Goal: Task Accomplishment & Management: Use online tool/utility

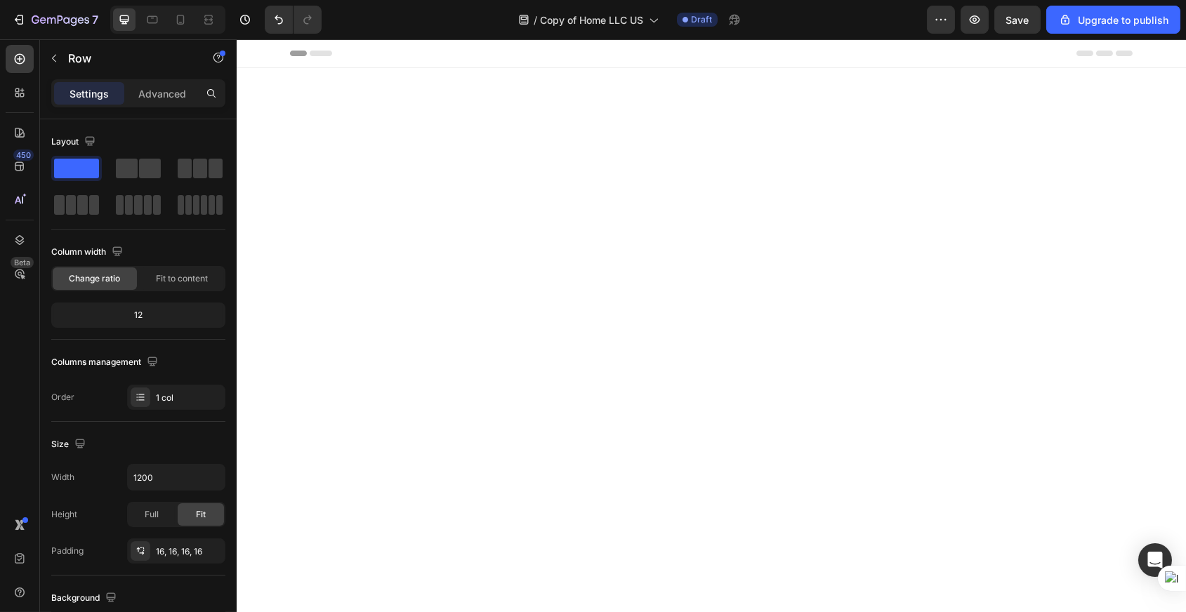
scroll to position [702, 0]
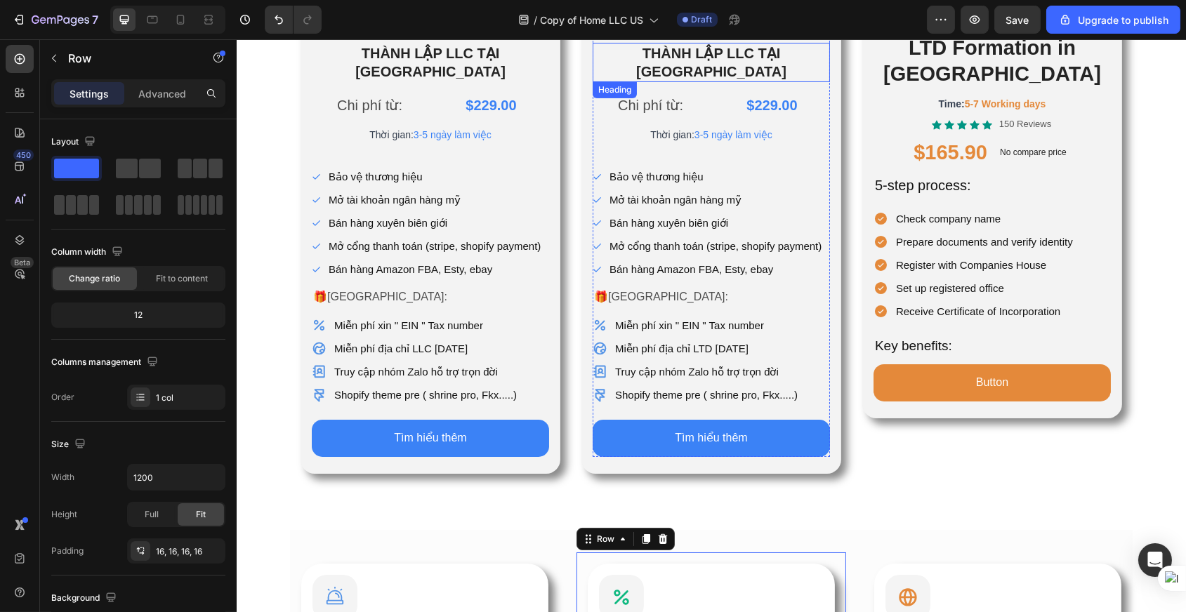
click at [767, 55] on h2 "[PERSON_NAME] LẬP LLC [PERSON_NAME][GEOGRAPHIC_DATA]" at bounding box center [710, 62] width 237 height 39
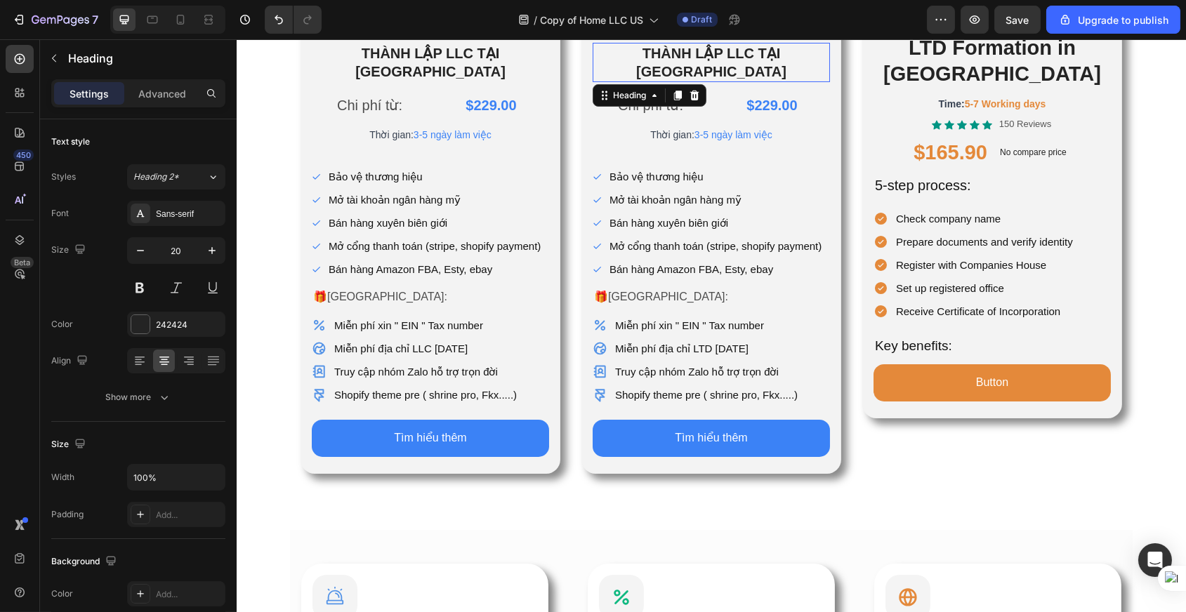
click at [768, 54] on h2 "[PERSON_NAME] LẬP LLC [PERSON_NAME][GEOGRAPHIC_DATA]" at bounding box center [710, 62] width 237 height 39
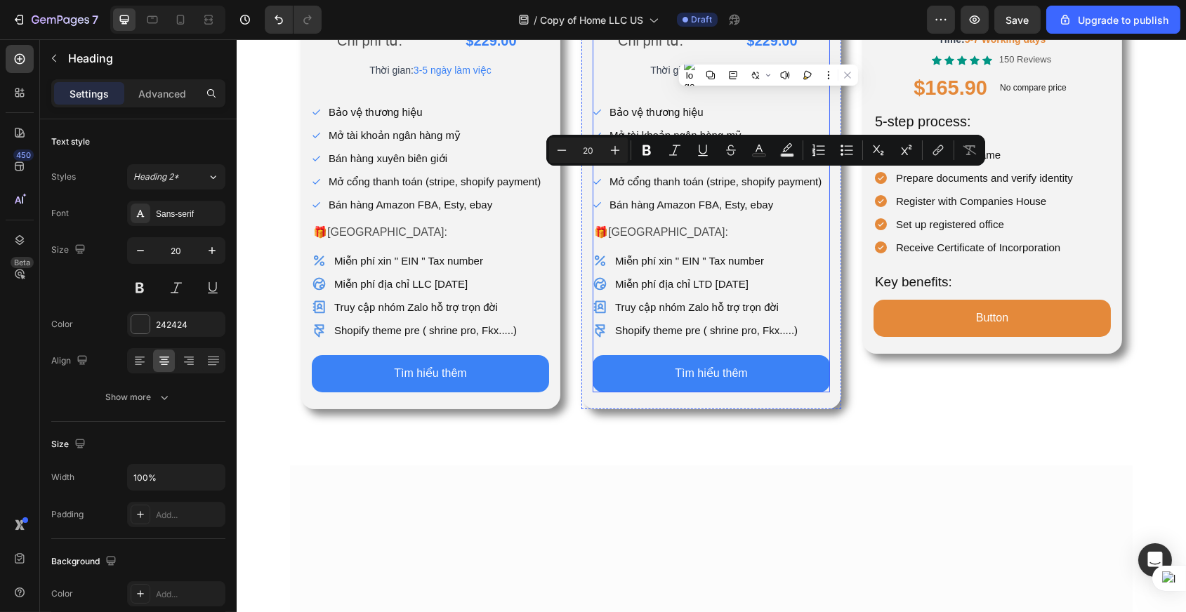
scroll to position [575, 0]
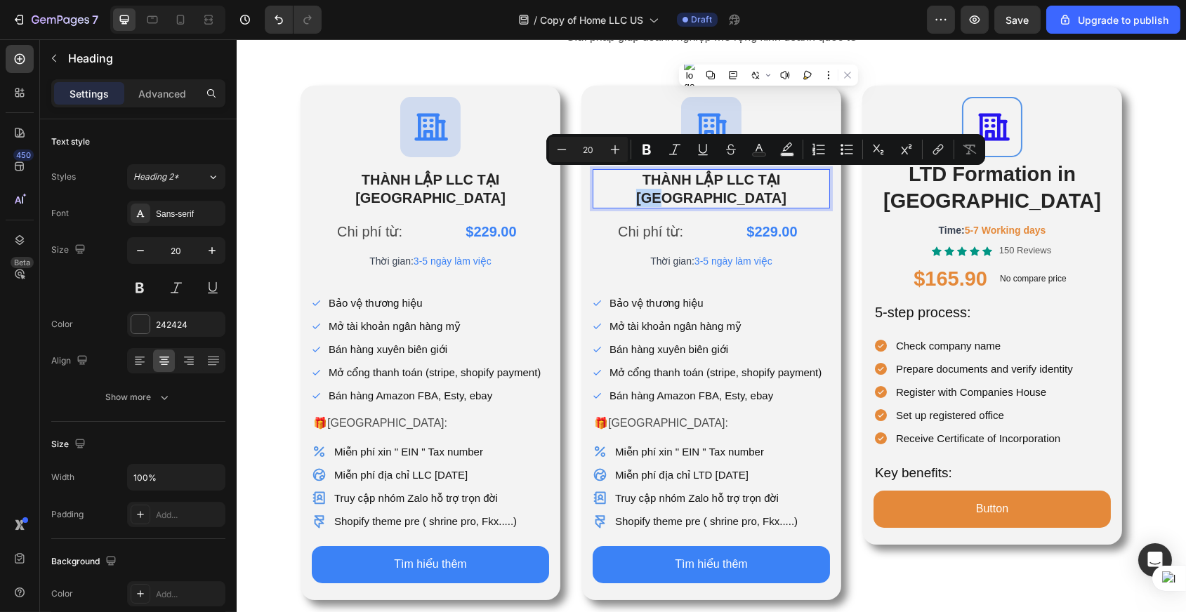
click at [744, 183] on p "[PERSON_NAME] LẬP LLC [PERSON_NAME][GEOGRAPHIC_DATA]" at bounding box center [710, 189] width 235 height 37
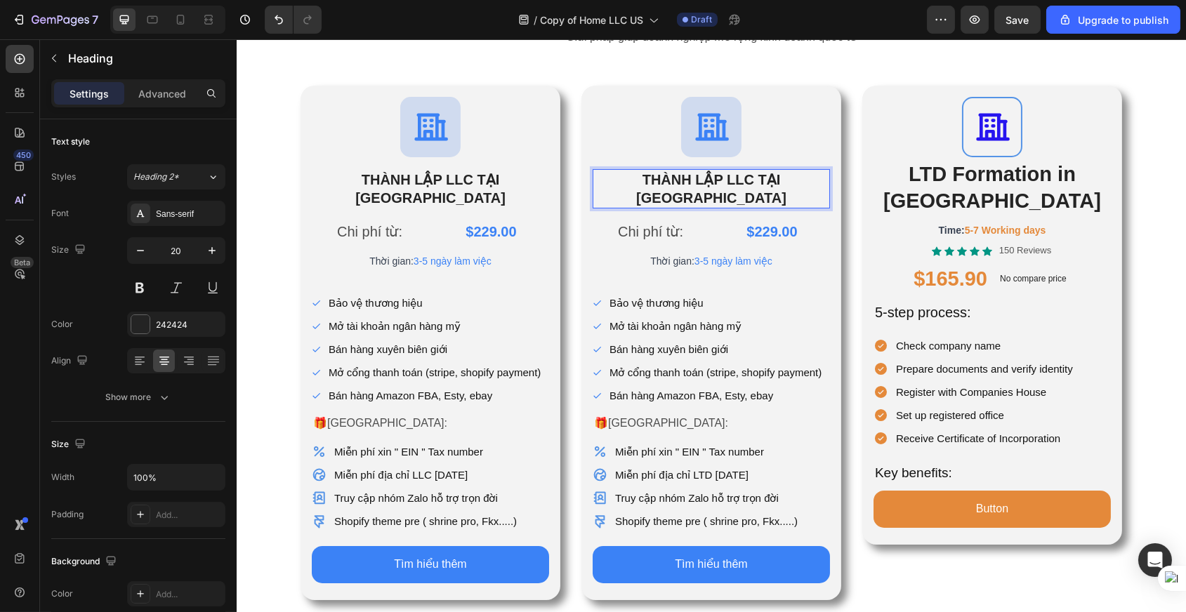
click at [724, 183] on p "[PERSON_NAME] LẬP LLC [PERSON_NAME][GEOGRAPHIC_DATA]" at bounding box center [710, 189] width 235 height 37
click at [719, 182] on p "[PERSON_NAME] LẬP LLC [PERSON_NAME][GEOGRAPHIC_DATA]" at bounding box center [710, 189] width 235 height 37
click at [751, 183] on p "THÀNH LẬP LTD TẠI HOA KỲ" at bounding box center [710, 189] width 235 height 37
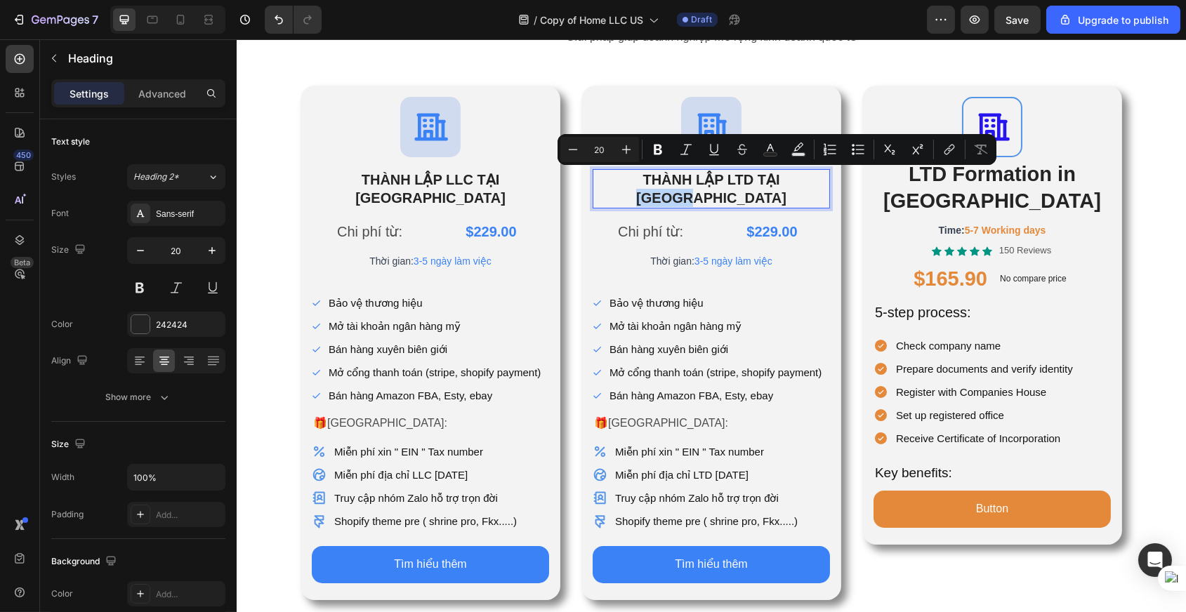
drag, startPoint x: 750, startPoint y: 182, endPoint x: 806, endPoint y: 180, distance: 56.2
click at [806, 180] on p "THÀNH LẬP LTD TẠI HOA KỲ" at bounding box center [710, 189] width 235 height 37
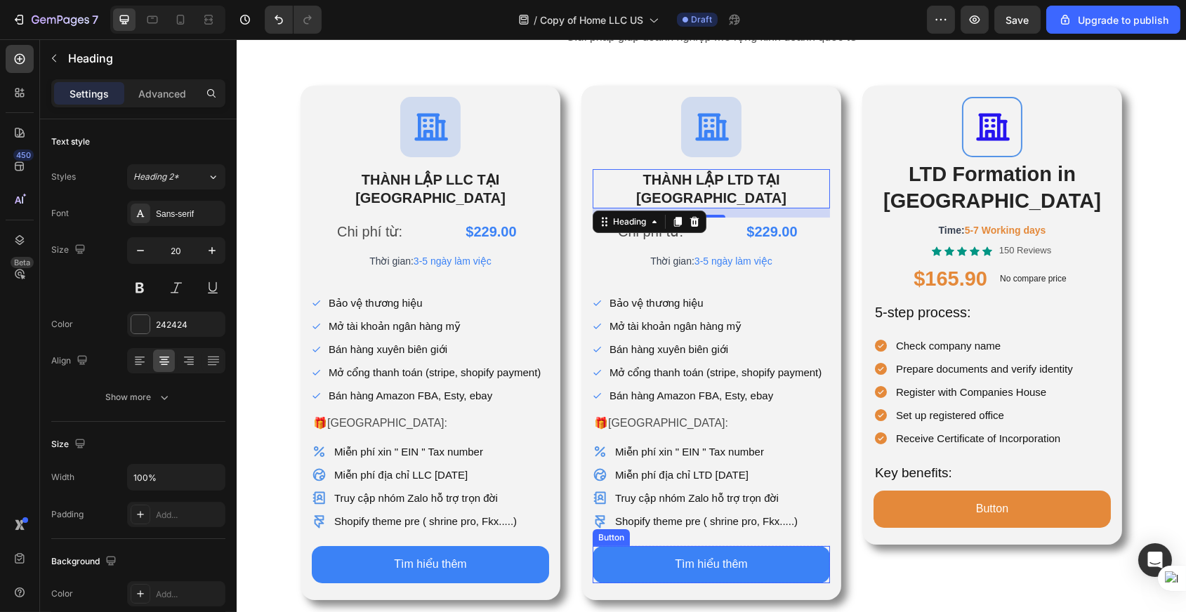
drag, startPoint x: 236, startPoint y: 428, endPoint x: 372, endPoint y: 513, distance: 160.2
click at [624, 554] on button "Tìm hiểu thêm" at bounding box center [710, 564] width 237 height 37
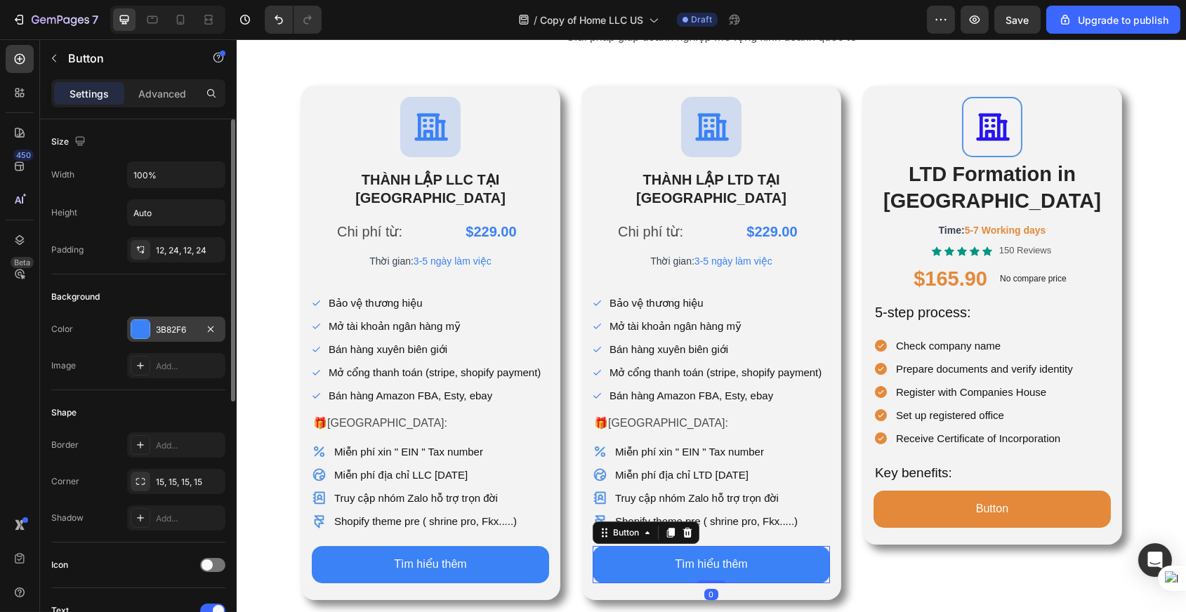
click at [144, 329] on div at bounding box center [140, 329] width 18 height 18
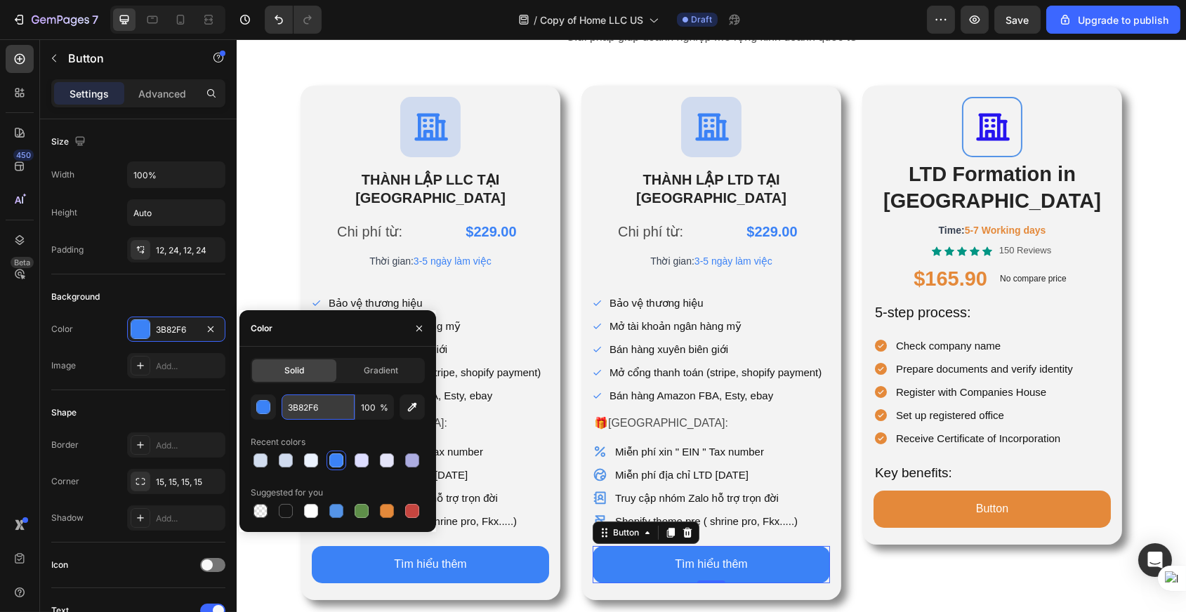
click at [327, 407] on input "3B82F6" at bounding box center [318, 407] width 73 height 25
paste input "10b981"
type input "10b981"
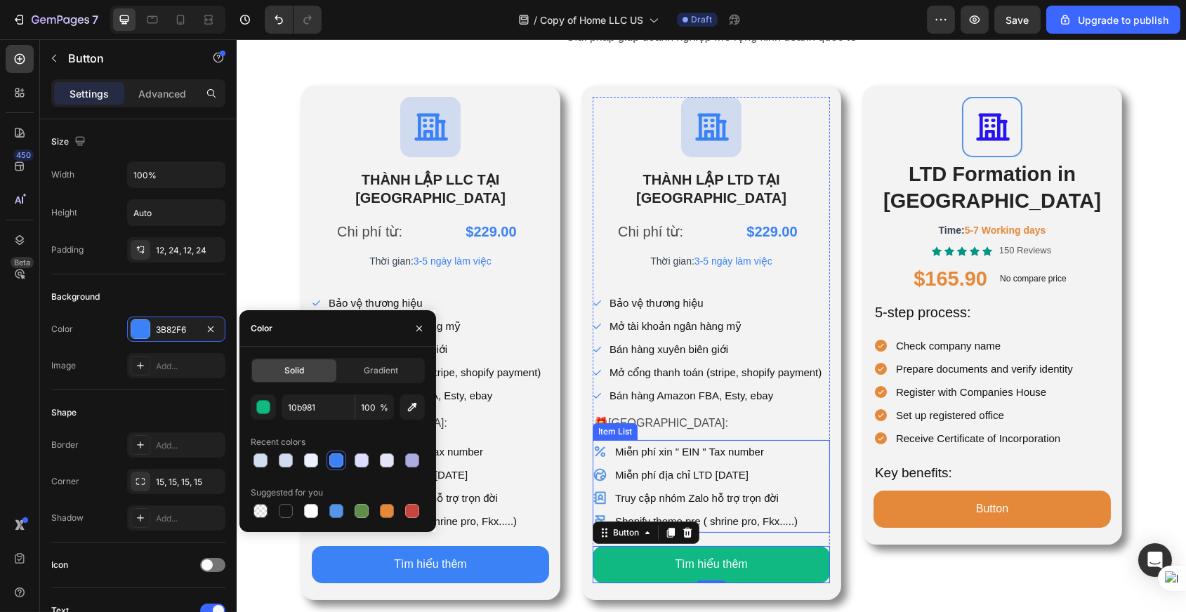
click at [618, 442] on p "Miễn phí xin " EIN " Tax number" at bounding box center [706, 451] width 183 height 19
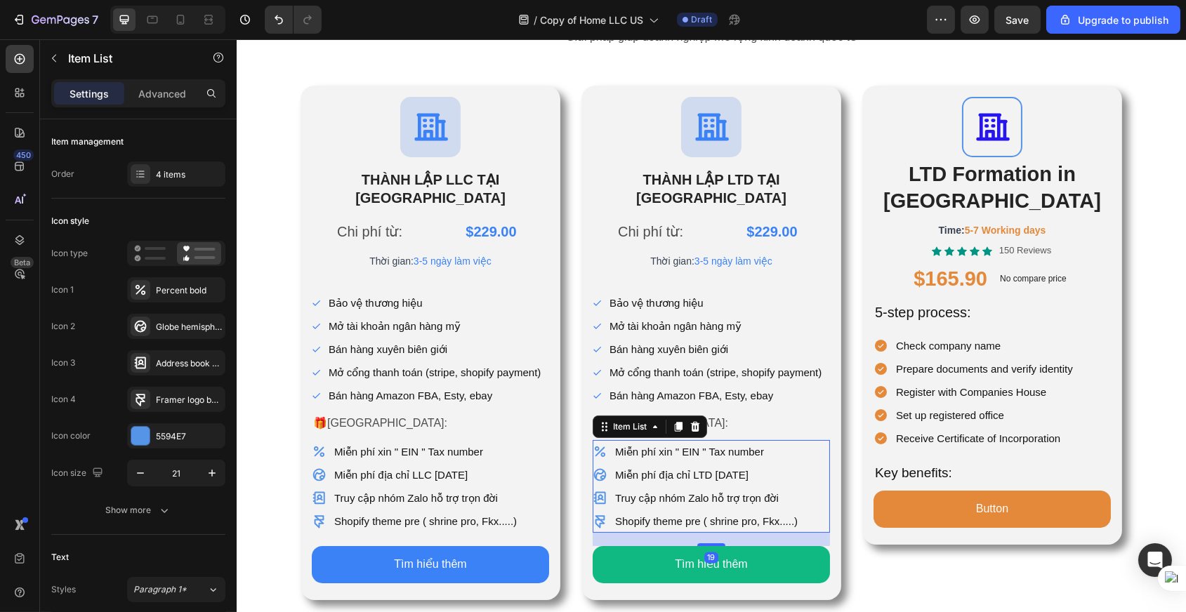
click at [808, 450] on div "Miễn phí xin " EIN " Tax number Miễn phí địa chỉ LTD 01 năm Truy cập nhóm Zalo …" at bounding box center [710, 486] width 237 height 93
click at [136, 437] on div at bounding box center [140, 436] width 18 height 18
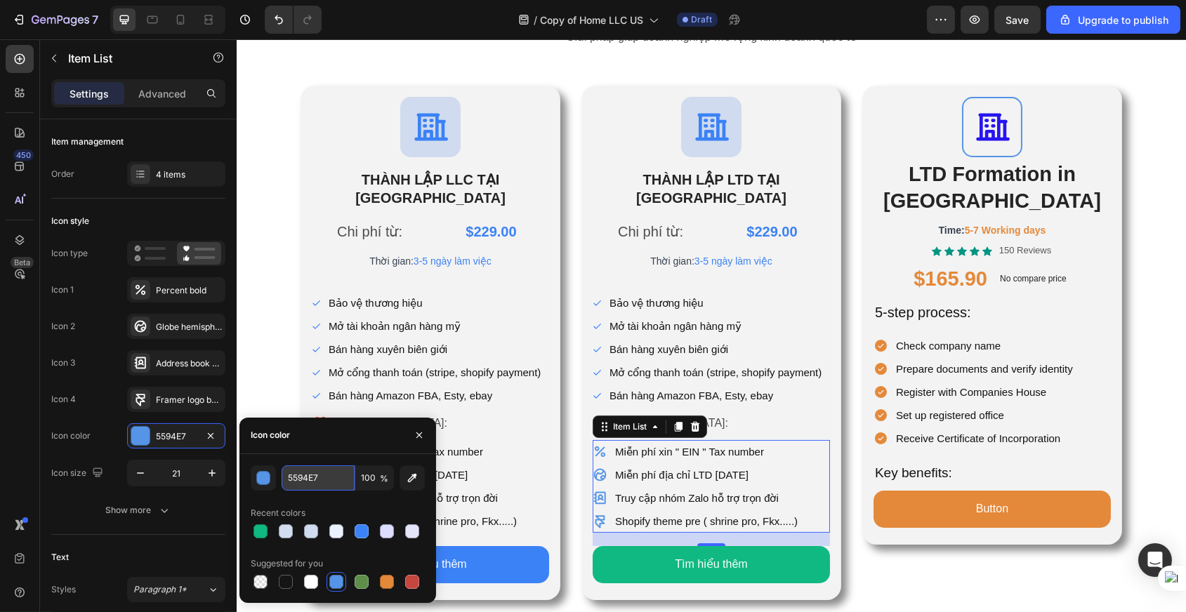
click at [321, 480] on input "5594E7" at bounding box center [318, 478] width 73 height 25
paste input "10b981"
type input "10b981"
click at [771, 218] on div "$229.00" at bounding box center [772, 232] width 116 height 28
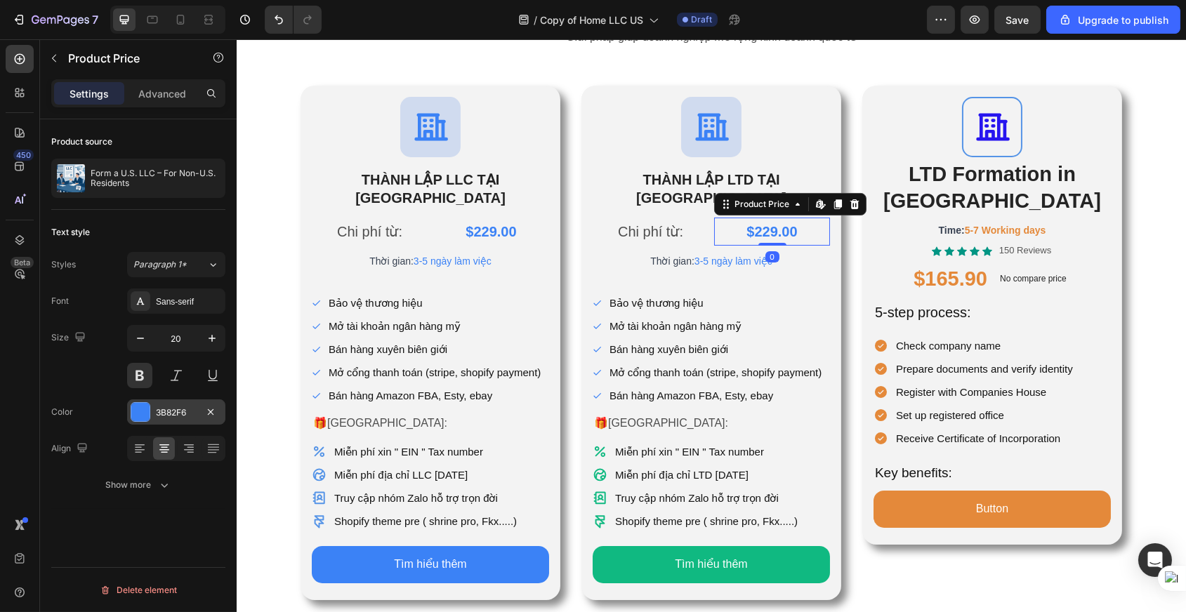
click at [136, 416] on div at bounding box center [140, 412] width 18 height 18
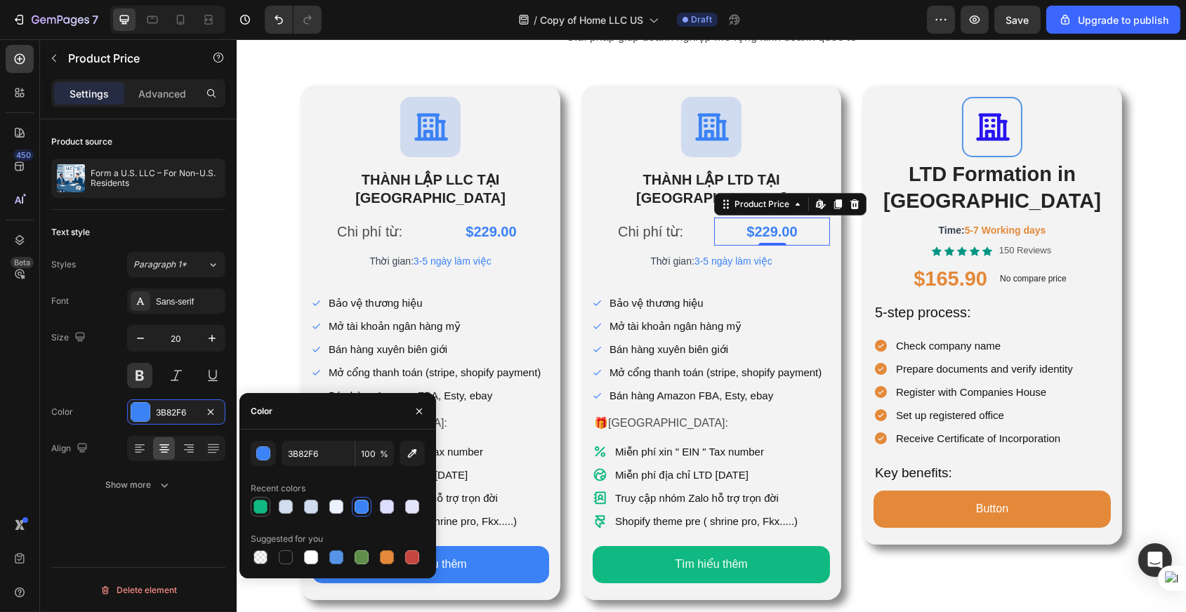
click at [253, 506] on div at bounding box center [260, 507] width 17 height 17
type input "10B981"
click at [744, 256] on span "3-5 ngày làm việc" at bounding box center [733, 261] width 78 height 11
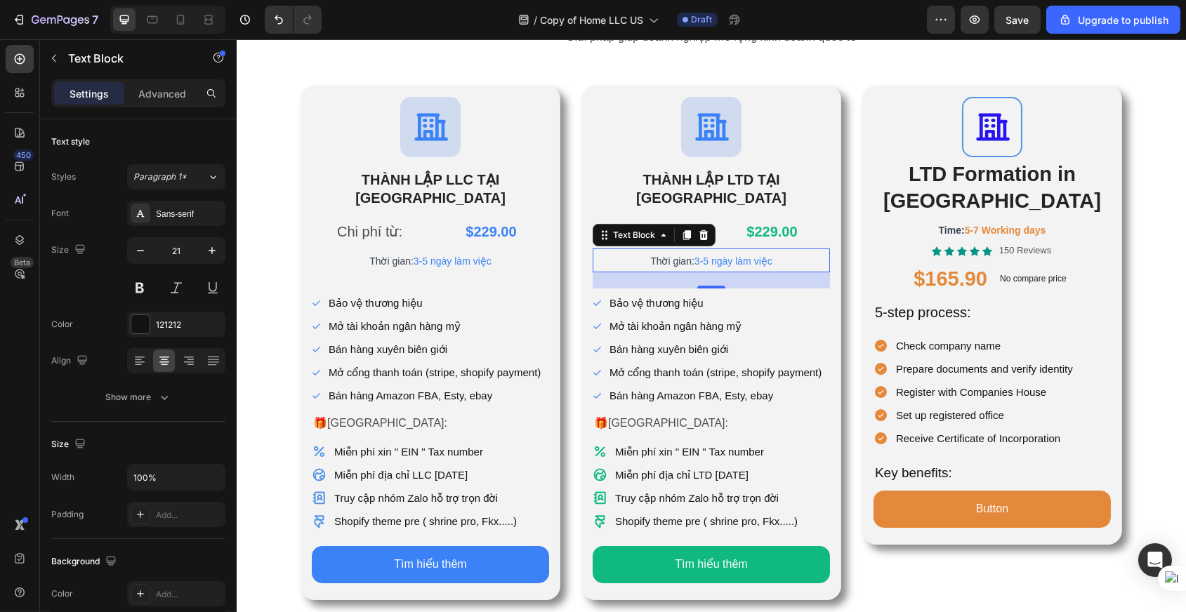
click at [745, 250] on p "Thời gian: 3-5 ngày làm việc" at bounding box center [710, 260] width 235 height 21
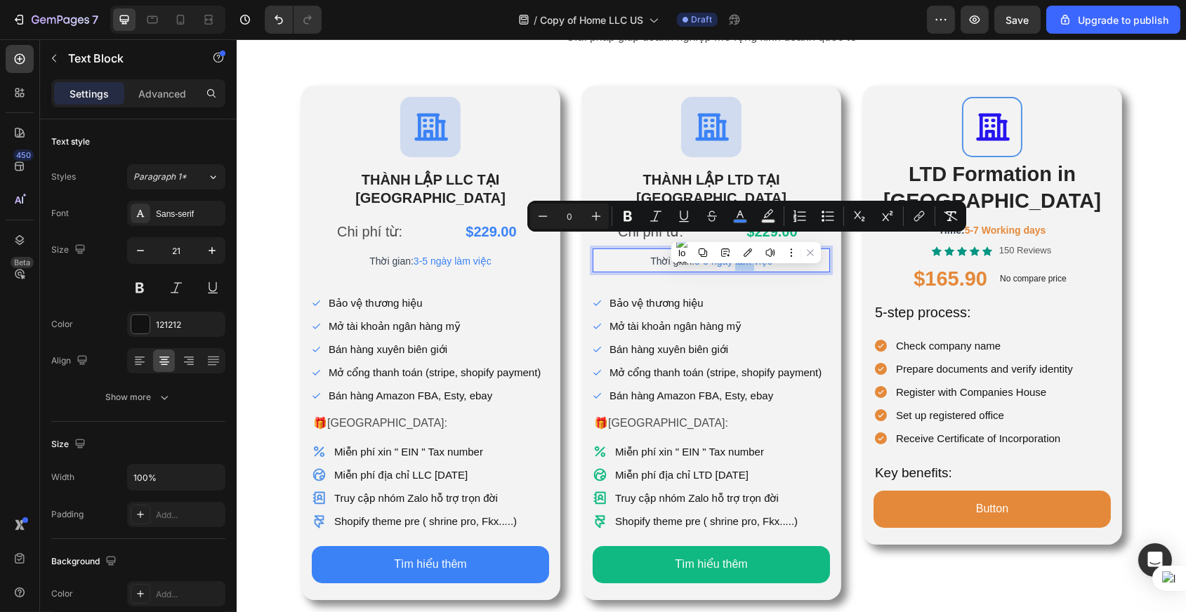
click at [776, 250] on p "Thời gian: 3-5 ngày làm việc" at bounding box center [710, 260] width 235 height 21
drag, startPoint x: 770, startPoint y: 243, endPoint x: 699, endPoint y: 244, distance: 71.6
click at [699, 250] on p "Thời gian: 3-5 ngày làm việc" at bounding box center [710, 260] width 235 height 21
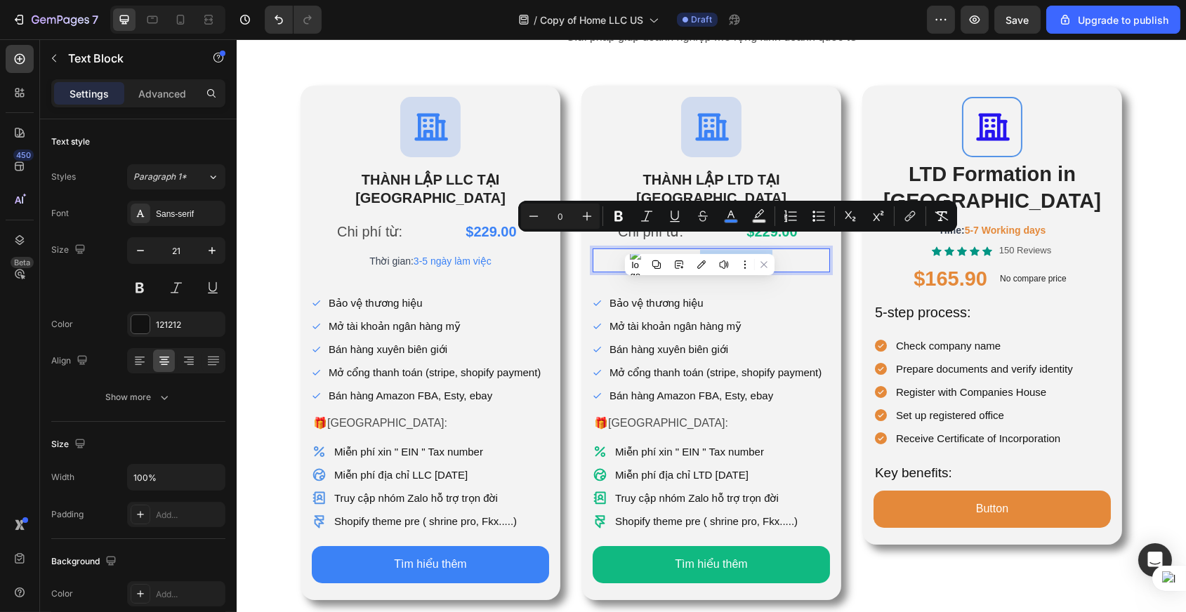
click at [723, 256] on span "3-5 ngày làm việc" at bounding box center [733, 261] width 78 height 11
drag, startPoint x: 697, startPoint y: 242, endPoint x: 792, endPoint y: 244, distance: 95.5
click at [792, 250] on p "Thời gian: 3-5 ngày làm việc" at bounding box center [710, 260] width 235 height 21
click at [731, 221] on rect "Editor contextual toolbar" at bounding box center [728, 222] width 13 height 4
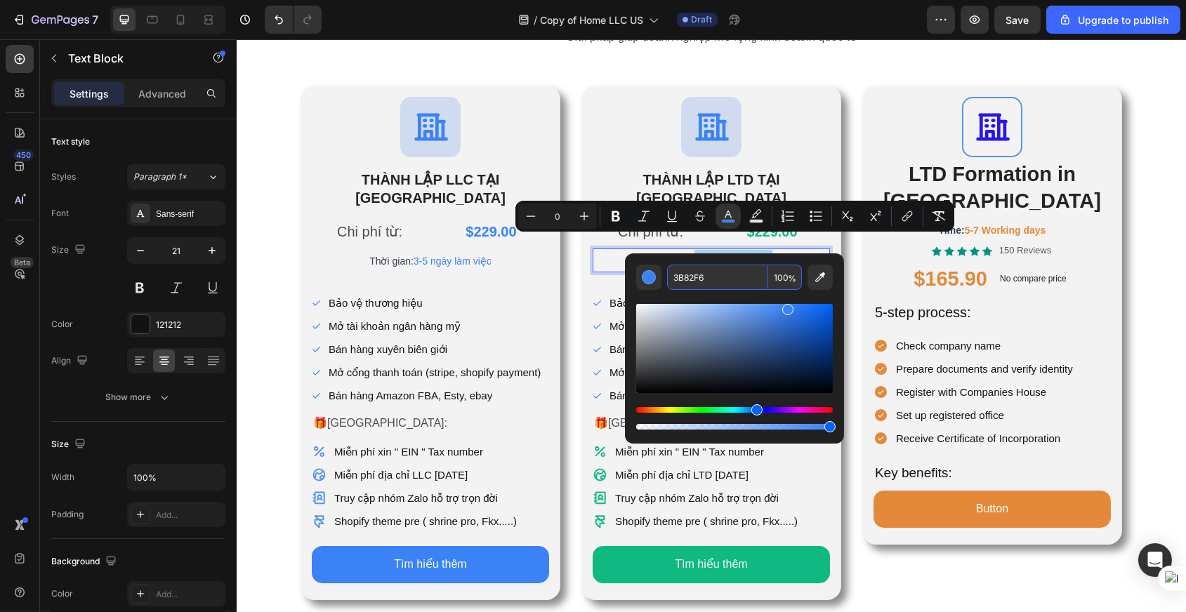
click at [690, 275] on input "3B82F6" at bounding box center [717, 277] width 101 height 25
paste input "10b981"
type input "10B981"
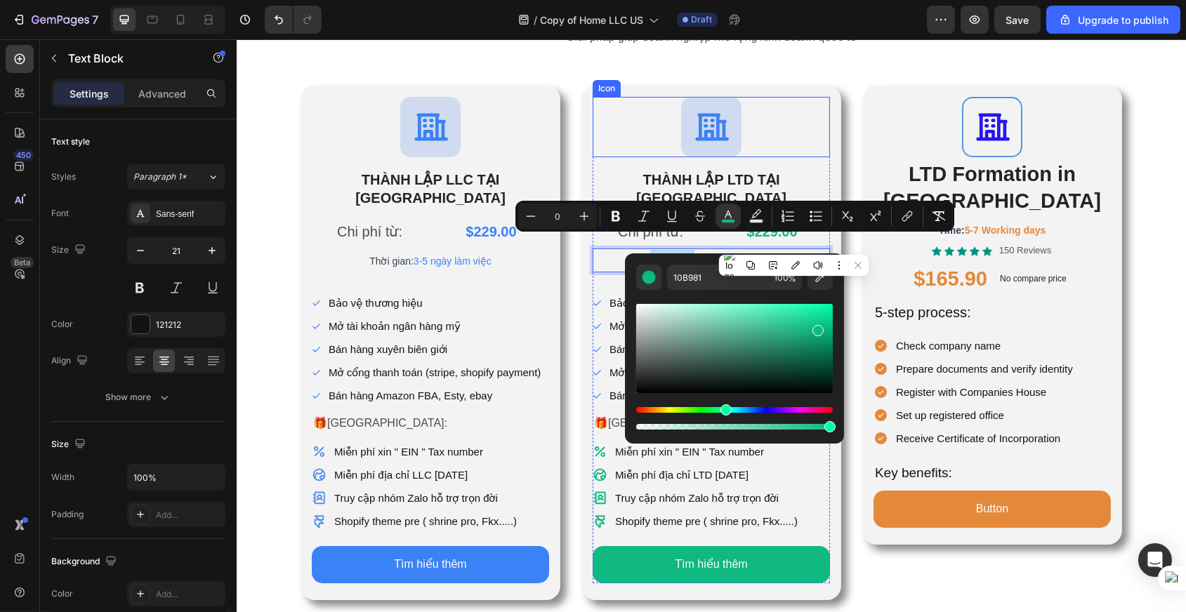
click at [730, 119] on div at bounding box center [711, 127] width 60 height 60
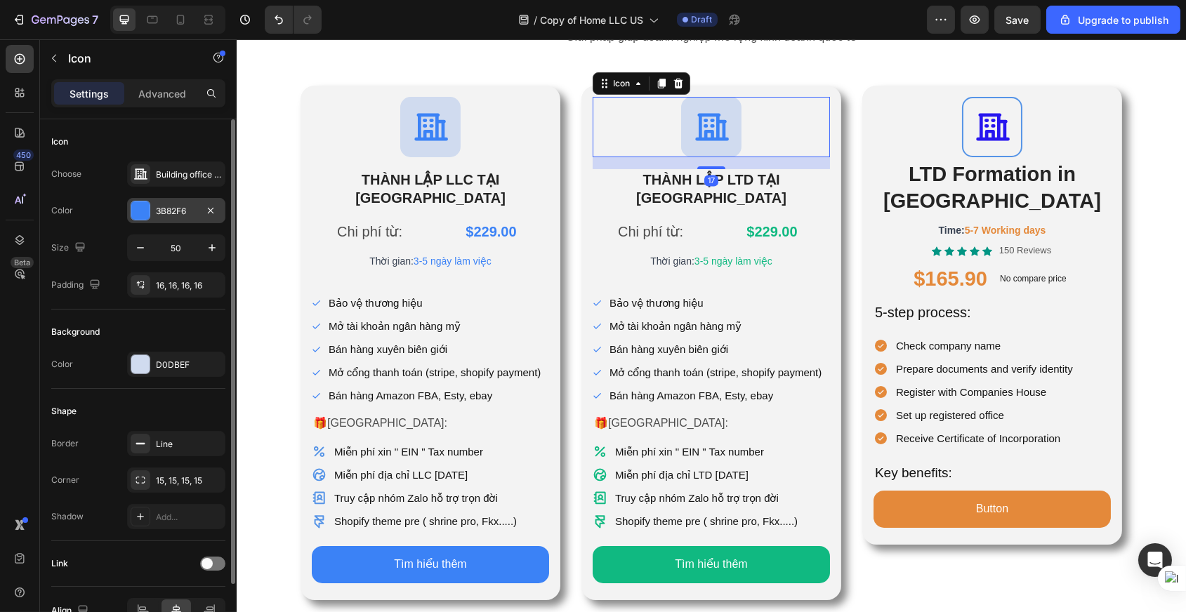
click at [140, 214] on div at bounding box center [140, 211] width 18 height 18
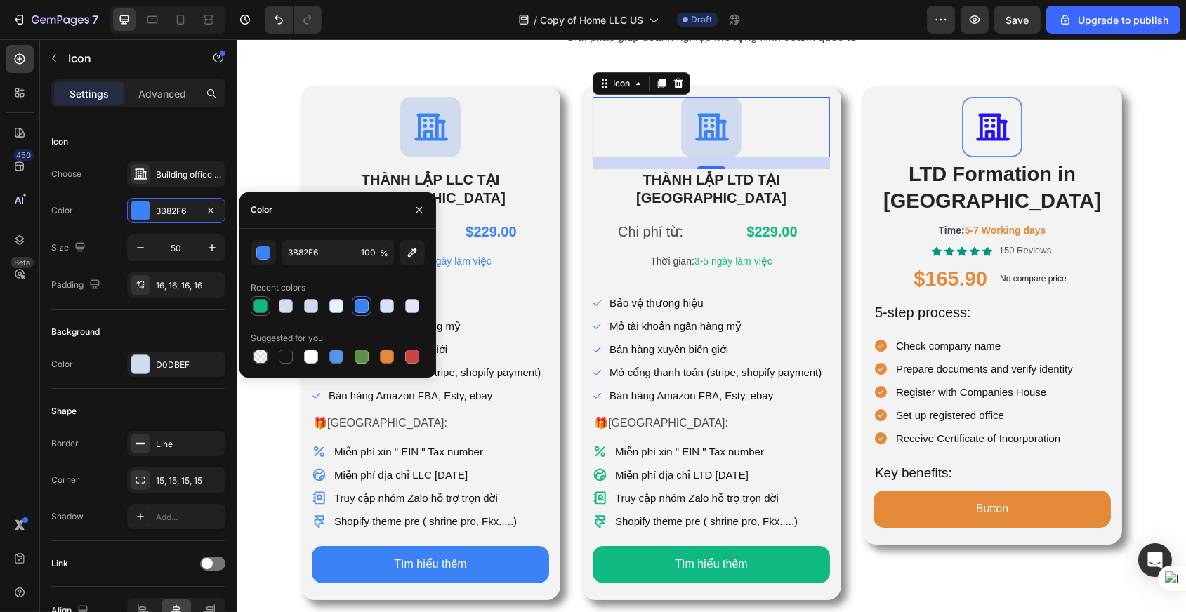
click at [261, 308] on div at bounding box center [261, 306] width 14 height 14
type input "10B981"
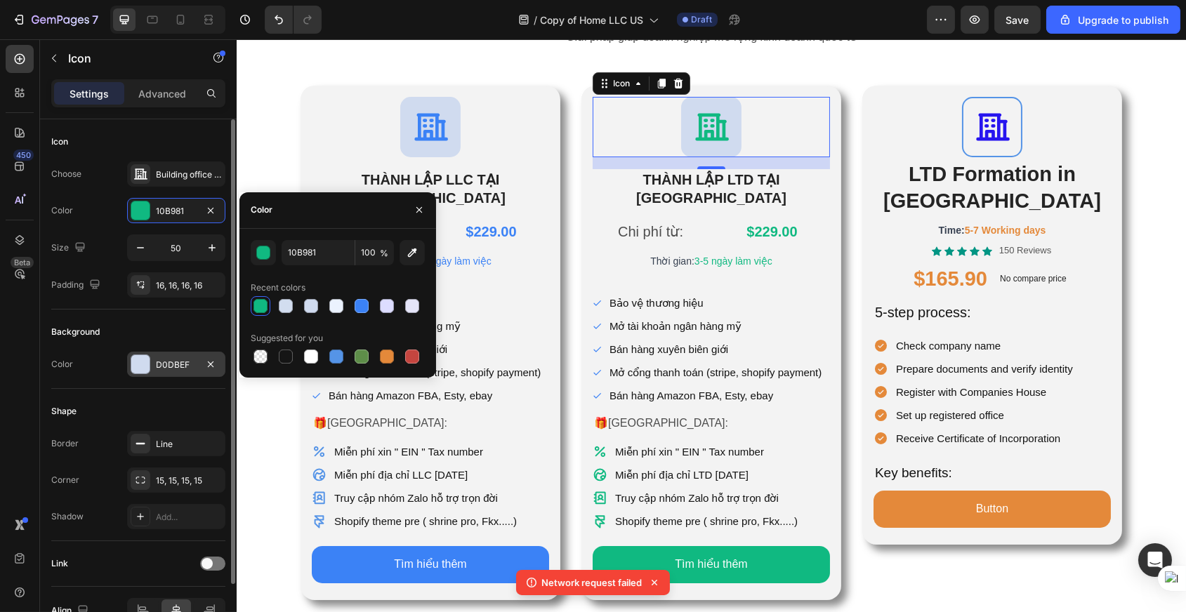
click at [140, 365] on div at bounding box center [140, 364] width 18 height 18
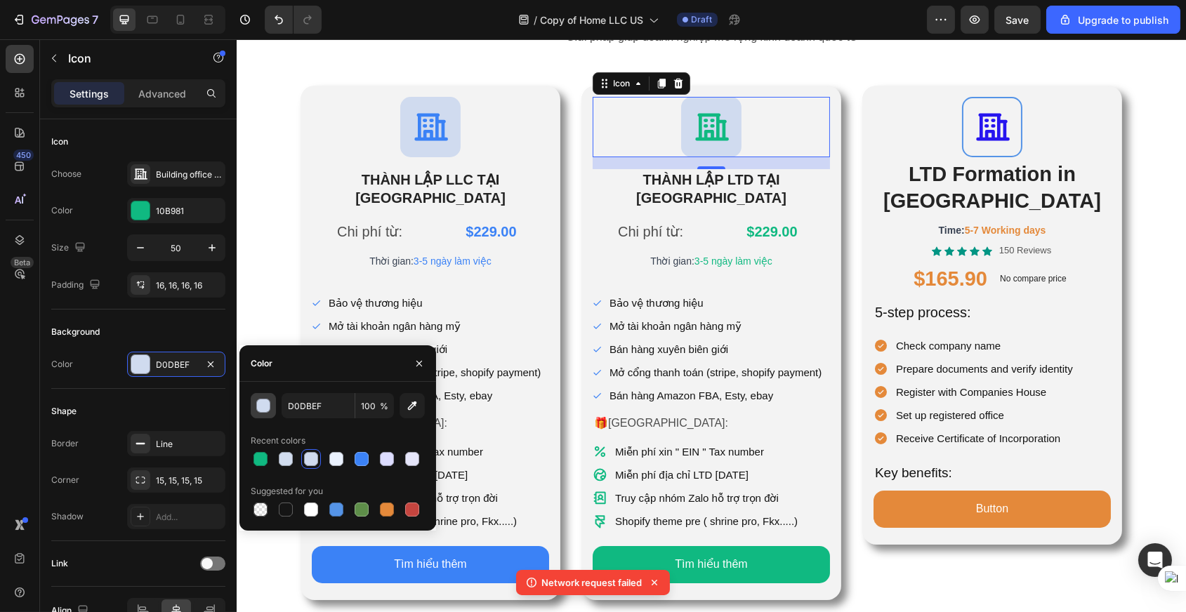
click at [261, 409] on div "button" at bounding box center [264, 407] width 14 height 14
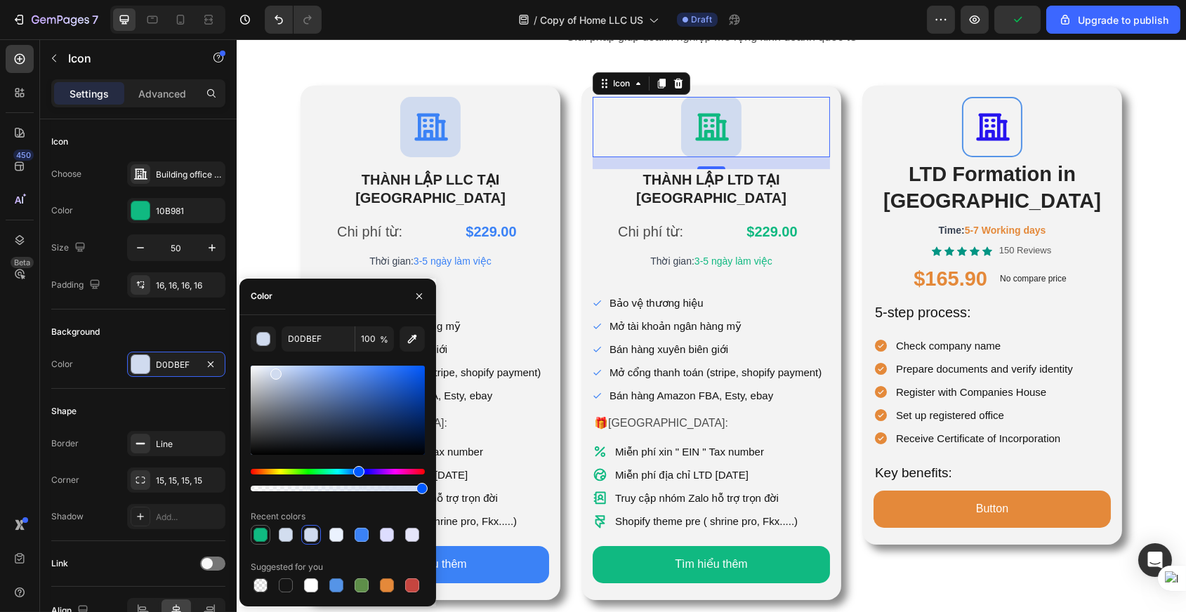
click at [261, 532] on div at bounding box center [261, 535] width 14 height 14
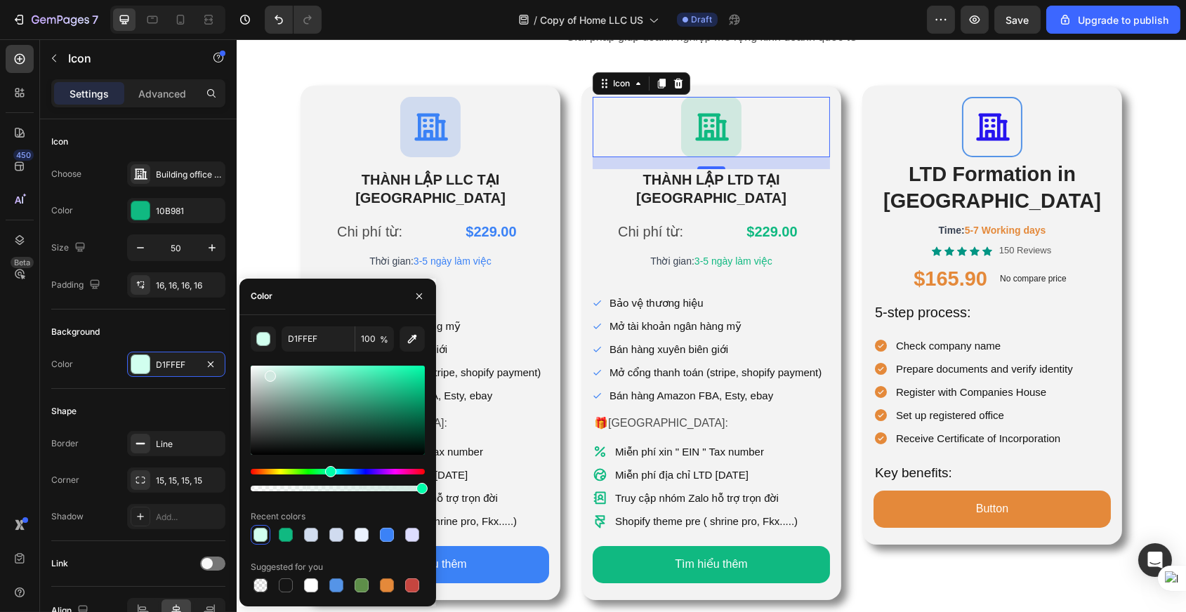
type input "D0E8E0"
drag, startPoint x: 412, startPoint y: 395, endPoint x: 269, endPoint y: 374, distance: 144.1
click at [269, 374] on div at bounding box center [270, 376] width 11 height 11
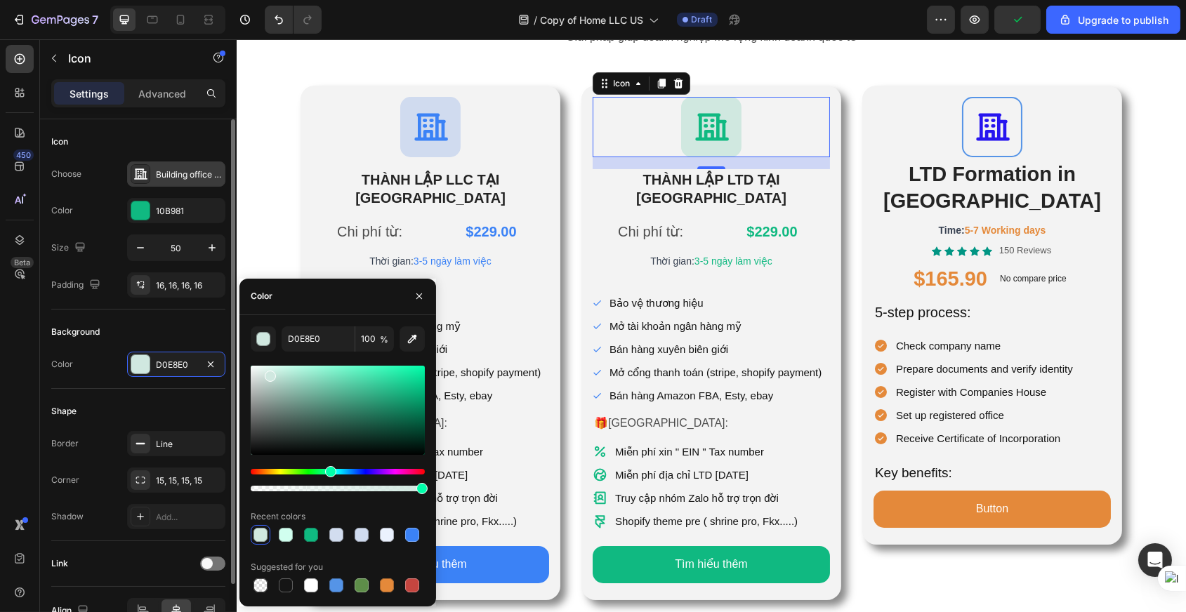
click at [140, 176] on icon at bounding box center [140, 174] width 14 height 14
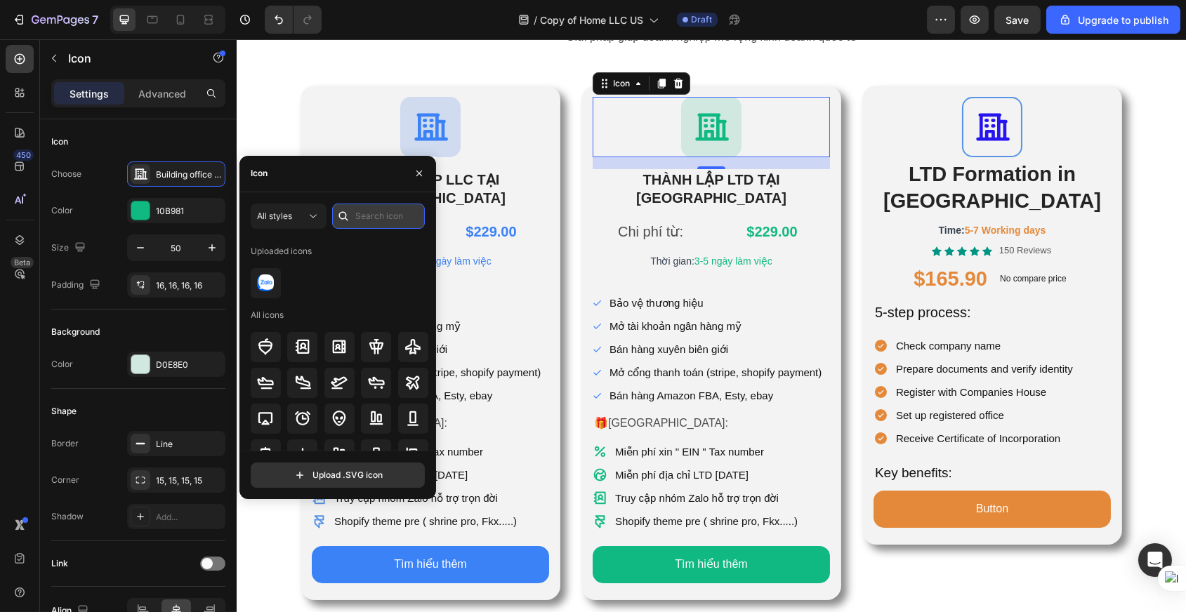
click at [364, 218] on input "text" at bounding box center [378, 216] width 93 height 25
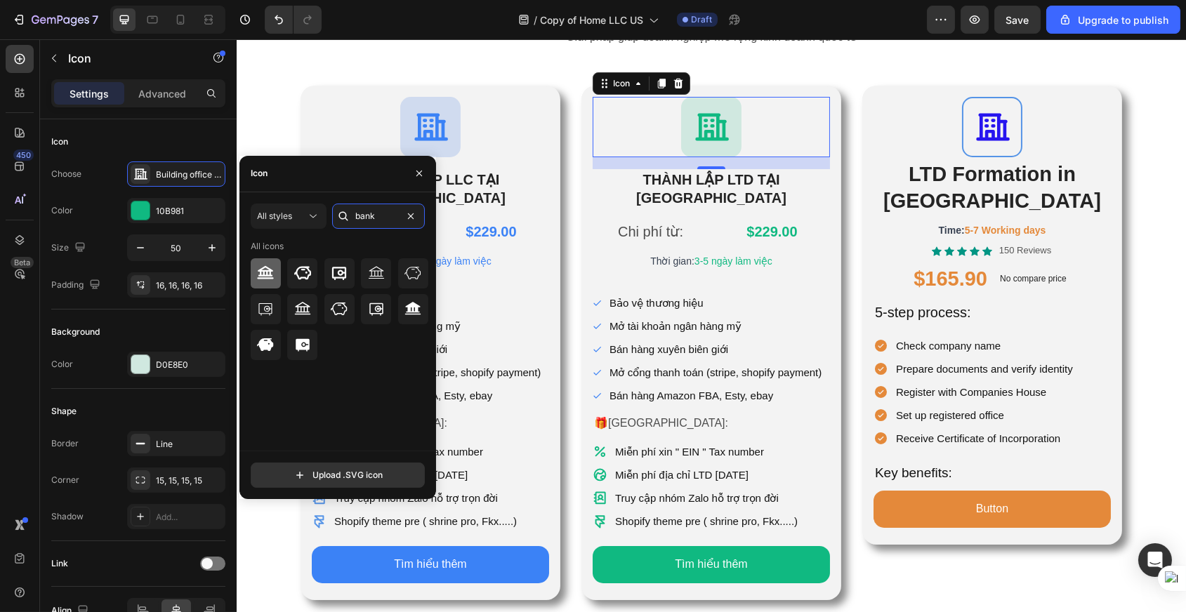
type input "bank"
click at [269, 273] on icon at bounding box center [265, 273] width 17 height 17
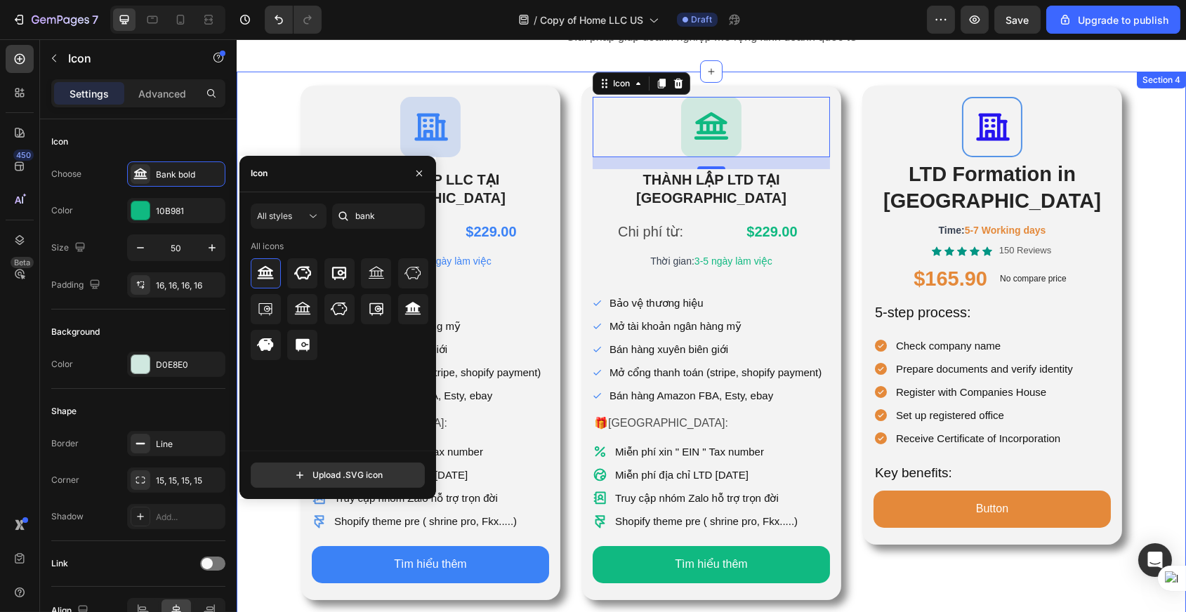
click at [862, 72] on div "Icon THÀNH LẬP LLC TẠI HOA KỲ Heading Chi phí từ: Text Block $229.00 Product Pr…" at bounding box center [711, 364] width 950 height 585
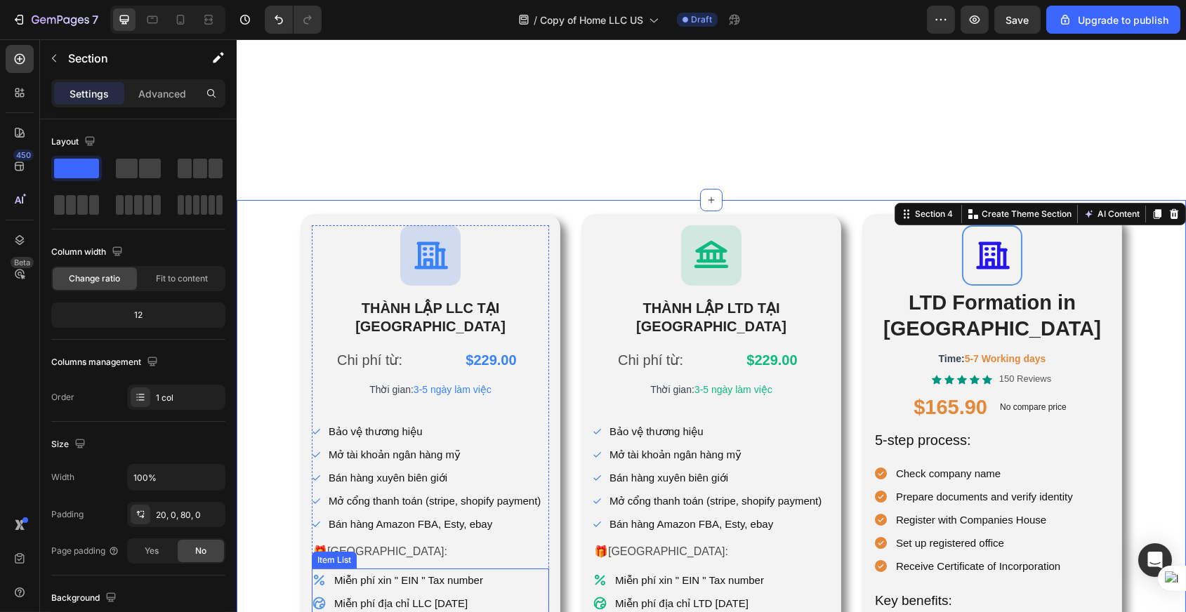
scroll to position [702, 0]
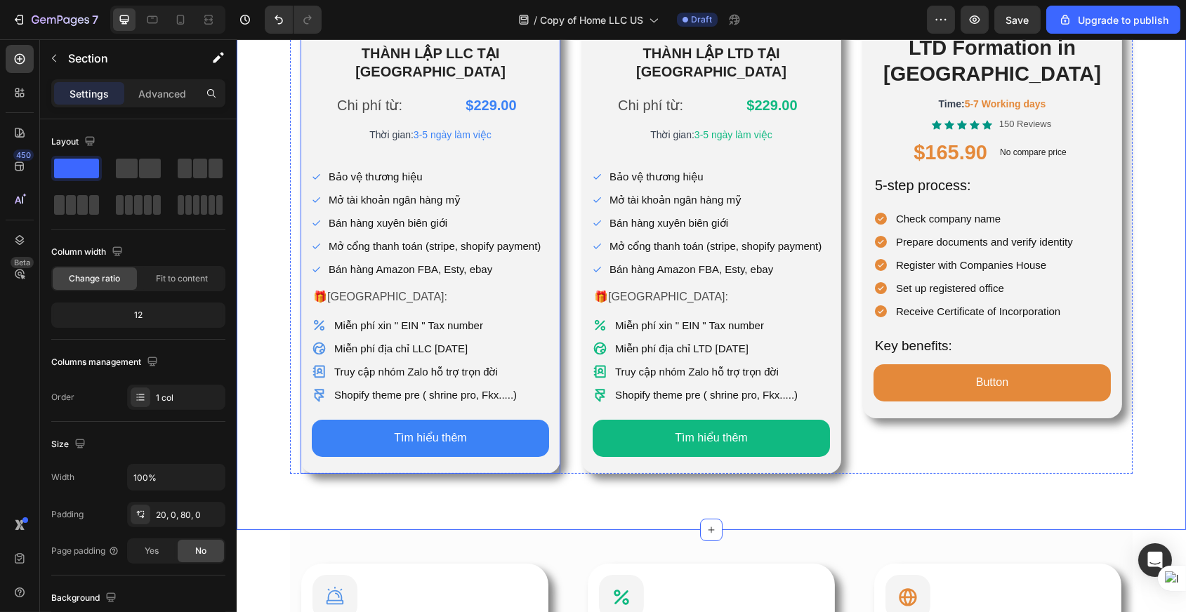
click at [549, 129] on div "Icon THÀNH LẬP LLC TẠI HOA KỲ Heading Chi phí từ: Text Block $229.00 Product Pr…" at bounding box center [430, 216] width 260 height 515
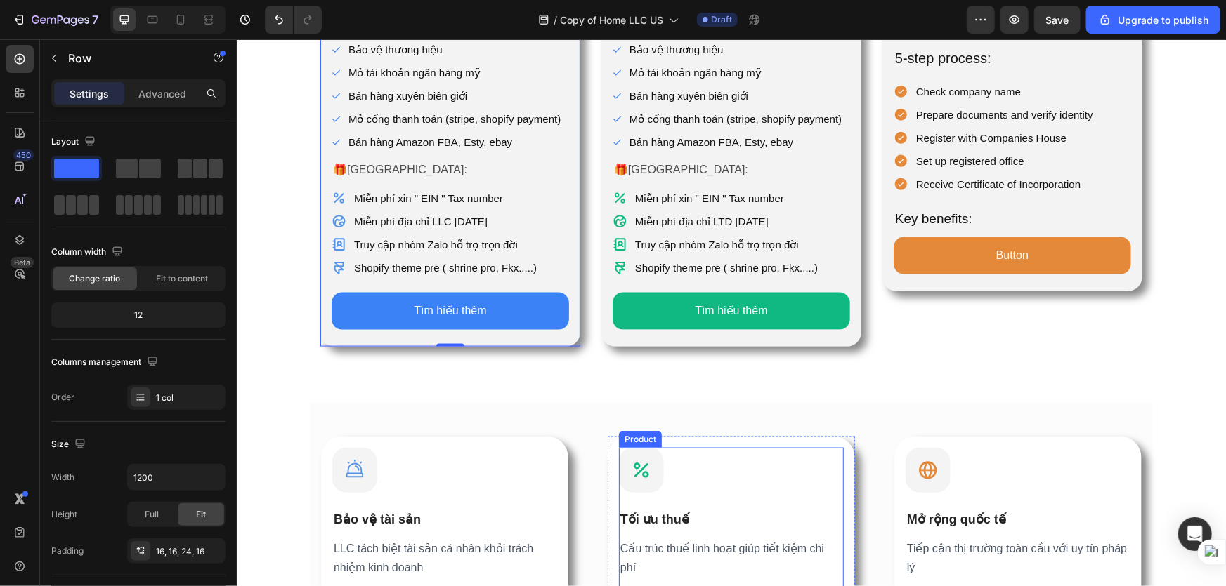
scroll to position [893, 0]
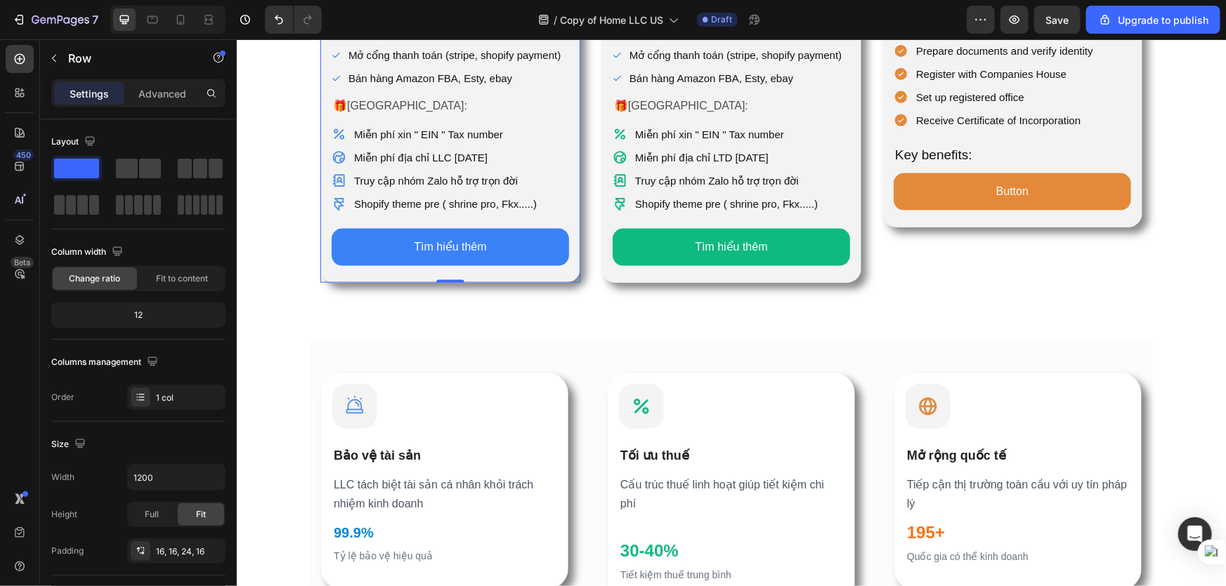
click at [454, 256] on div "Icon THÀNH LẬP LLC TẠI HOA KỲ Heading Chi phí từ: Text Block $229.00 Product Pr…" at bounding box center [450, 25] width 260 height 515
drag, startPoint x: 450, startPoint y: 260, endPoint x: 450, endPoint y: 252, distance: 7.7
click at [450, 252] on div "Icon THÀNH LẬP LLC TẠI HOA KỲ Heading Chi phí từ: Text Block $229.00 Product Pr…" at bounding box center [450, 25] width 260 height 515
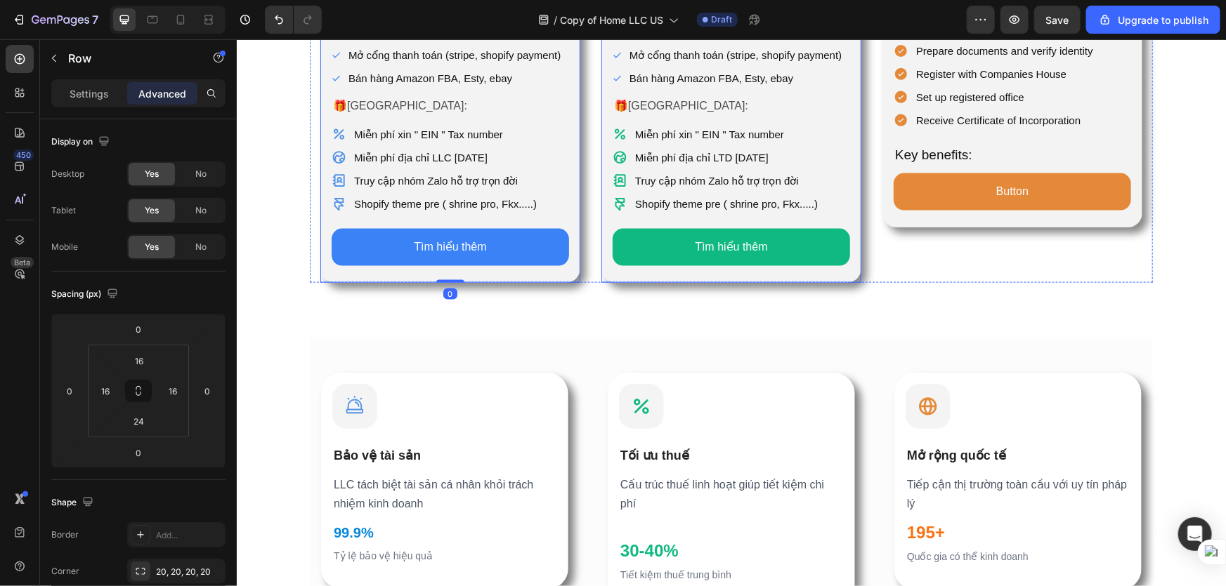
click at [770, 259] on div "Icon THÀNH LẬP LTD TẠI ANH Heading Chi phí từ: Text Block $229.00 Product Price…" at bounding box center [730, 25] width 260 height 515
drag, startPoint x: 730, startPoint y: 260, endPoint x: 923, endPoint y: 225, distance: 196.3
click at [733, 247] on div "Icon THÀNH LẬP LTD TẠI ANH Heading Chi phí từ: Text Block $229.00 Product Price…" at bounding box center [730, 25] width 260 height 515
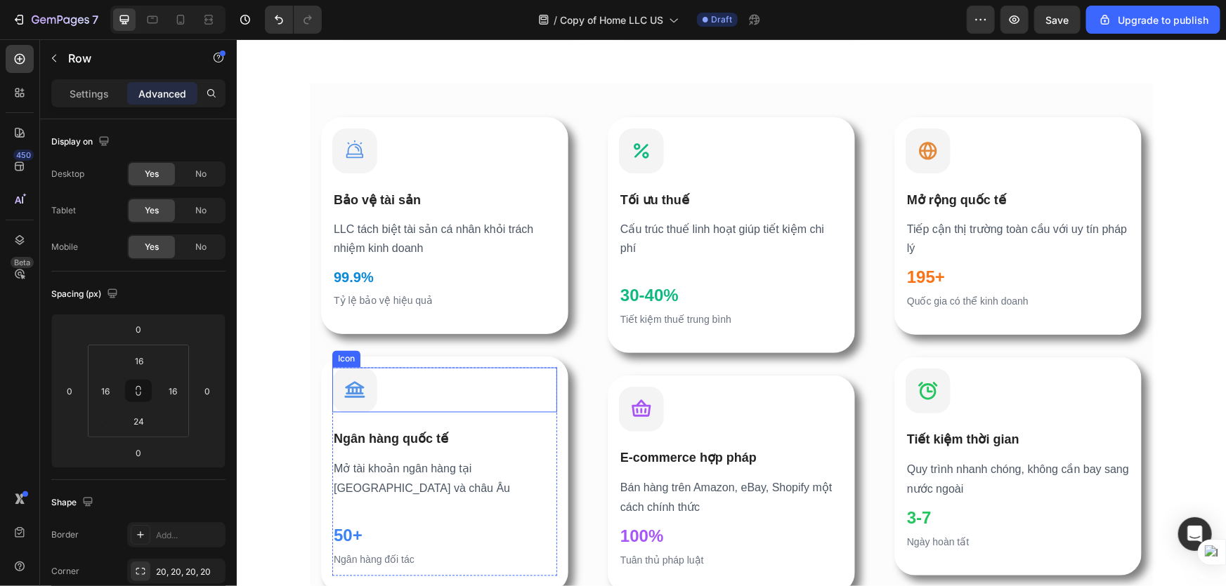
scroll to position [1212, 0]
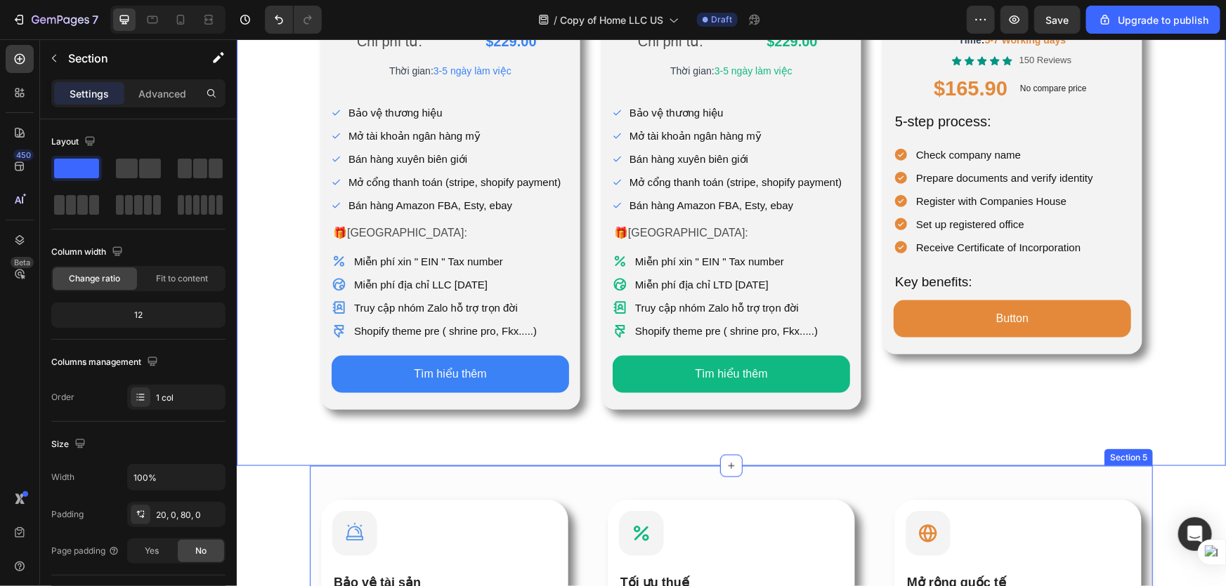
scroll to position [638, 0]
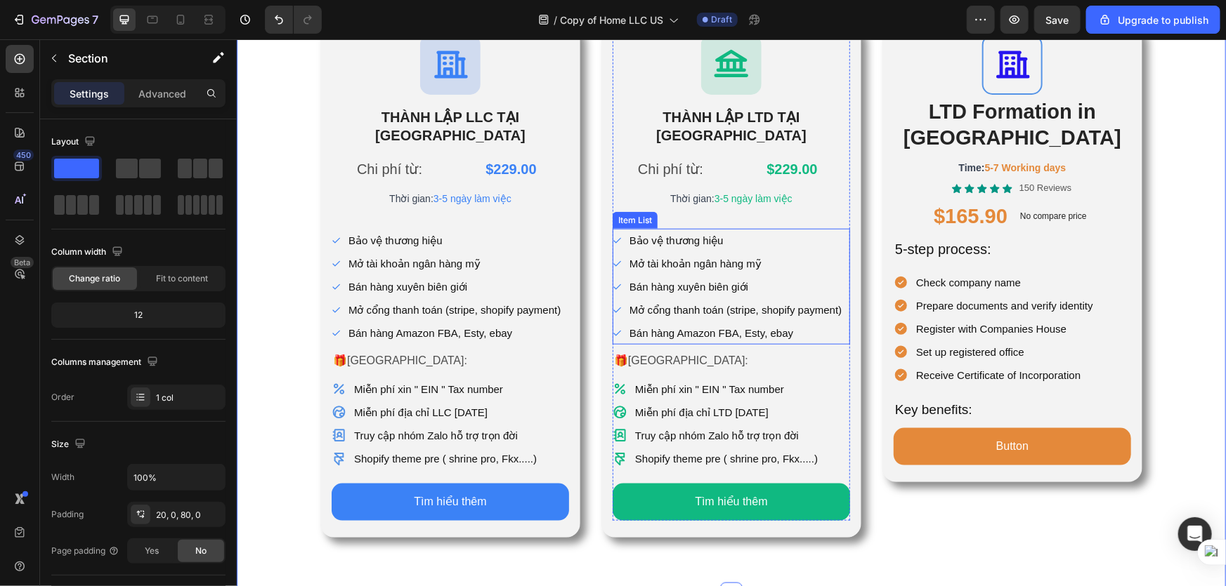
click at [742, 254] on p "Mở tài khoản ngân hàng mỹ" at bounding box center [735, 263] width 212 height 19
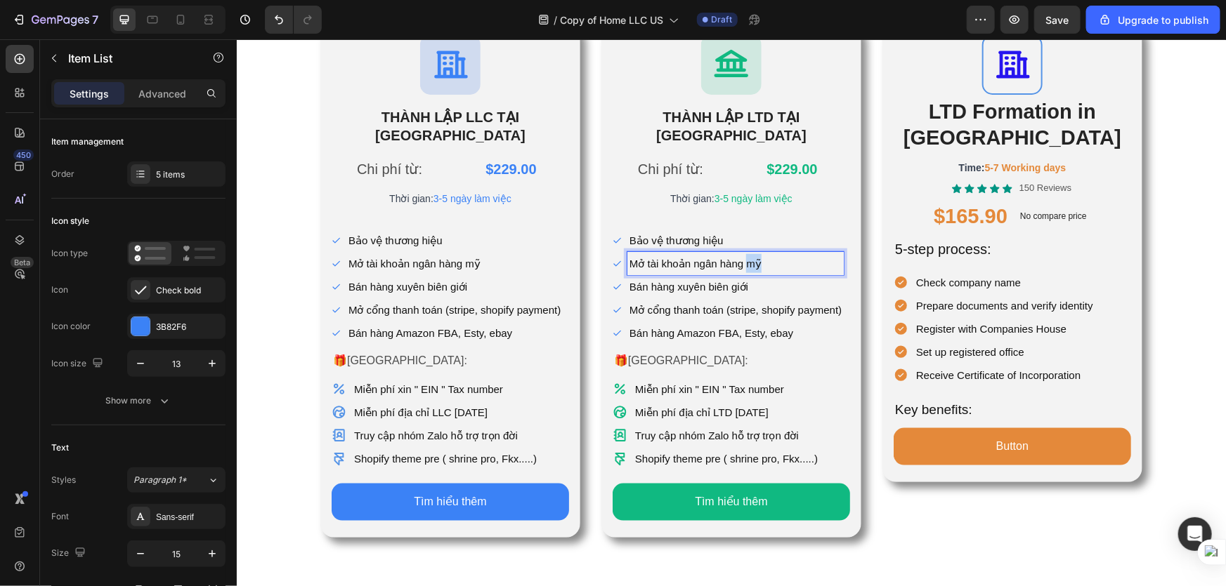
click at [735, 254] on p "Mở tài khoản ngân hàng mỹ" at bounding box center [735, 263] width 212 height 19
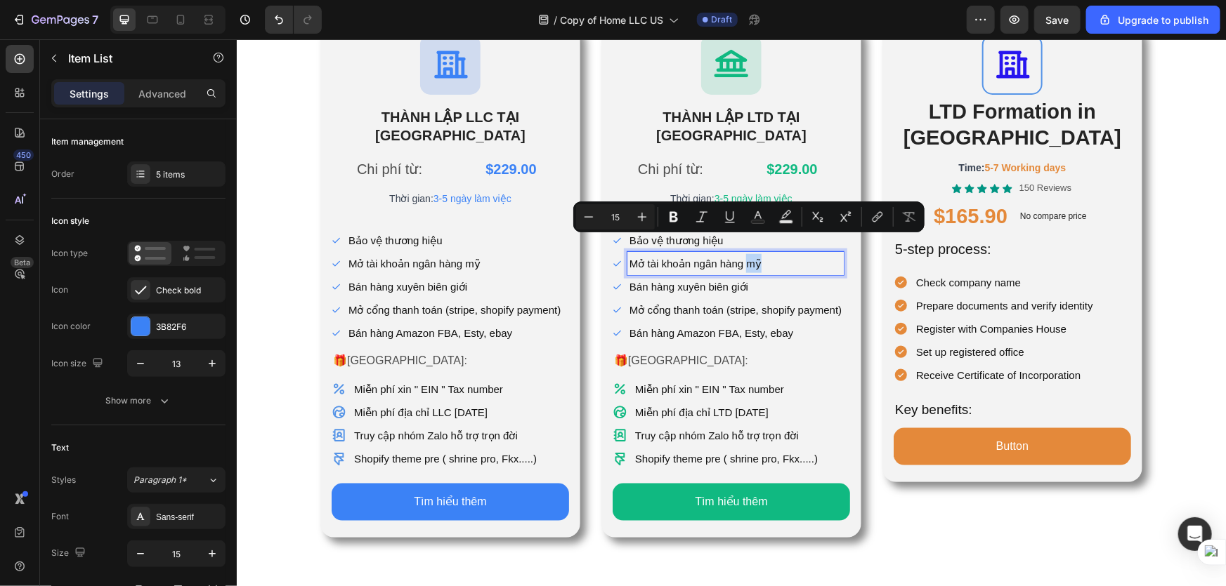
drag, startPoint x: 742, startPoint y: 243, endPoint x: 753, endPoint y: 243, distance: 11.2
click at [753, 254] on p "Mở tài khoản ngân hàng mỹ" at bounding box center [735, 263] width 212 height 19
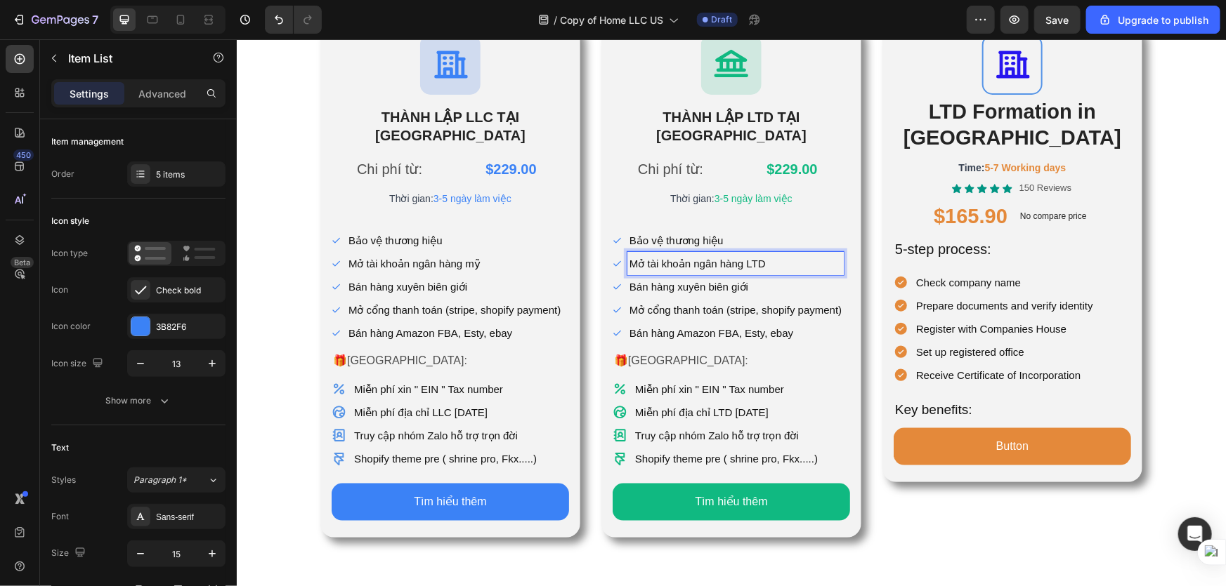
click at [746, 277] on p "Bán hàng xuyên biên giới" at bounding box center [735, 286] width 212 height 19
click at [723, 300] on p "Mở cổng thanh toán (stripe, shopify payment)" at bounding box center [735, 309] width 212 height 19
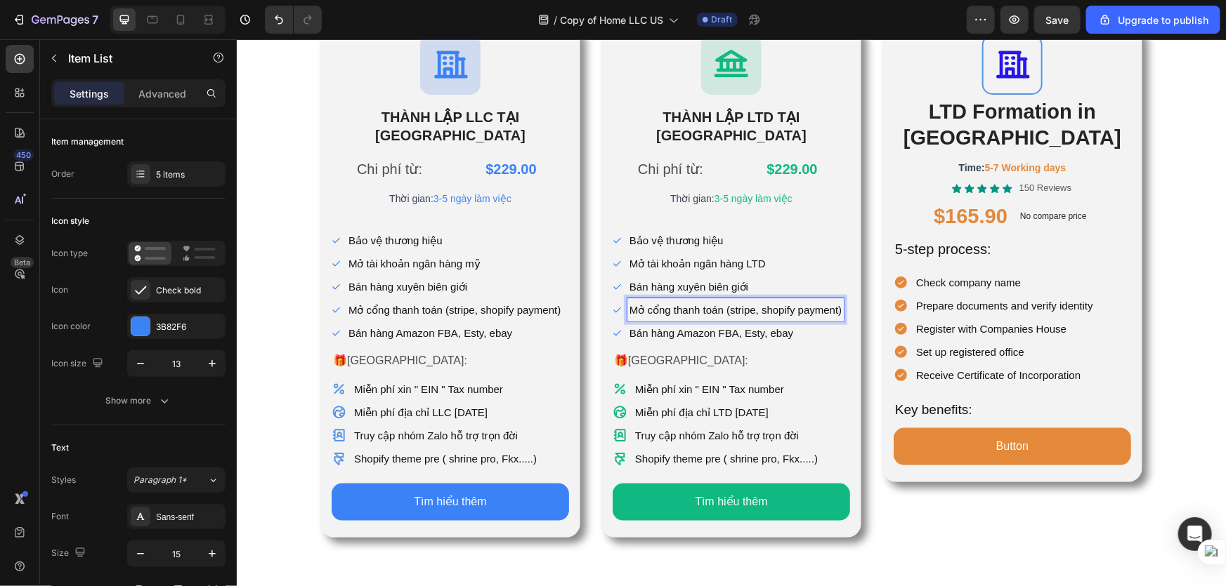
click at [727, 323] on p "Bán hàng Amazon FBA, Esty, ebay" at bounding box center [735, 332] width 212 height 19
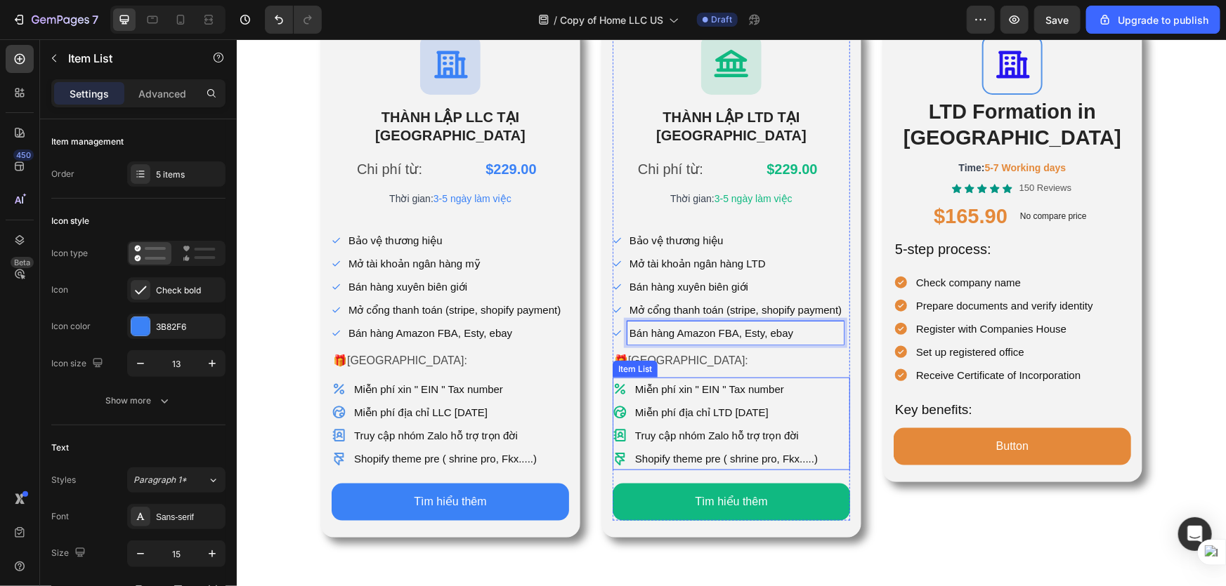
click at [708, 379] on p "Miễn phí xin " EIN " Tax number" at bounding box center [725, 388] width 183 height 19
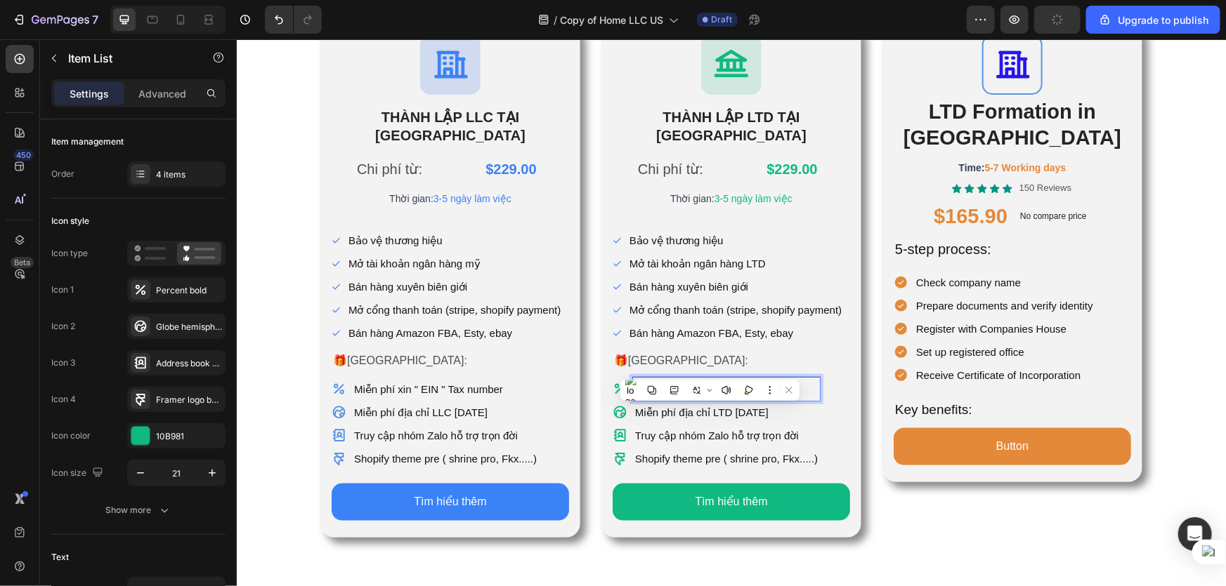
click at [773, 379] on p "Miễn phí xin " EIN " Tax number" at bounding box center [725, 388] width 183 height 19
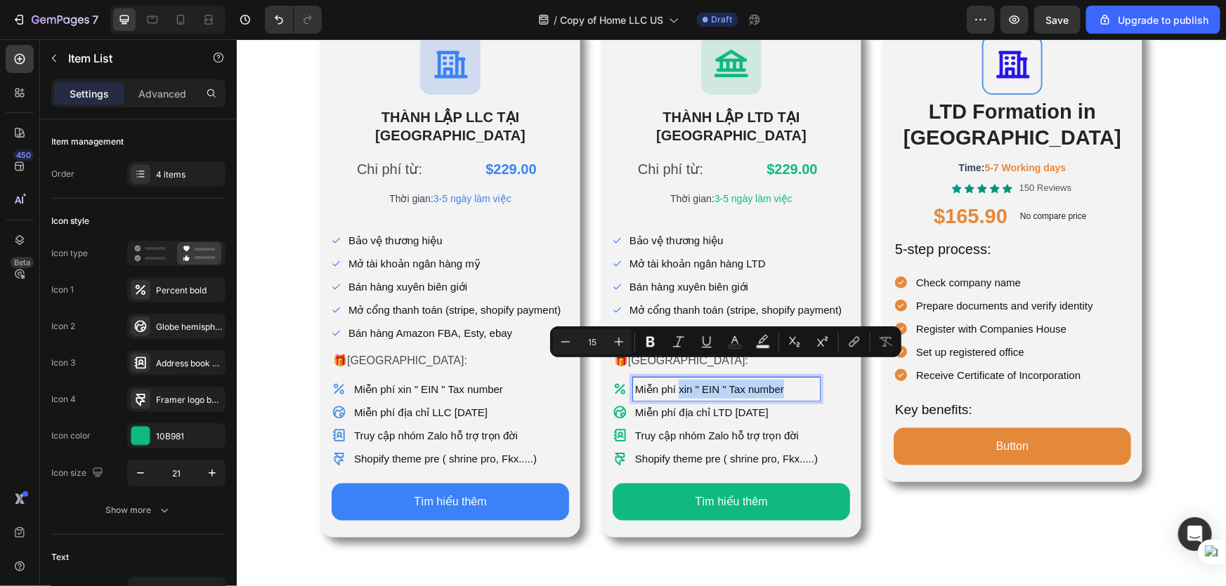
drag, startPoint x: 787, startPoint y: 372, endPoint x: 671, endPoint y: 369, distance: 115.2
click at [671, 379] on p "Miễn phí xin " EIN " Tax number" at bounding box center [725, 388] width 183 height 19
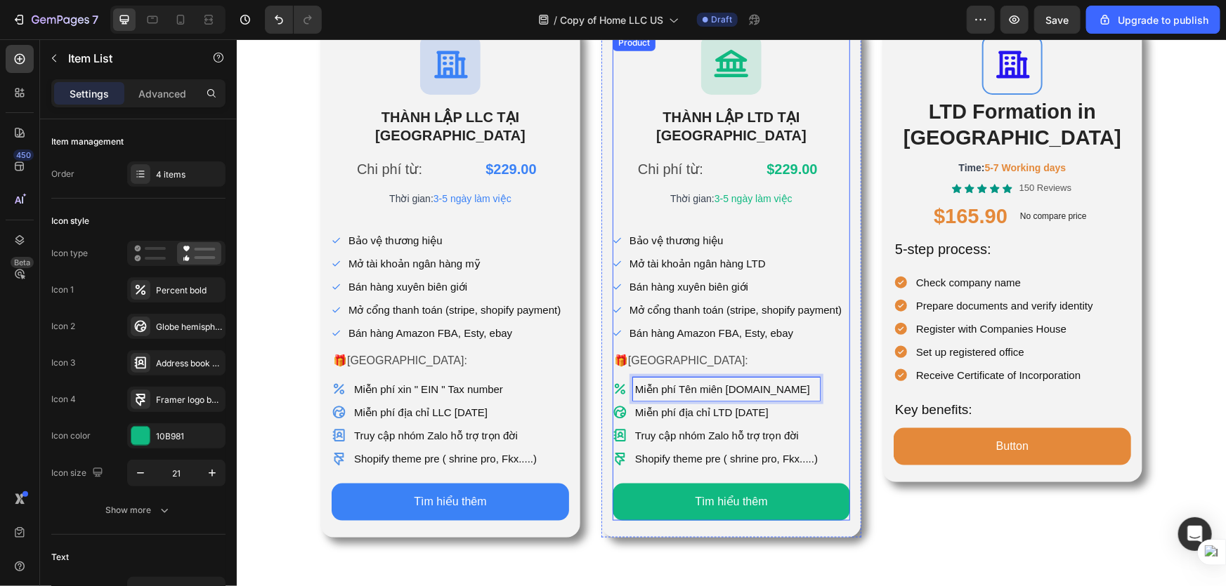
click at [841, 352] on div "Chi phí từ: Text Block $229.00 Product Price Product Price Row Thời gian: 3-5 n…" at bounding box center [730, 338] width 237 height 366
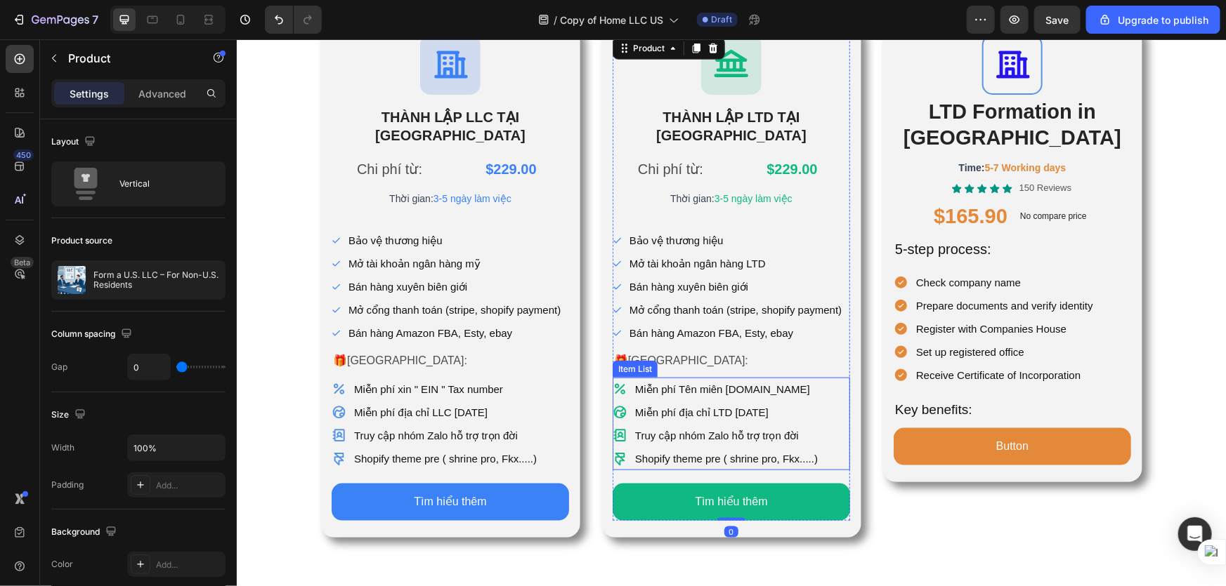
click at [706, 379] on p "Miễn phí Tên miên CO.UK" at bounding box center [725, 388] width 183 height 19
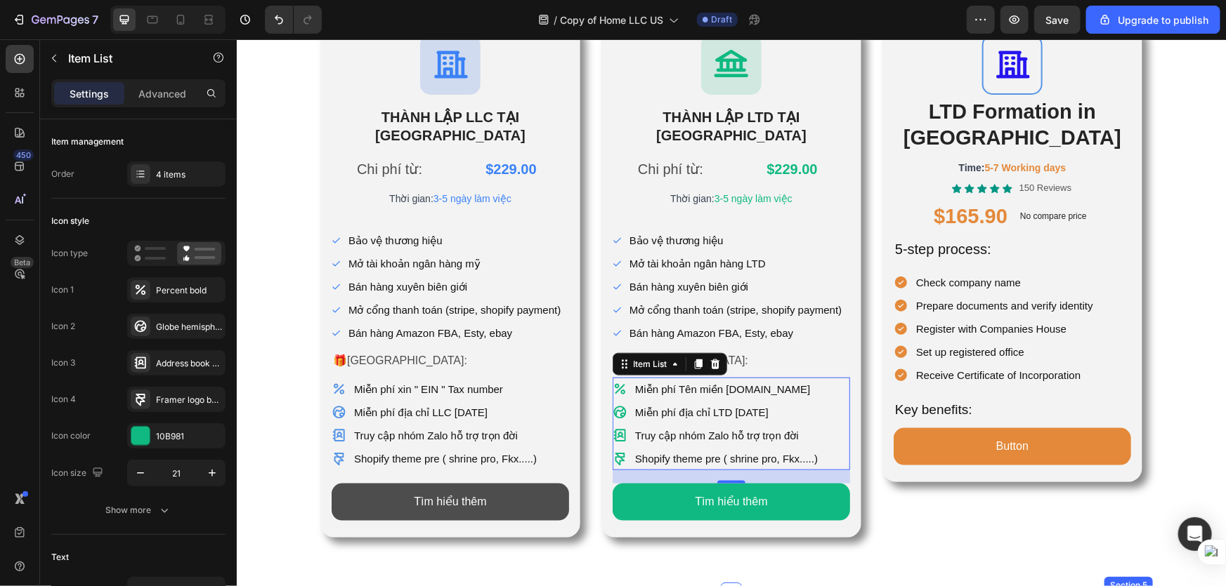
drag, startPoint x: 470, startPoint y: 572, endPoint x: 369, endPoint y: 490, distance: 130.3
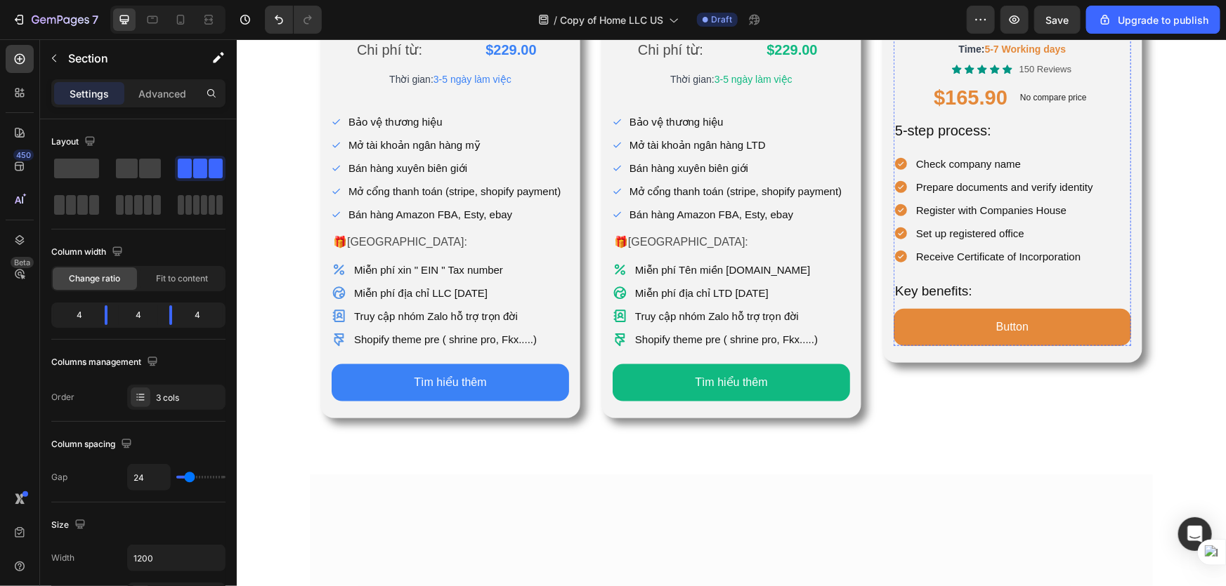
scroll to position [442, 0]
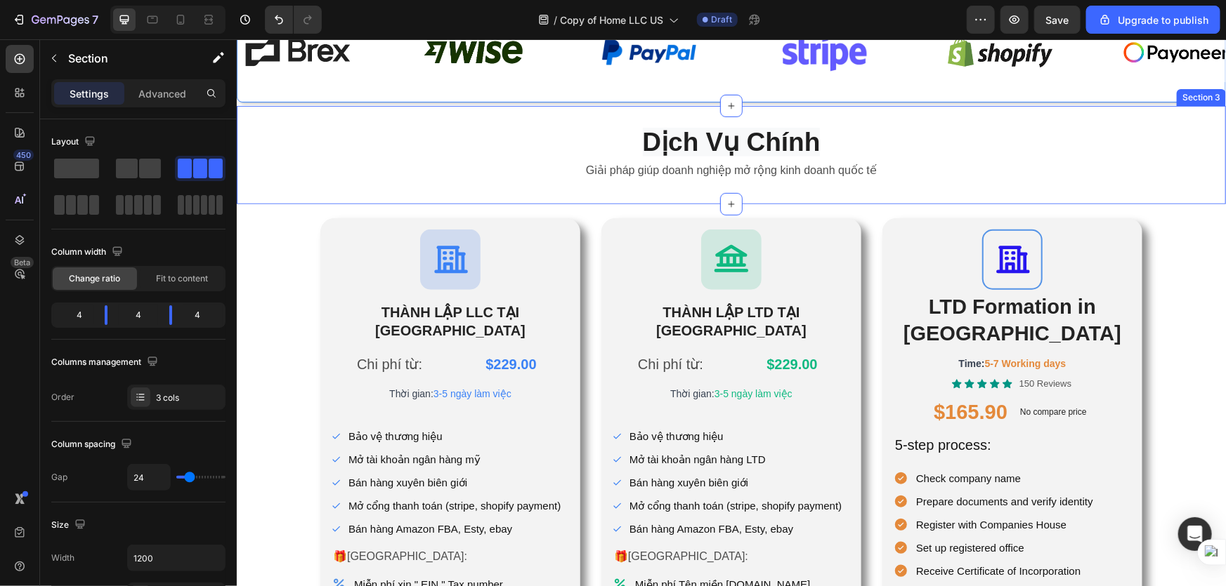
click at [1092, 188] on div "Dịch Vụ Chính Heading Giải pháp giúp doanh nghiệp mở rộng kinh doanh quốc tế Te…" at bounding box center [730, 154] width 989 height 98
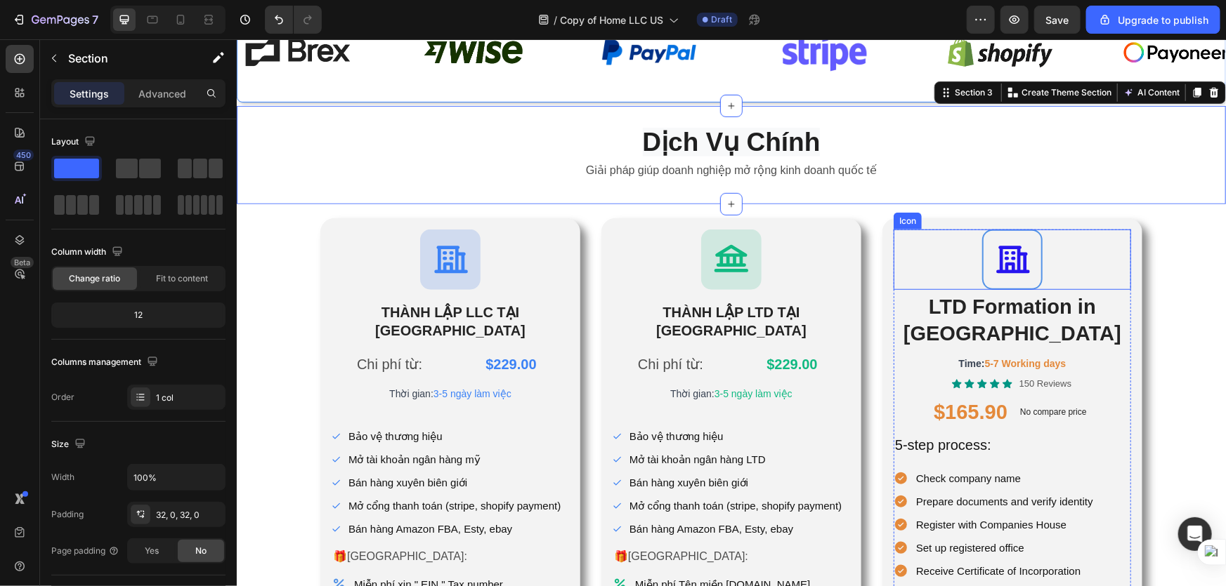
click at [1082, 243] on div "Icon" at bounding box center [1011, 259] width 237 height 60
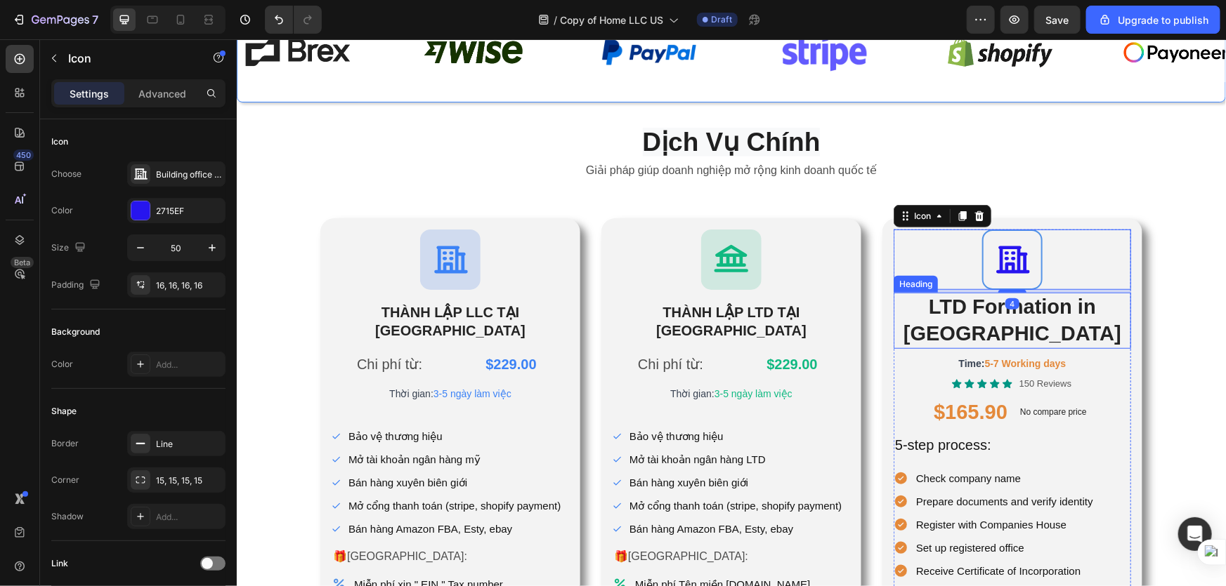
click at [1130, 304] on div "Icon 4 LTD Formation in UK Heading Time: 5-7 Working days Text Block Icon Icon …" at bounding box center [1011, 447] width 260 height 459
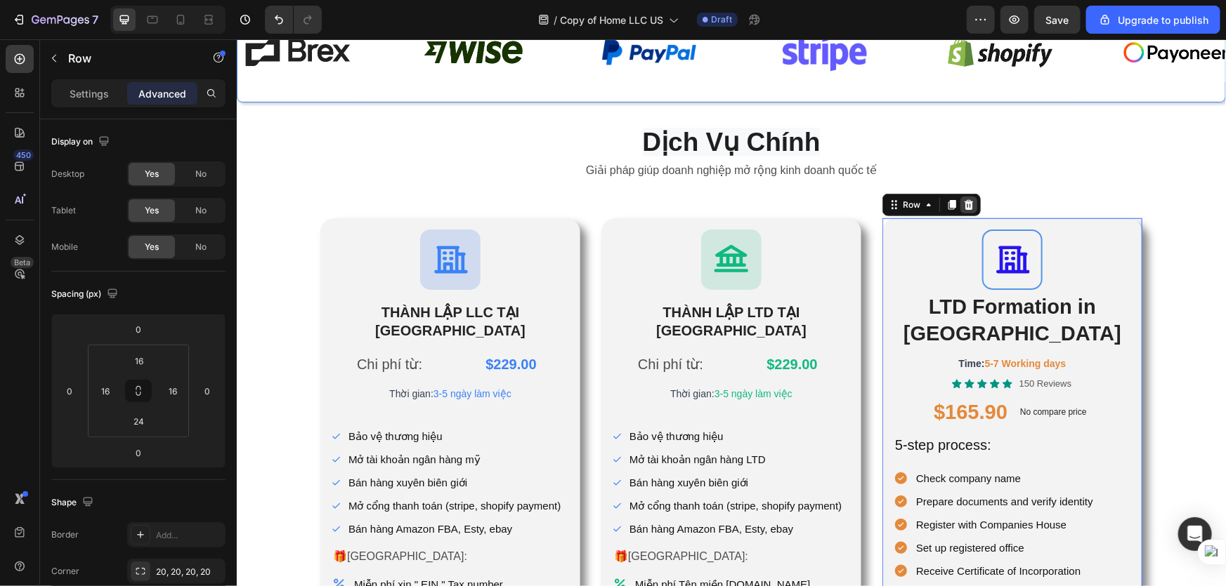
click at [964, 201] on icon at bounding box center [968, 204] width 9 height 10
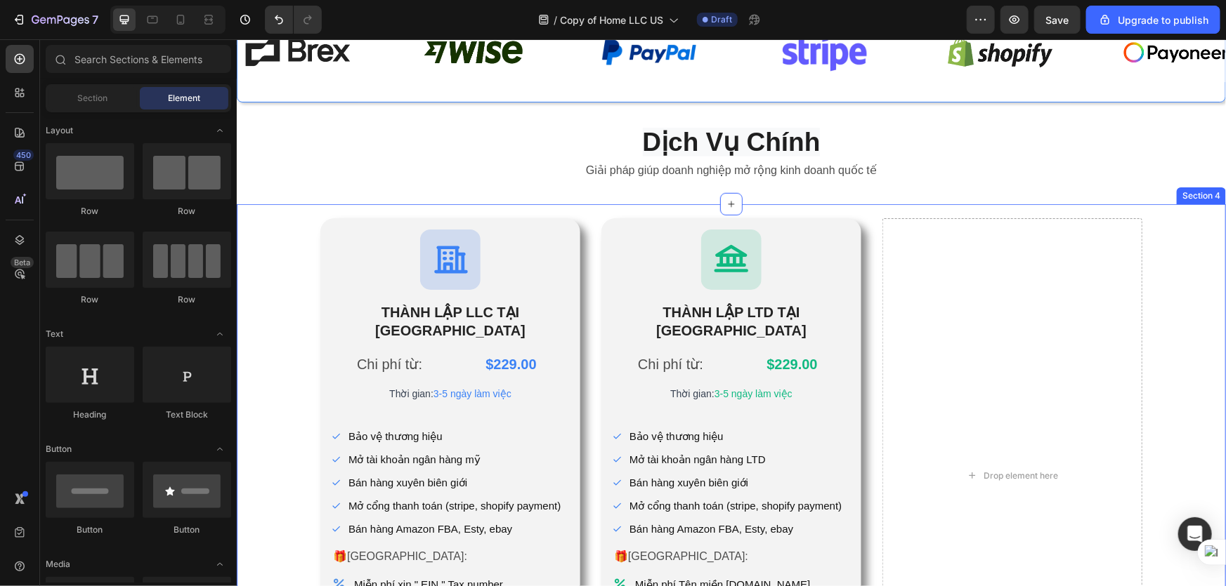
click at [1171, 299] on div "Icon THÀNH LẬP LLC TẠI HOA KỲ Heading Chi phí từ: Text Block $229.00 Product Pr…" at bounding box center [730, 475] width 989 height 515
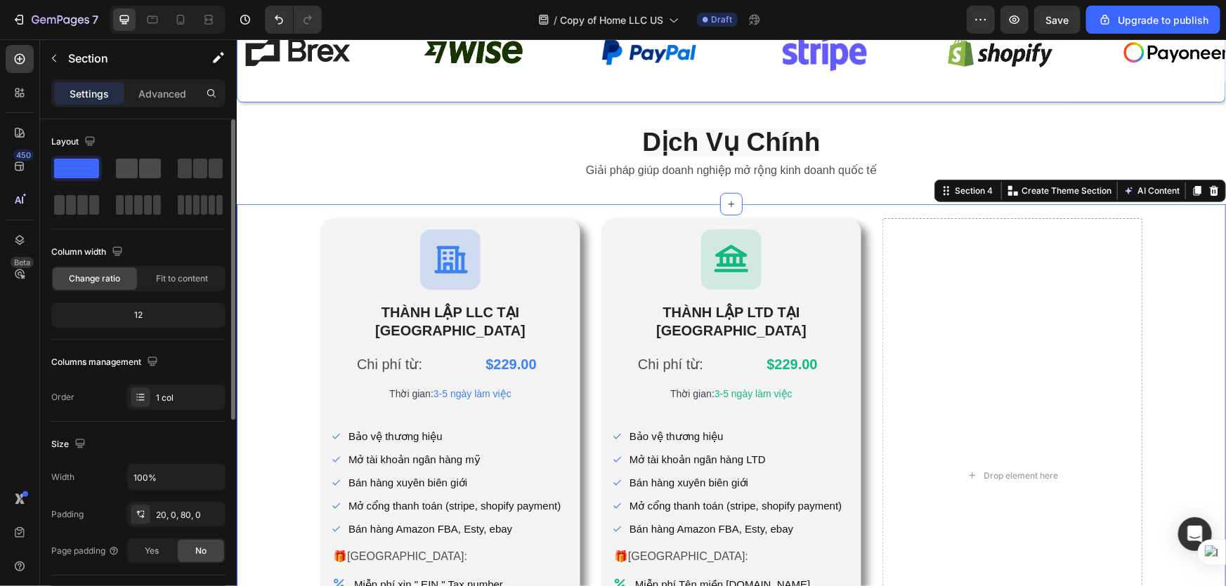
click at [136, 169] on span at bounding box center [127, 169] width 22 height 20
click at [269, 221] on div "Icon THÀNH LẬP LLC TẠI HOA KỲ Heading Chi phí từ: Text Block $229.00 Product Pr…" at bounding box center [730, 475] width 989 height 515
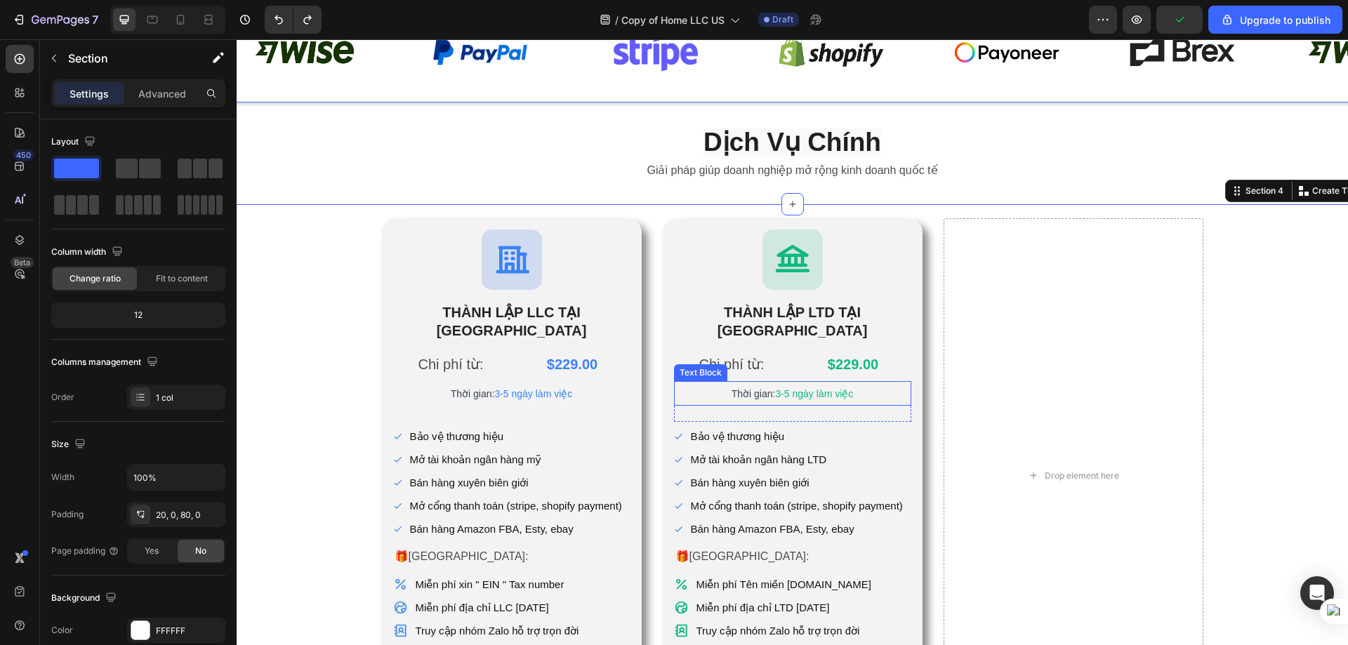
click at [1186, 584] on div at bounding box center [793, 342] width 1112 height 606
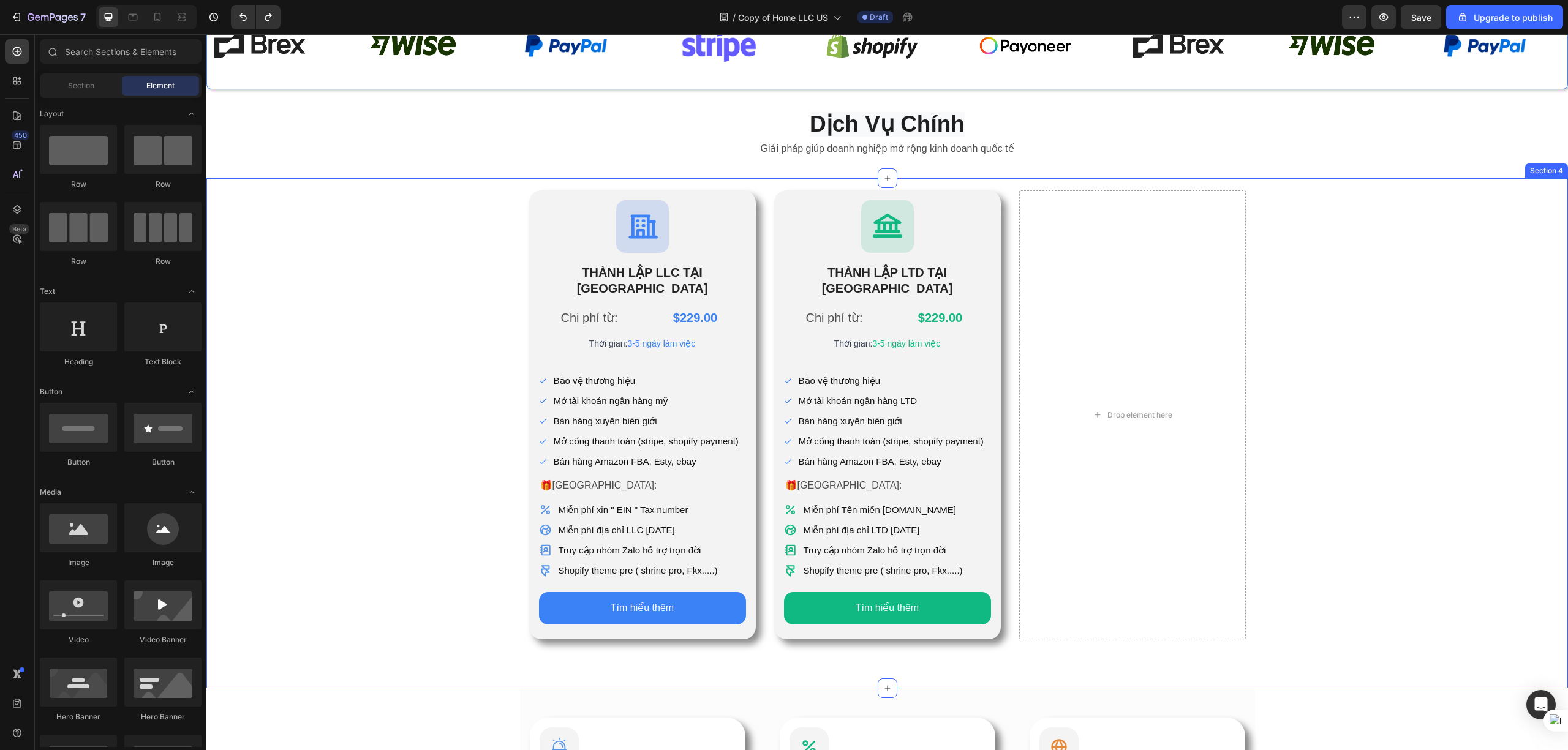
click at [1034, 488] on div "Icon THÀNH LẬP LLC TẠI HOA KỲ Heading Chi phí từ: Text Block $229.00 Product Pr…" at bounding box center [887, 414] width 1361 height 449
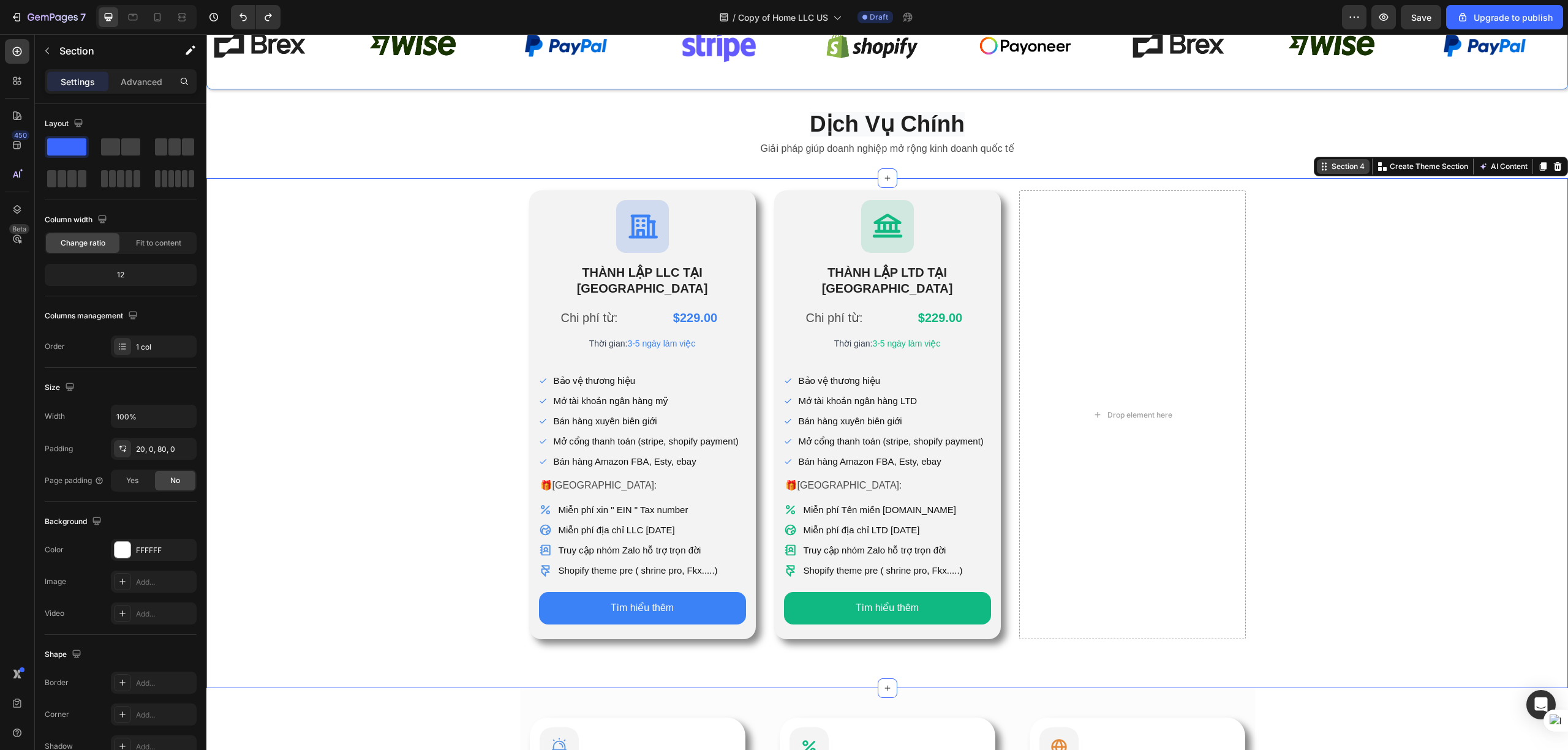
click at [1034, 164] on div "Section 4" at bounding box center [1348, 167] width 38 height 11
click at [1034, 294] on div "Icon THÀNH LẬP LLC TẠI HOA KỲ Heading Chi phí từ: Text Block $229.00 Product Pr…" at bounding box center [887, 414] width 1361 height 449
click at [1034, 290] on div "Drop element here" at bounding box center [1133, 414] width 227 height 449
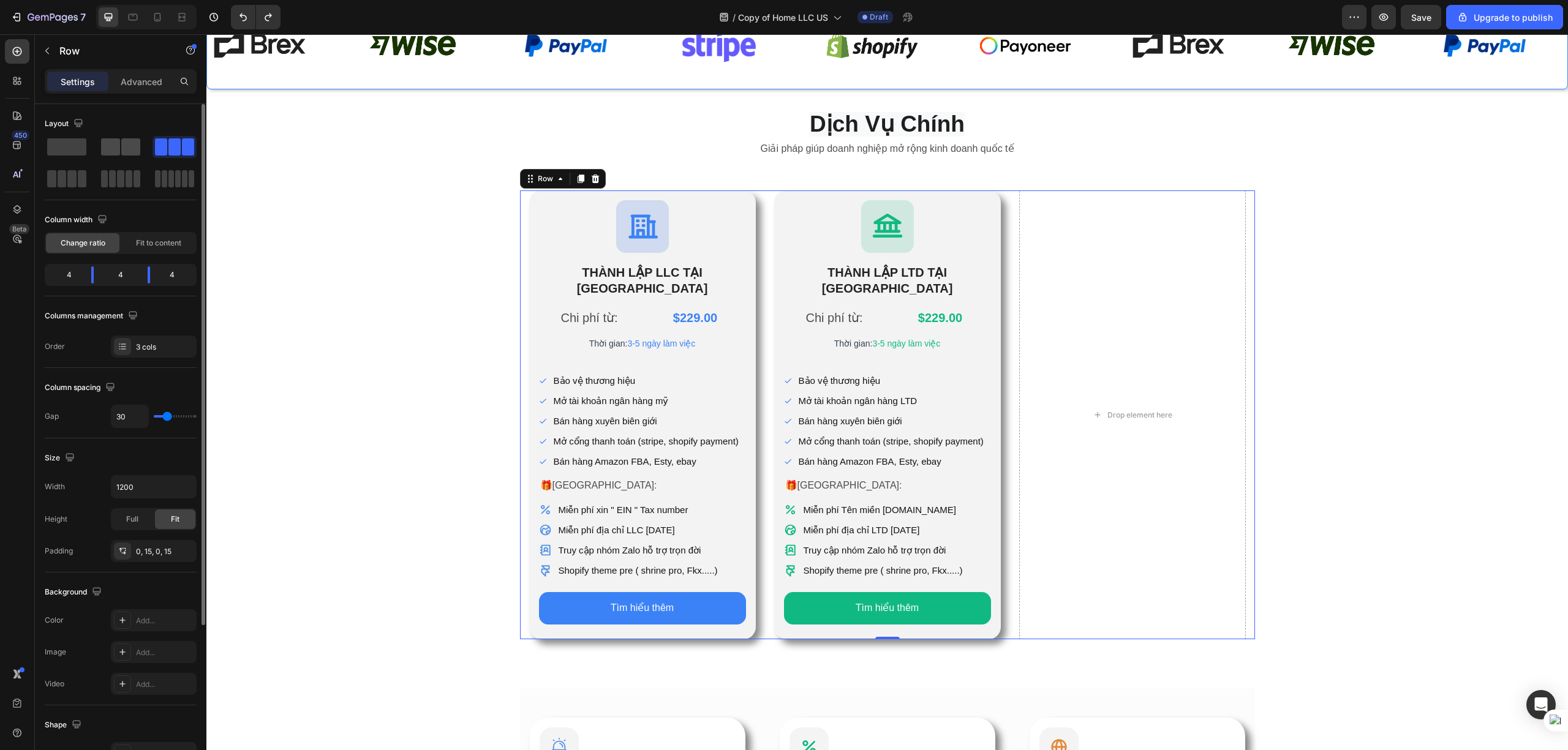
click at [115, 147] on span at bounding box center [111, 147] width 19 height 17
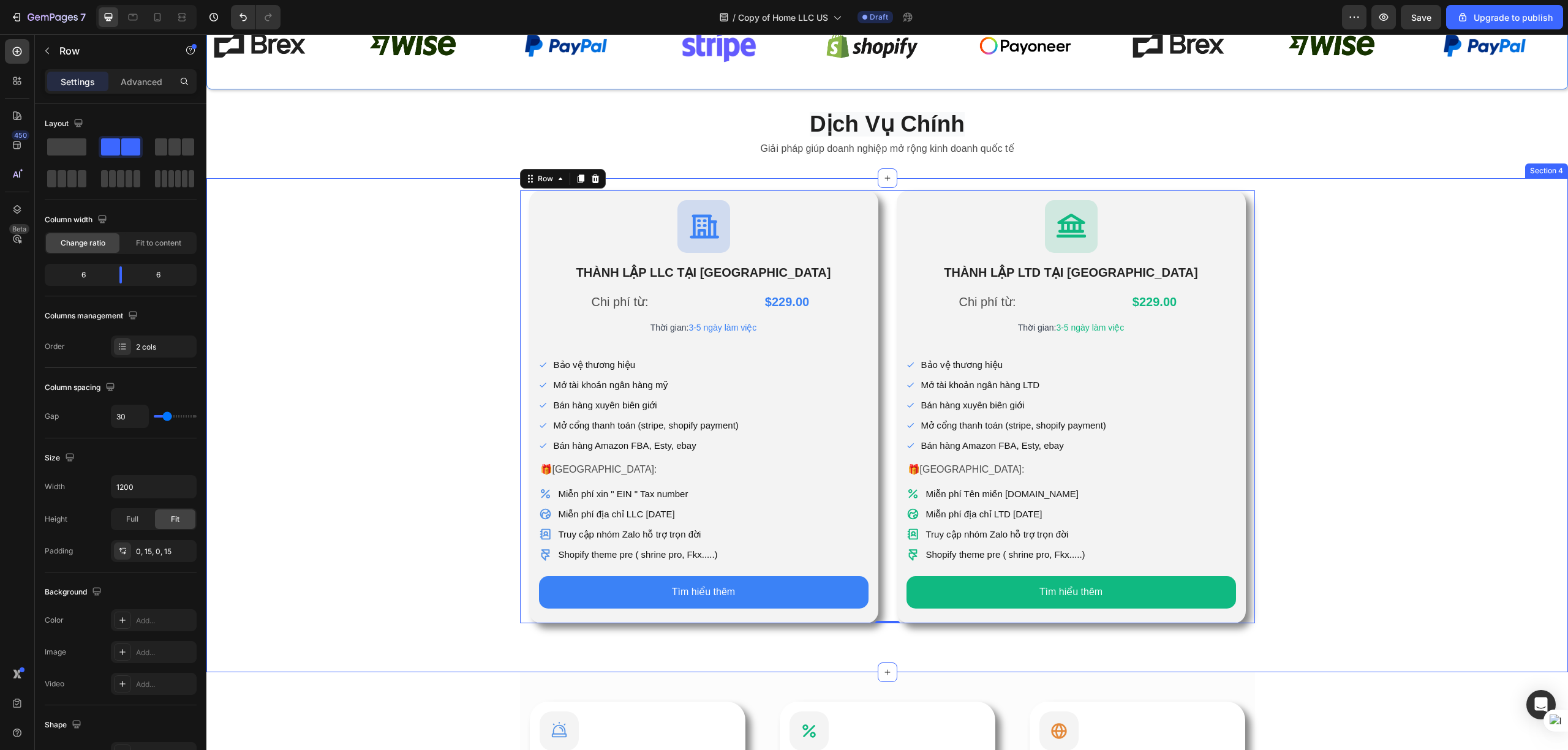
click at [1034, 464] on div "Icon THÀNH LẬP LLC TẠI HOA KỲ Heading Chi phí từ: Text Block $229.00 Product Pr…" at bounding box center [887, 406] width 1361 height 433
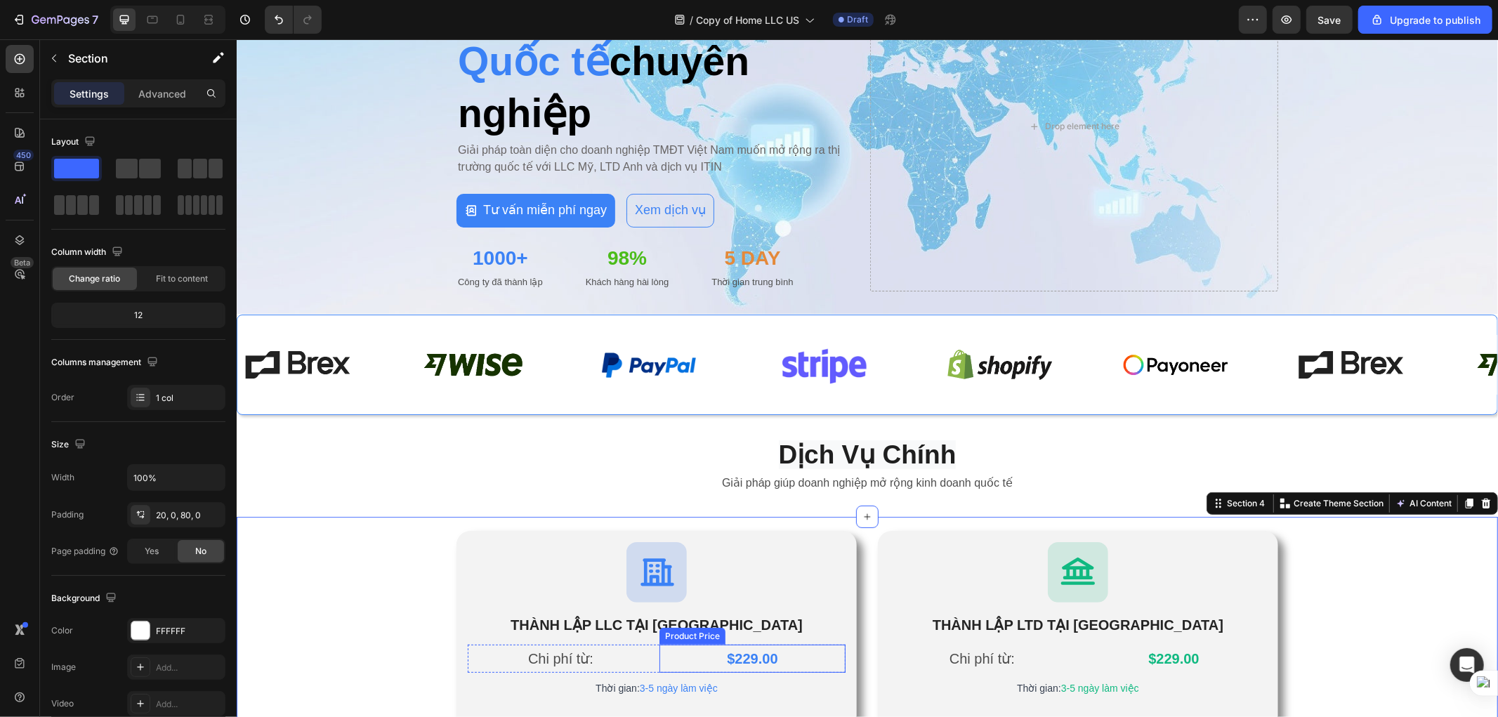
scroll to position [520, 0]
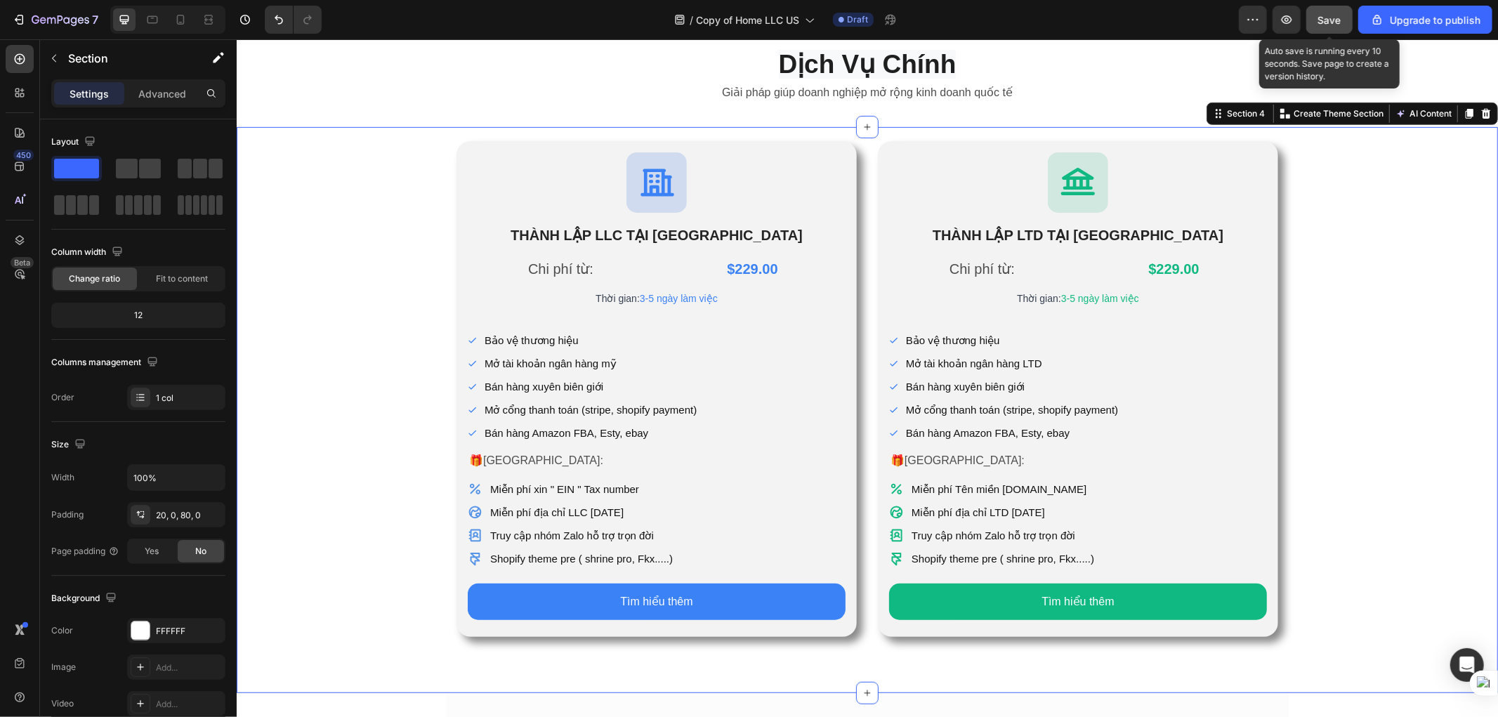
click at [1186, 19] on span "Save" at bounding box center [1329, 20] width 23 height 12
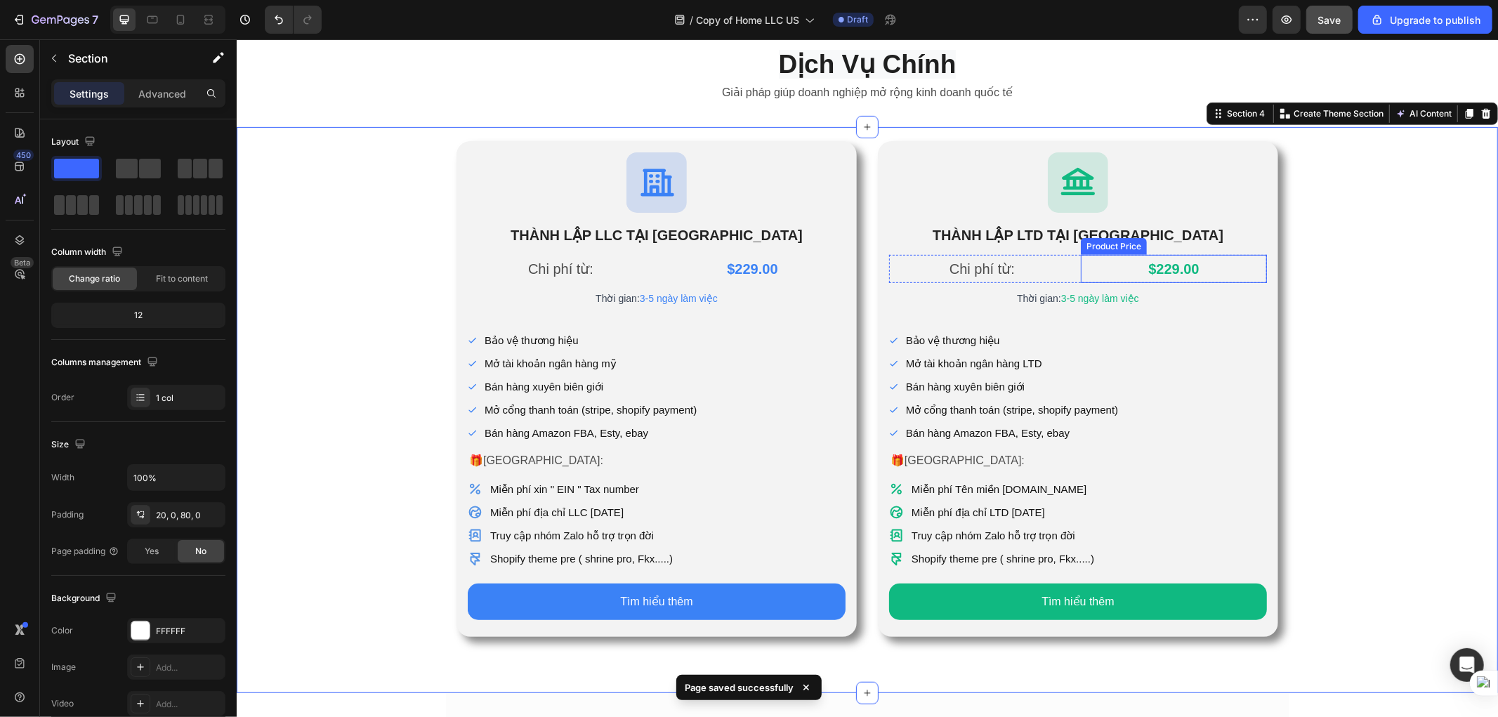
click at [1164, 262] on div "$229.00" at bounding box center [1173, 268] width 186 height 28
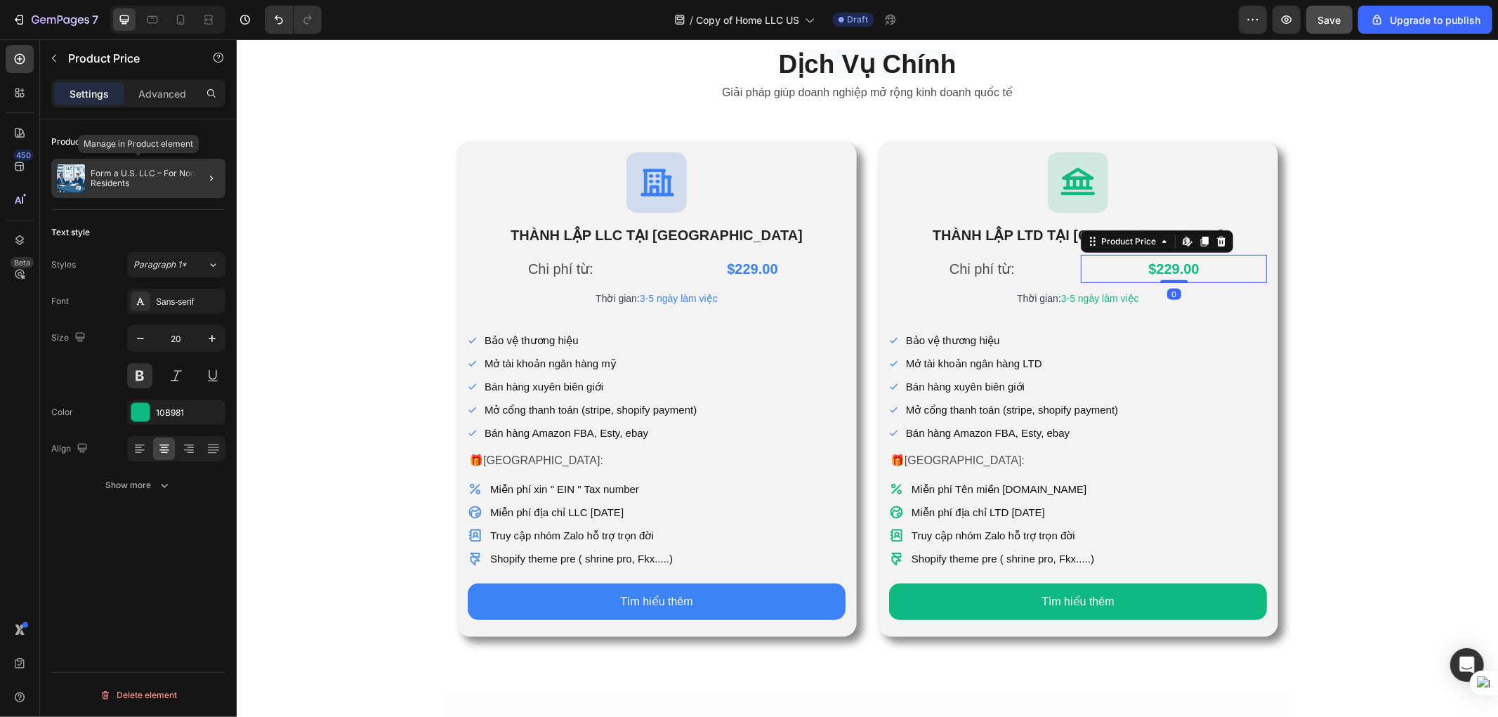
click at [151, 181] on p "Form a U.S. LLC – For Non-U.S. Residents" at bounding box center [155, 179] width 129 height 20
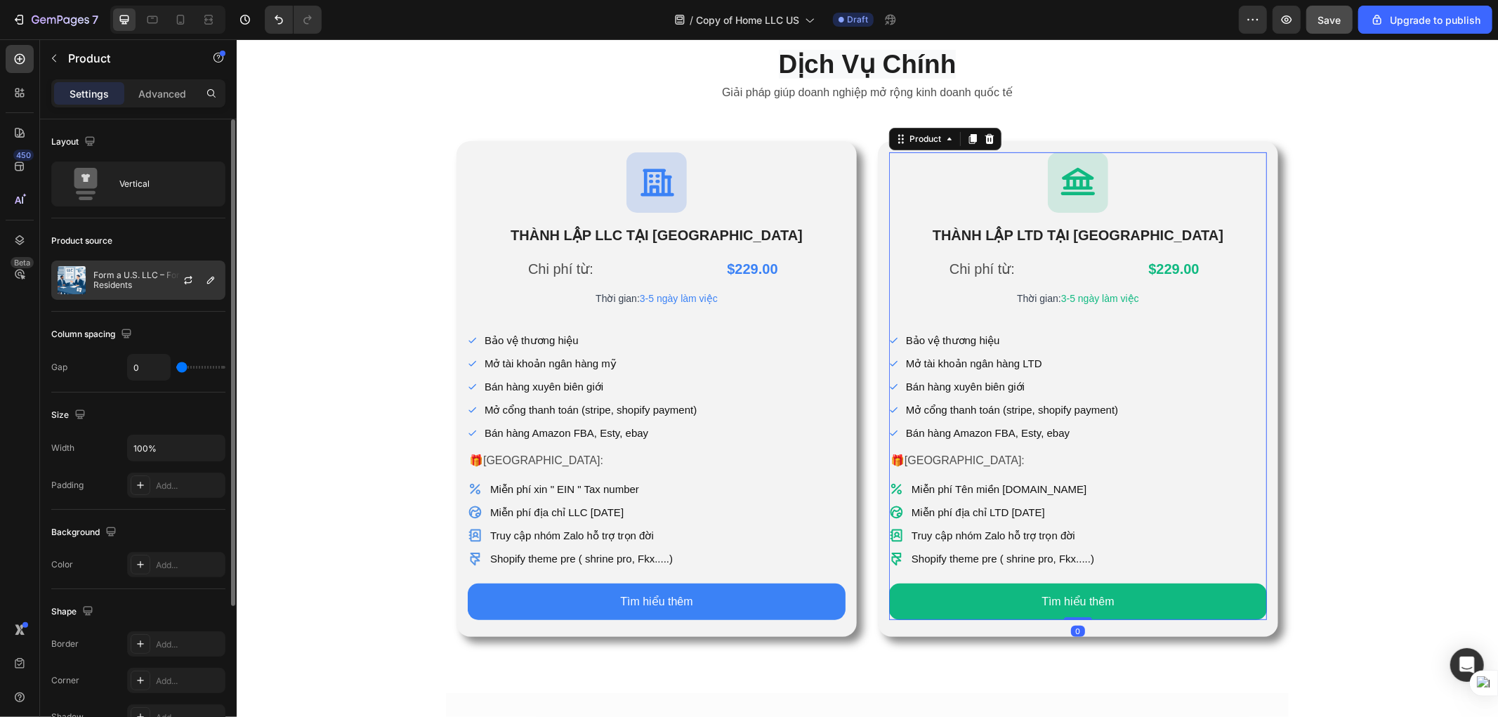
click at [89, 265] on div "Form a U.S. LLC – For Non-U.S. Residents" at bounding box center [138, 280] width 174 height 39
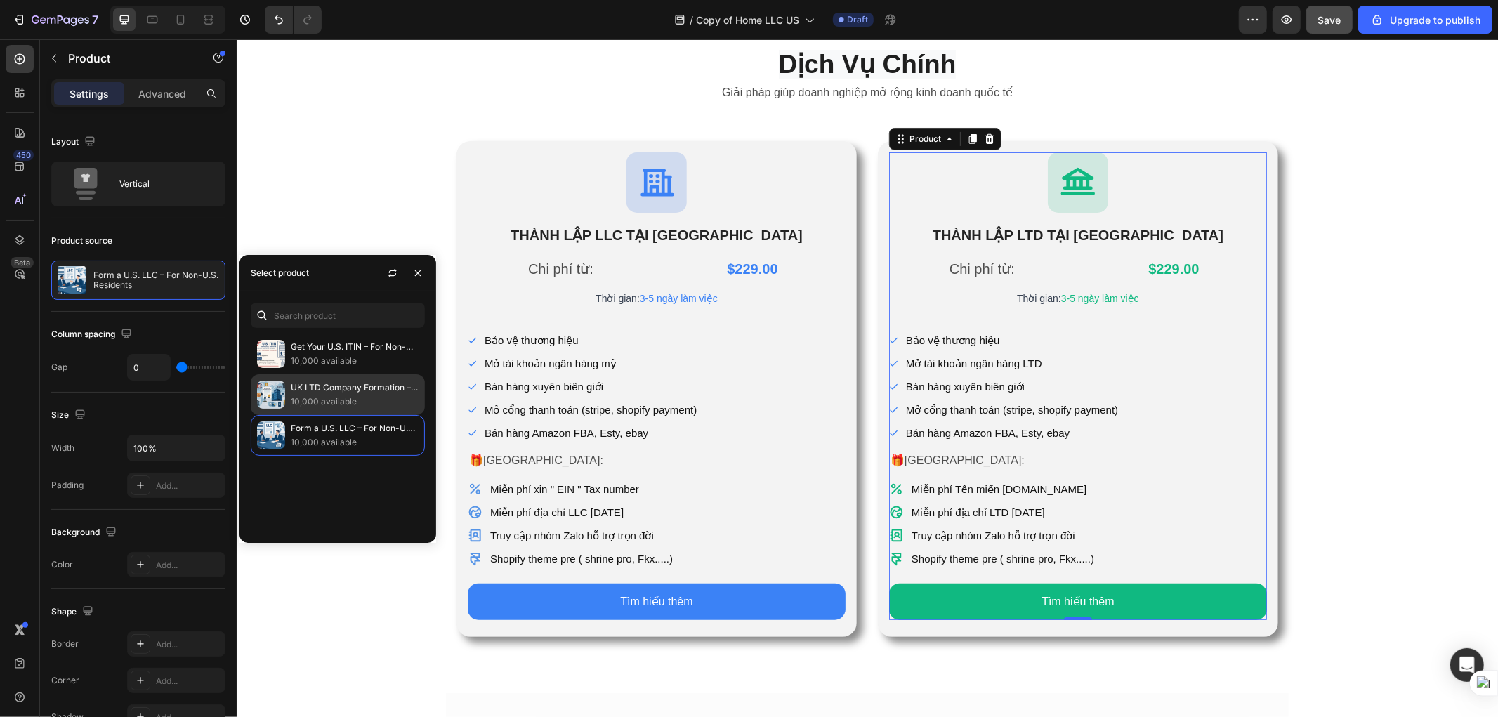
click at [358, 392] on p "UK LTD Company Formation – Open Stripe & Business Accounts Globally" at bounding box center [355, 388] width 128 height 14
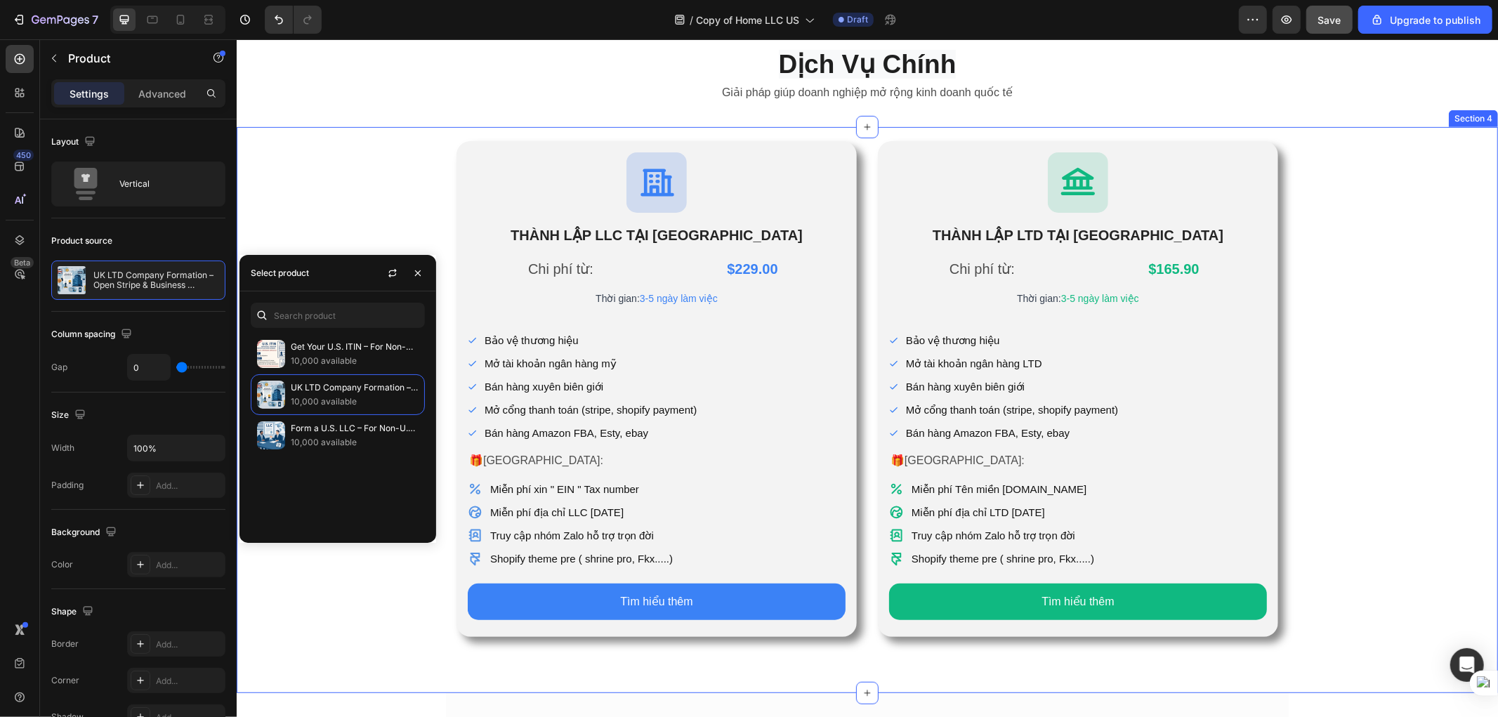
click at [1186, 379] on div "Icon [PERSON_NAME] LẬP LLC [PERSON_NAME] KỲ Heading Chi phí từ: Text Block $229…" at bounding box center [866, 388] width 1261 height 497
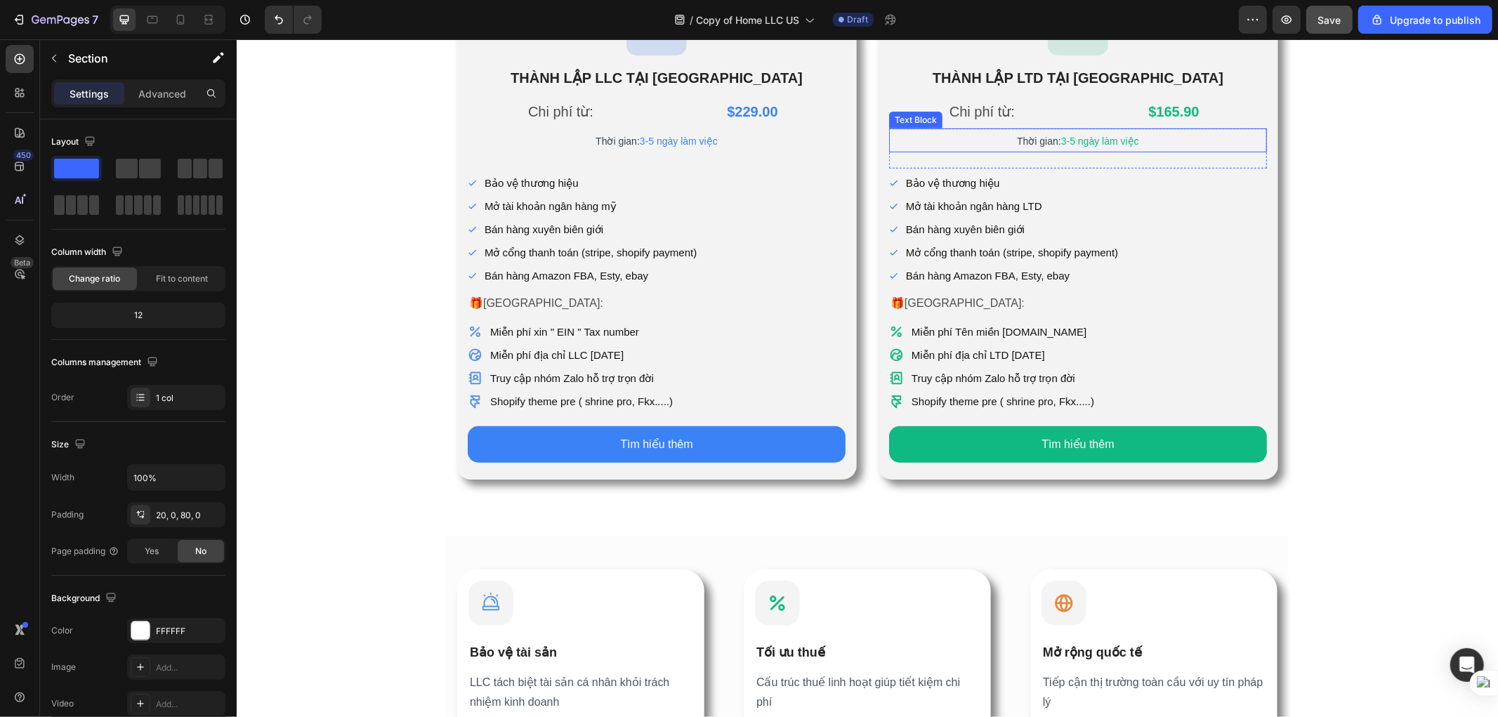
scroll to position [521, 0]
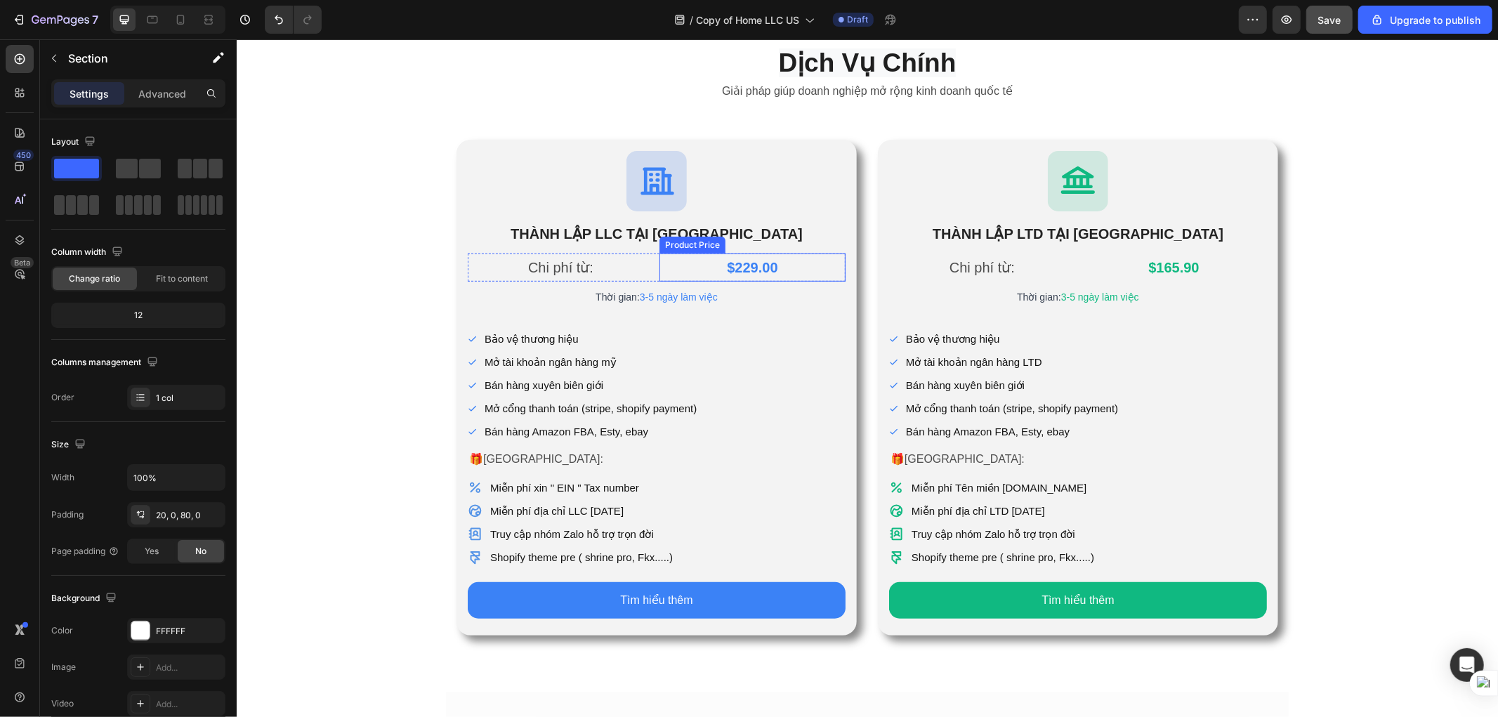
click at [724, 262] on div "$229.00" at bounding box center [752, 267] width 186 height 28
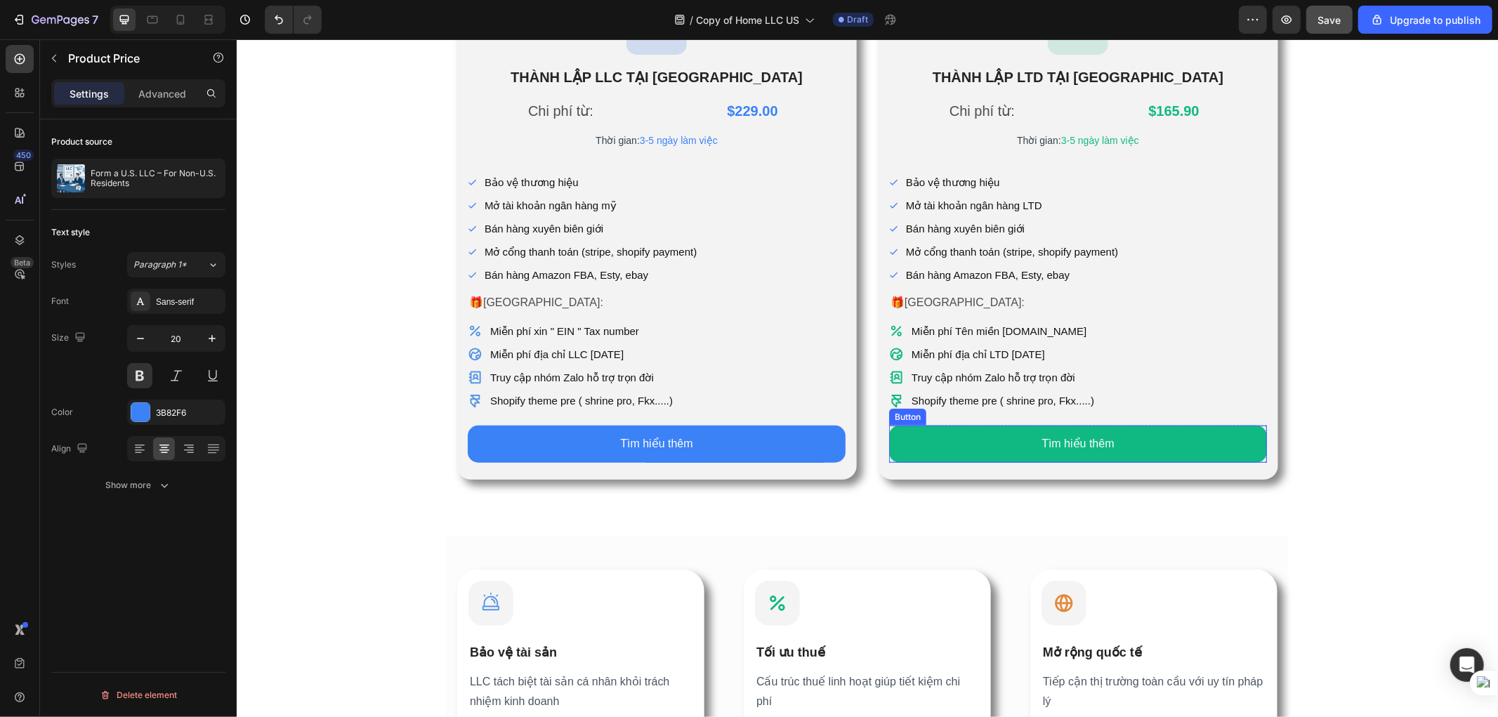
scroll to position [755, 0]
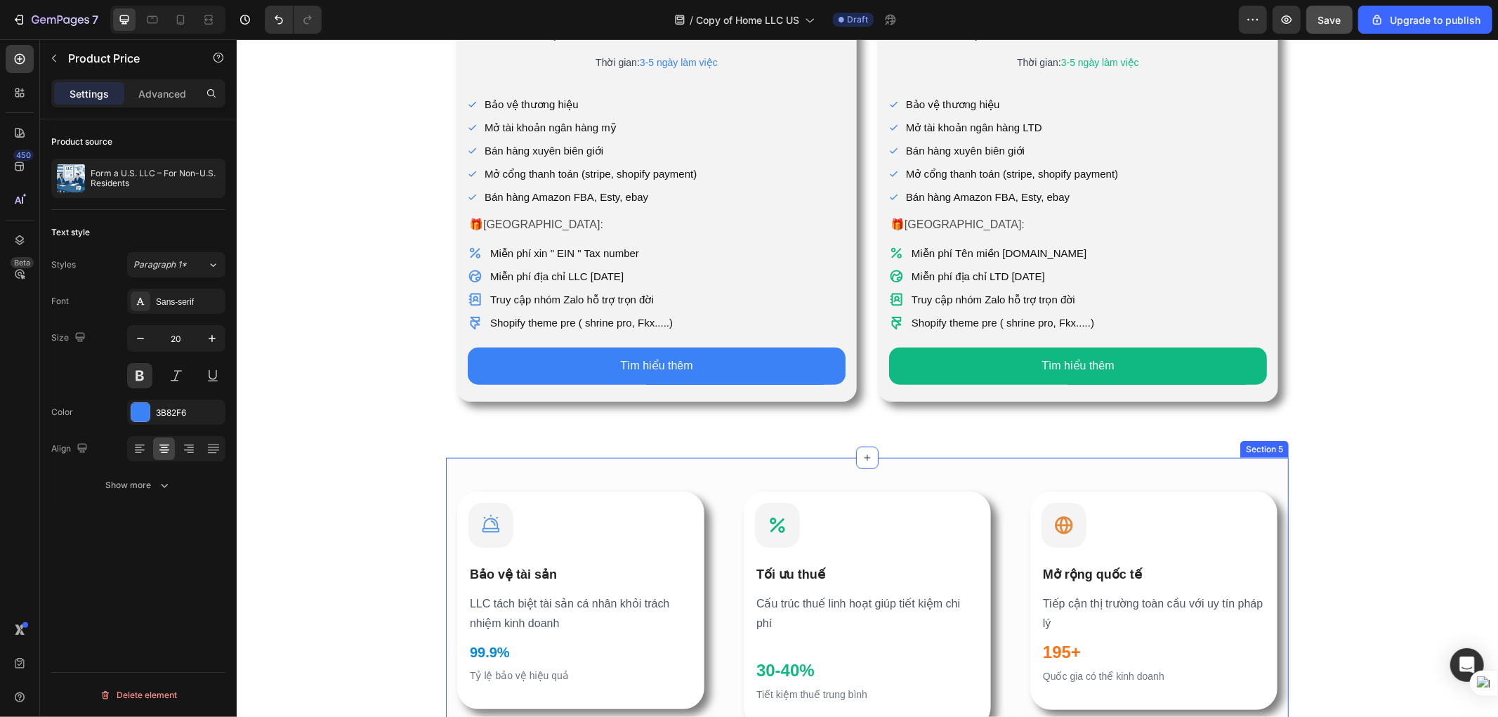
click at [1186, 471] on div "Icon Bảo vệ tài sản Heading LLC tách biệt tài sản cá [PERSON_NAME] [PERSON_NAME…" at bounding box center [866, 729] width 843 height 545
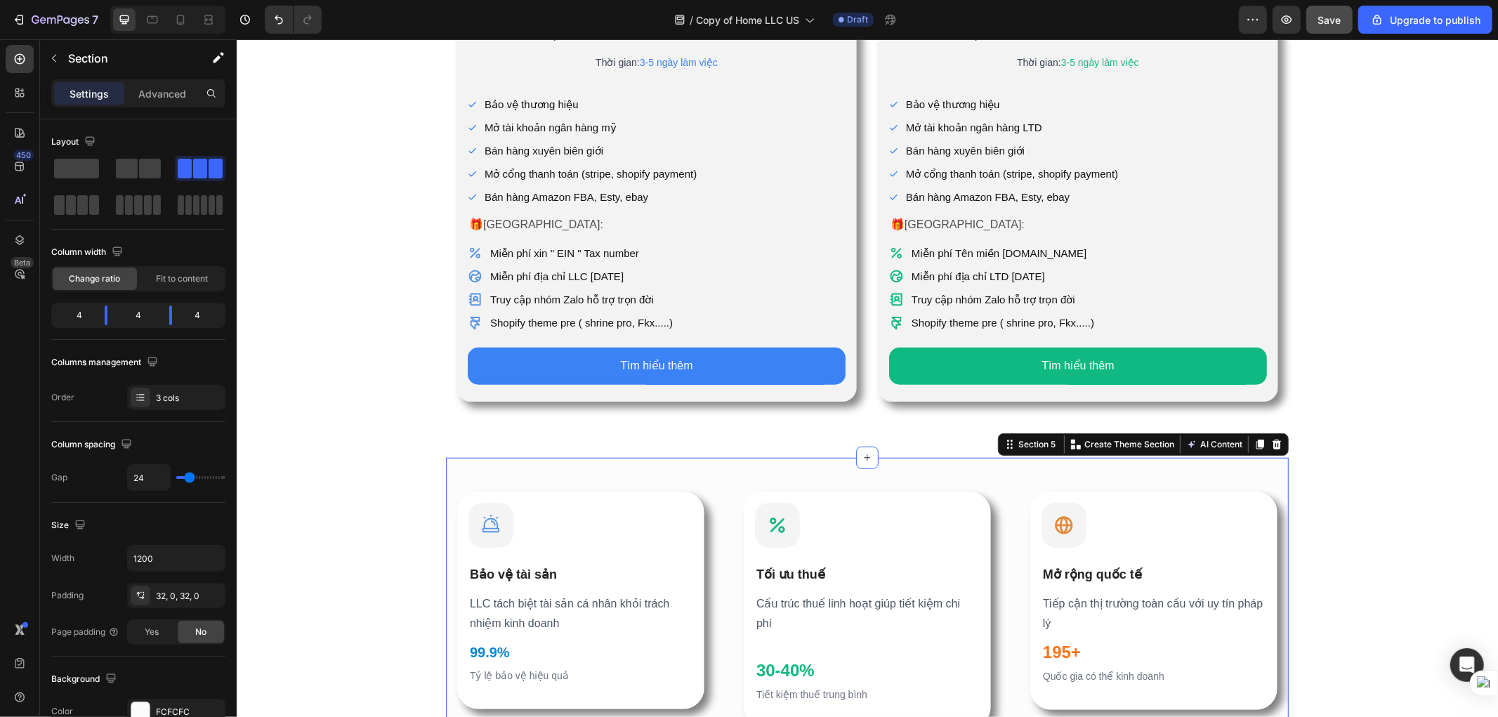
scroll to position [989, 0]
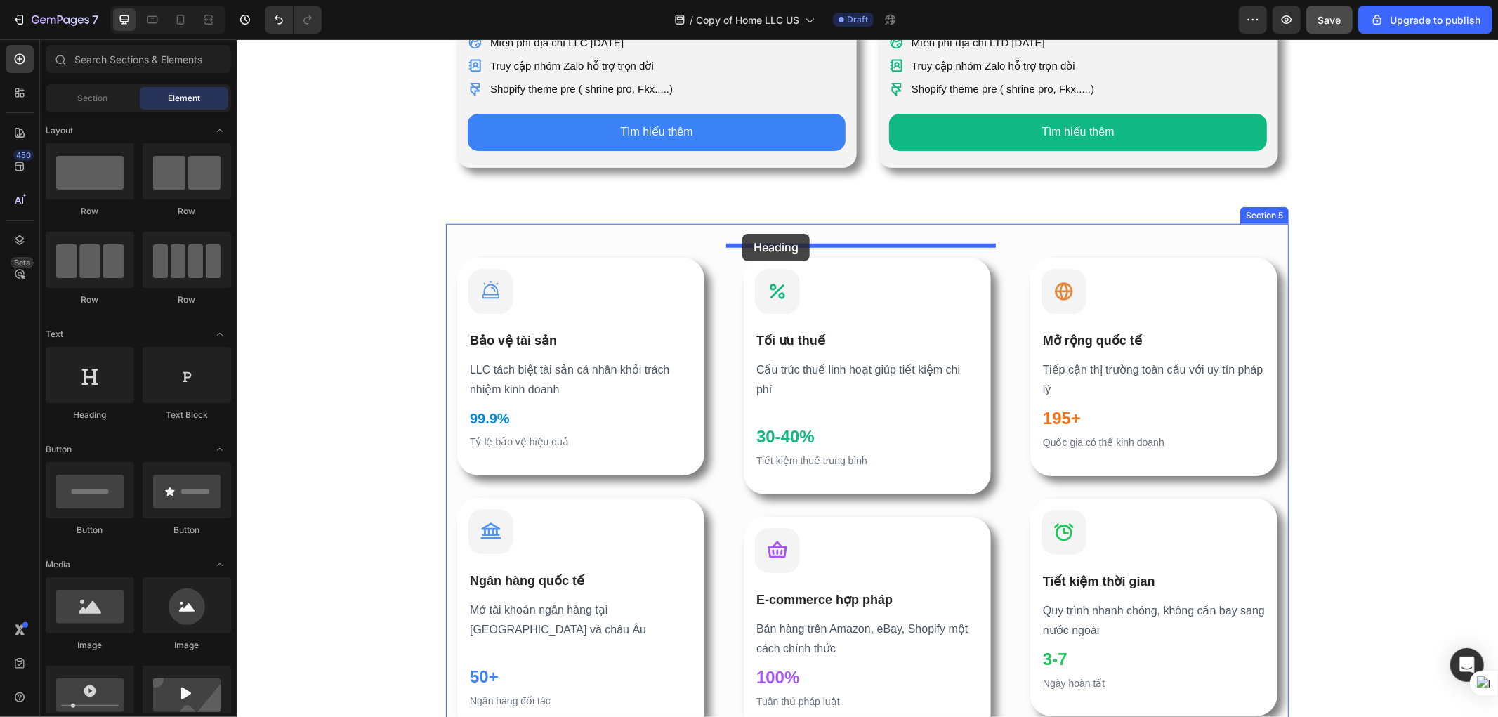
drag, startPoint x: 324, startPoint y: 418, endPoint x: 742, endPoint y: 233, distance: 456.9
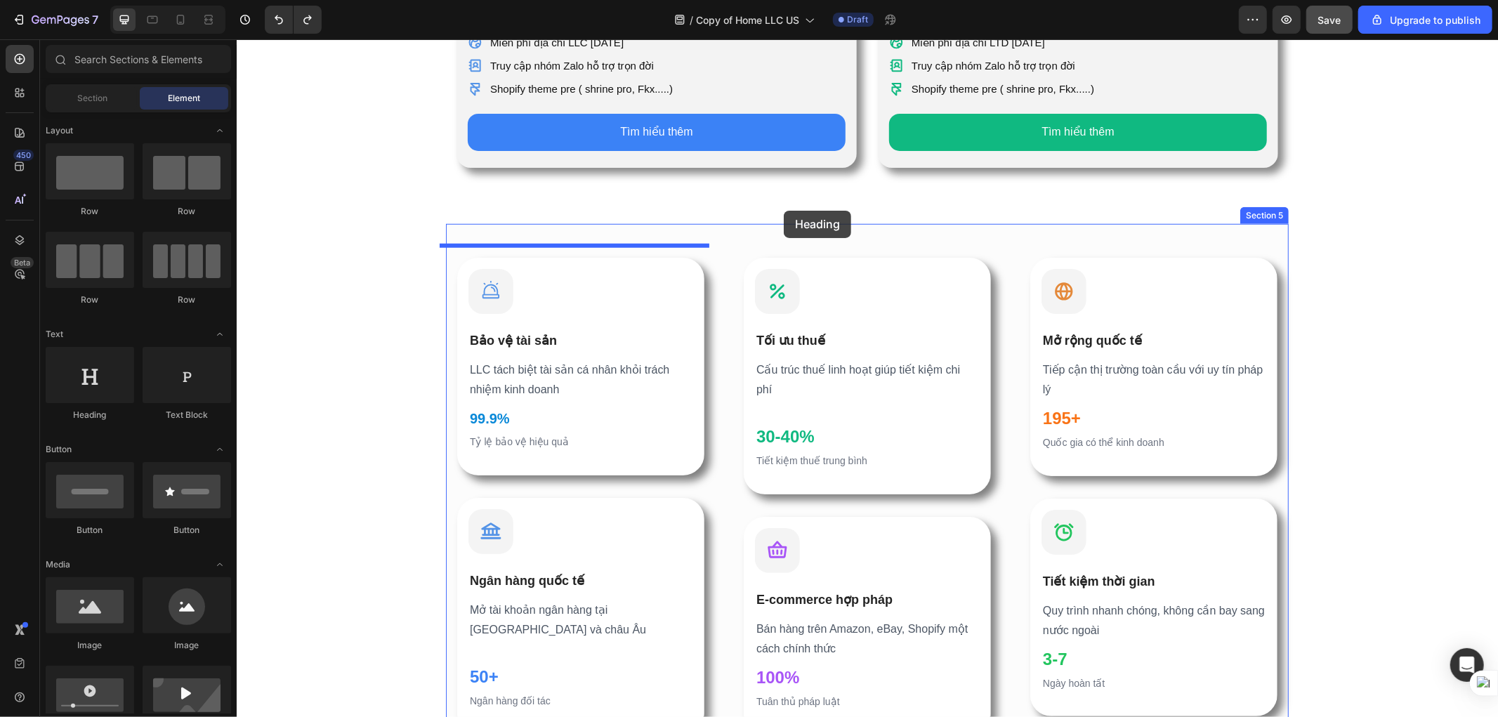
drag, startPoint x: 311, startPoint y: 428, endPoint x: 783, endPoint y: 210, distance: 520.1
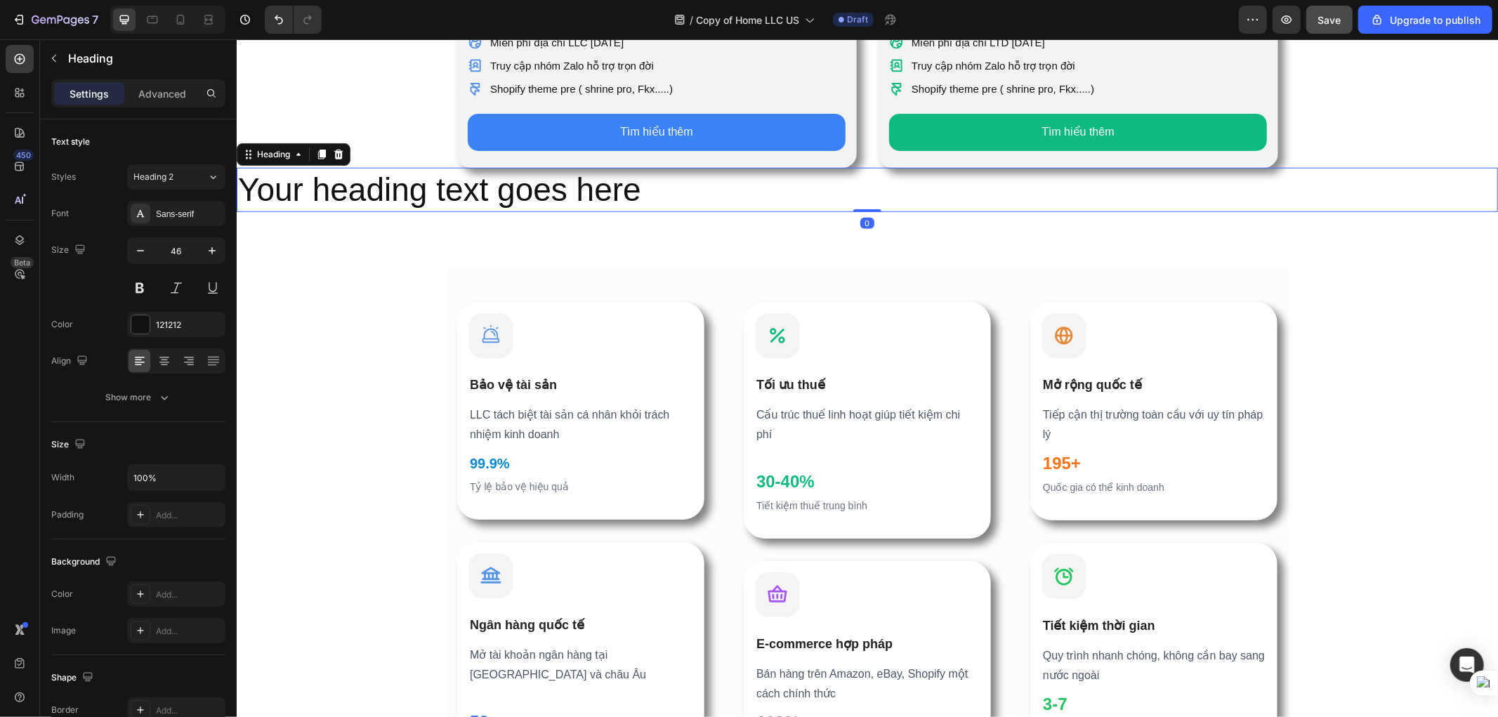
click at [627, 187] on h2 "Your heading text goes here" at bounding box center [866, 189] width 1261 height 45
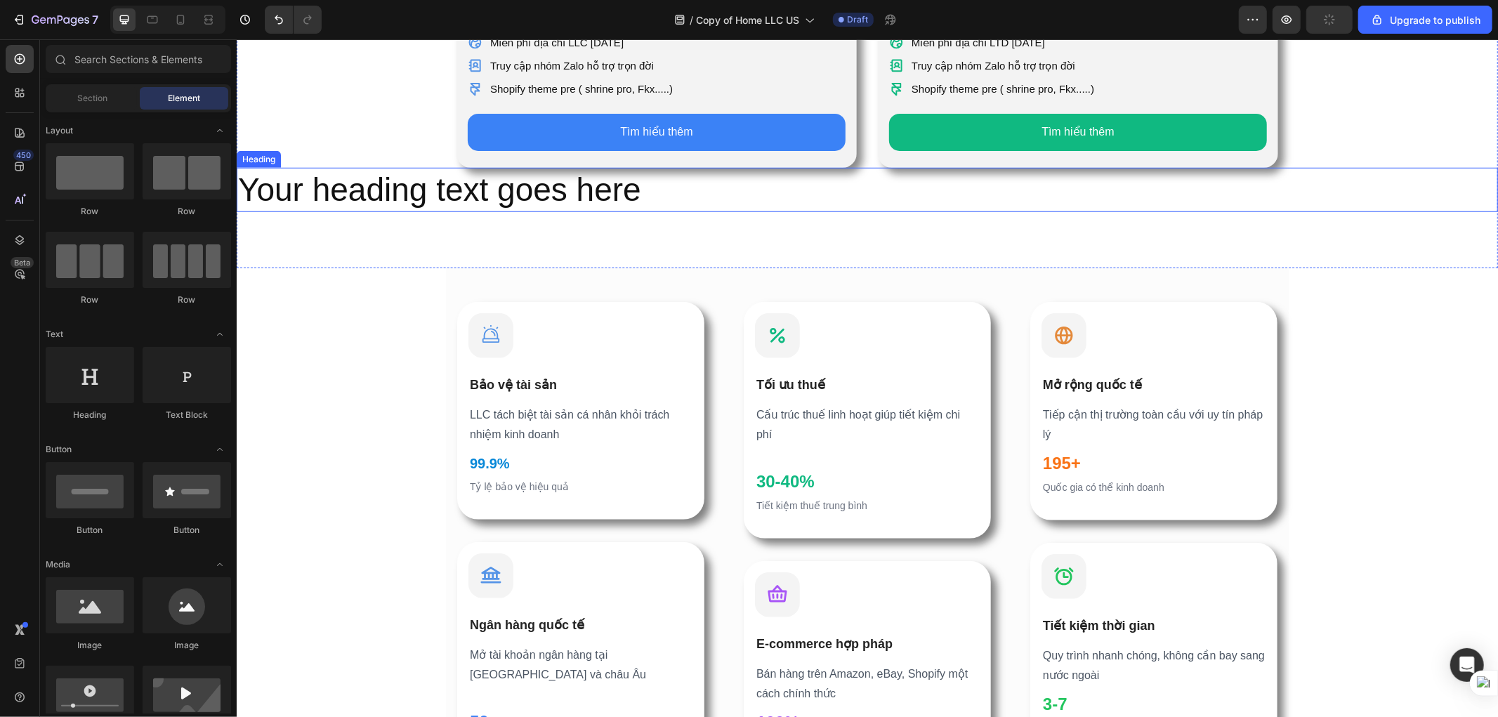
click at [792, 190] on p "Your heading text goes here" at bounding box center [866, 190] width 1259 height 42
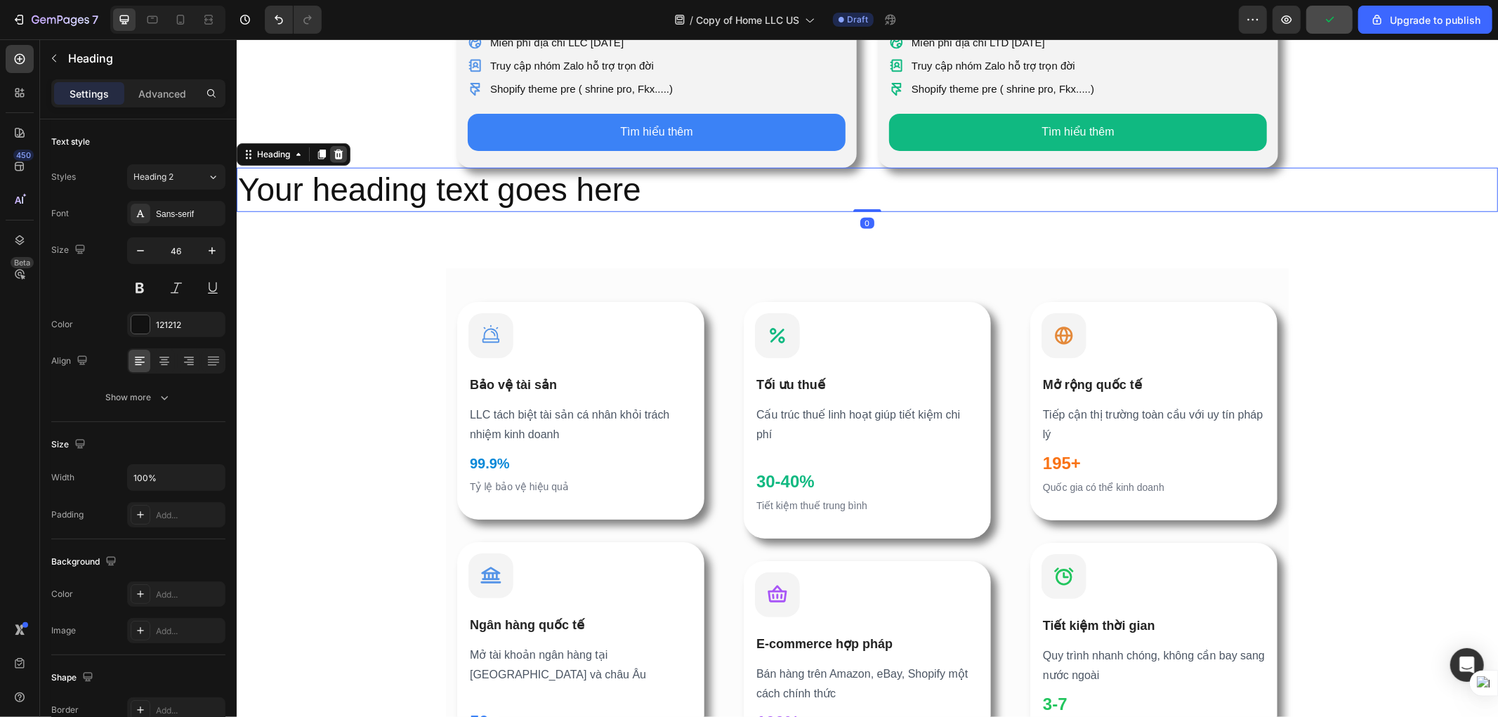
click at [334, 150] on icon at bounding box center [337, 153] width 11 height 11
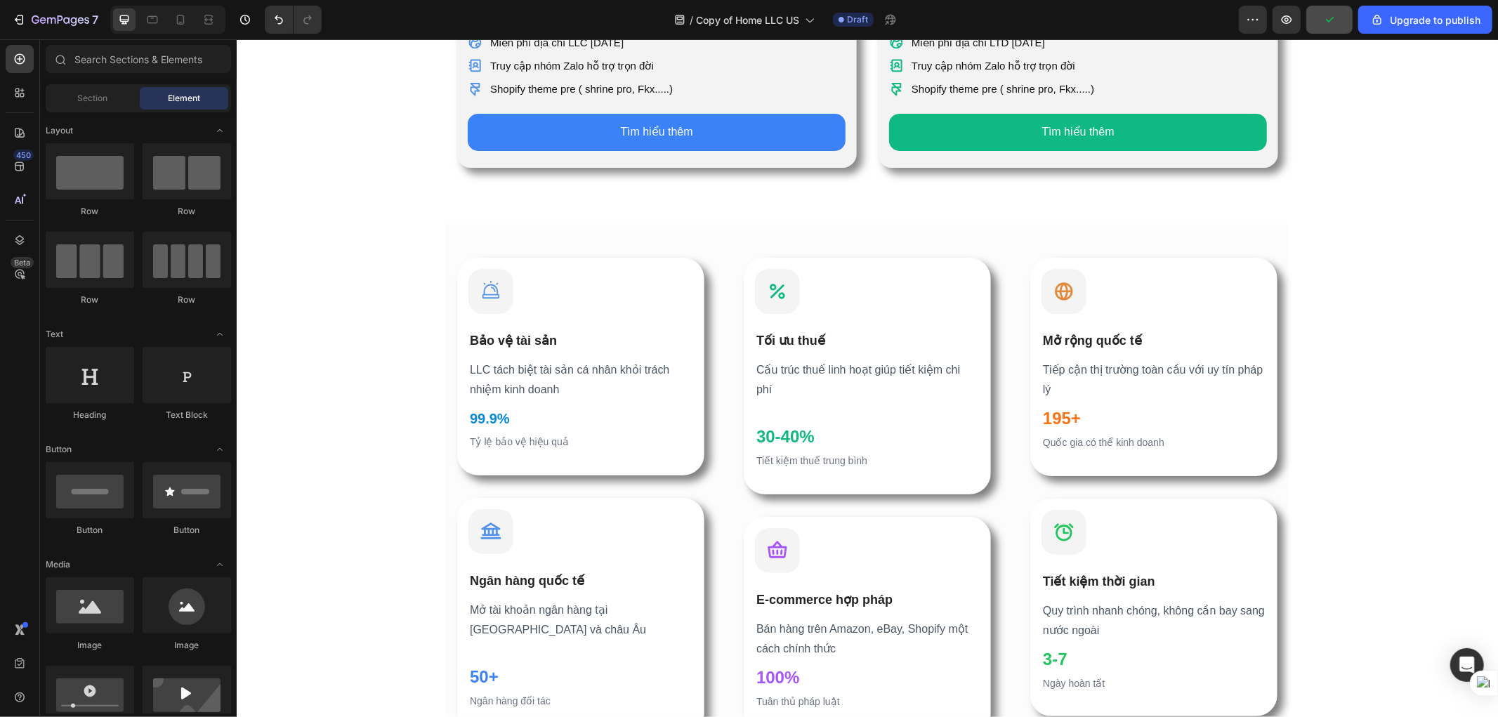
click at [1186, 214] on div "Section 5" at bounding box center [1263, 215] width 43 height 13
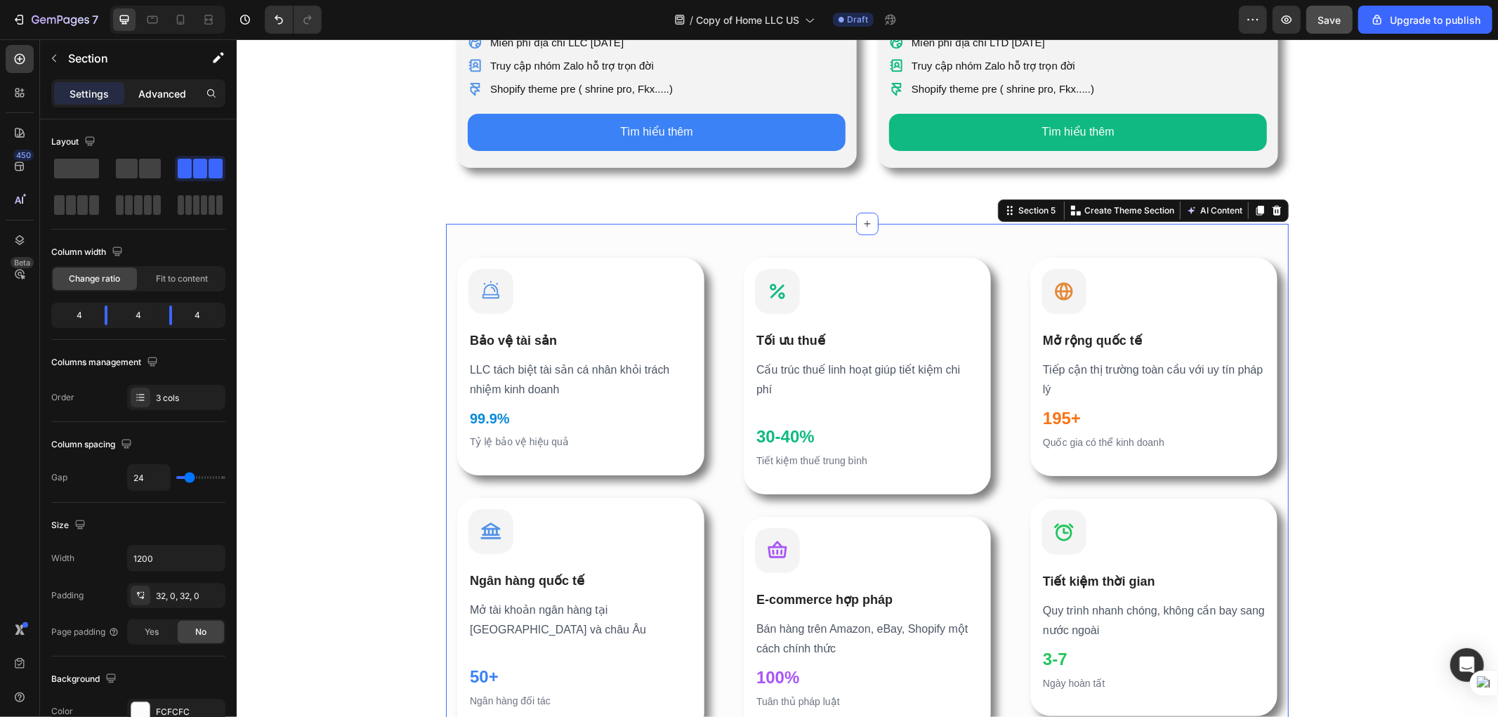
click at [173, 99] on p "Advanced" at bounding box center [162, 93] width 48 height 15
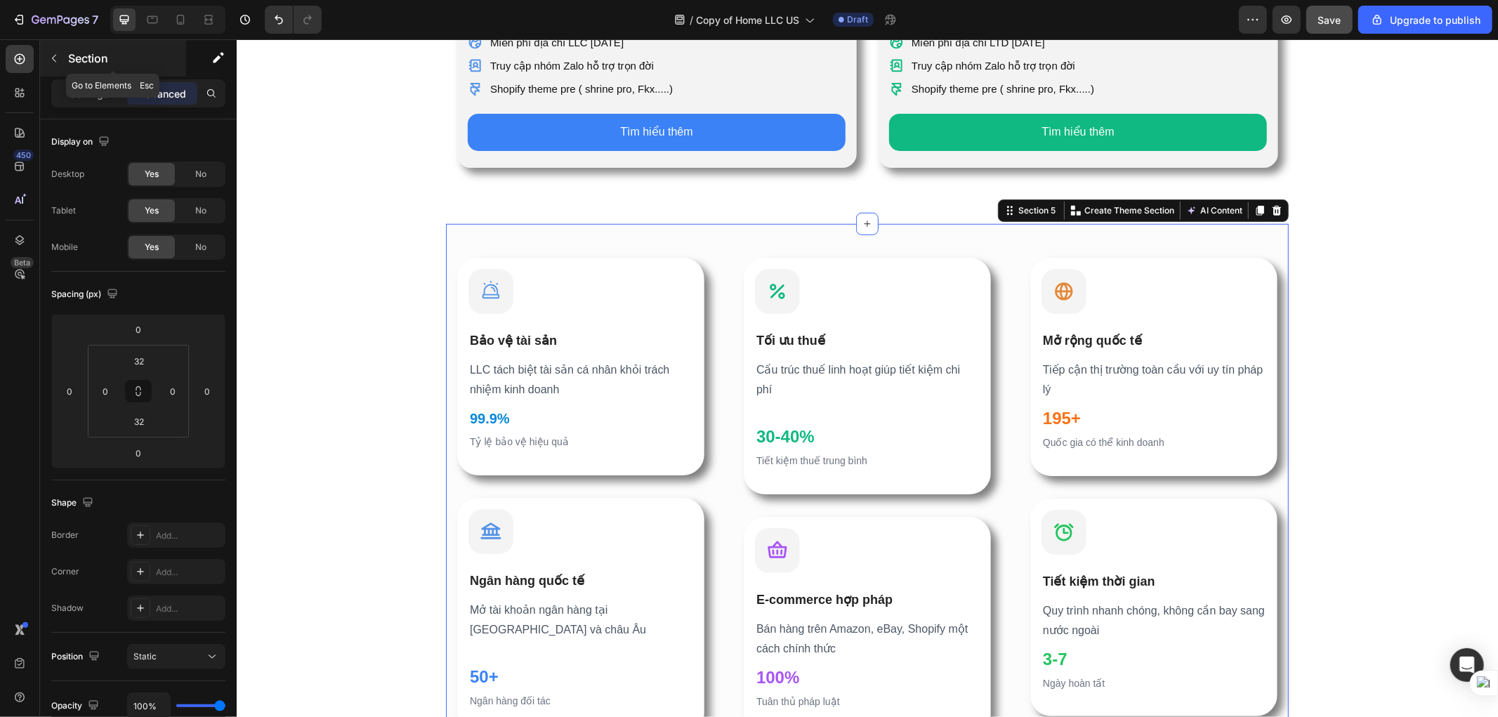
click at [56, 59] on icon "button" at bounding box center [53, 58] width 11 height 11
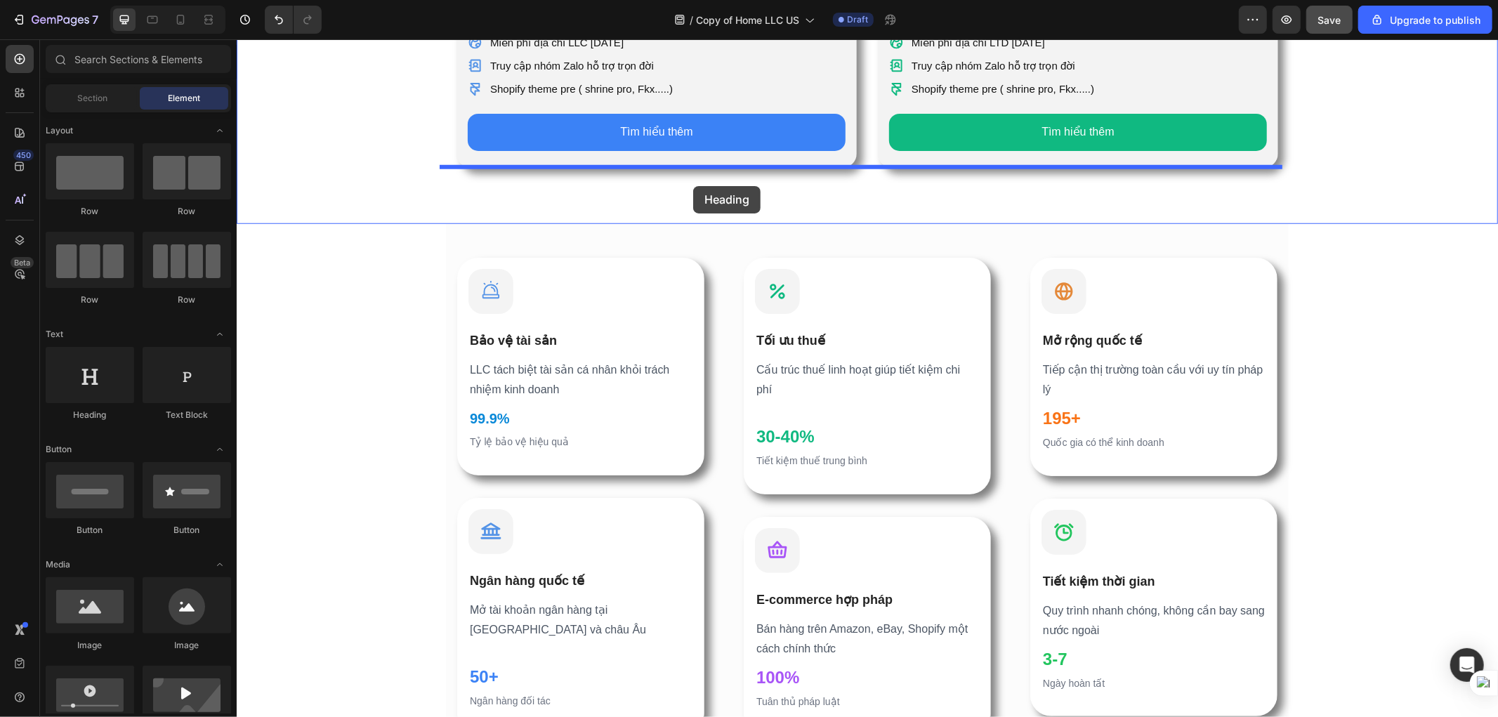
drag, startPoint x: 331, startPoint y: 421, endPoint x: 692, endPoint y: 185, distance: 431.5
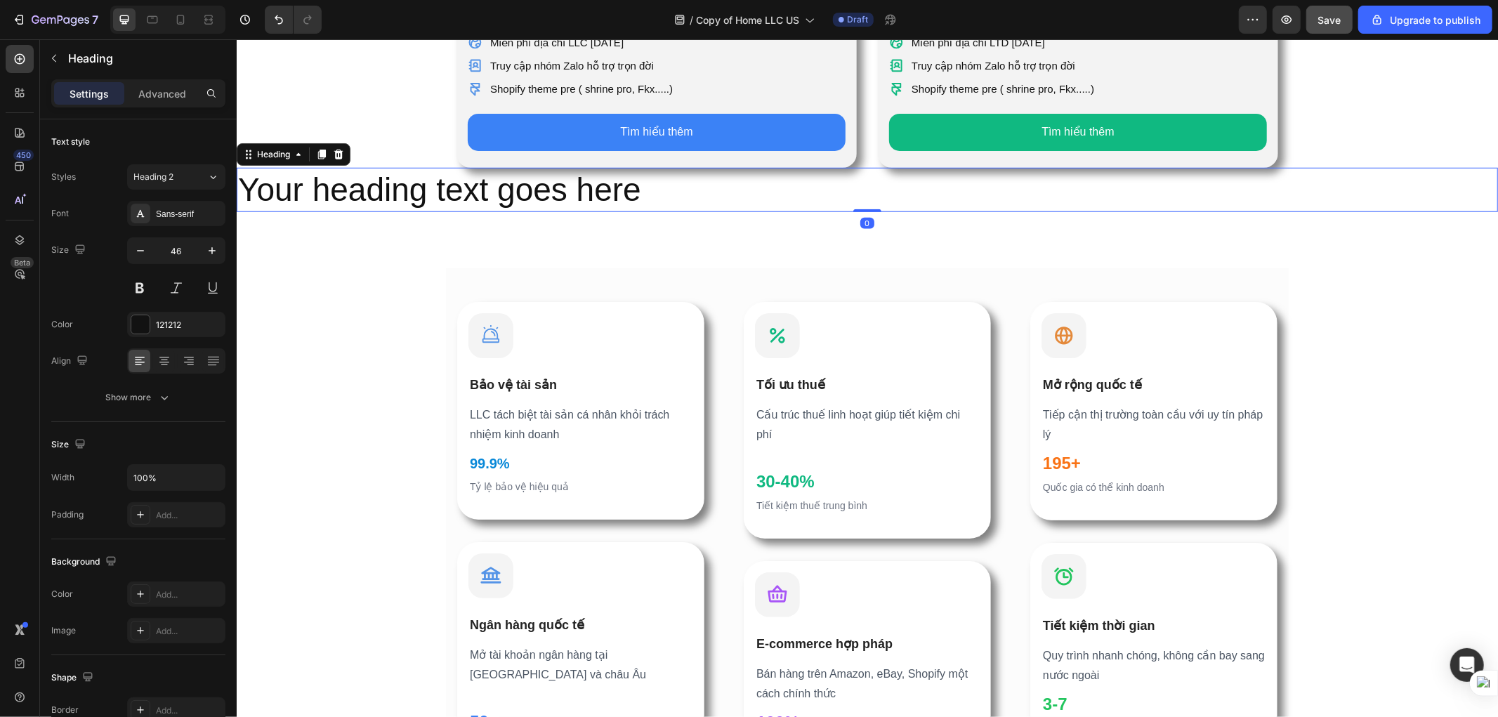
click at [914, 186] on h2 "Your heading text goes here" at bounding box center [866, 189] width 1261 height 45
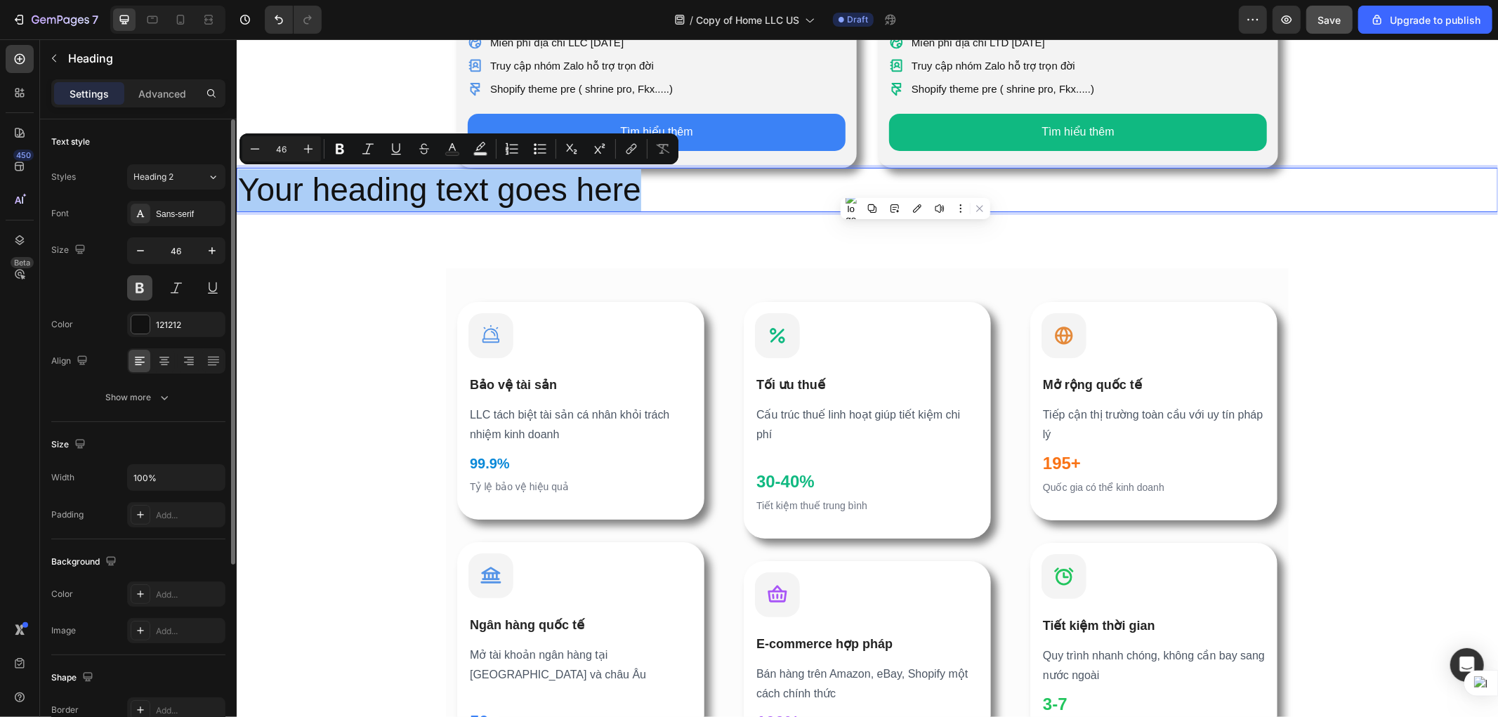
click at [142, 287] on button at bounding box center [139, 287] width 25 height 25
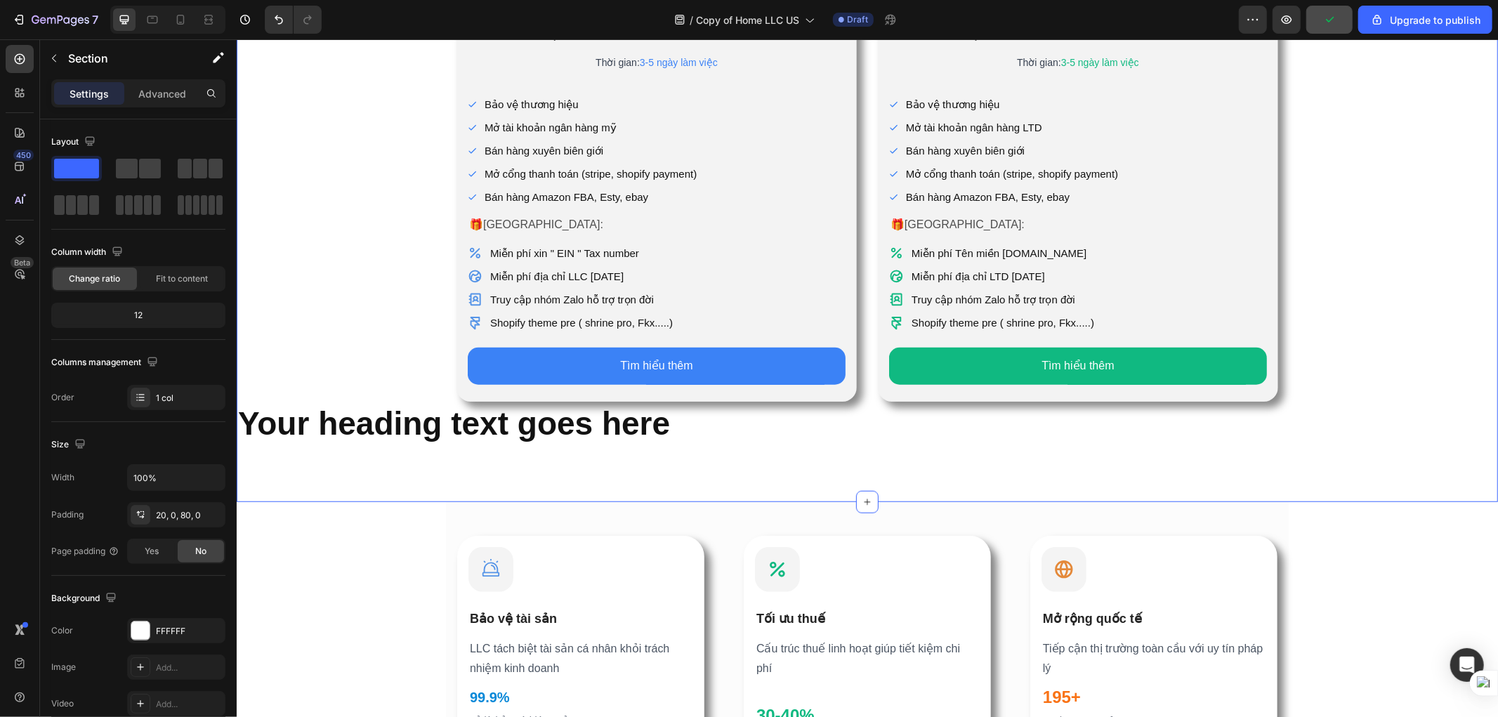
scroll to position [677, 0]
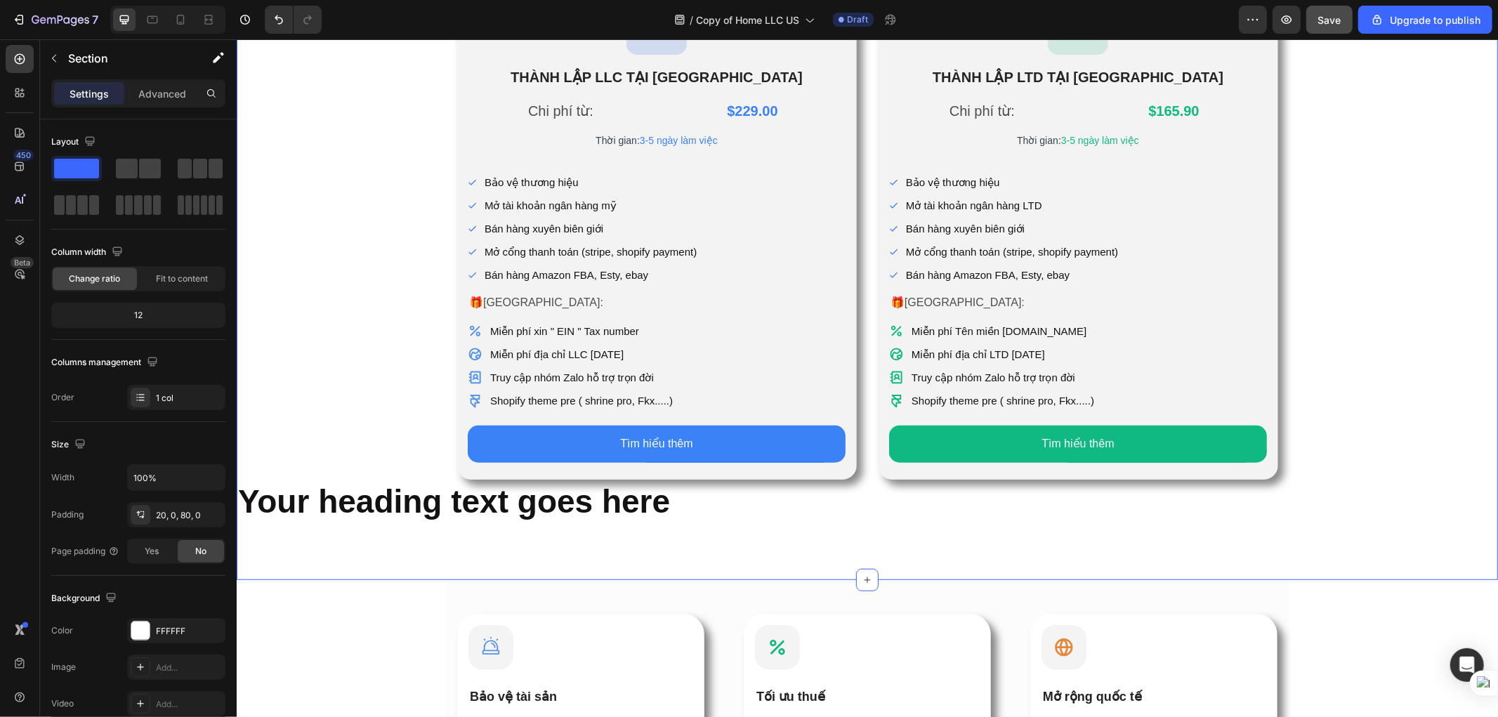
click at [427, 518] on p "Your heading text goes here" at bounding box center [866, 501] width 1259 height 42
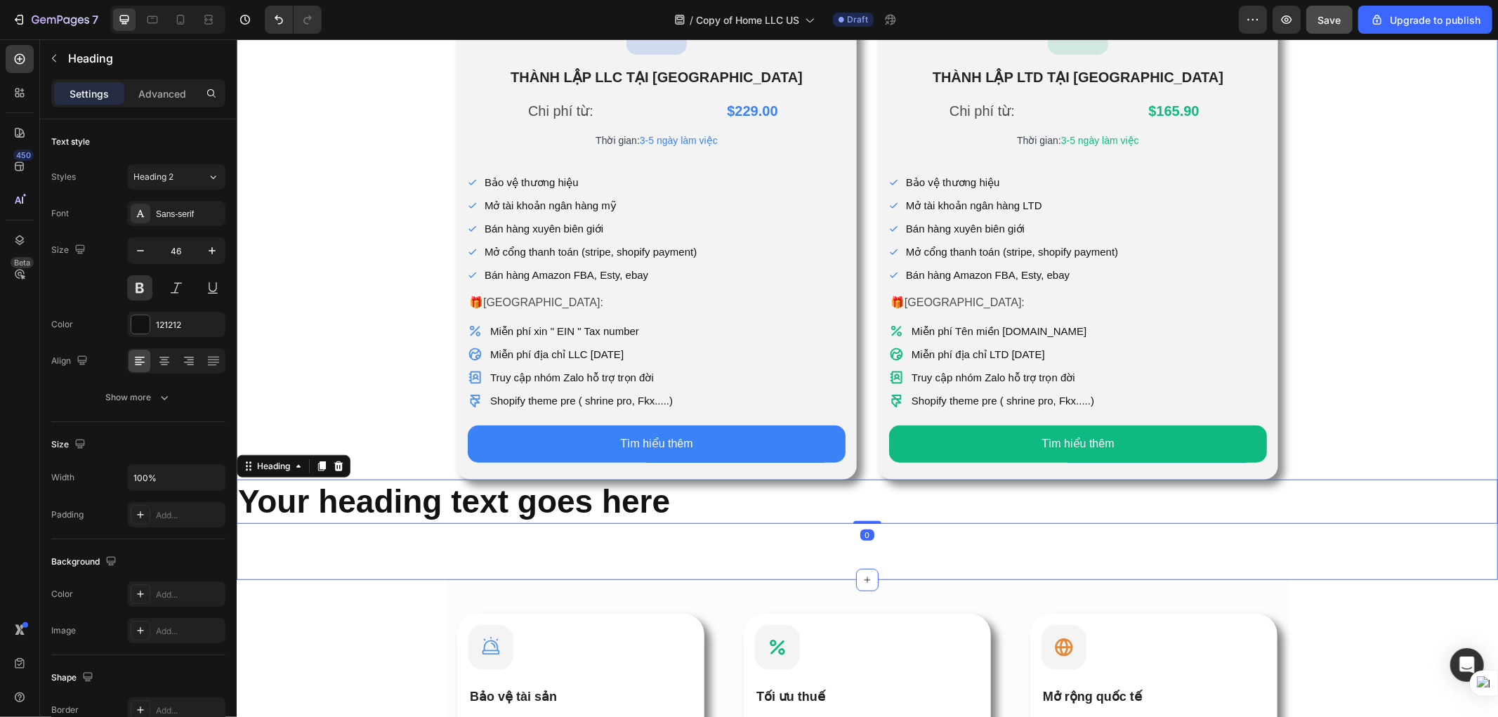
click at [383, 442] on div "Icon [PERSON_NAME] LẬP LLC [PERSON_NAME] KỲ Heading Chi phí từ: Text Block $229…" at bounding box center [866, 252] width 1261 height 541
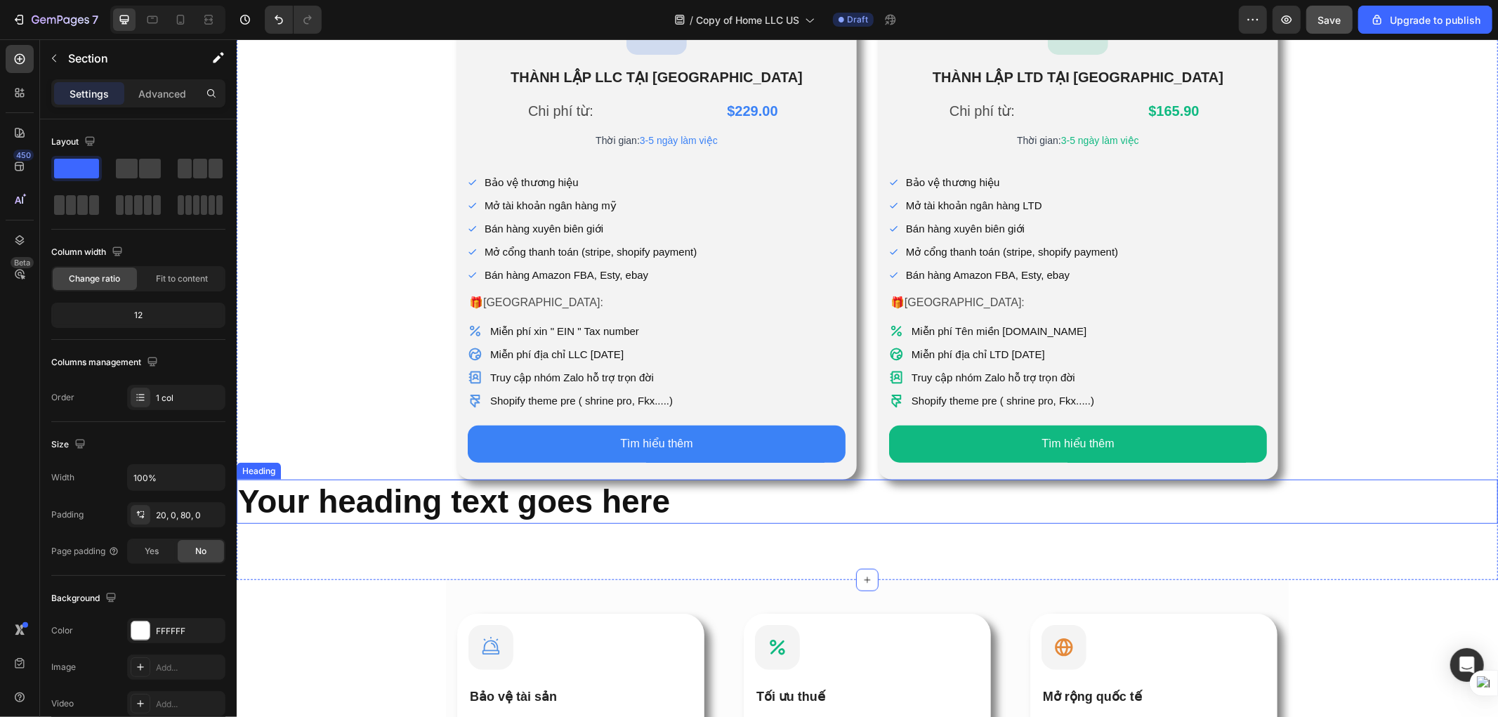
click at [905, 502] on p "Your heading text goes here" at bounding box center [866, 501] width 1259 height 42
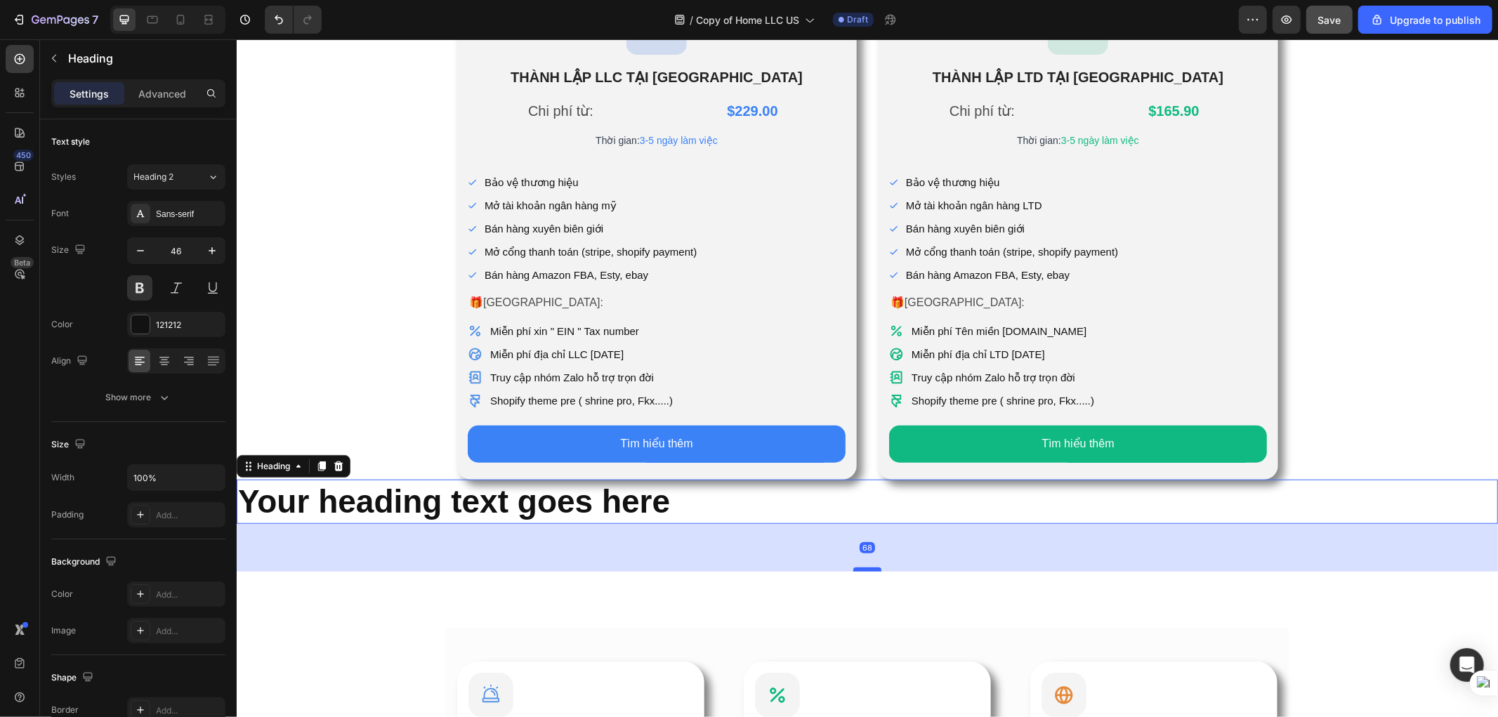
drag, startPoint x: 866, startPoint y: 520, endPoint x: 855, endPoint y: 568, distance: 48.9
click at [855, 568] on div at bounding box center [867, 569] width 28 height 4
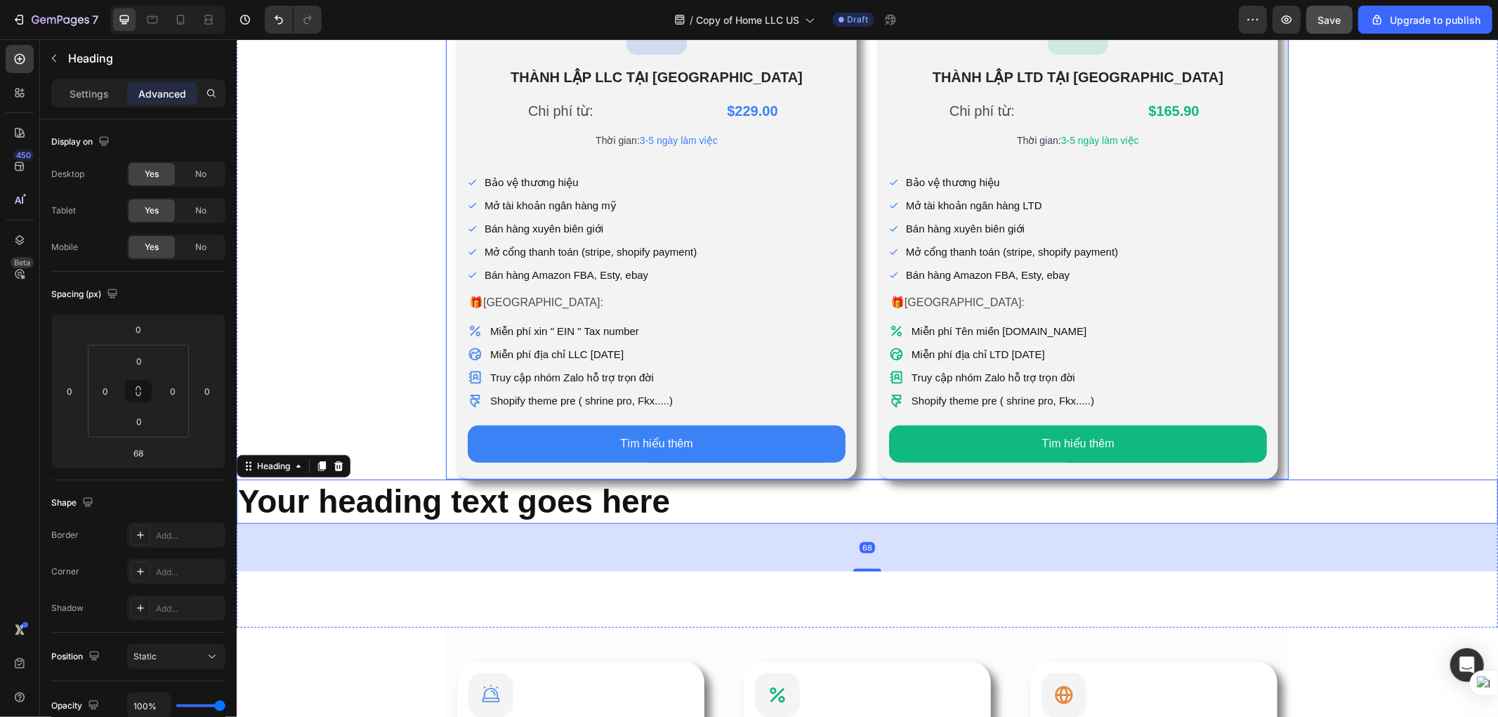
click at [854, 447] on div "Icon [PERSON_NAME] LẬP LLC [PERSON_NAME] KỲ Heading Chi phí từ: Text Block $229…" at bounding box center [866, 230] width 843 height 497
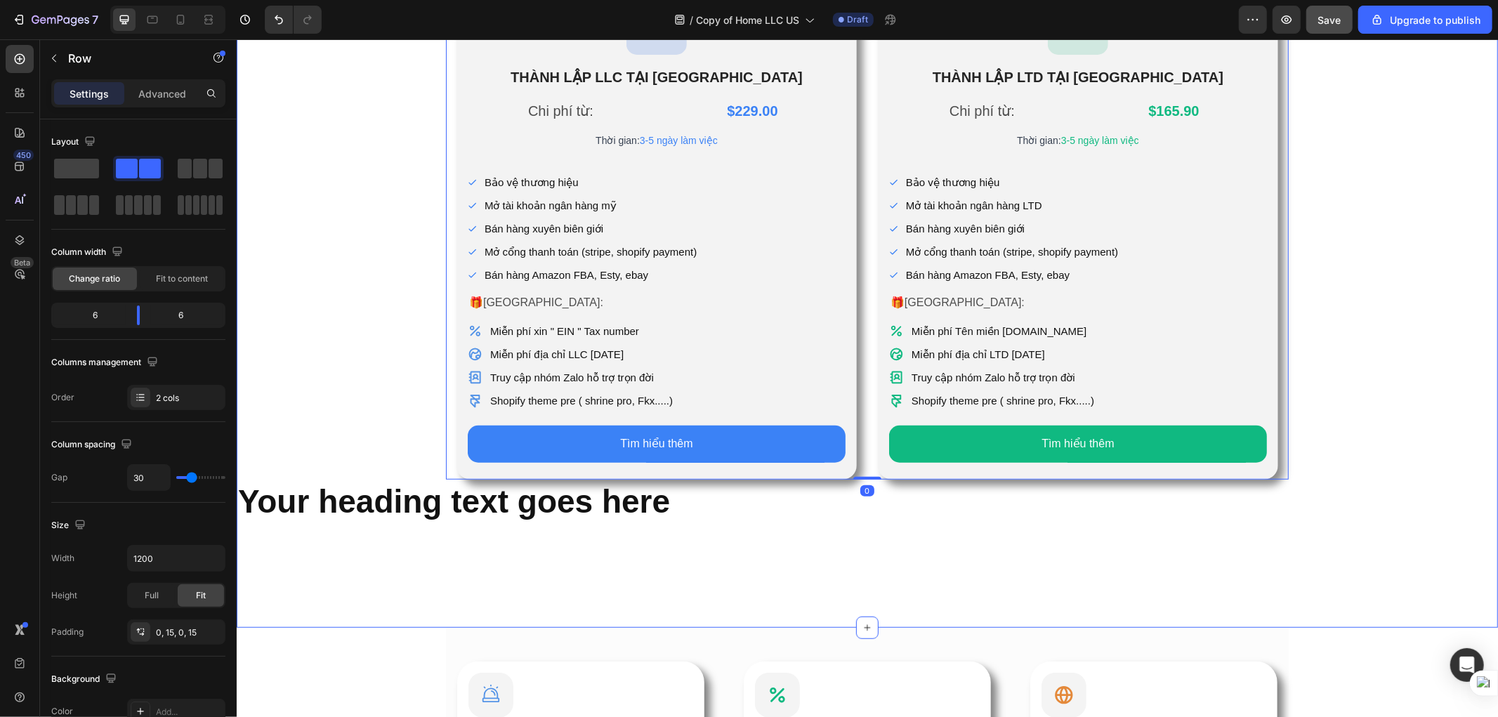
click at [1186, 423] on div "Icon [PERSON_NAME] LẬP LLC [PERSON_NAME] KỲ Heading Chi phí từ: Text Block $229…" at bounding box center [866, 276] width 1261 height 589
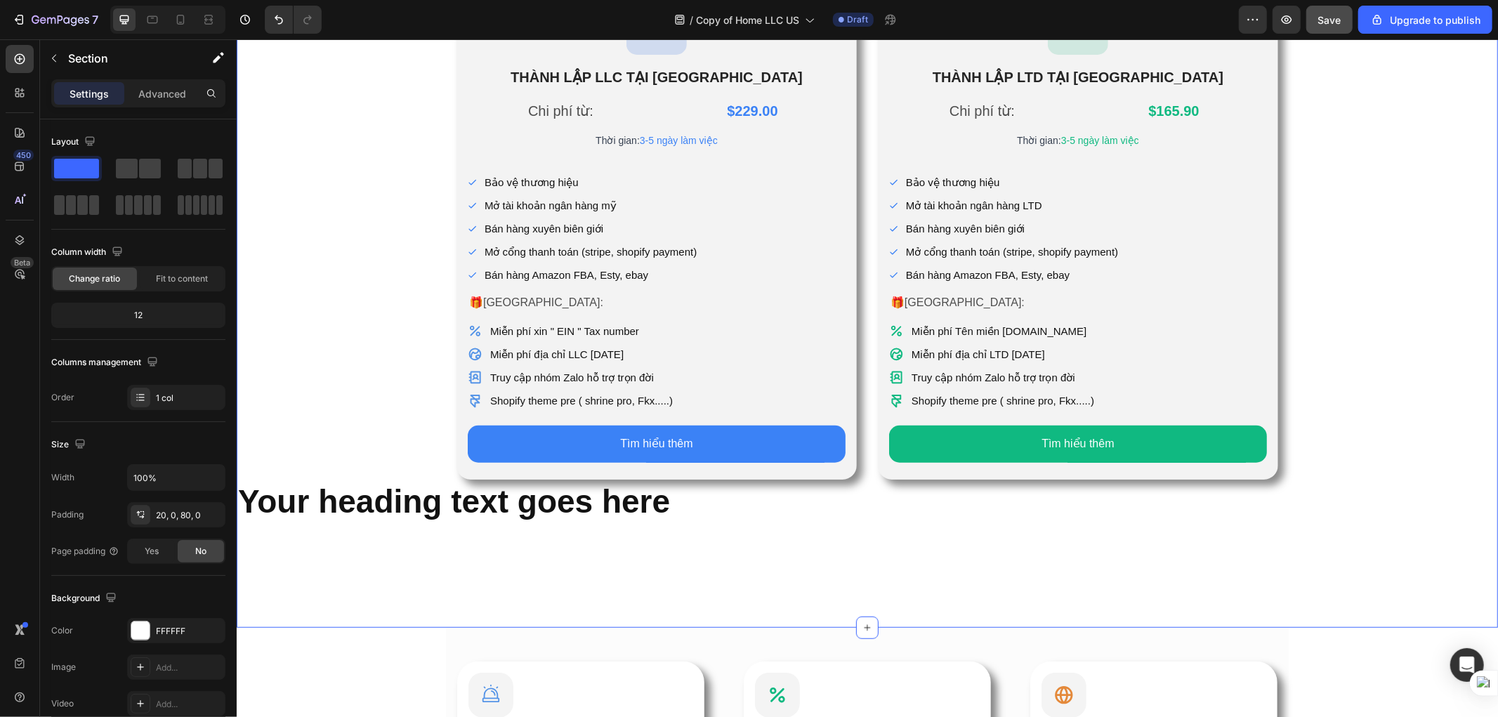
click at [1186, 425] on div "Icon [PERSON_NAME] LẬP LLC [PERSON_NAME] KỲ Heading Chi phí từ: Text Block $229…" at bounding box center [866, 276] width 1261 height 589
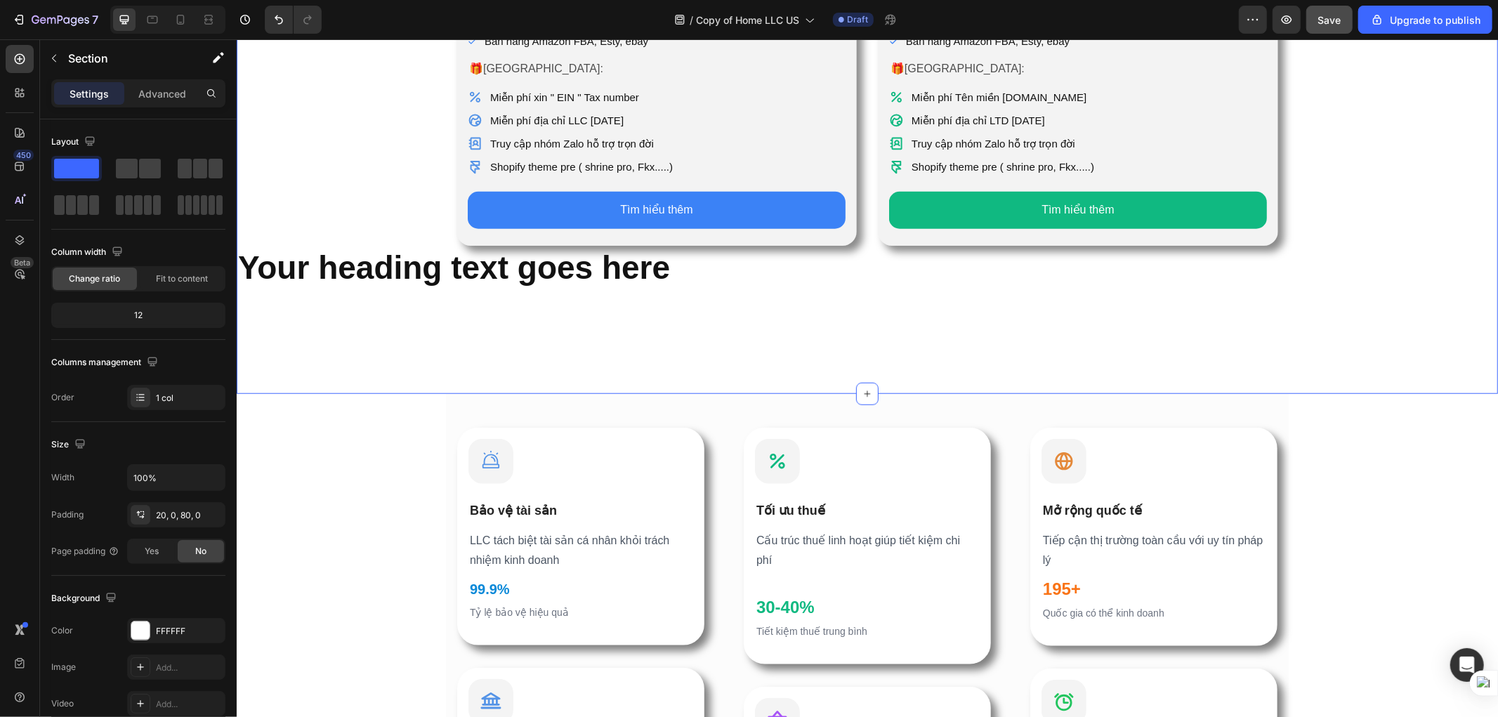
scroll to position [989, 0]
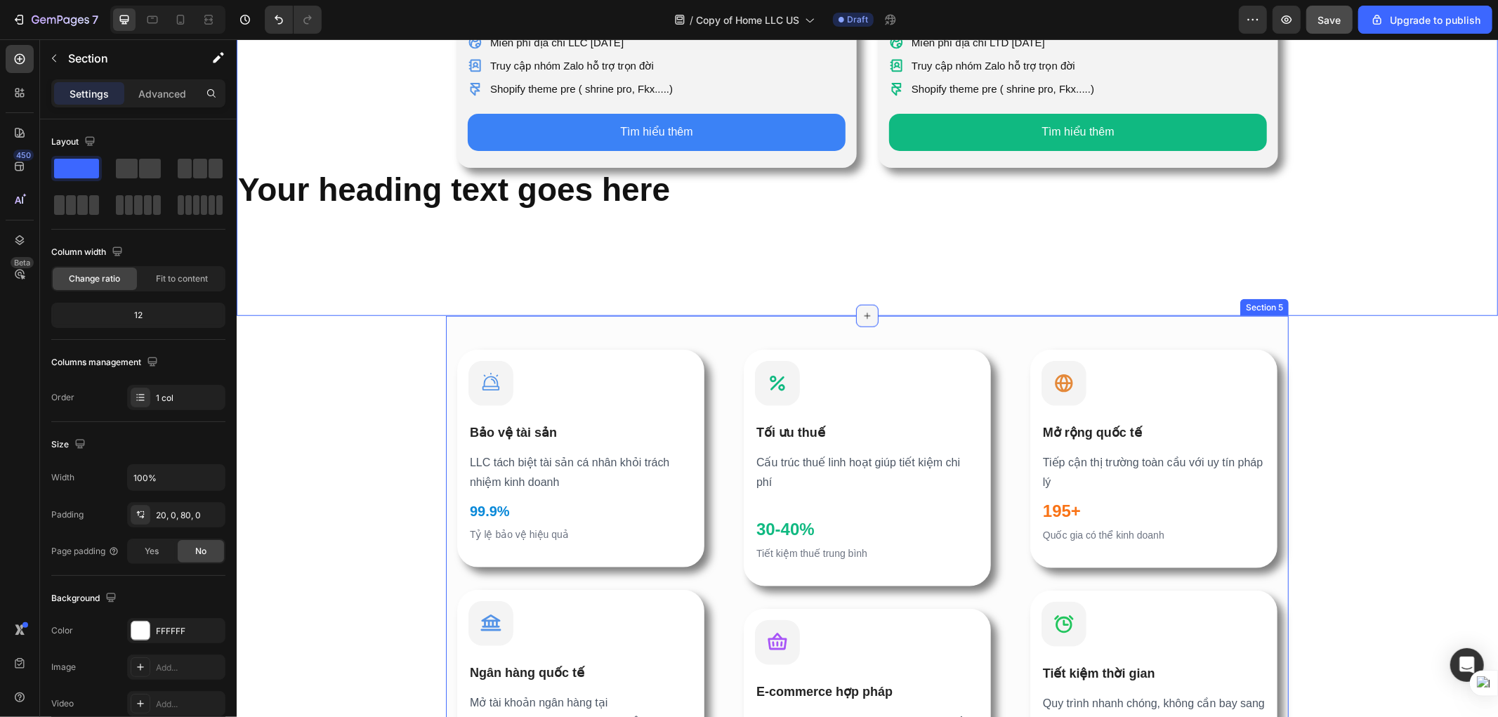
click at [861, 317] on icon at bounding box center [866, 315] width 11 height 11
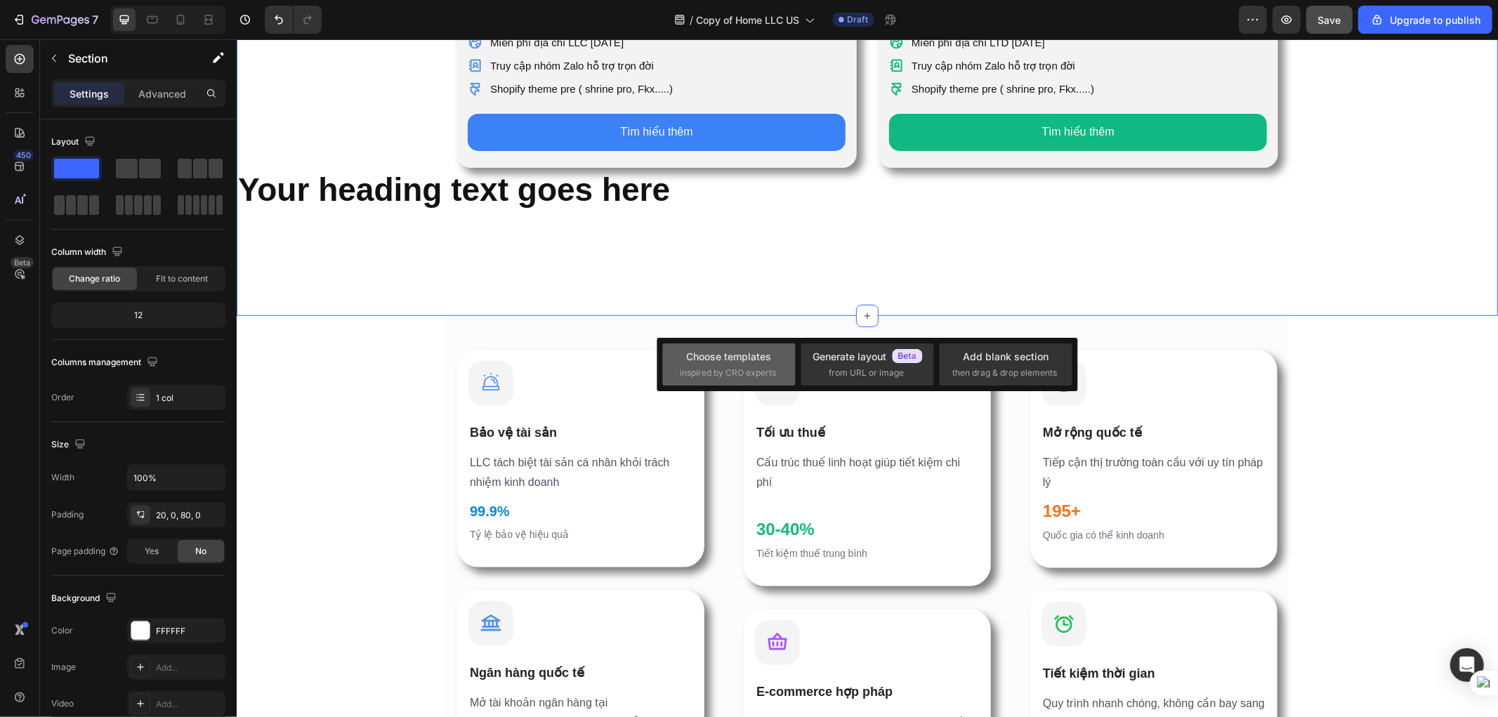
click at [760, 375] on span "inspired by CRO experts" at bounding box center [728, 373] width 96 height 13
click at [1008, 369] on span "then drag & drop elements" at bounding box center [1004, 373] width 105 height 13
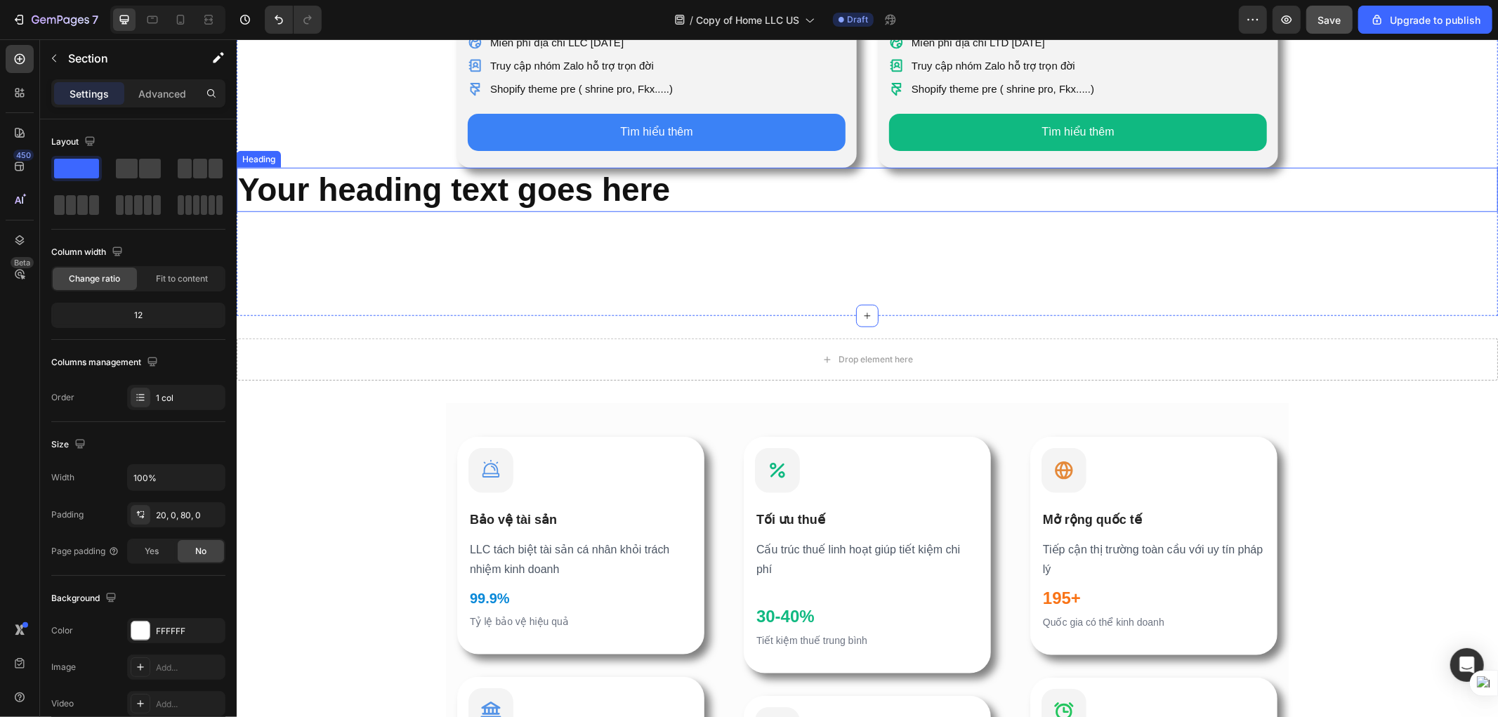
click at [560, 187] on p "Your heading text goes here" at bounding box center [866, 190] width 1259 height 42
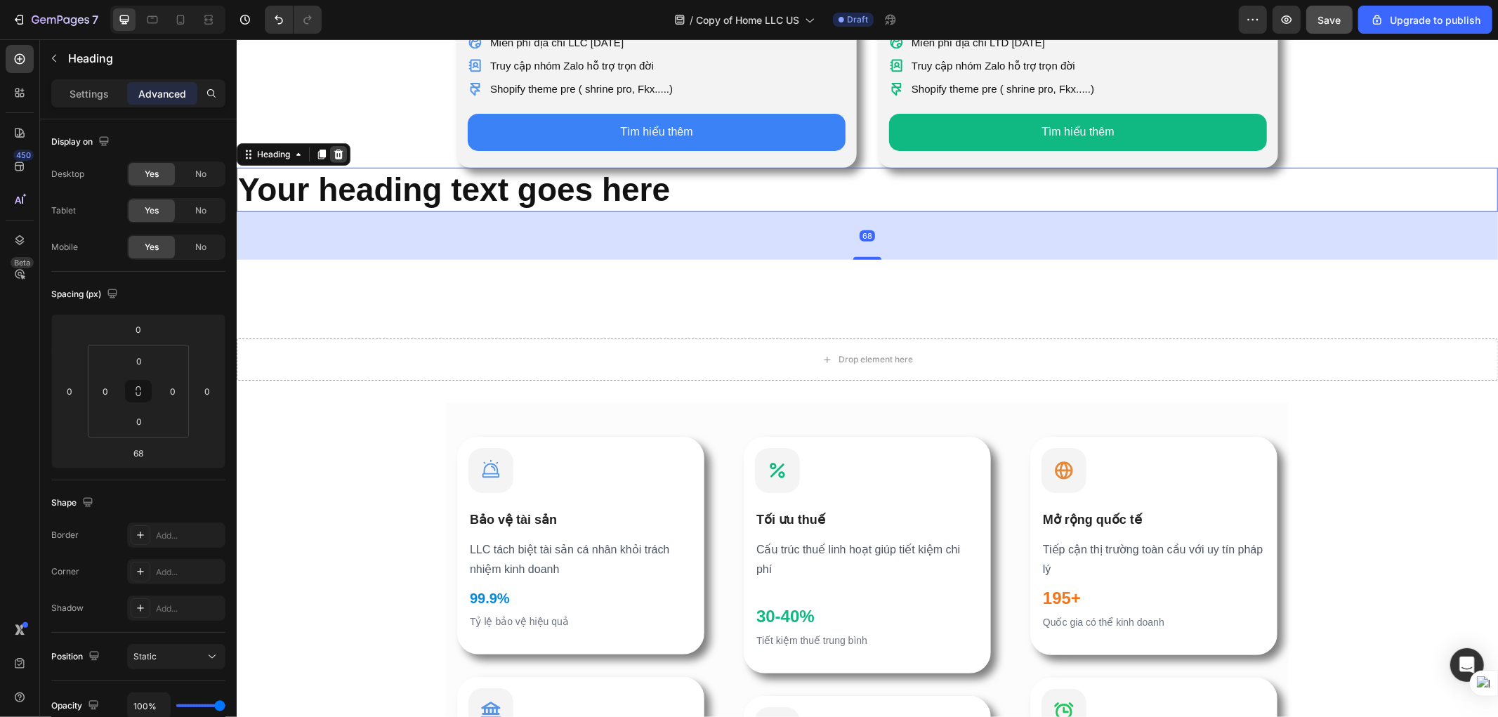
click at [336, 152] on icon at bounding box center [338, 154] width 9 height 10
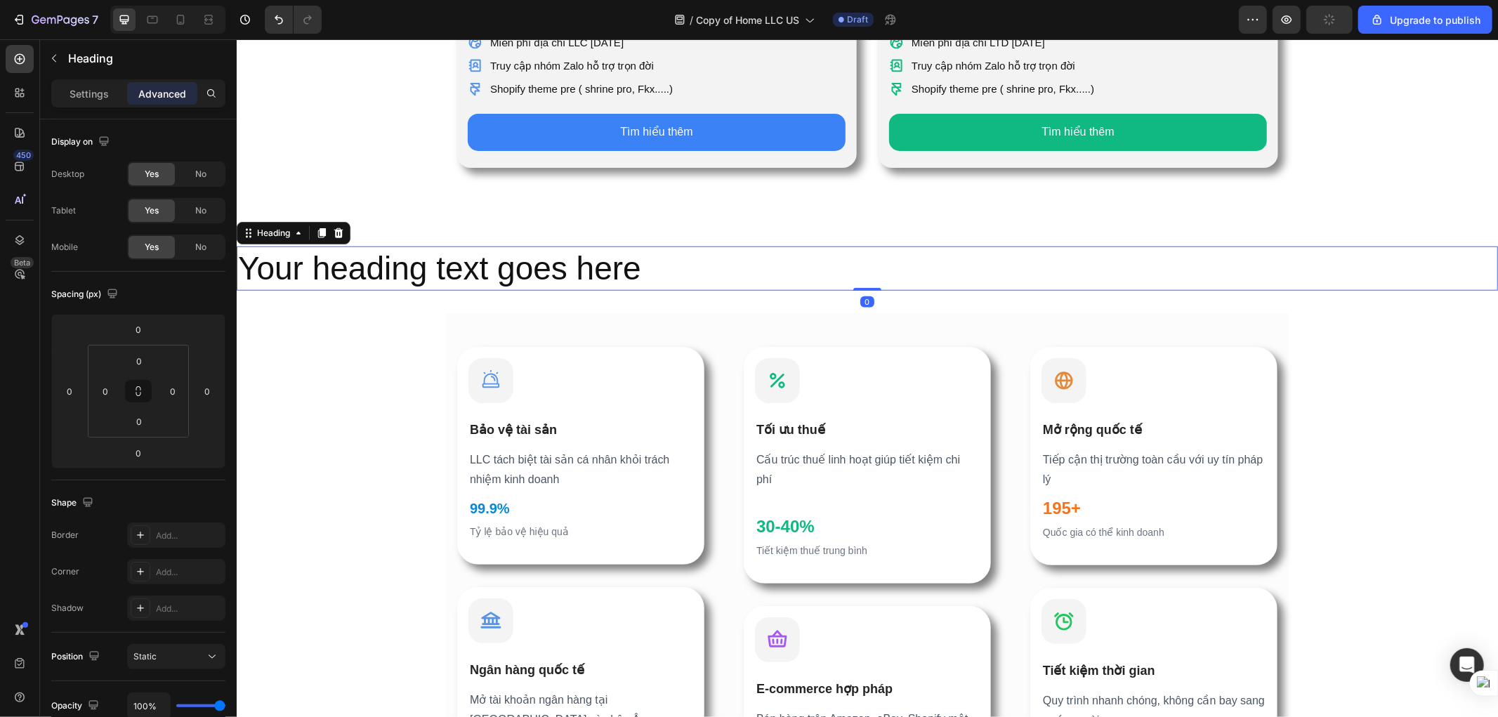
click at [859, 277] on h2 "Your heading text goes here" at bounding box center [866, 268] width 1261 height 45
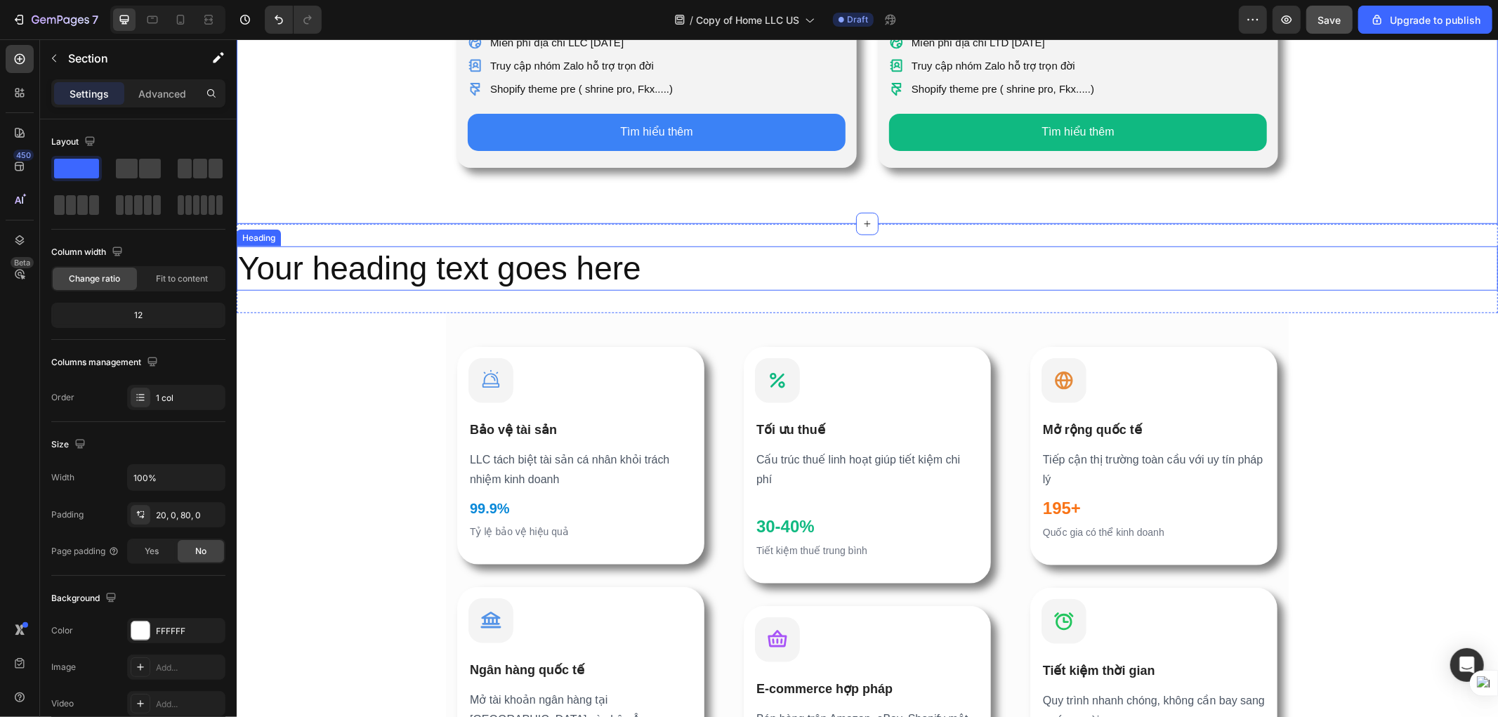
click at [825, 251] on p "Your heading text goes here" at bounding box center [866, 268] width 1259 height 42
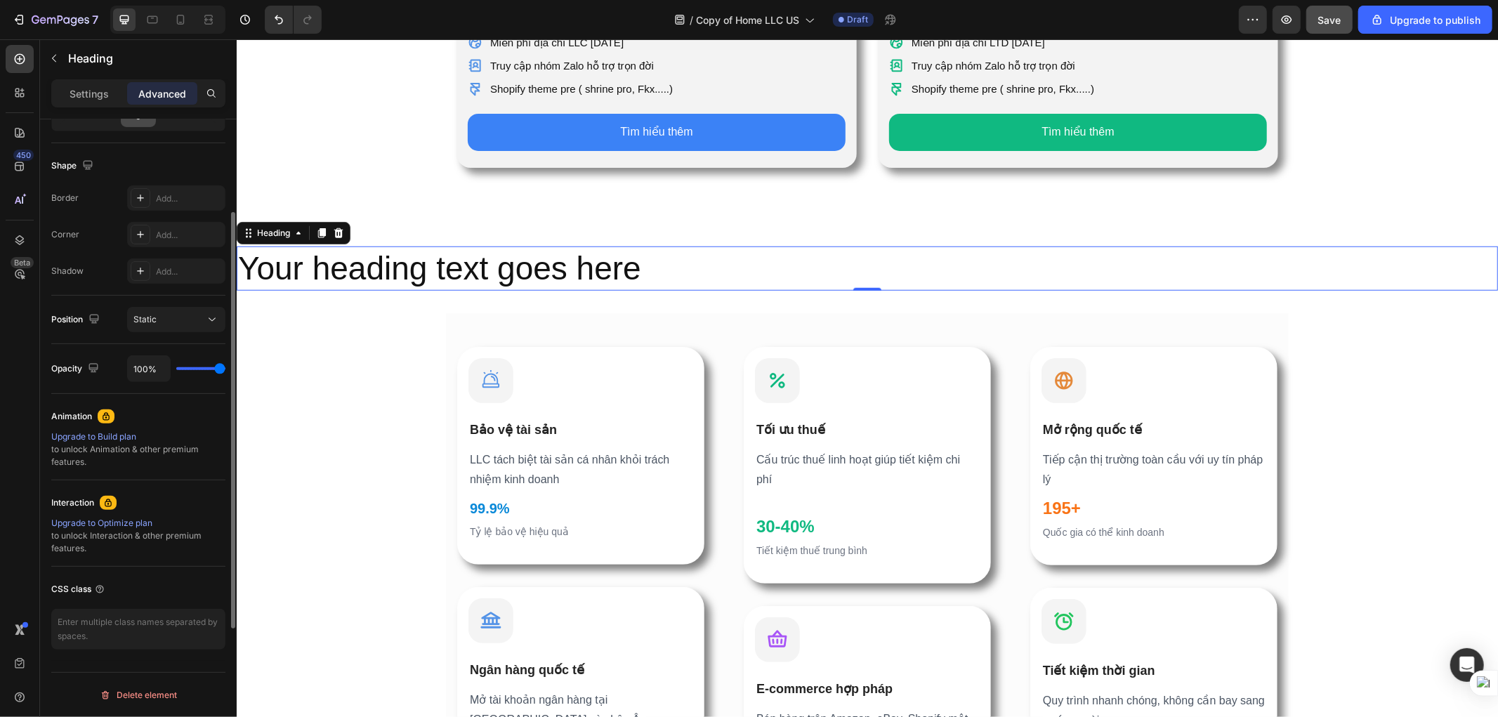
scroll to position [103, 0]
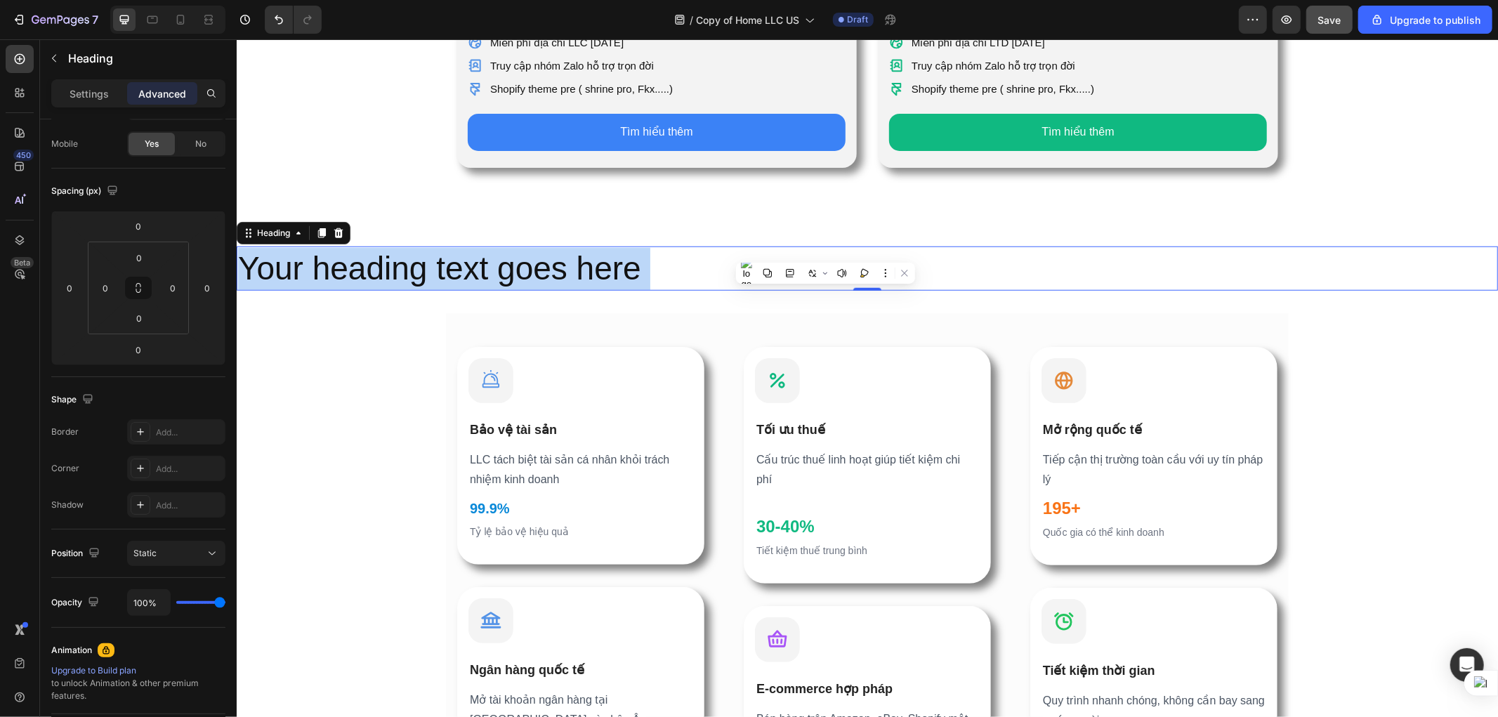
click at [565, 269] on p "Your heading text goes here" at bounding box center [866, 268] width 1259 height 42
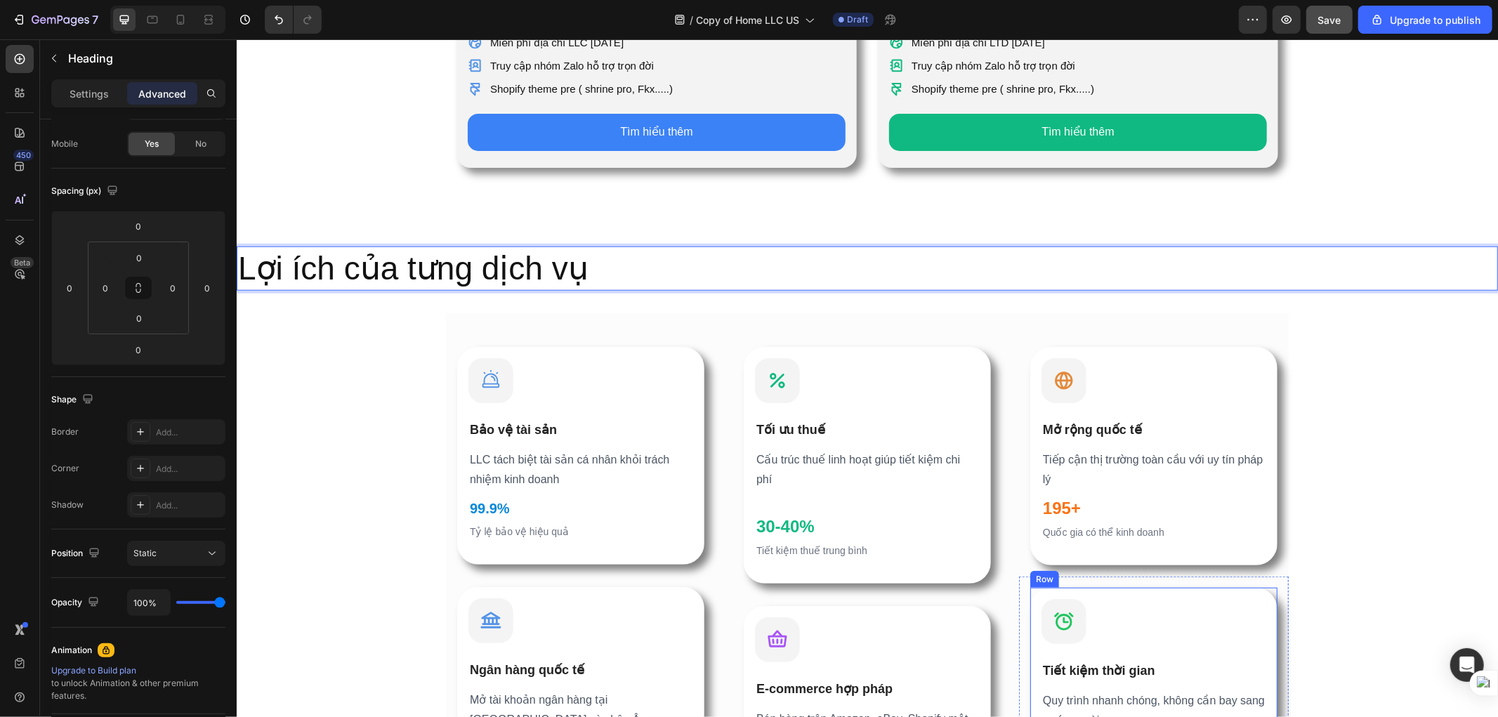
scroll to position [1313, 0]
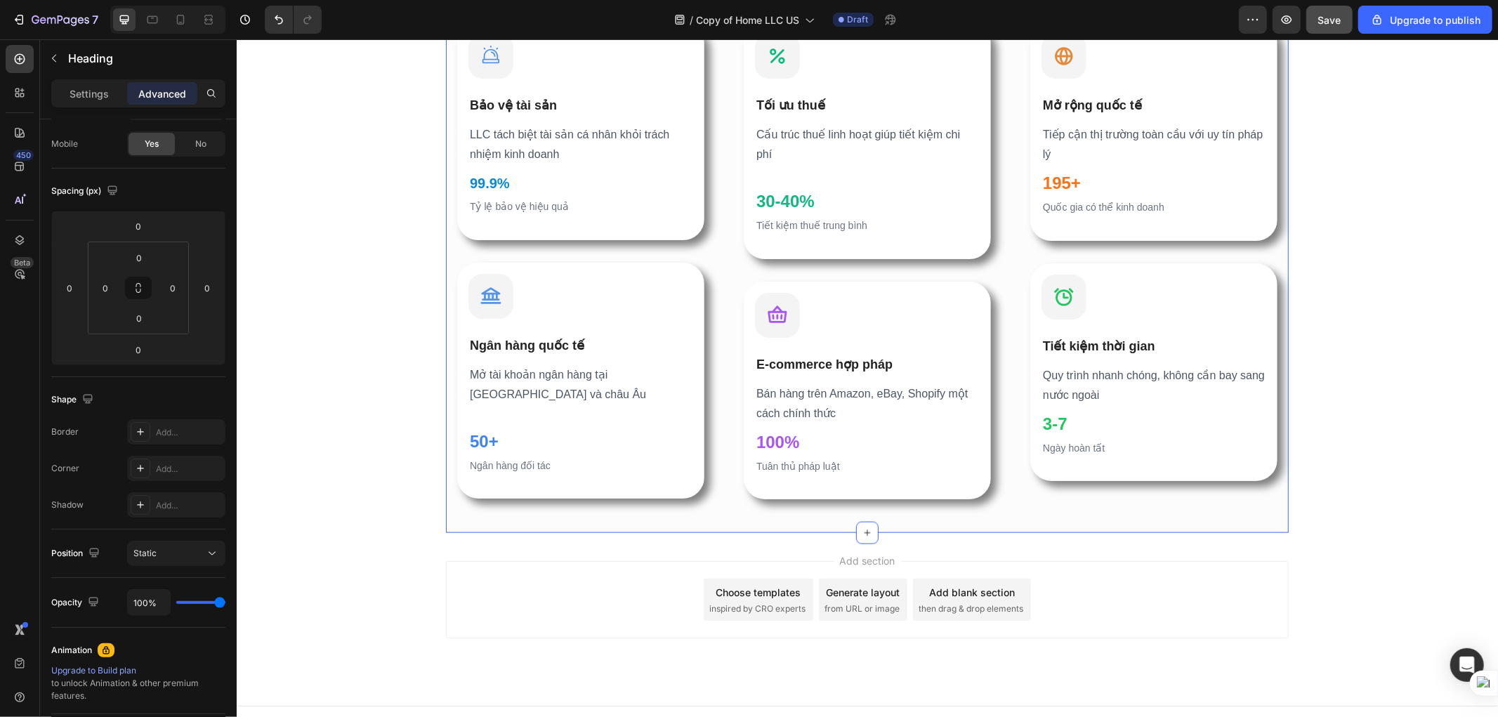
click at [1051, 502] on div "Icon Bảo vệ tài sản Heading LLC tách biệt tài sản cá [PERSON_NAME] [PERSON_NAME…" at bounding box center [866, 260] width 843 height 545
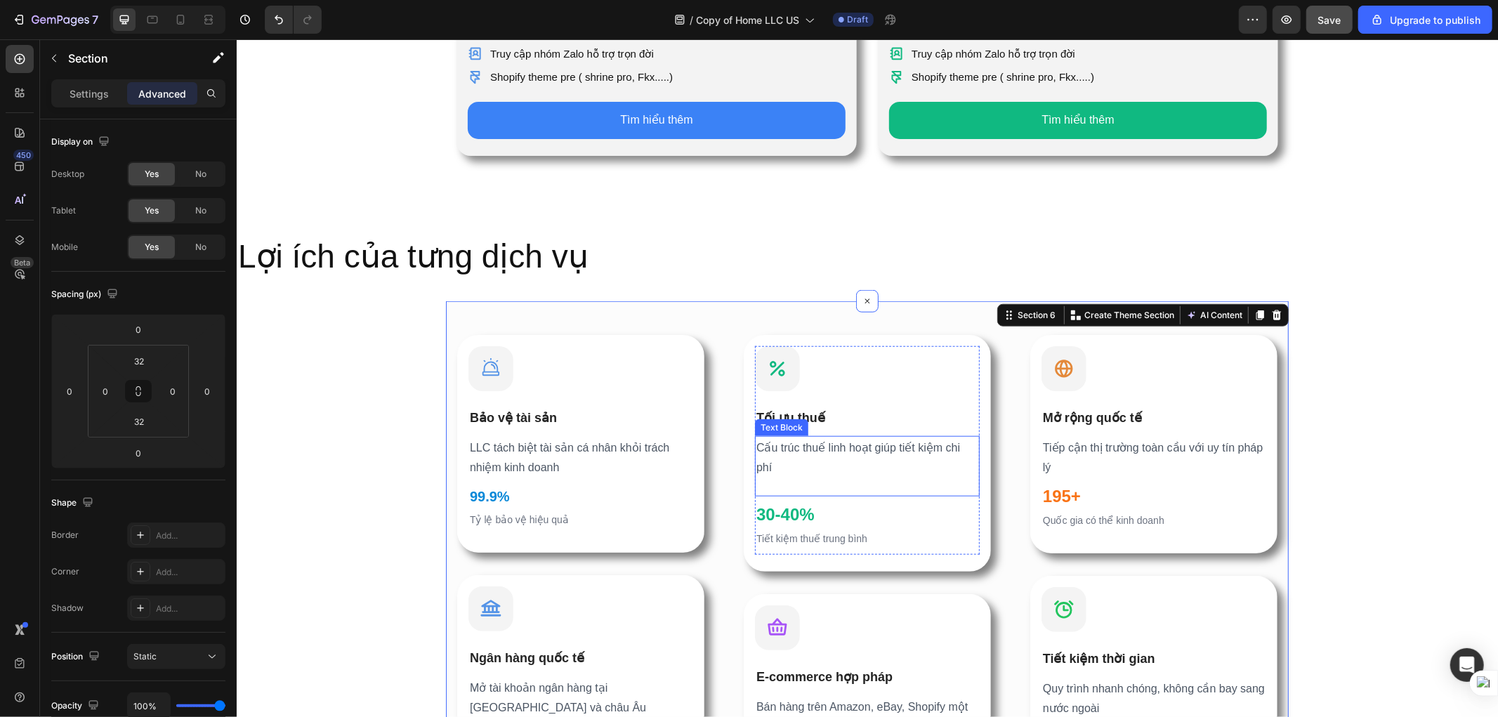
scroll to position [611, 0]
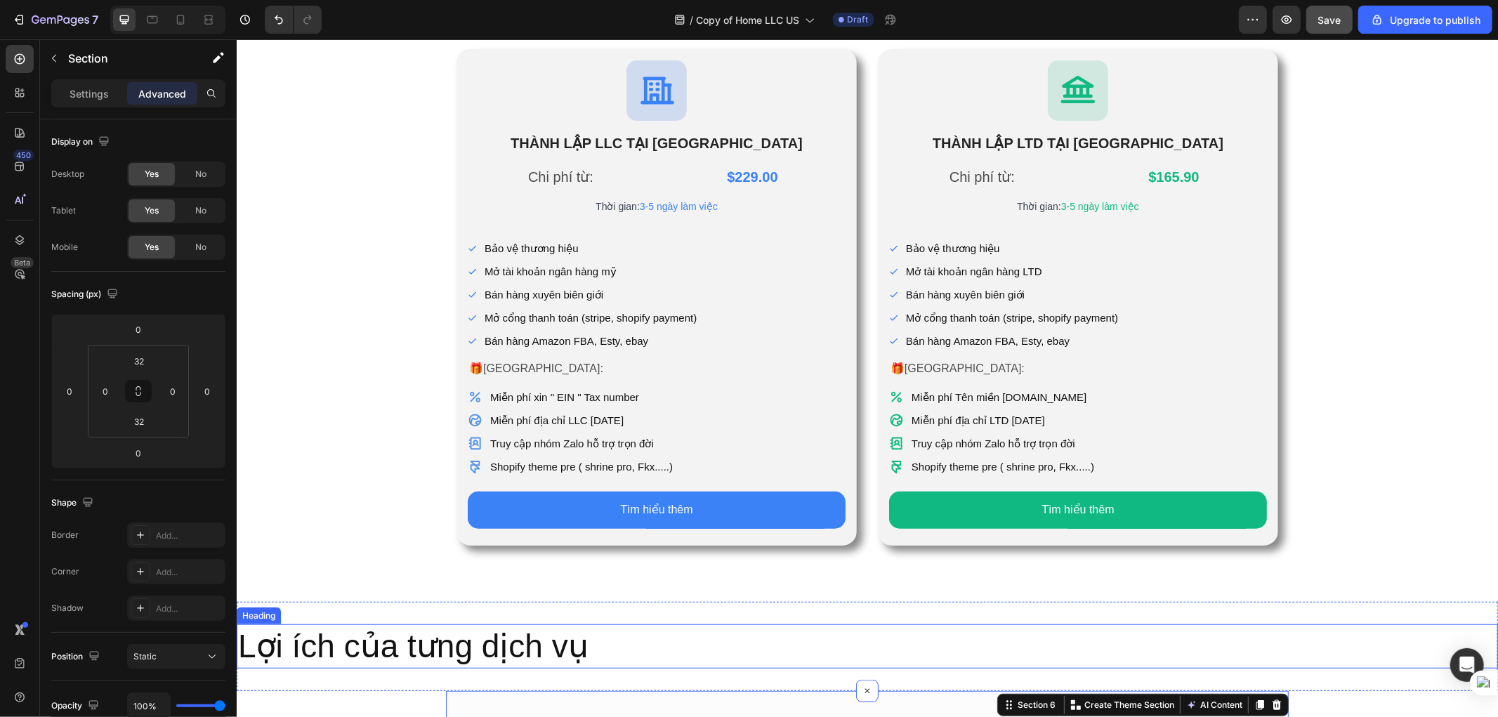
click at [637, 612] on h2 "Lợi ích của tưng dịch vụ" at bounding box center [866, 646] width 1261 height 45
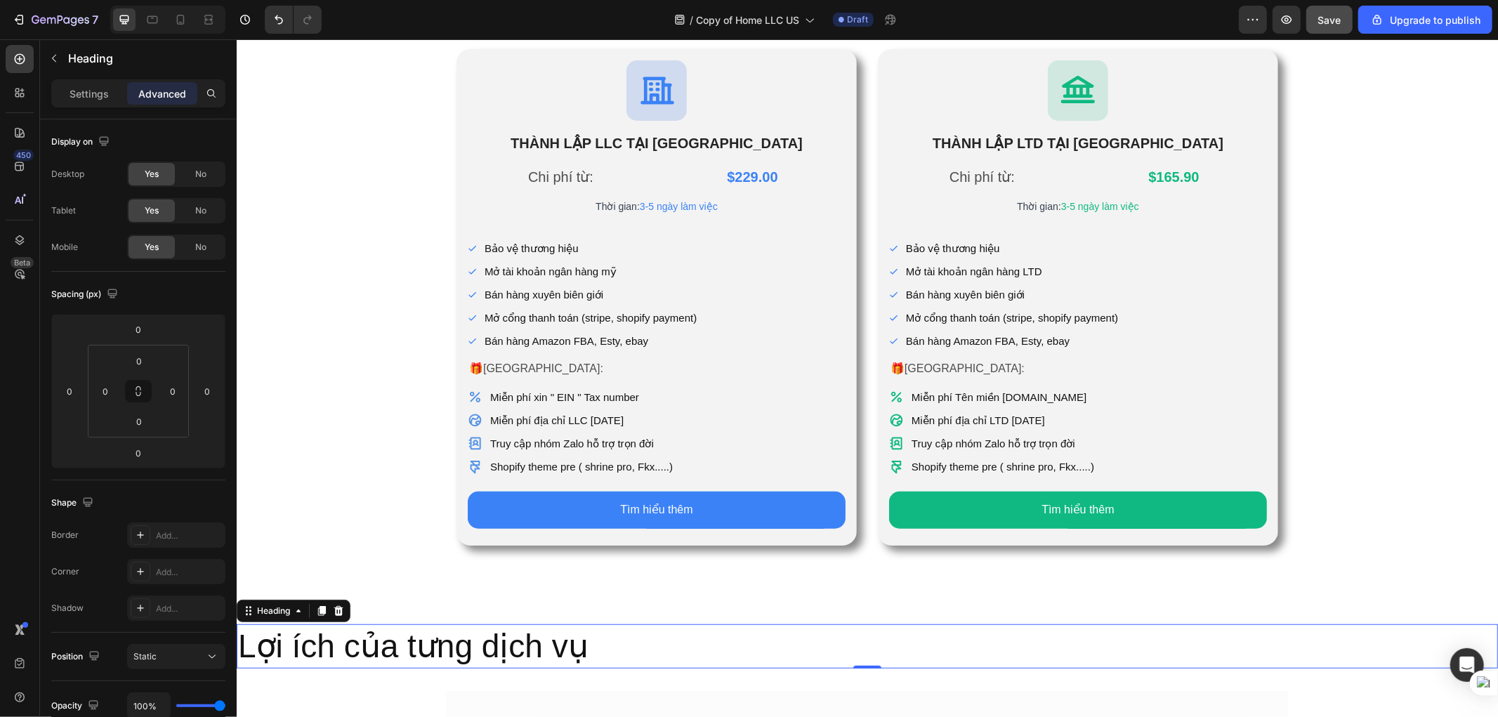
click at [600, 612] on h2 "Lợi ích của tưng dịch vụ" at bounding box center [866, 646] width 1261 height 45
click at [600, 612] on p "Lợi ích của tưng dịch vụ" at bounding box center [866, 646] width 1259 height 42
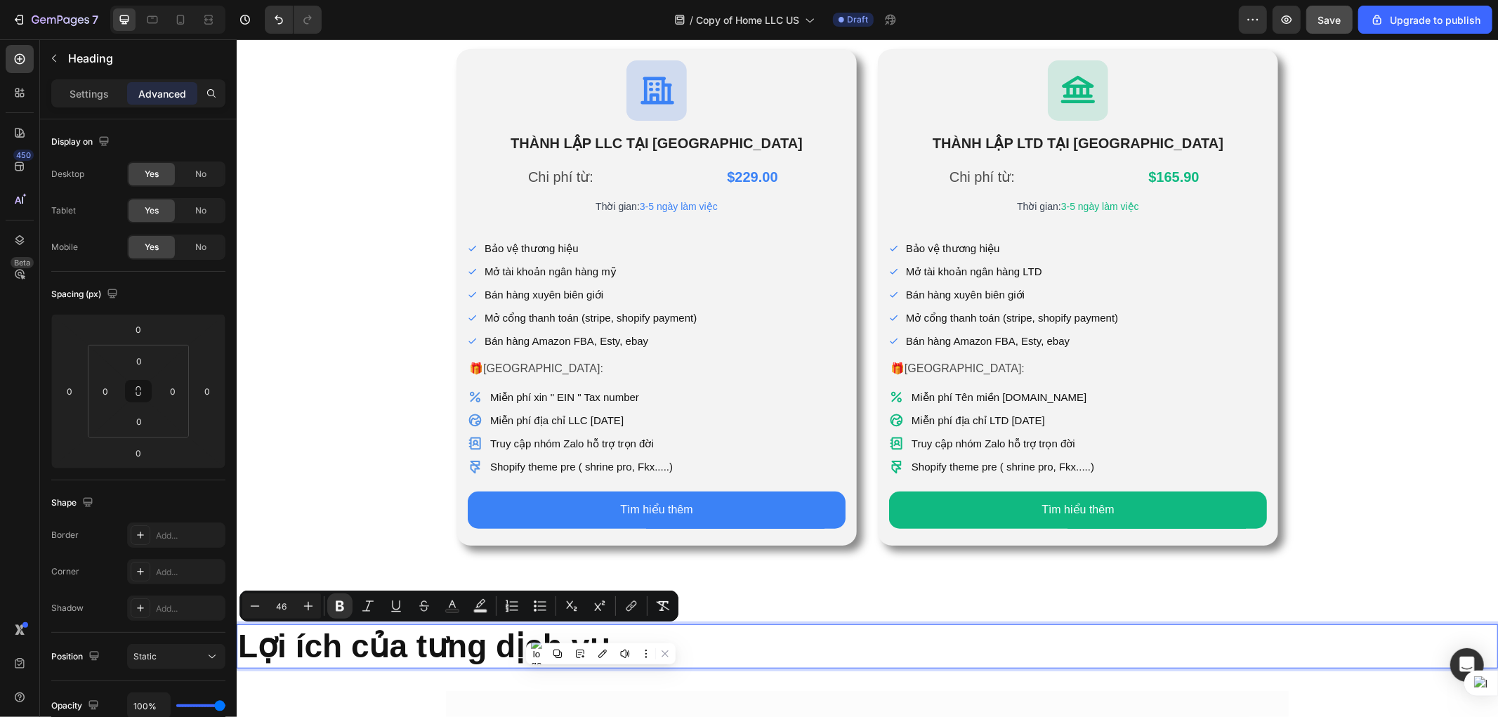
click at [445, 612] on strong "Lợi ích của tưng dịch vụ" at bounding box center [423, 645] width 372 height 37
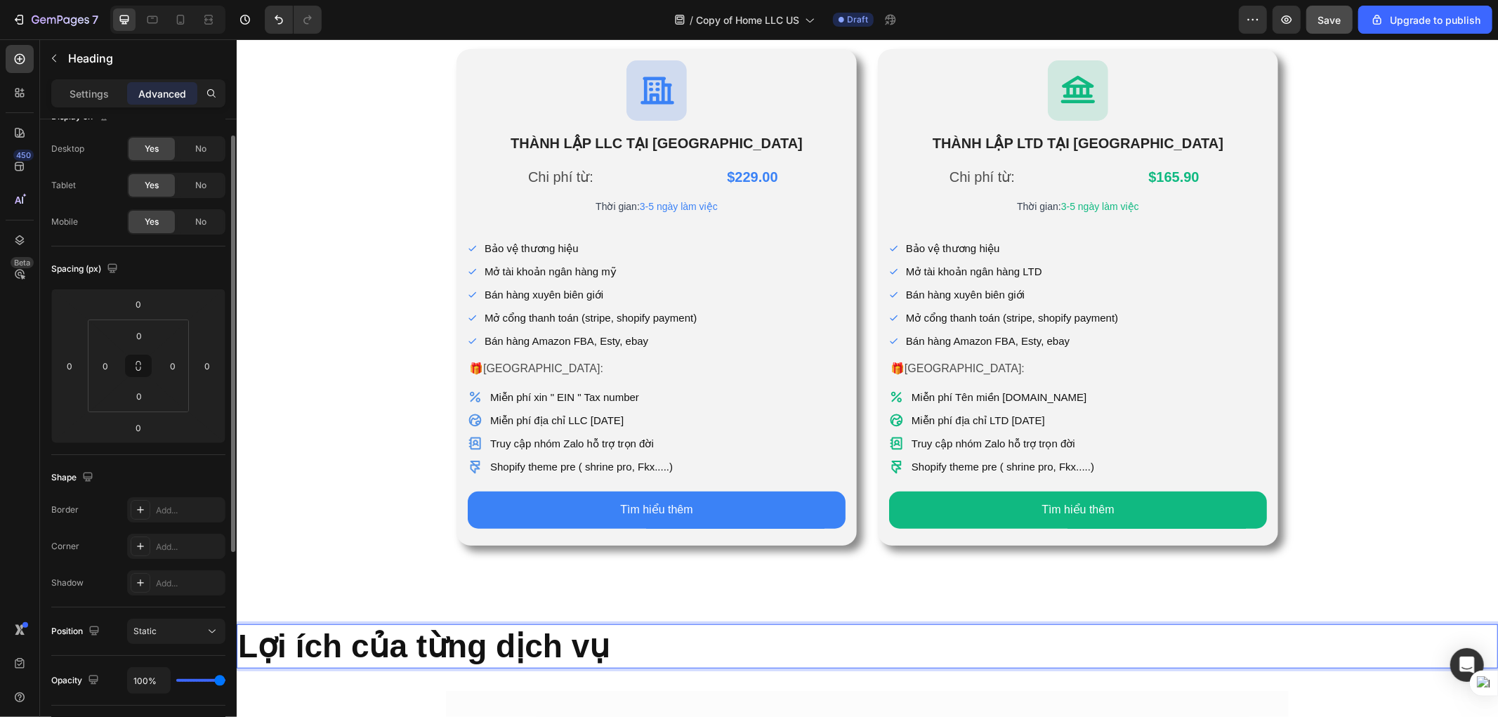
scroll to position [0, 0]
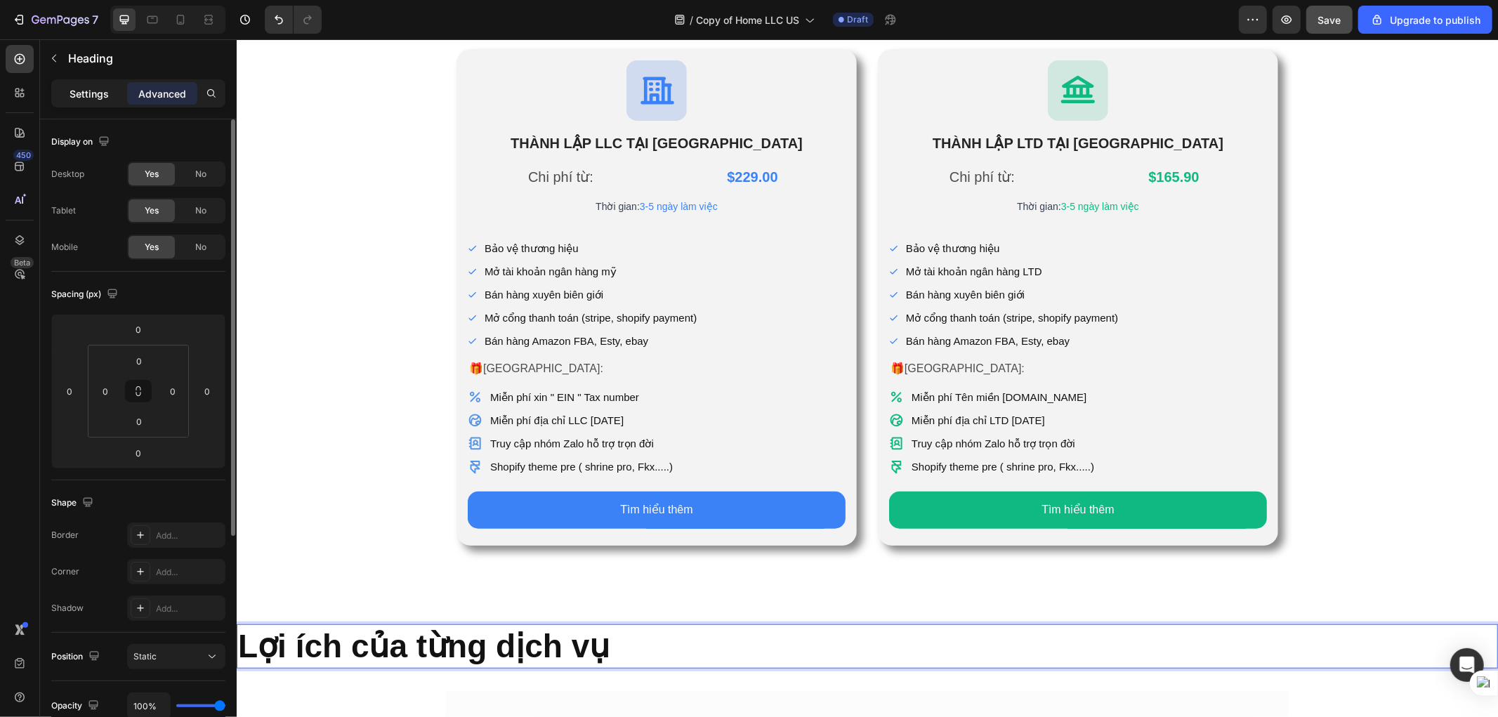
click at [71, 94] on p "Settings" at bounding box center [89, 93] width 39 height 15
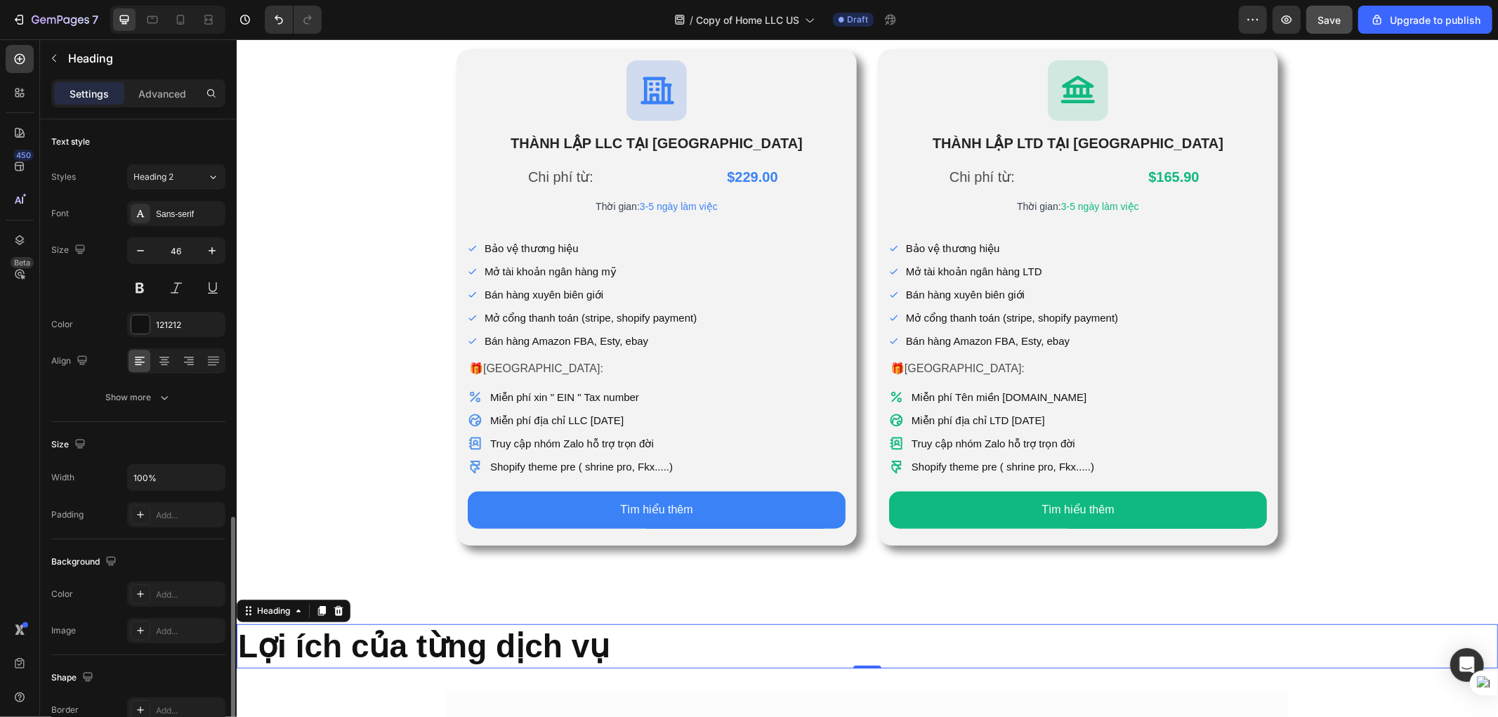
scroll to position [275, 0]
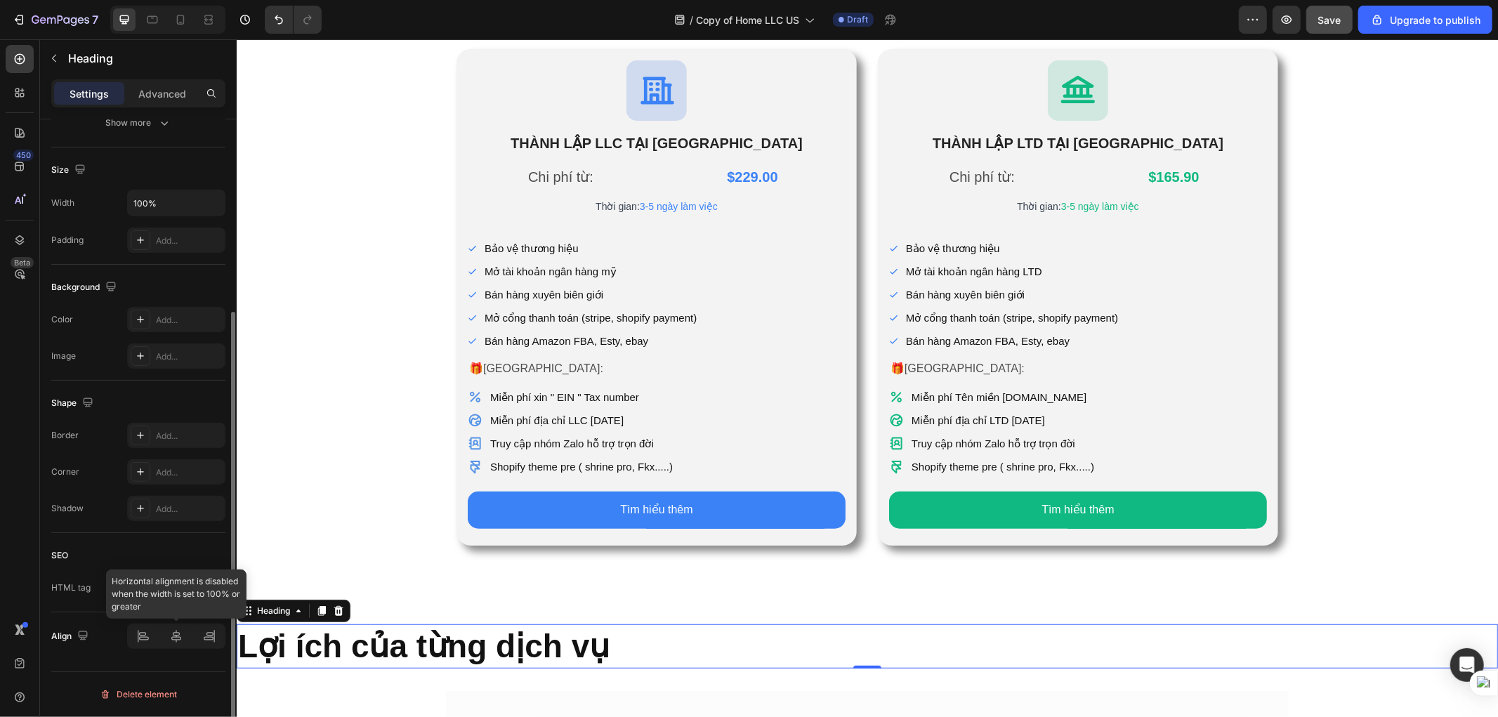
click at [171, 612] on div at bounding box center [176, 636] width 98 height 25
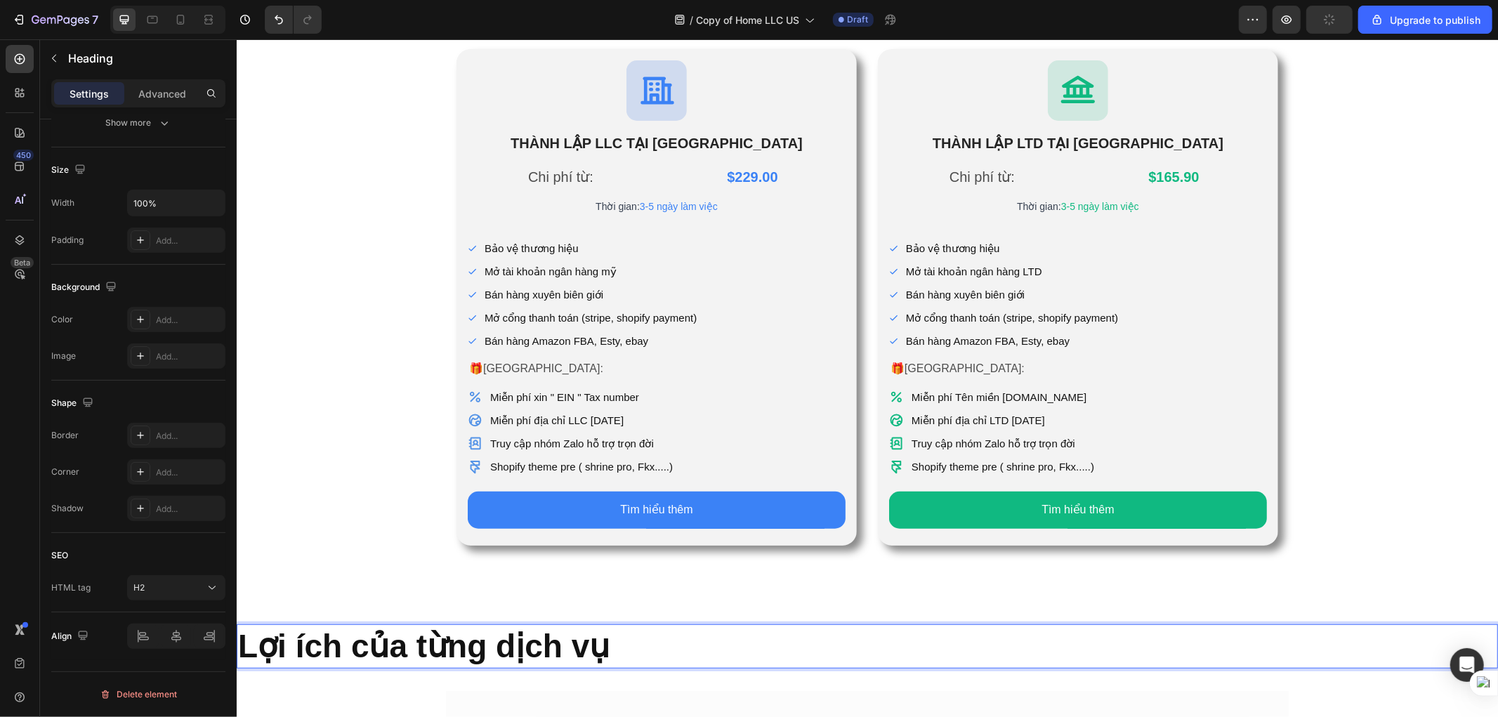
click at [648, 612] on p "Lợi ích của từng dịch vụ" at bounding box center [866, 646] width 1259 height 42
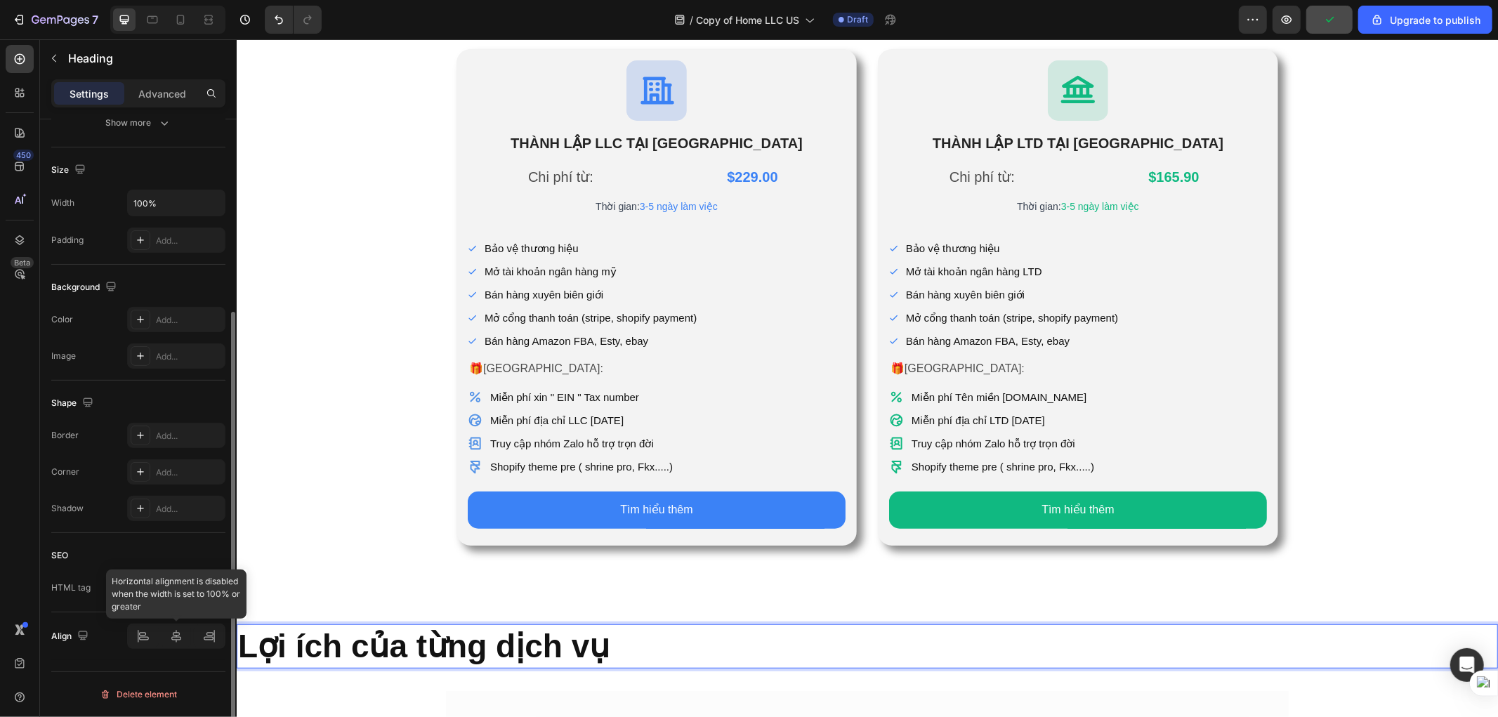
click at [176, 612] on div at bounding box center [176, 636] width 98 height 25
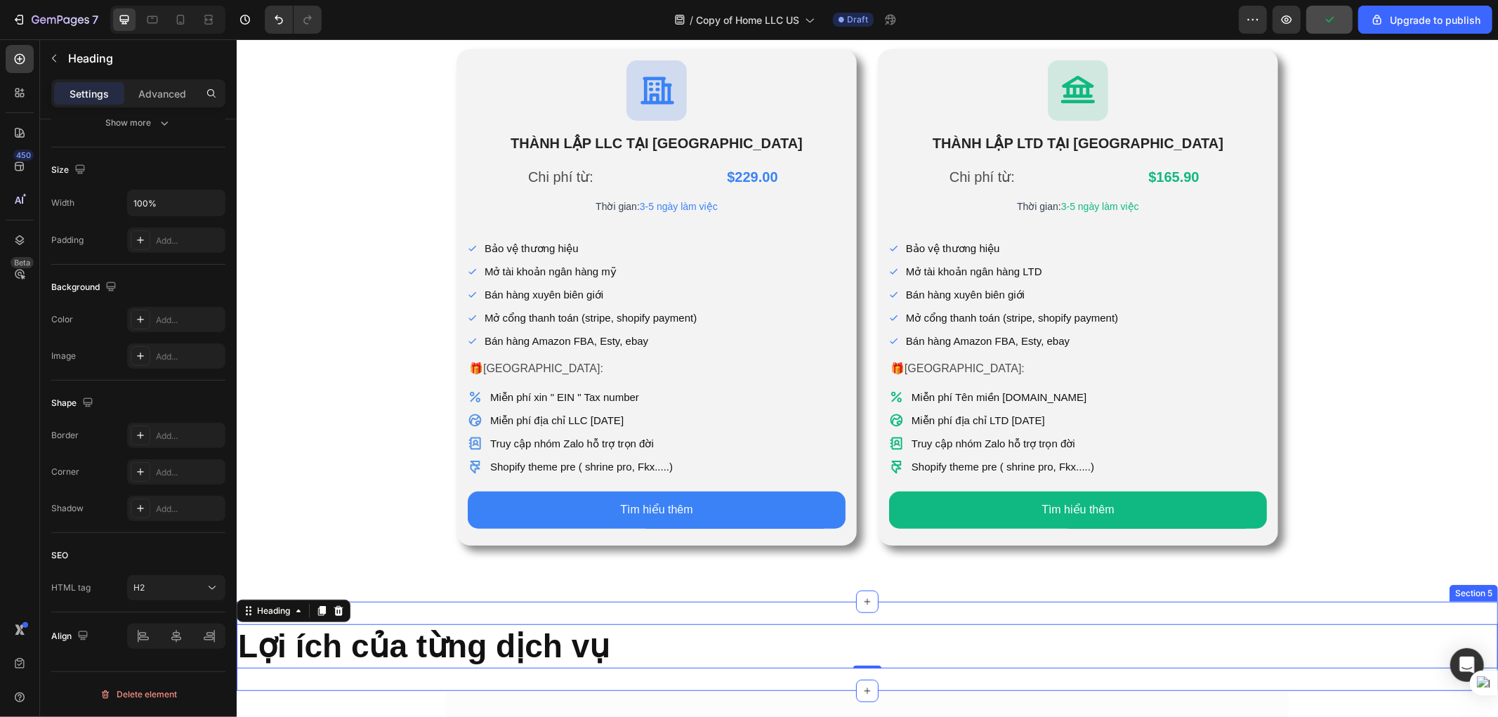
click at [552, 612] on div "Lợi ích của từng dịch vụ Heading 0 Section 5" at bounding box center [866, 646] width 1261 height 90
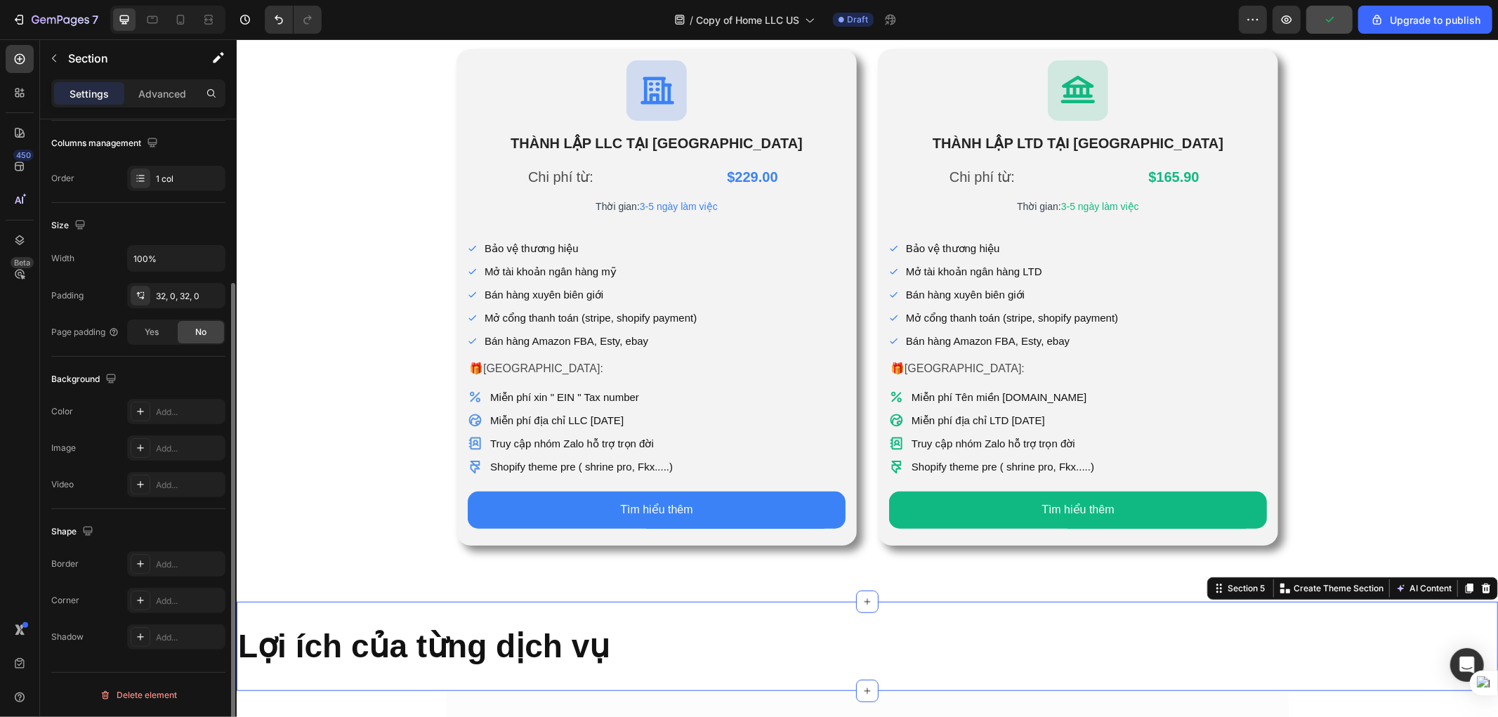
scroll to position [0, 0]
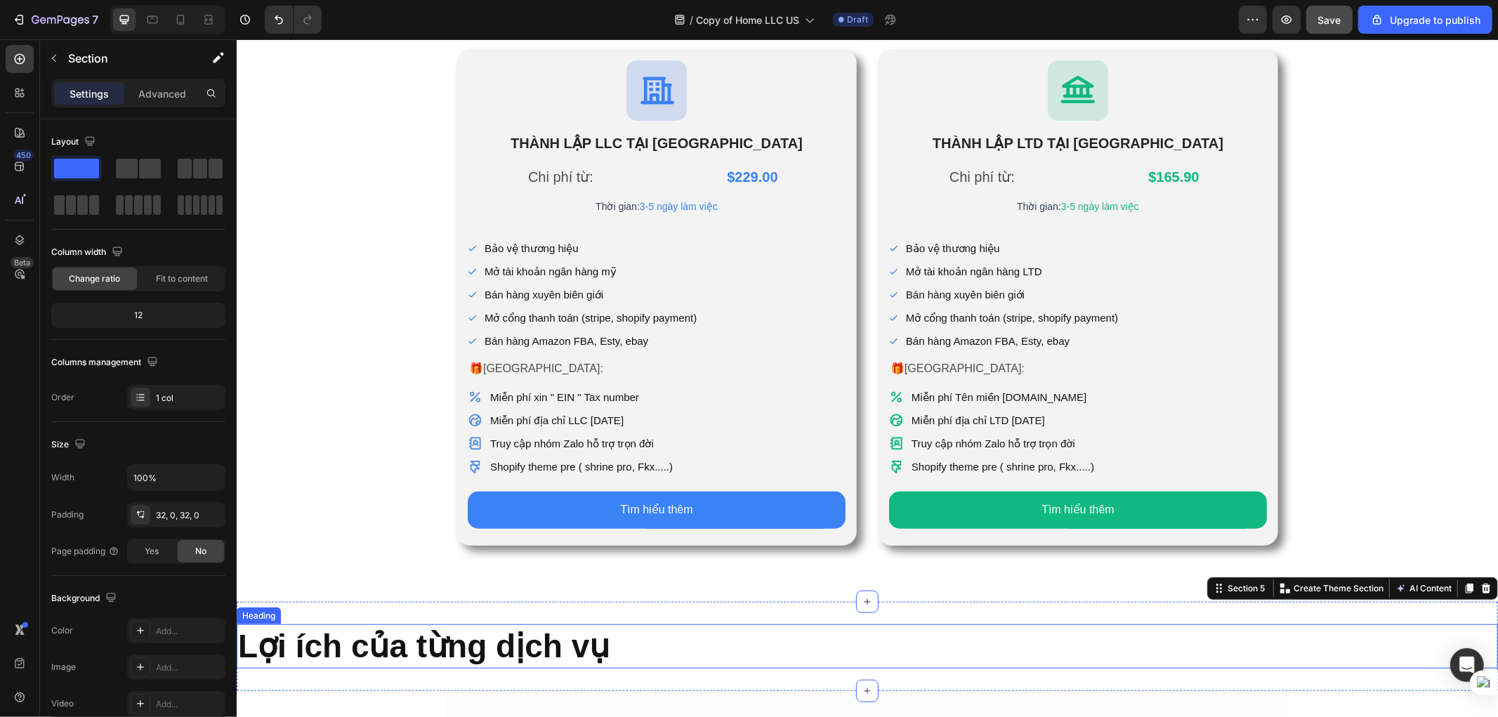
click at [554, 612] on strong "Lợi ích của từng dịch vụ" at bounding box center [423, 645] width 372 height 37
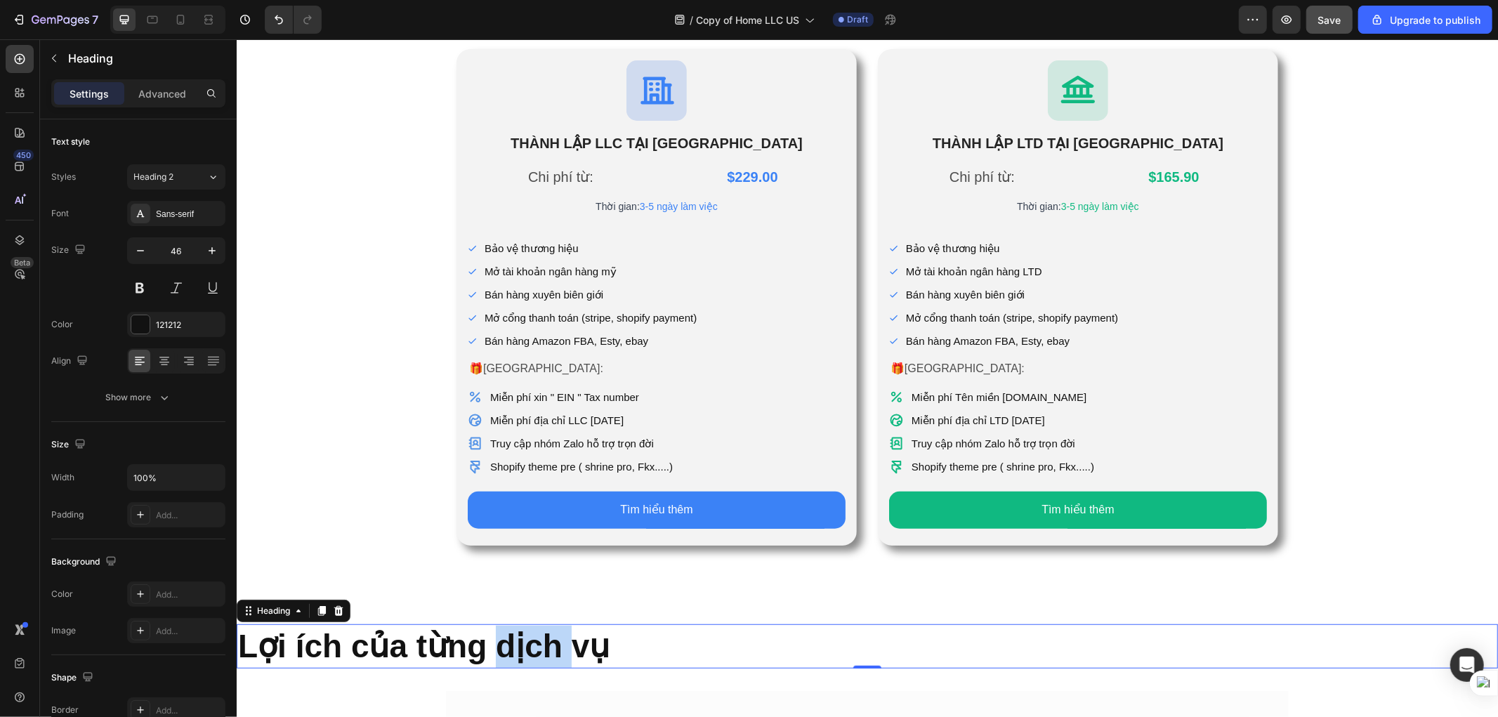
click at [543, 612] on strong "Lợi ích của từng dịch vụ" at bounding box center [423, 645] width 372 height 37
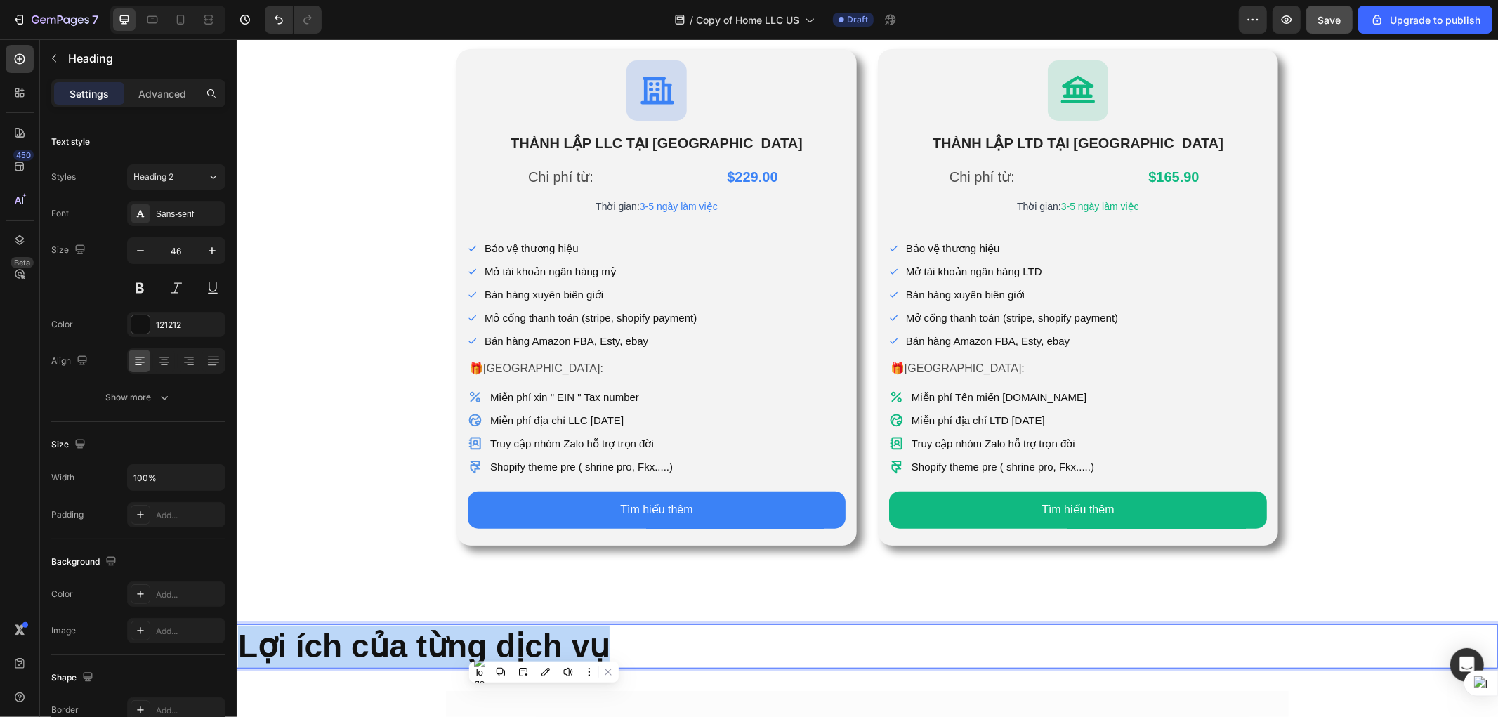
drag, startPoint x: 633, startPoint y: 644, endPoint x: 174, endPoint y: 638, distance: 458.7
click at [236, 612] on html "Header Icon [PERSON_NAME] LẬP LLC [PERSON_NAME] KỲ Heading Chi phí từ: Text Blo…" at bounding box center [866, 433] width 1261 height 2010
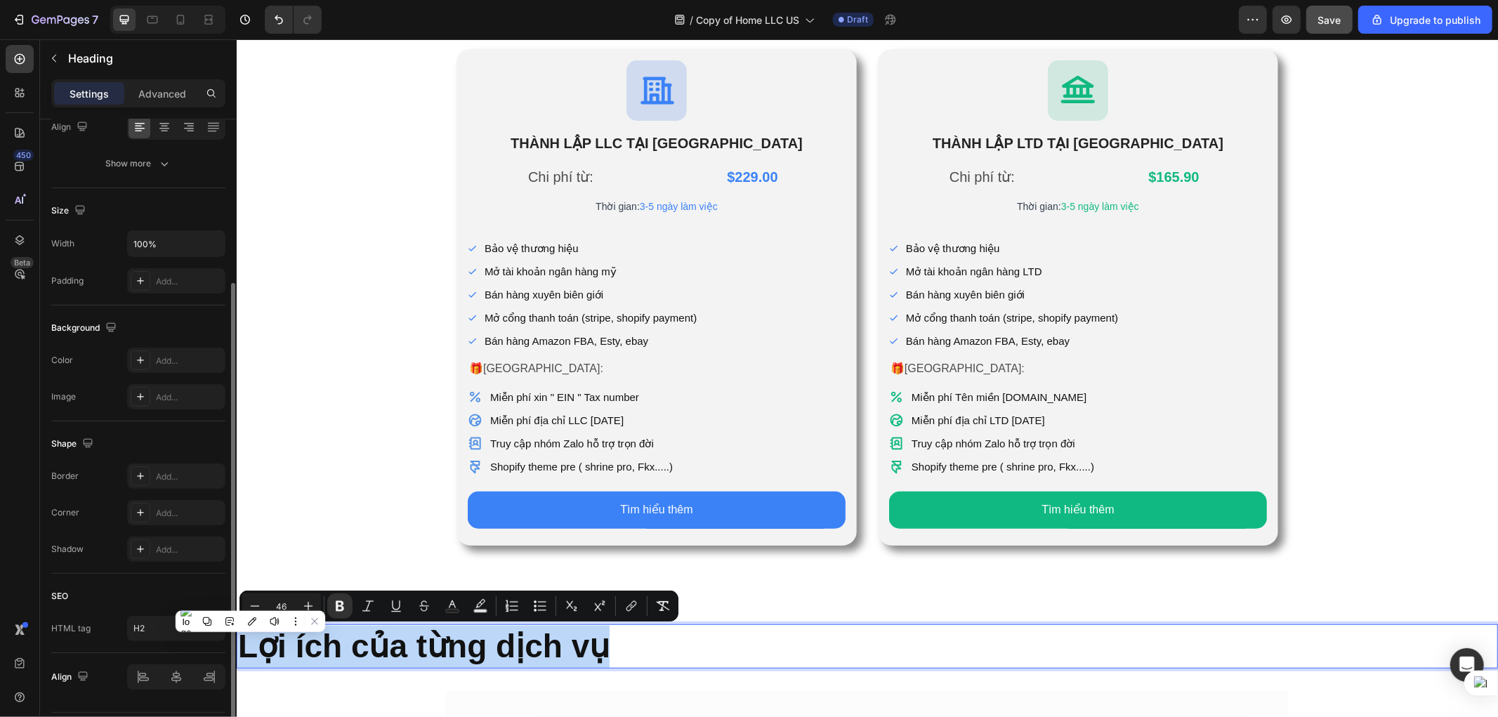
scroll to position [275, 0]
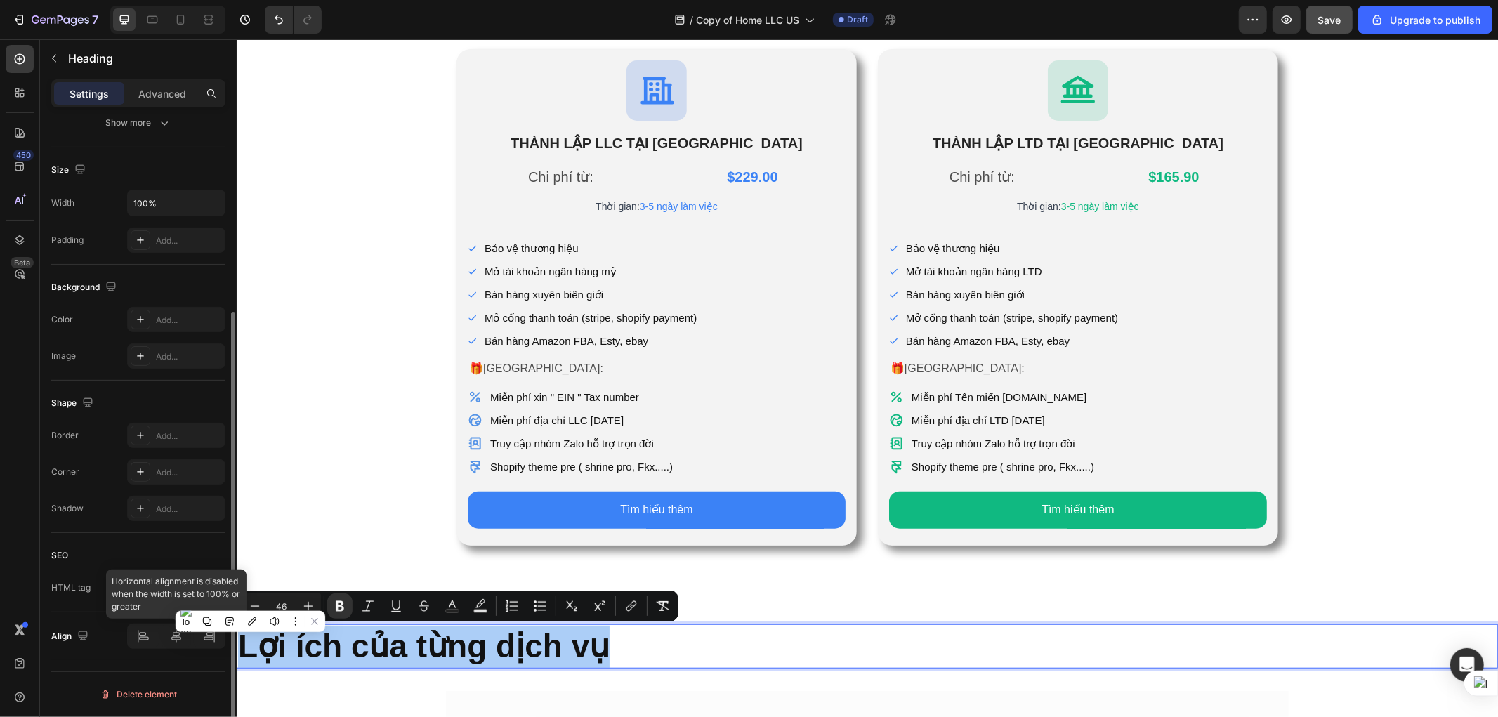
click at [178, 612] on div at bounding box center [176, 636] width 98 height 25
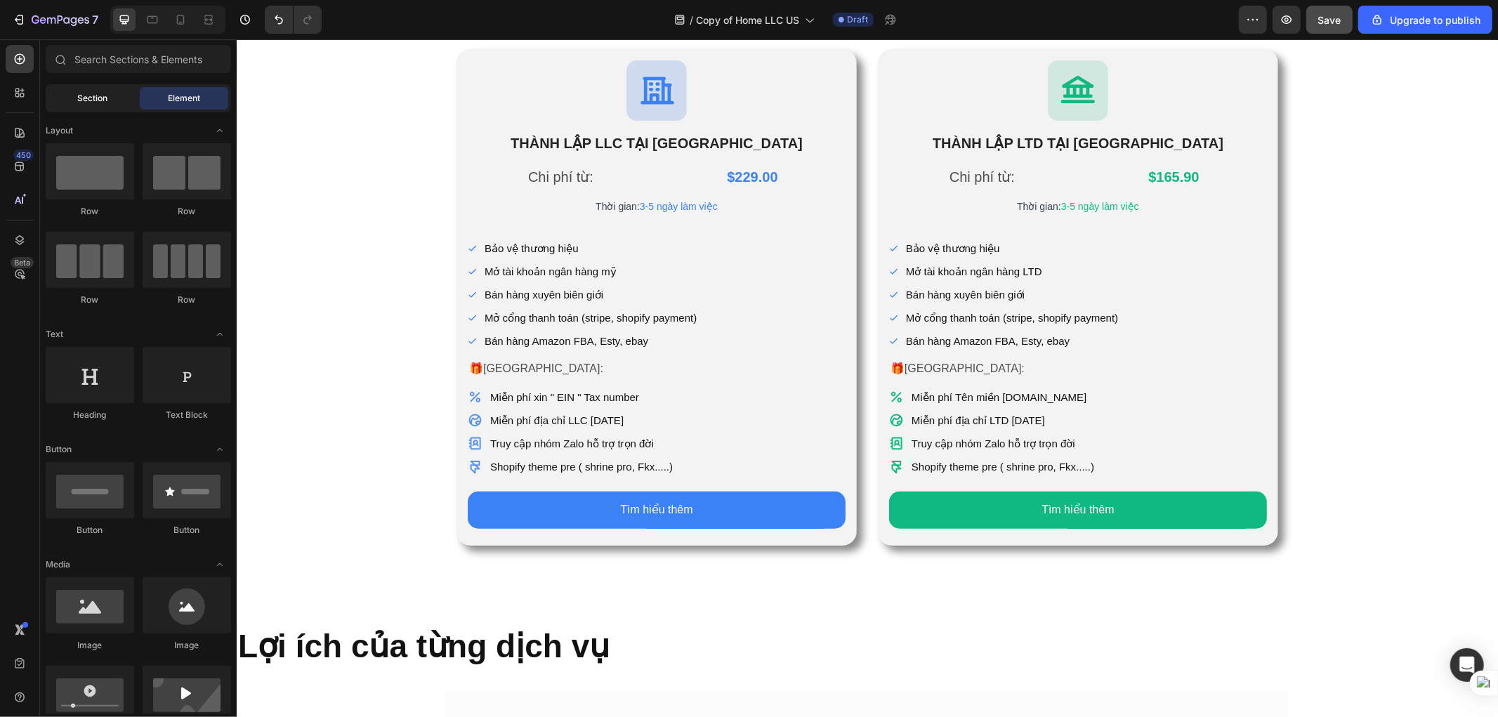
click at [103, 100] on span "Section" at bounding box center [93, 98] width 30 height 13
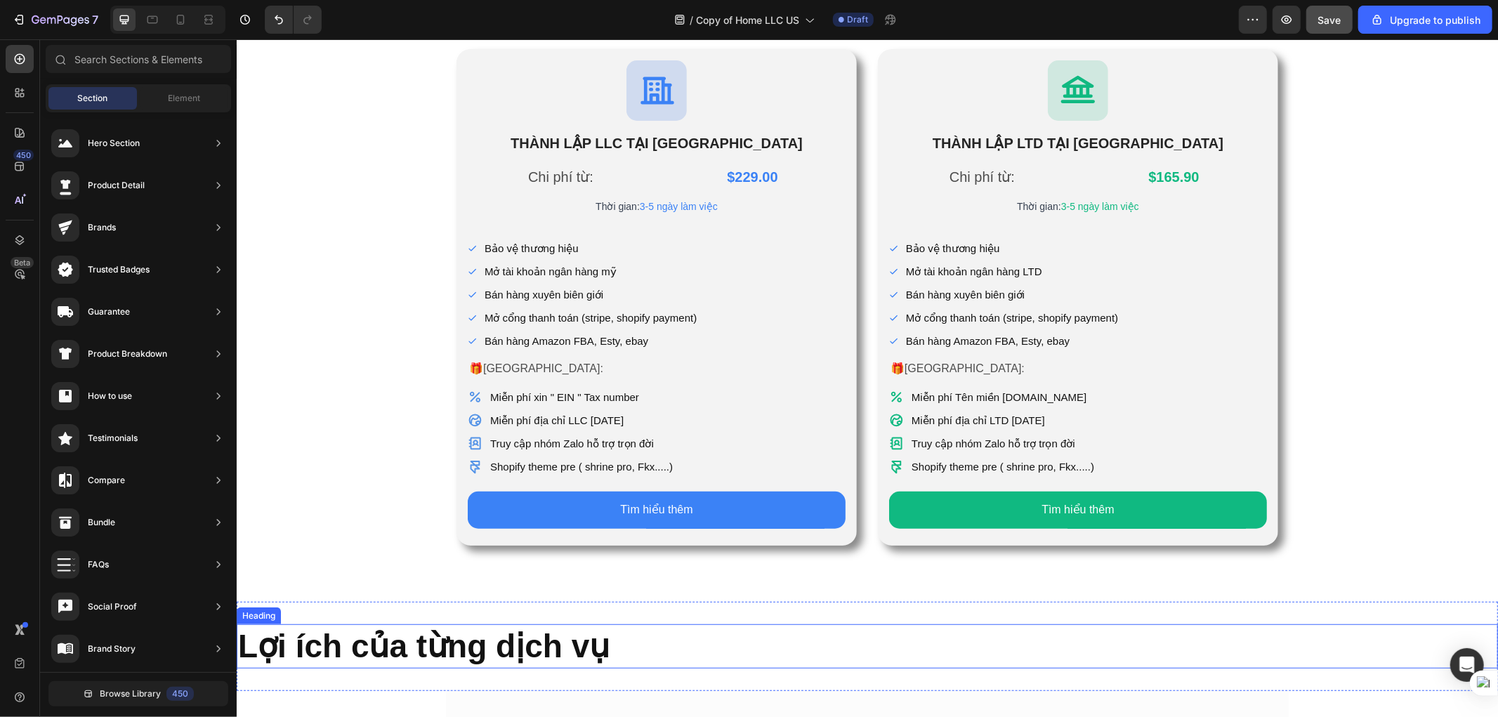
click at [736, 612] on p "⁠⁠⁠⁠⁠⁠⁠ Lợi ích của từng dịch vụ" at bounding box center [866, 646] width 1259 height 42
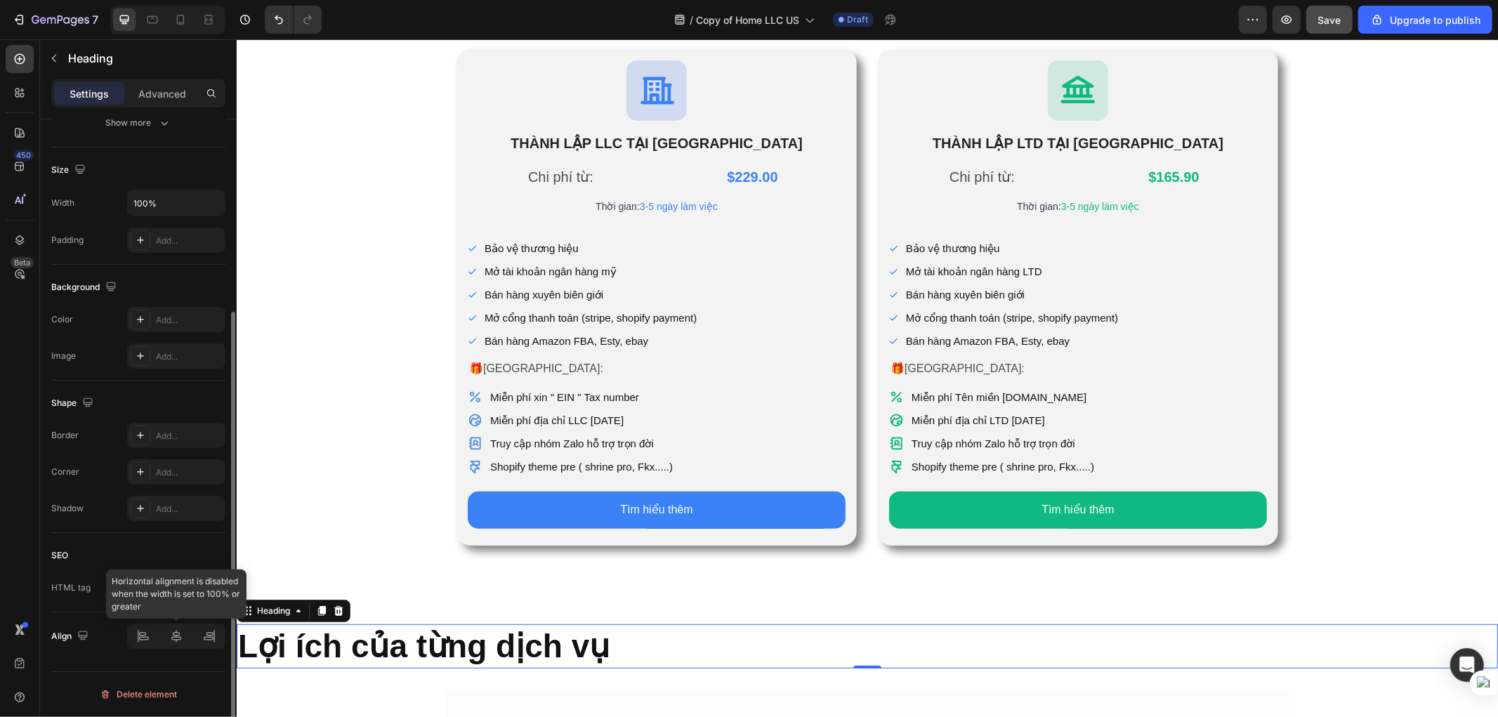
click at [176, 612] on div at bounding box center [176, 636] width 98 height 25
click at [206, 612] on div at bounding box center [176, 636] width 98 height 25
click at [115, 612] on div "Align" at bounding box center [138, 636] width 174 height 25
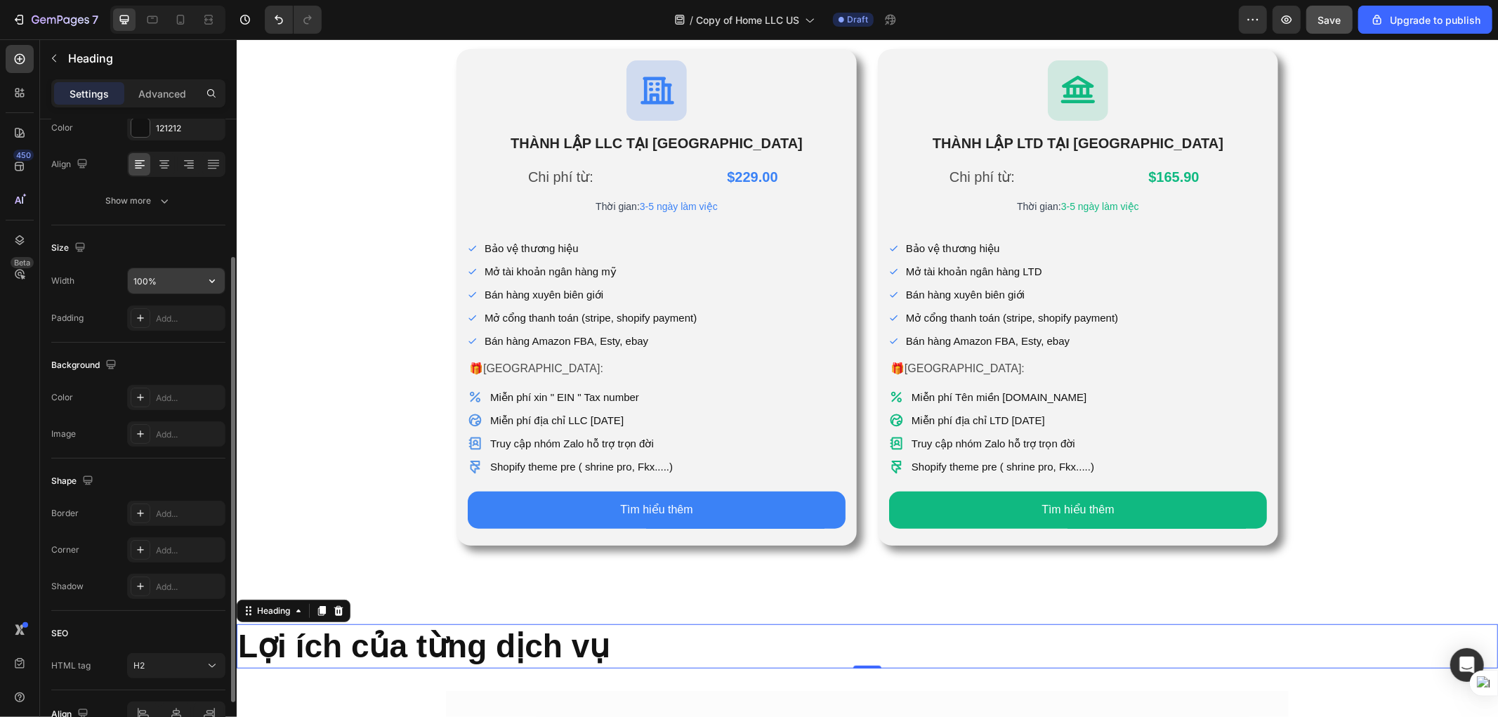
click at [163, 269] on input "100%" at bounding box center [176, 280] width 97 height 25
click at [213, 272] on button "button" at bounding box center [211, 280] width 25 height 25
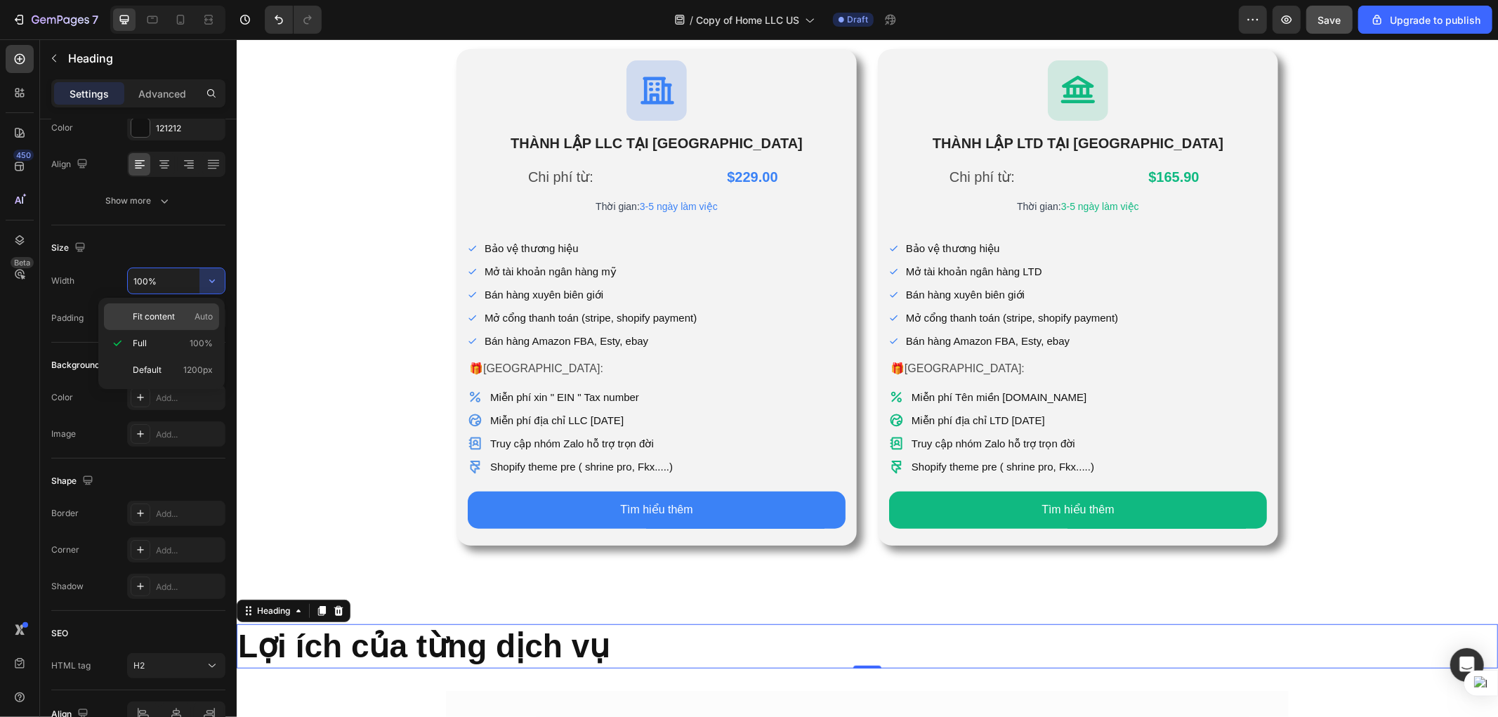
click at [178, 318] on p "Fit content Auto" at bounding box center [173, 316] width 80 height 13
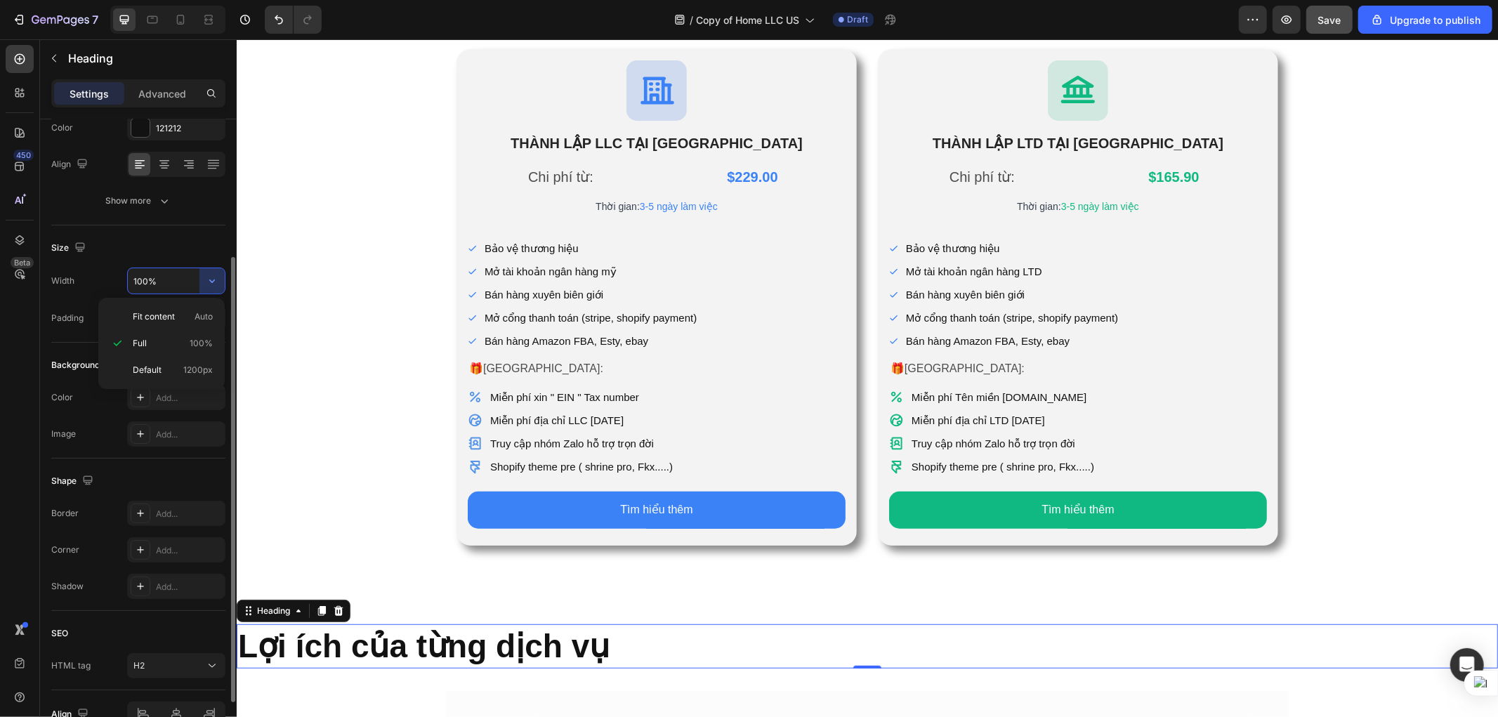
type input "Auto"
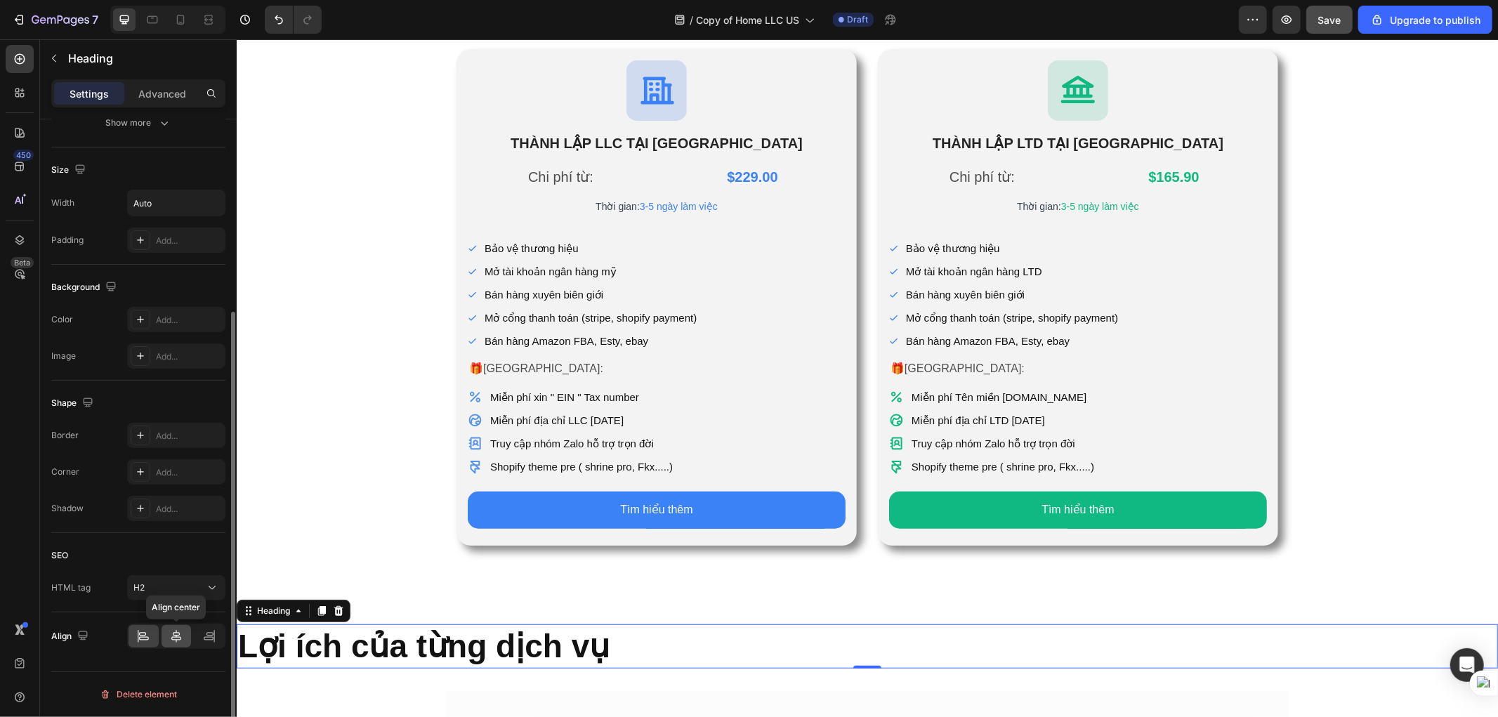
click at [173, 612] on icon at bounding box center [176, 636] width 14 height 14
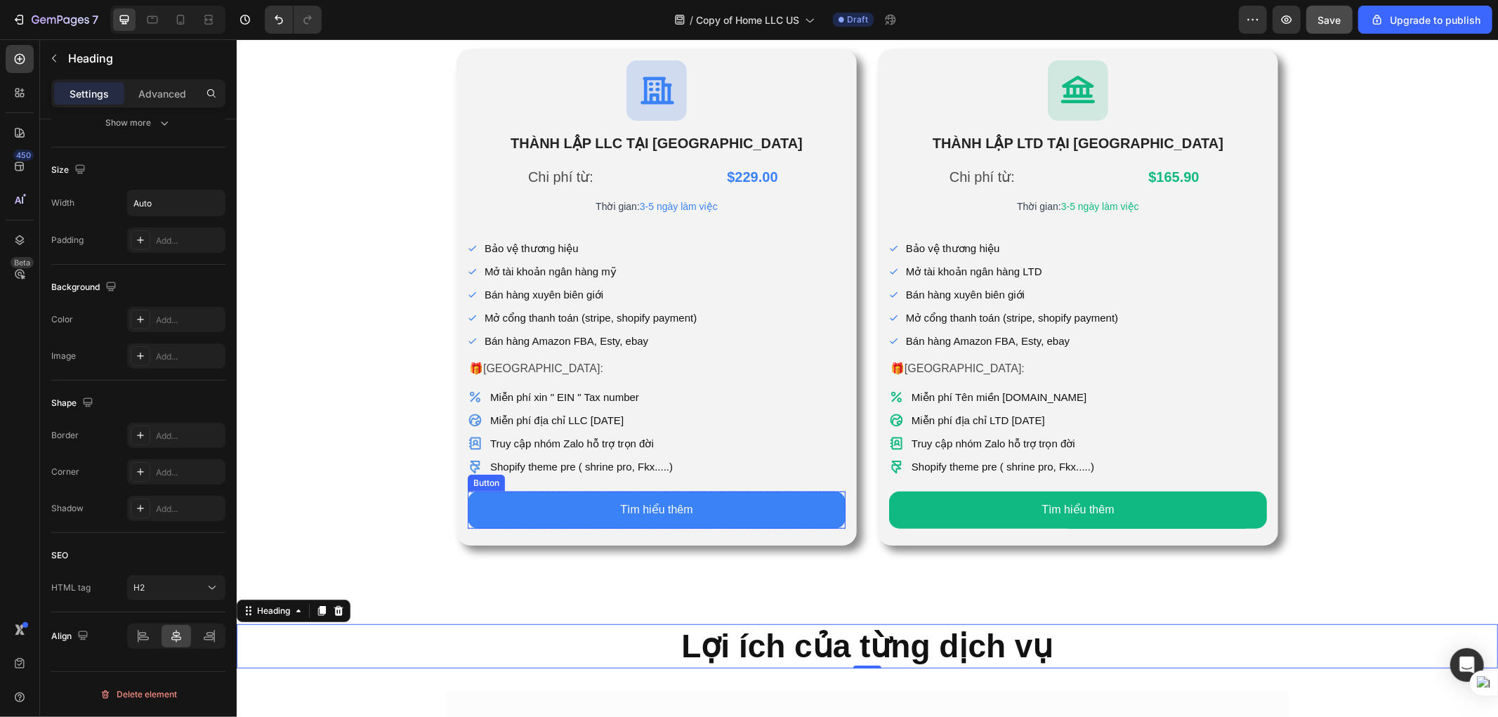
scroll to position [845, 0]
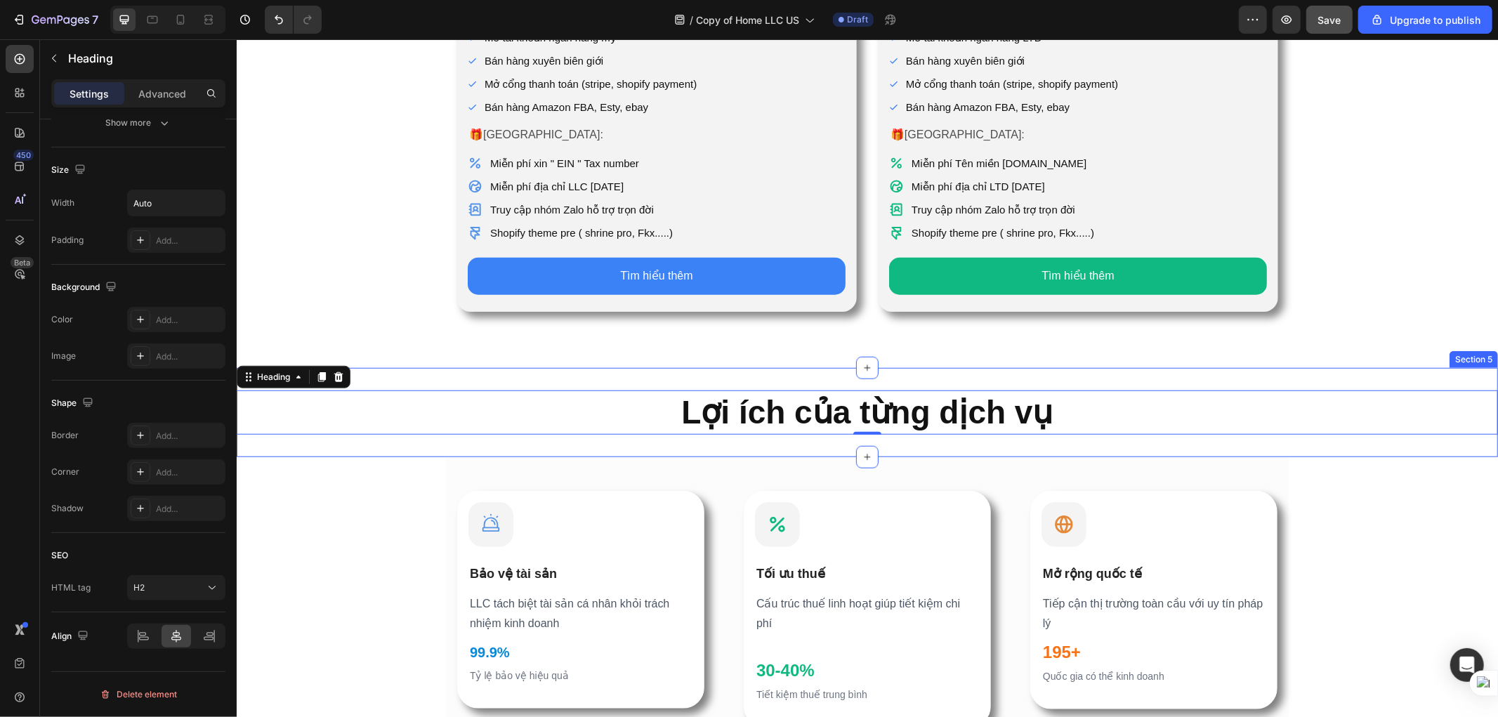
click at [1186, 451] on div "⁠⁠⁠⁠⁠⁠⁠ Lợi ích của từng dịch vụ Heading 0 Section 5" at bounding box center [866, 412] width 1261 height 90
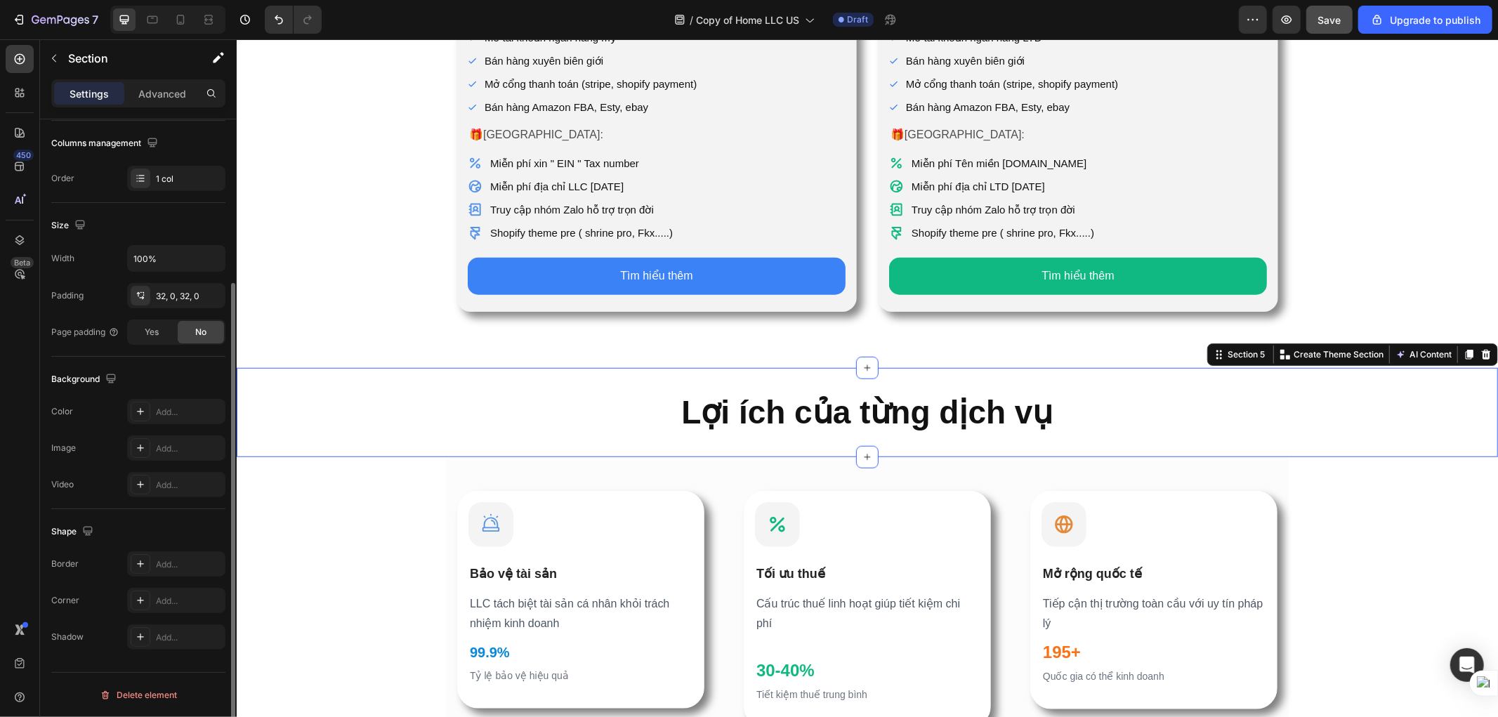
scroll to position [0, 0]
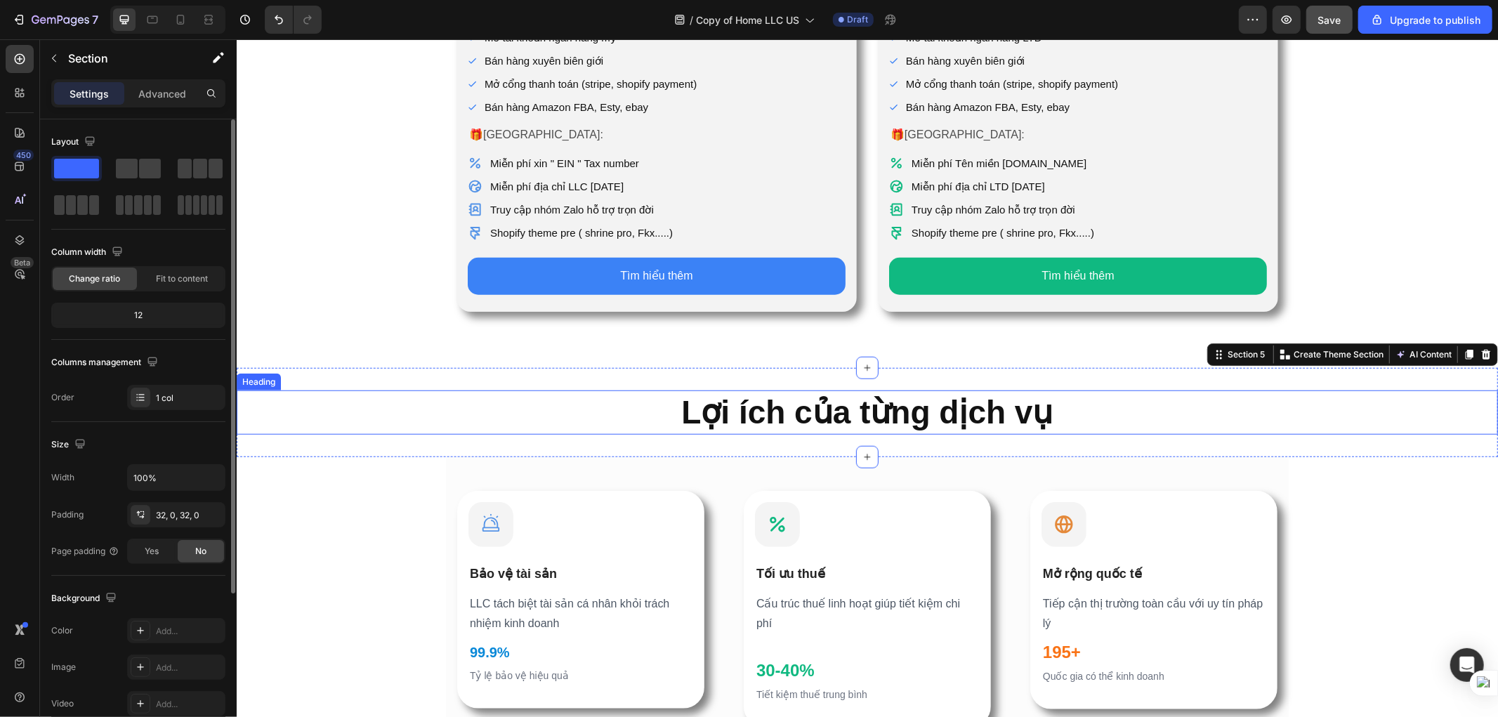
click at [995, 428] on strong "Lợi ích của từng dịch vụ" at bounding box center [867, 411] width 372 height 37
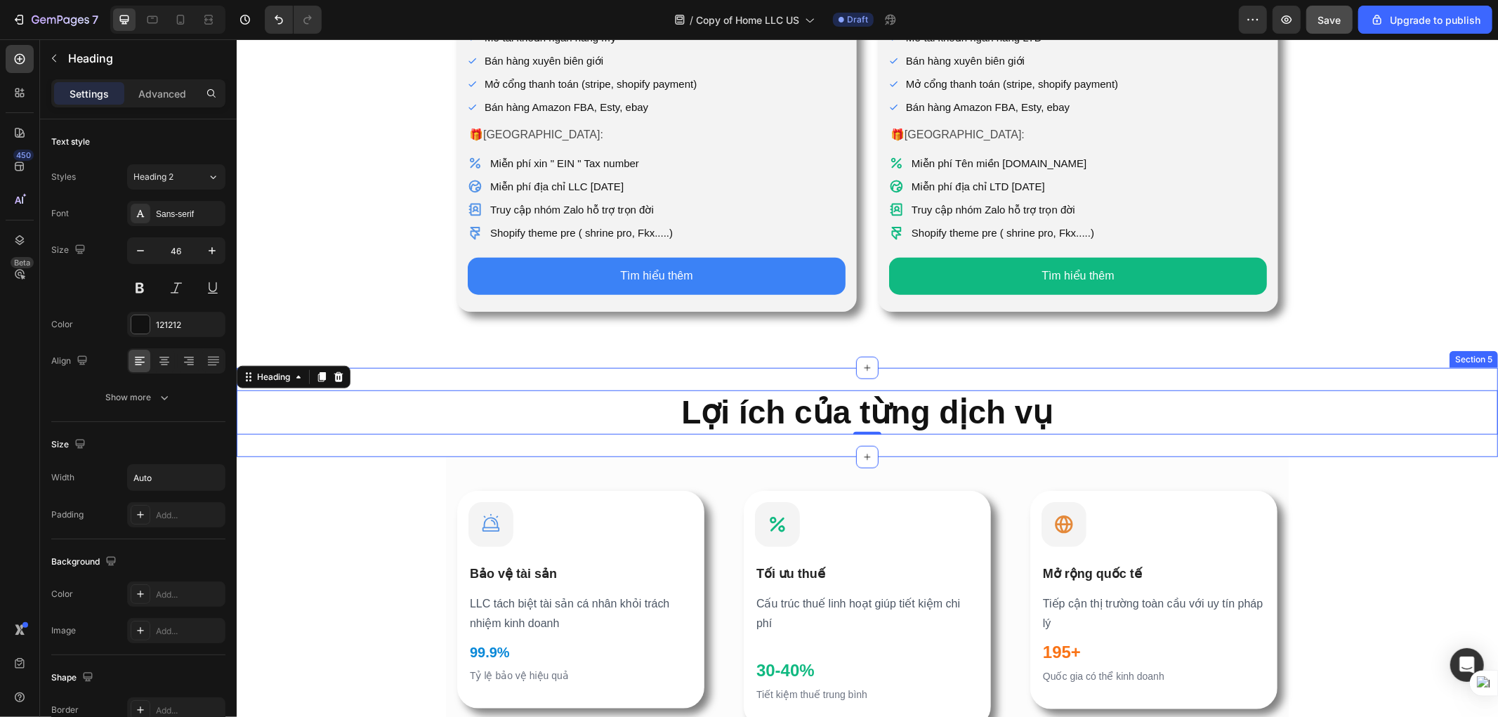
click at [887, 379] on div "⁠⁠⁠⁠⁠⁠⁠ Lợi ích của từng dịch vụ Heading 0 Section 5" at bounding box center [866, 412] width 1261 height 90
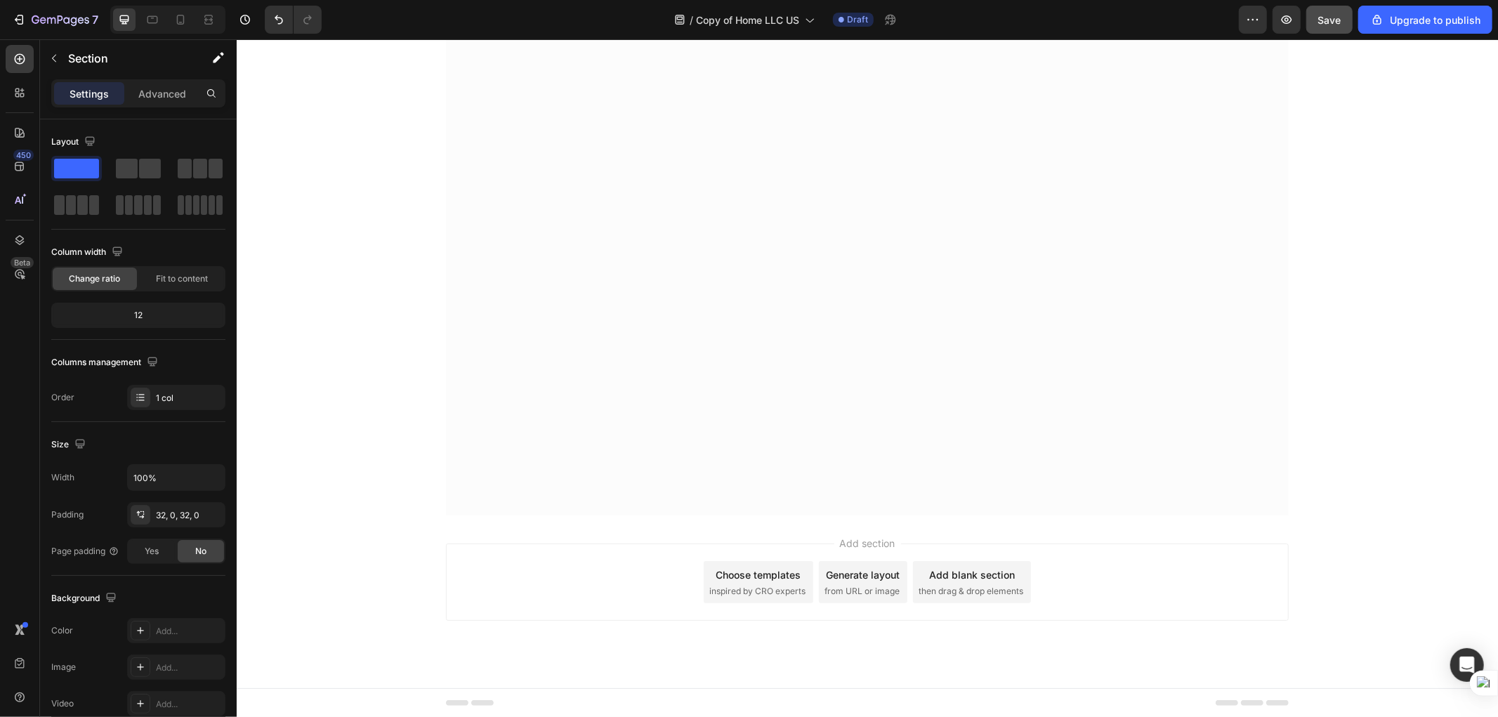
scroll to position [376, 0]
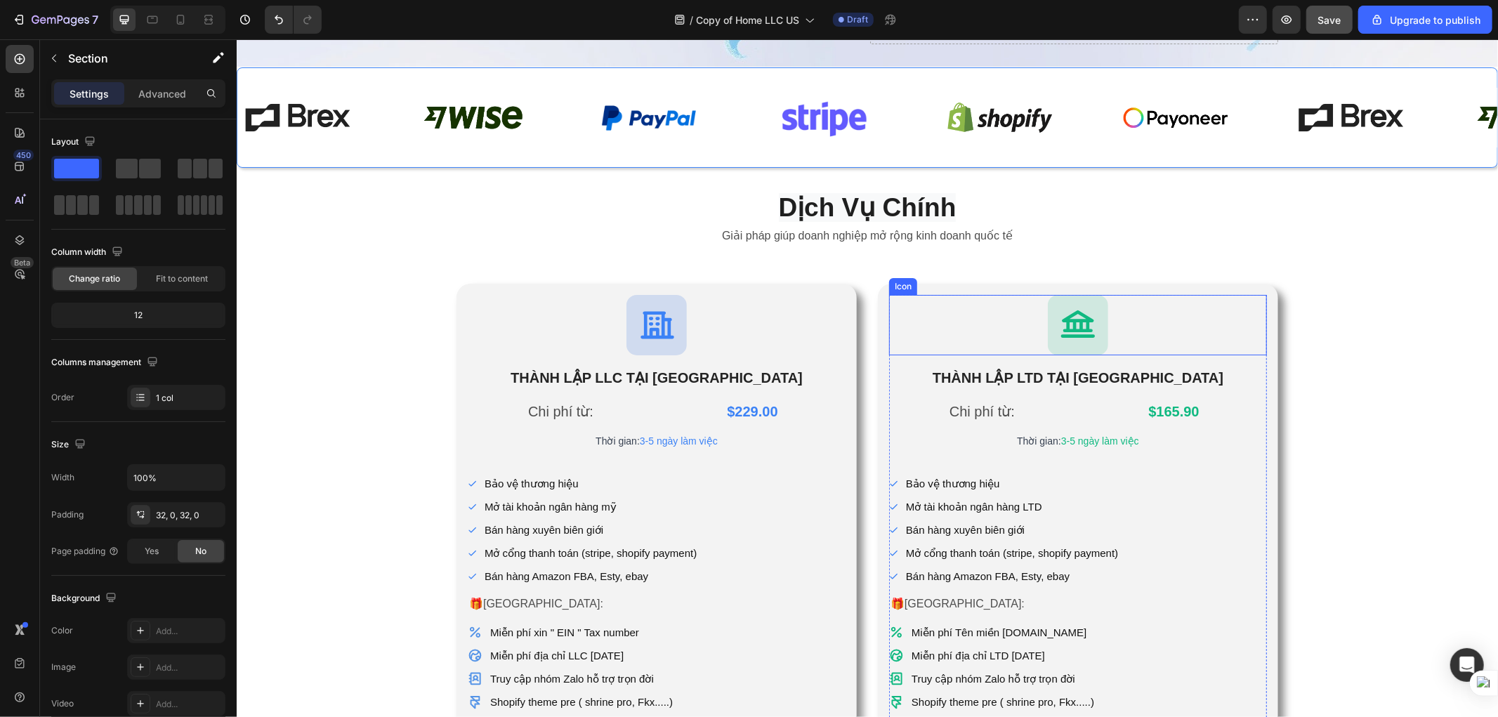
click at [1186, 10] on button "Save" at bounding box center [1329, 20] width 46 height 28
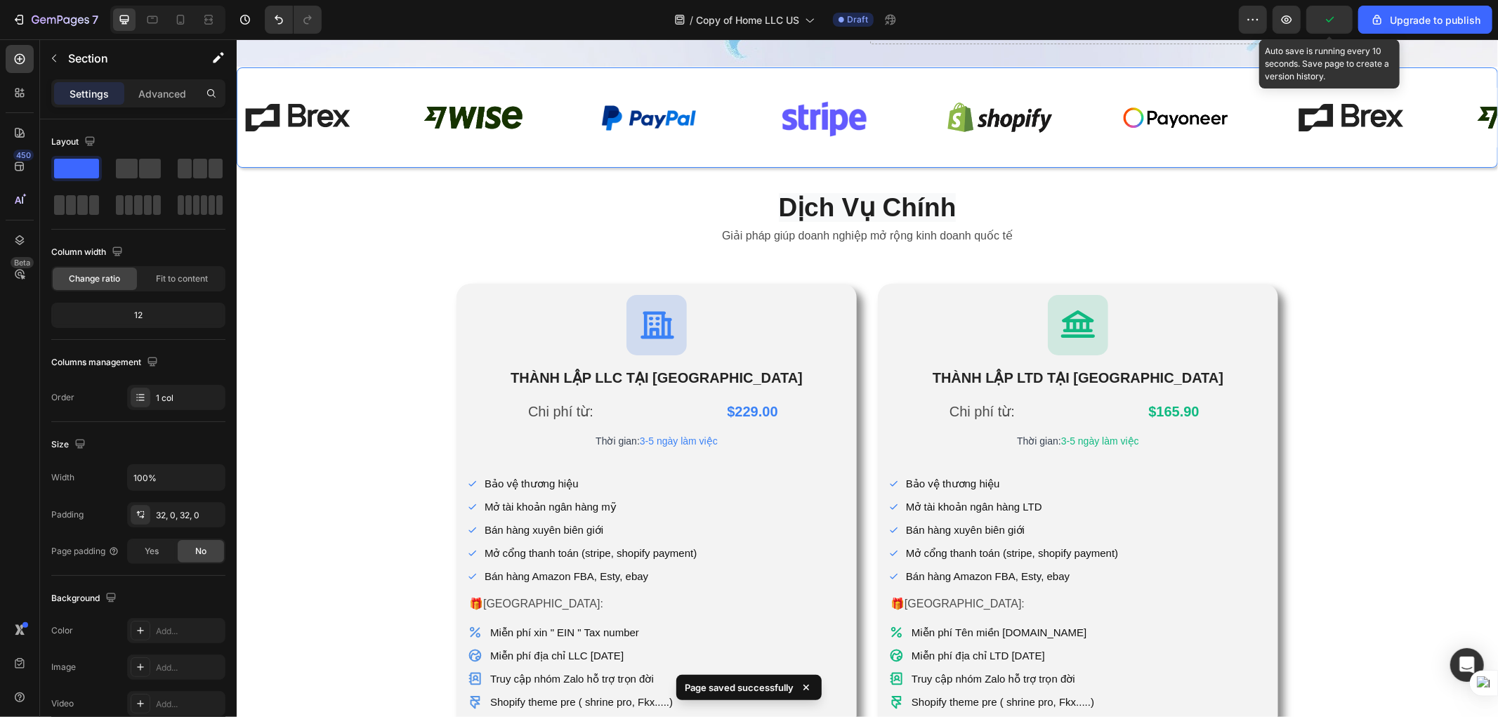
click at [1186, 22] on icon "button" at bounding box center [1329, 20] width 14 height 14
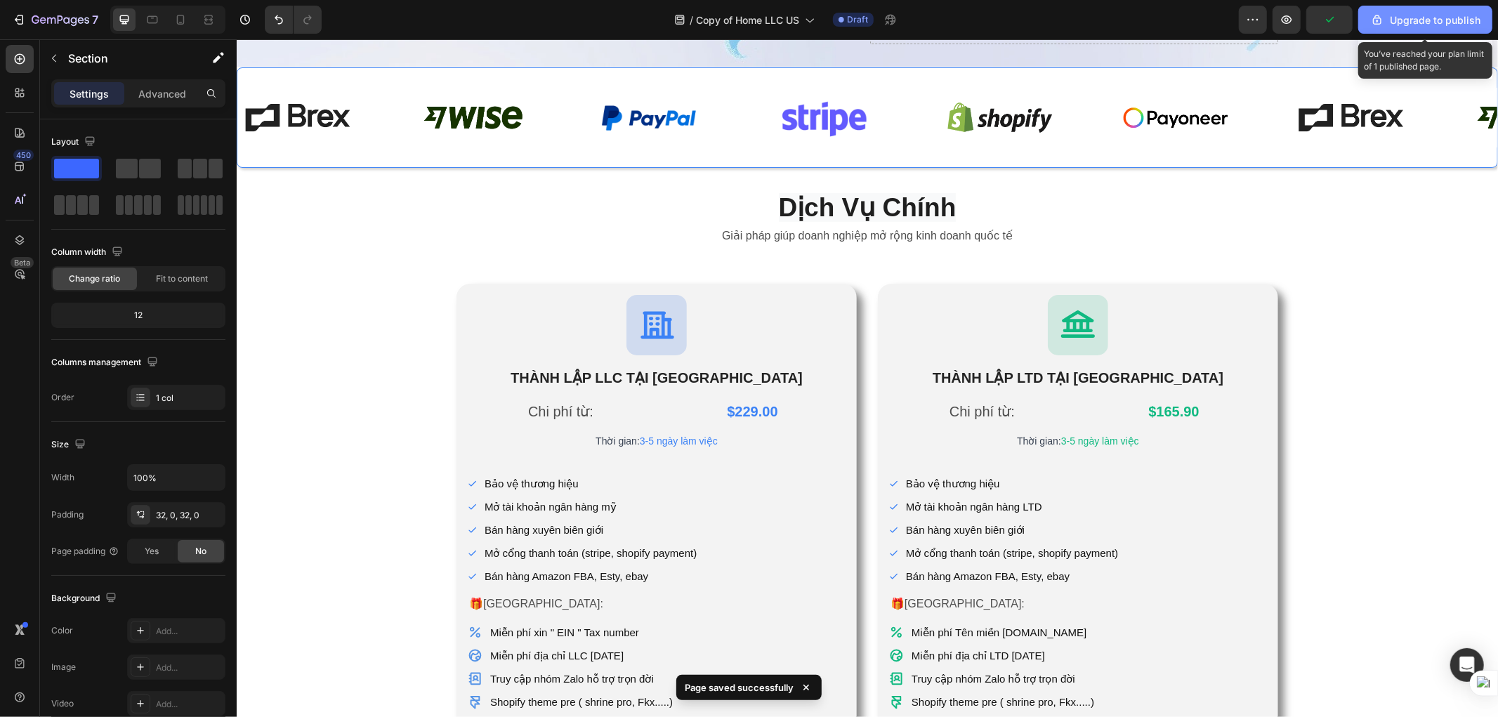
click at [1186, 16] on div "Upgrade to publish" at bounding box center [1425, 20] width 110 height 15
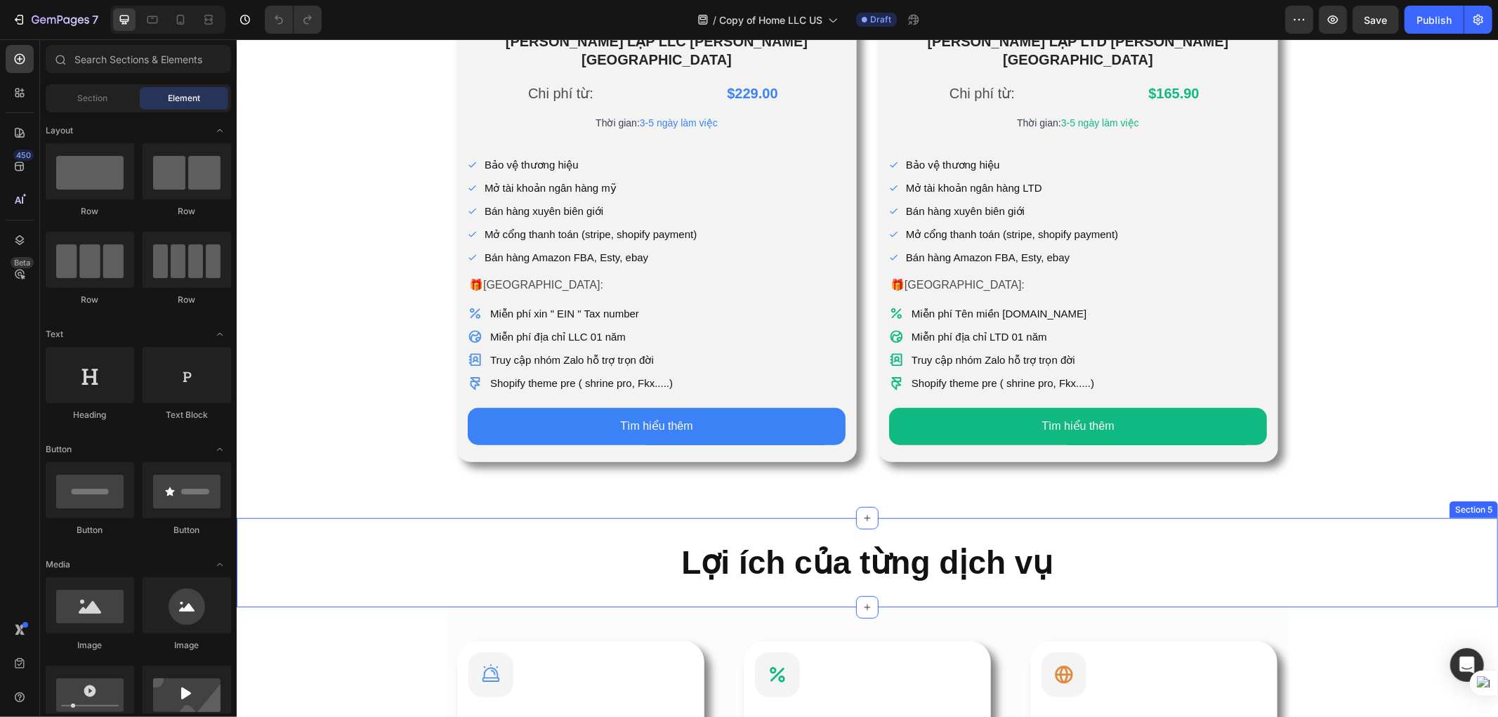
scroll to position [1014, 0]
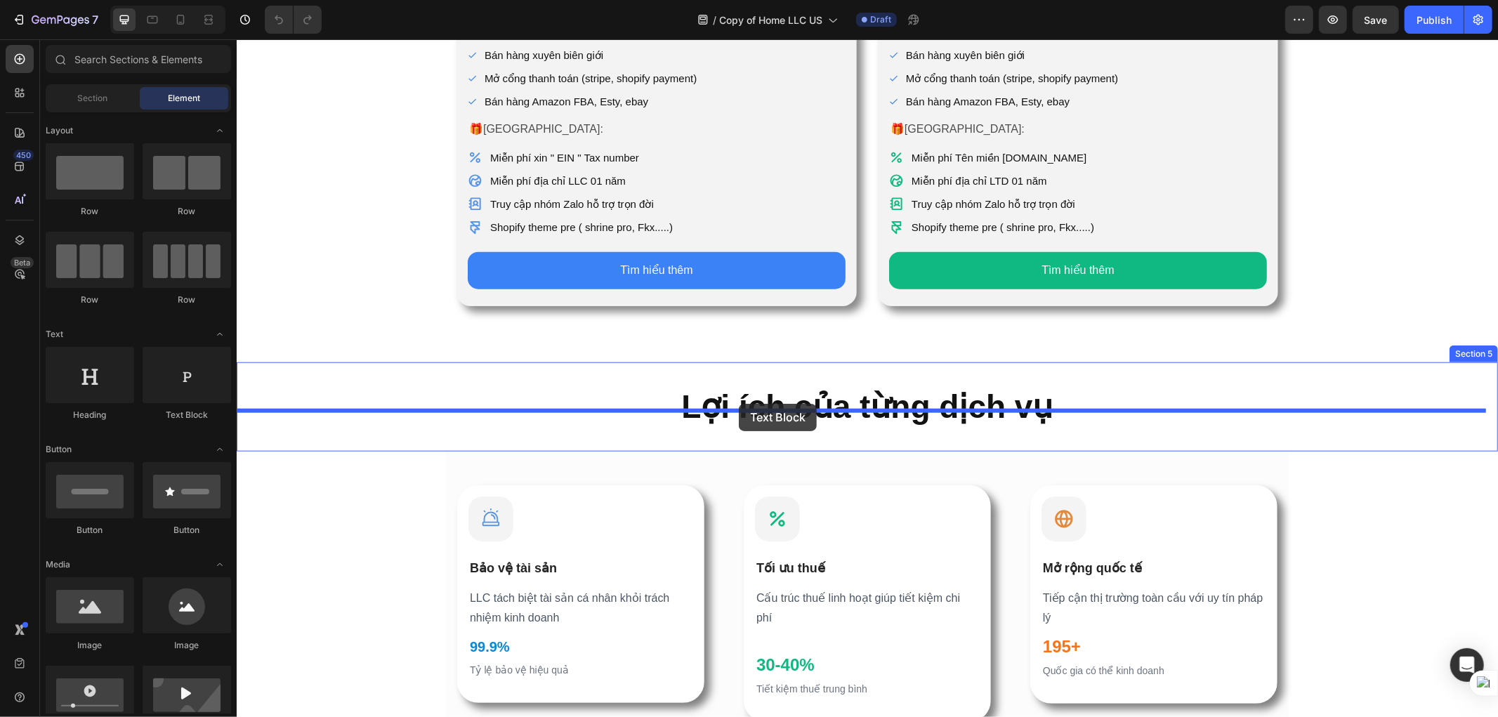
drag, startPoint x: 424, startPoint y: 427, endPoint x: 738, endPoint y: 403, distance: 314.8
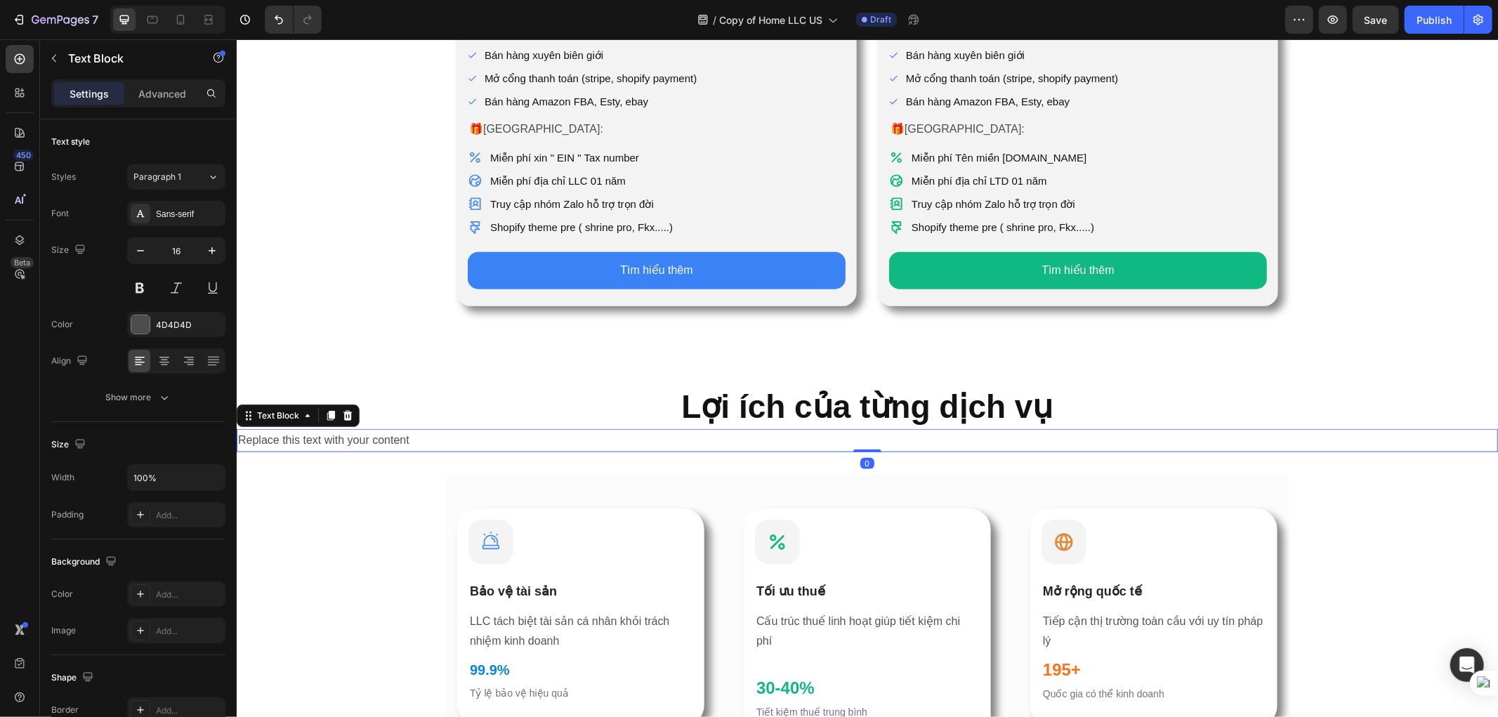
click at [836, 428] on div "Replace this text with your content" at bounding box center [866, 439] width 1261 height 23
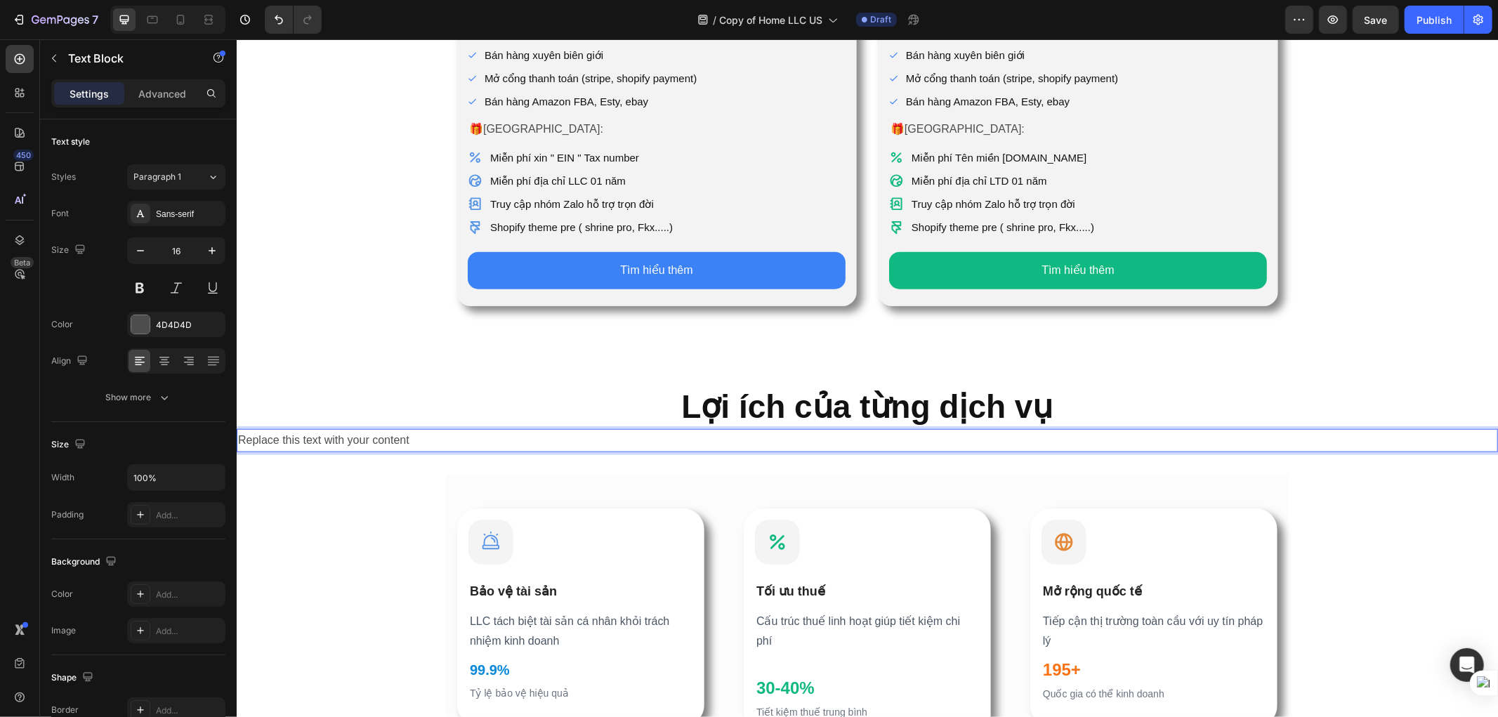
click at [836, 430] on p "Replace this text with your content" at bounding box center [866, 440] width 1259 height 20
drag, startPoint x: 425, startPoint y: 424, endPoint x: 194, endPoint y: 418, distance: 231.1
click at [236, 418] on html "Header Icon [PERSON_NAME] LẬP LLC [PERSON_NAME] KỲ Heading Chi phí từ: Text Blo…" at bounding box center [866, 132] width 1261 height 2216
click at [523, 321] on div "Icon [PERSON_NAME] LẬP LLC [PERSON_NAME] KỲ Heading Chi phí từ: Text Block $229…" at bounding box center [866, 69] width 1261 height 585
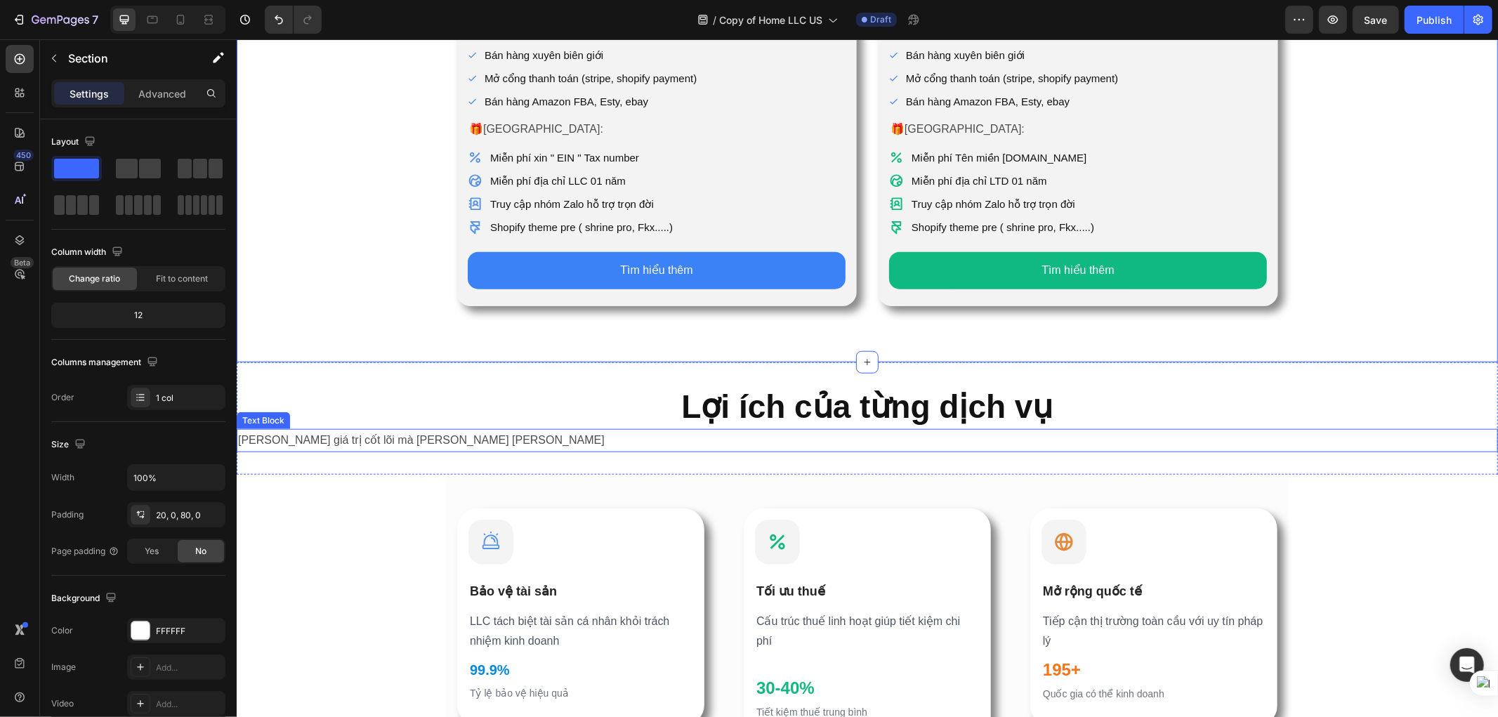
click at [553, 430] on p "[PERSON_NAME] giá trị cốt lõi mà [PERSON_NAME] [PERSON_NAME]" at bounding box center [866, 440] width 1259 height 20
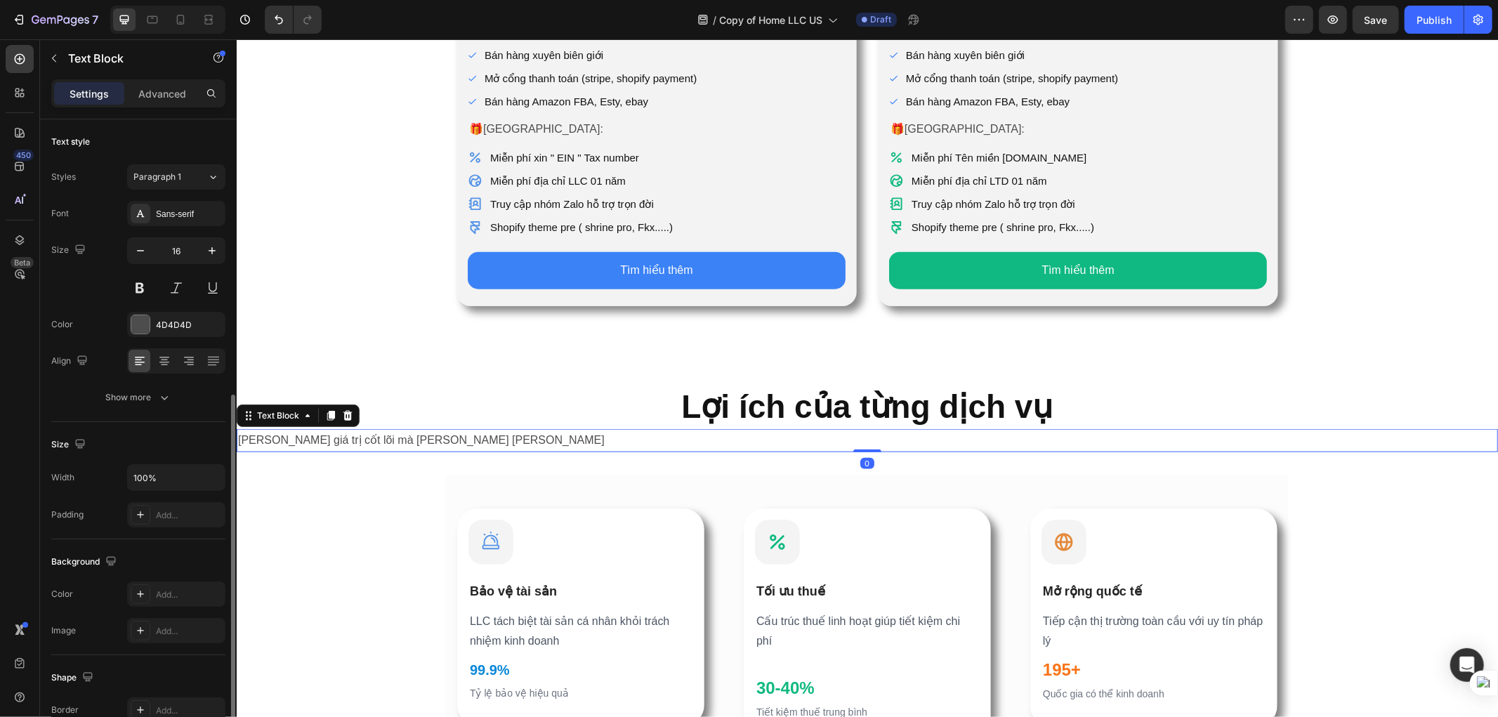
scroll to position [195, 0]
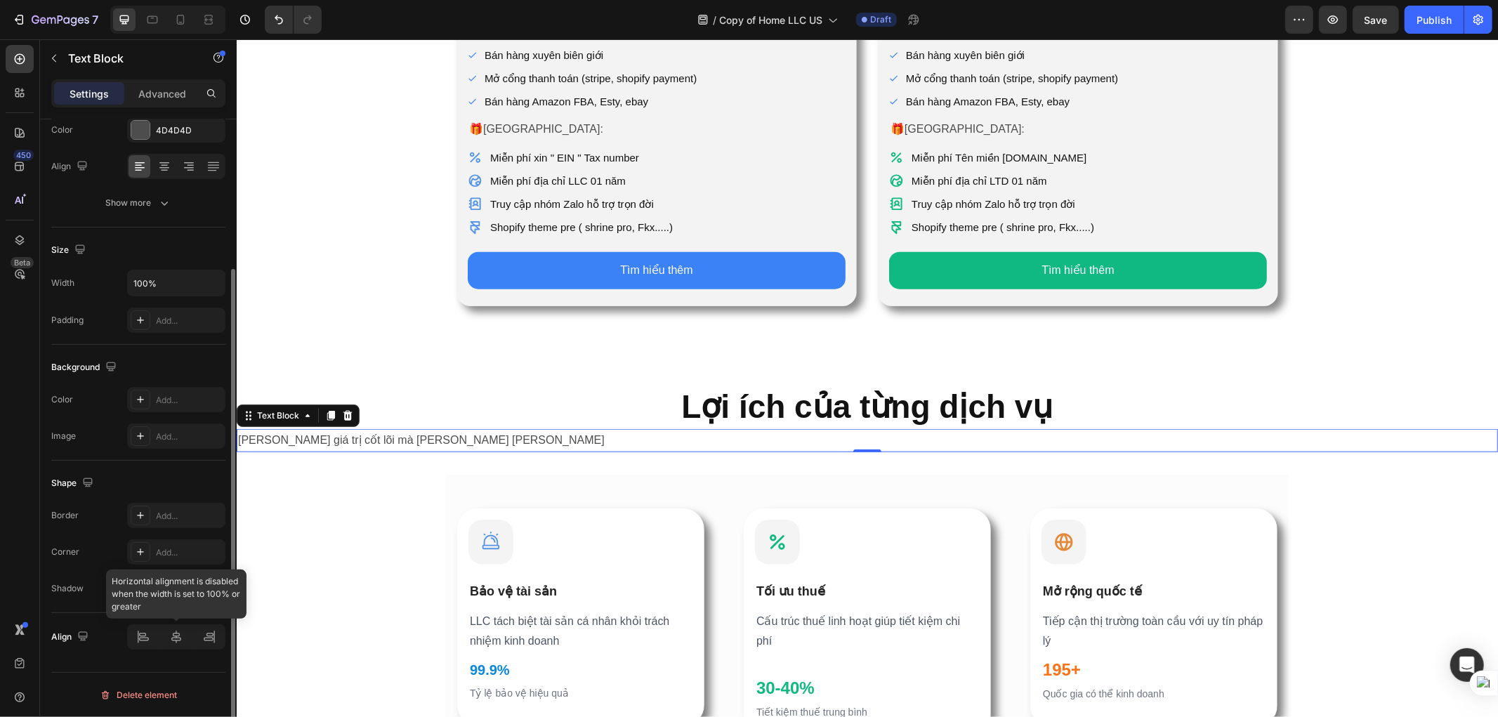
click at [174, 635] on div at bounding box center [176, 636] width 98 height 25
click at [185, 283] on input "100%" at bounding box center [176, 282] width 97 height 25
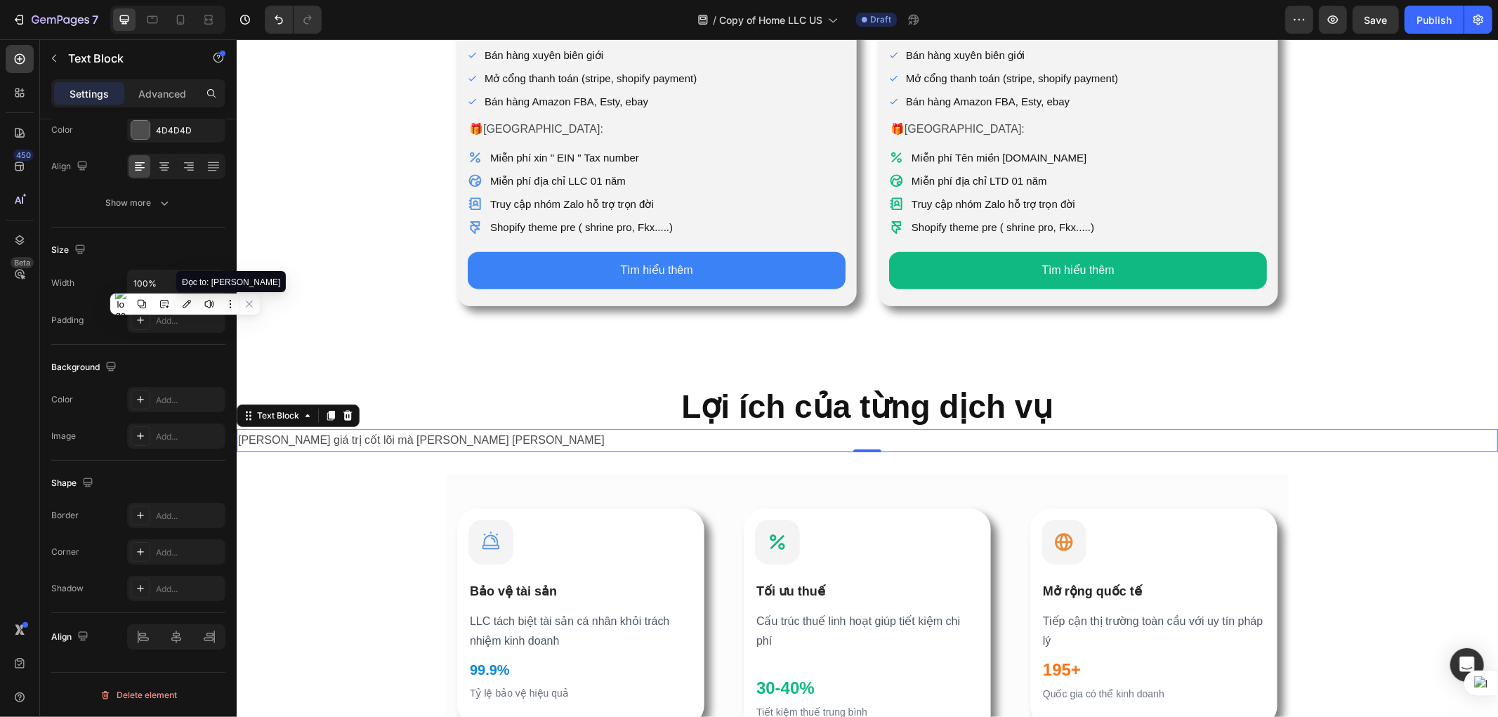
click at [214, 284] on span "Đọc to: [PERSON_NAME]" at bounding box center [231, 282] width 98 height 10
click at [205, 258] on div "Size" at bounding box center [138, 250] width 174 height 22
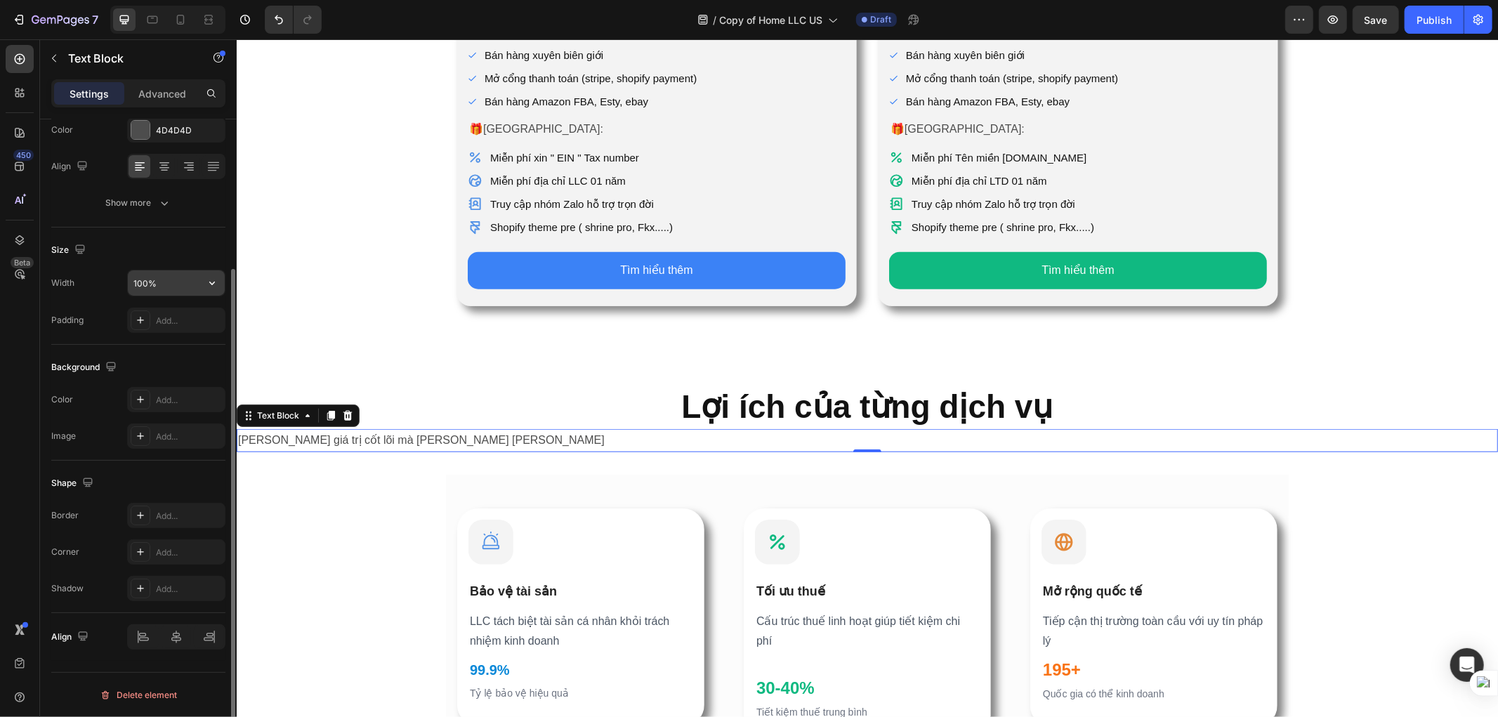
click at [211, 282] on icon "button" at bounding box center [212, 283] width 14 height 14
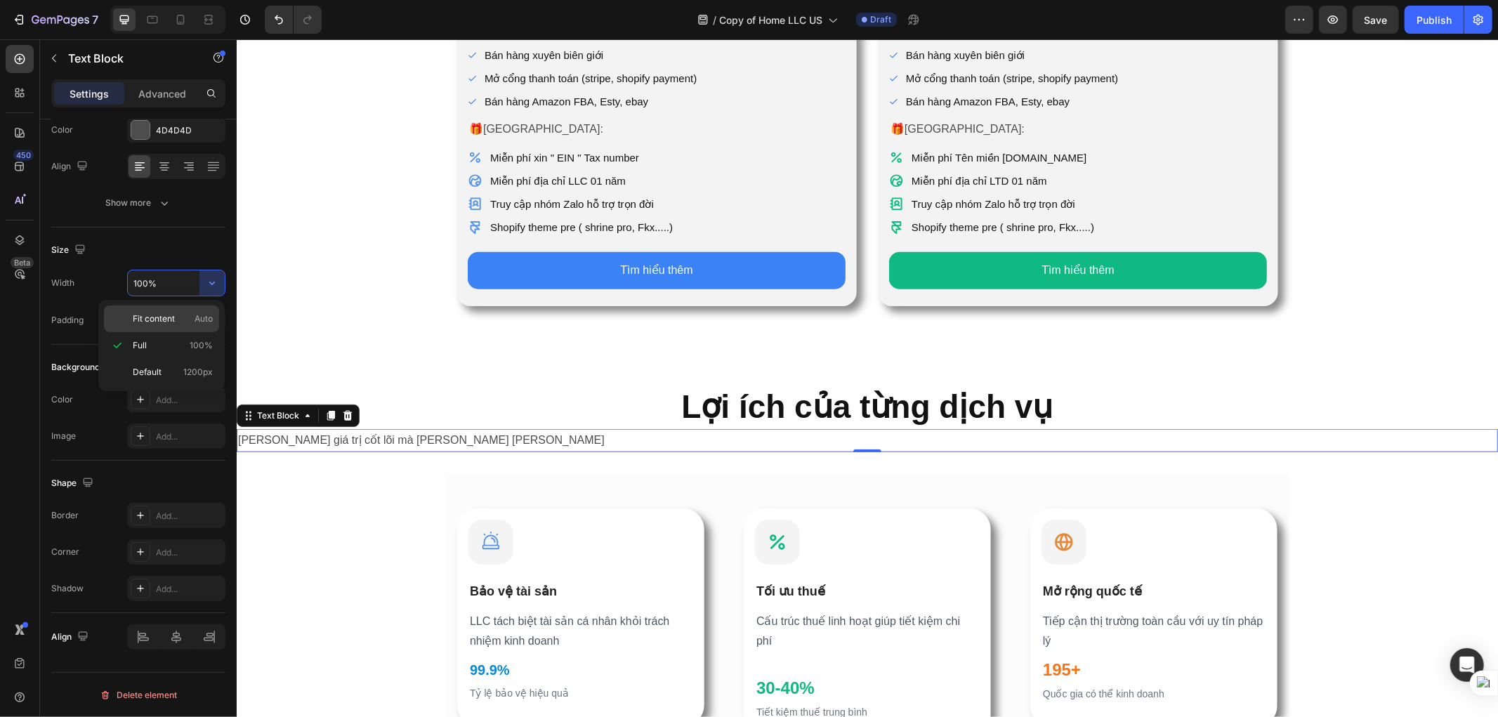
click at [202, 309] on div "Fit content Auto" at bounding box center [161, 319] width 115 height 27
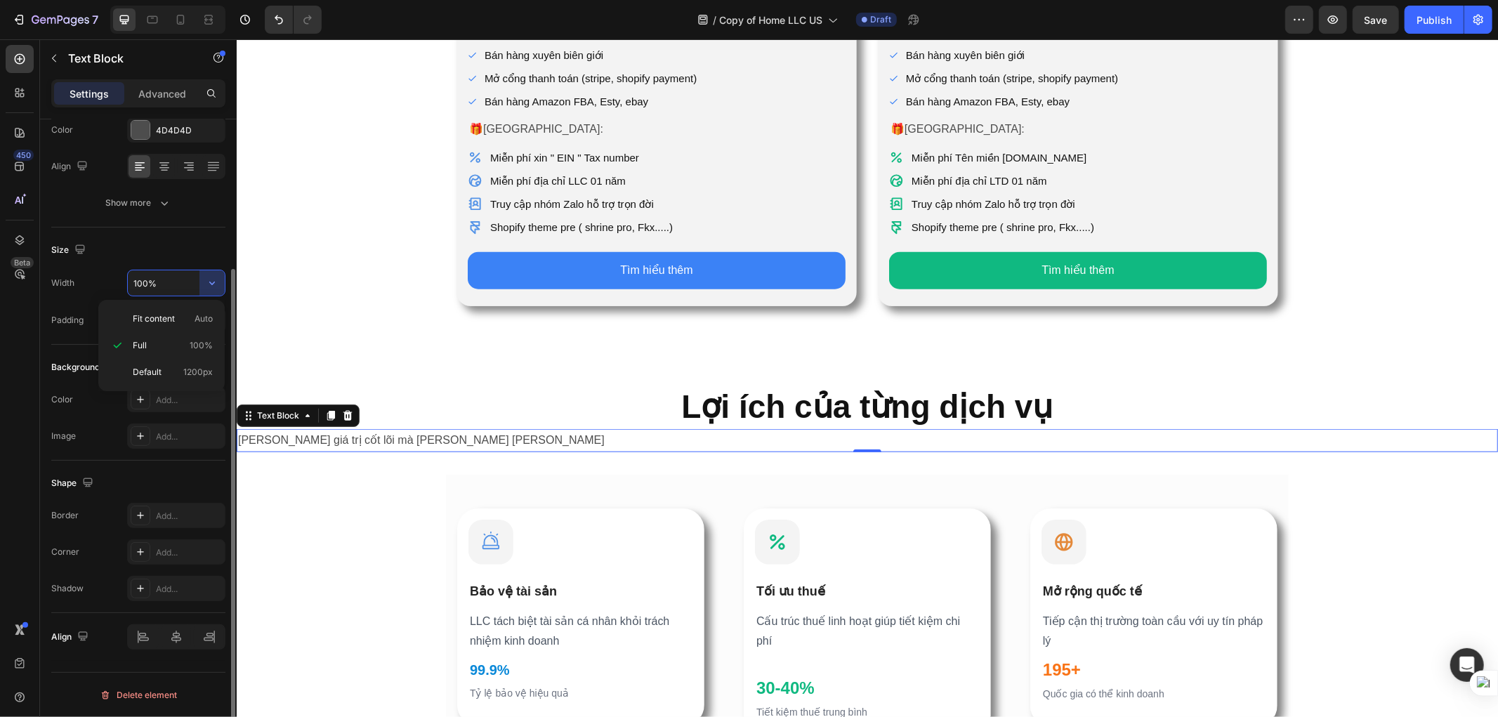
type input "Auto"
click at [181, 635] on icon at bounding box center [176, 637] width 14 height 14
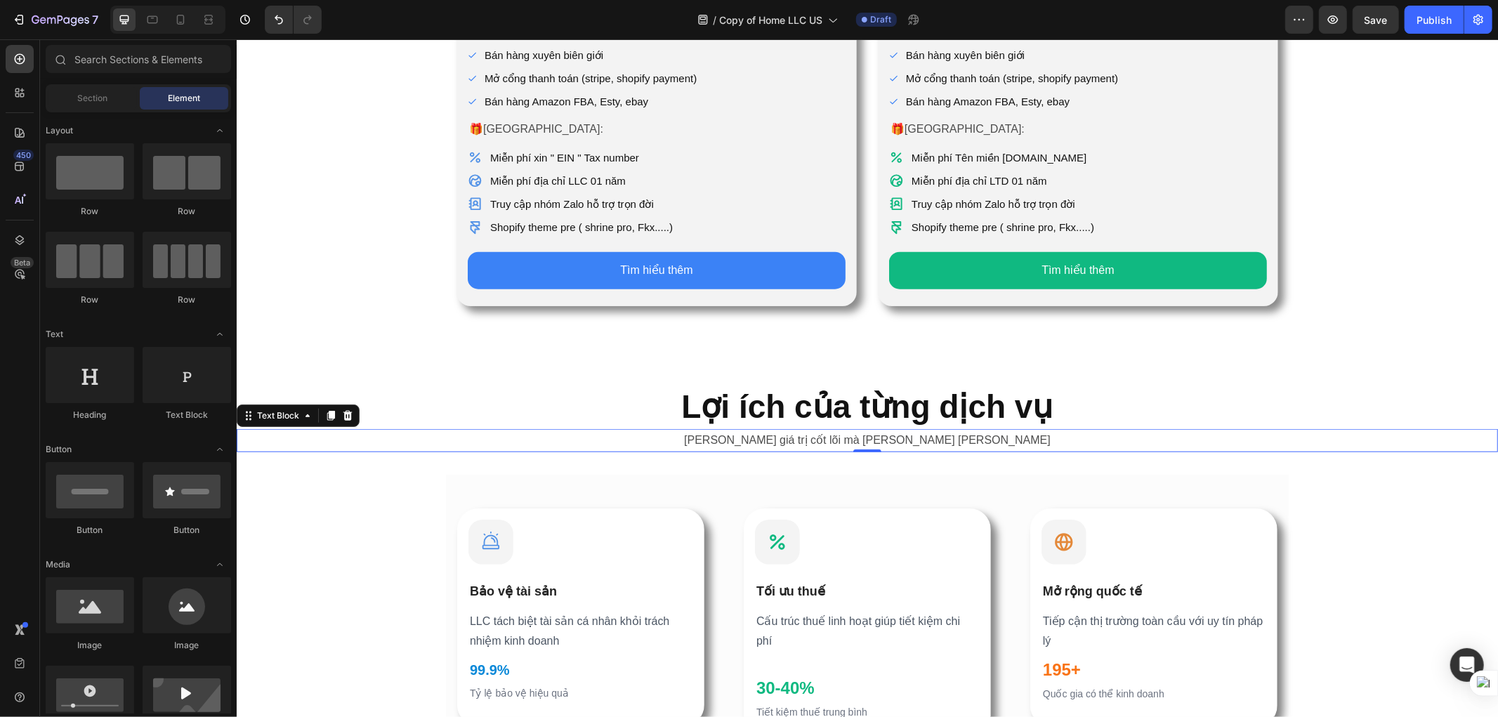
click at [1333, 527] on div "Icon [PERSON_NAME] LẬP LLC [PERSON_NAME] KỲ Heading Chi phí từ: Text Block $229…" at bounding box center [866, 45] width 1261 height 1985
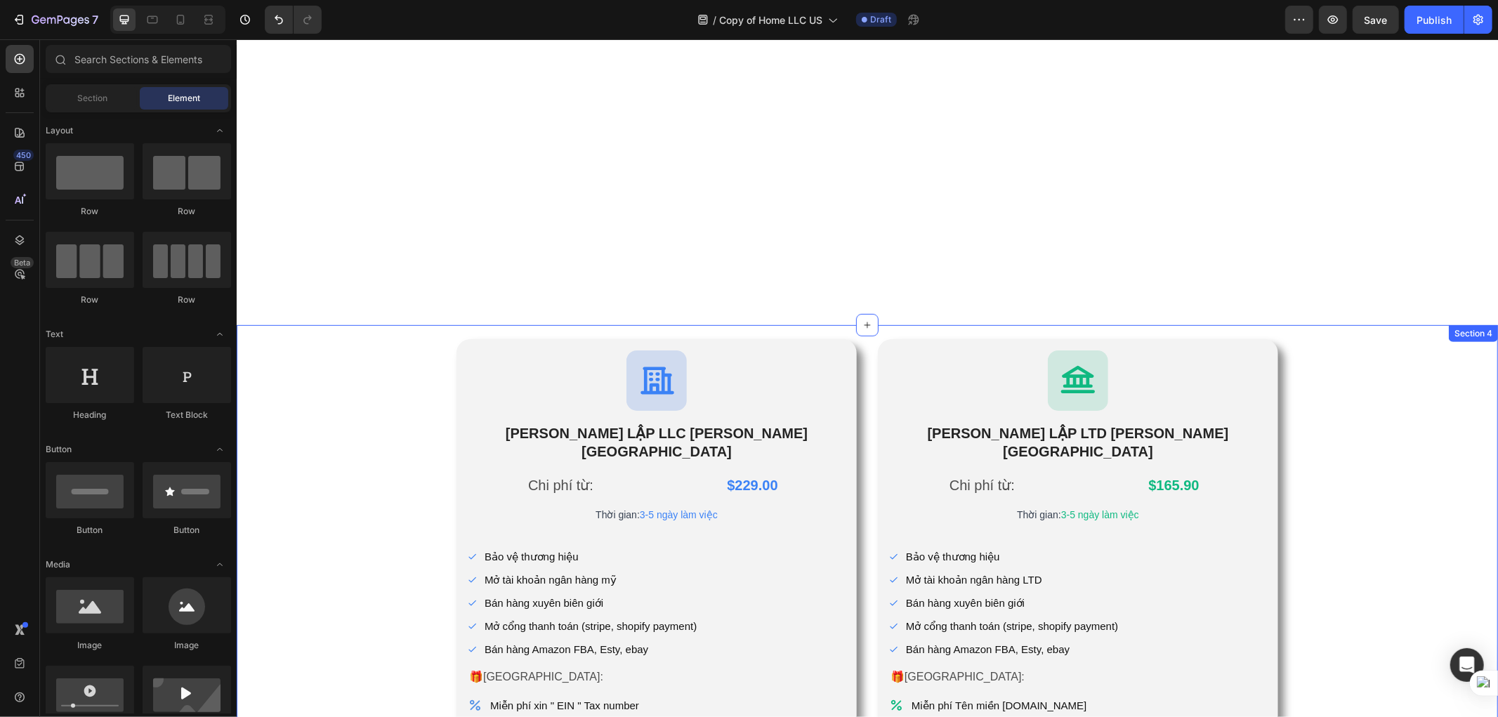
scroll to position [857, 0]
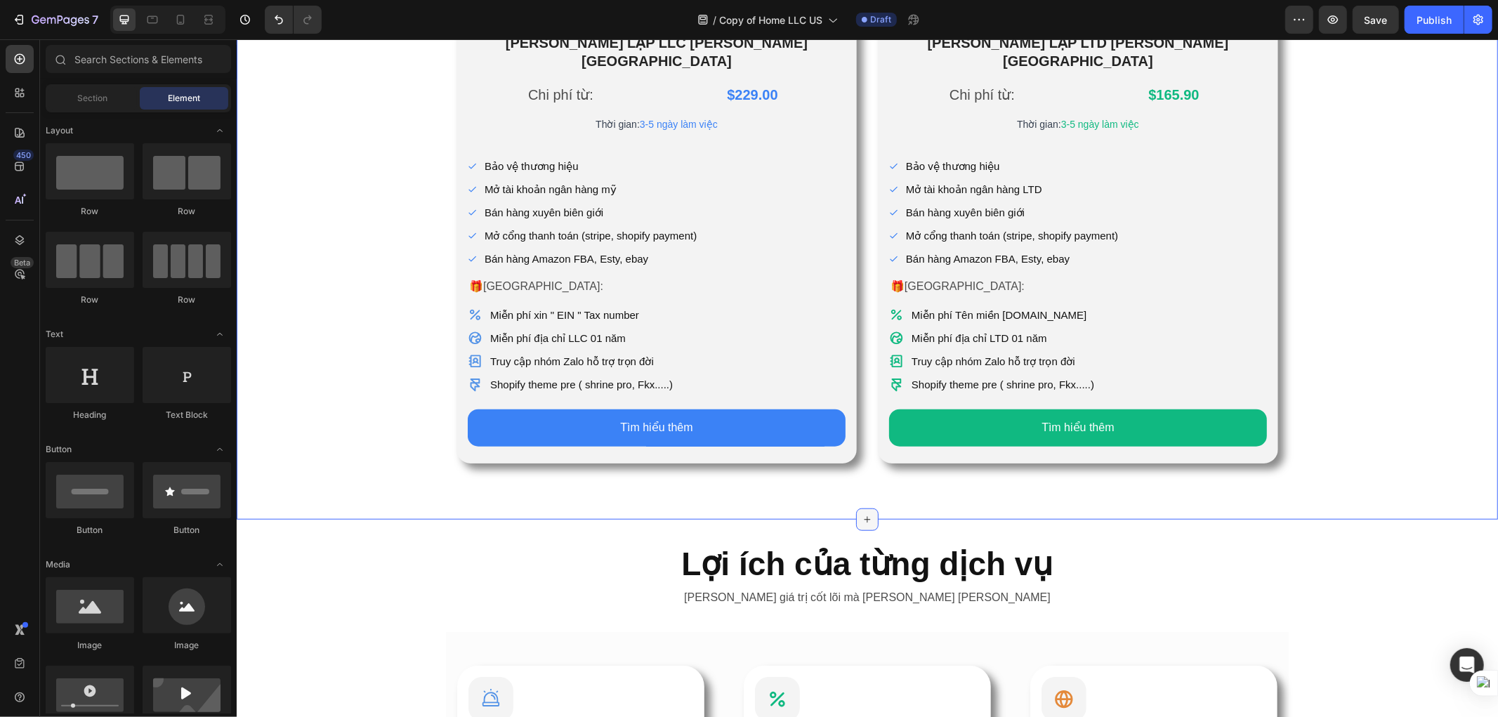
click at [862, 513] on icon at bounding box center [866, 518] width 11 height 11
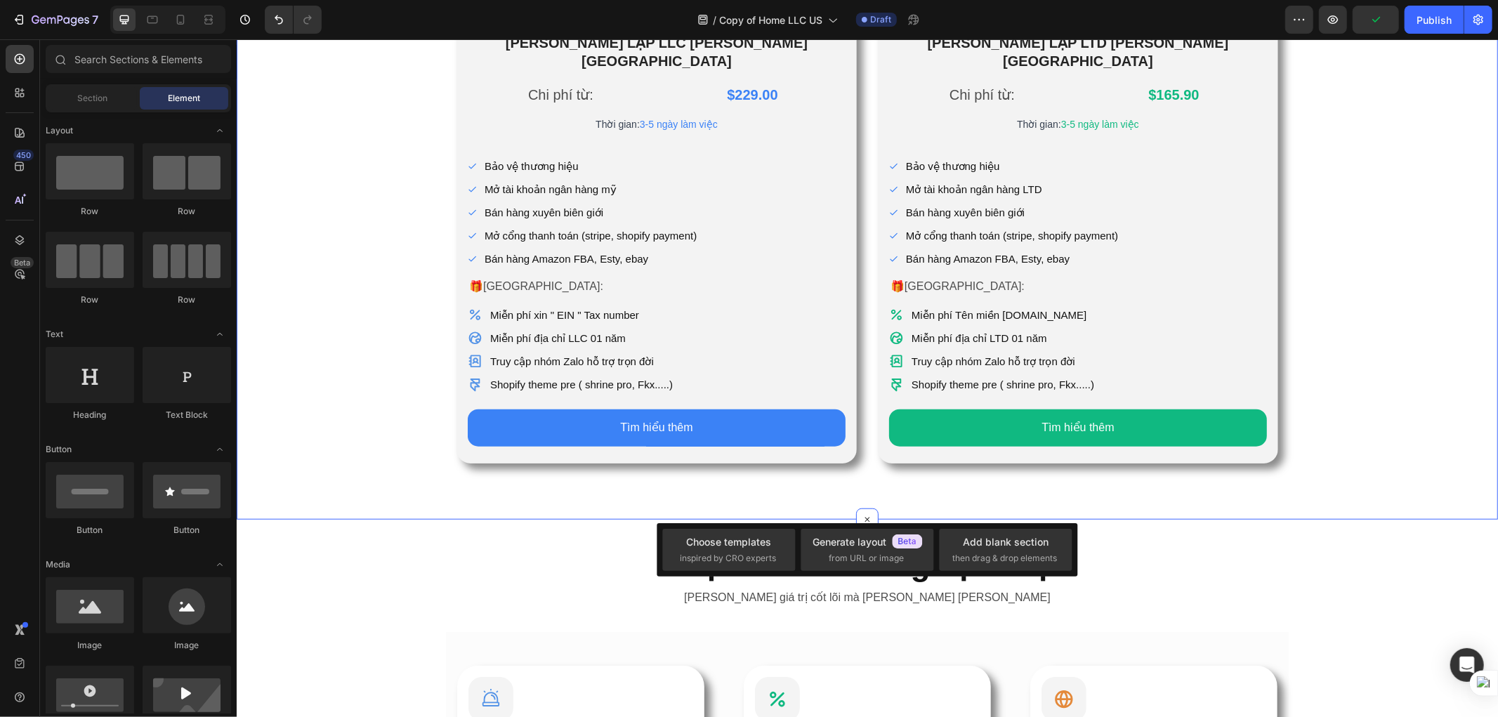
scroll to position [1169, 0]
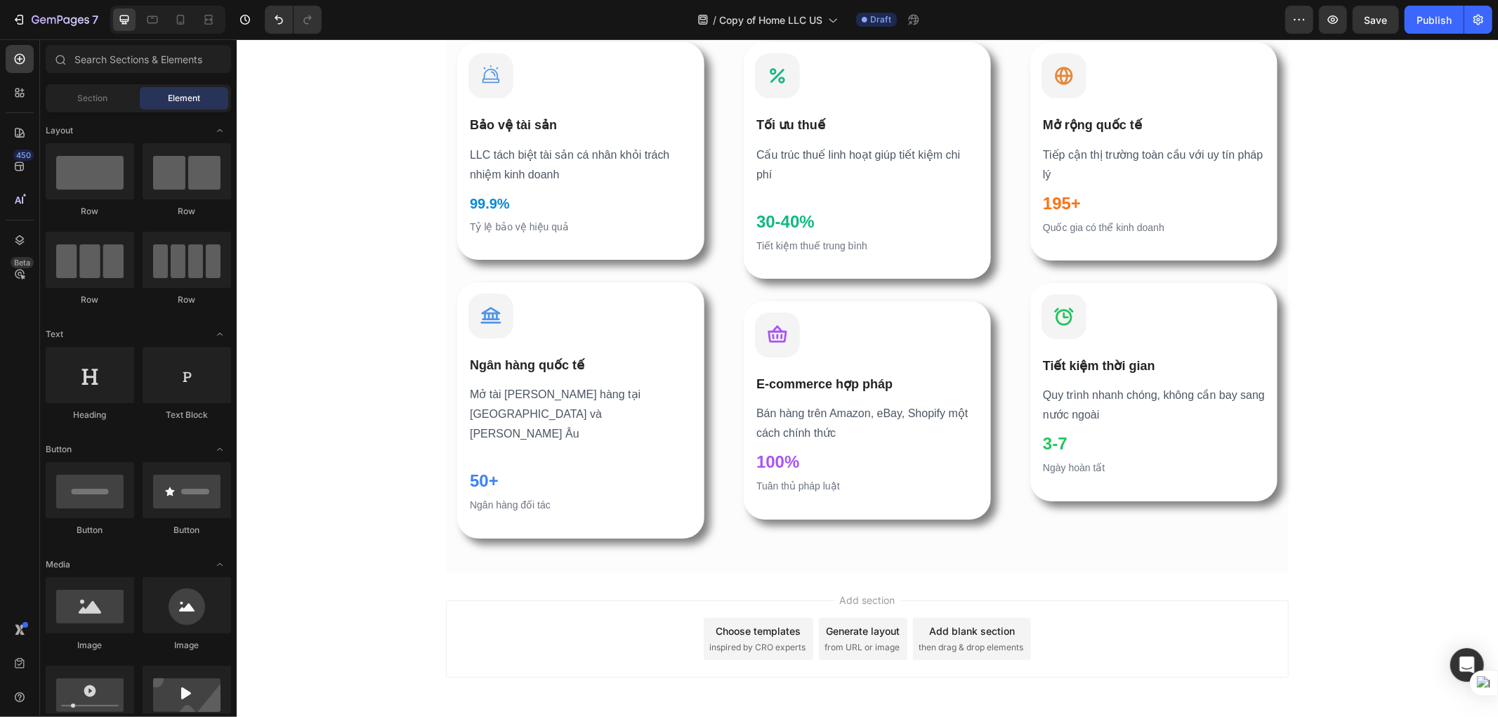
scroll to position [1091, 0]
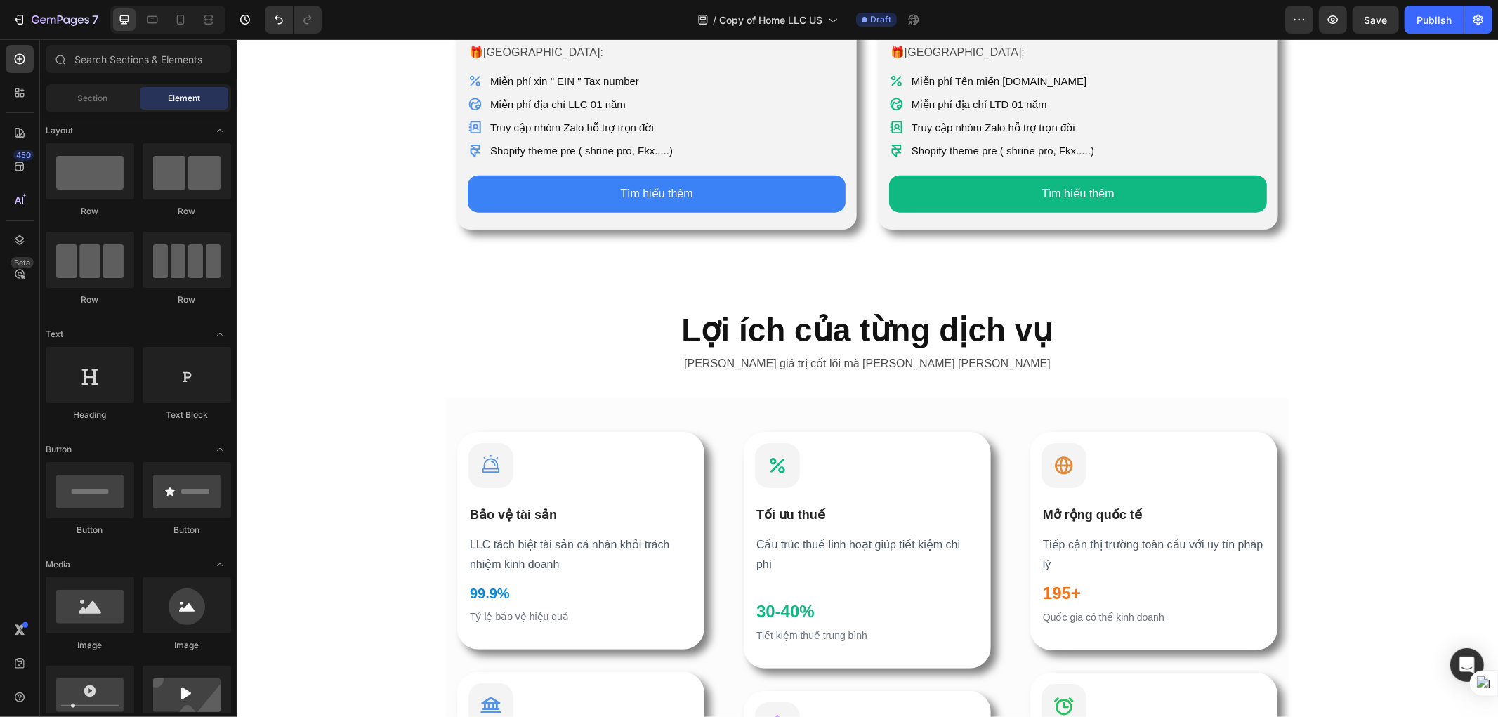
click at [1283, 468] on section "Icon Bảo vệ tài sản Heading LLC tách biệt tài sản cá [PERSON_NAME] [PERSON_NAME…" at bounding box center [866, 680] width 865 height 564
click at [1282, 468] on section "Icon Bảo vệ tài sản Heading LLC tách biệt tài sản cá [PERSON_NAME] [PERSON_NAME…" at bounding box center [866, 680] width 865 height 564
click at [1179, 398] on div "Icon Bảo vệ tài sản Heading LLC tách biệt tài sản cá [PERSON_NAME] [PERSON_NAME…" at bounding box center [866, 680] width 843 height 564
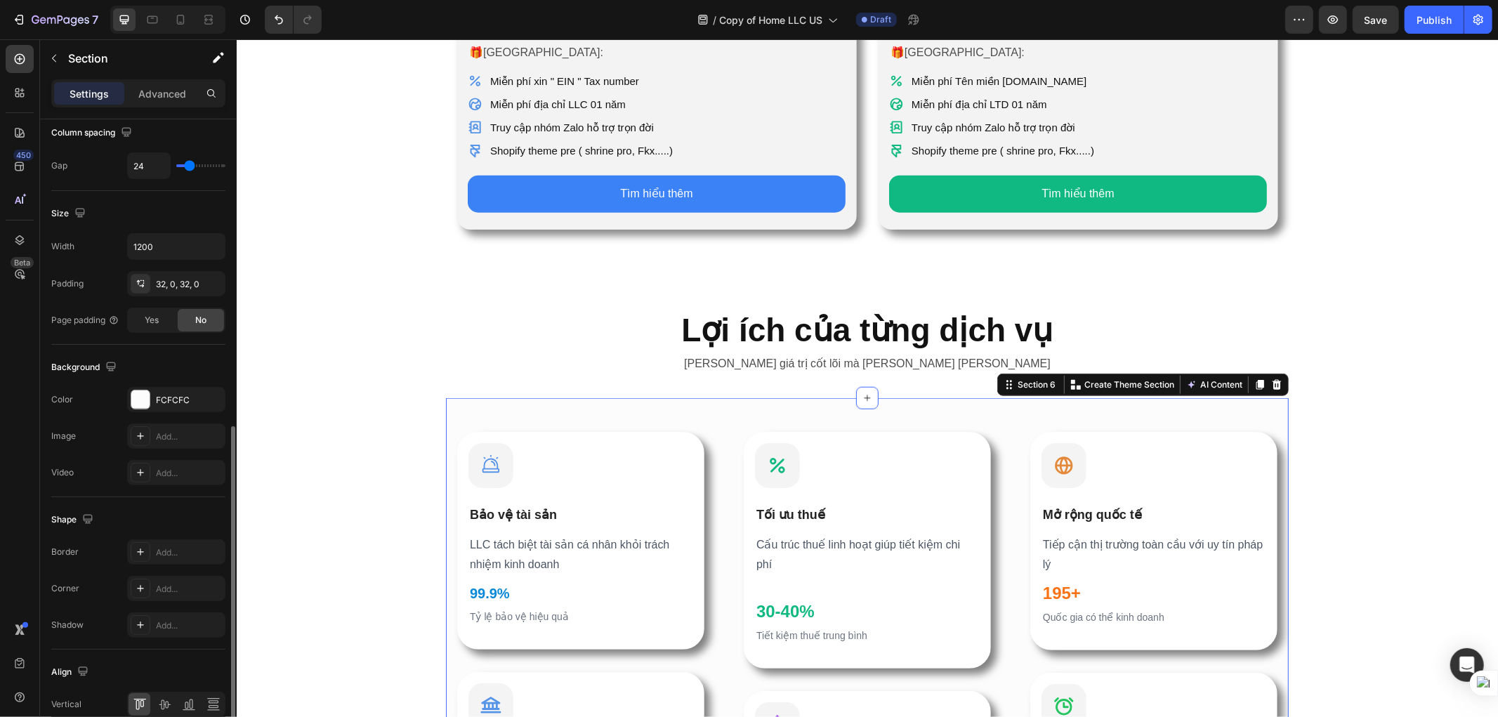
scroll to position [380, 0]
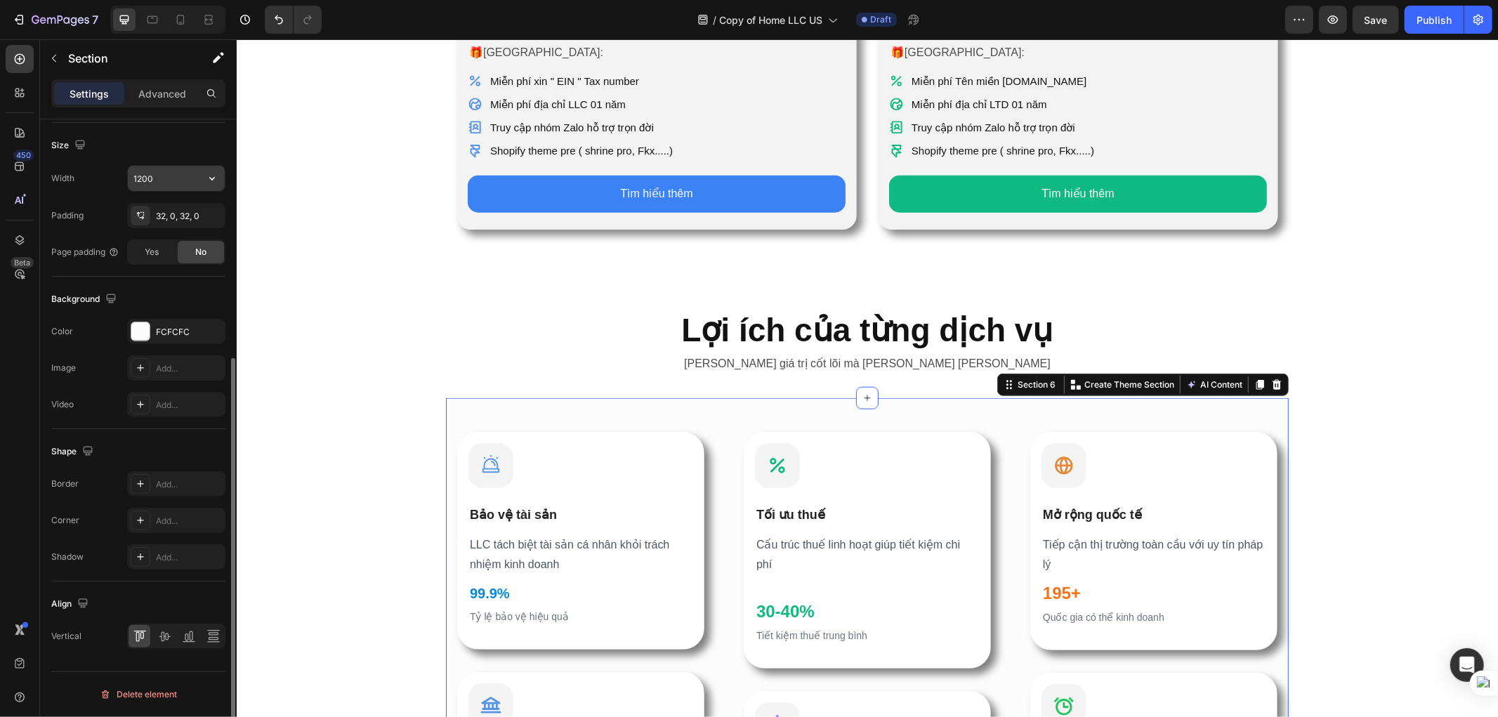
click at [186, 180] on input "1200" at bounding box center [176, 178] width 97 height 25
click at [212, 178] on icon "button" at bounding box center [212, 178] width 14 height 14
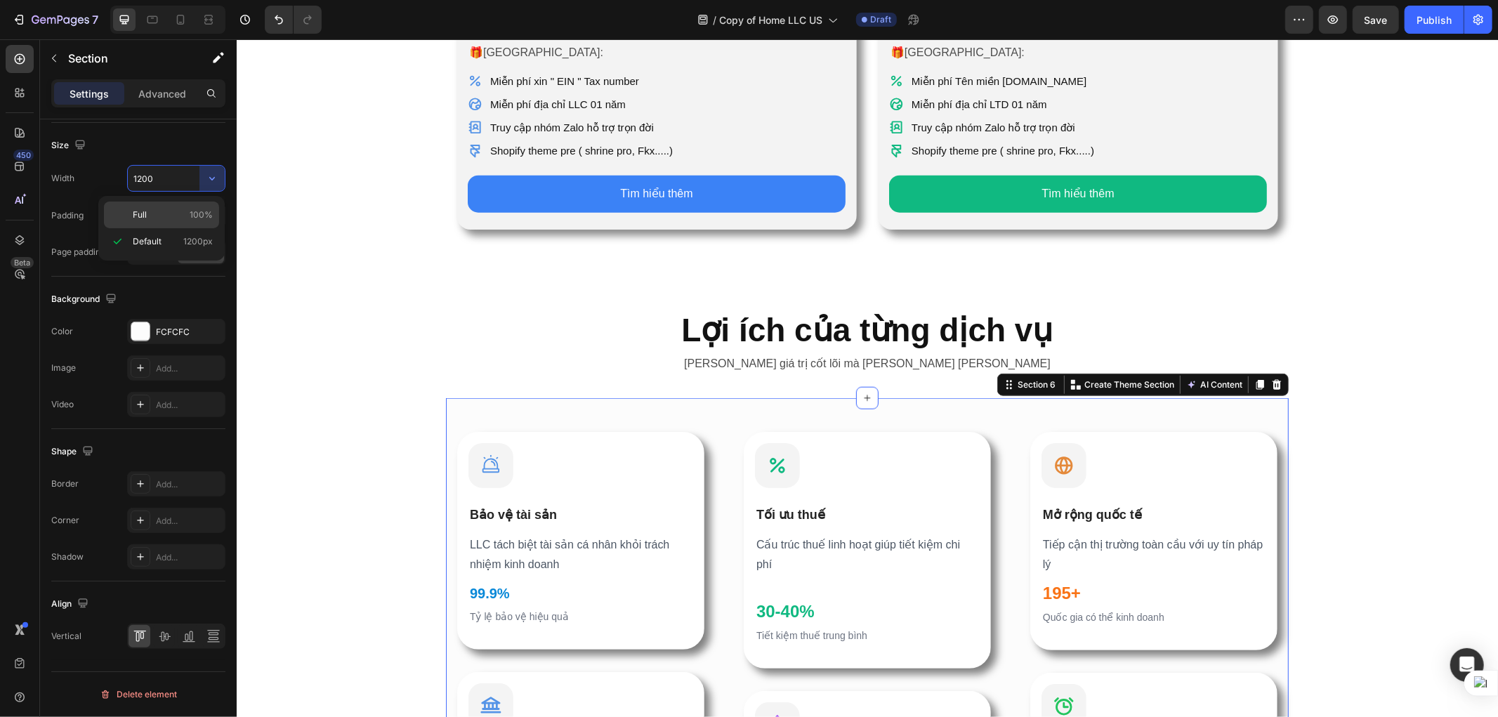
click at [190, 212] on span "100%" at bounding box center [201, 215] width 23 height 13
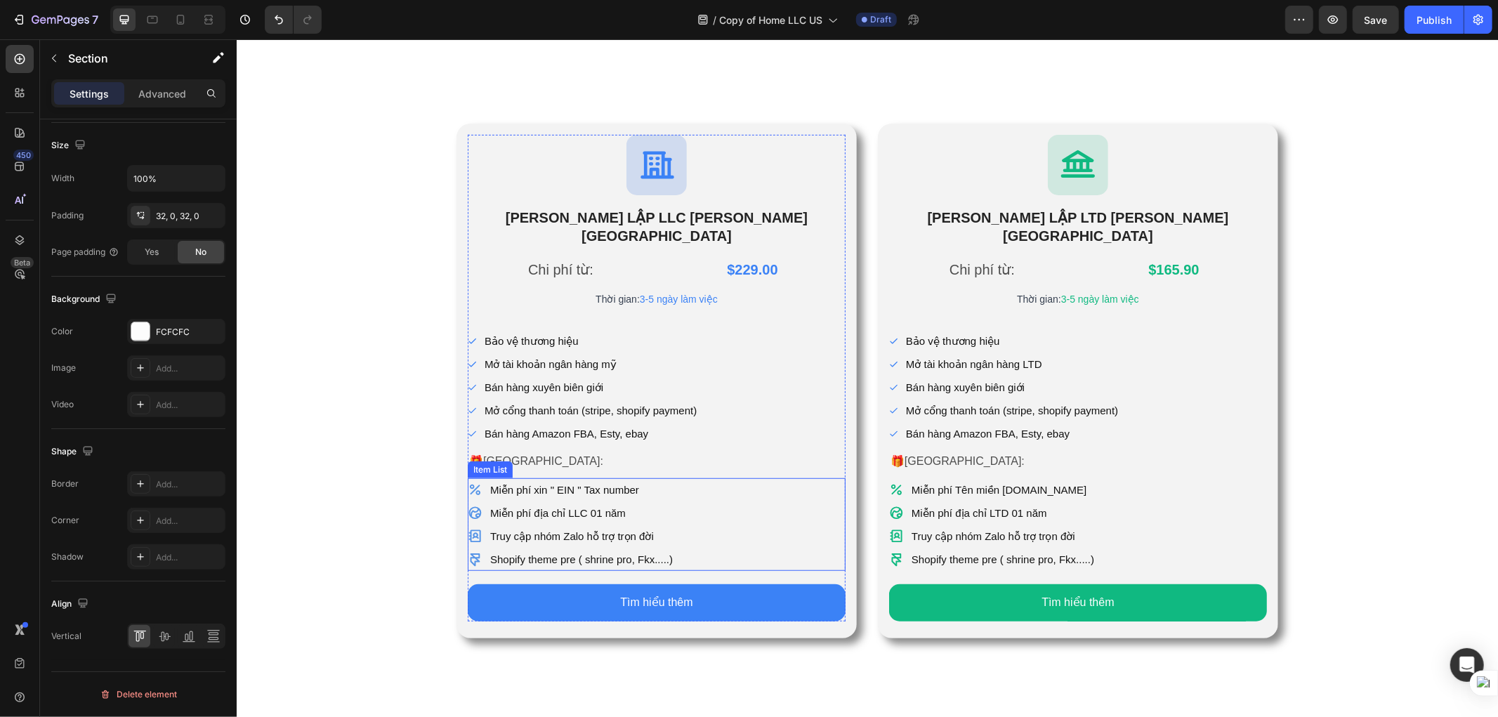
scroll to position [1091, 0]
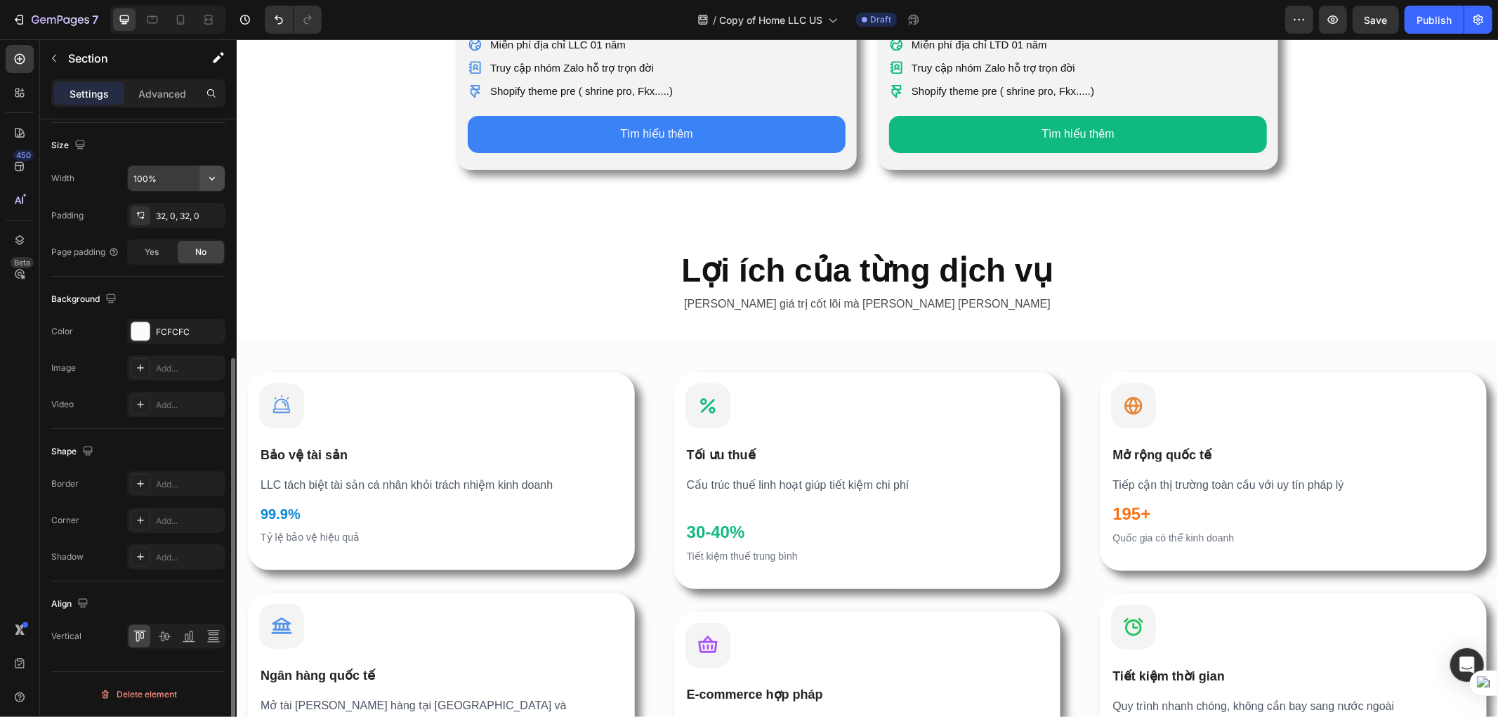
click at [211, 180] on icon "button" at bounding box center [212, 179] width 6 height 4
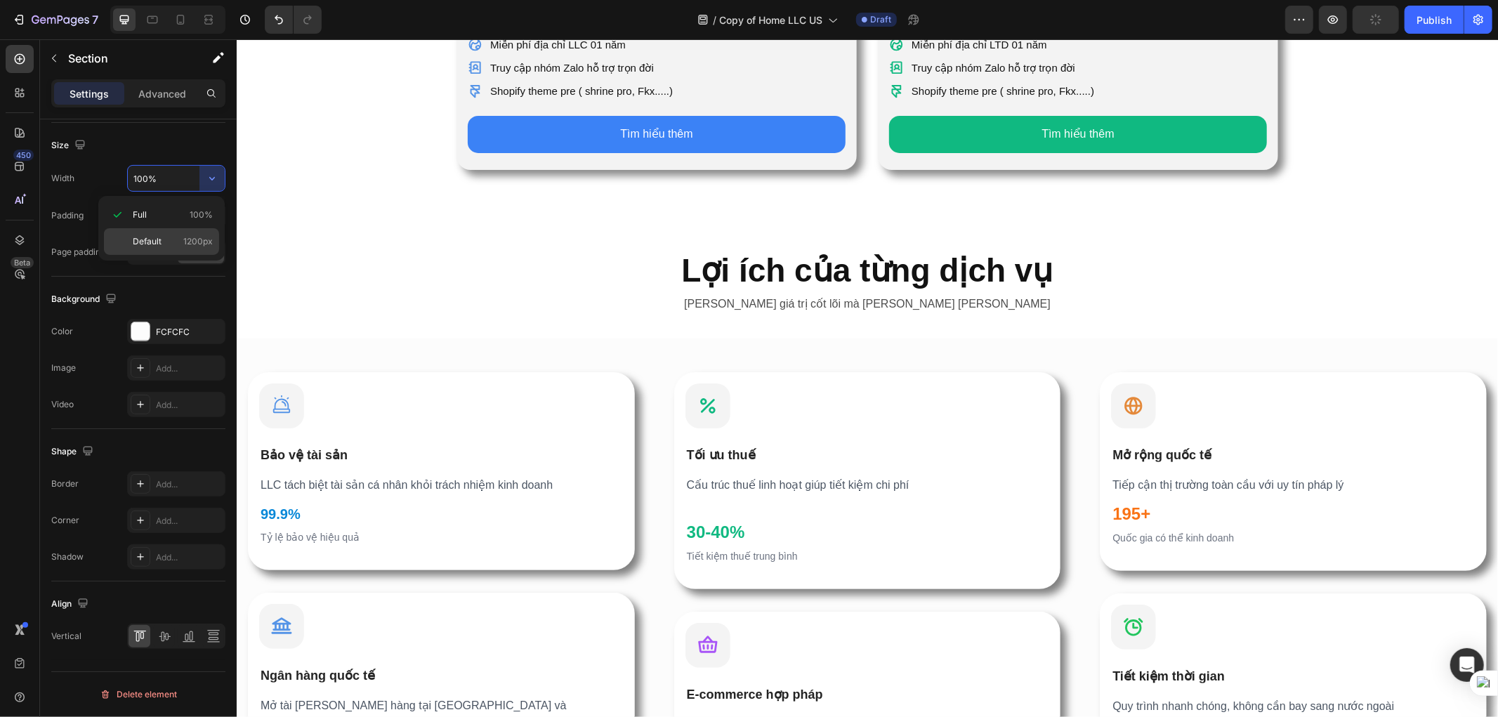
click at [178, 232] on div "Default 1200px" at bounding box center [161, 241] width 115 height 27
type input "1200"
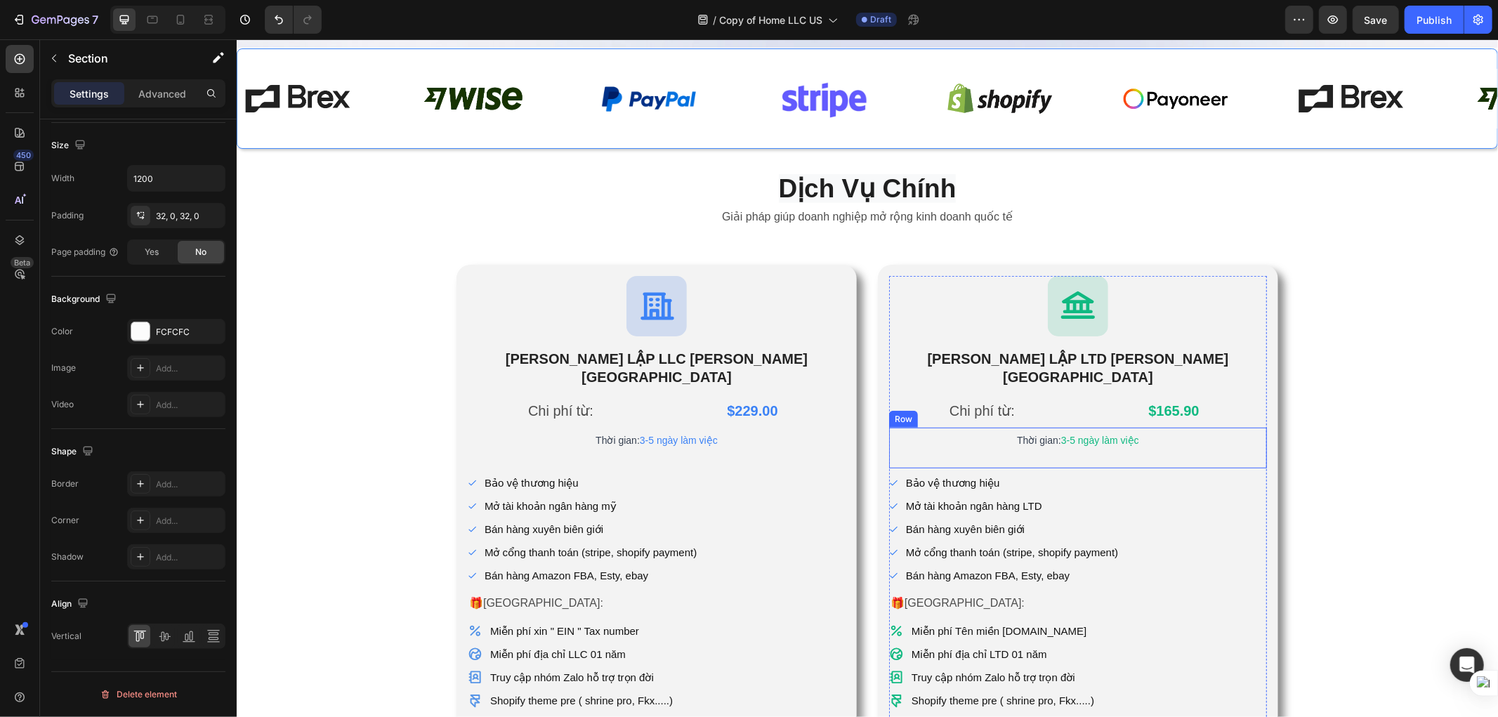
scroll to position [624, 0]
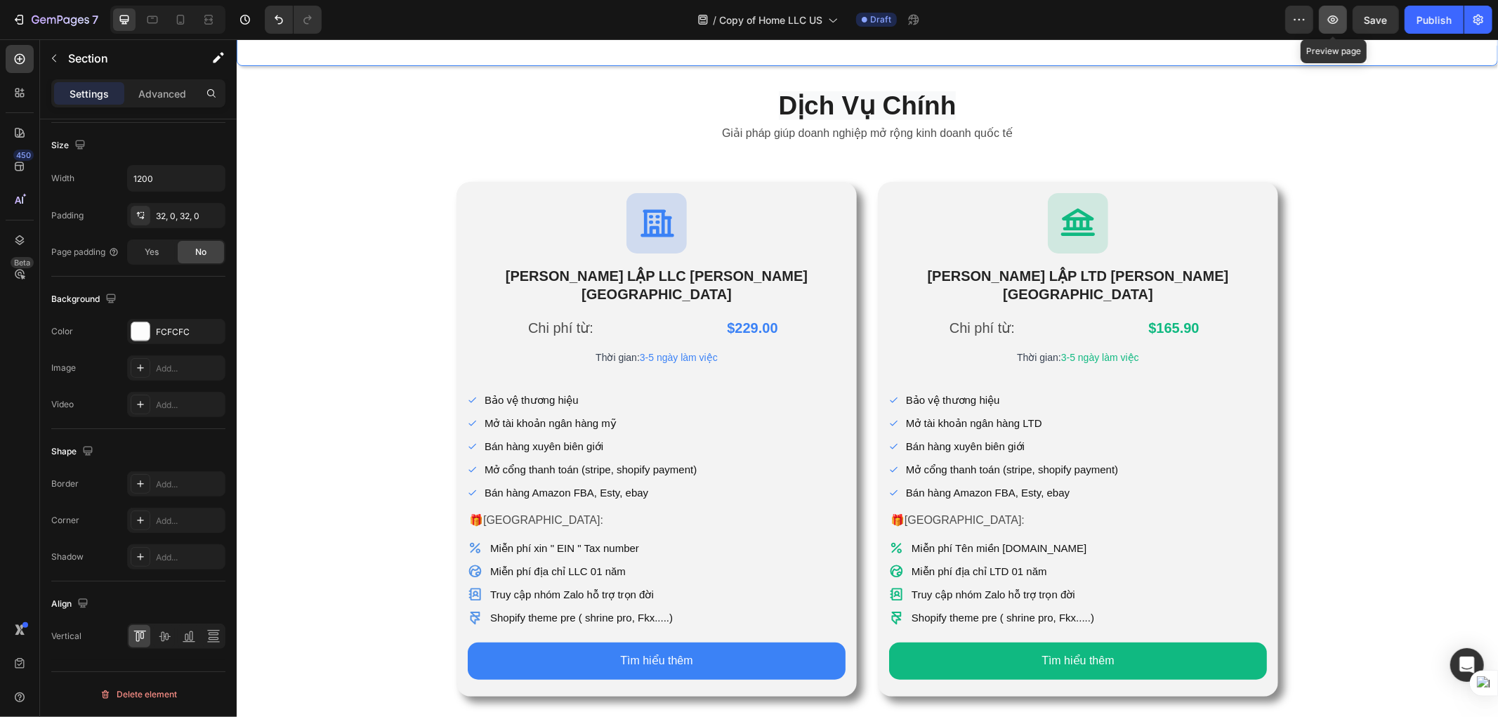
click at [1339, 22] on icon "button" at bounding box center [1333, 20] width 14 height 14
click at [538, 390] on p "Bảo vệ thương hiệu" at bounding box center [590, 399] width 212 height 19
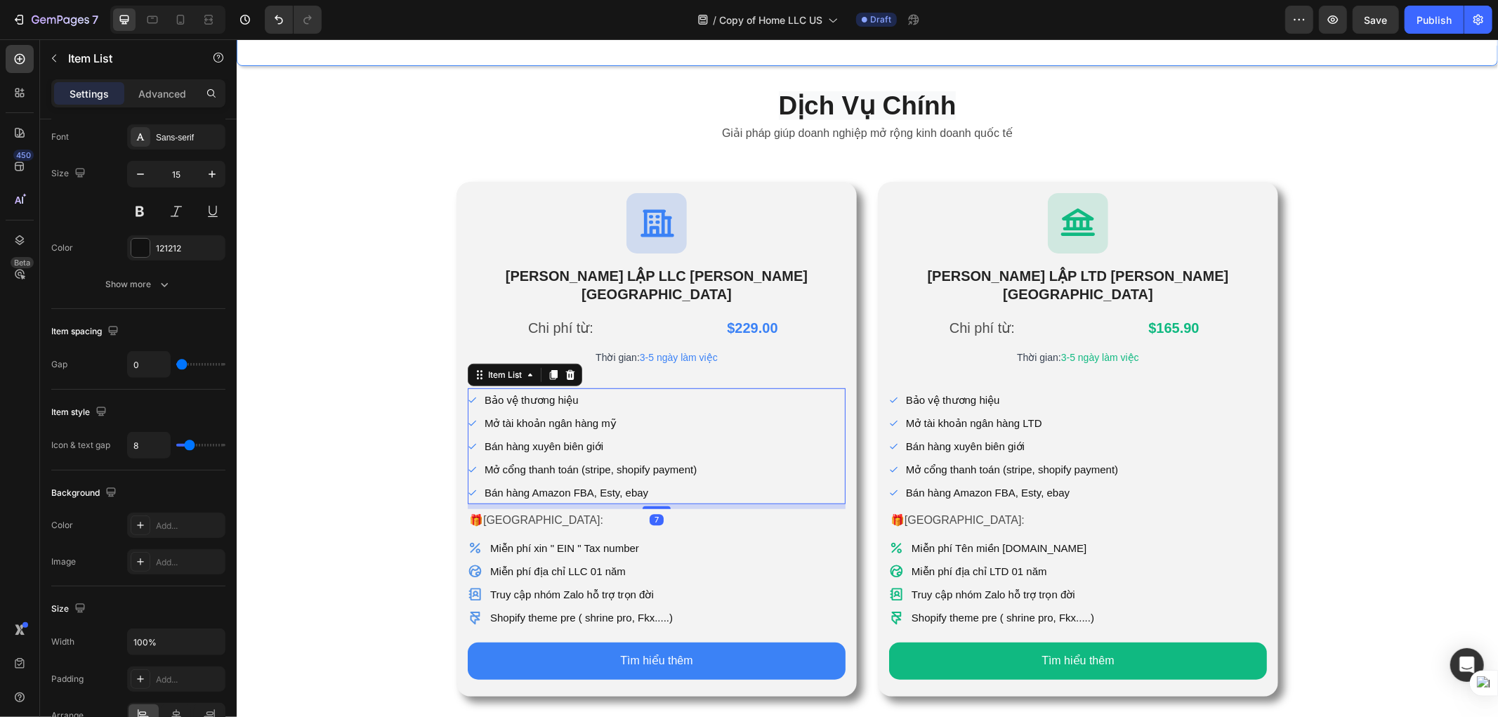
scroll to position [0, 0]
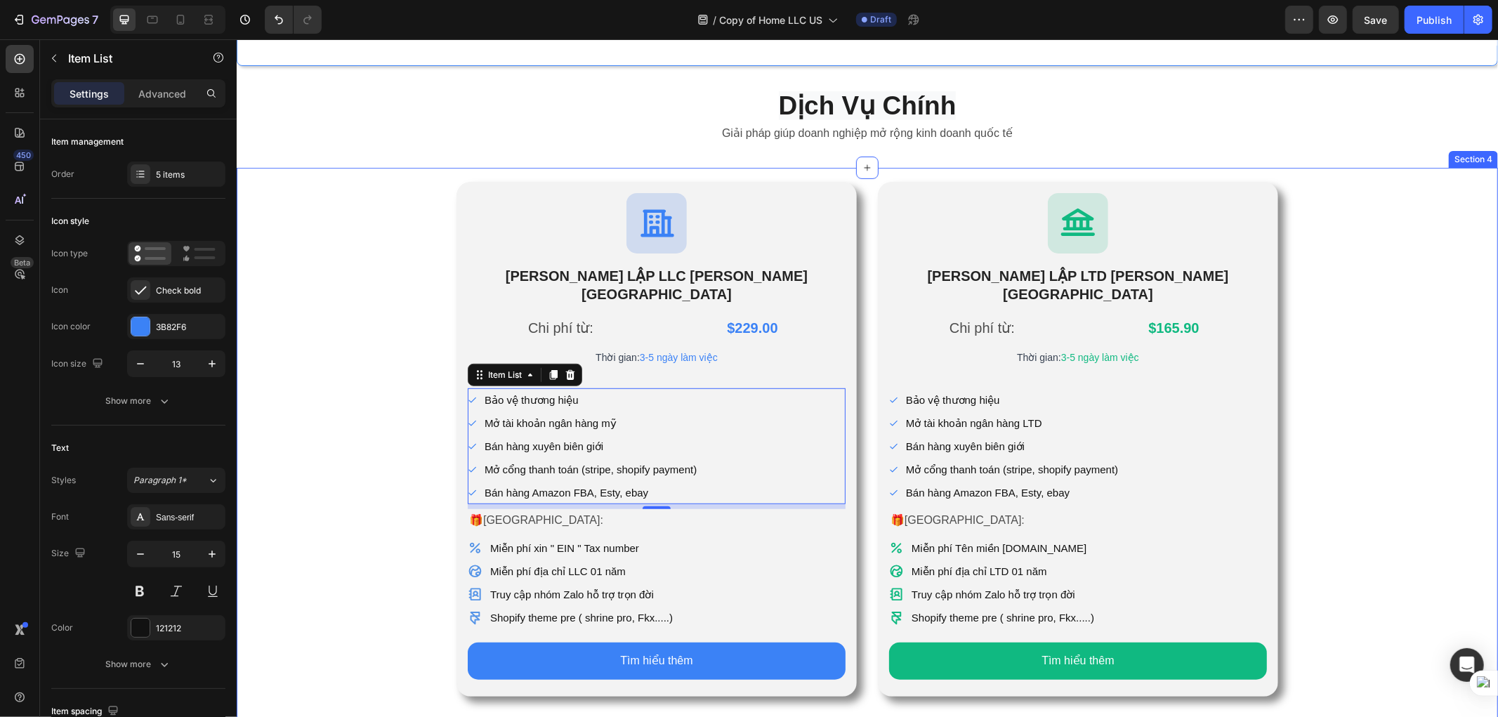
click at [414, 449] on div "Icon [PERSON_NAME] LẬP LLC [PERSON_NAME] KỲ Heading Chi phí từ: Text Block $229…" at bounding box center [866, 438] width 1261 height 515
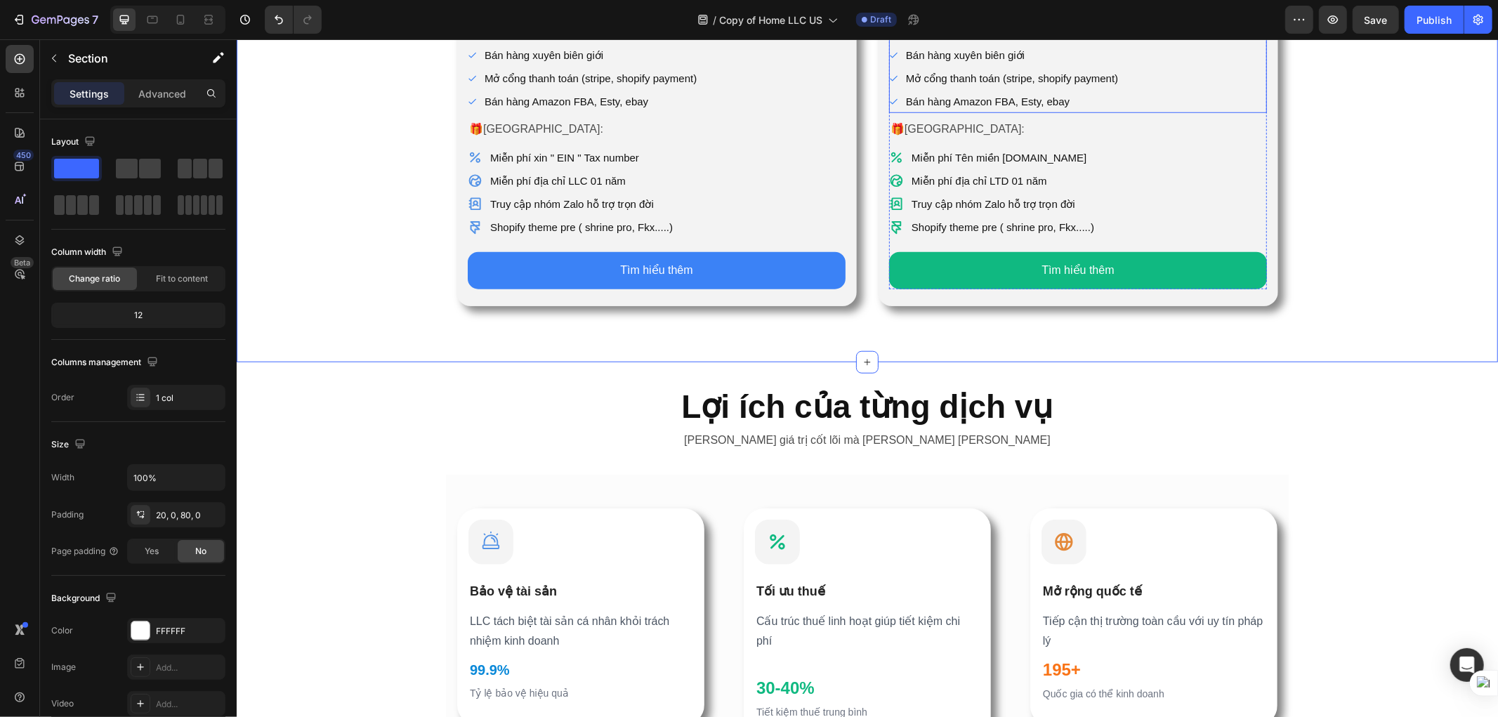
scroll to position [1092, 0]
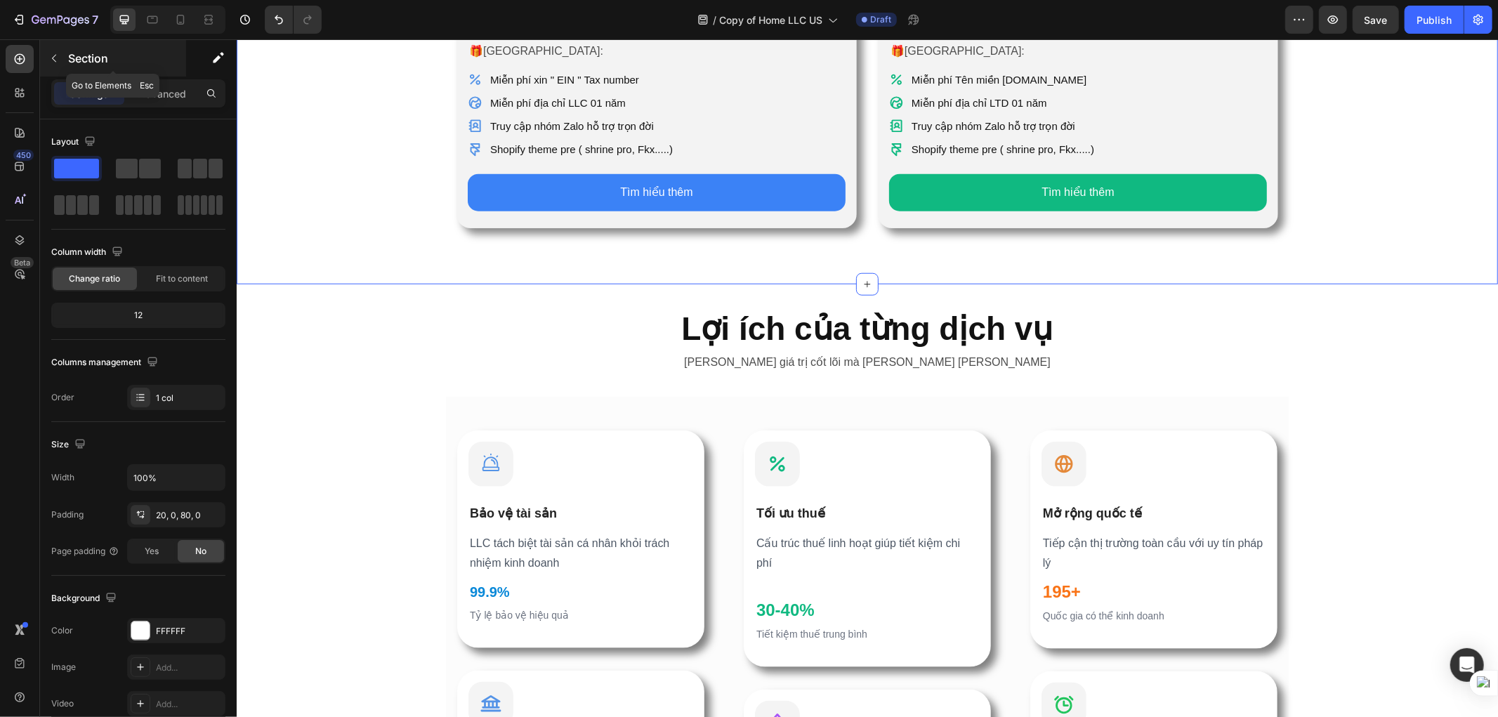
click at [54, 63] on icon "button" at bounding box center [53, 58] width 11 height 11
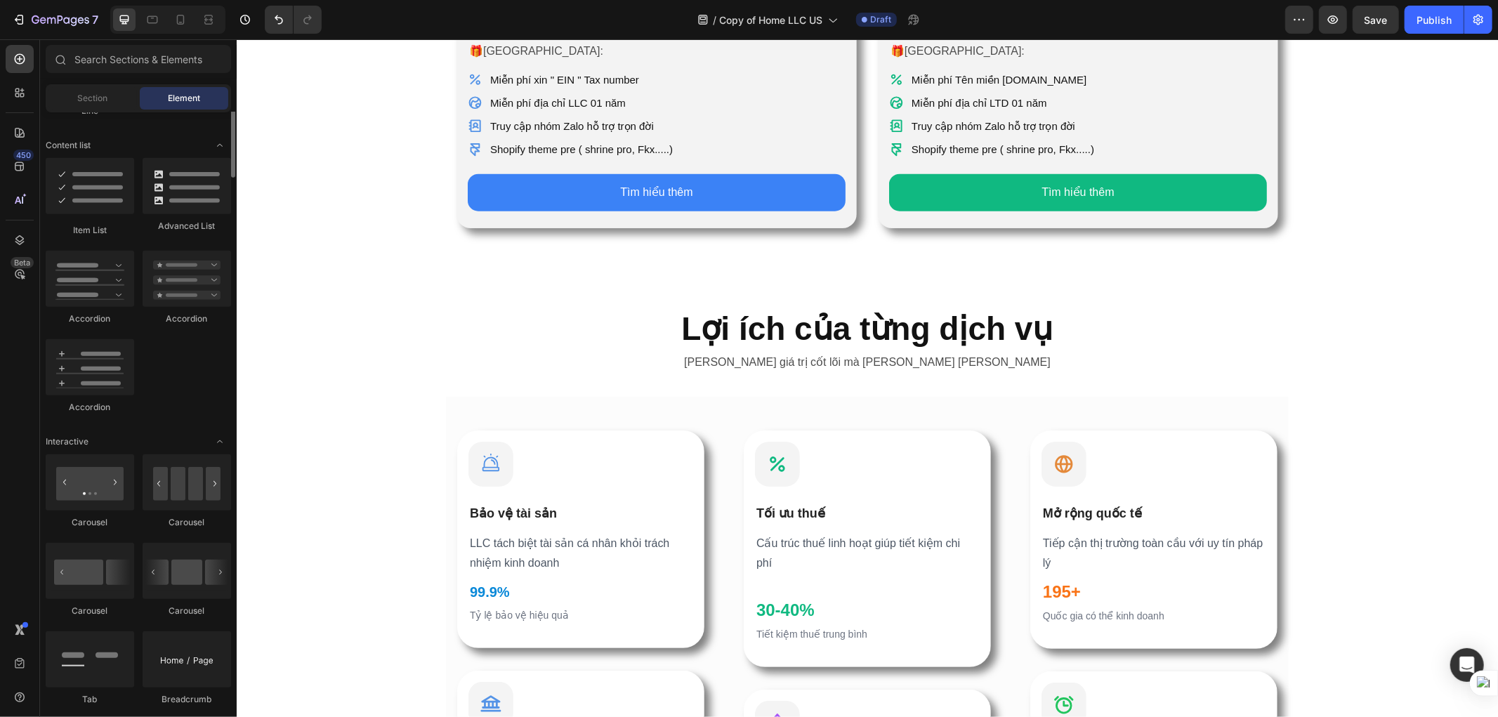
scroll to position [858, 0]
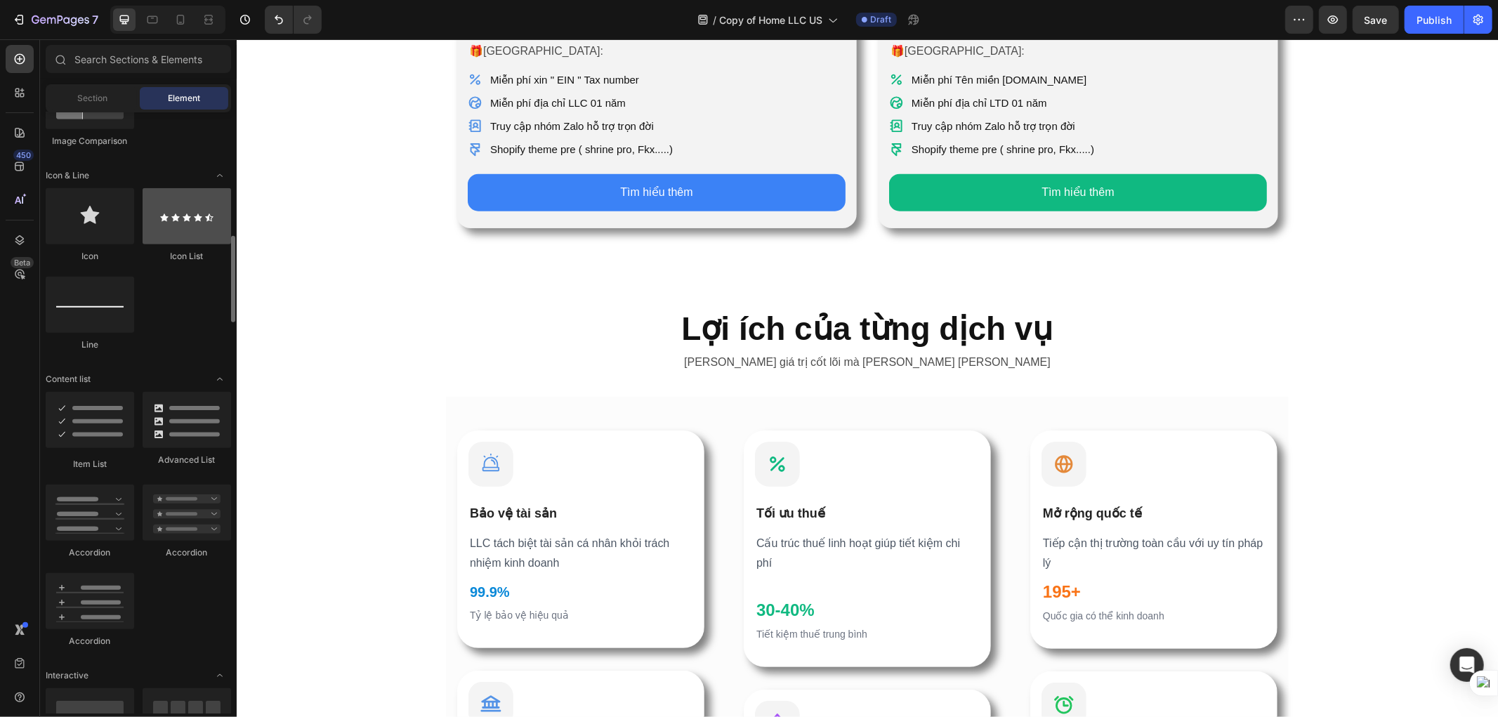
click at [197, 240] on div at bounding box center [187, 216] width 88 height 56
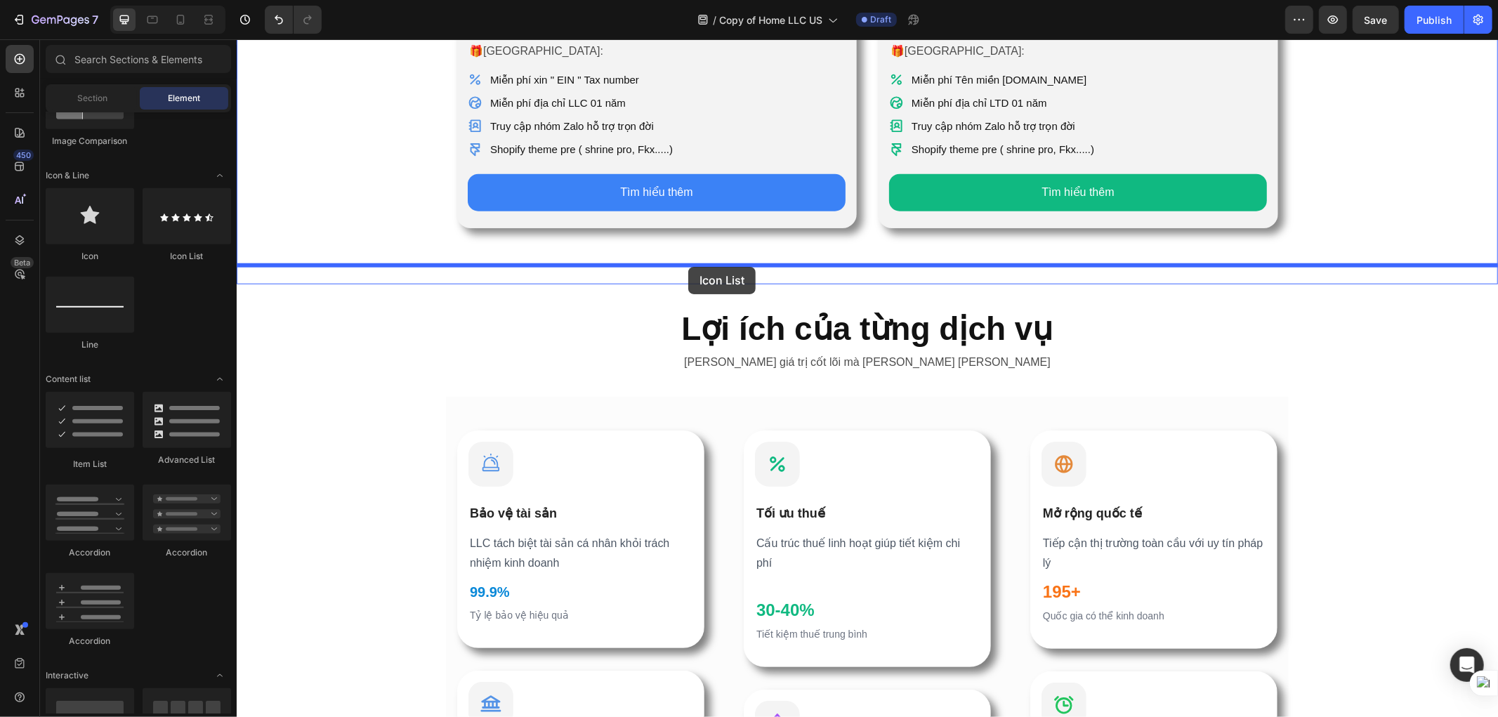
drag, startPoint x: 414, startPoint y: 279, endPoint x: 688, endPoint y: 265, distance: 274.3
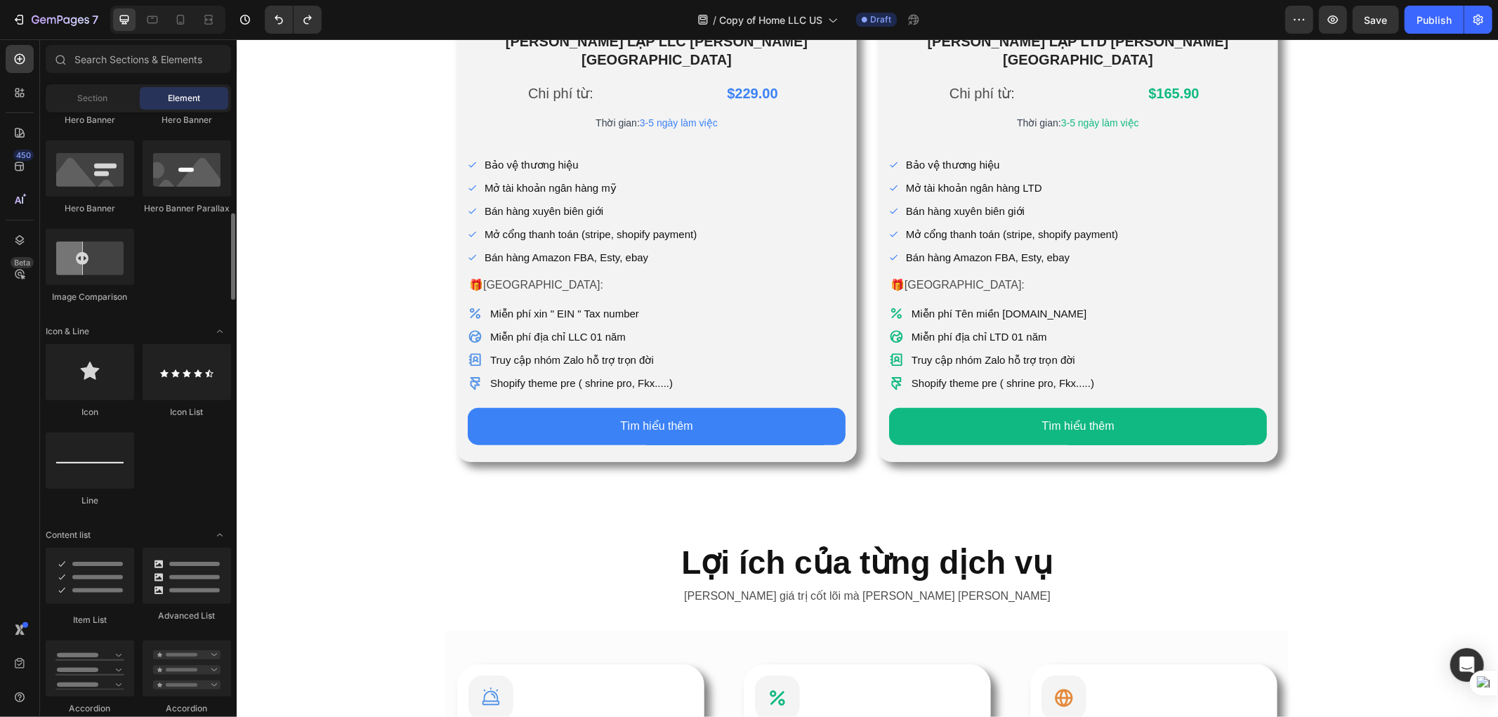
scroll to position [546, 0]
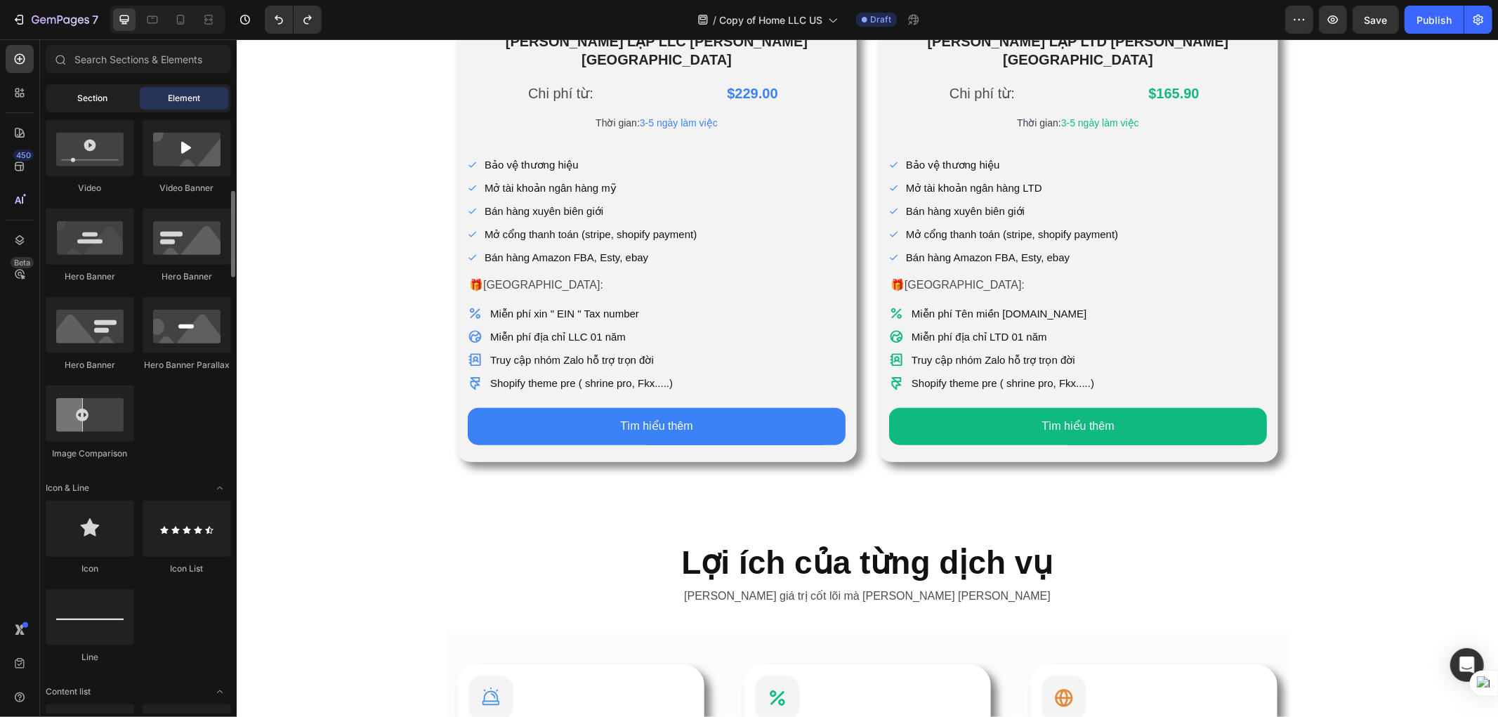
click at [82, 104] on span "Section" at bounding box center [93, 98] width 30 height 13
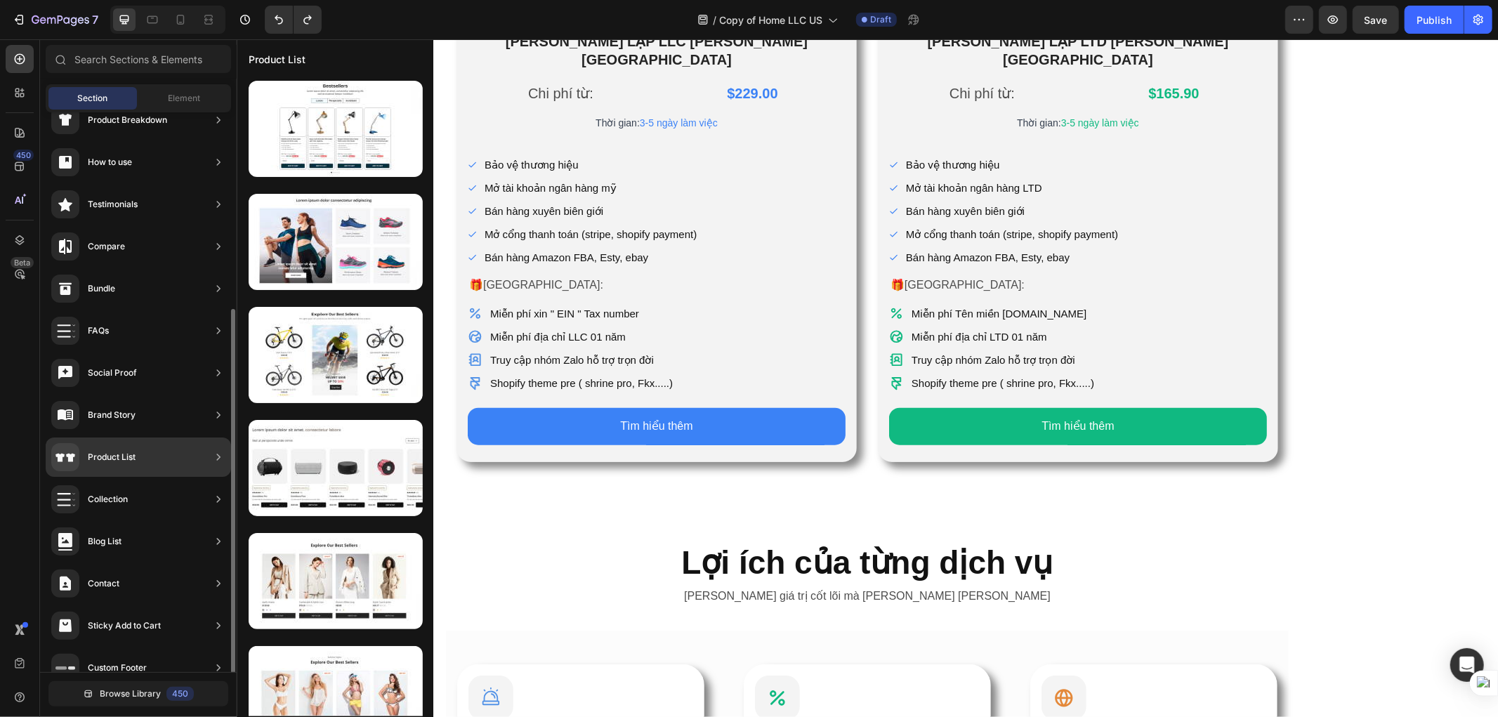
scroll to position [255, 0]
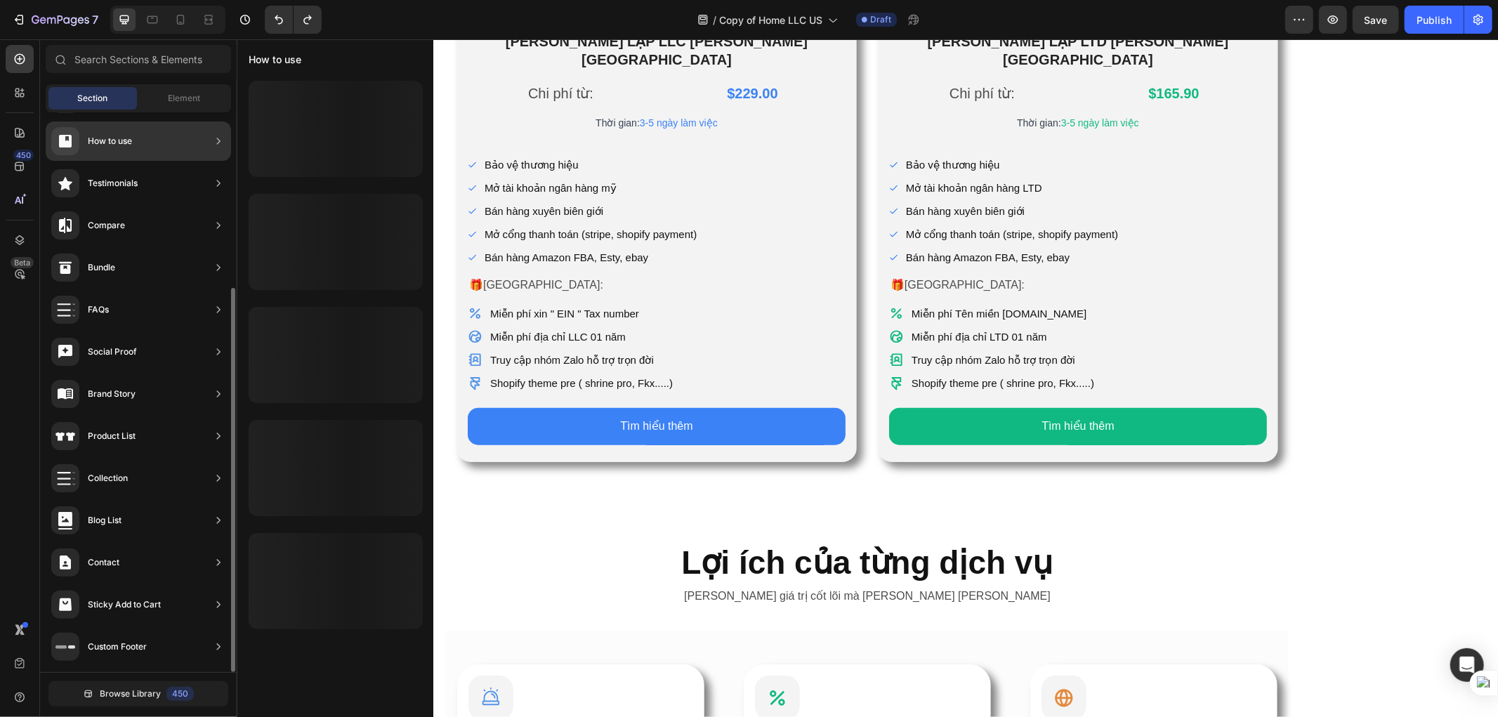
drag, startPoint x: 1154, startPoint y: 176, endPoint x: 152, endPoint y: 137, distance: 1002.3
click at [152, 137] on div "How to use" at bounding box center [138, 141] width 185 height 39
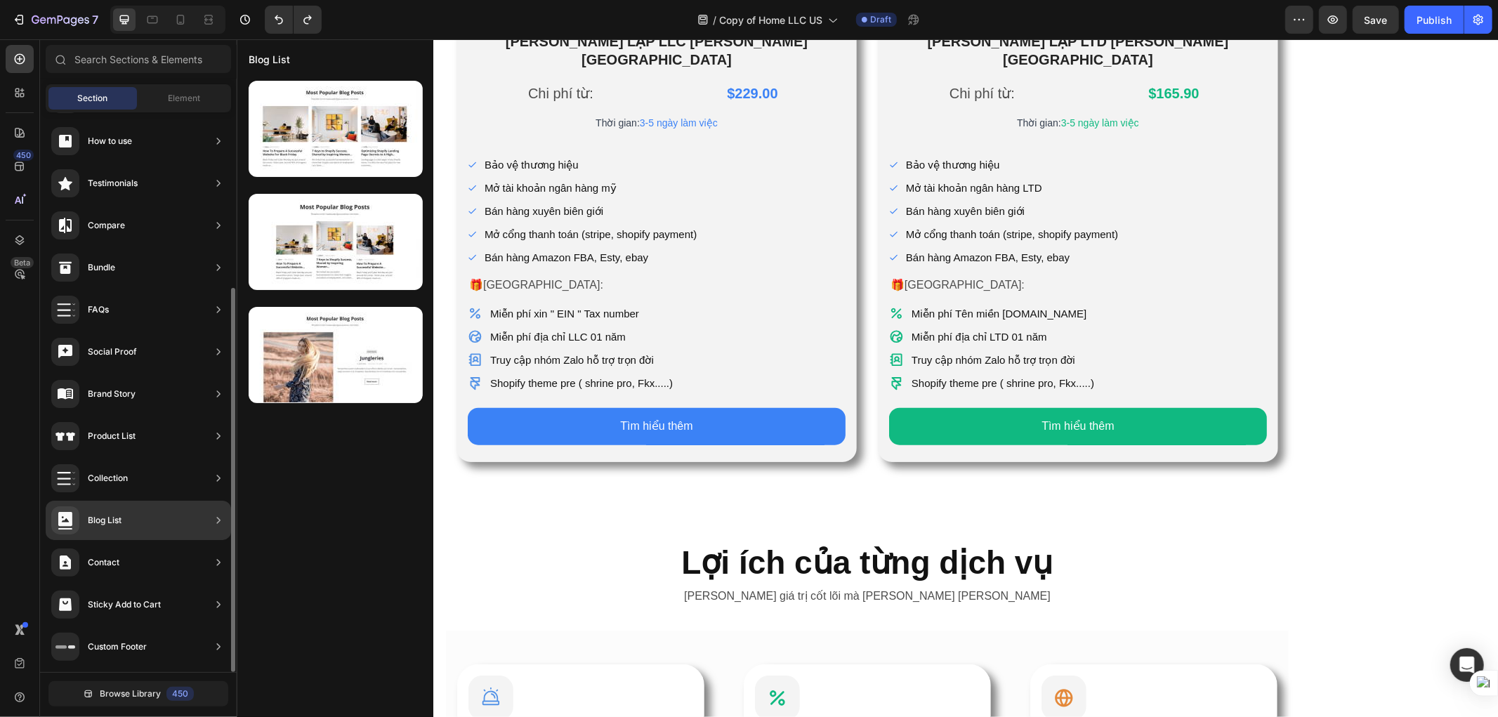
scroll to position [0, 0]
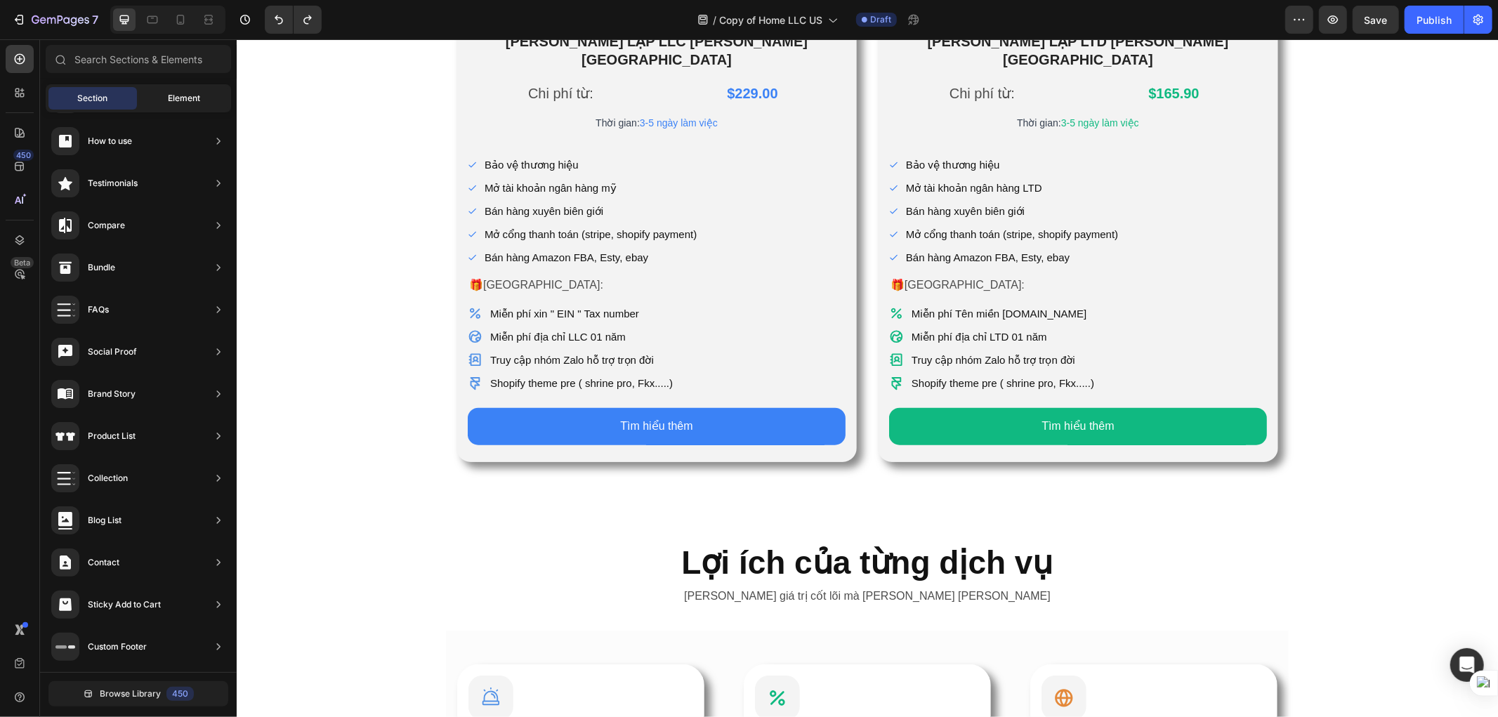
click at [176, 103] on span "Element" at bounding box center [184, 98] width 32 height 13
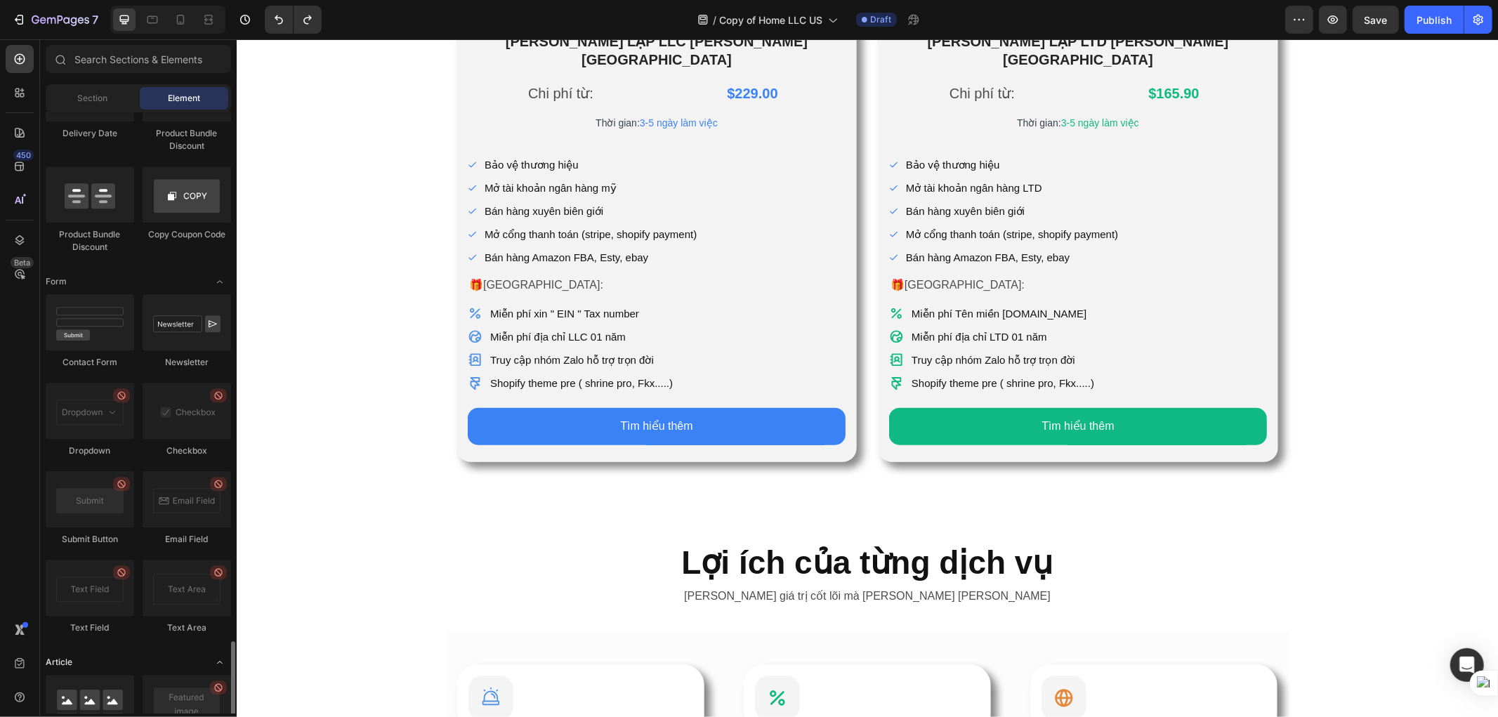
scroll to position [3559, 0]
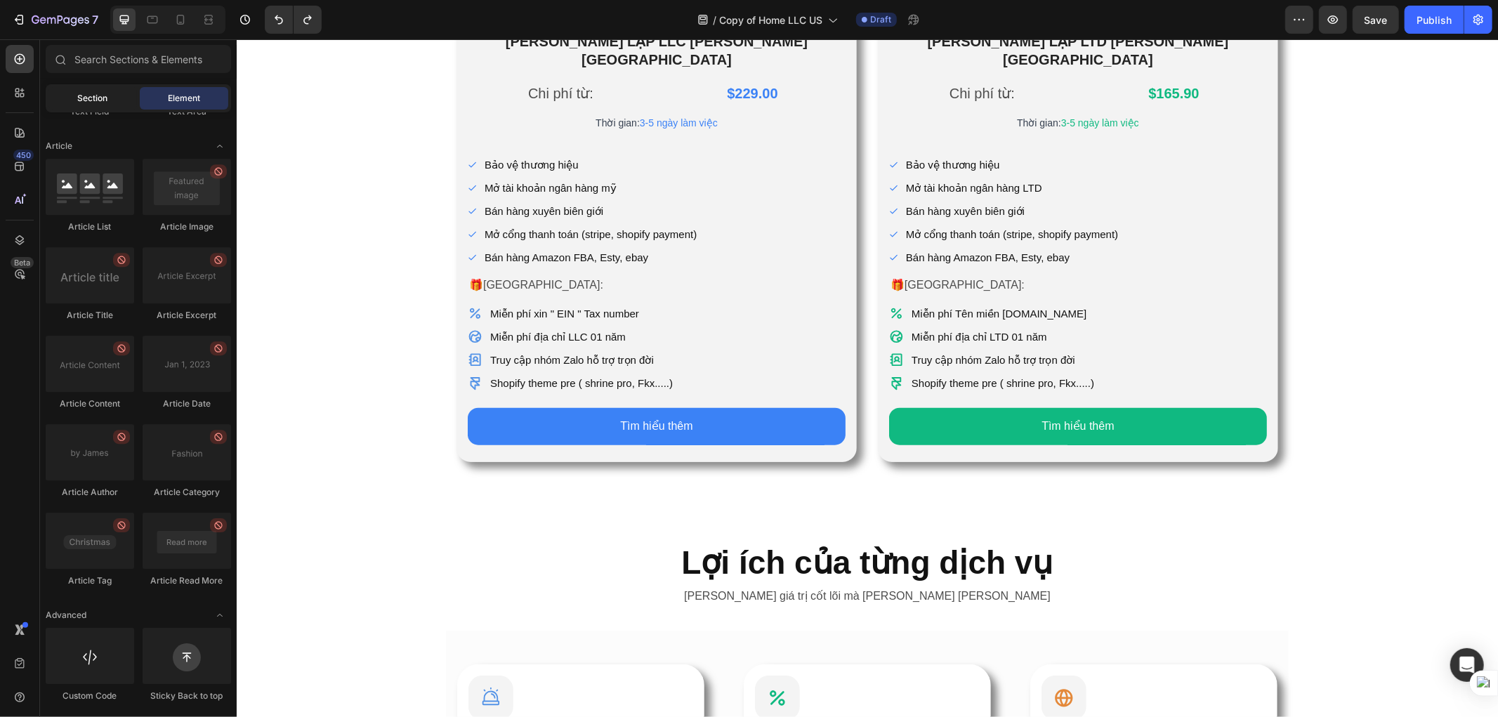
click at [81, 96] on span "Section" at bounding box center [93, 98] width 30 height 13
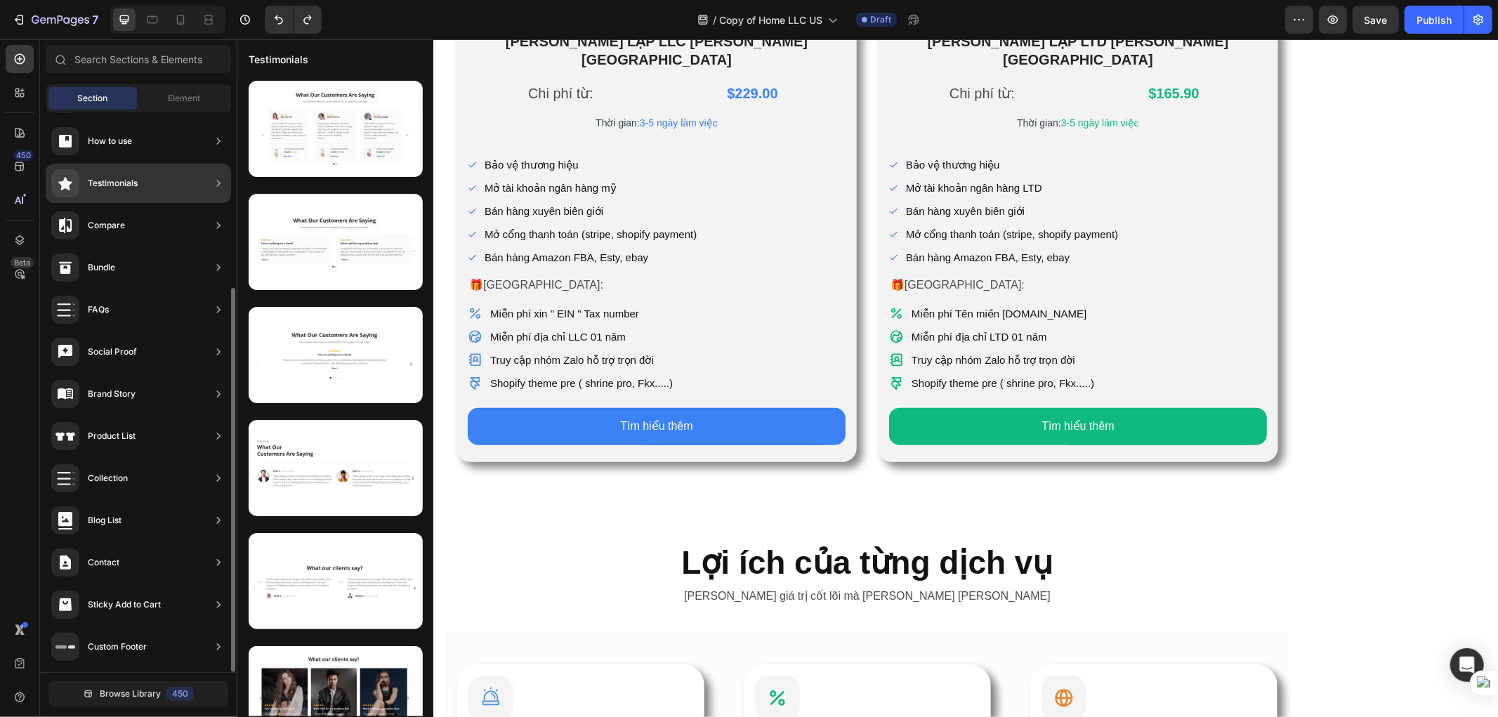
scroll to position [0, 0]
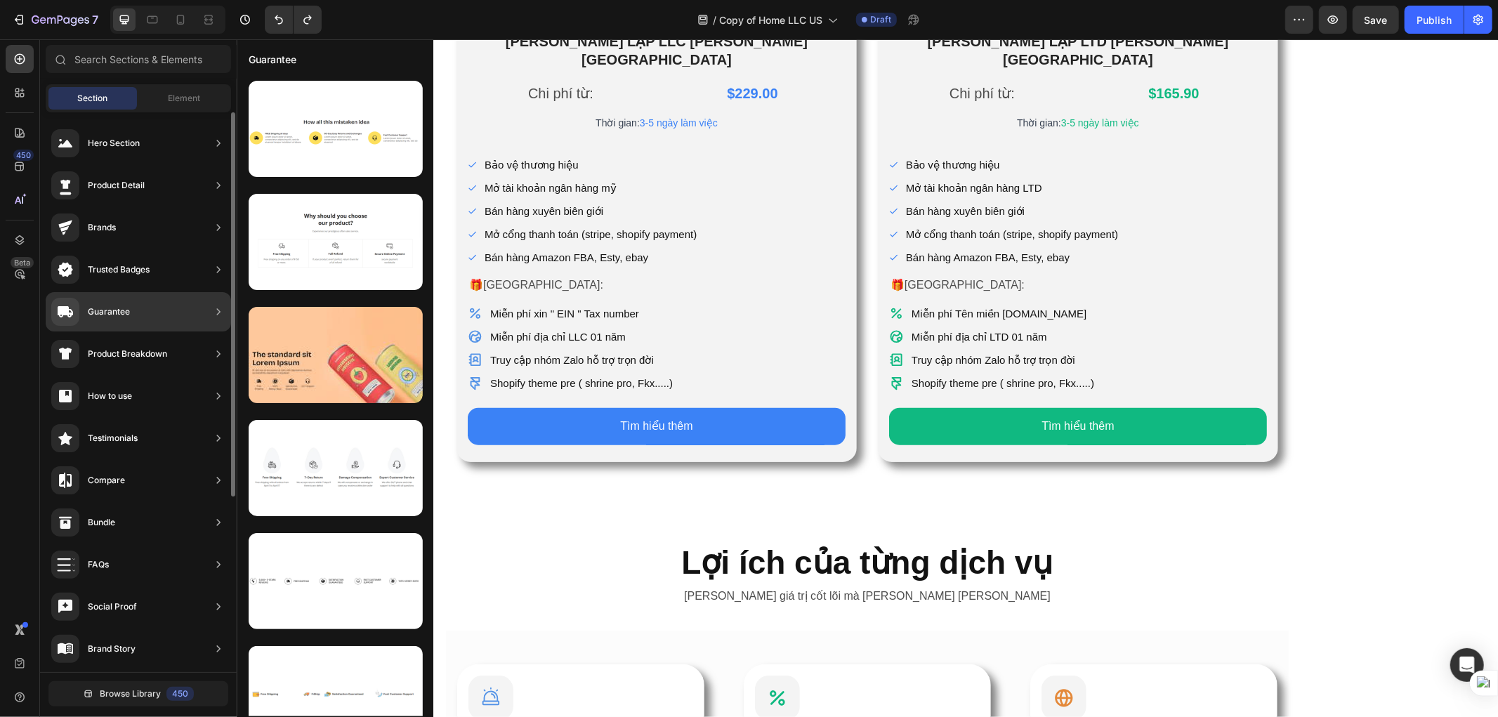
click at [138, 310] on div "Guarantee" at bounding box center [138, 311] width 185 height 39
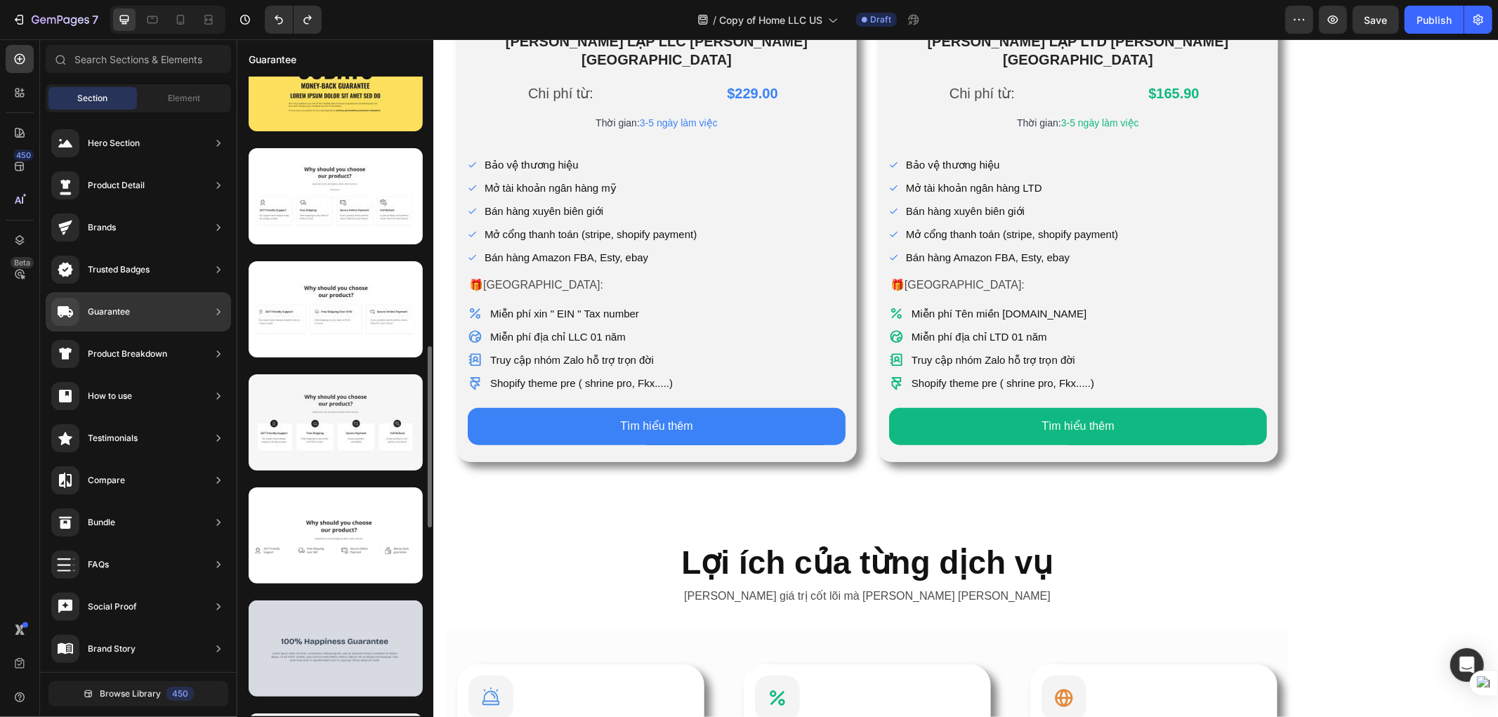
scroll to position [1106, 0]
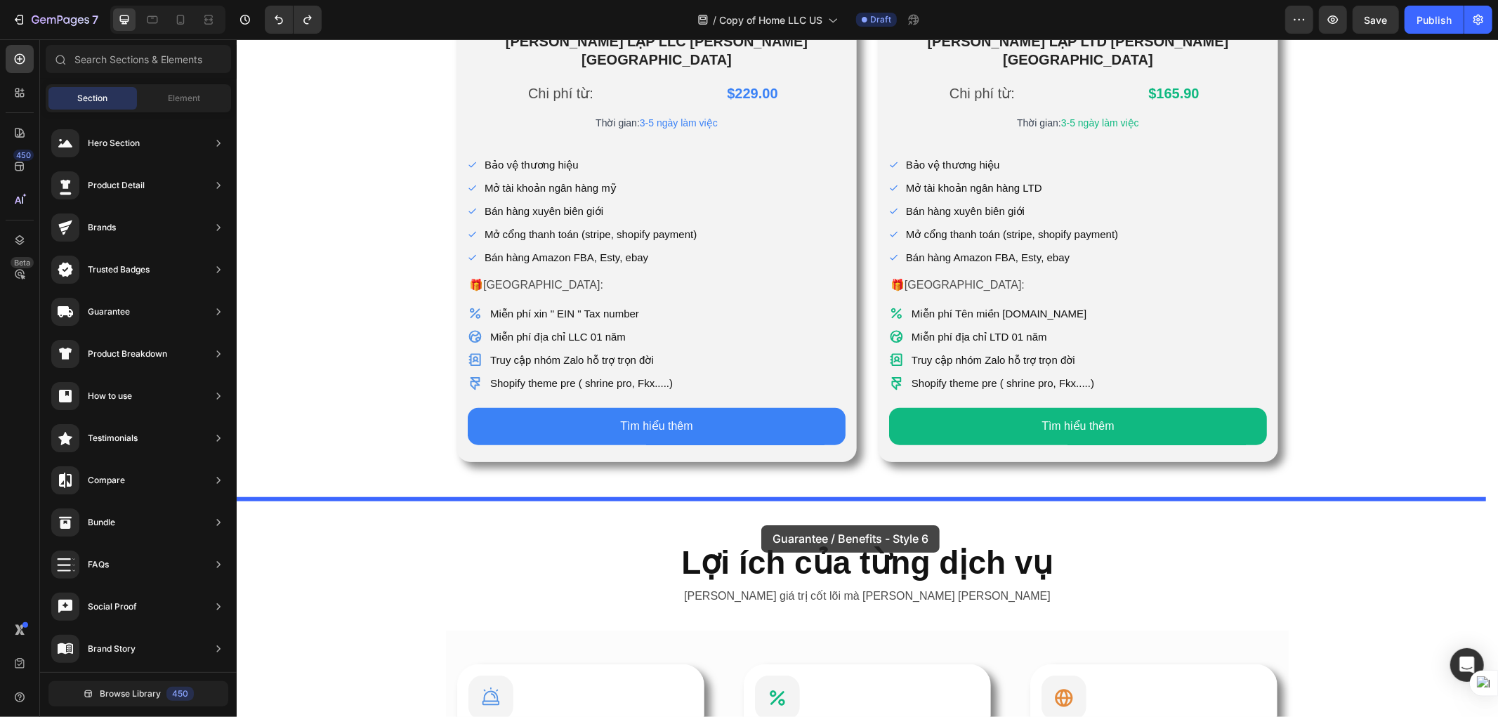
drag, startPoint x: 569, startPoint y: 321, endPoint x: 761, endPoint y: 525, distance: 279.7
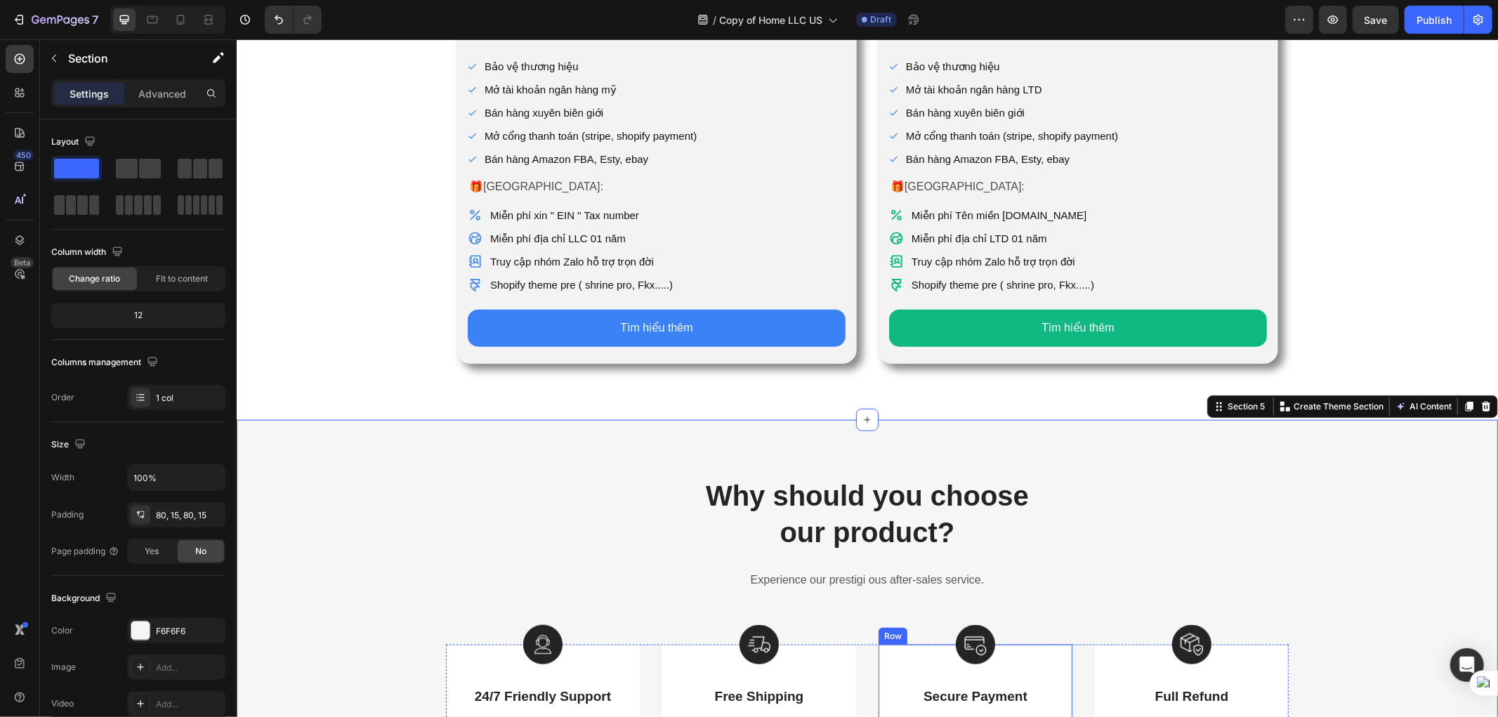
scroll to position [1112, 0]
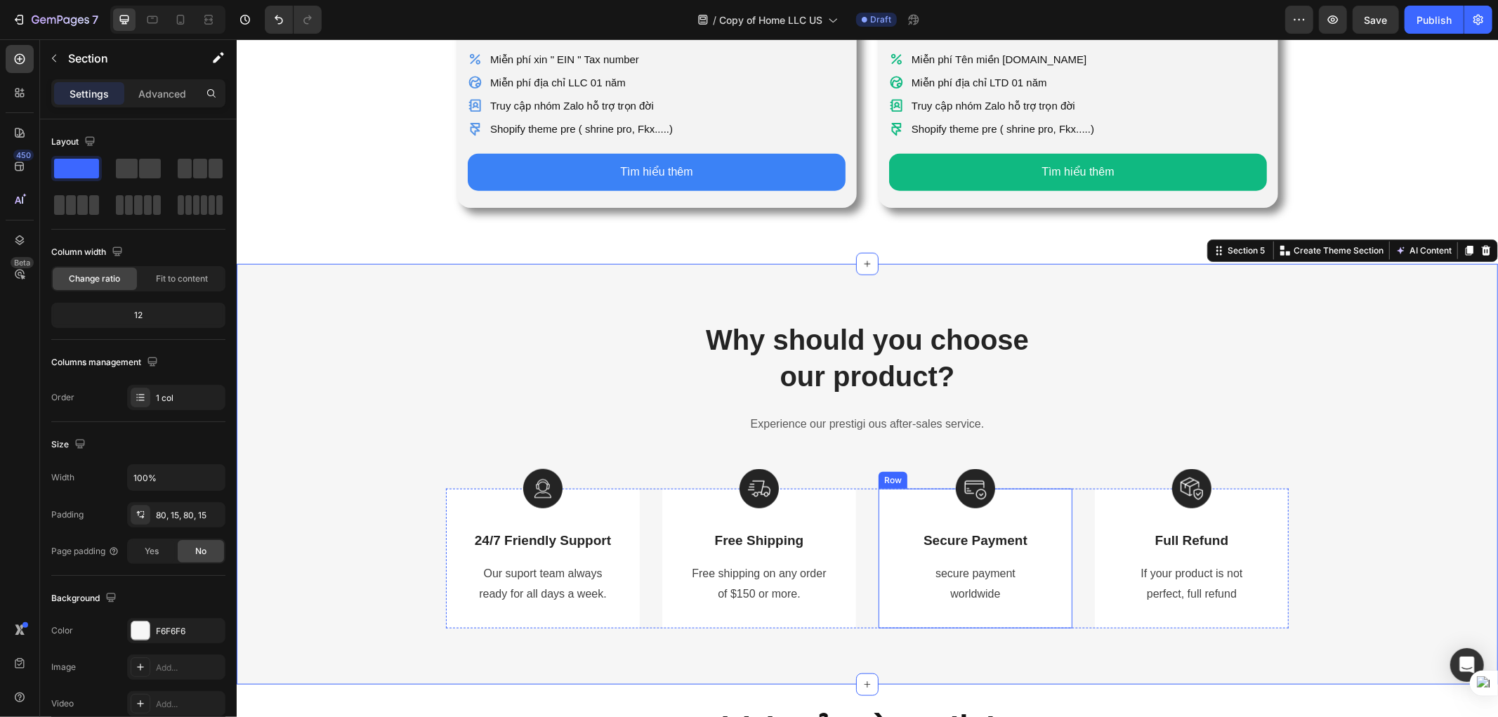
click at [878, 517] on div "Image Secure Payment Text Block secure payment worldwide Text block Row" at bounding box center [975, 557] width 194 height 139
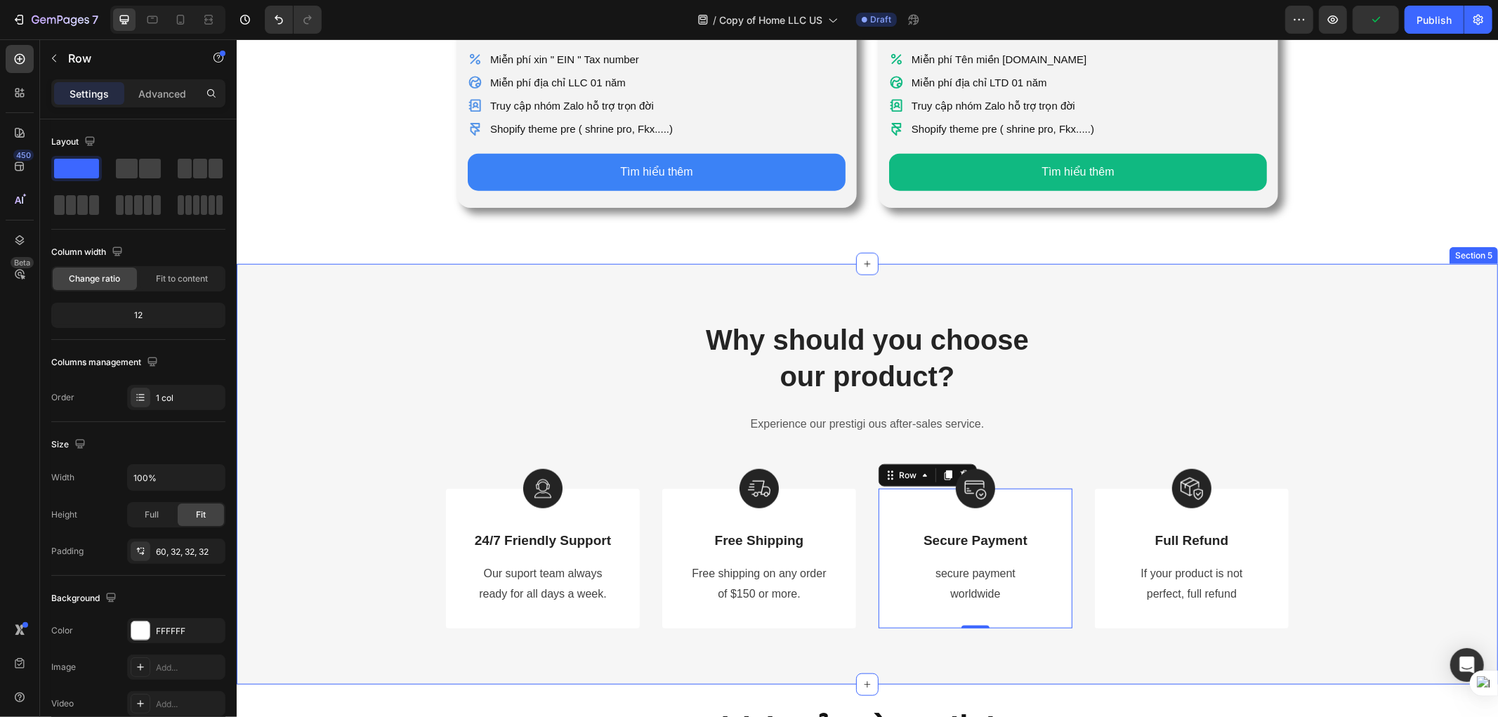
click at [1359, 493] on div "Why should you choose our product? Heading Experience our prestigi ous after-sa…" at bounding box center [867, 474] width 1240 height 308
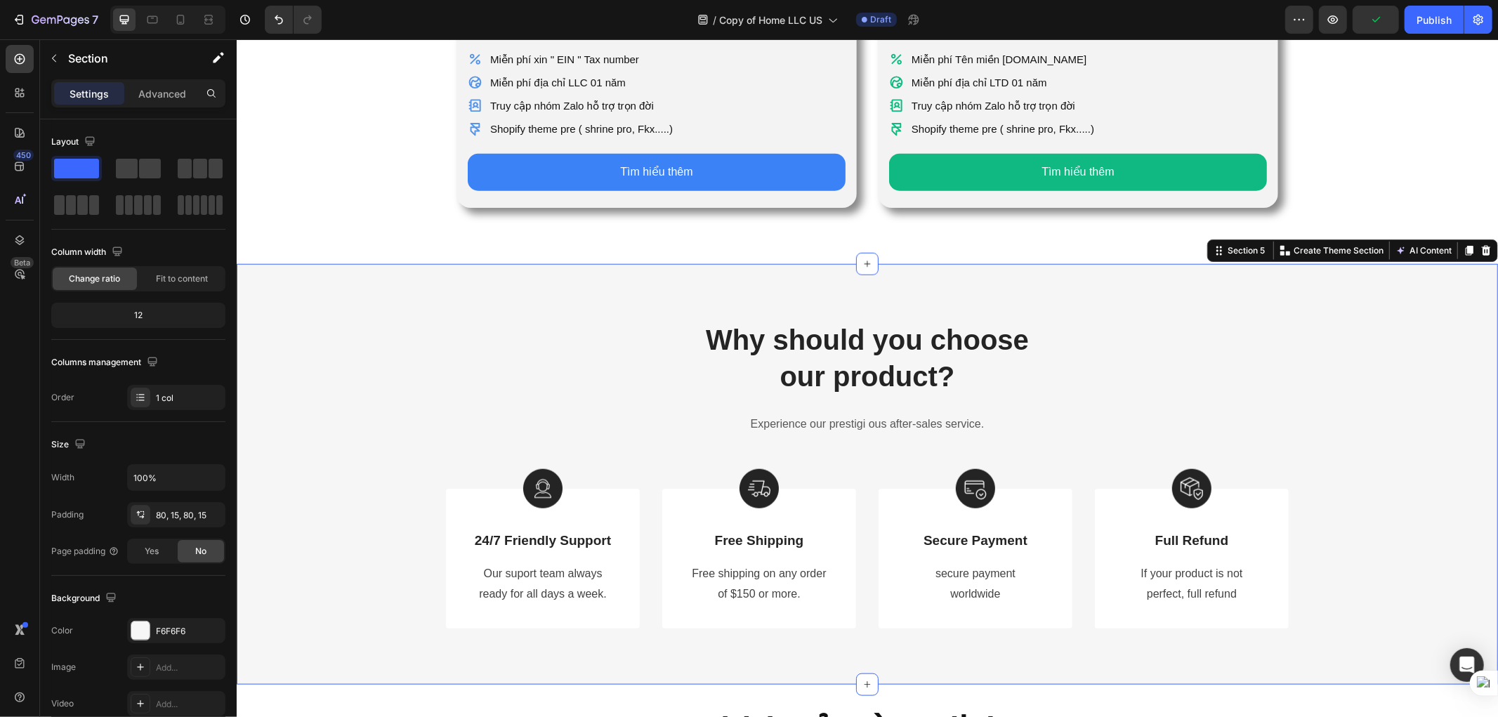
click at [1341, 523] on div "Why should you choose our product? Heading Experience our prestigi ous after-sa…" at bounding box center [867, 474] width 1240 height 308
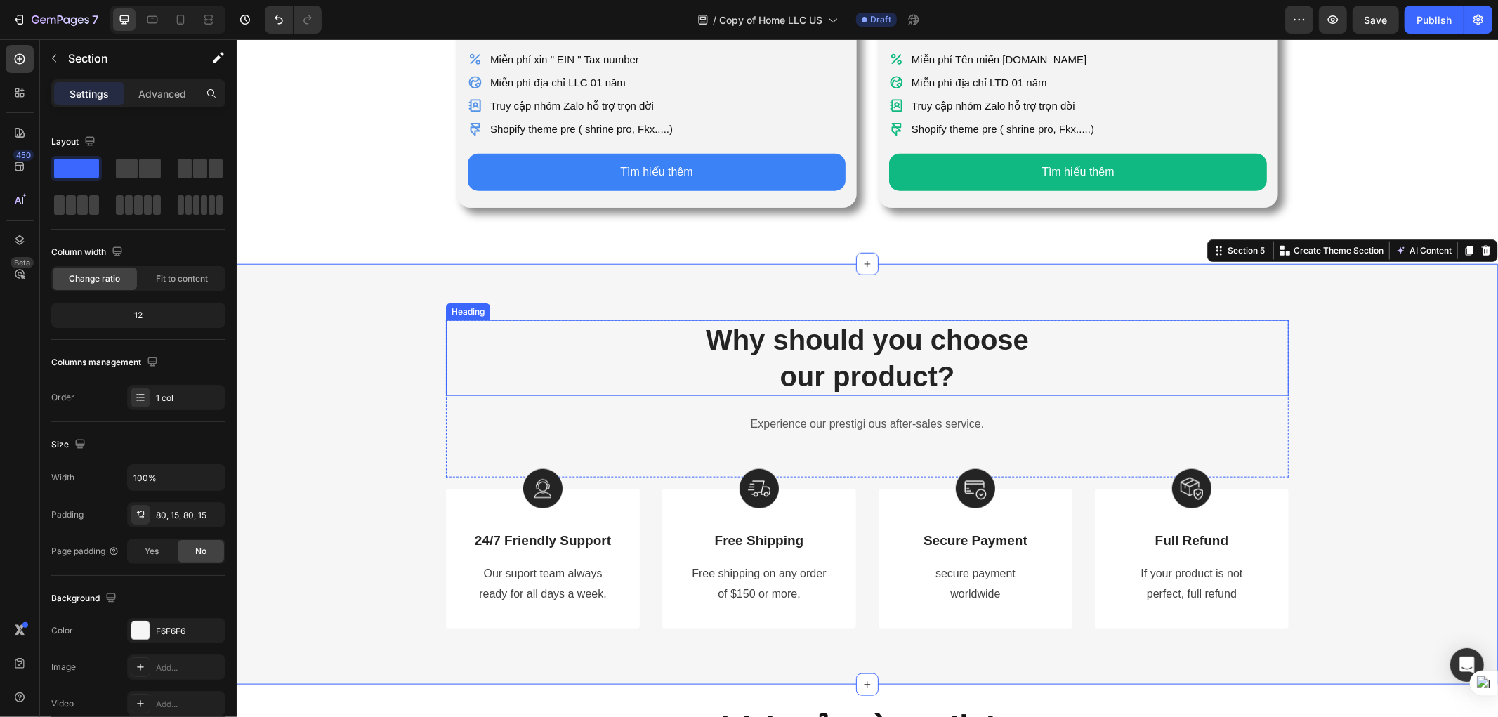
click at [910, 324] on p "Why should you choose our product?" at bounding box center [867, 357] width 840 height 73
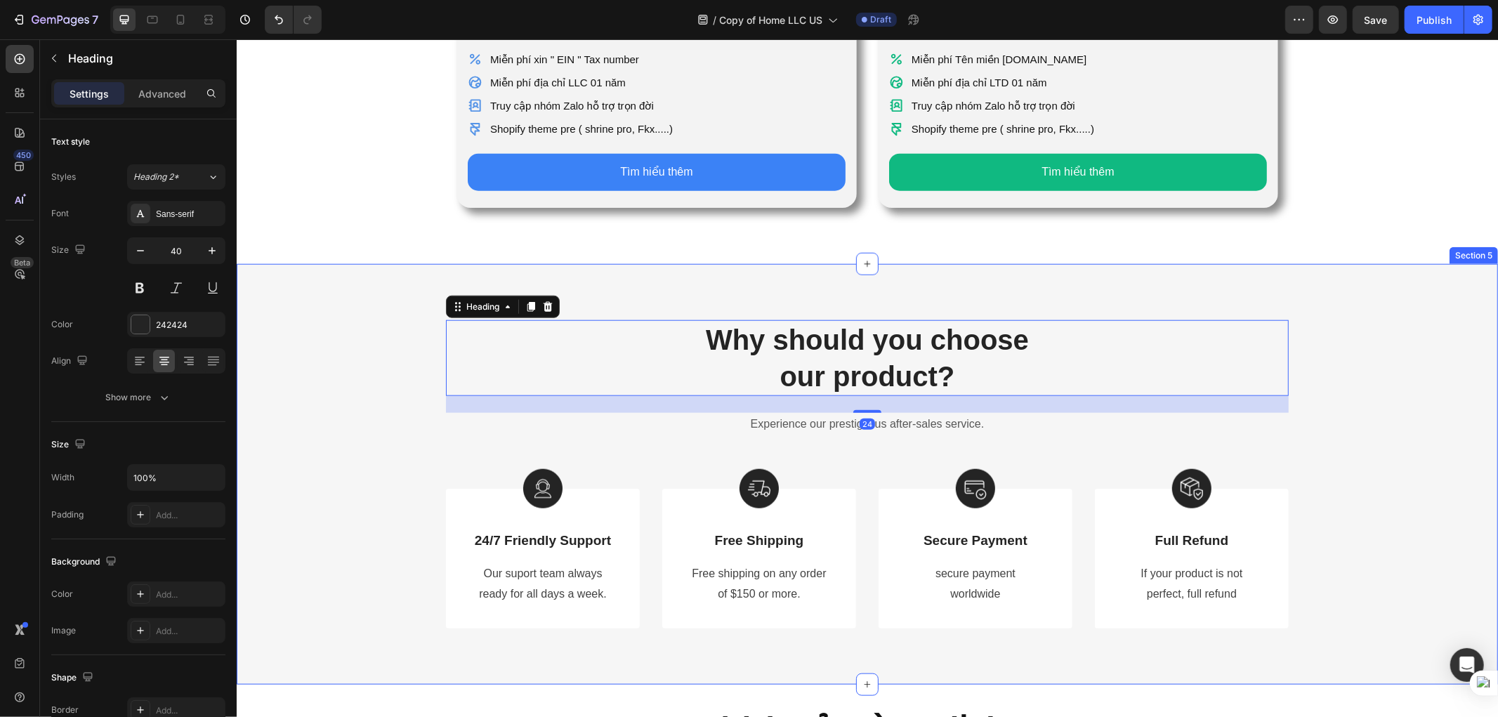
click at [909, 284] on div "Why should you choose our product? Heading 24 Experience our prestigi ous after…" at bounding box center [866, 473] width 1261 height 421
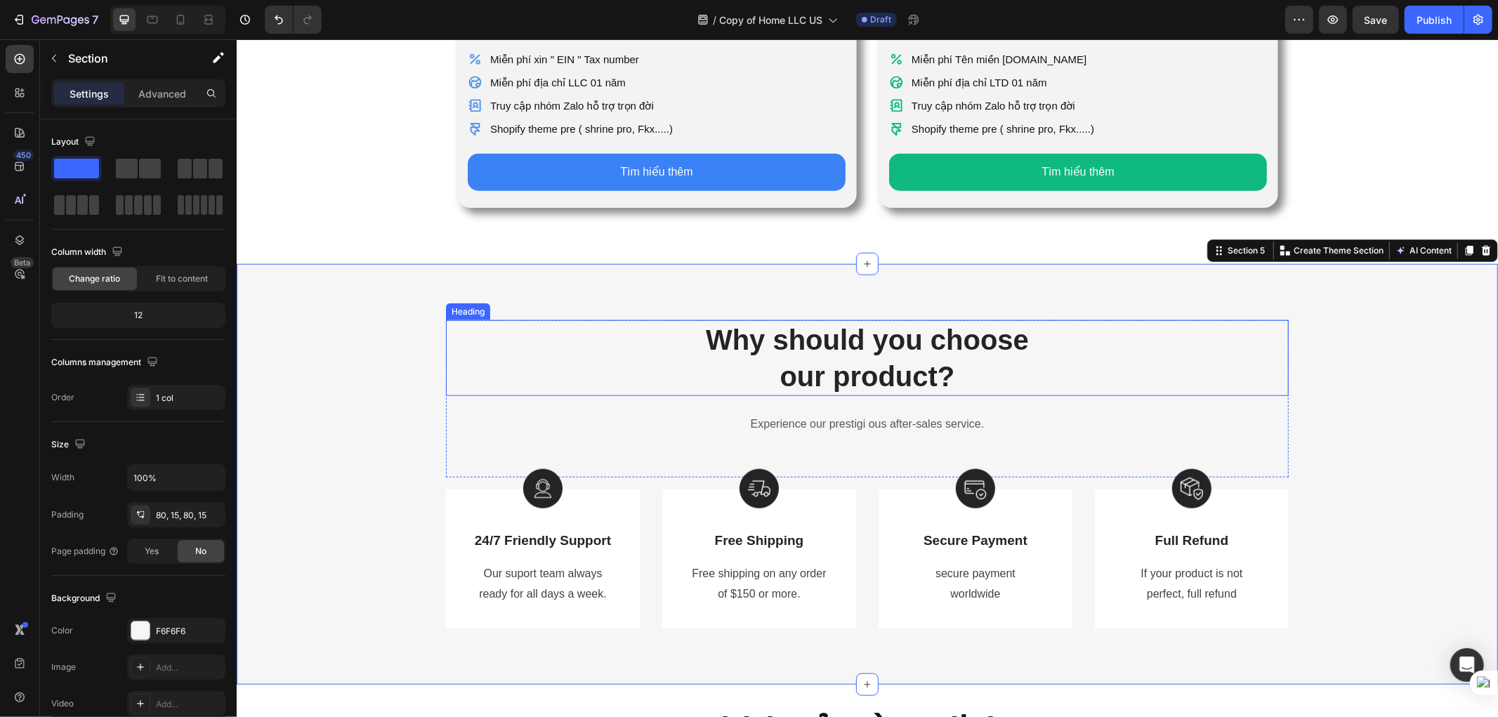
click at [936, 344] on p "Why should you choose our product?" at bounding box center [867, 357] width 840 height 73
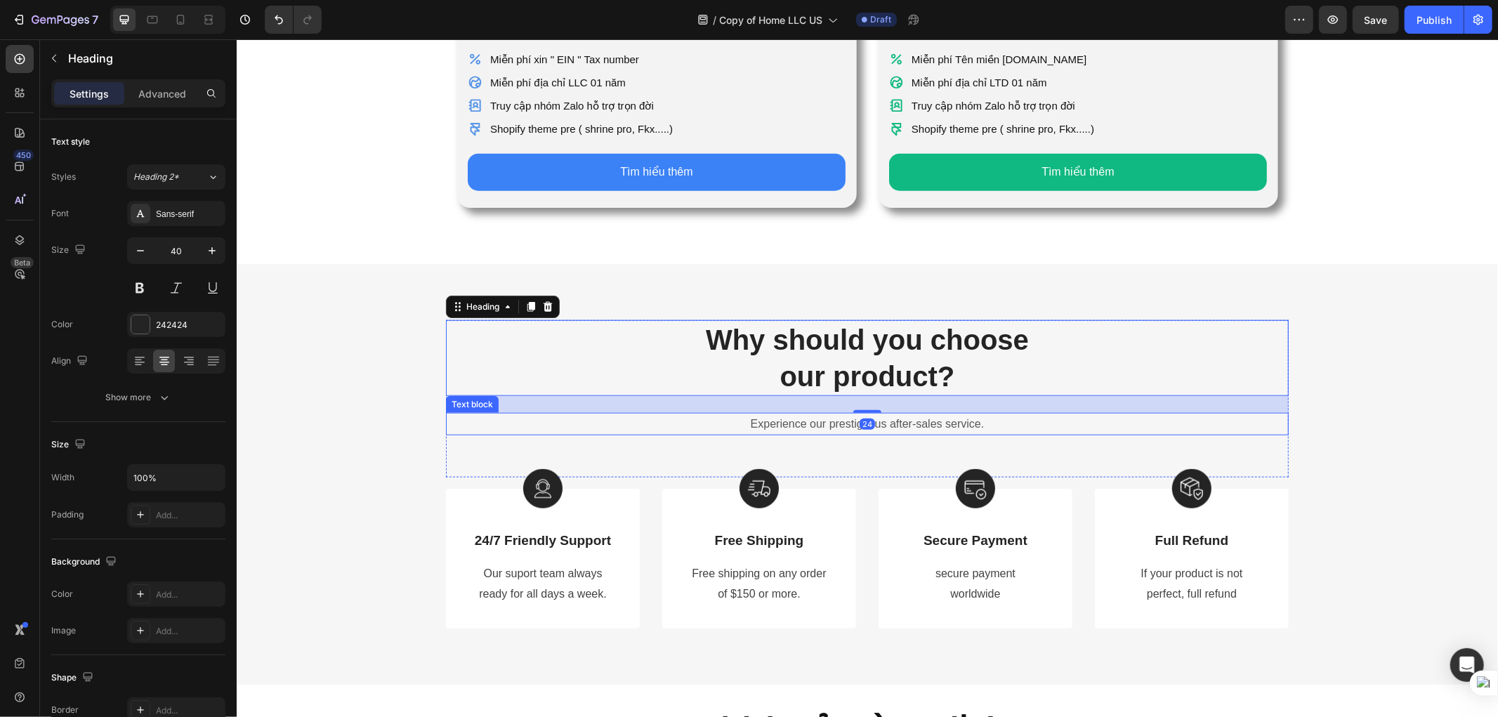
click at [780, 414] on p "Experience our prestigi ous after-sales service." at bounding box center [867, 424] width 840 height 20
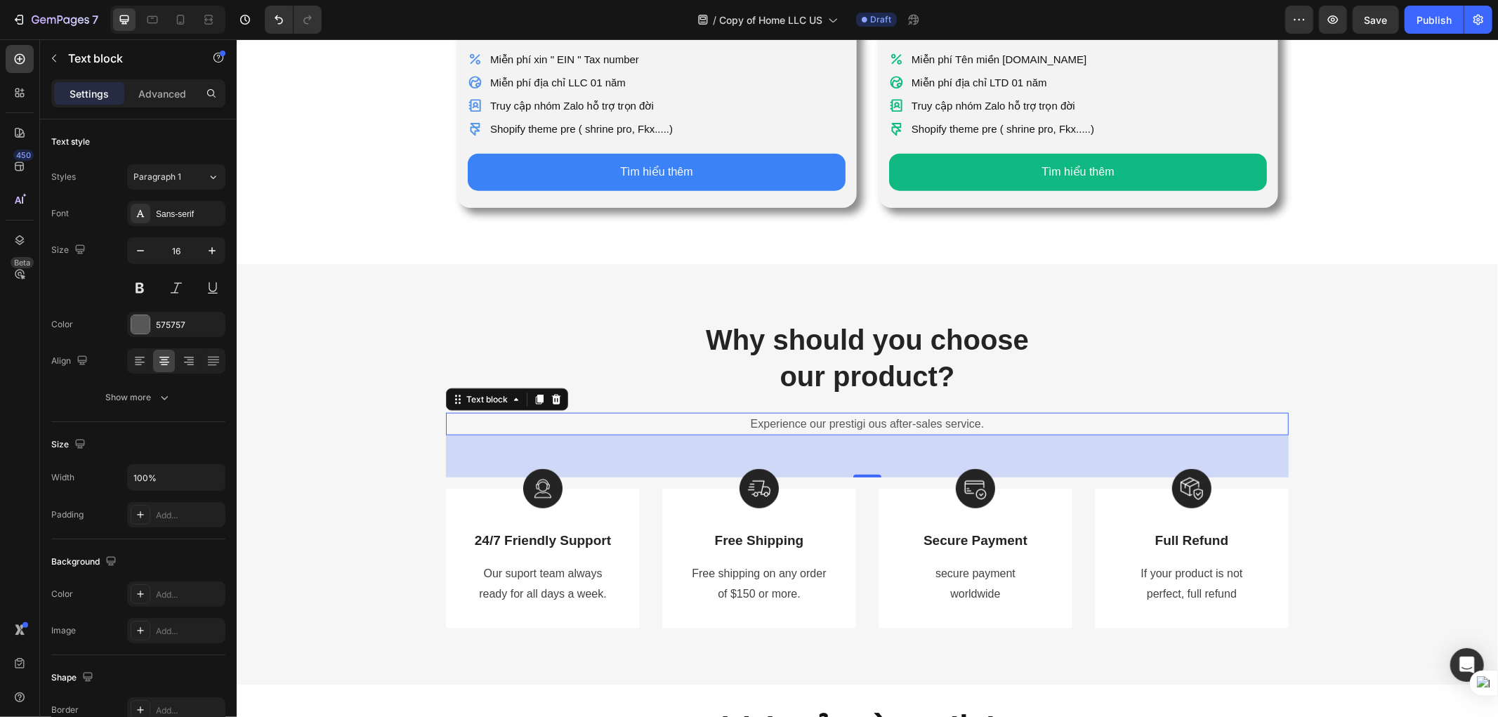
click at [860, 414] on p "Experience our prestigi ous after-sales service." at bounding box center [867, 424] width 840 height 20
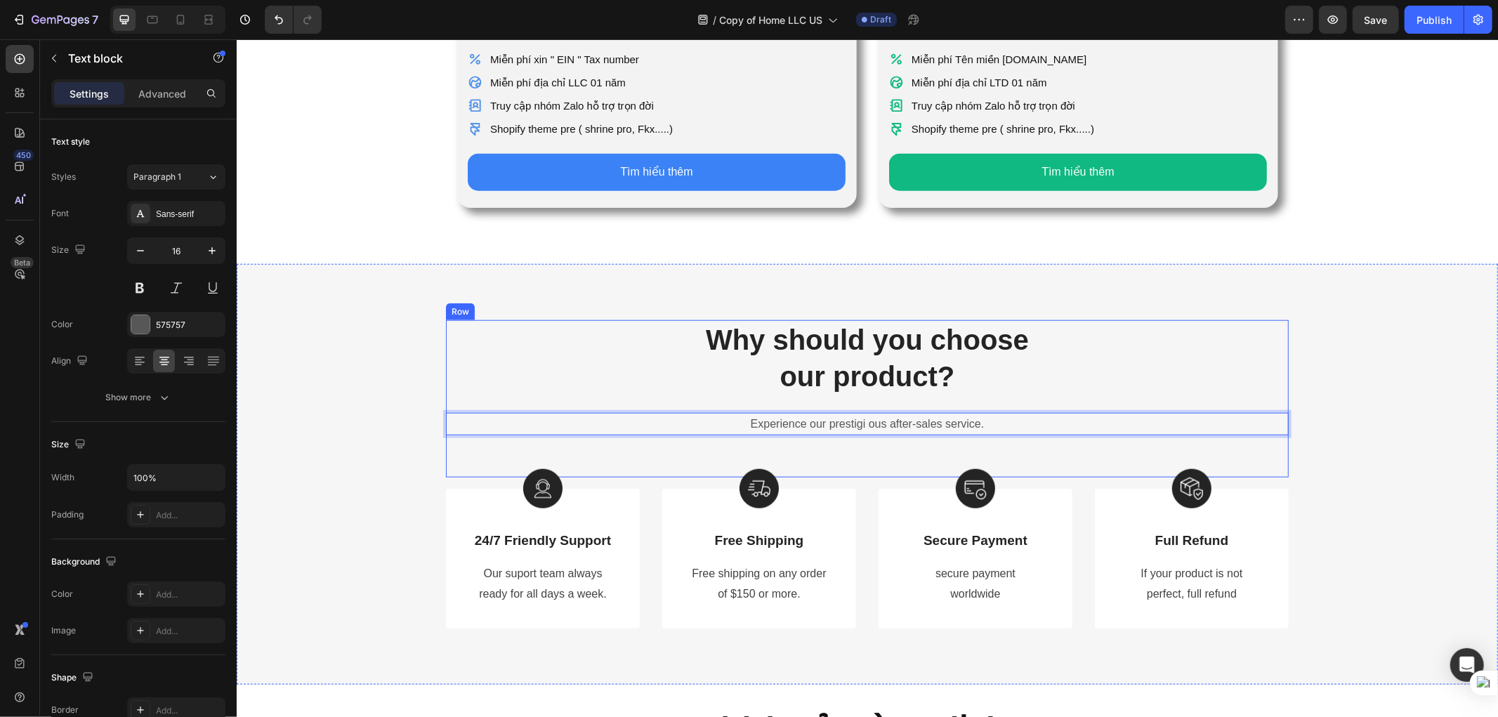
click at [853, 442] on div "Why should you choose our product? Heading Experience our prestigi ous after-sa…" at bounding box center [866, 399] width 843 height 158
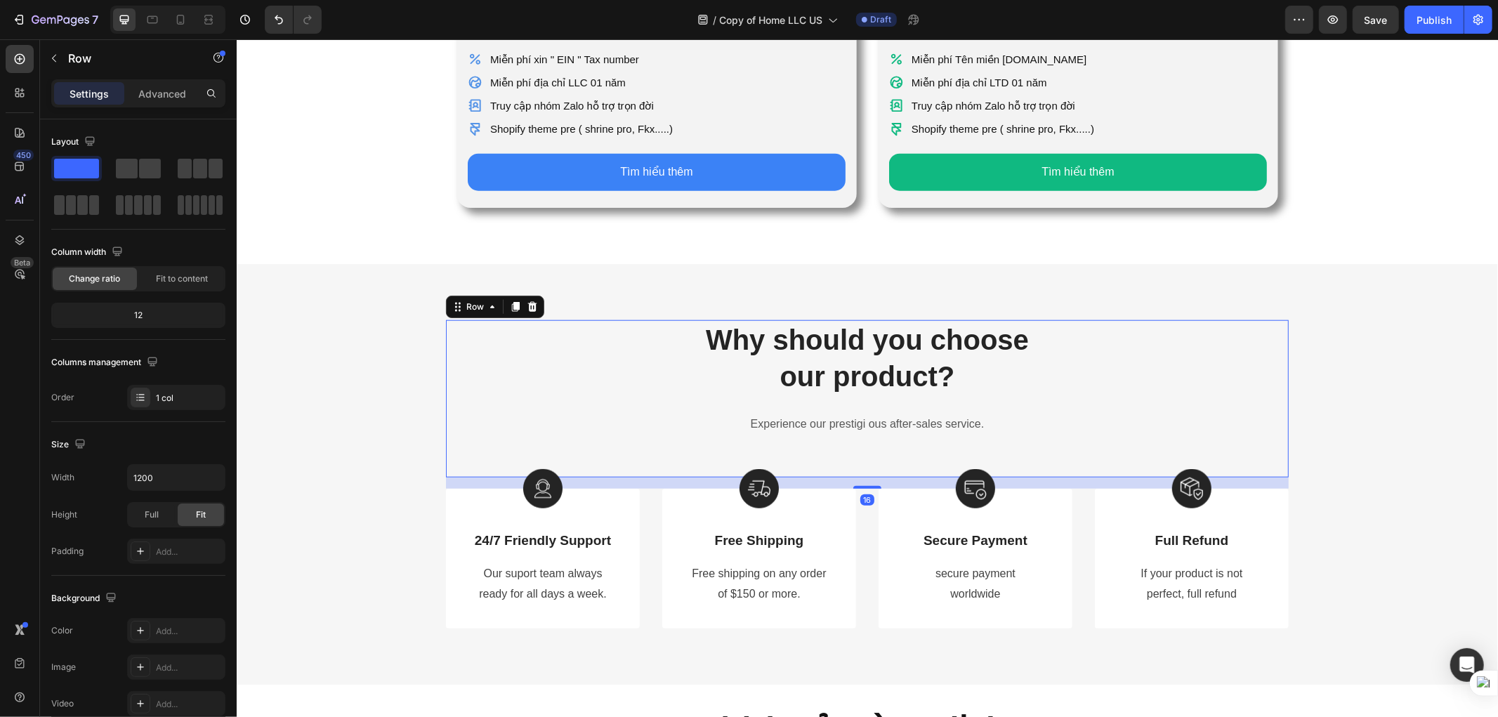
click at [867, 433] on div "Why should you choose our product? Heading Experience our prestigi ous after-sa…" at bounding box center [866, 399] width 843 height 158
click at [866, 414] on p "Experience our prestigi ous after-sales service." at bounding box center [867, 424] width 840 height 20
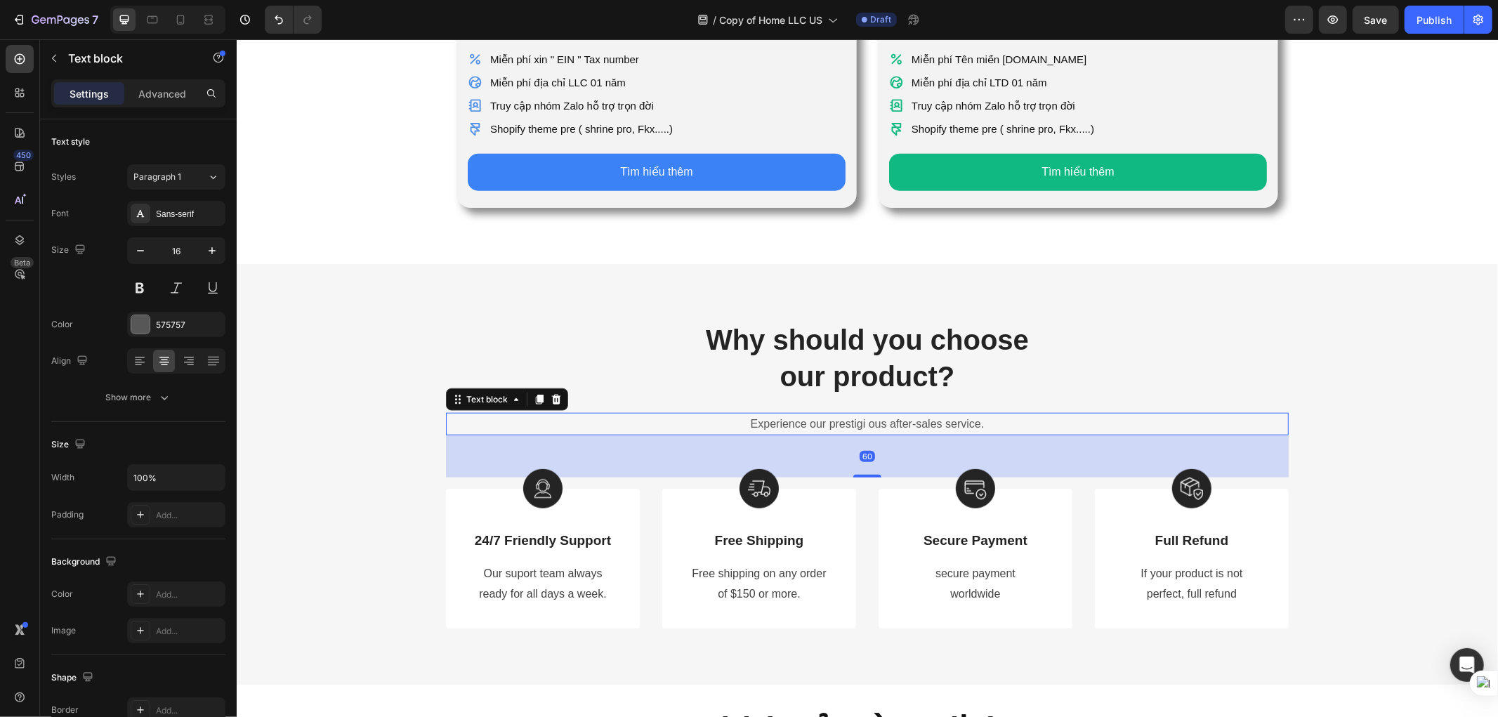
click at [856, 442] on div "60" at bounding box center [866, 456] width 843 height 42
click at [1044, 435] on div "60" at bounding box center [866, 456] width 843 height 42
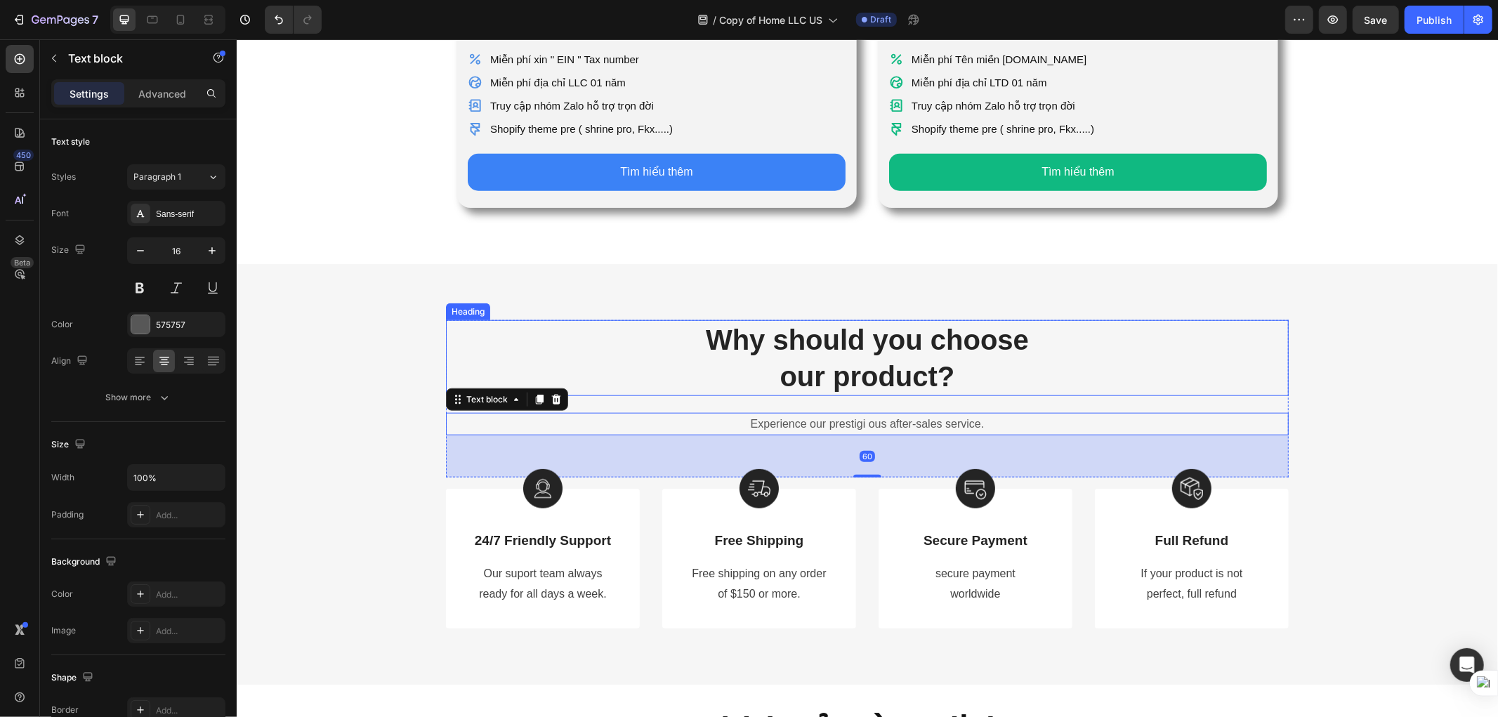
click at [1195, 355] on p "Why should you choose our product?" at bounding box center [867, 357] width 840 height 73
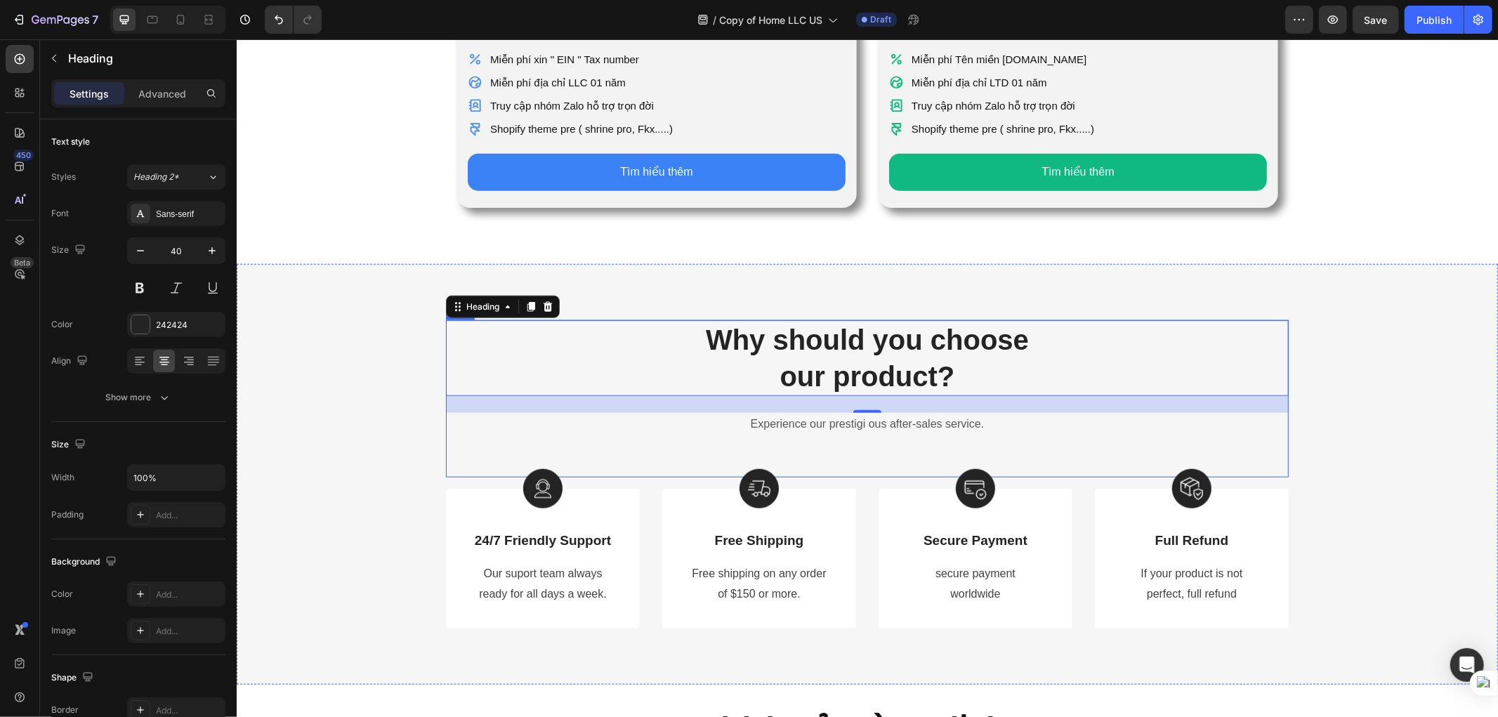
click at [495, 438] on div "Why should you choose our product? Heading 24 Experience our prestigi ous after…" at bounding box center [866, 399] width 843 height 158
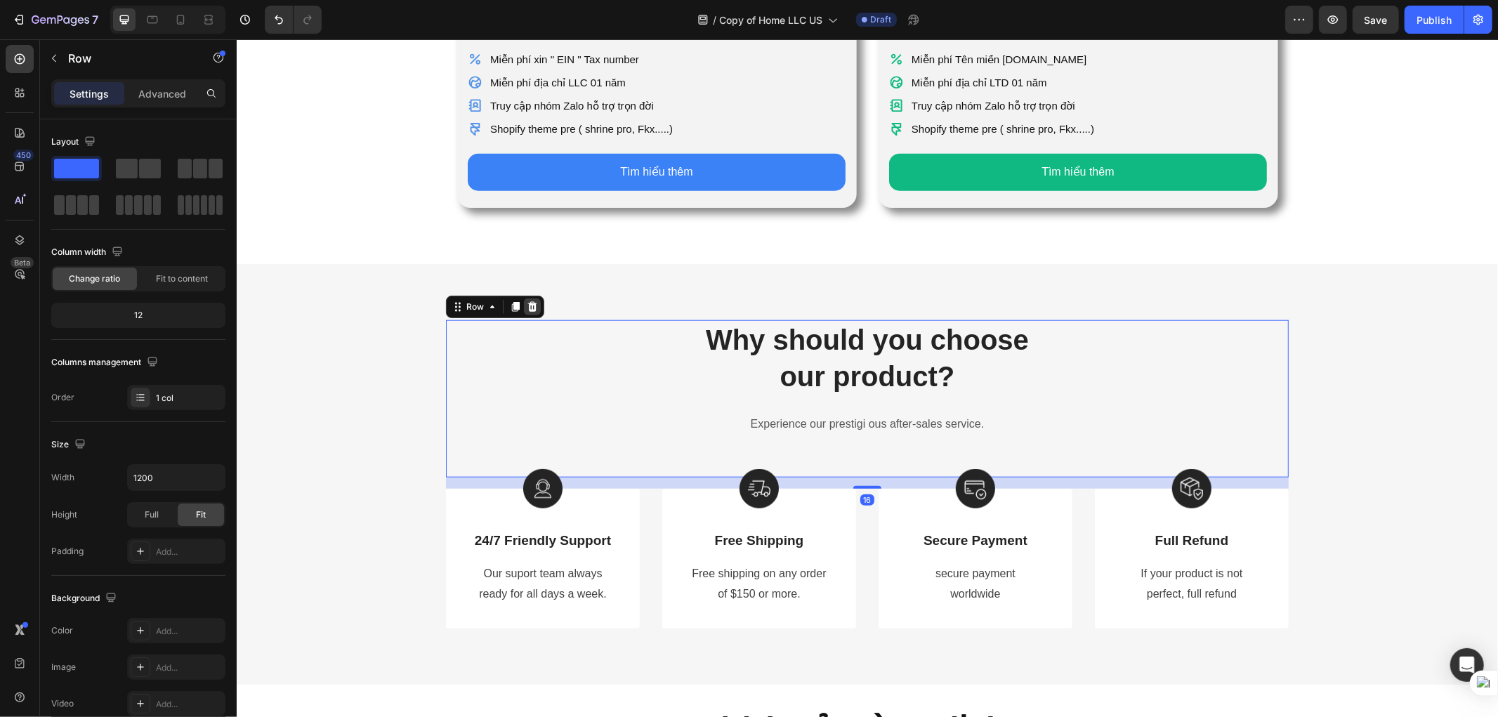
click at [530, 301] on icon at bounding box center [531, 306] width 11 height 11
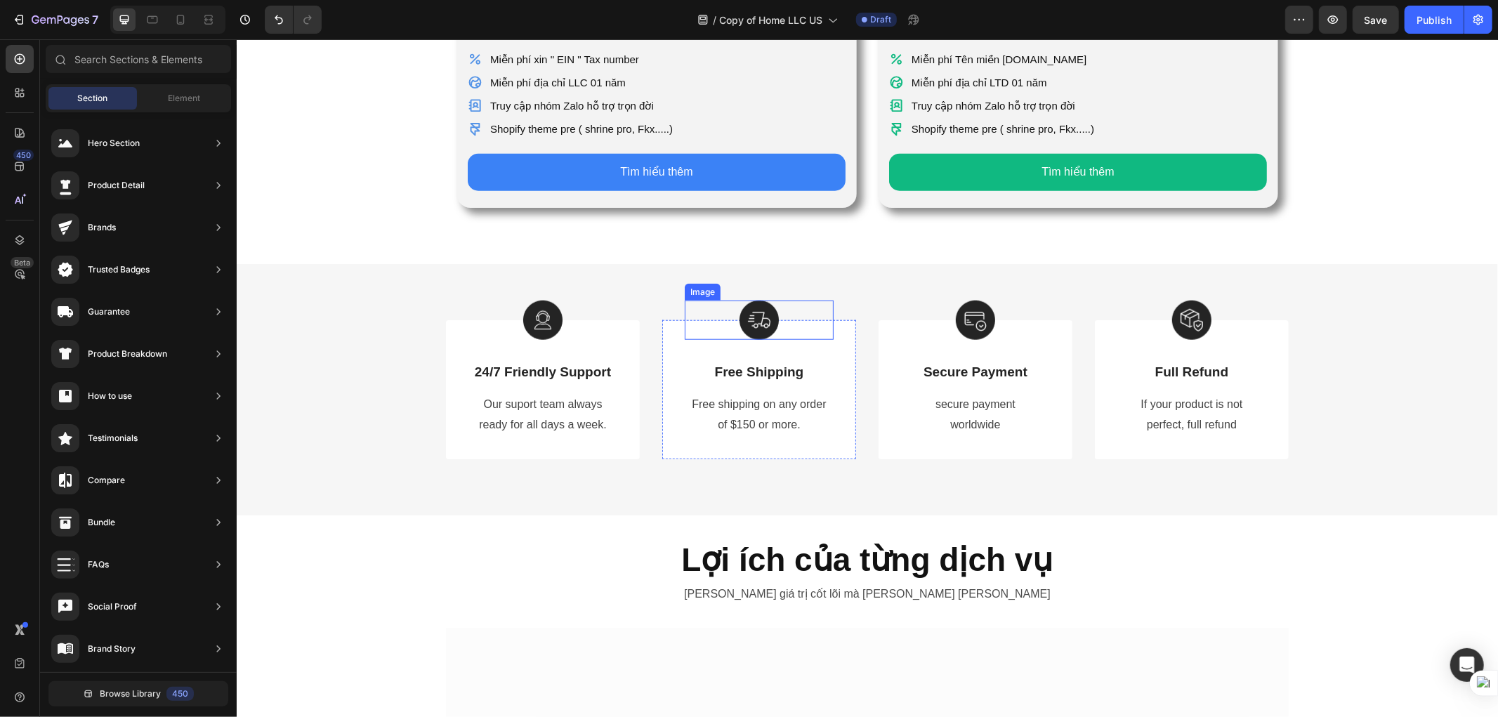
click at [825, 265] on div "Image 24/7 Friendly Support Text Block Our suport team always ready for all day…" at bounding box center [866, 388] width 1261 height 251
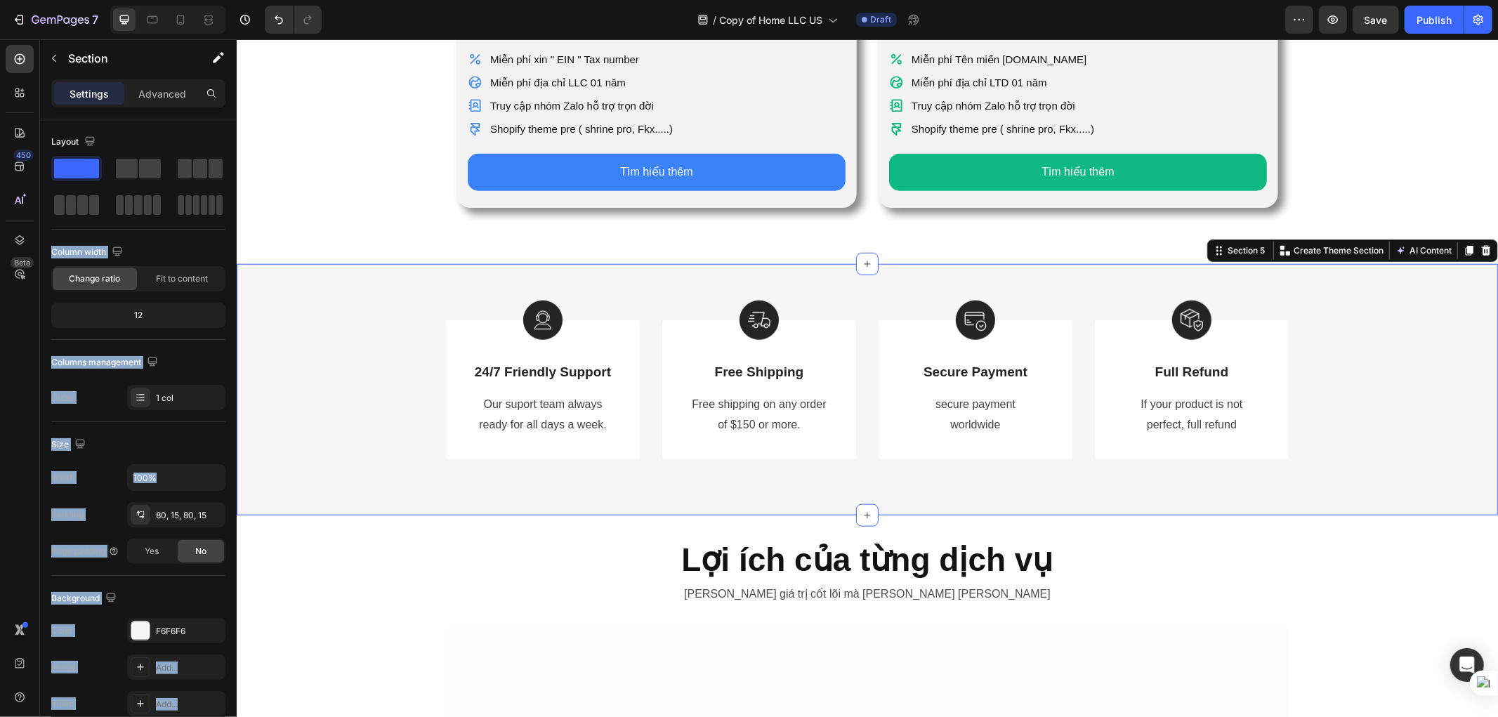
drag, startPoint x: 315, startPoint y: 204, endPoint x: 873, endPoint y: 270, distance: 562.2
click at [54, 57] on icon "button" at bounding box center [53, 58] width 11 height 11
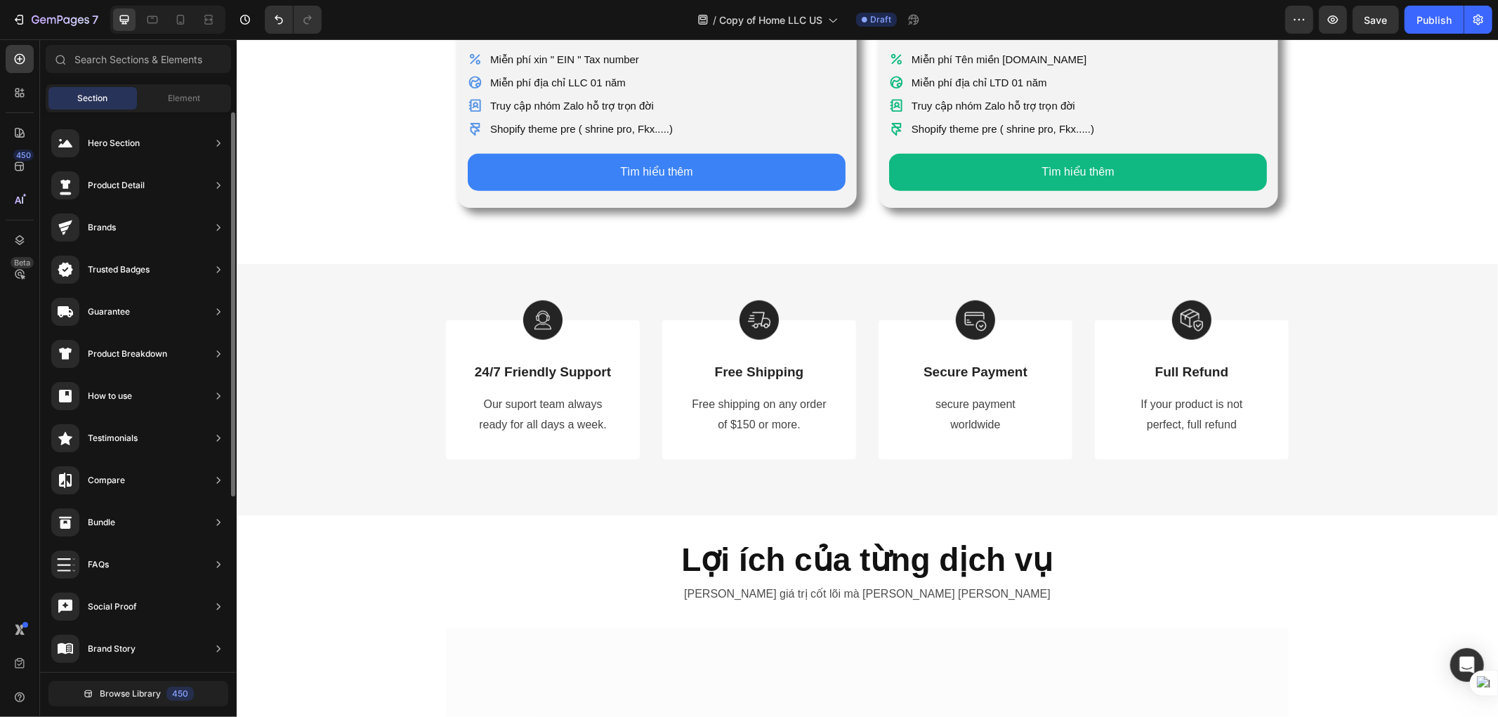
scroll to position [482, 0]
click at [9, 62] on div at bounding box center [20, 59] width 28 height 28
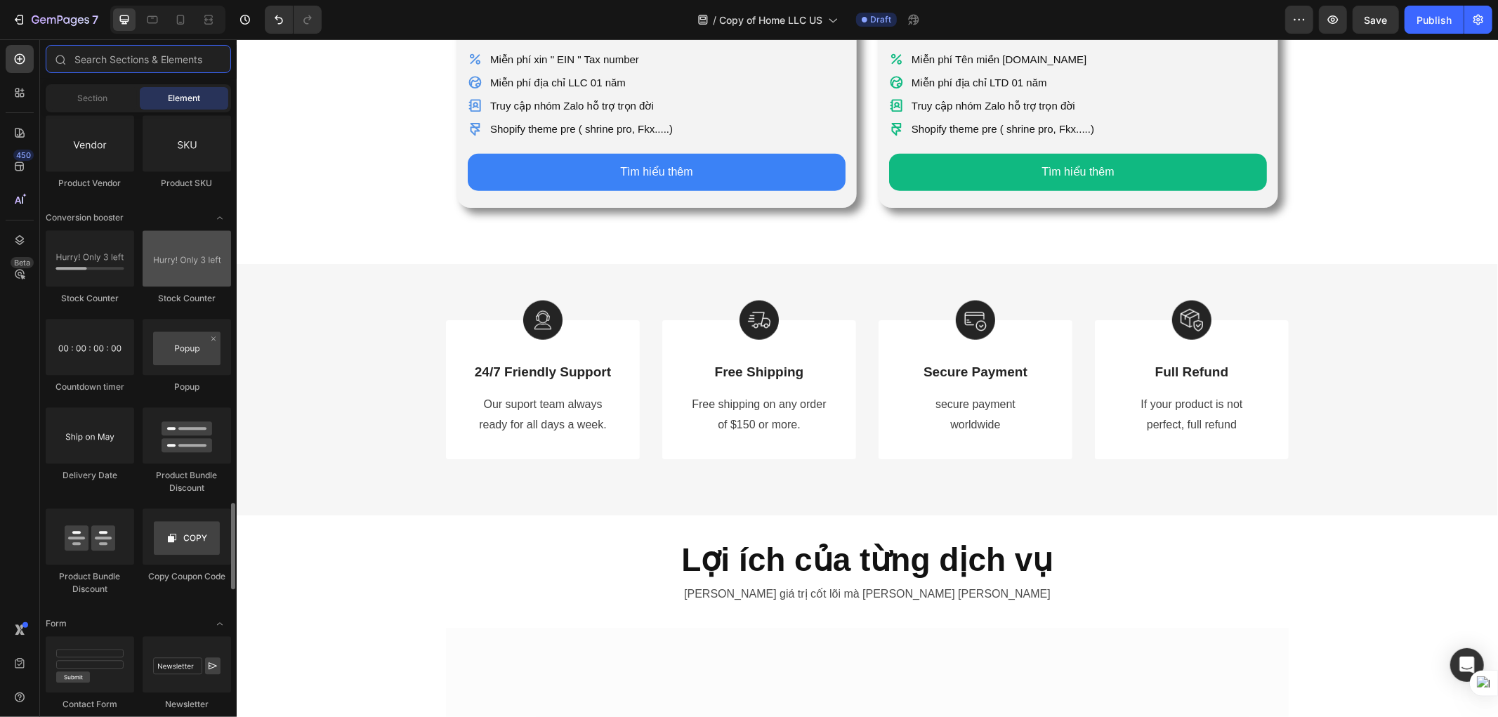
scroll to position [2623, 0]
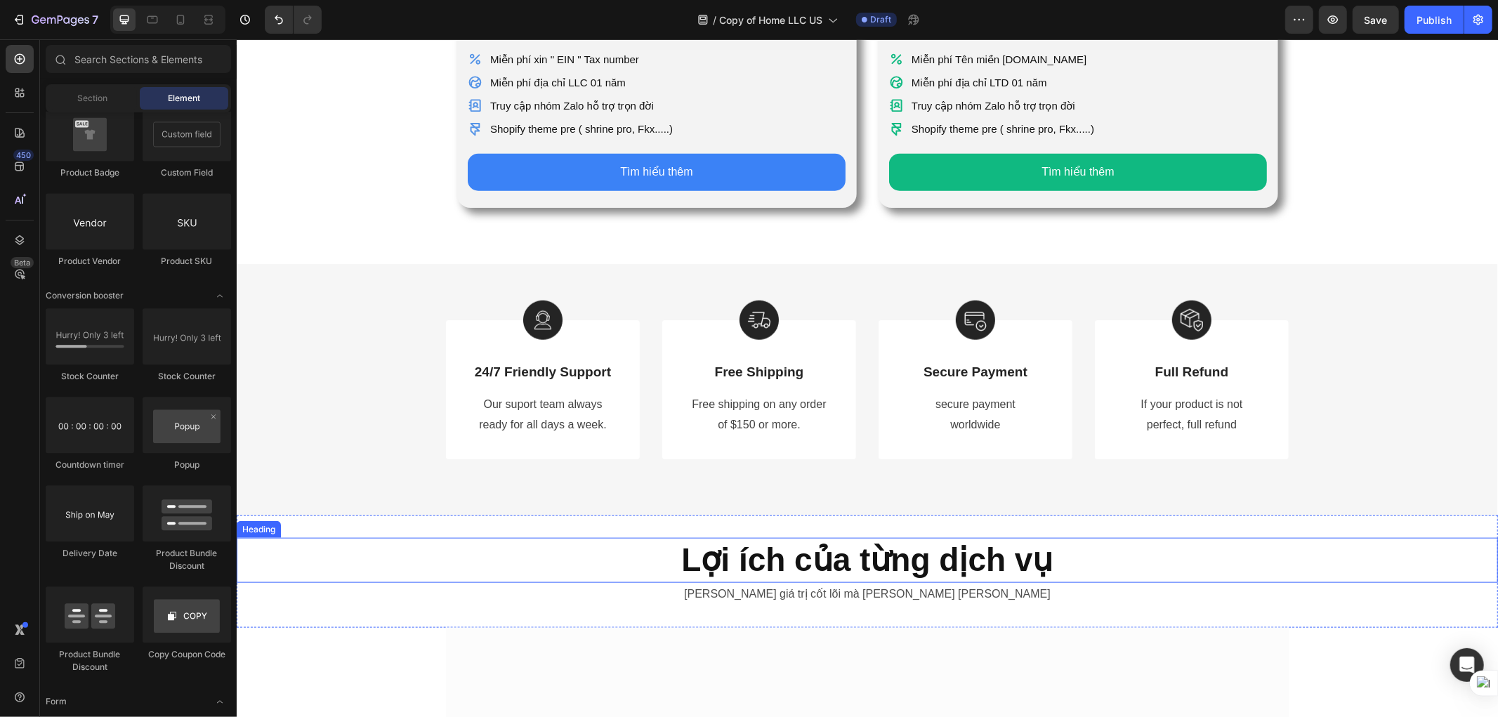
click at [530, 537] on div "Lợi ích của từng dịch vụ" at bounding box center [866, 559] width 1261 height 45
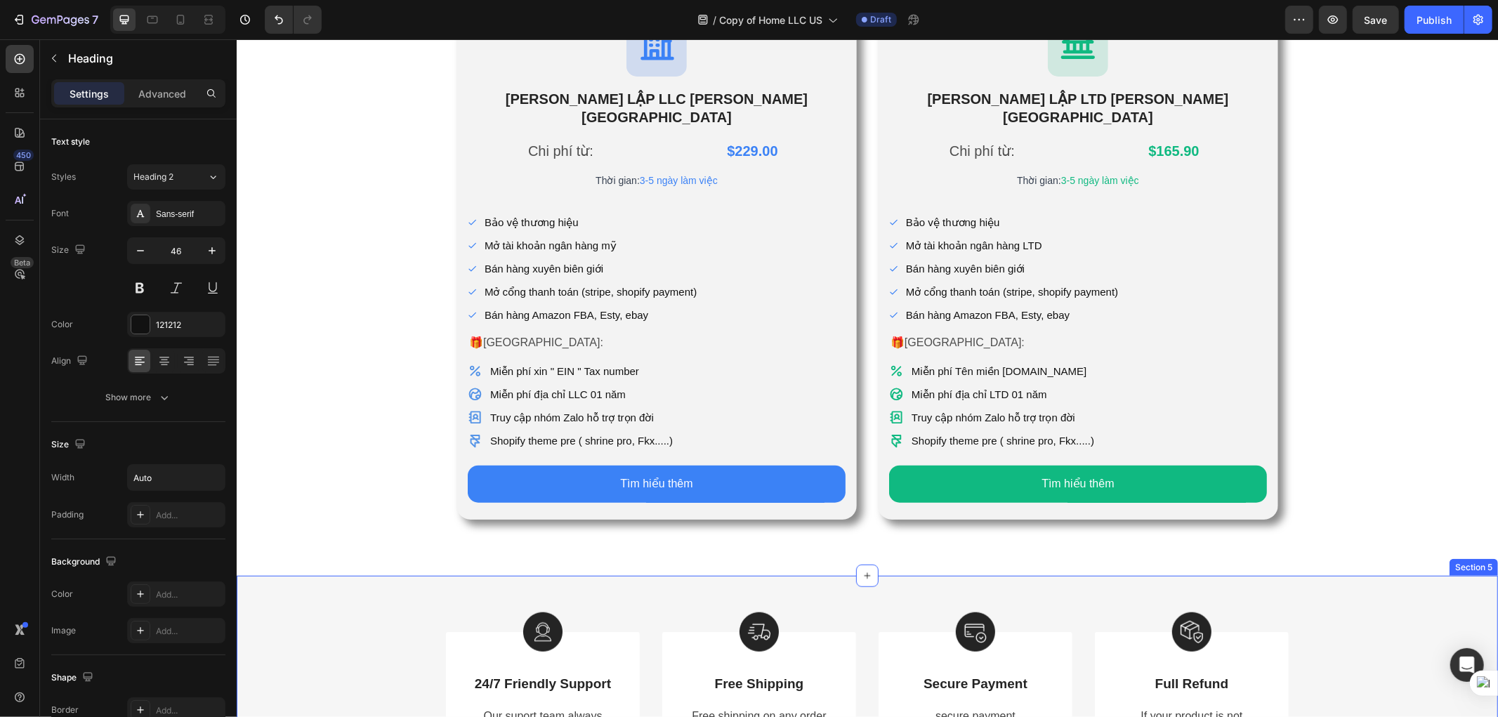
scroll to position [1035, 0]
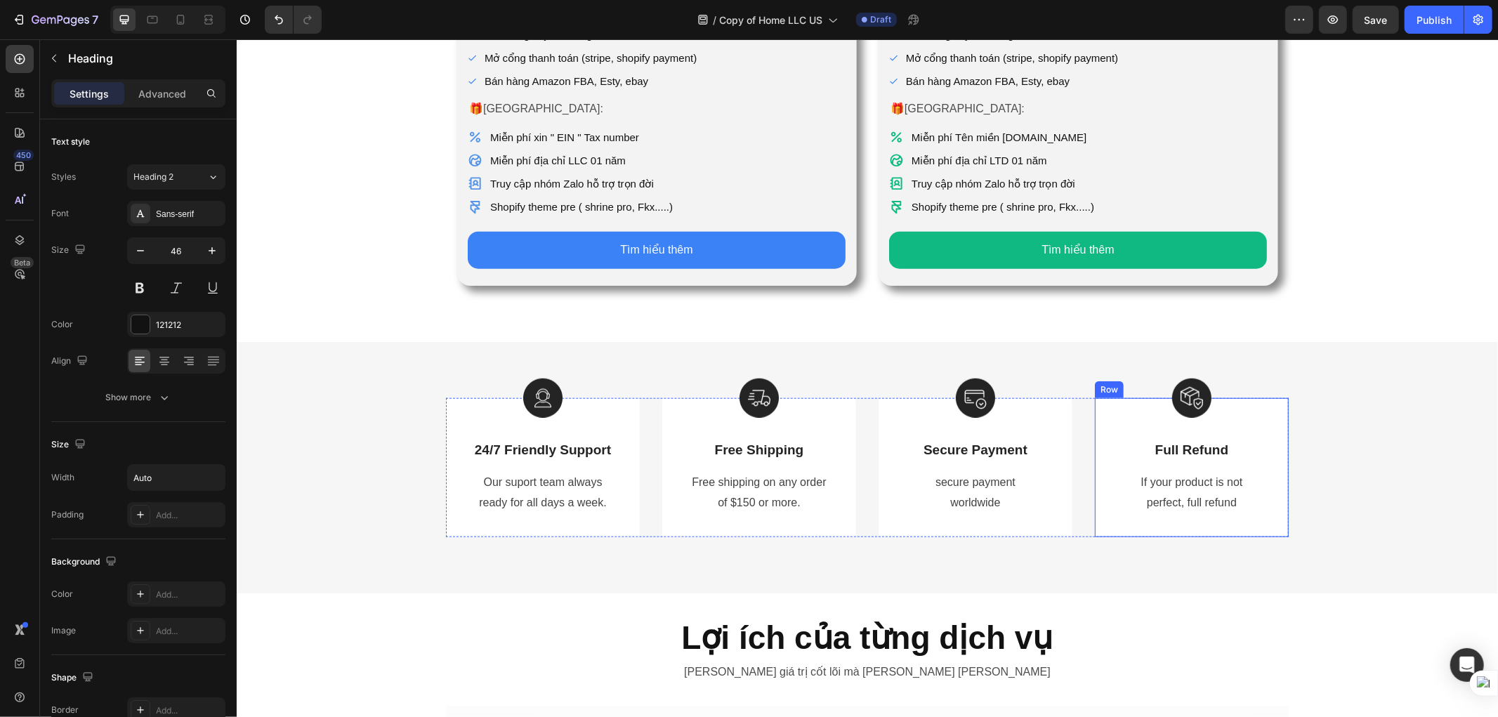
click at [1284, 492] on div "Image 24/7 Friendly Support Text Block Our suport team always ready for all day…" at bounding box center [867, 467] width 1240 height 139
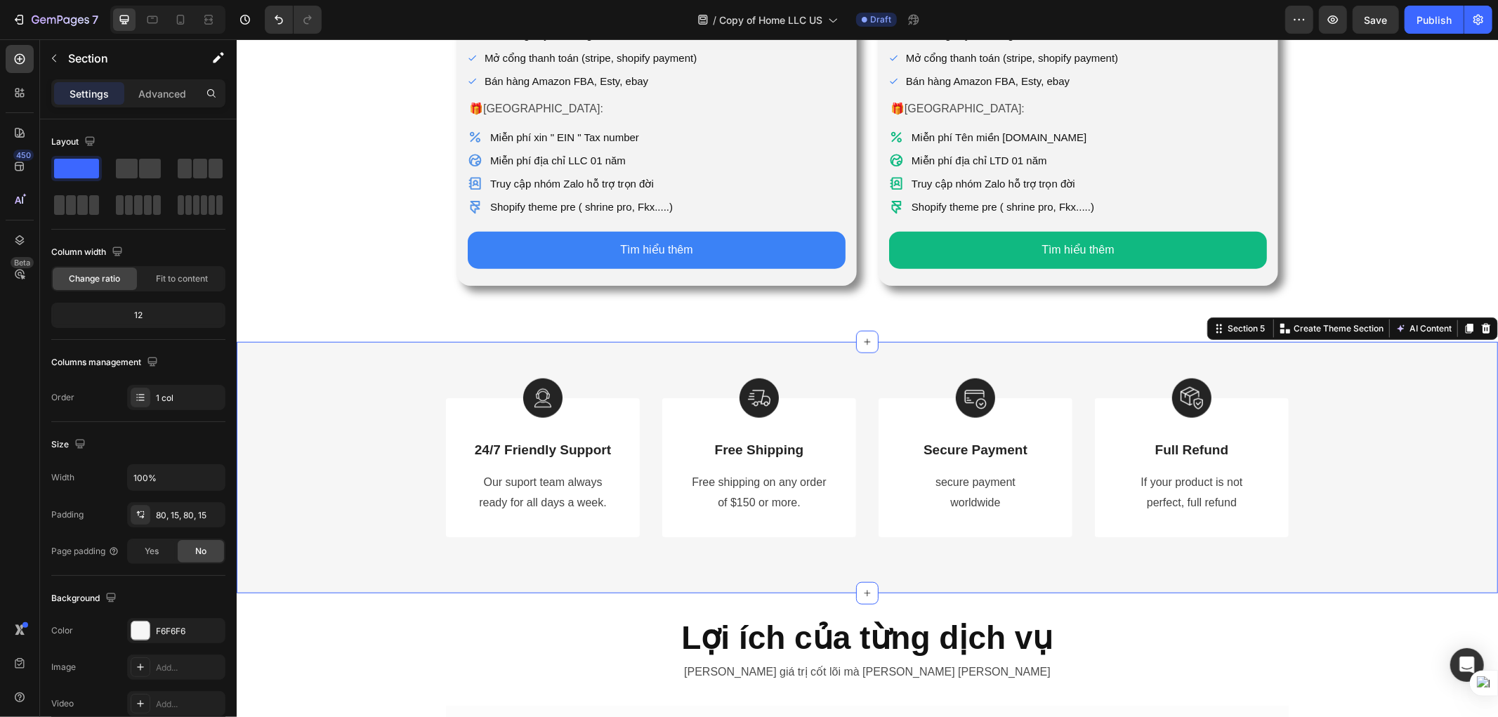
click at [1374, 485] on div "Image 24/7 Friendly Support Text Block Our suport team always ready for all day…" at bounding box center [867, 467] width 1240 height 139
click at [40, 58] on div "Section" at bounding box center [113, 58] width 146 height 37
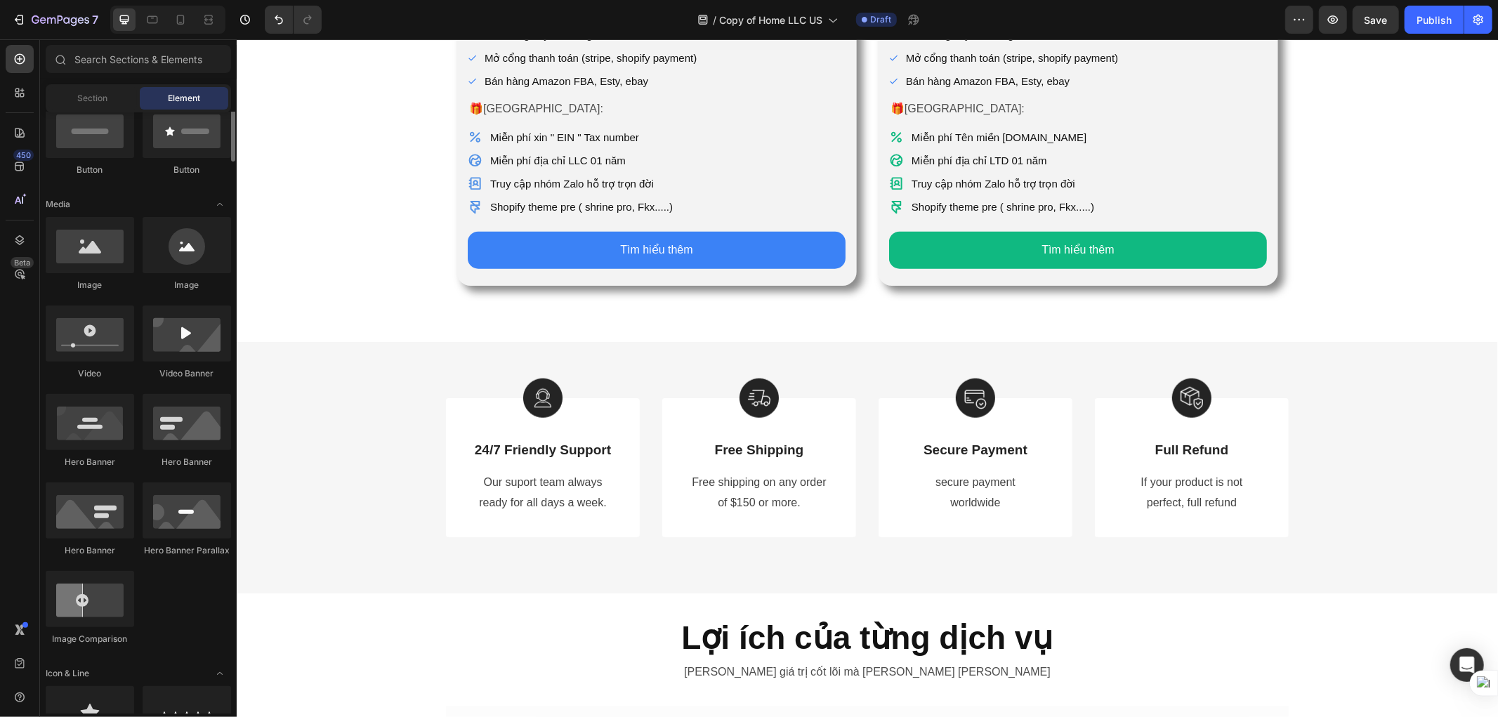
scroll to position [0, 0]
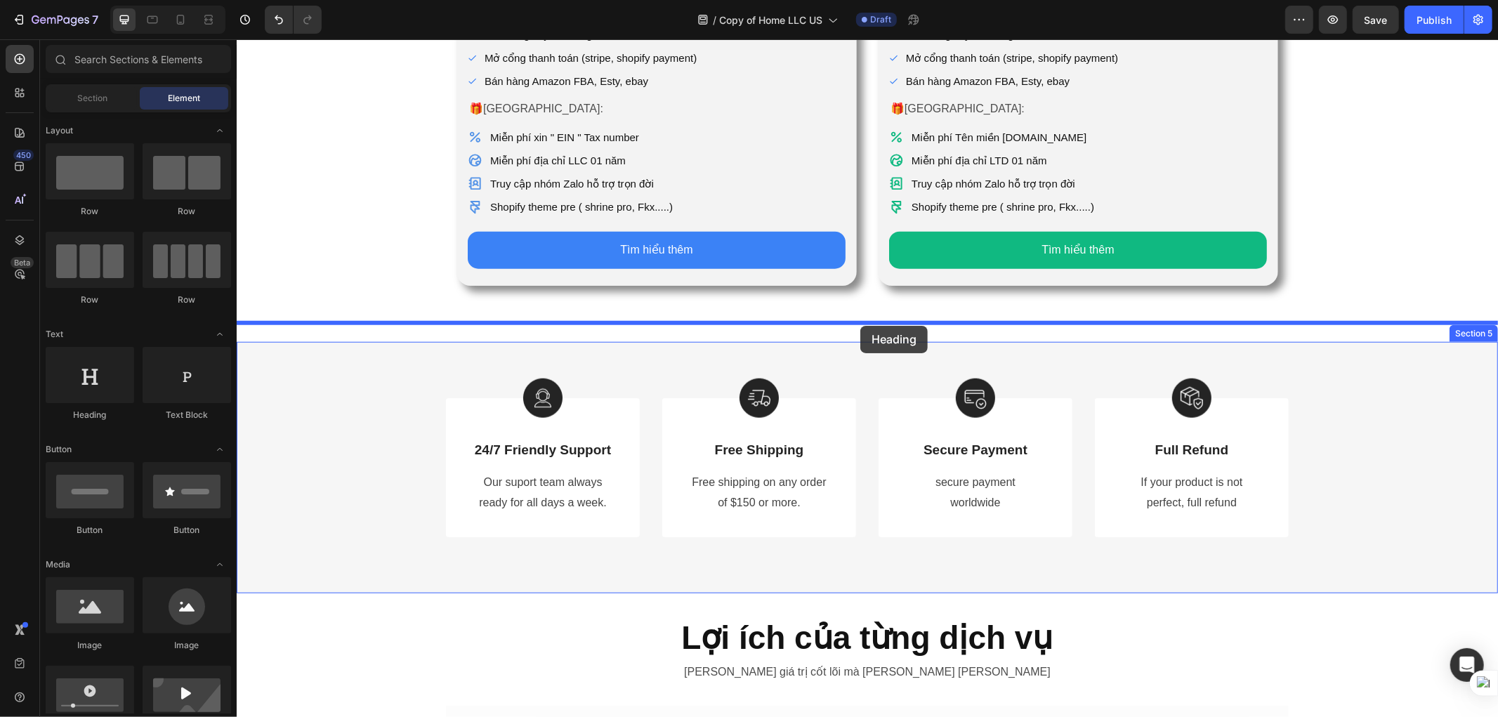
drag, startPoint x: 335, startPoint y: 430, endPoint x: 860, endPoint y: 325, distance: 535.0
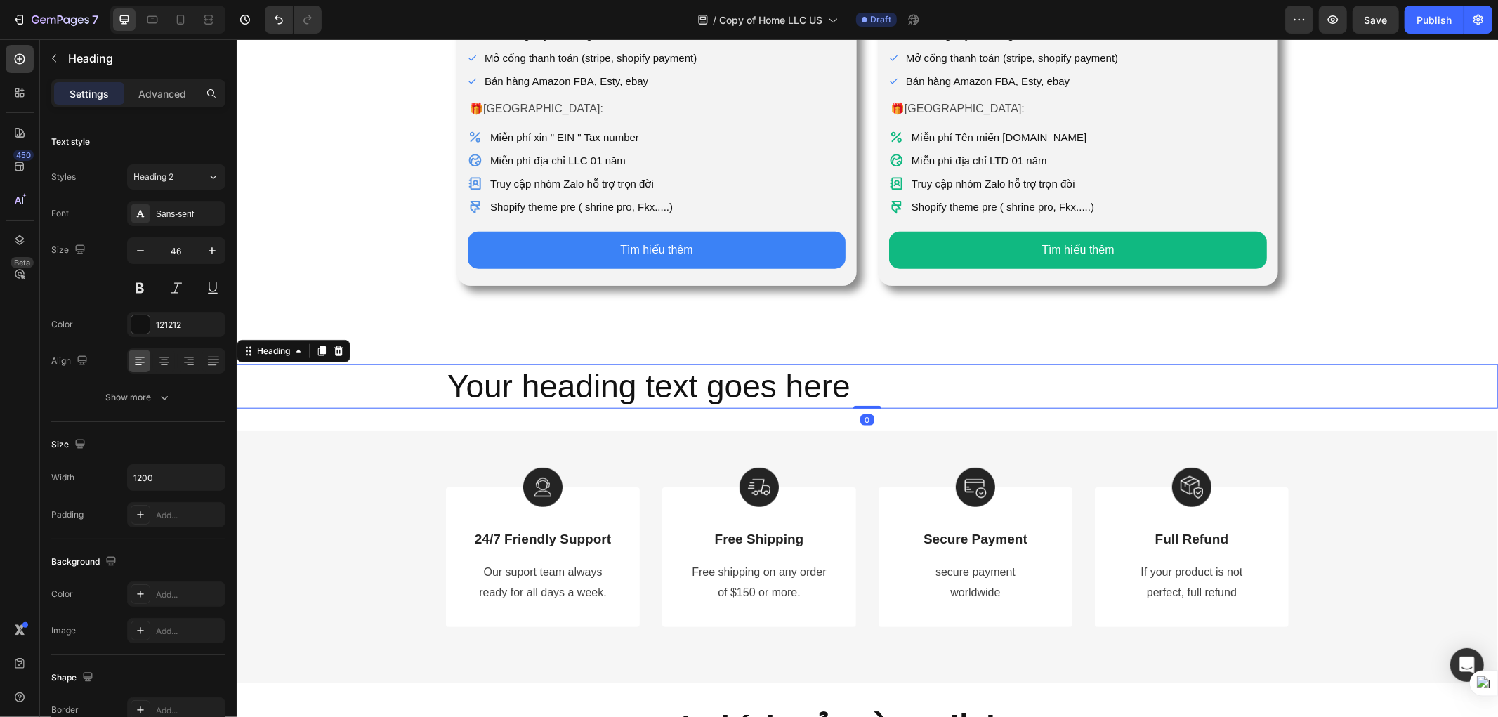
click at [860, 364] on h2 "Your heading text goes here" at bounding box center [866, 386] width 843 height 45
click at [296, 381] on div "Your heading text goes here" at bounding box center [866, 386] width 1261 height 45
click at [341, 345] on icon at bounding box center [338, 350] width 9 height 10
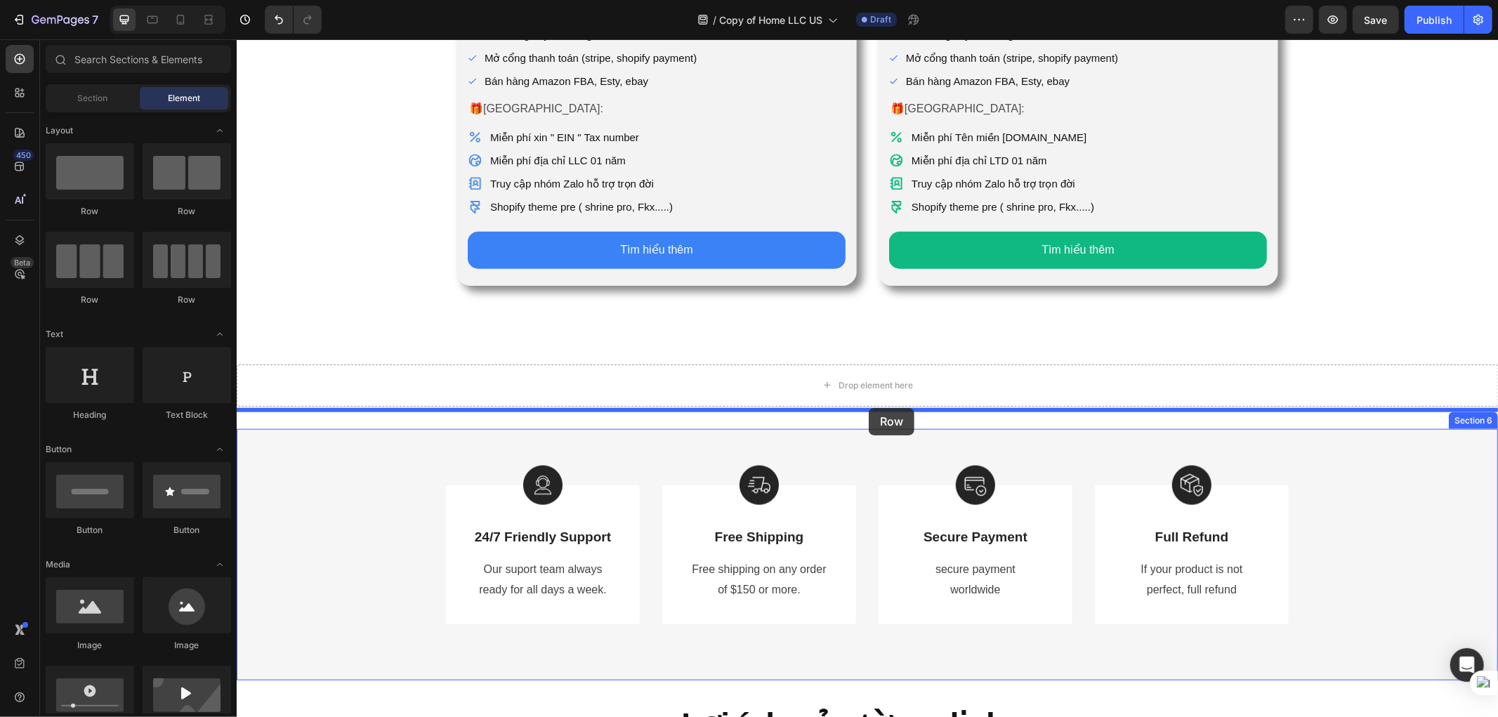
drag, startPoint x: 336, startPoint y: 233, endPoint x: 868, endPoint y: 407, distance: 560.1
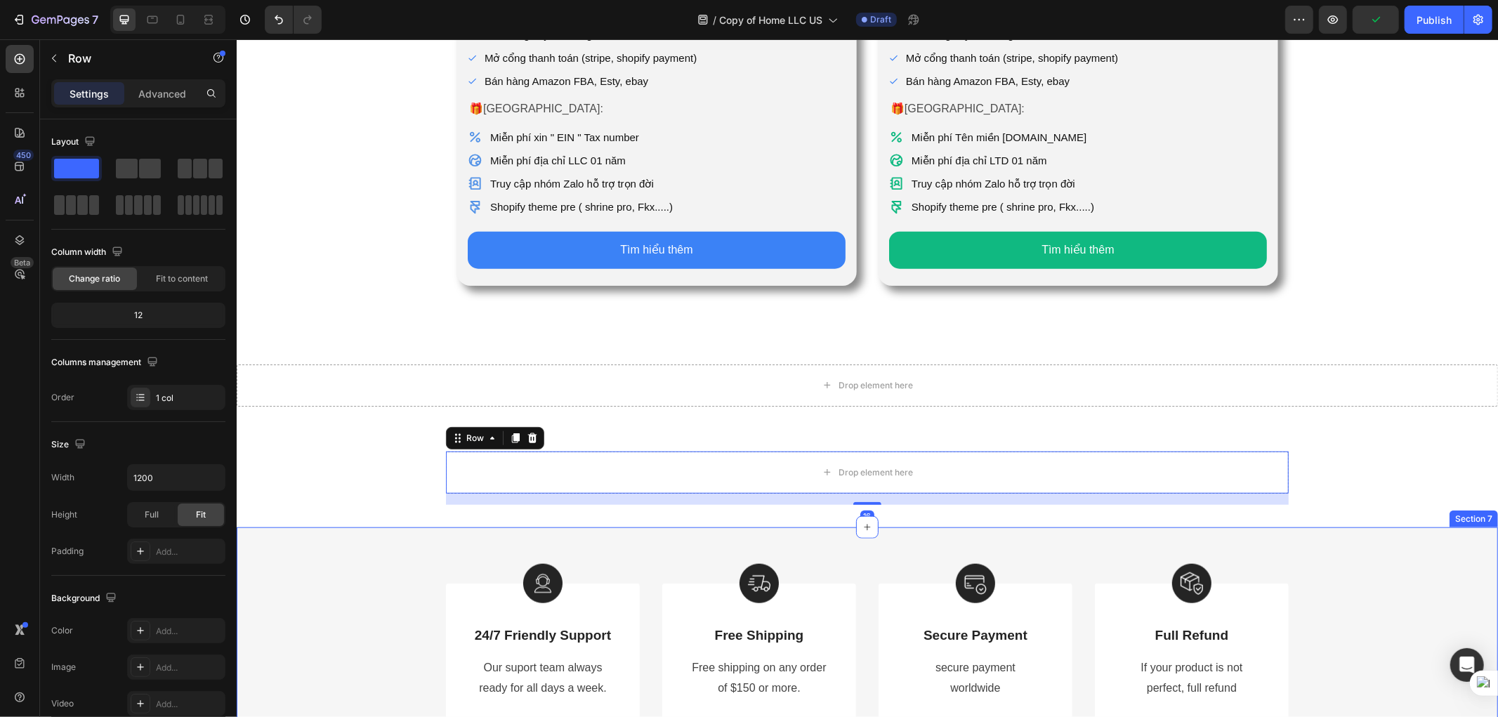
click at [1368, 550] on div "Image 24/7 Friendly Support Text Block Our suport team always ready for all day…" at bounding box center [866, 652] width 1261 height 251
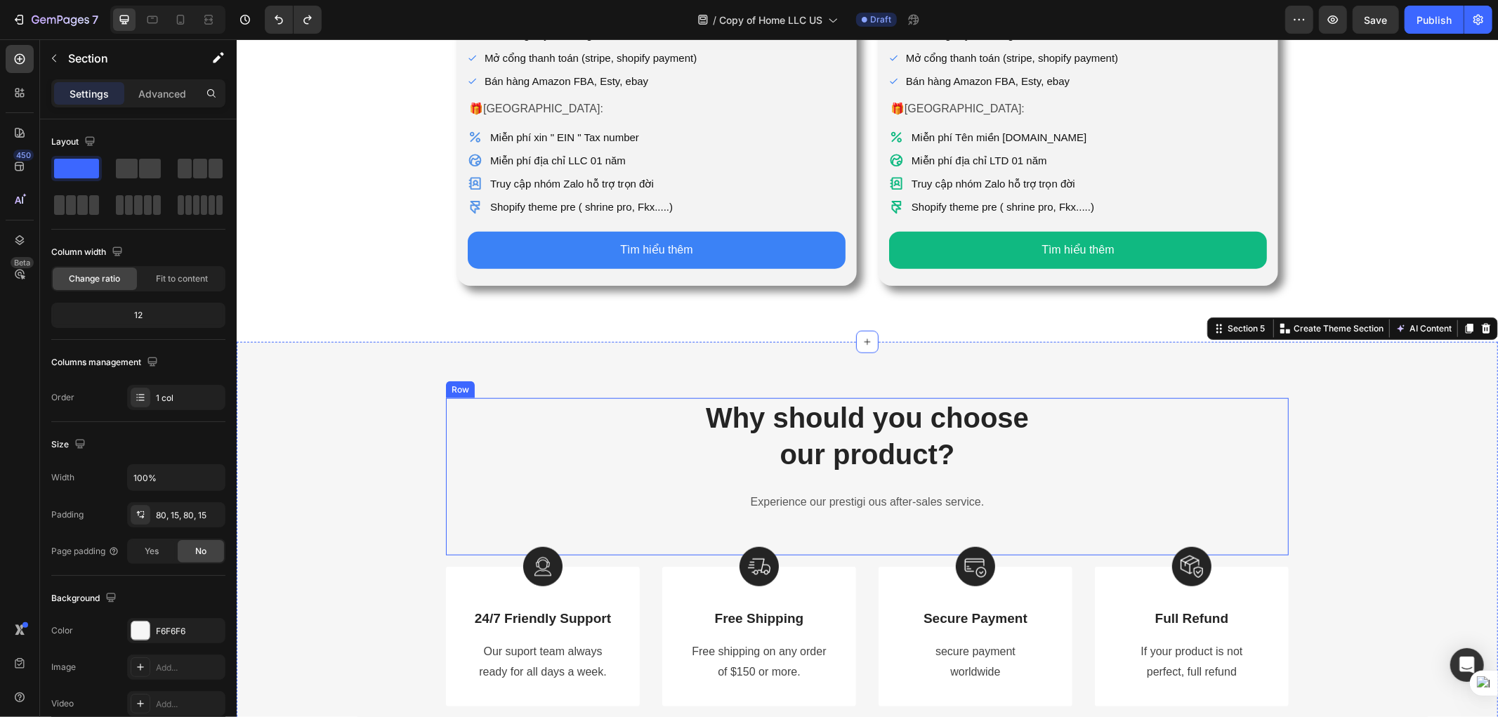
click at [1006, 520] on div "Why should you choose our product? Heading Experience our prestigi ous after-sa…" at bounding box center [866, 477] width 843 height 158
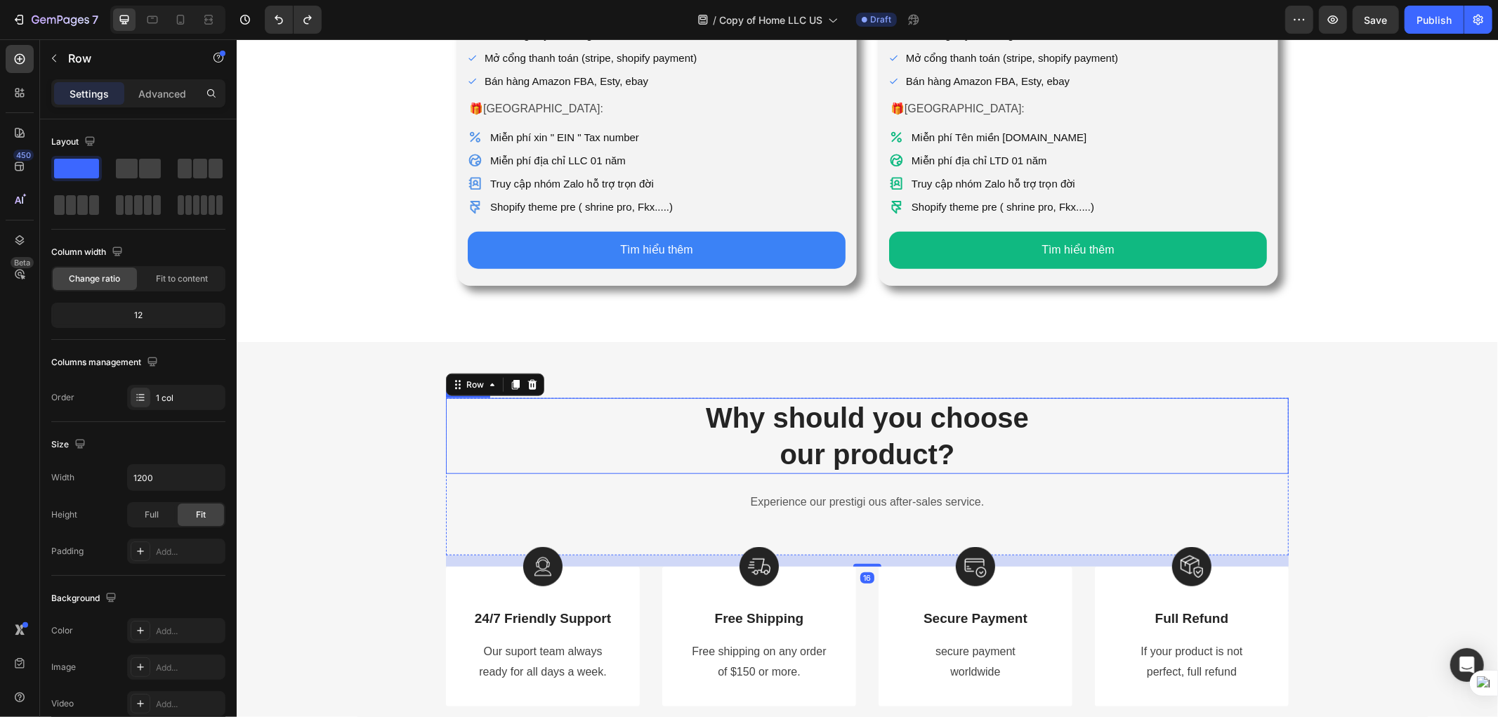
click at [842, 445] on p "Why should you choose our product?" at bounding box center [867, 435] width 840 height 73
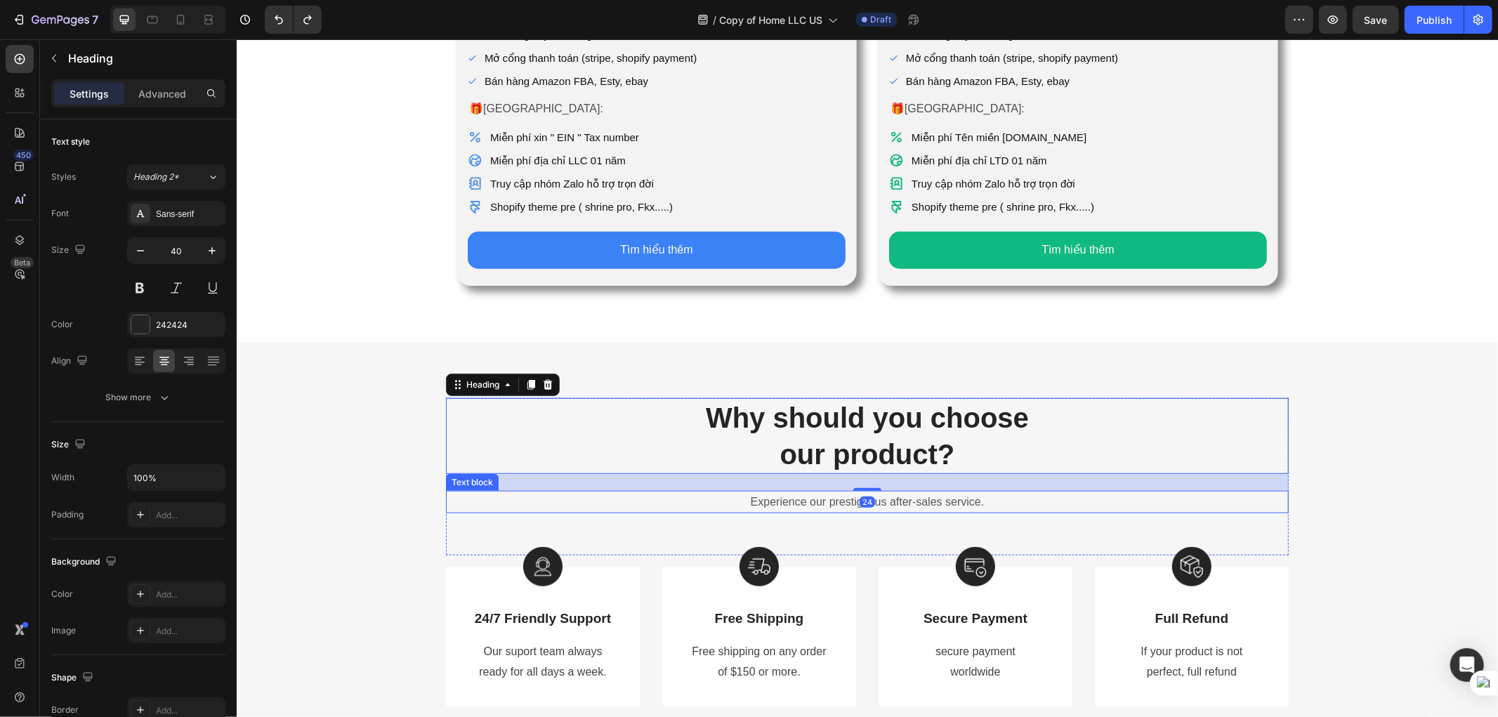
click at [921, 492] on p "Experience our prestigi ous after-sales service." at bounding box center [867, 502] width 840 height 20
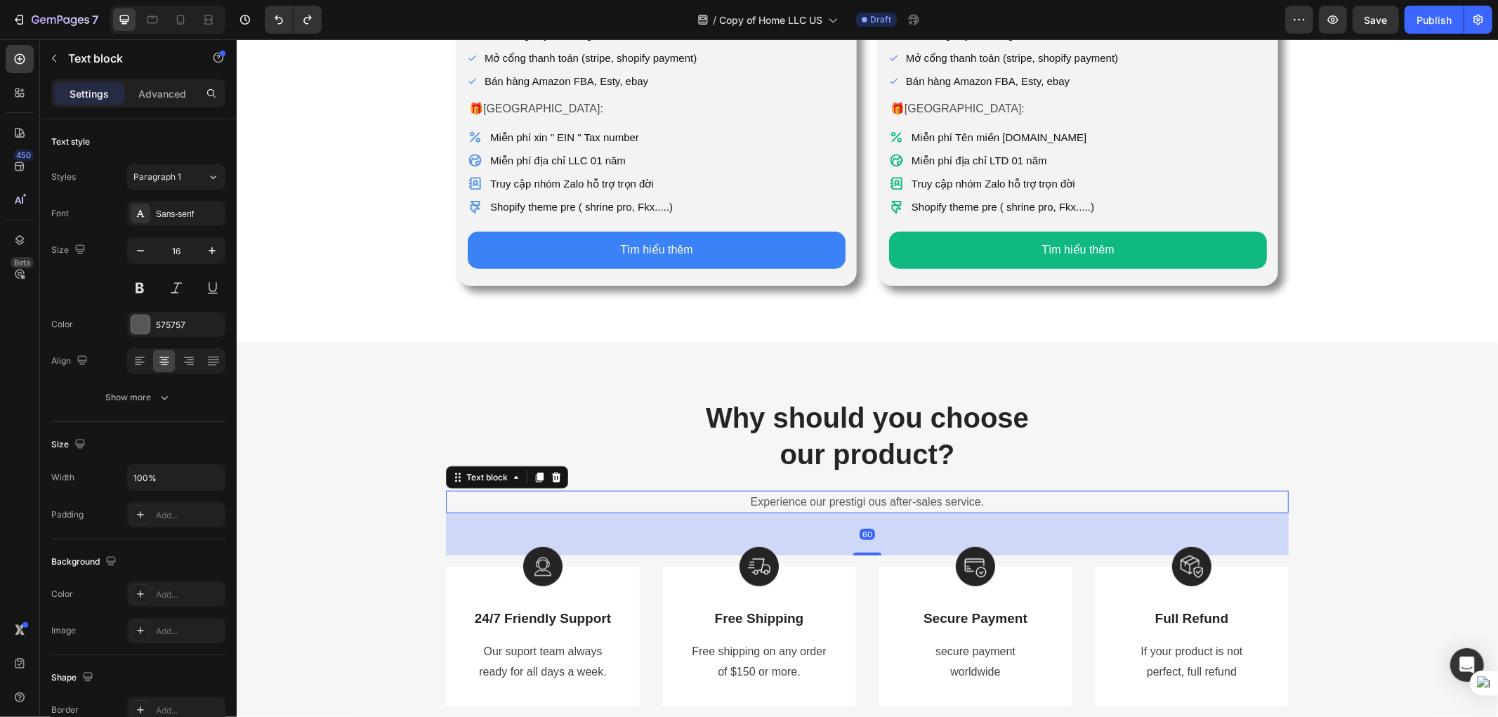
click at [550, 471] on icon at bounding box center [555, 476] width 11 height 11
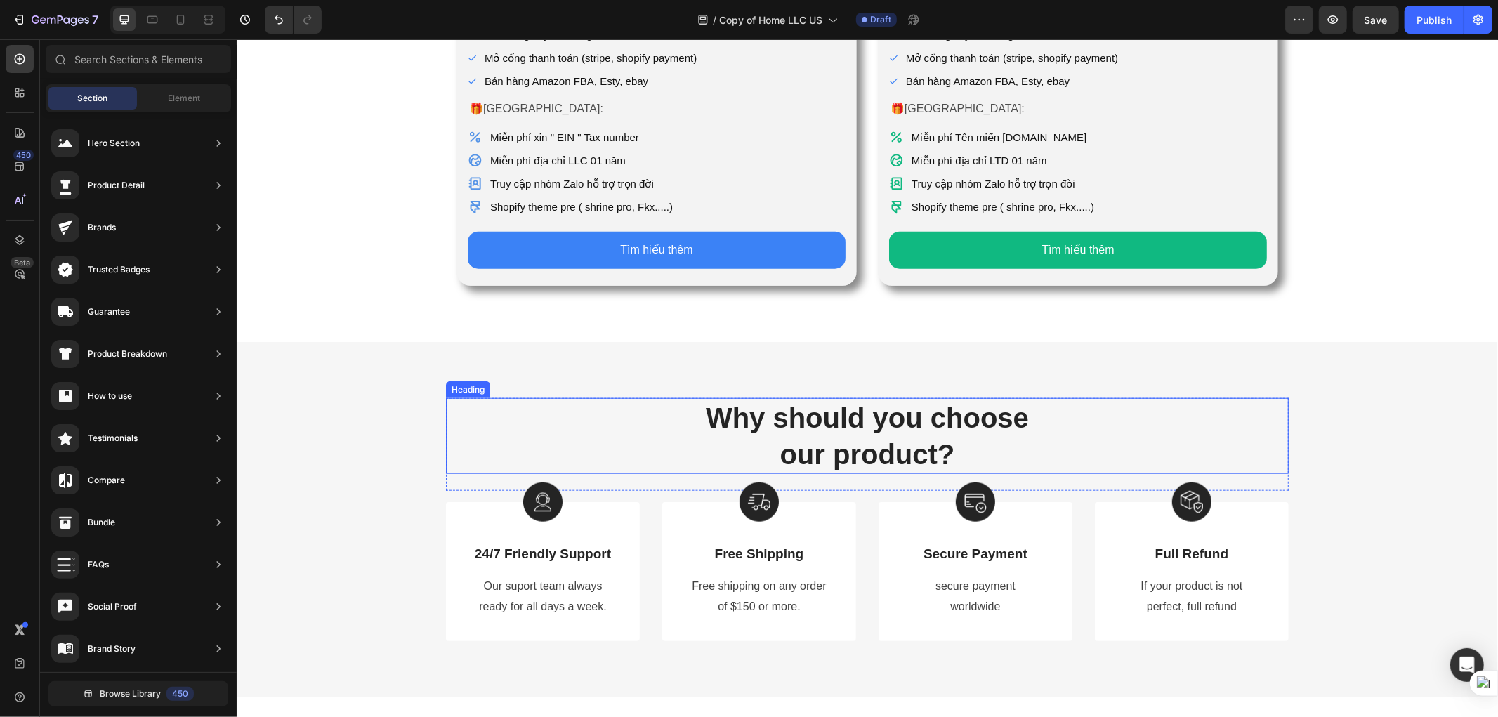
click at [840, 428] on p "Why should you choose our product?" at bounding box center [867, 435] width 840 height 73
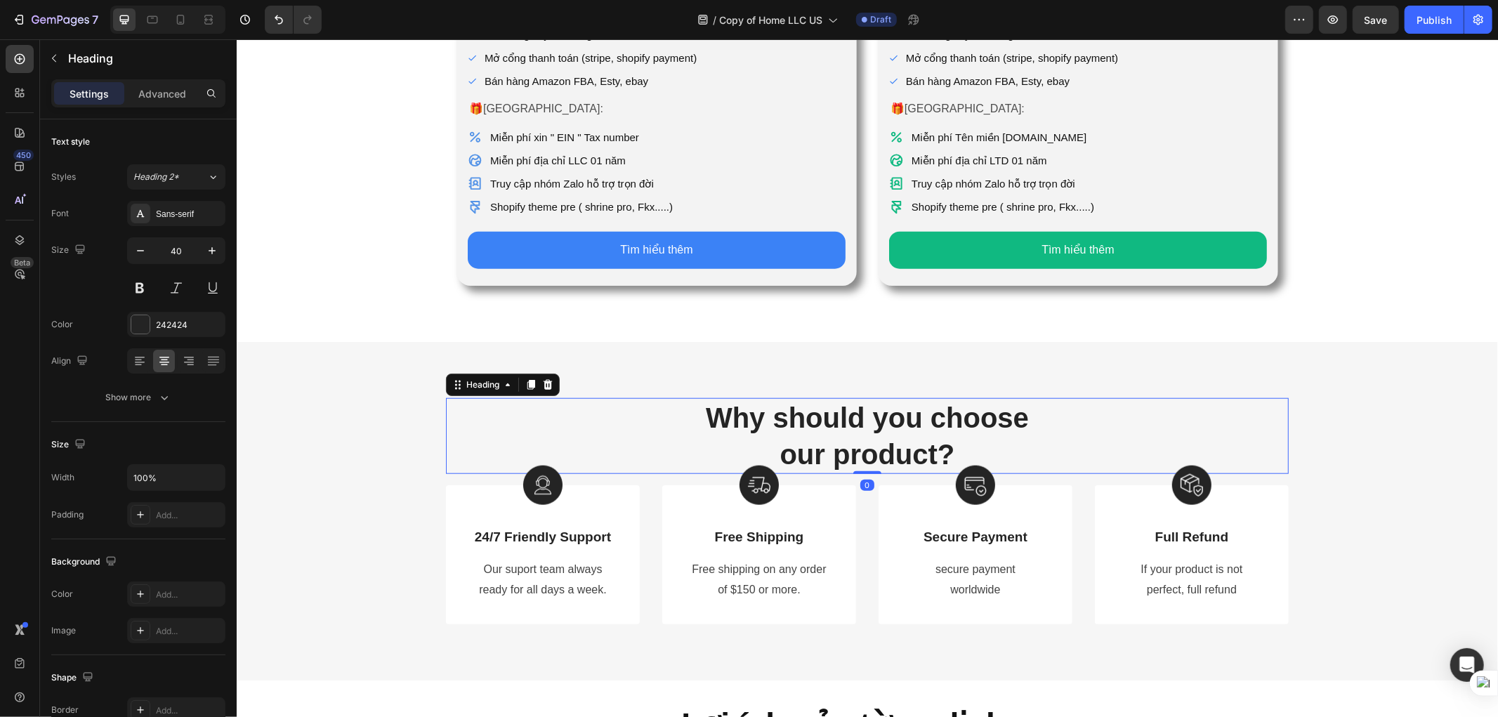
drag, startPoint x: 858, startPoint y: 468, endPoint x: 863, endPoint y: 449, distance: 20.5
click at [863, 449] on div "Why should you choose our product? Heading 0" at bounding box center [866, 436] width 843 height 76
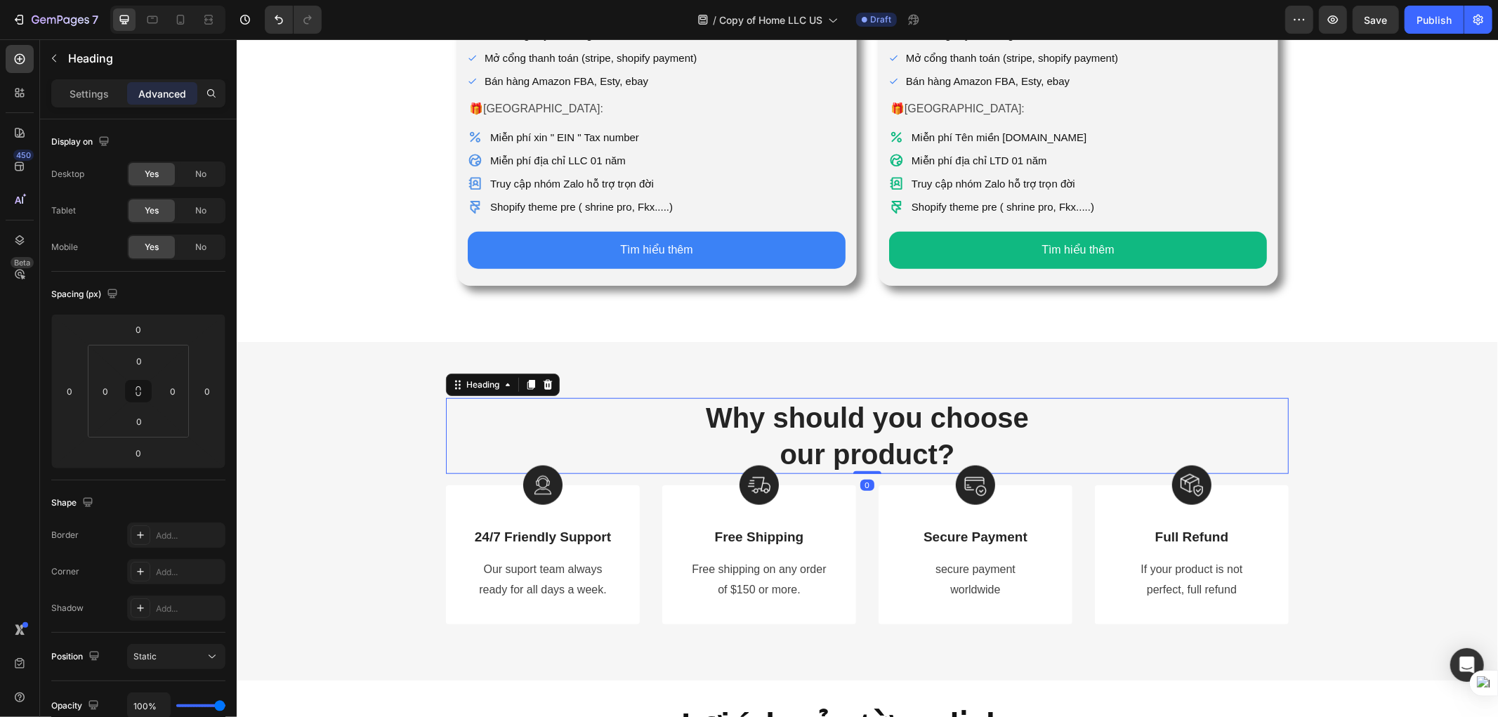
click at [886, 414] on p "Why should you choose our product?" at bounding box center [867, 435] width 840 height 73
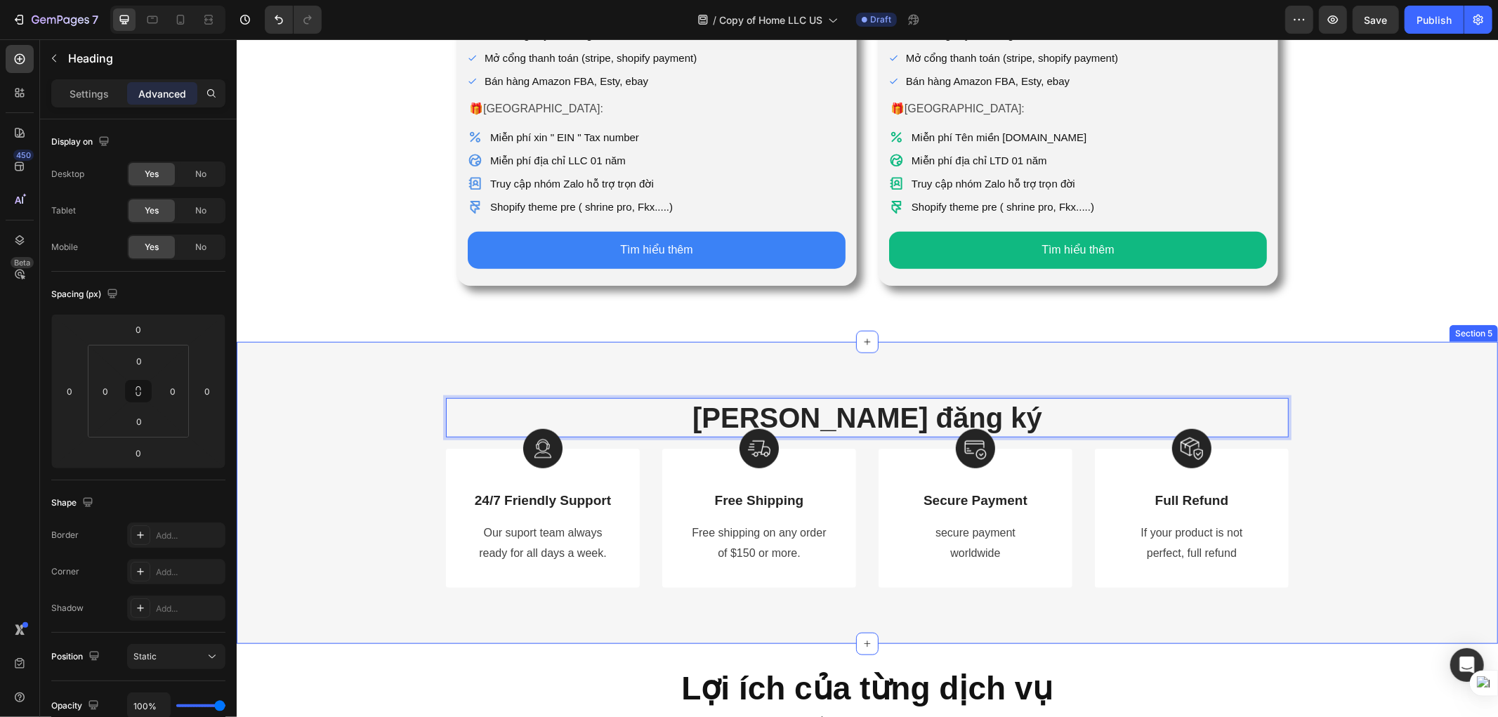
click at [1315, 341] on div "[PERSON_NAME] đăng ký Heading 0 Row Image 24/7 Friendly Support Text Block Our …" at bounding box center [866, 492] width 1261 height 302
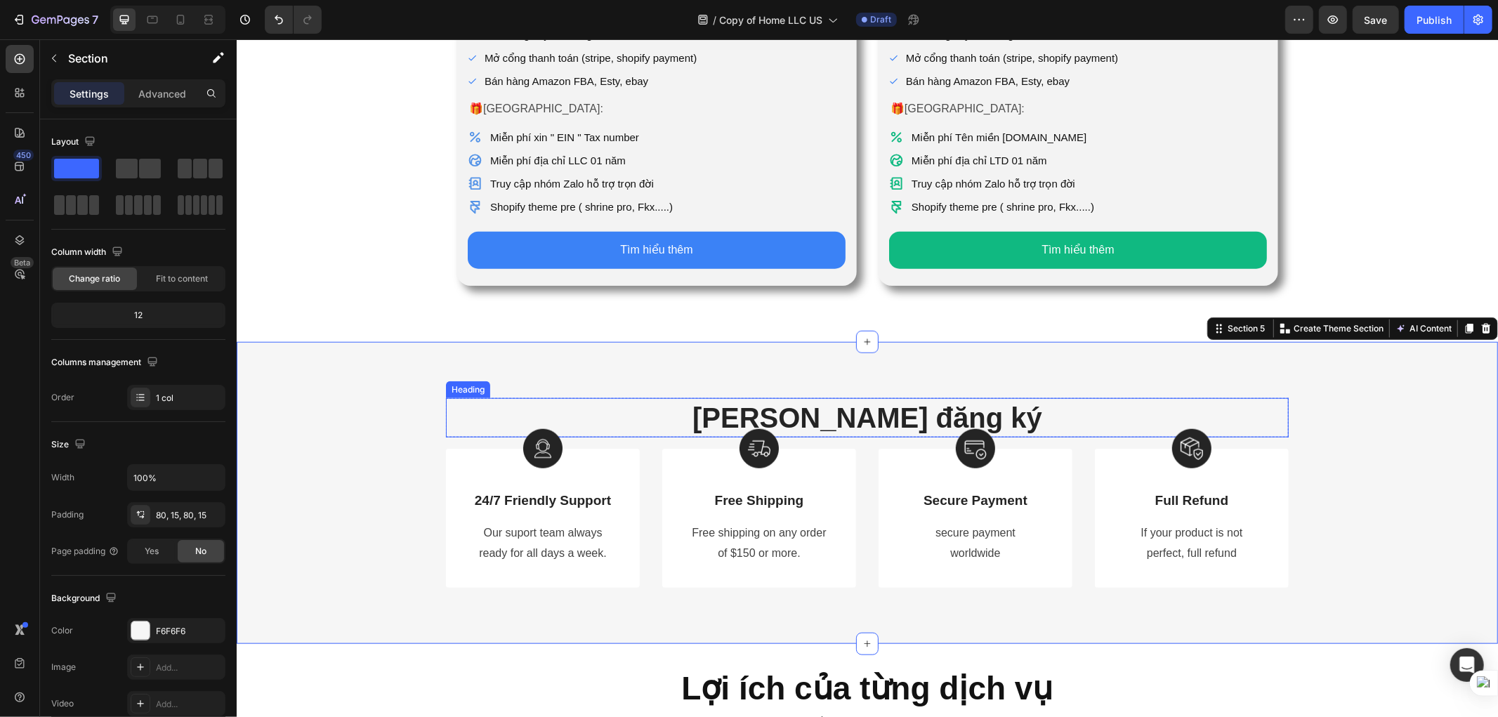
click at [1070, 400] on p "[PERSON_NAME] đăng ký" at bounding box center [867, 417] width 840 height 37
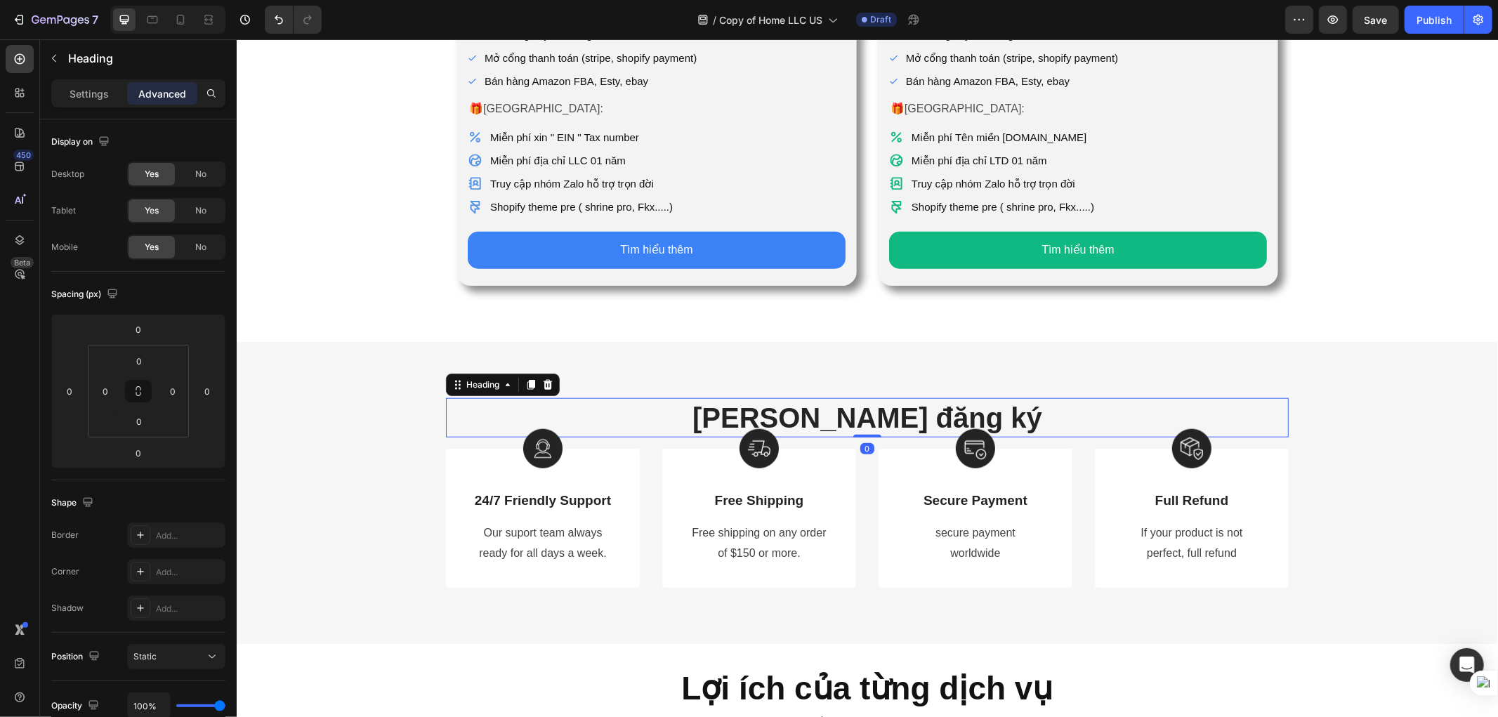
drag, startPoint x: 862, startPoint y: 416, endPoint x: 862, endPoint y: 433, distance: 16.2
click at [862, 437] on div "0" at bounding box center [866, 437] width 843 height 0
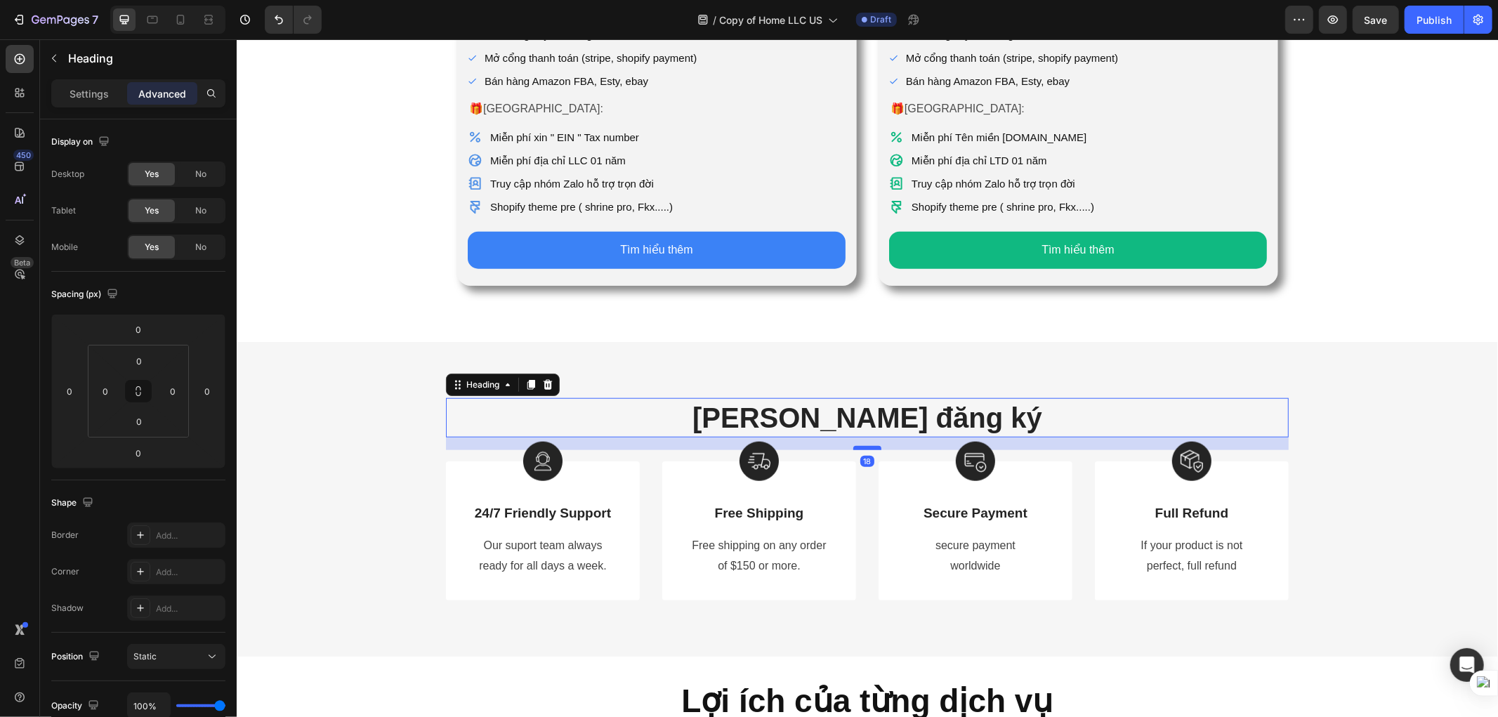
drag, startPoint x: 860, startPoint y: 416, endPoint x: 859, endPoint y: 429, distance: 12.7
click at [859, 445] on div at bounding box center [867, 447] width 28 height 4
type input "18"
click at [855, 353] on div "[PERSON_NAME] đăng ký Heading 18 Row Image 24/7 Friendly Support Text Block Our…" at bounding box center [866, 498] width 1261 height 315
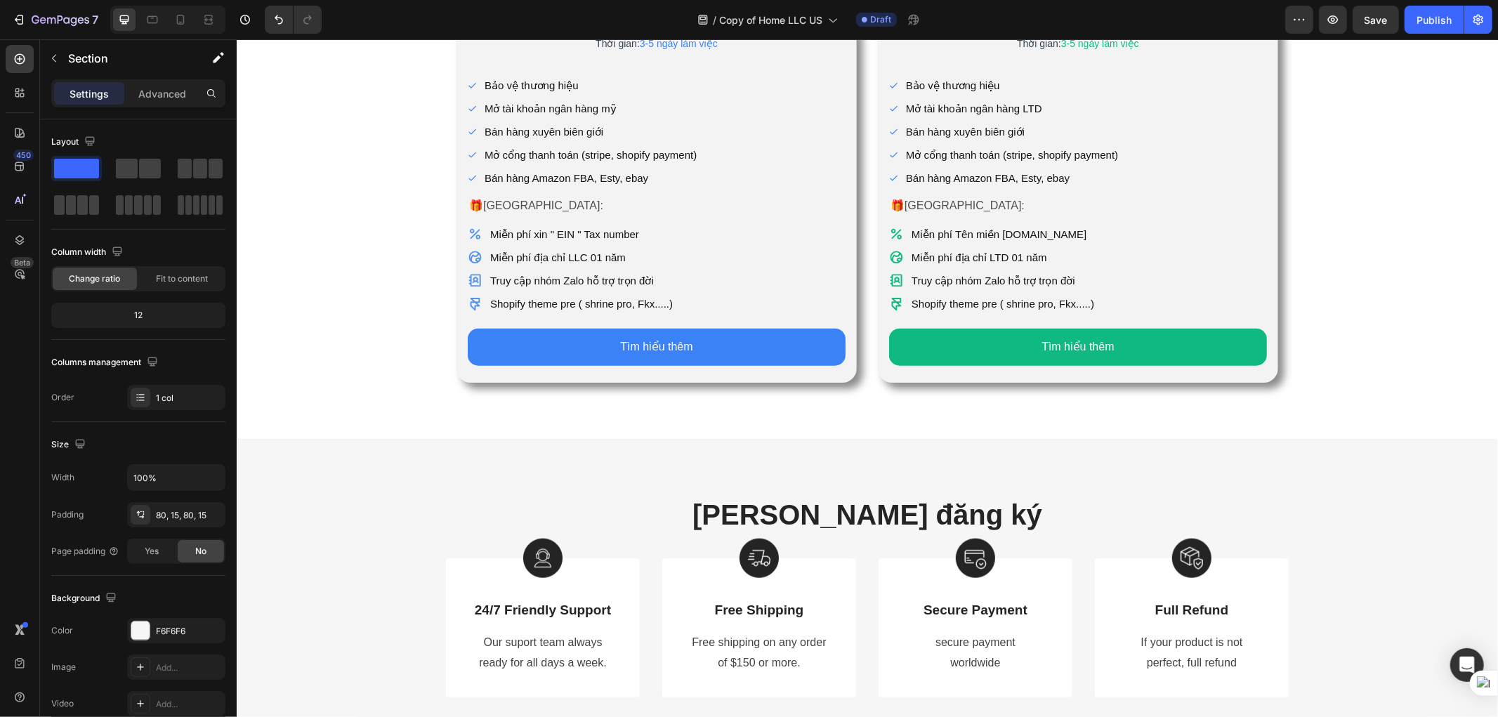
scroll to position [1094, 0]
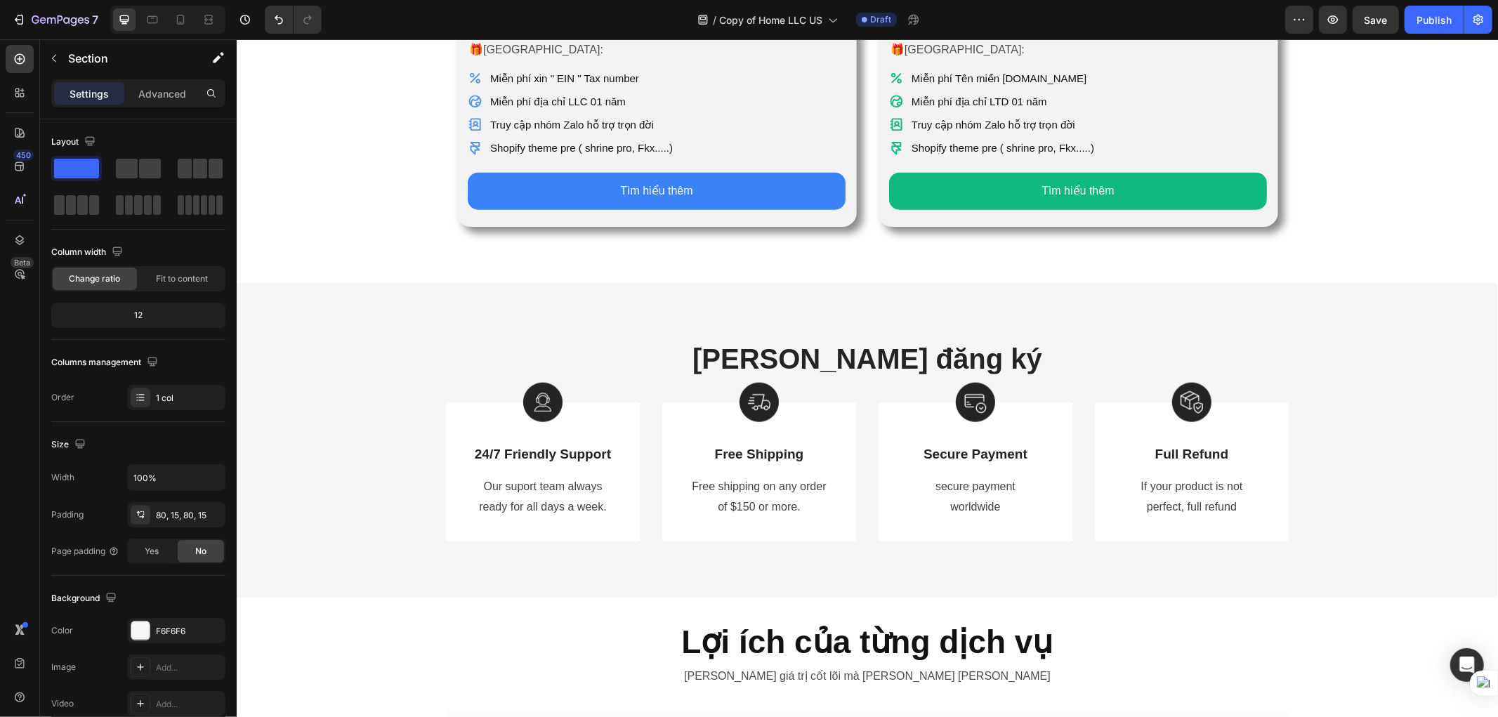
click at [631, 530] on div "[PERSON_NAME] đăng ký Heading Row Image 24/7 Friendly Support Text Block Our su…" at bounding box center [866, 439] width 1261 height 315
click at [637, 466] on div "Image 24/7 Friendly Support Text Block Our suport team always ready for all day…" at bounding box center [866, 471] width 843 height 139
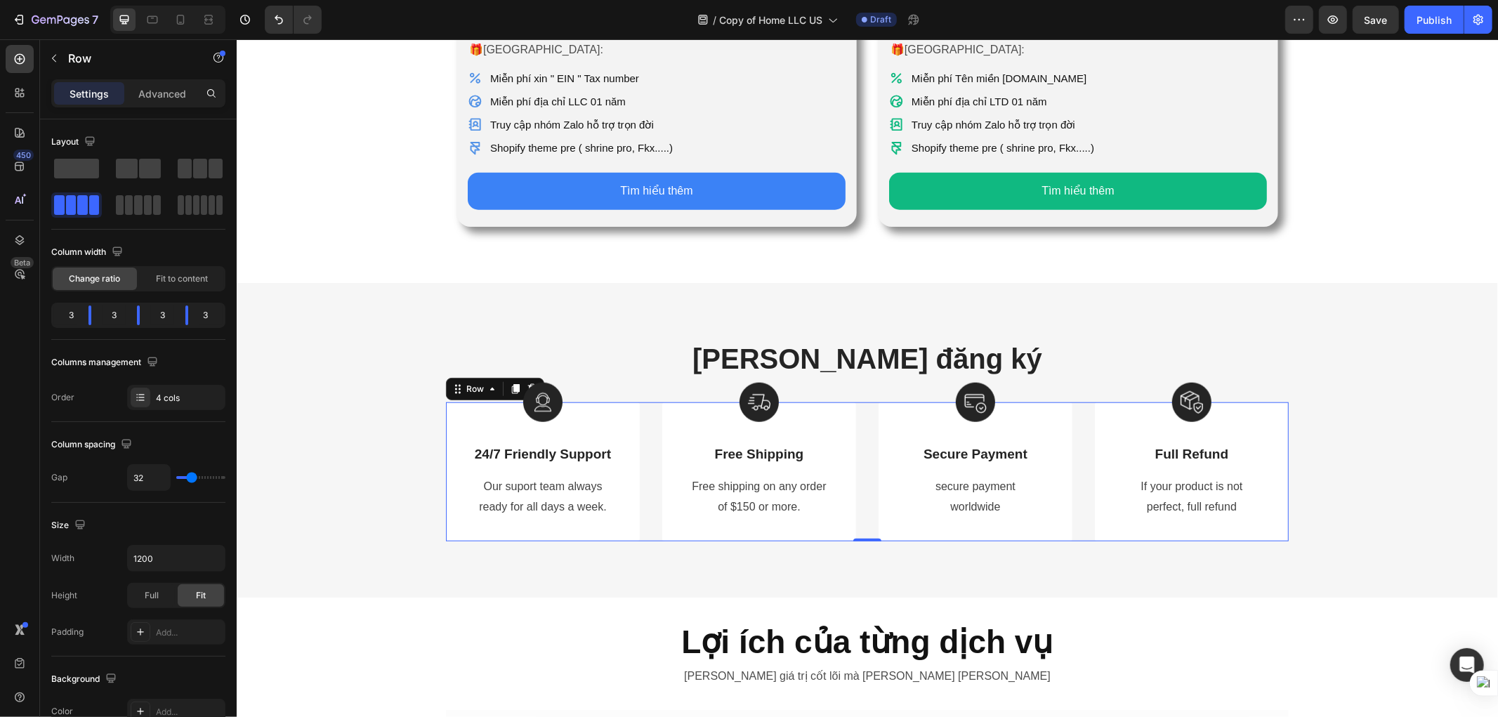
click at [643, 461] on div "Image 24/7 Friendly Support Text Block Our suport team always ready for all day…" at bounding box center [866, 471] width 843 height 139
click at [640, 452] on div "Image 24/7 Friendly Support Text Block Our suport team always ready for all day…" at bounding box center [866, 471] width 843 height 139
click at [685, 452] on div "Image Free Shipping Text Block Free shipping on any order of $150 or more. Text…" at bounding box center [758, 481] width 149 height 74
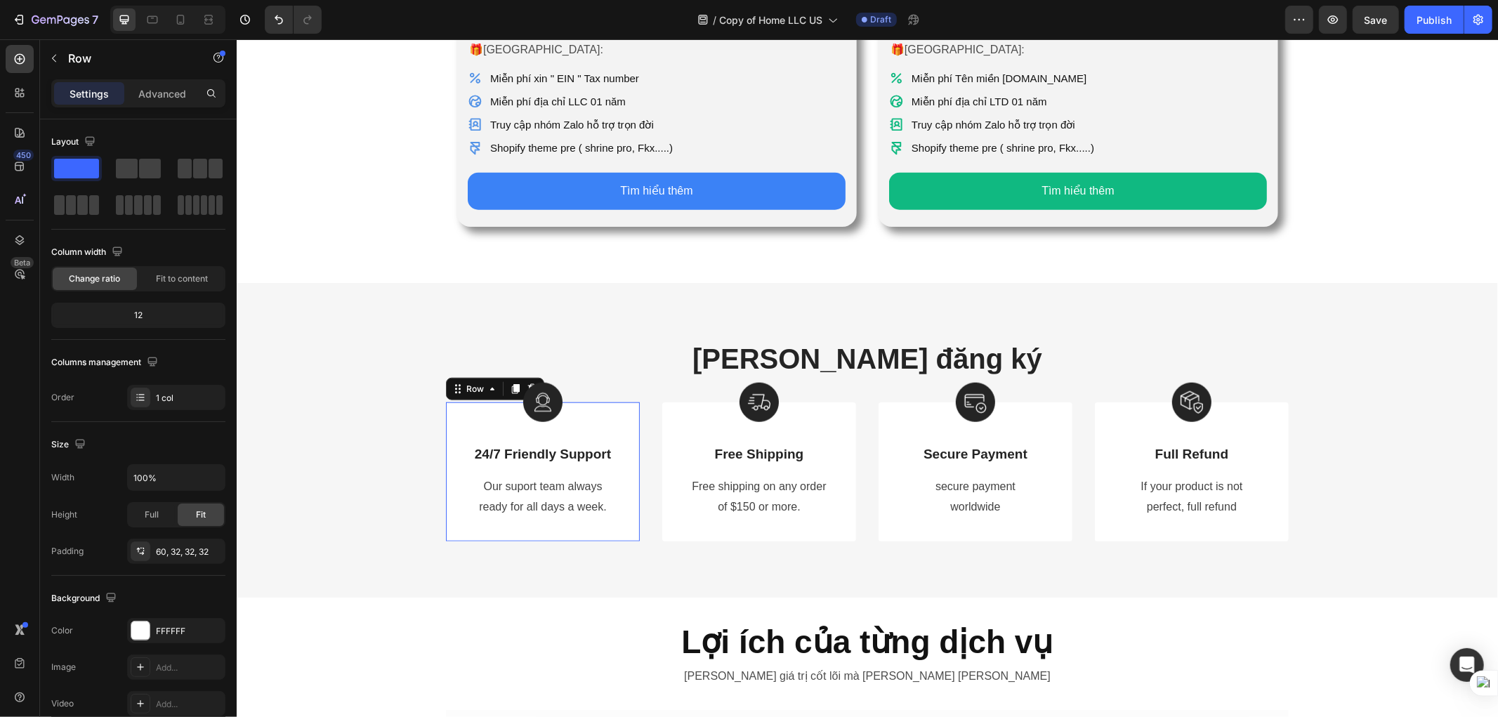
click at [623, 463] on div "Image 24/7 Friendly Support Text Block Our suport team always ready for all day…" at bounding box center [542, 471] width 194 height 139
click at [1051, 541] on div "[PERSON_NAME] đăng ký Heading Row Image 24/7 Friendly Support Text Block Our su…" at bounding box center [866, 439] width 1261 height 315
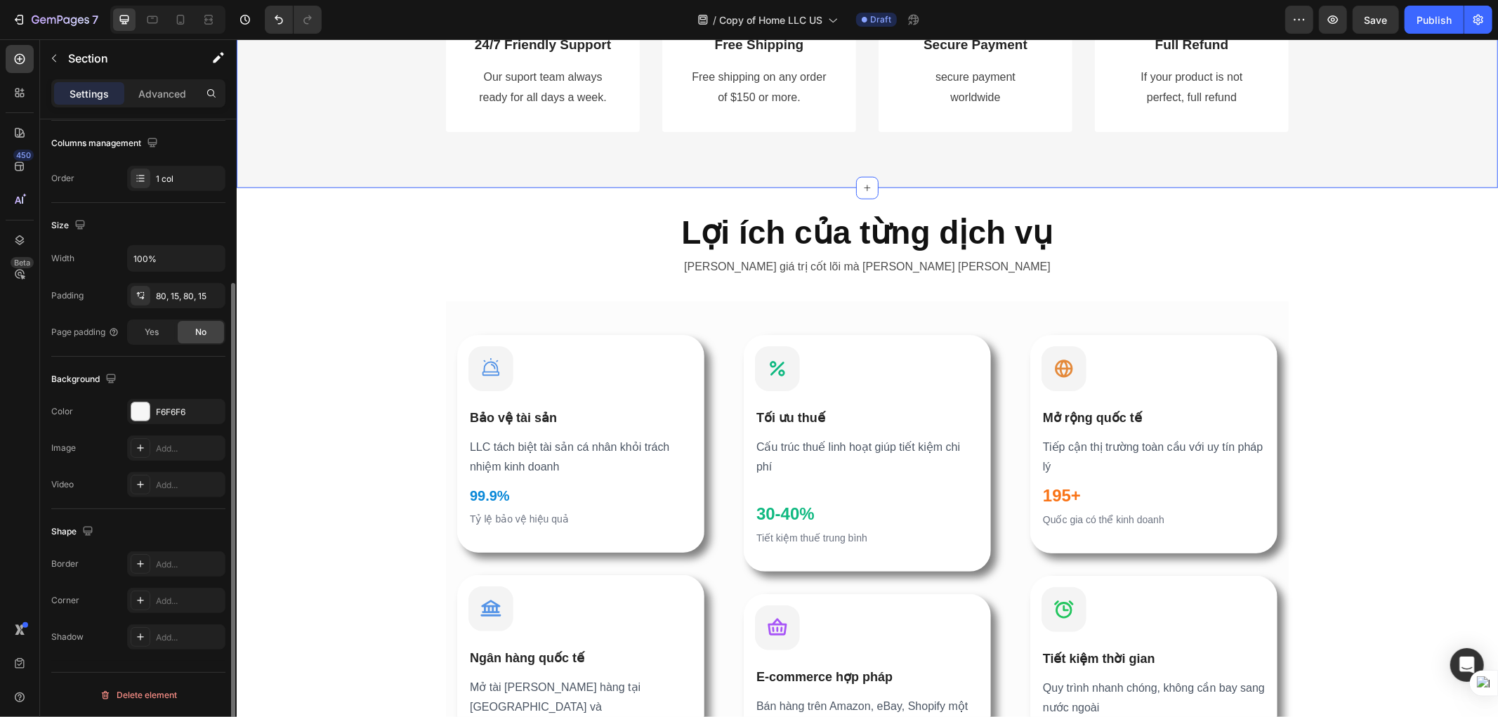
scroll to position [0, 0]
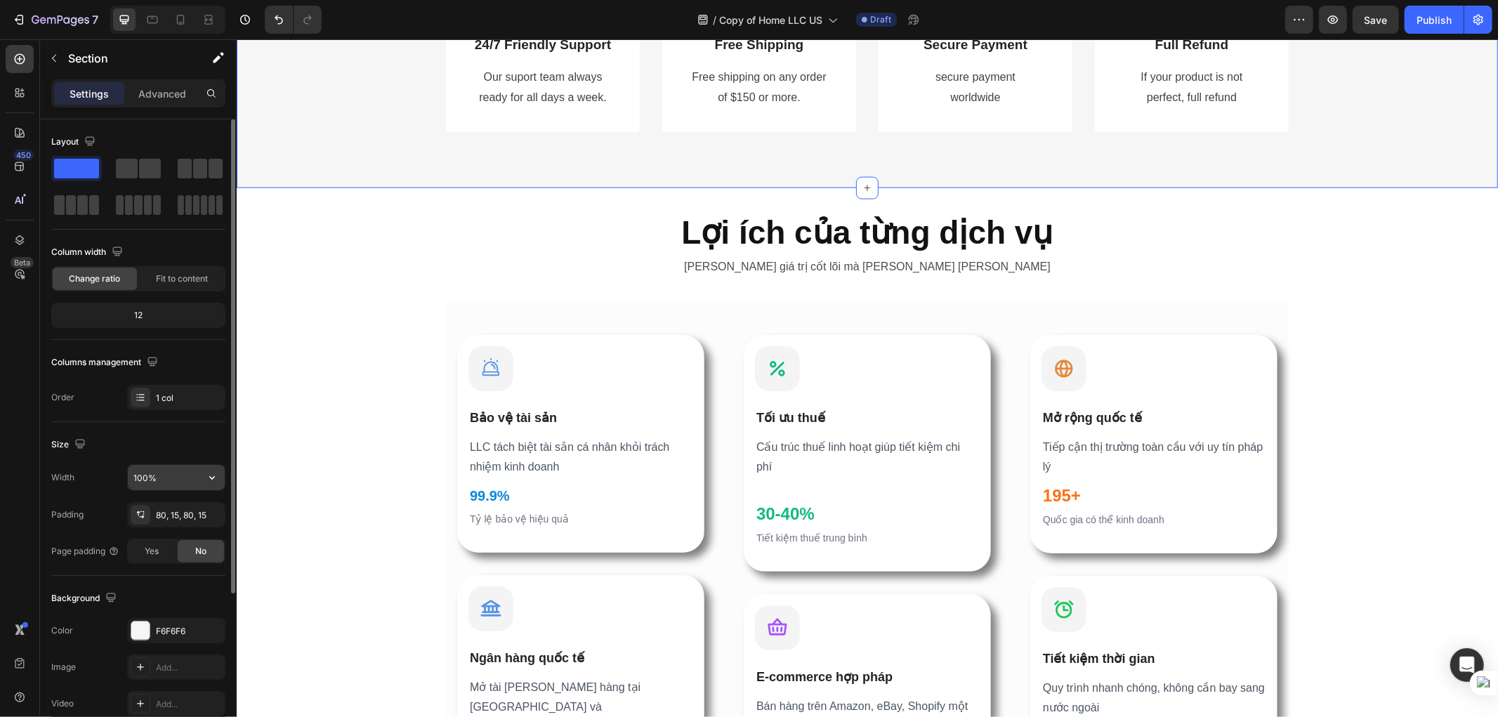
click at [187, 475] on input "100%" at bounding box center [176, 477] width 97 height 25
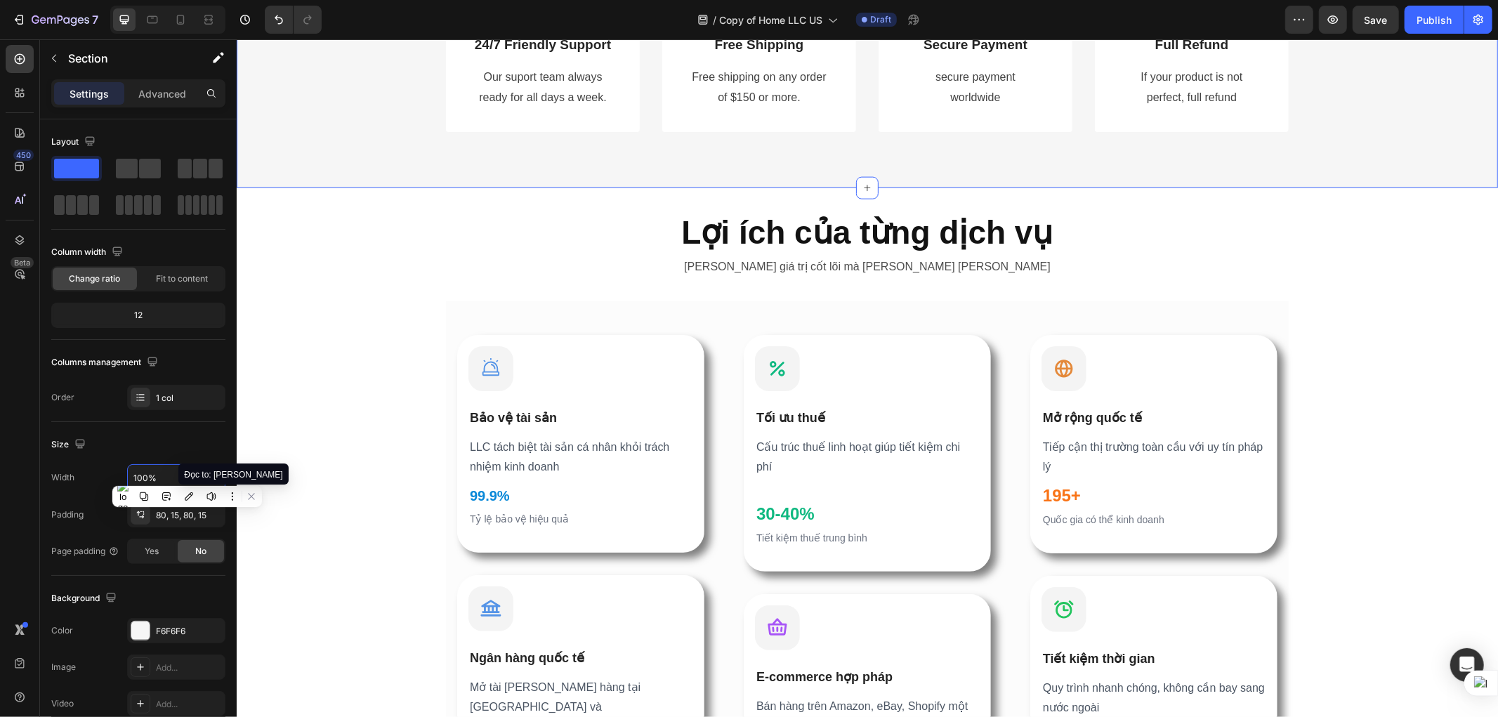
click at [211, 479] on div "Đọc to: [PERSON_NAME]" at bounding box center [233, 474] width 110 height 21
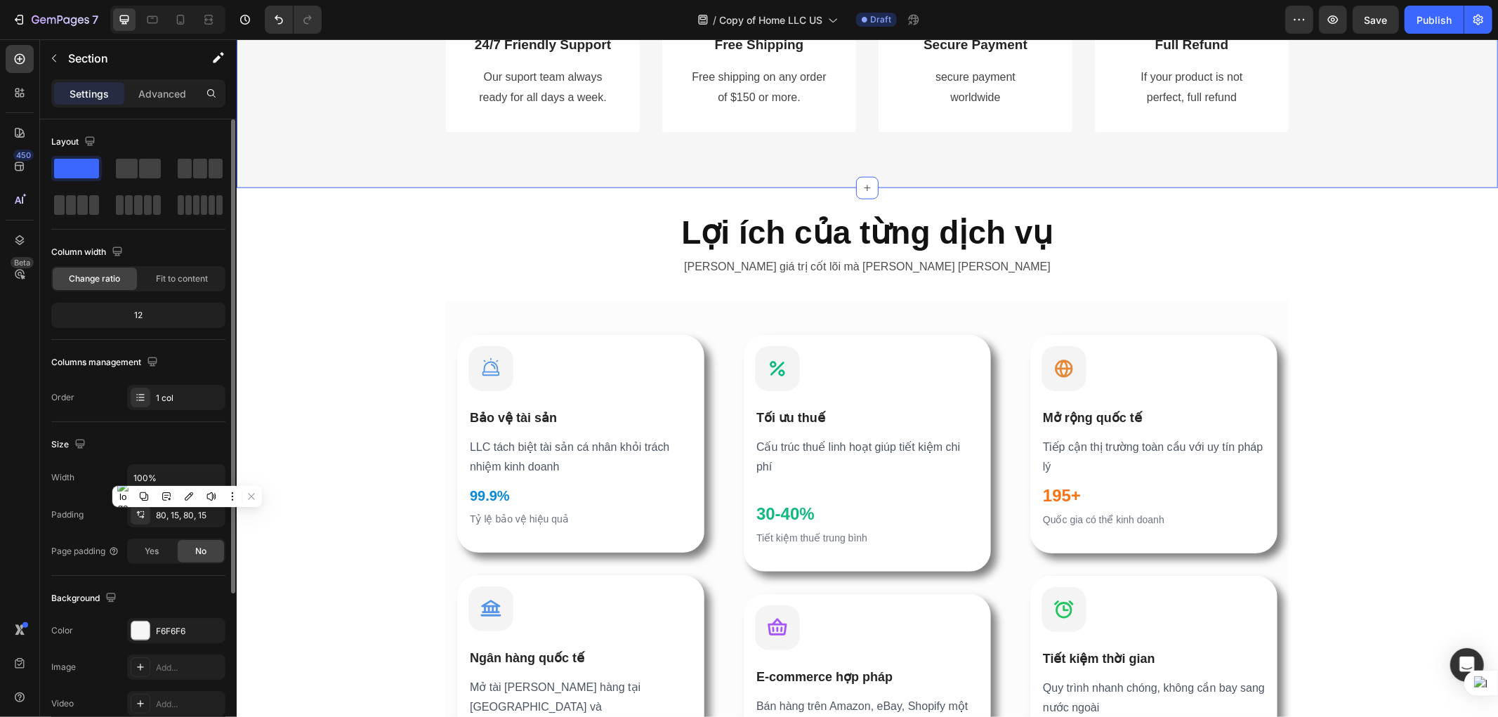
click at [218, 442] on div "Size" at bounding box center [138, 444] width 174 height 22
click at [218, 478] on icon "button" at bounding box center [212, 478] width 14 height 14
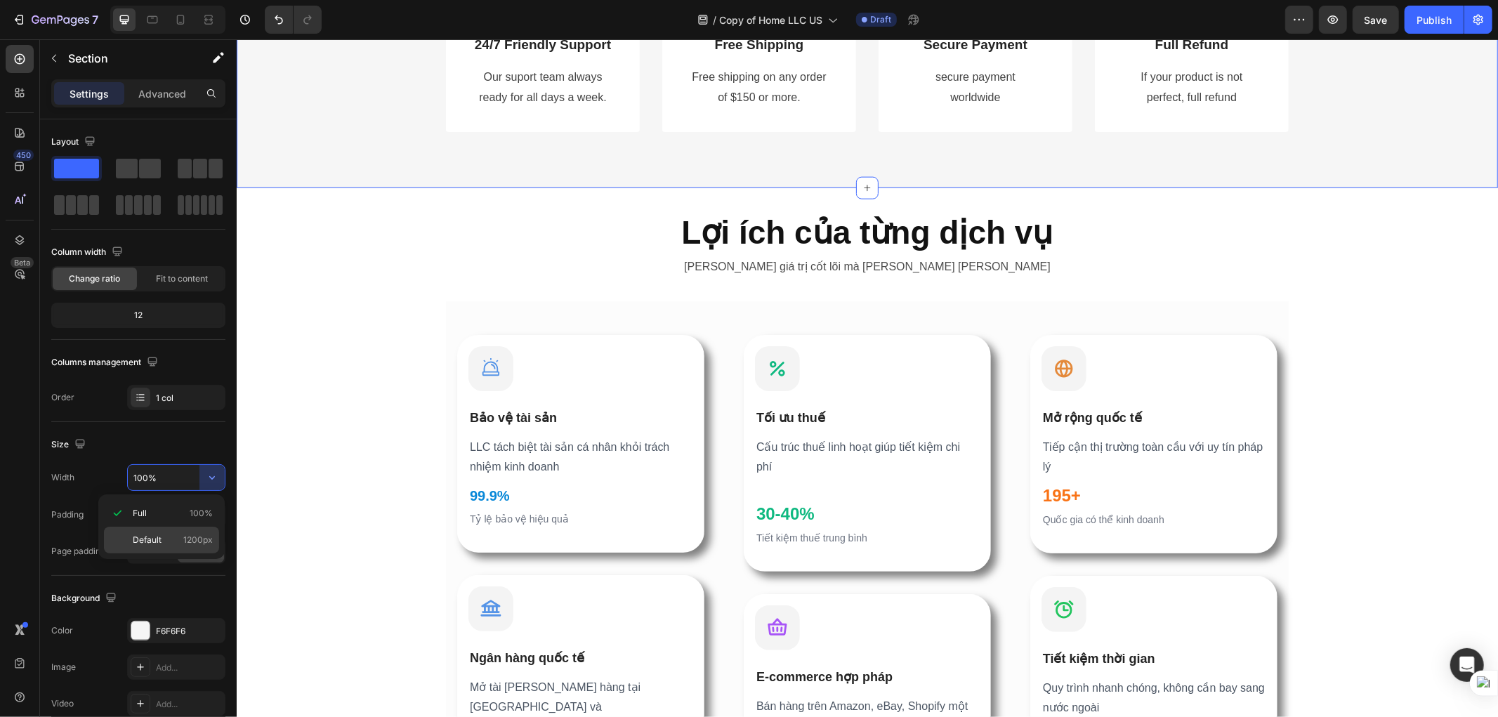
click at [160, 542] on span "Default" at bounding box center [147, 540] width 29 height 13
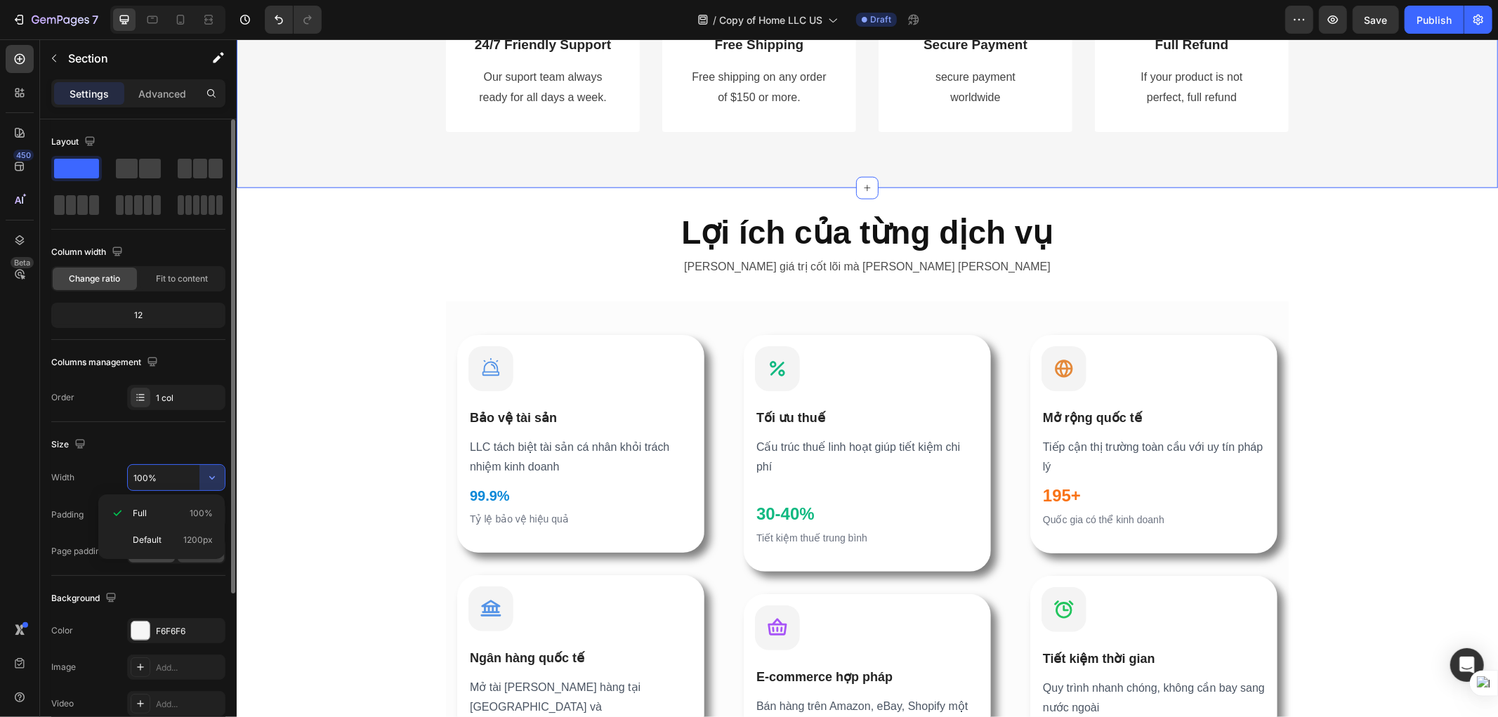
type input "1200"
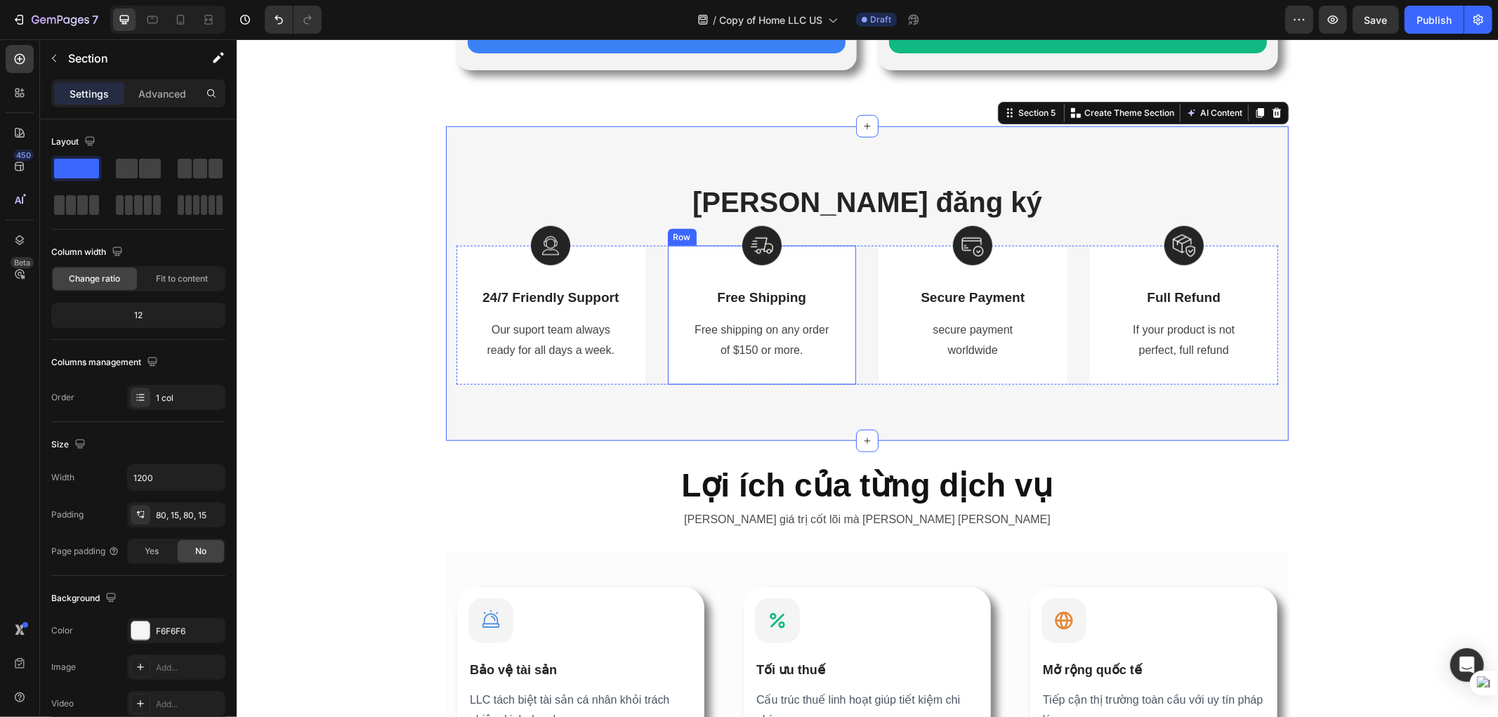
scroll to position [1094, 0]
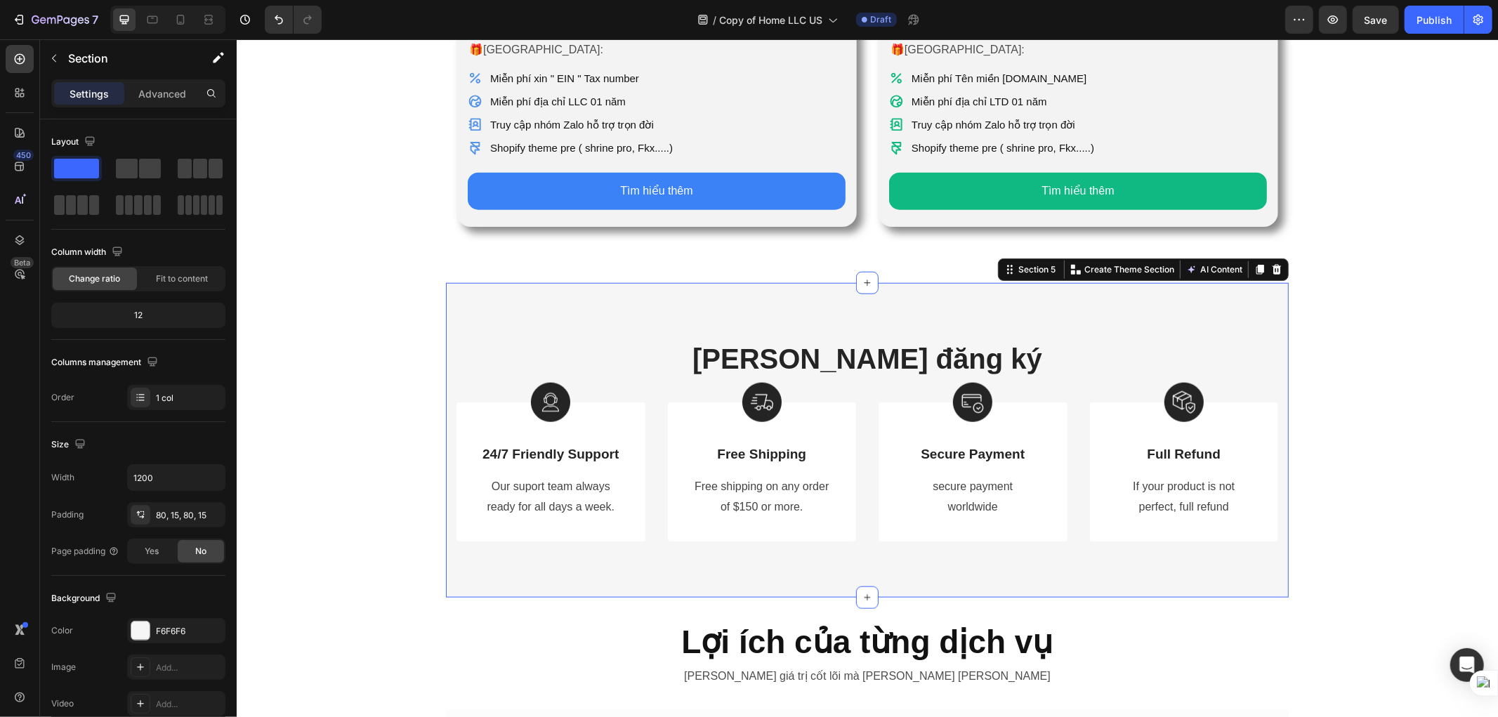
click at [1307, 506] on div "Icon [PERSON_NAME] LẬP LLC [PERSON_NAME] KỲ Heading Chi phí từ: Text Block $229…" at bounding box center [866, 123] width 1261 height 2299
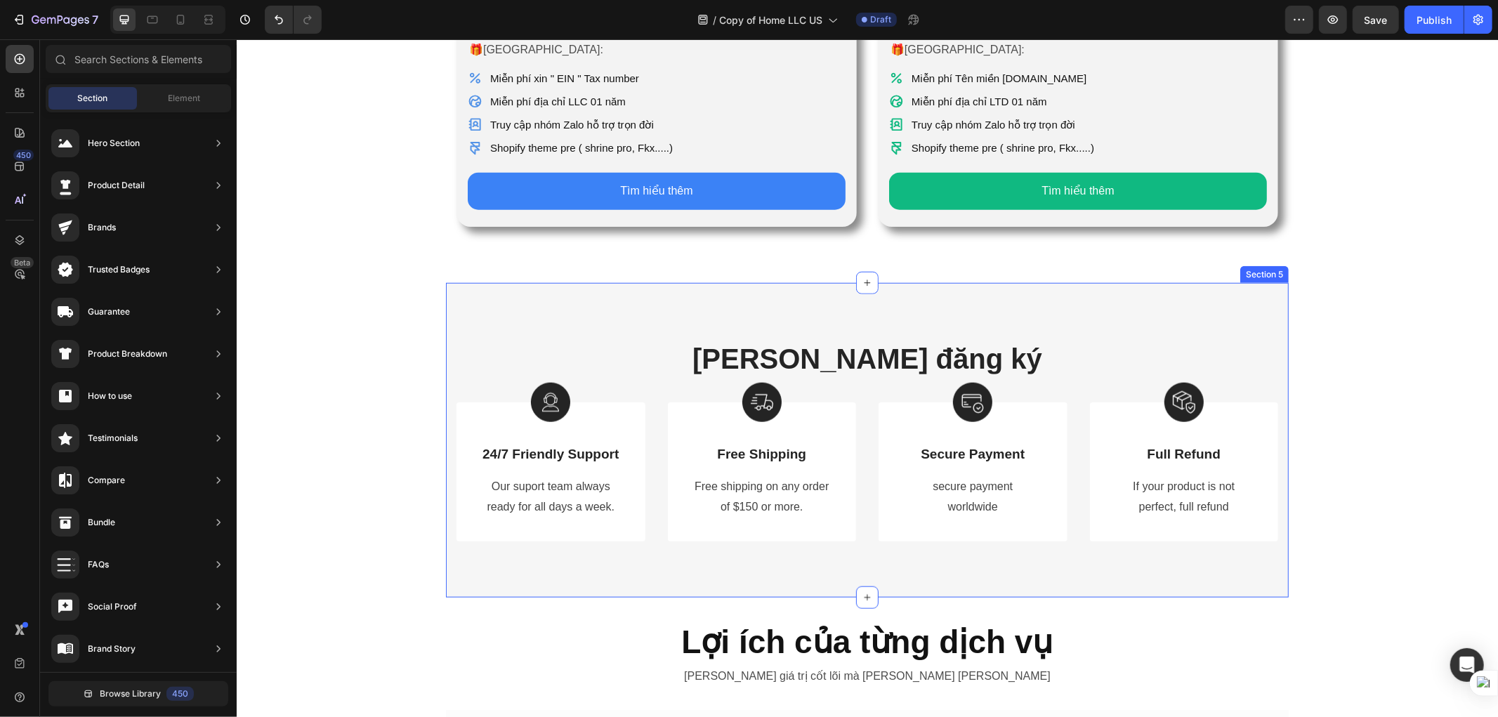
click at [596, 537] on div "[PERSON_NAME] đăng ký Heading Row Image 24/7 Friendly Support Text Block Our su…" at bounding box center [866, 439] width 843 height 315
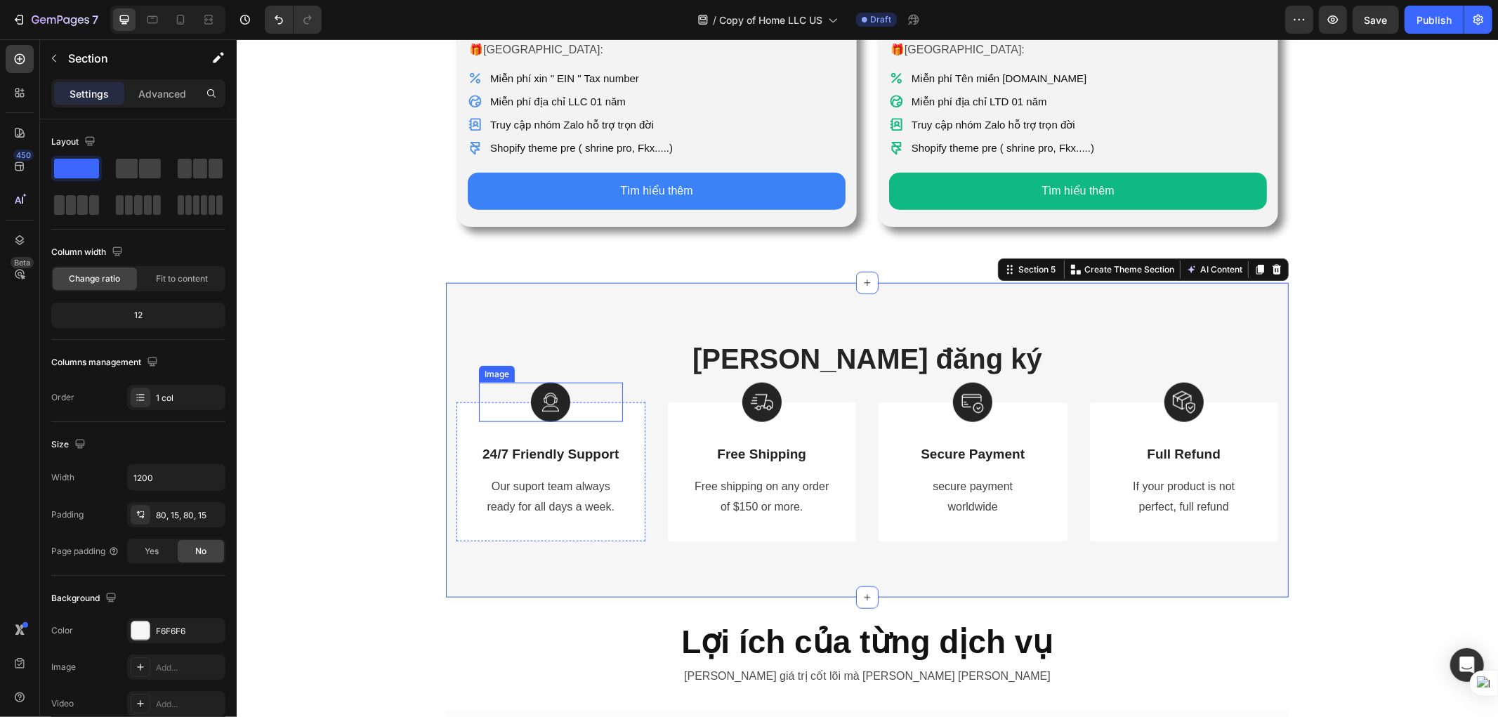
click at [532, 382] on img at bounding box center [549, 401] width 39 height 39
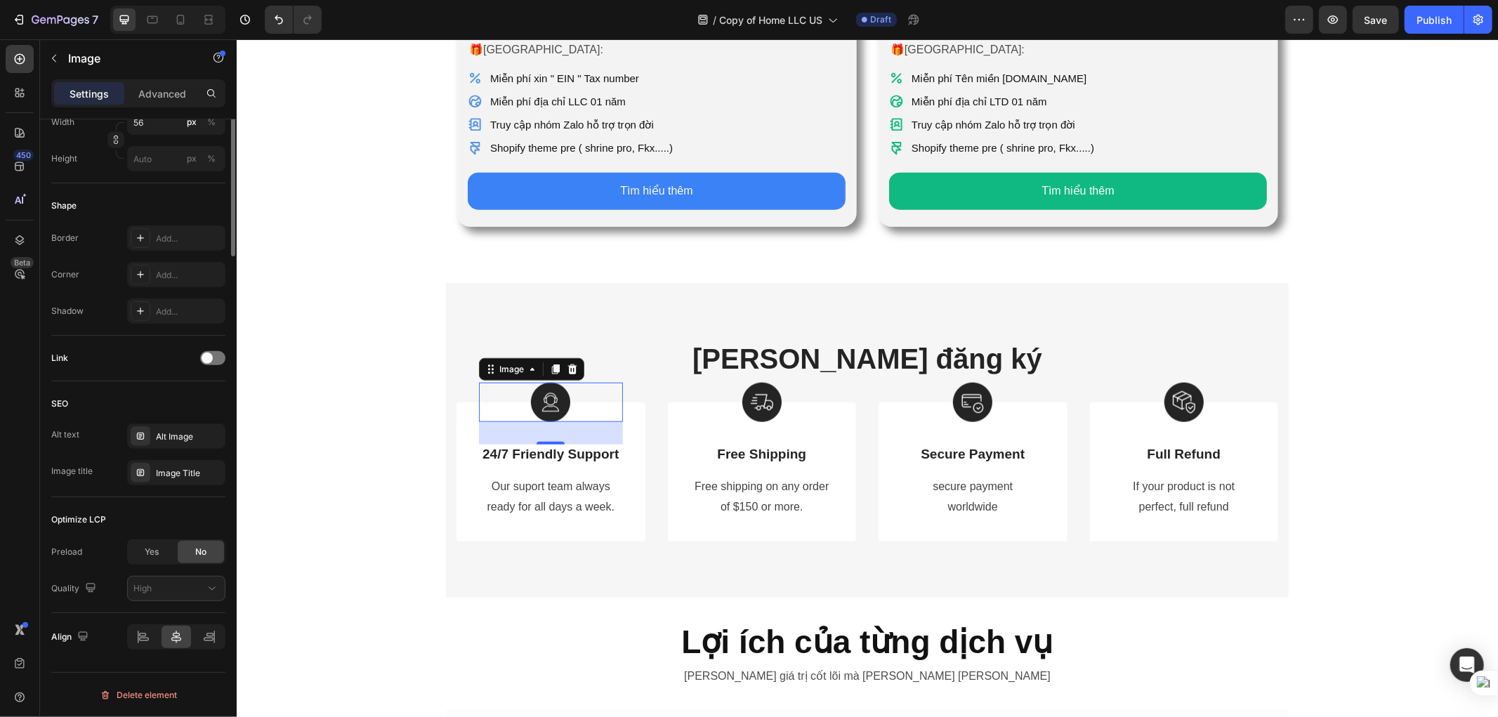
scroll to position [0, 0]
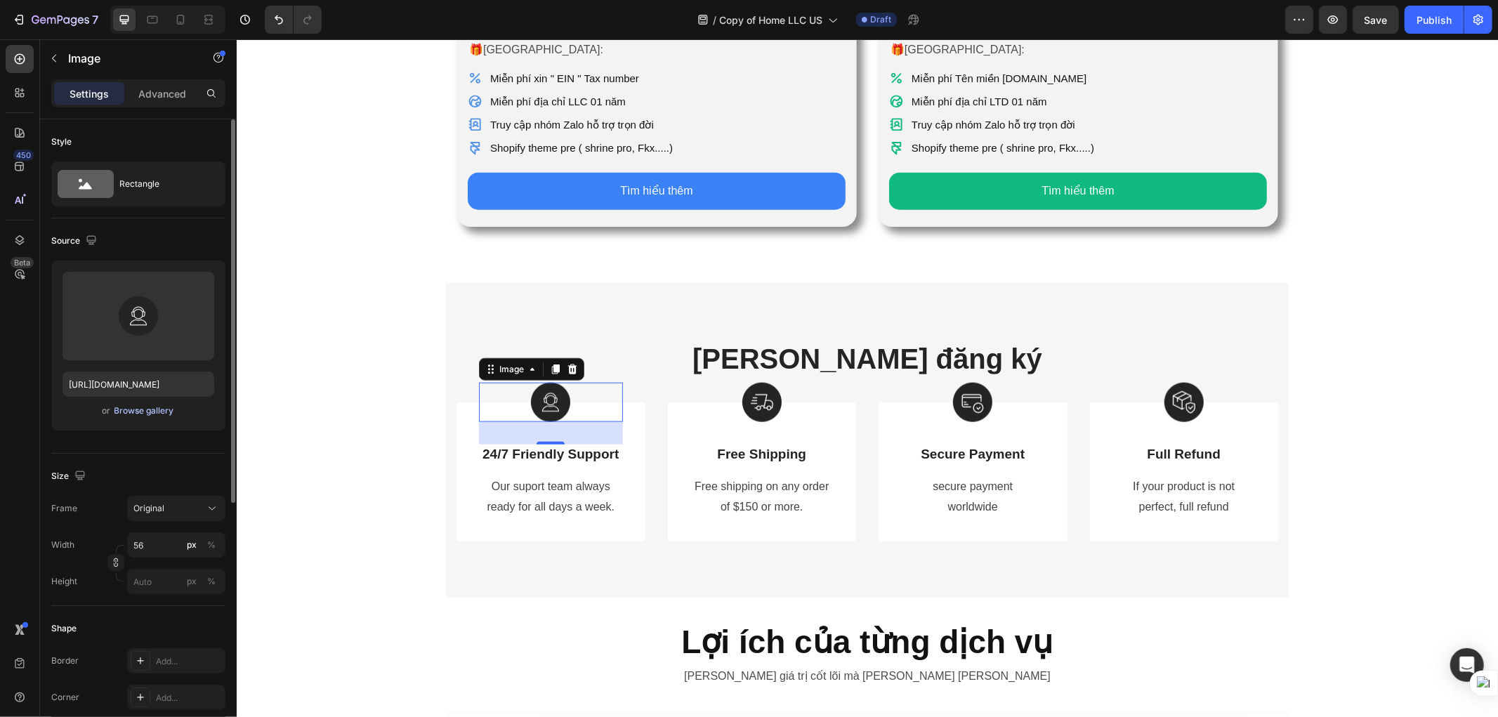
click at [159, 417] on button "Browse gallery" at bounding box center [144, 411] width 61 height 14
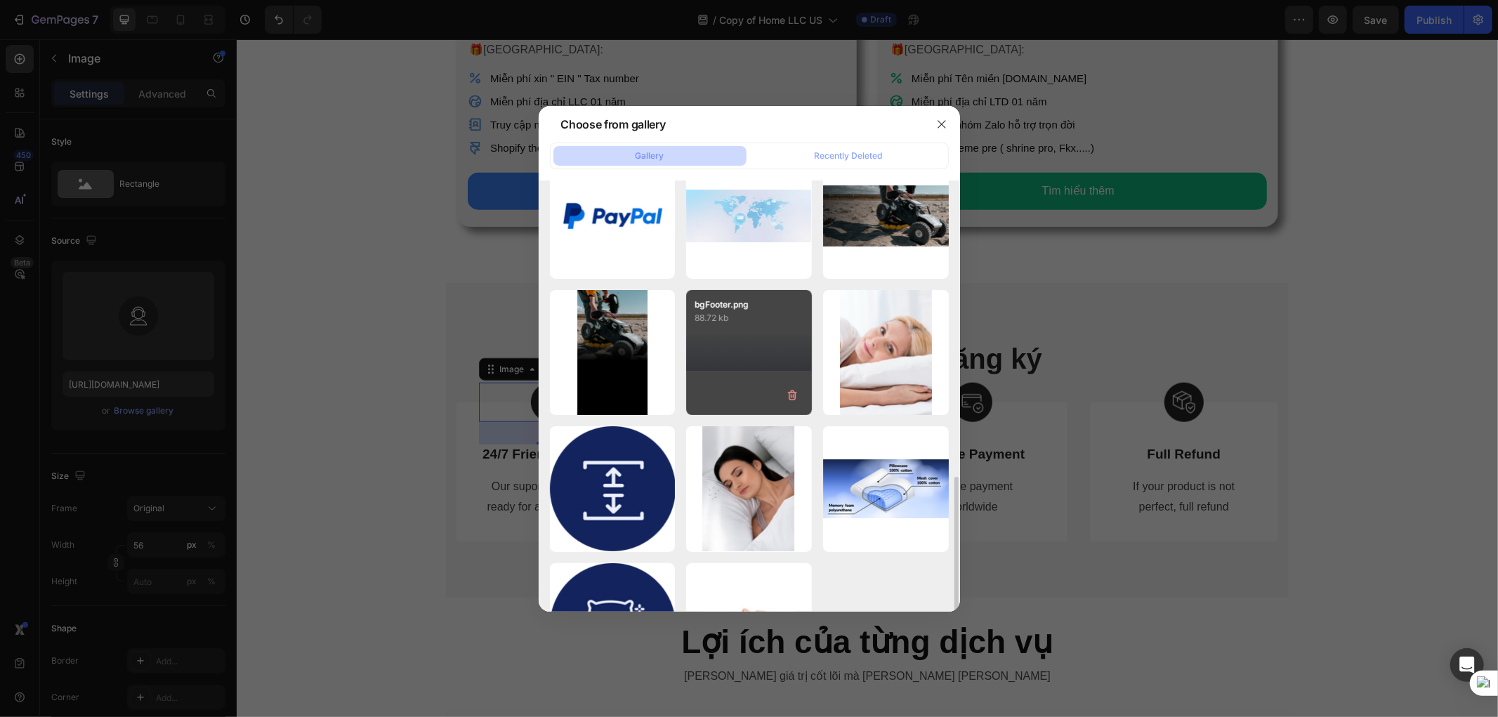
scroll to position [400, 0]
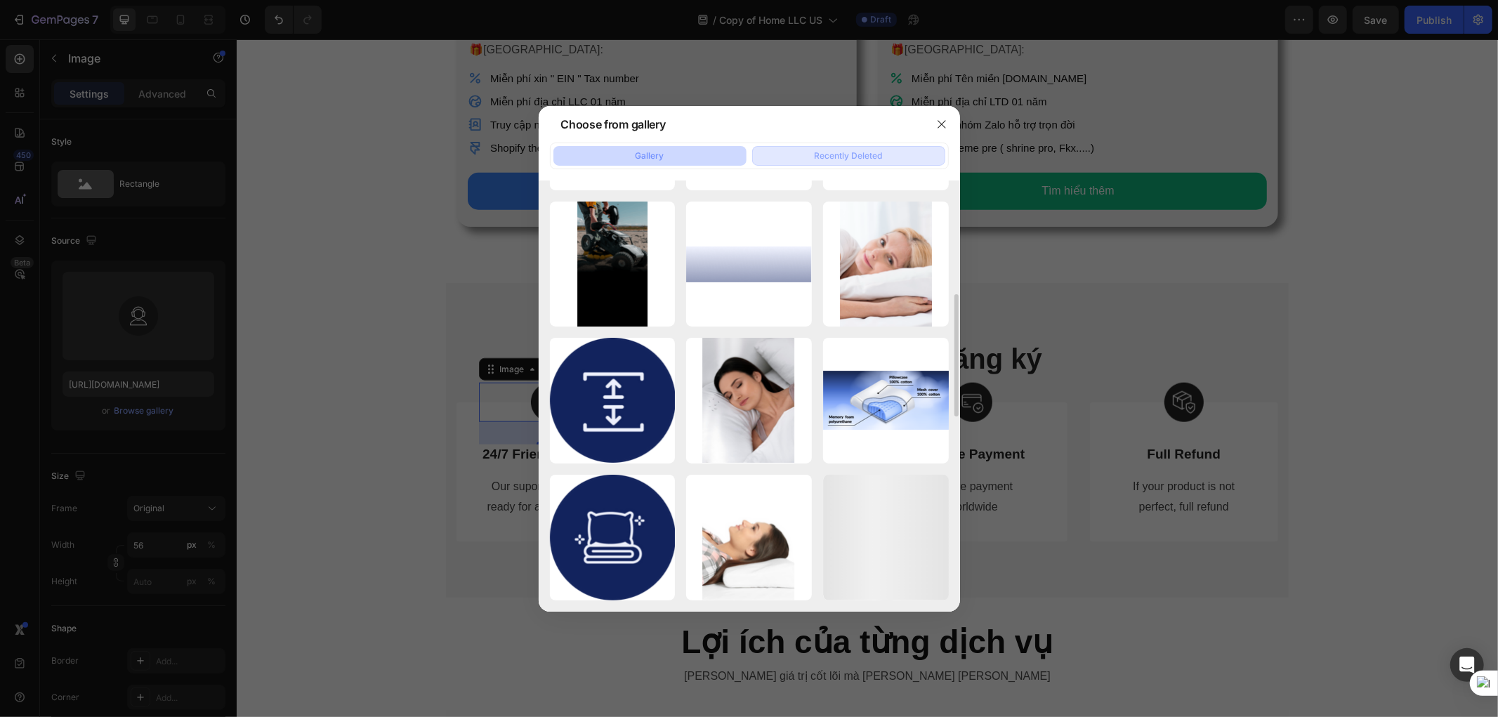
click at [819, 150] on div "Recently Deleted" at bounding box center [849, 156] width 68 height 13
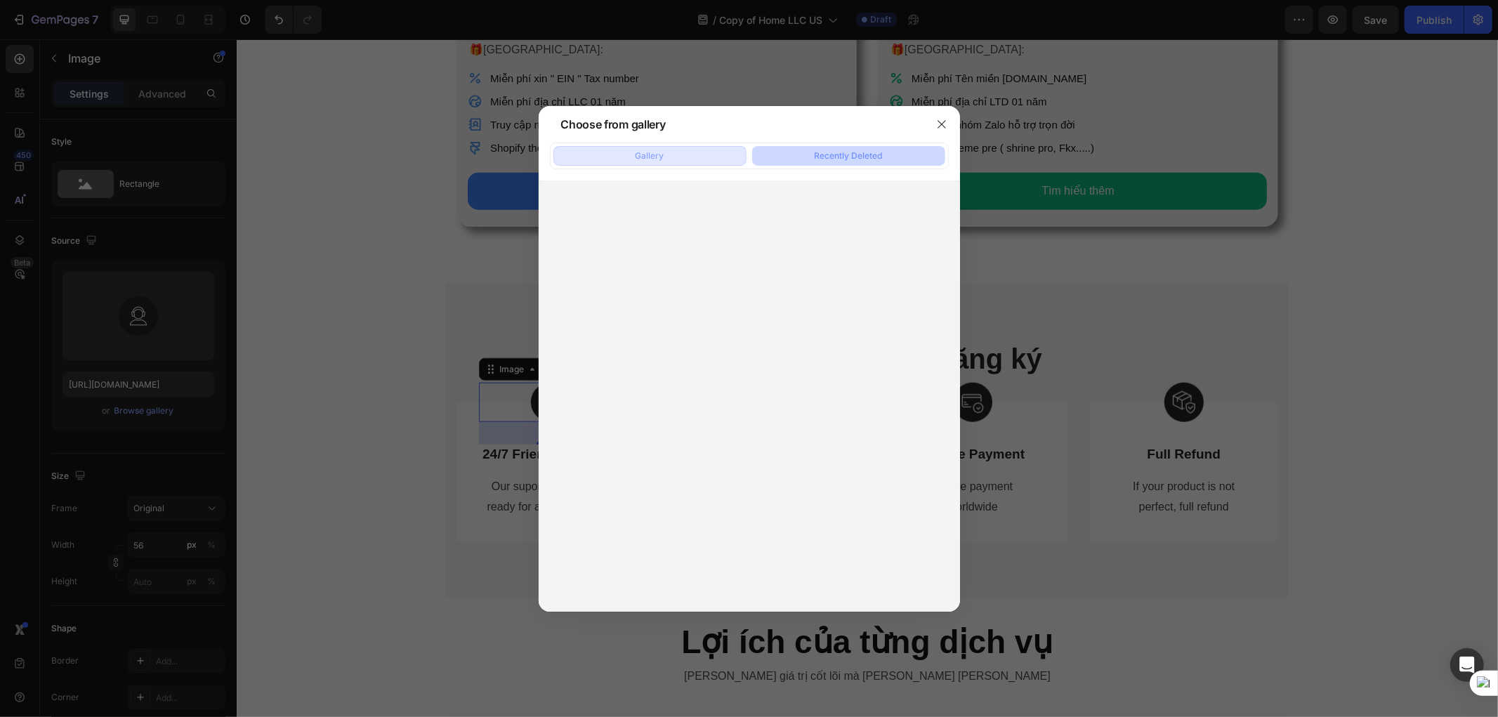
click at [669, 159] on button "Gallery" at bounding box center [649, 156] width 193 height 20
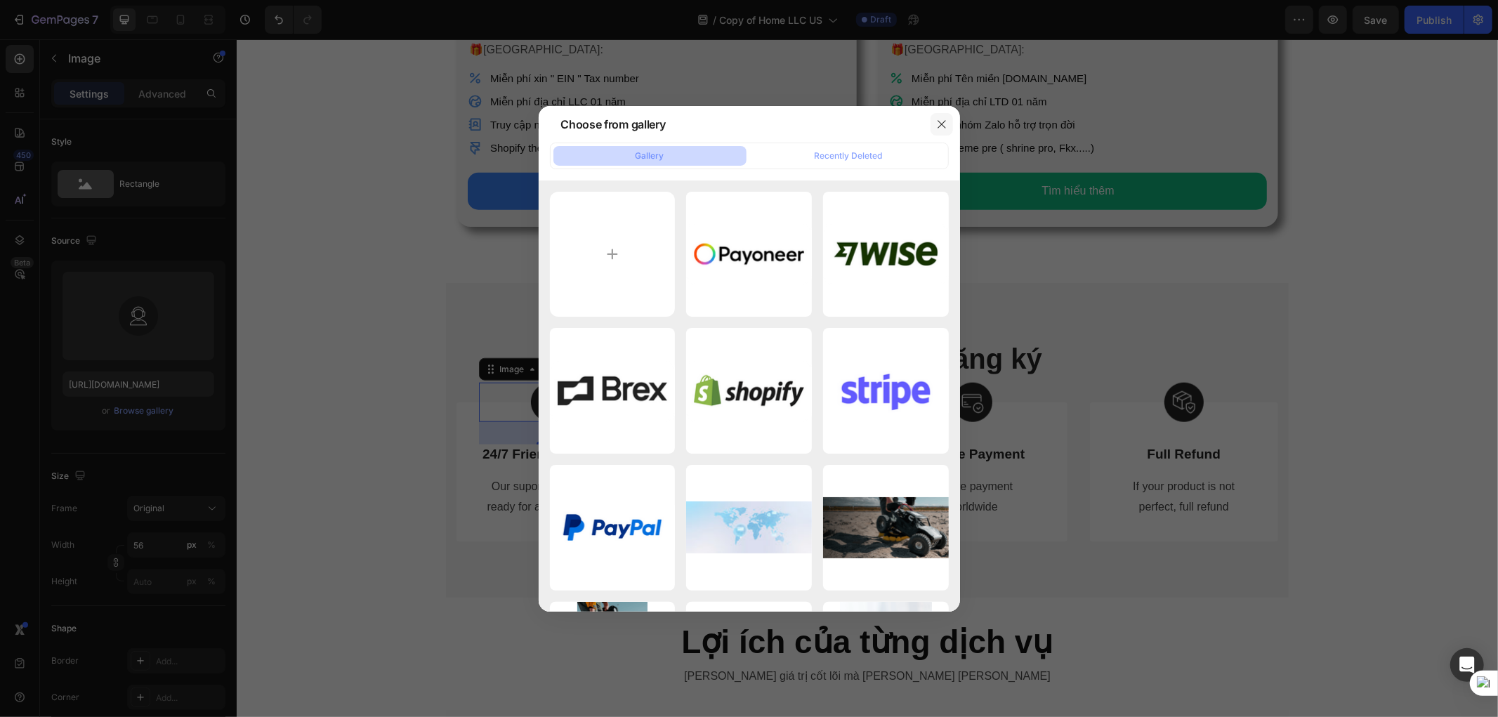
click at [939, 128] on icon "button" at bounding box center [941, 124] width 11 height 11
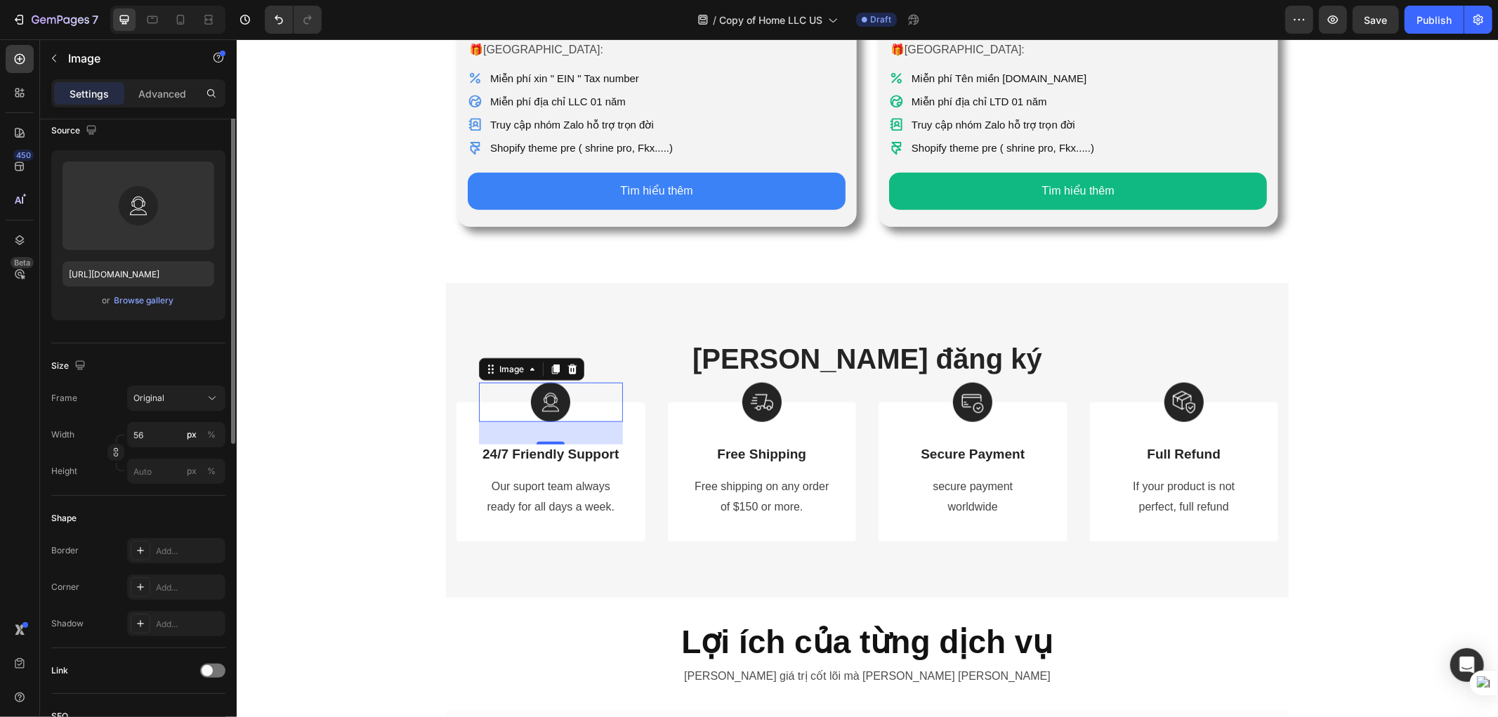
scroll to position [0, 0]
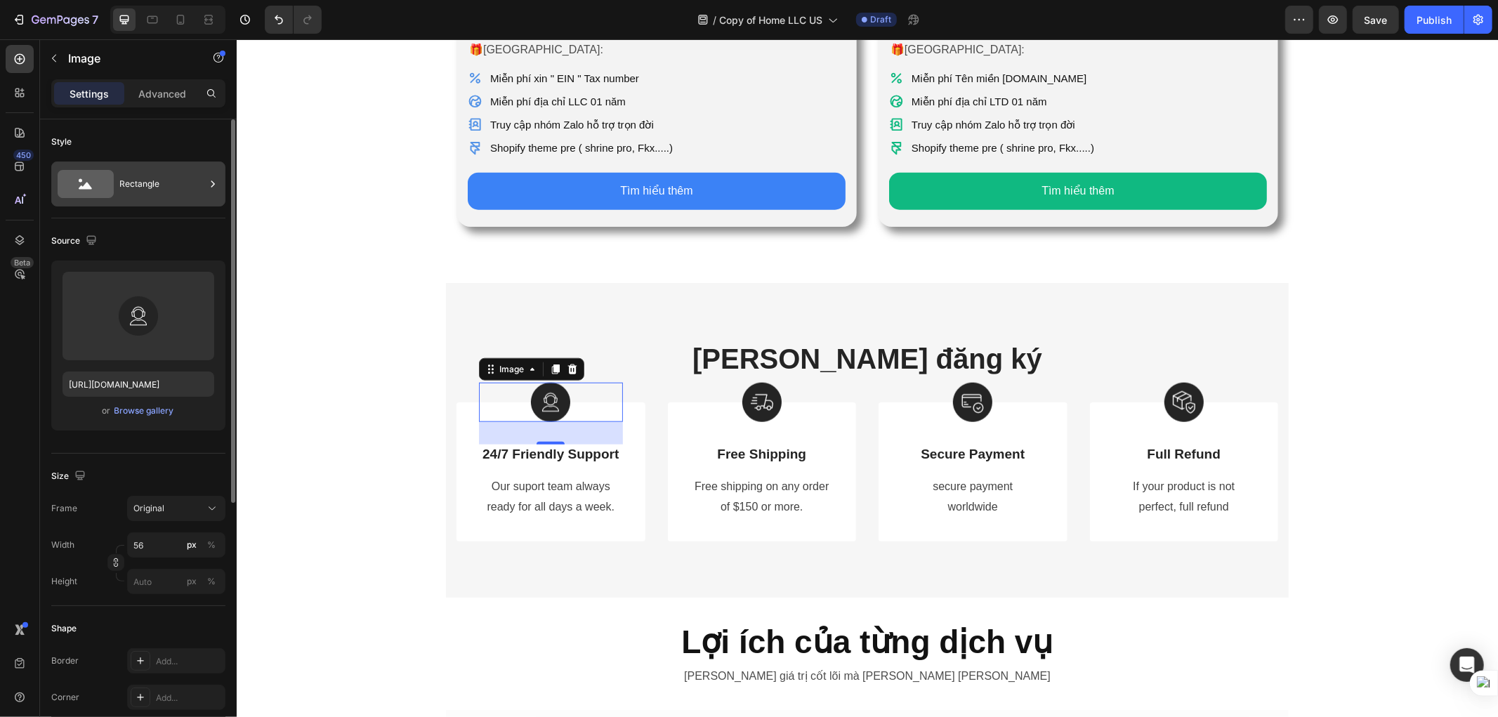
click at [169, 192] on div "Rectangle" at bounding box center [162, 184] width 86 height 32
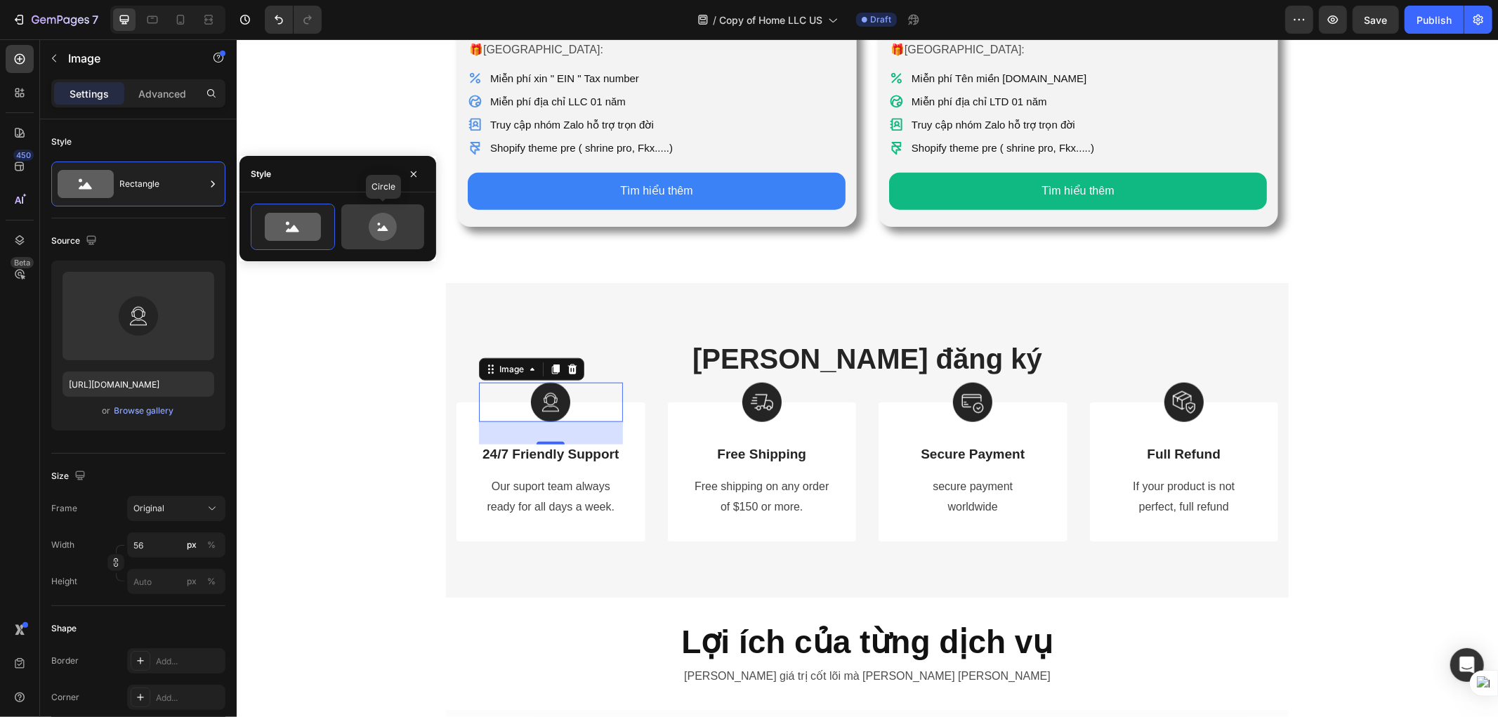
click at [378, 234] on icon at bounding box center [383, 227] width 28 height 28
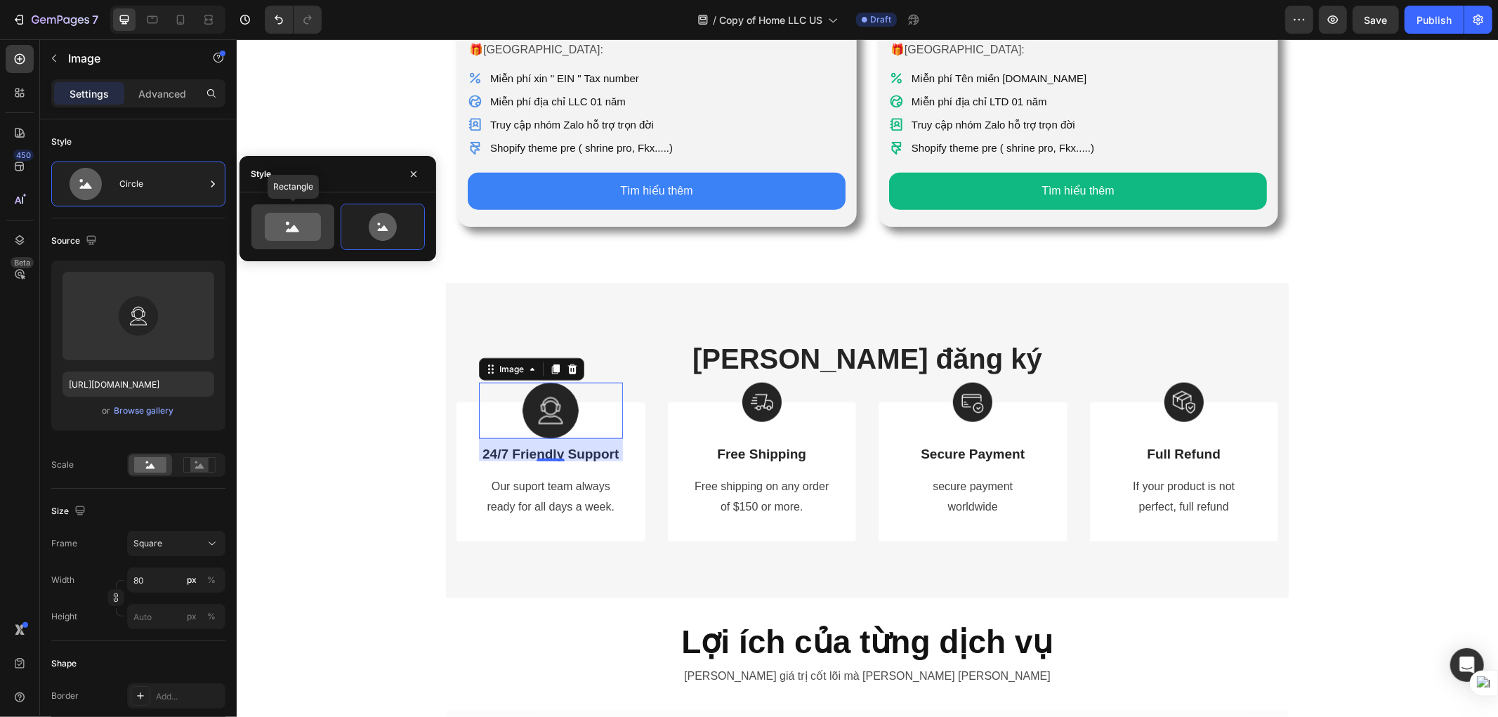
click at [294, 218] on icon at bounding box center [293, 227] width 56 height 28
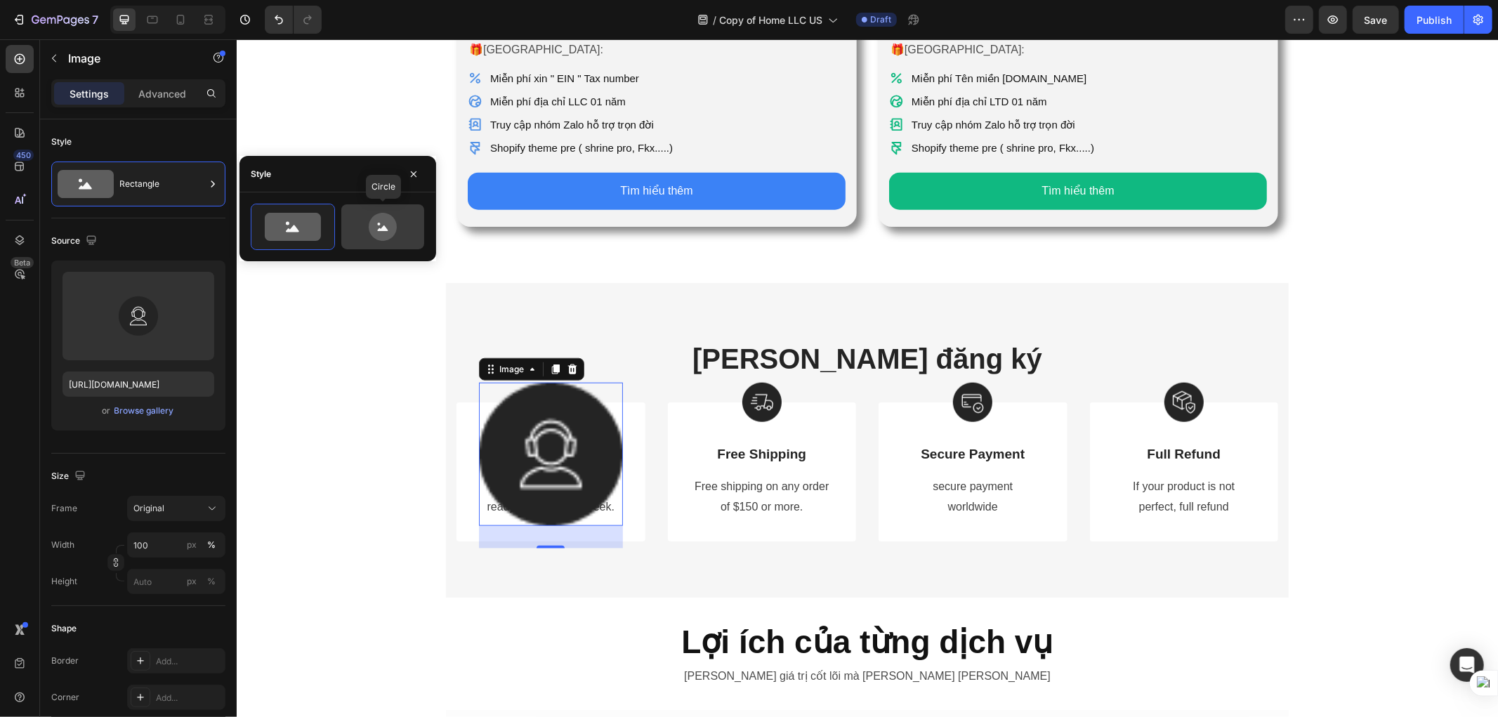
click at [373, 226] on icon at bounding box center [383, 227] width 28 height 28
type input "80"
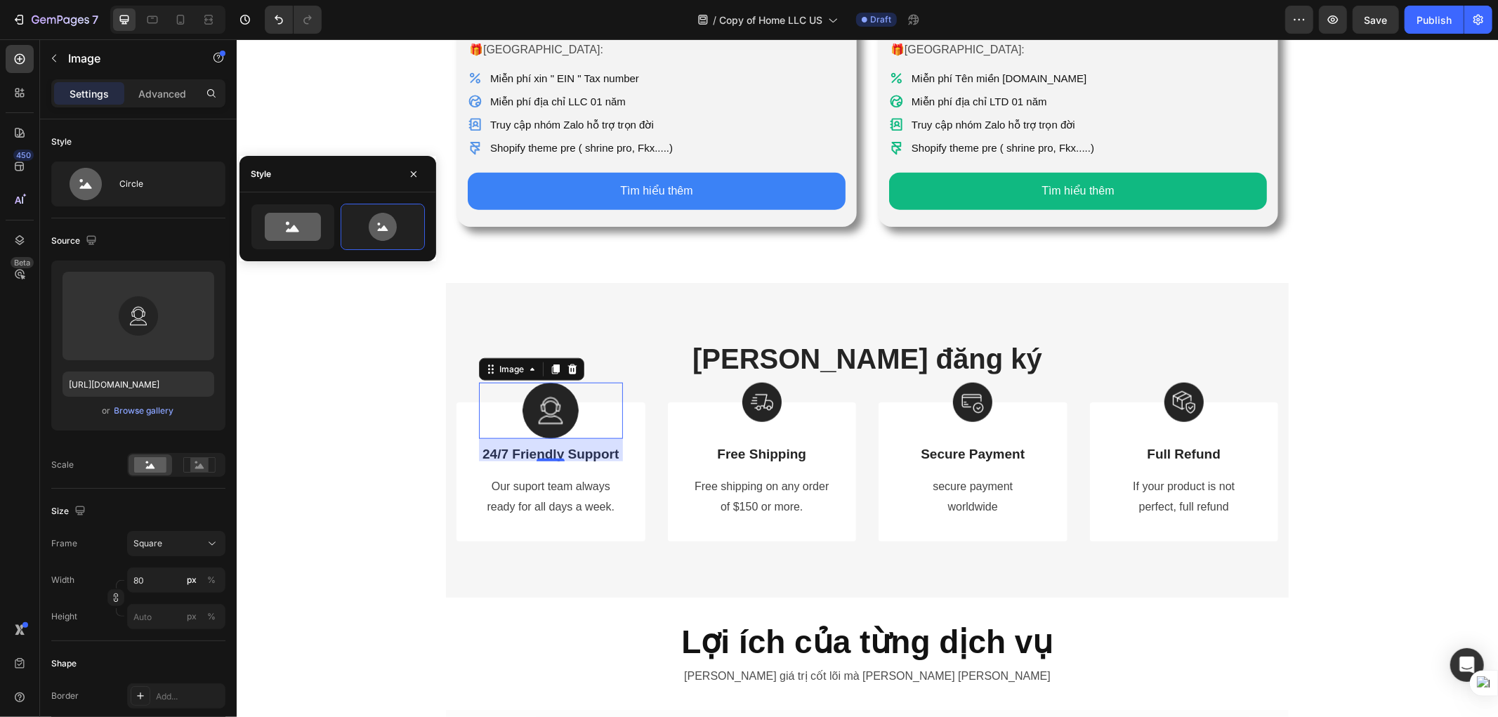
click at [1334, 544] on div "Icon [PERSON_NAME] LẬP LLC [PERSON_NAME] KỲ Heading Chi phí từ: Text Block $229…" at bounding box center [866, 123] width 1261 height 2299
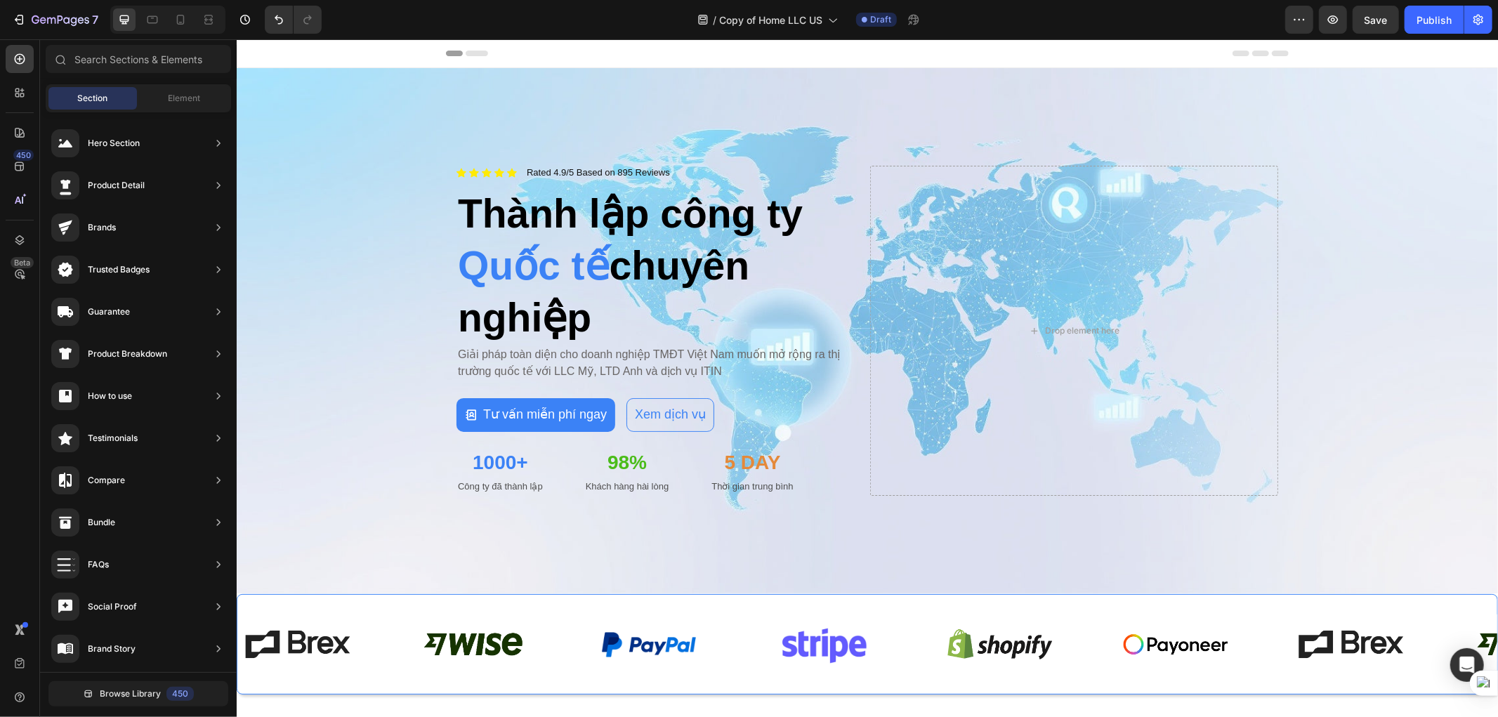
scroll to position [390, 0]
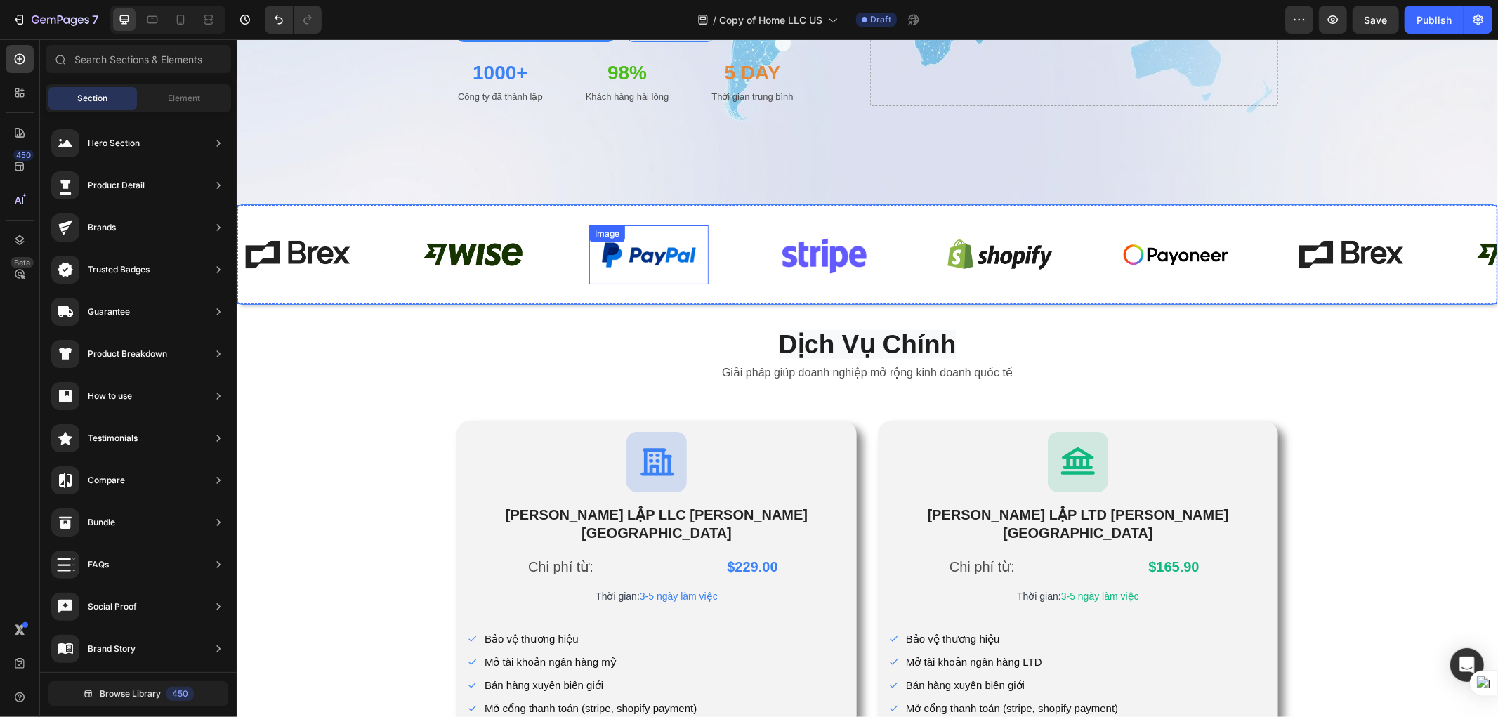
click at [658, 268] on img at bounding box center [648, 254] width 119 height 42
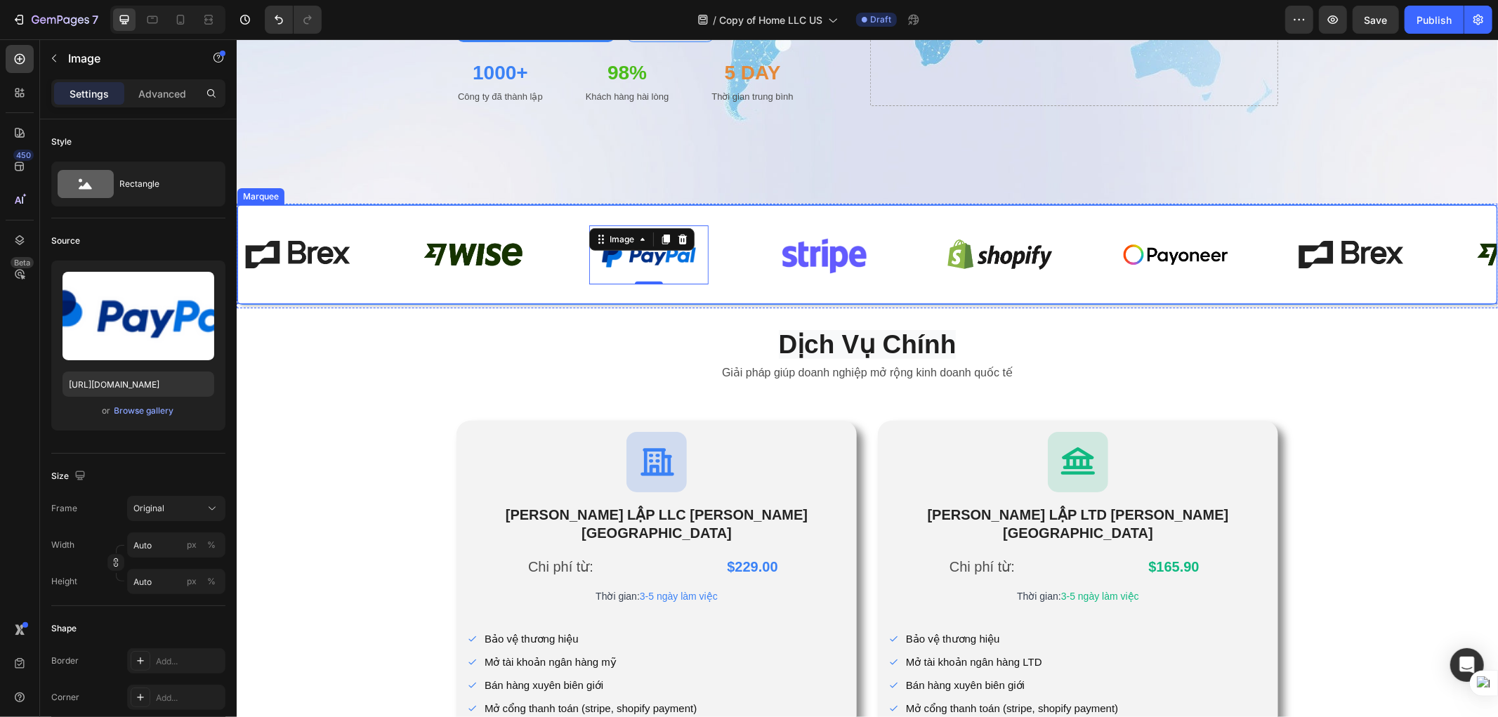
click at [752, 285] on div "Image Image Image 0 Image Image Image" at bounding box center [763, 254] width 1053 height 77
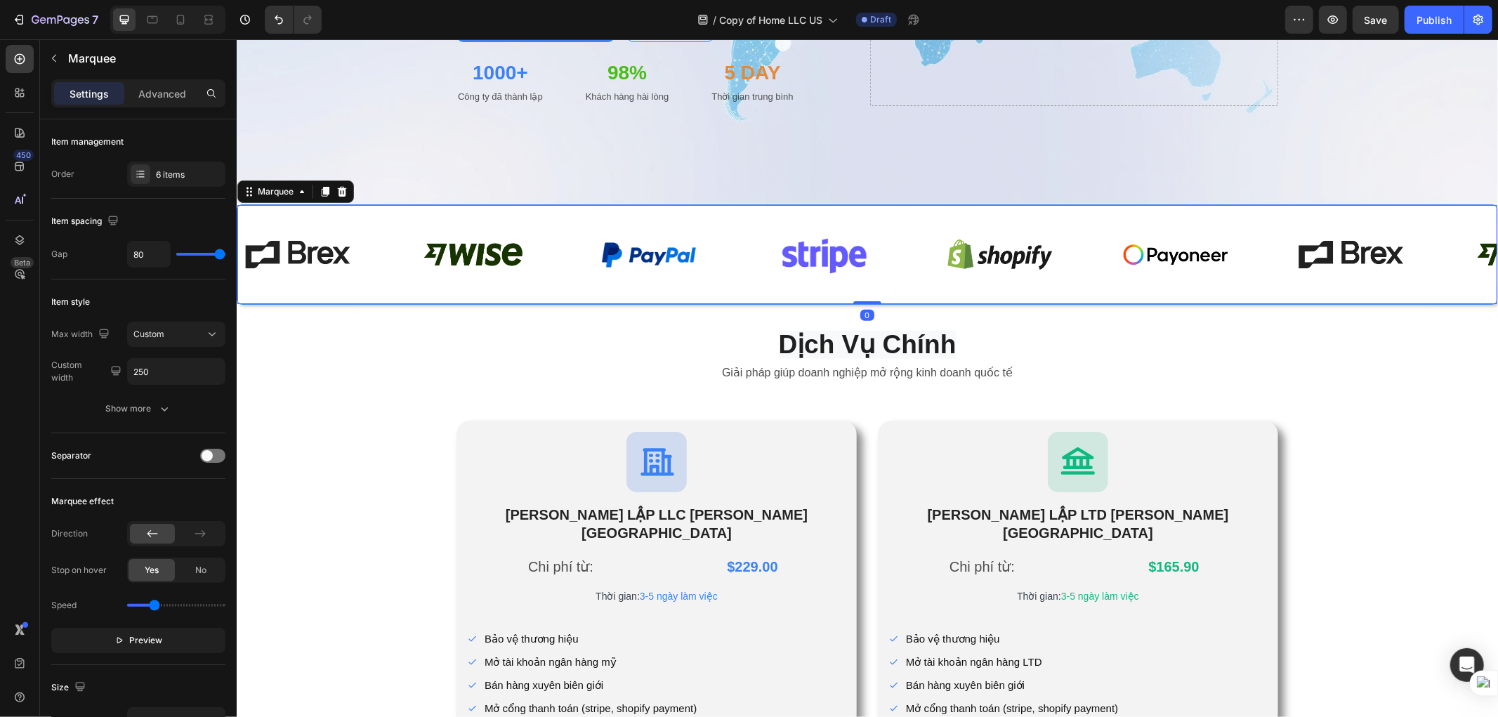
drag, startPoint x: 865, startPoint y: 296, endPoint x: 867, endPoint y: 274, distance: 21.8
click at [867, 274] on div "Image Image Image Image Image Image Image Image Image Image Image Image Image I…" at bounding box center [866, 254] width 1261 height 100
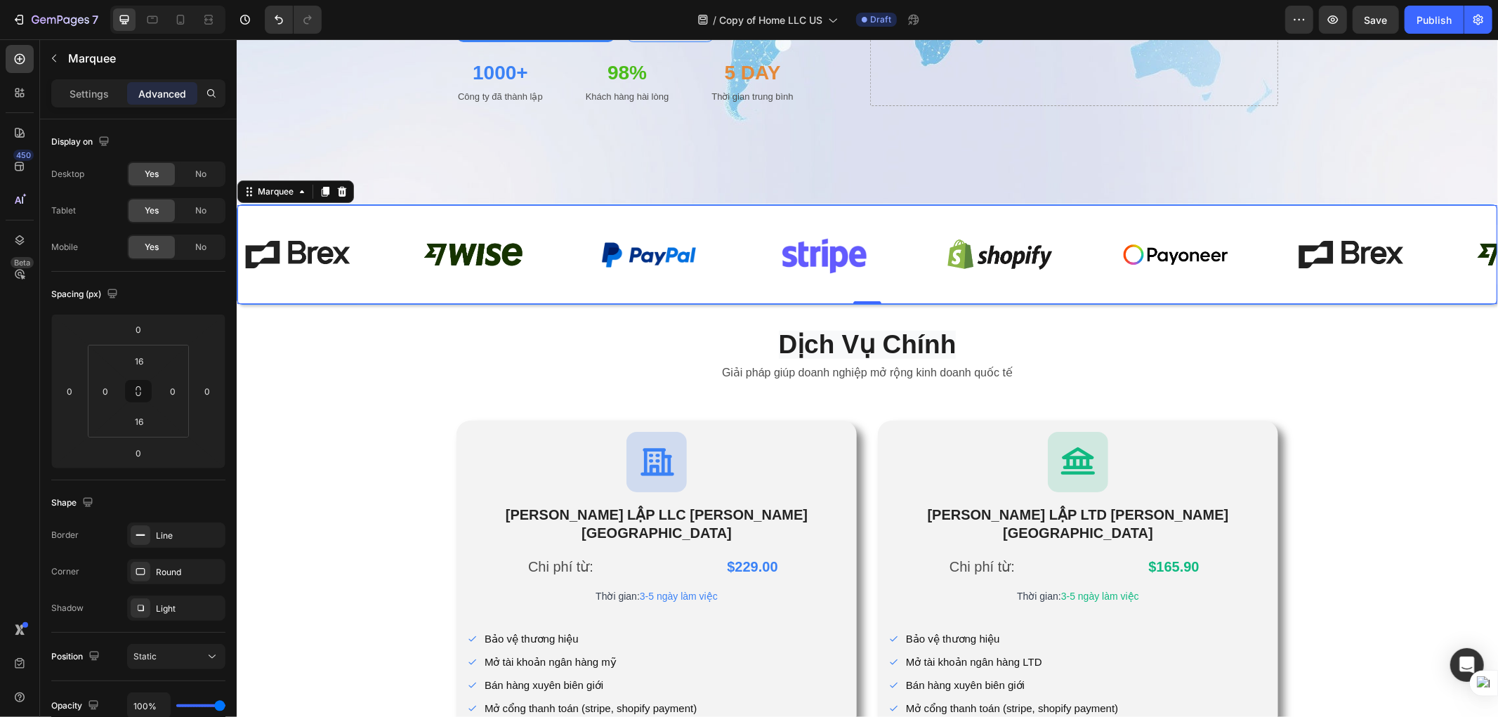
click at [851, 209] on div "Image Image Image Image Image Image Image Image Image Image Image Image Image I…" at bounding box center [866, 254] width 1261 height 100
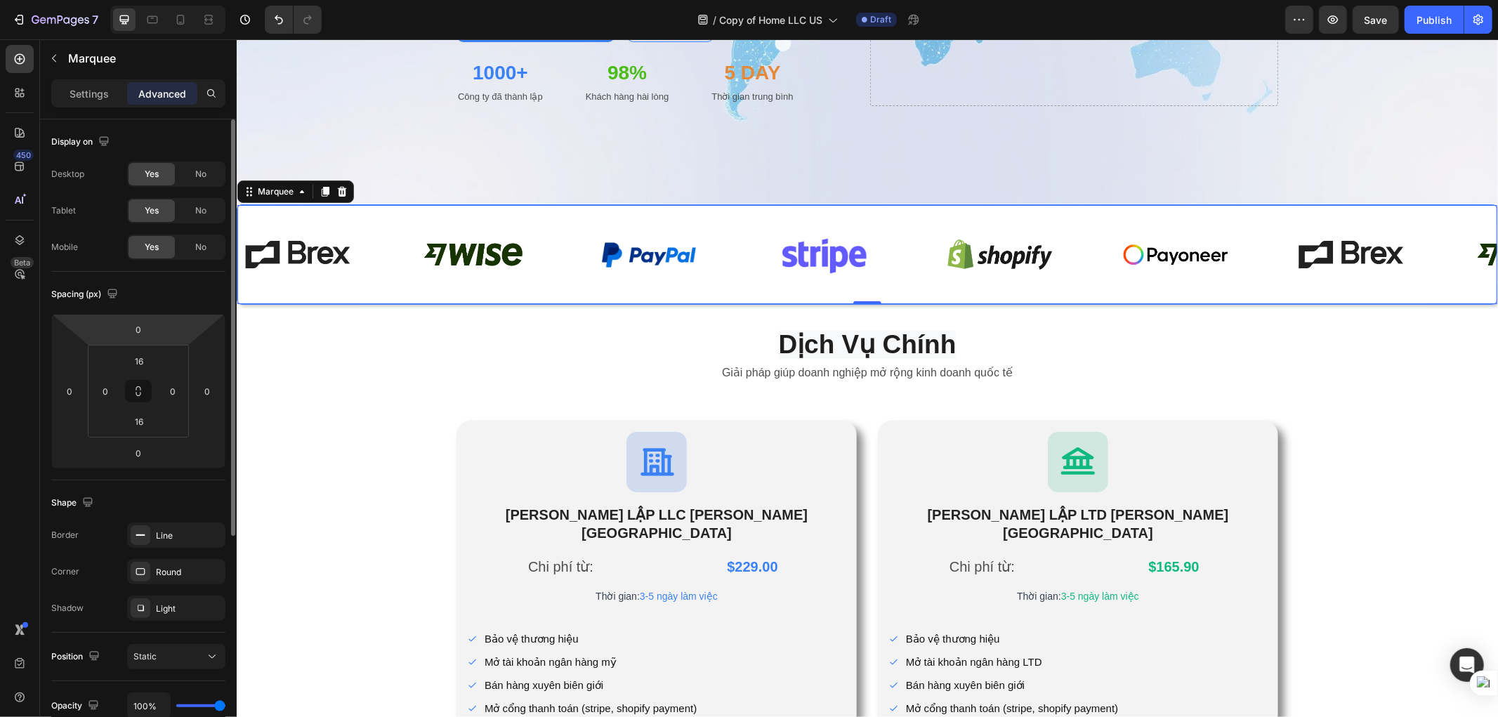
scroll to position [156, 0]
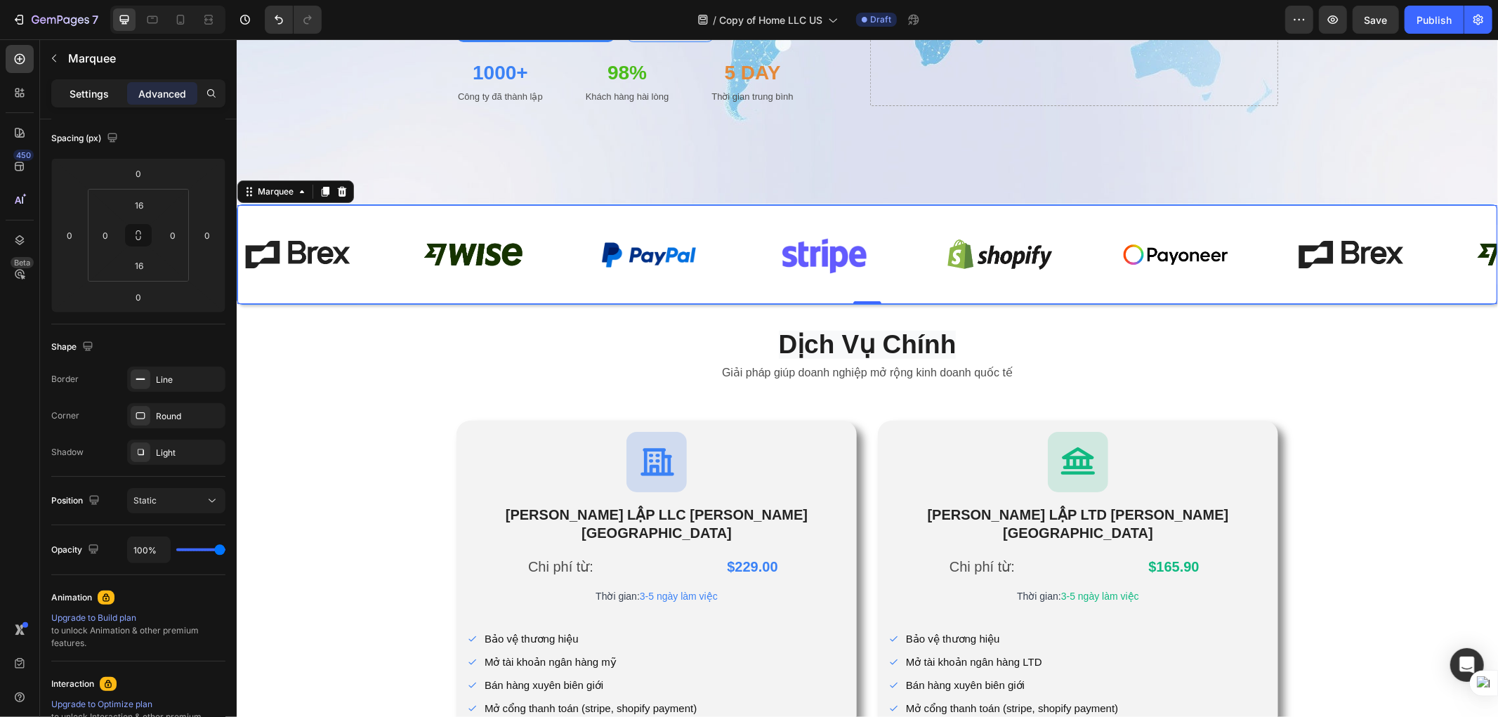
click at [82, 85] on div "Settings" at bounding box center [89, 93] width 70 height 22
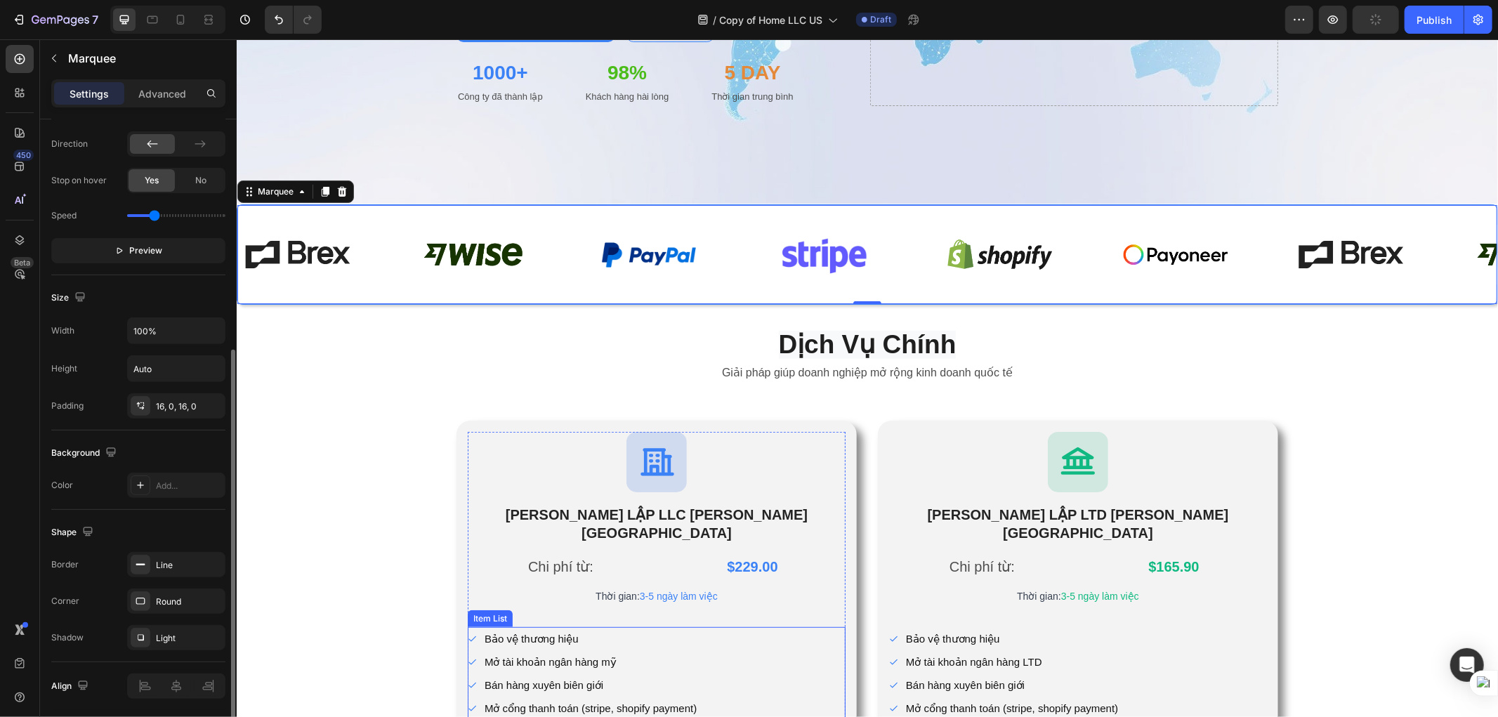
scroll to position [546, 0]
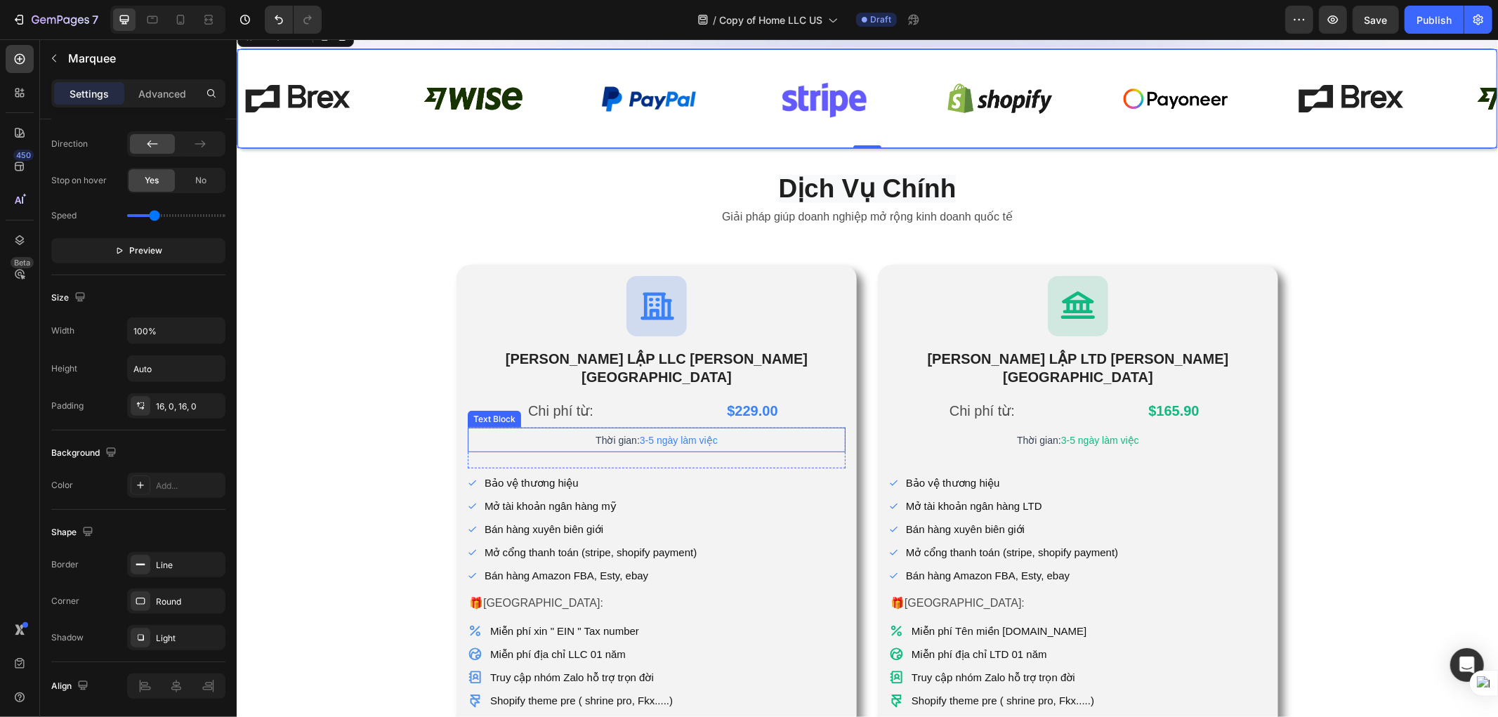
click at [655, 434] on span "3-5 ngày làm việc" at bounding box center [678, 439] width 78 height 11
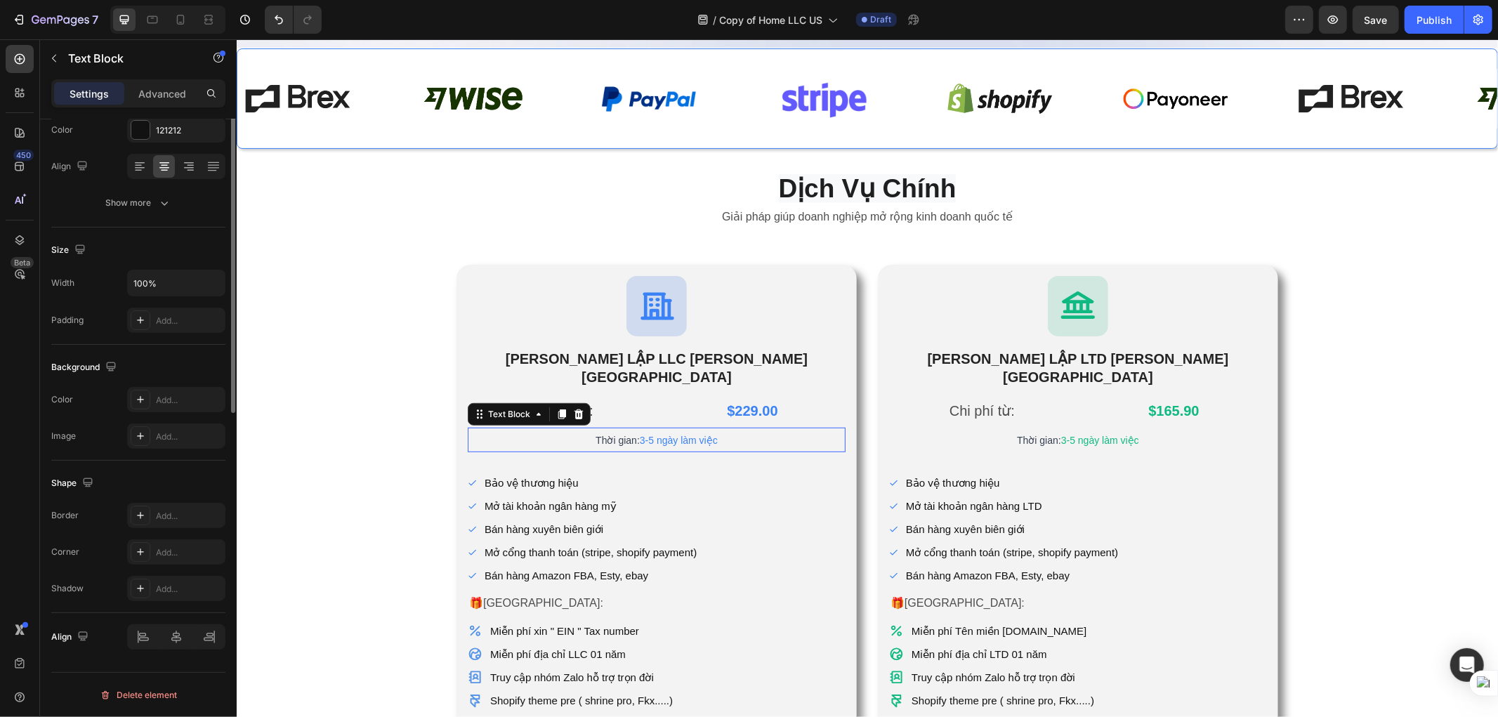
scroll to position [0, 0]
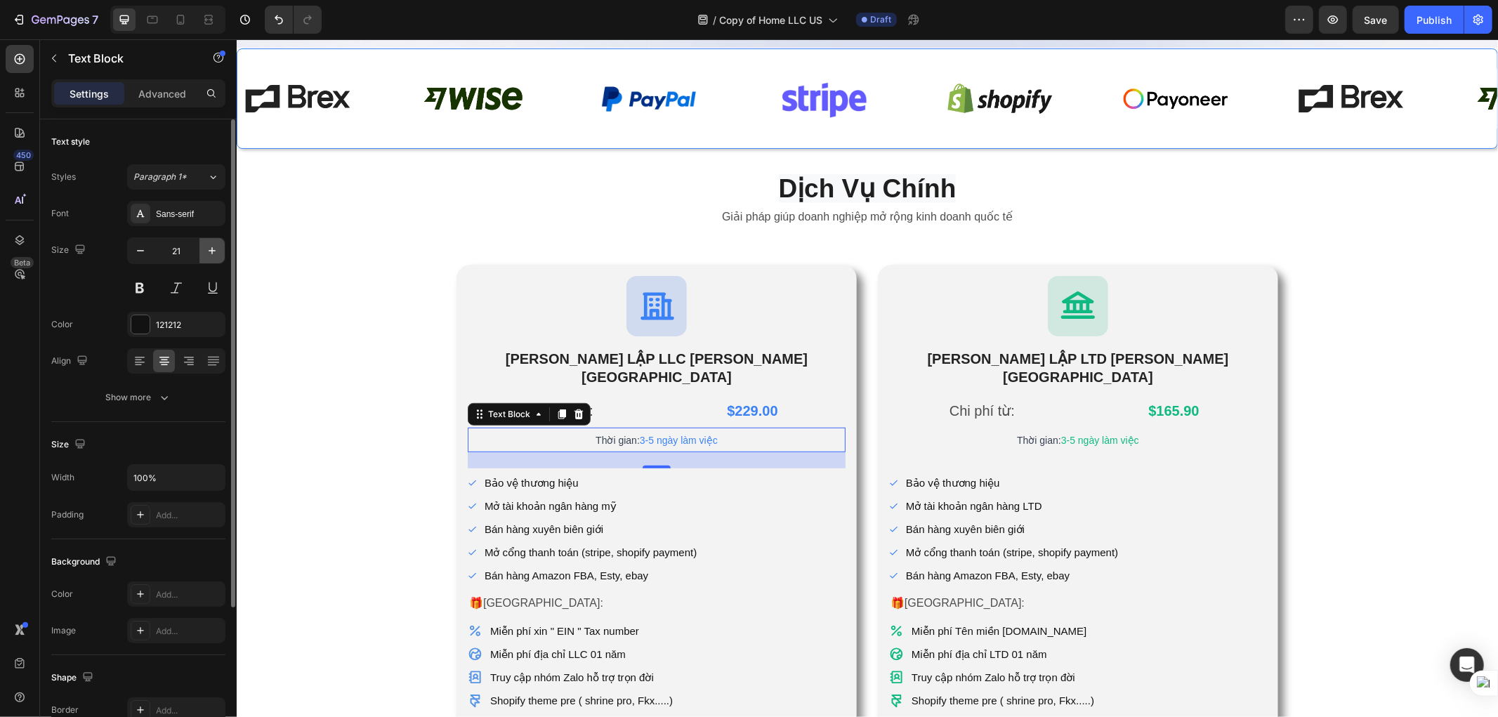
click at [214, 251] on icon "button" at bounding box center [212, 251] width 14 height 14
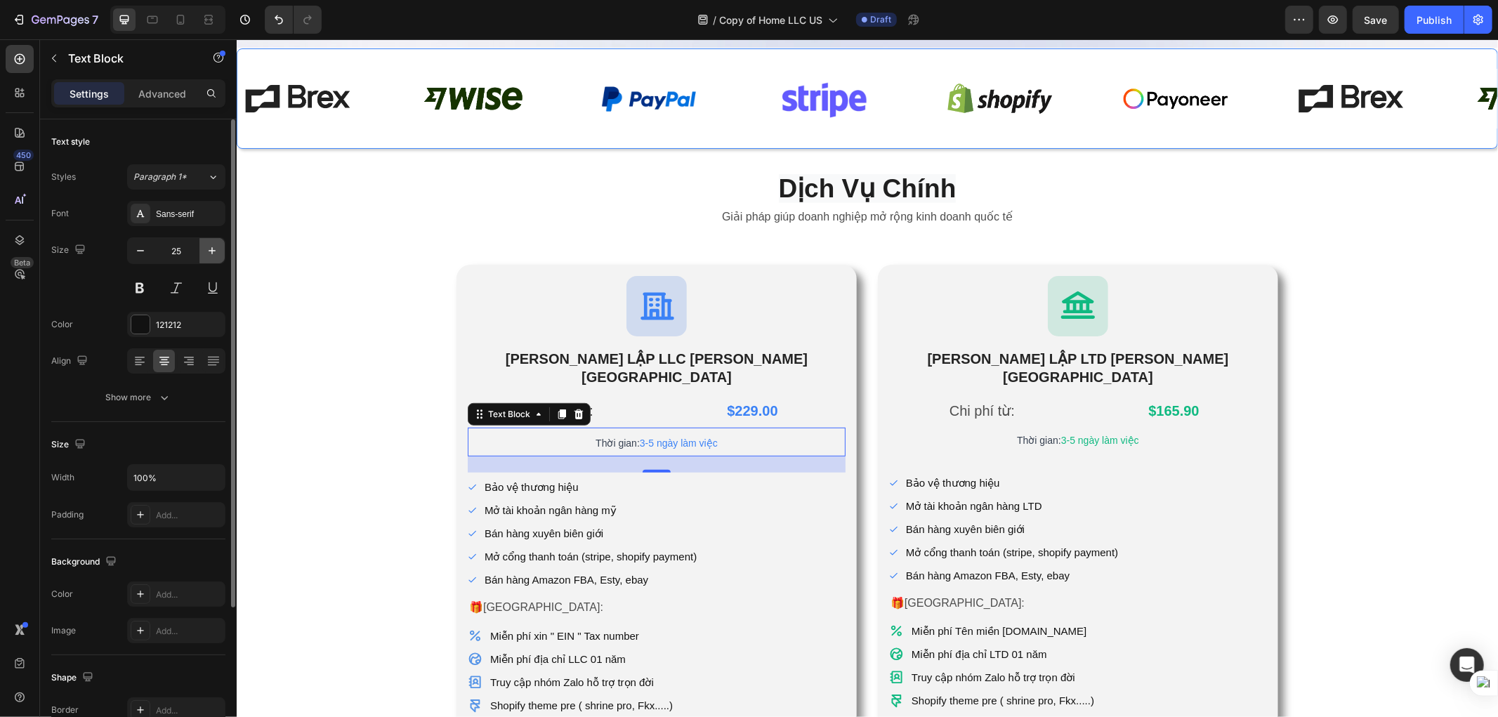
click at [214, 251] on icon "button" at bounding box center [212, 251] width 14 height 14
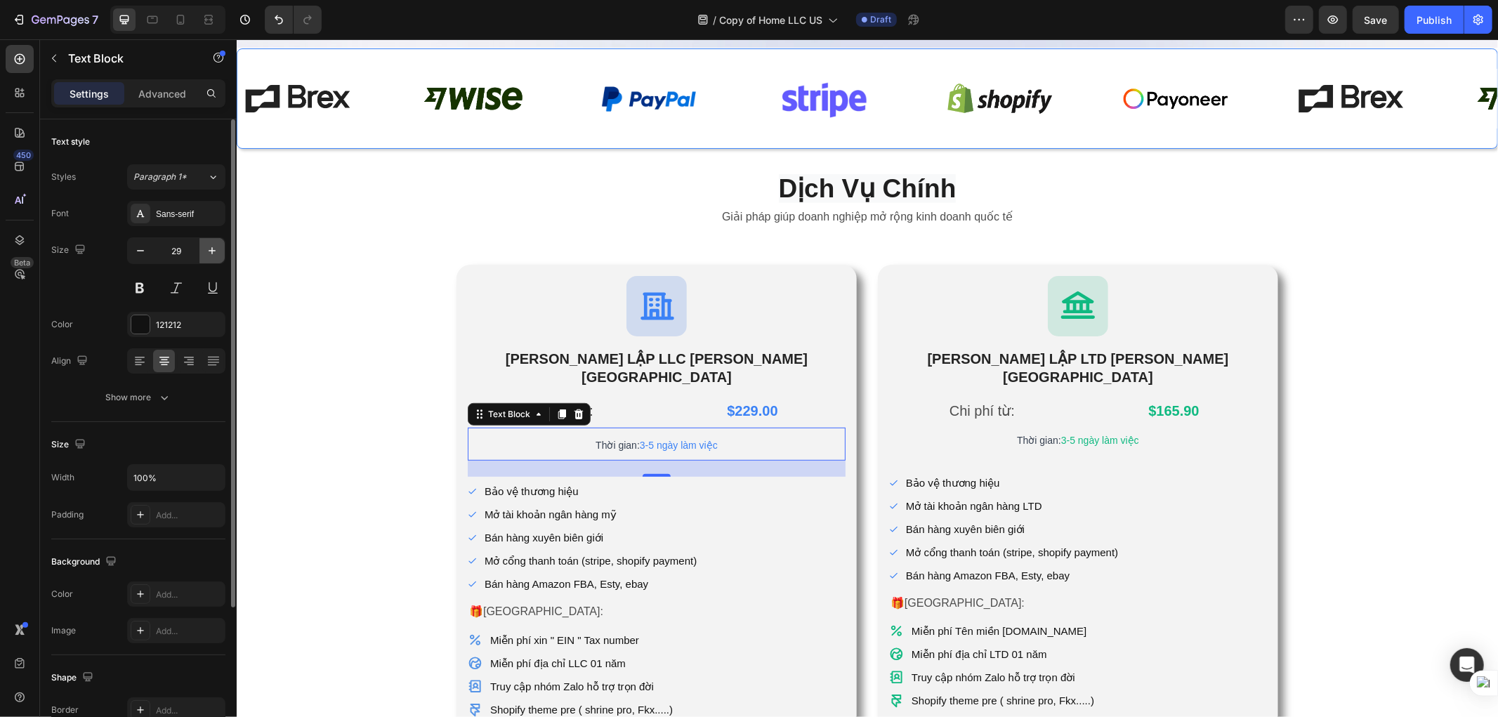
click at [214, 251] on icon "button" at bounding box center [212, 251] width 14 height 14
type input "32"
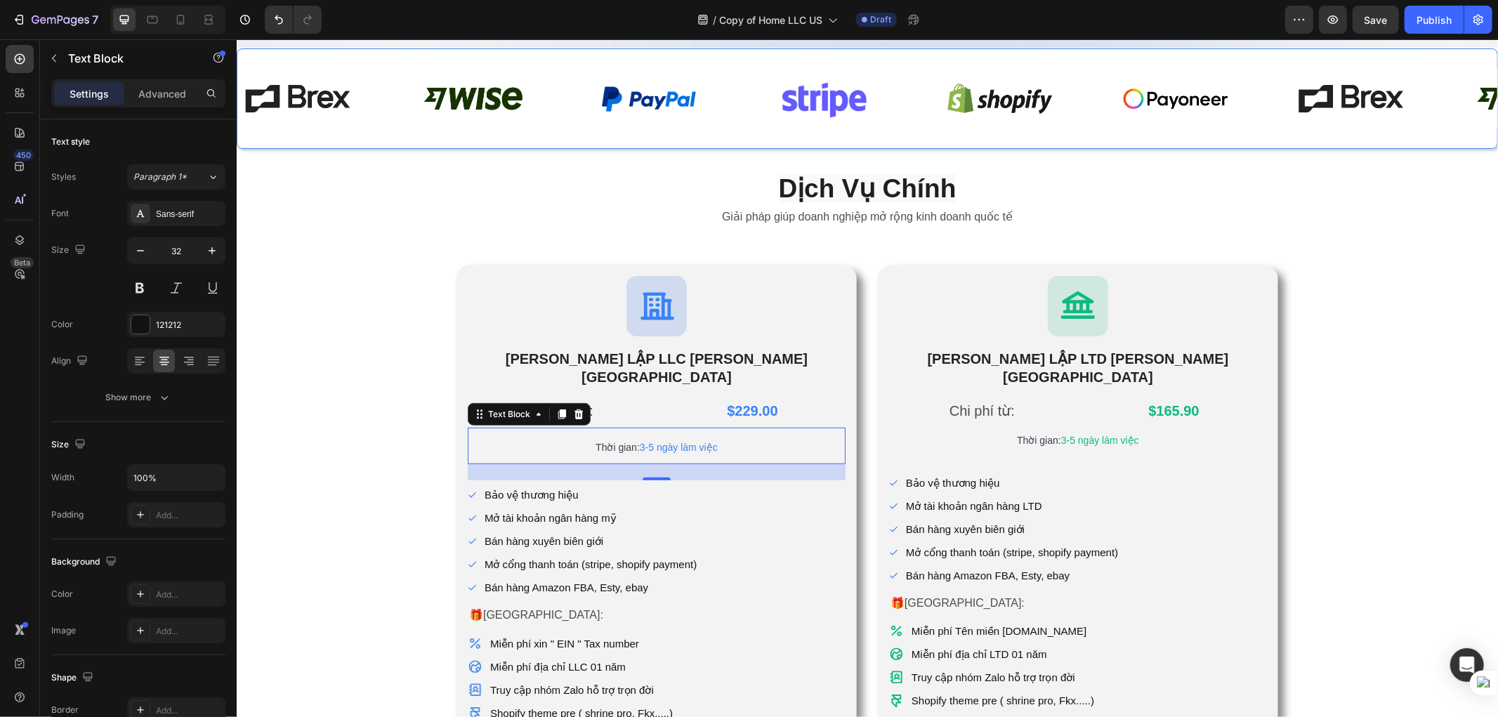
click at [718, 428] on p "Thời gian: 3-5 ngày làm việc" at bounding box center [655, 445] width 375 height 34
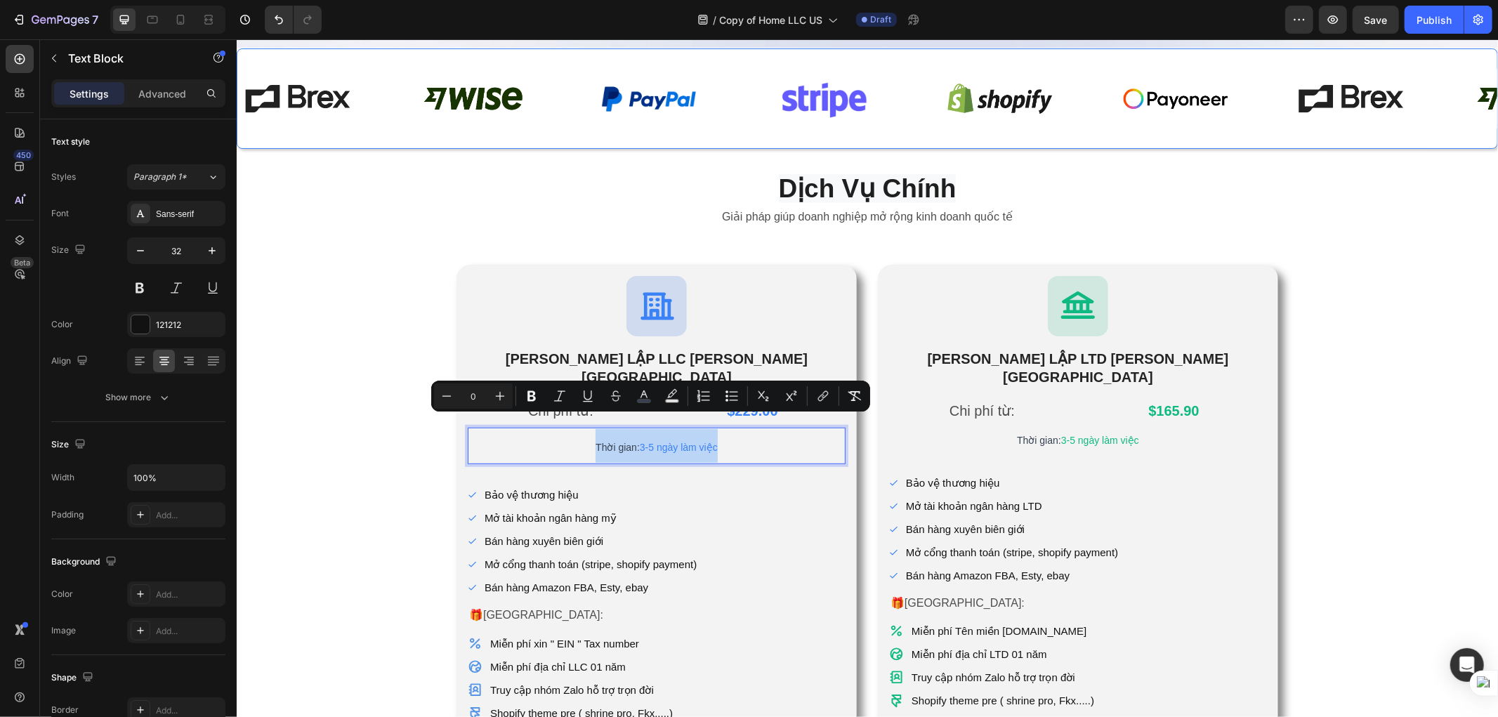
drag, startPoint x: 732, startPoint y: 421, endPoint x: 534, endPoint y: 414, distance: 197.5
click at [534, 428] on p "Thời gian: 3-5 ngày làm việc" at bounding box center [655, 445] width 375 height 34
click at [497, 390] on icon "Editor contextual toolbar" at bounding box center [500, 396] width 14 height 14
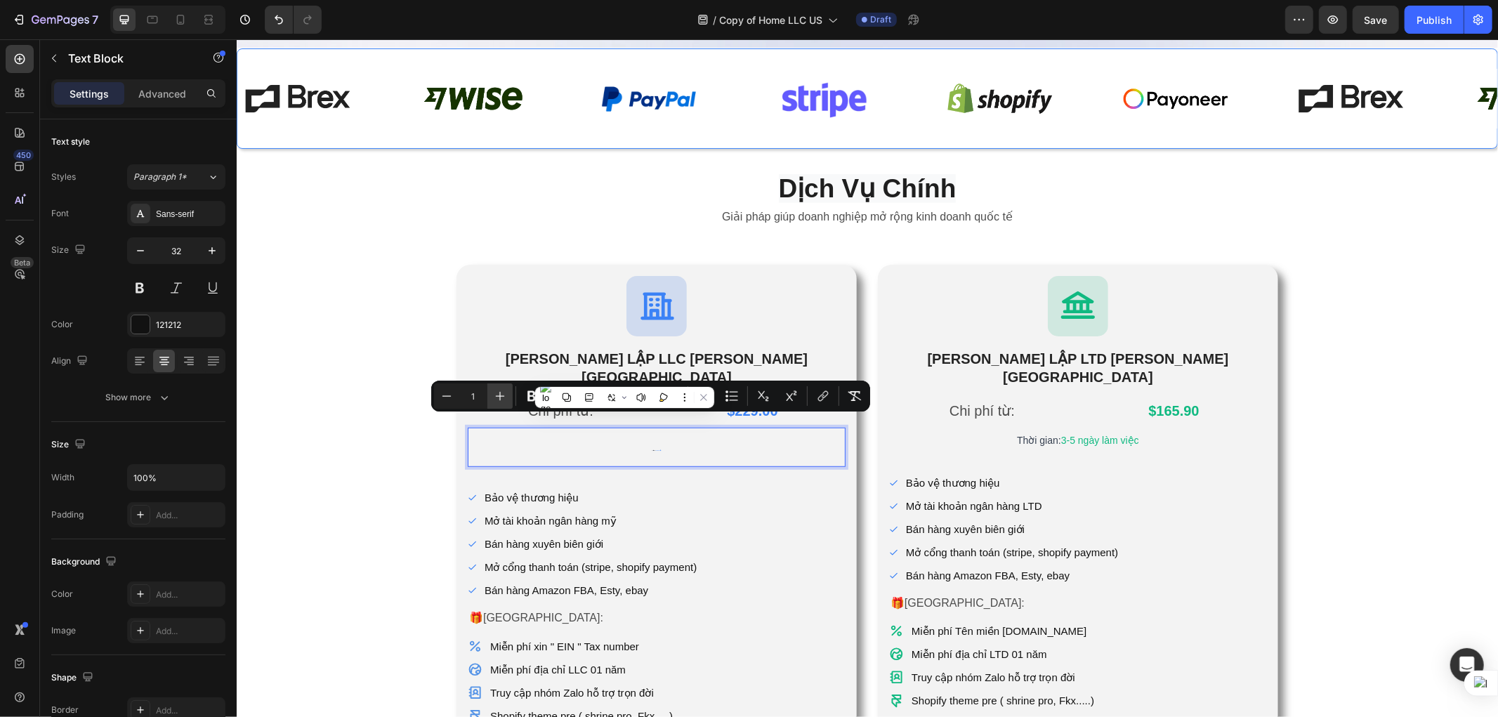
click at [497, 390] on icon "Editor contextual toolbar" at bounding box center [500, 396] width 14 height 14
click at [496, 390] on icon "Editor contextual toolbar" at bounding box center [500, 396] width 14 height 14
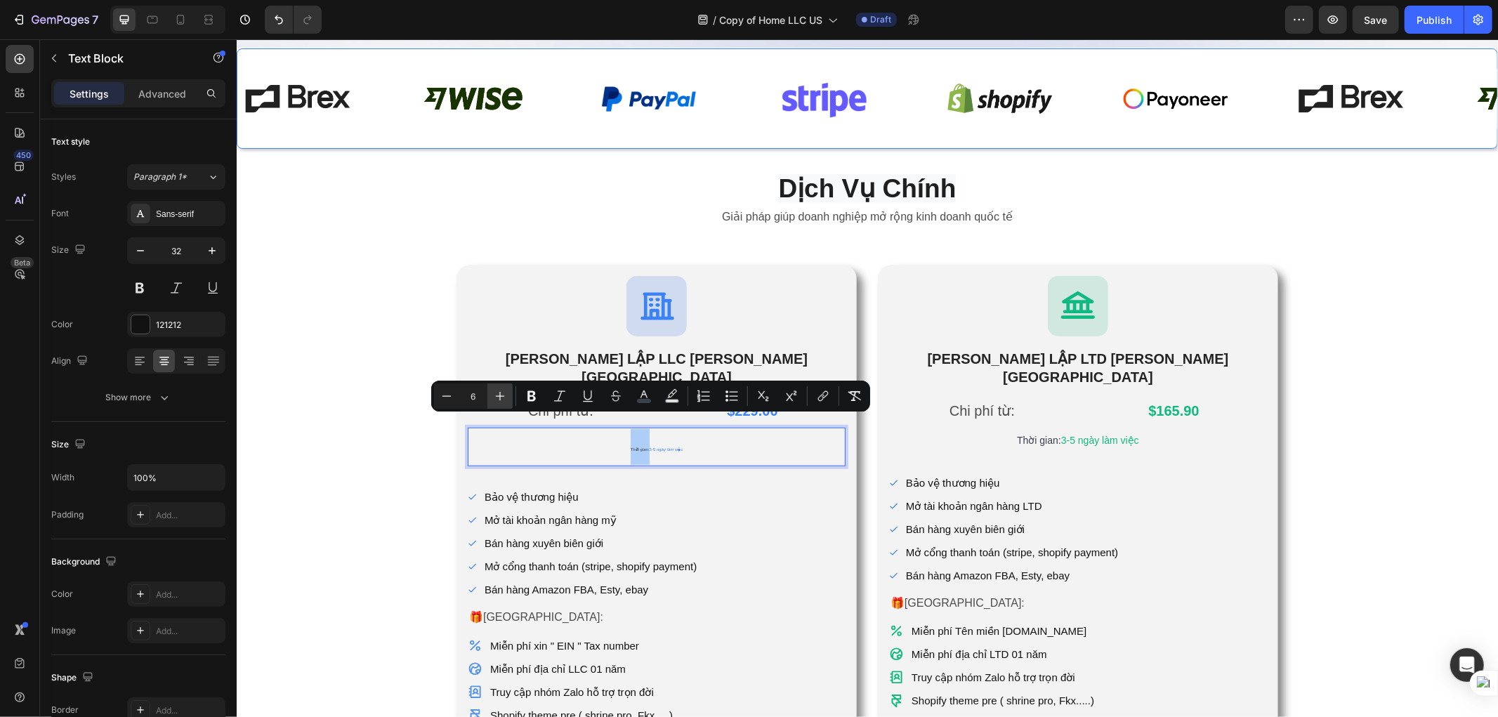
click at [496, 390] on icon "Editor contextual toolbar" at bounding box center [500, 396] width 14 height 14
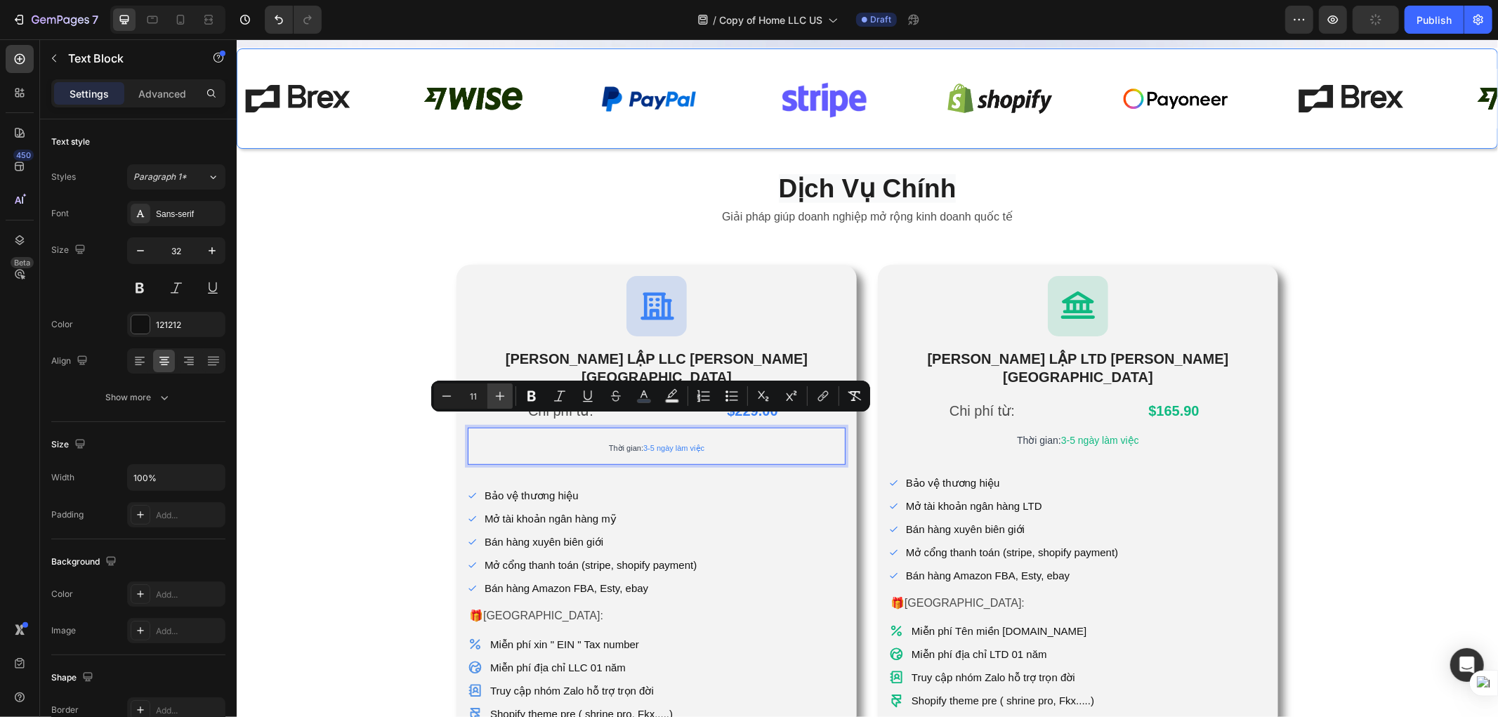
click at [496, 390] on icon "Editor contextual toolbar" at bounding box center [500, 396] width 14 height 14
click at [494, 390] on icon "Editor contextual toolbar" at bounding box center [500, 396] width 14 height 14
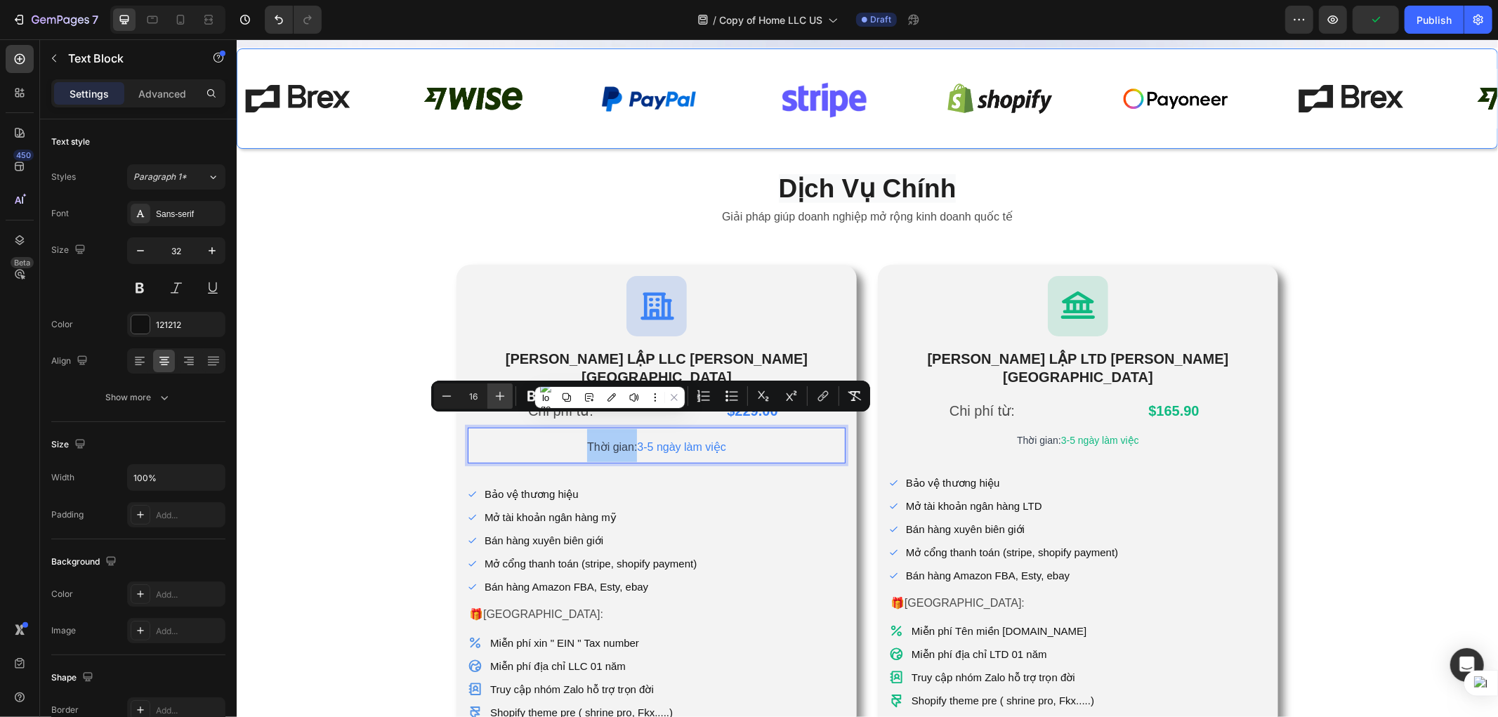
click at [494, 390] on icon "Editor contextual toolbar" at bounding box center [500, 396] width 14 height 14
type input "20"
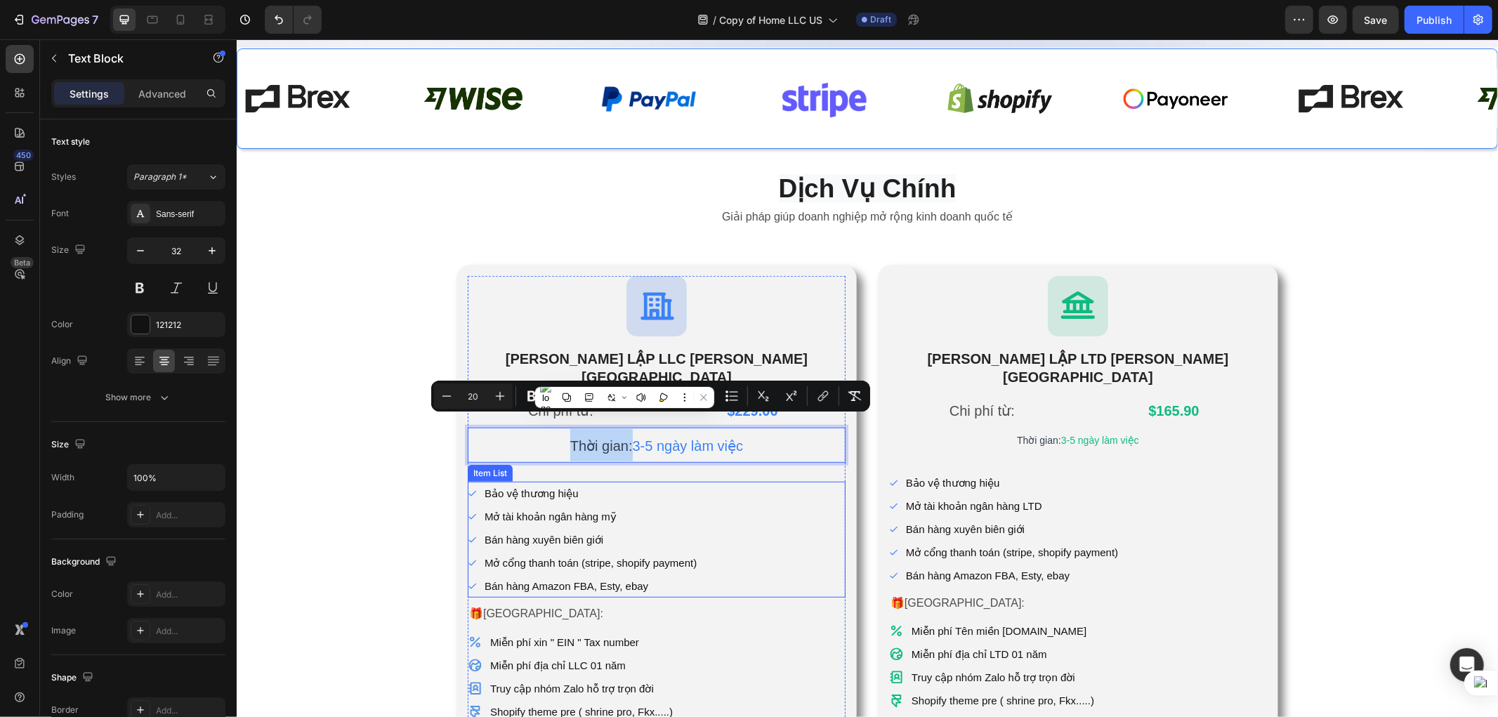
click at [728, 481] on div "Bảo vệ [PERSON_NAME] Mở tài [PERSON_NAME] hàng mỹ Bán hàng [PERSON_NAME] giới M…" at bounding box center [656, 539] width 378 height 116
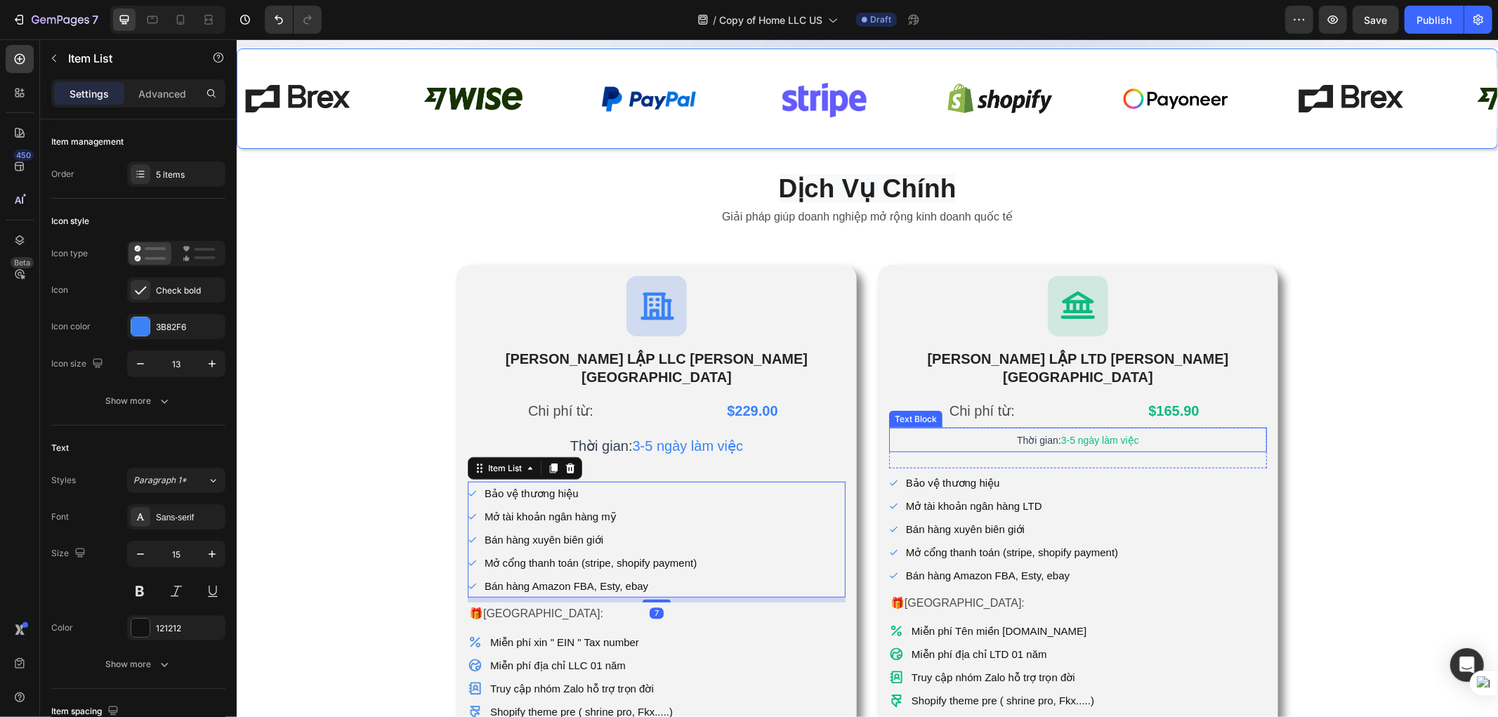
click at [1174, 428] on p "Thời gian: 3-5 ngày làm việc" at bounding box center [1077, 438] width 375 height 21
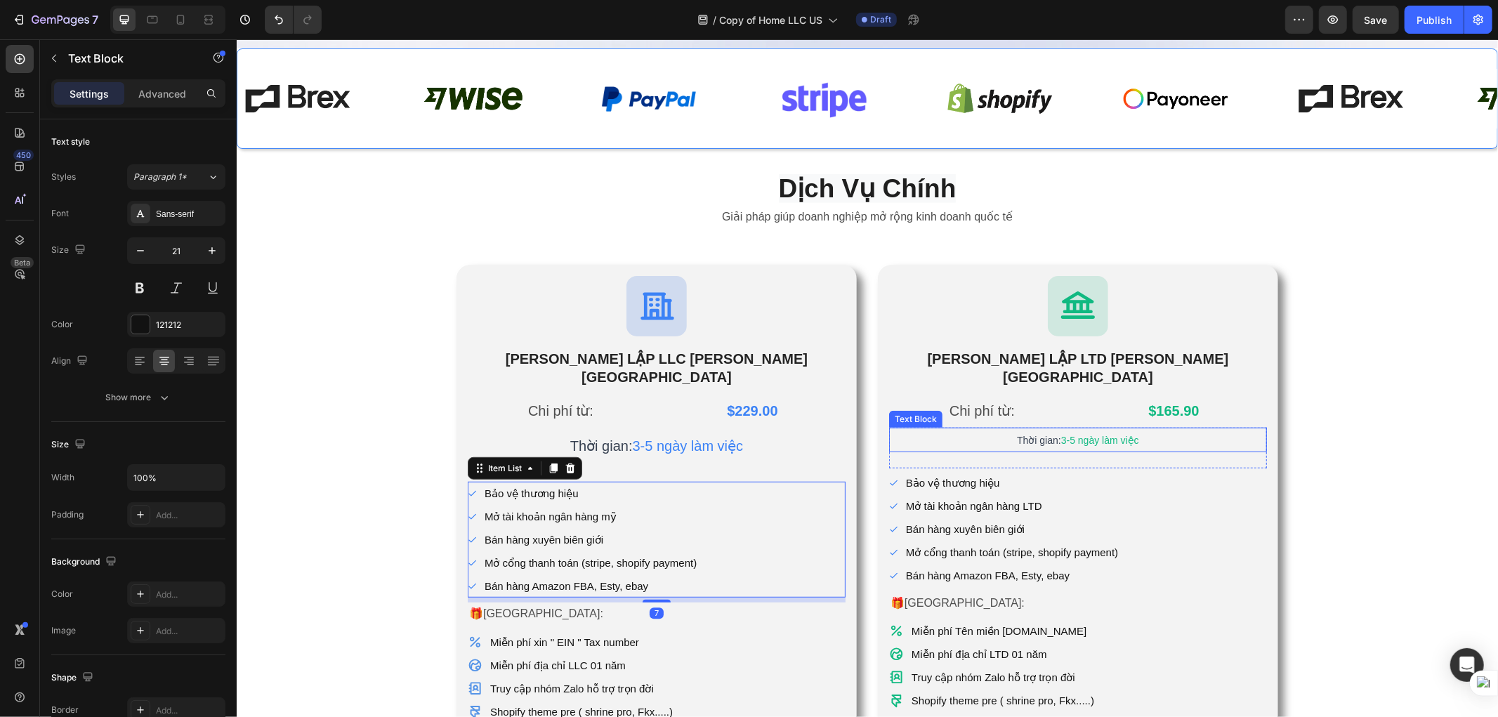
click at [1174, 428] on p "Thời gian: 3-5 ngày làm việc" at bounding box center [1077, 438] width 375 height 21
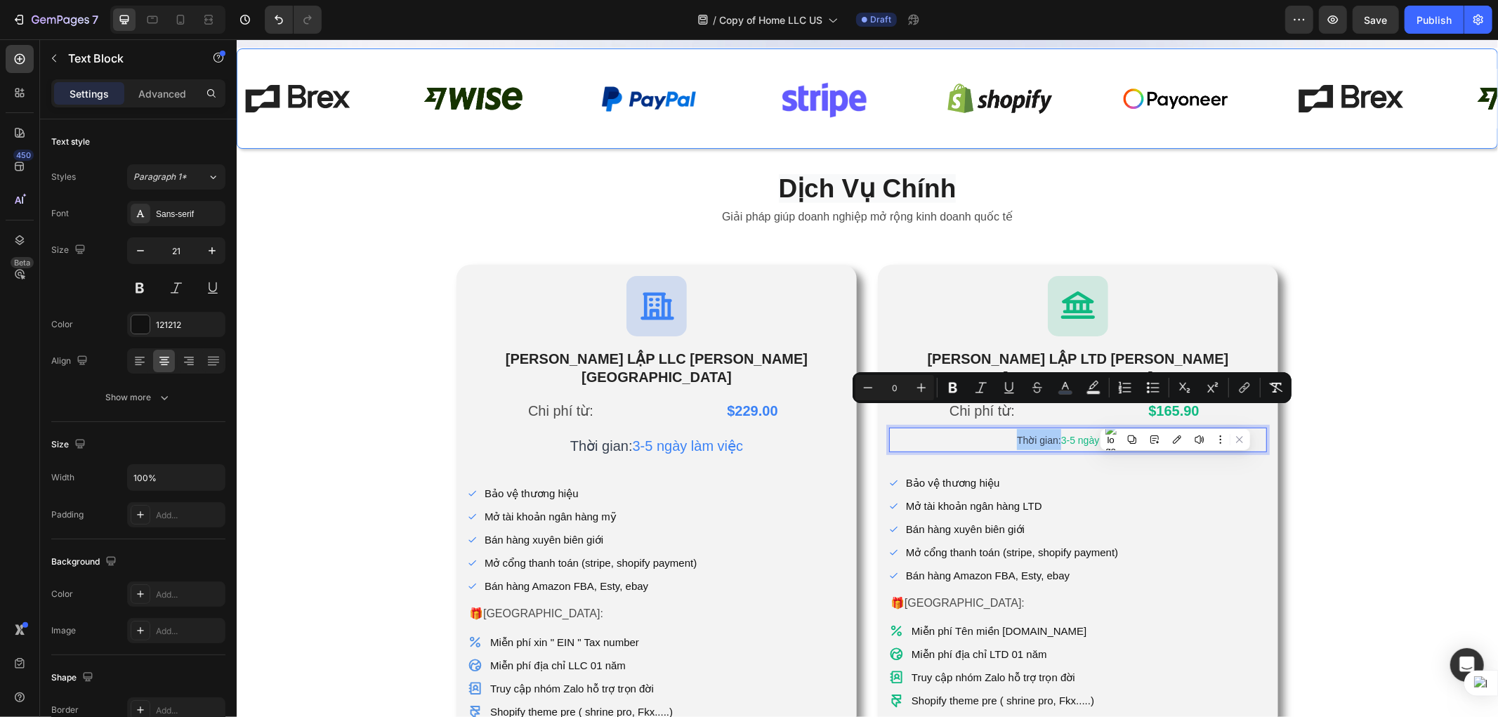
click at [903, 389] on input "0" at bounding box center [895, 387] width 28 height 17
type input "2"
type input "20"
click at [1248, 295] on div "Icon" at bounding box center [1077, 305] width 378 height 60
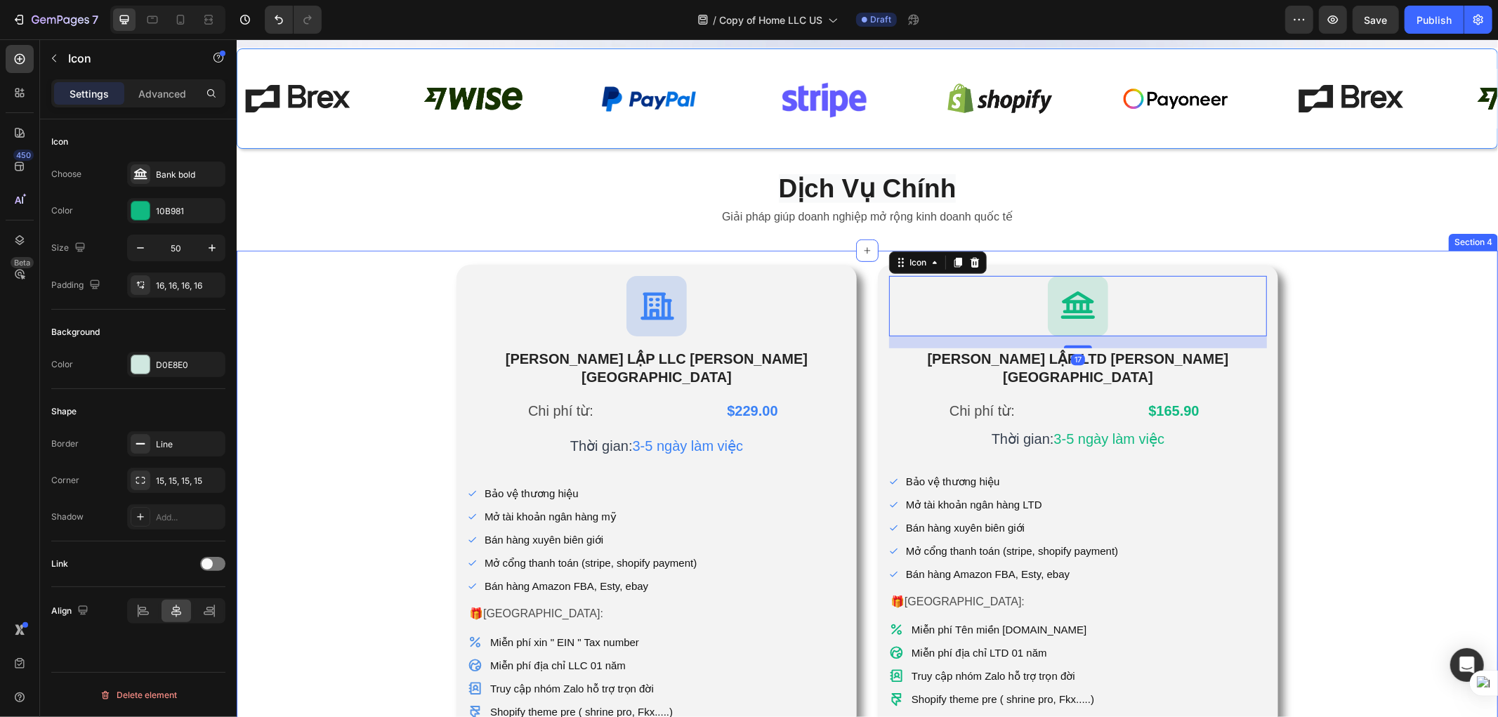
click at [1364, 471] on div "Icon [PERSON_NAME] LẬP LLC [PERSON_NAME] KỲ Heading Chi phí từ: Text Block $229…" at bounding box center [866, 526] width 1261 height 525
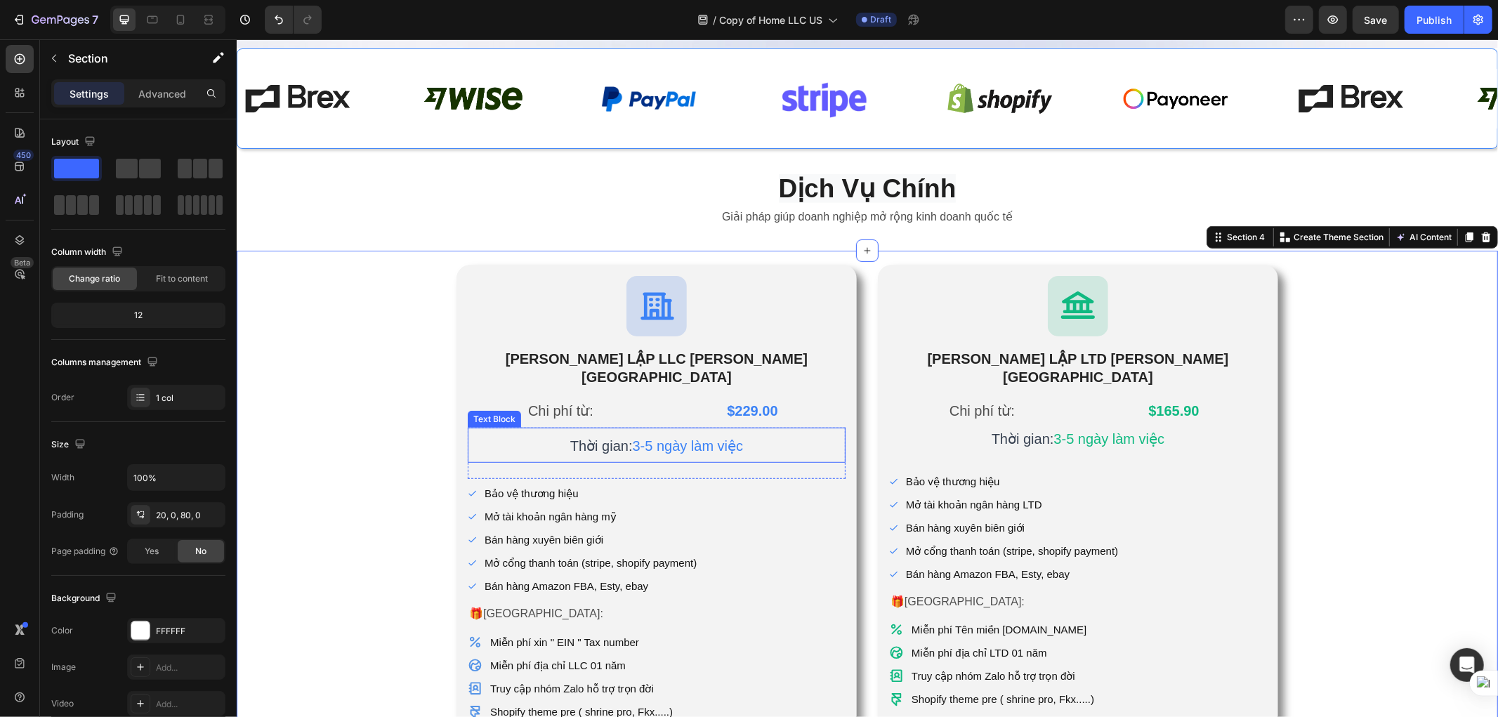
click at [784, 428] on p "Thời gian: 3-5 ngày làm việc" at bounding box center [655, 444] width 375 height 32
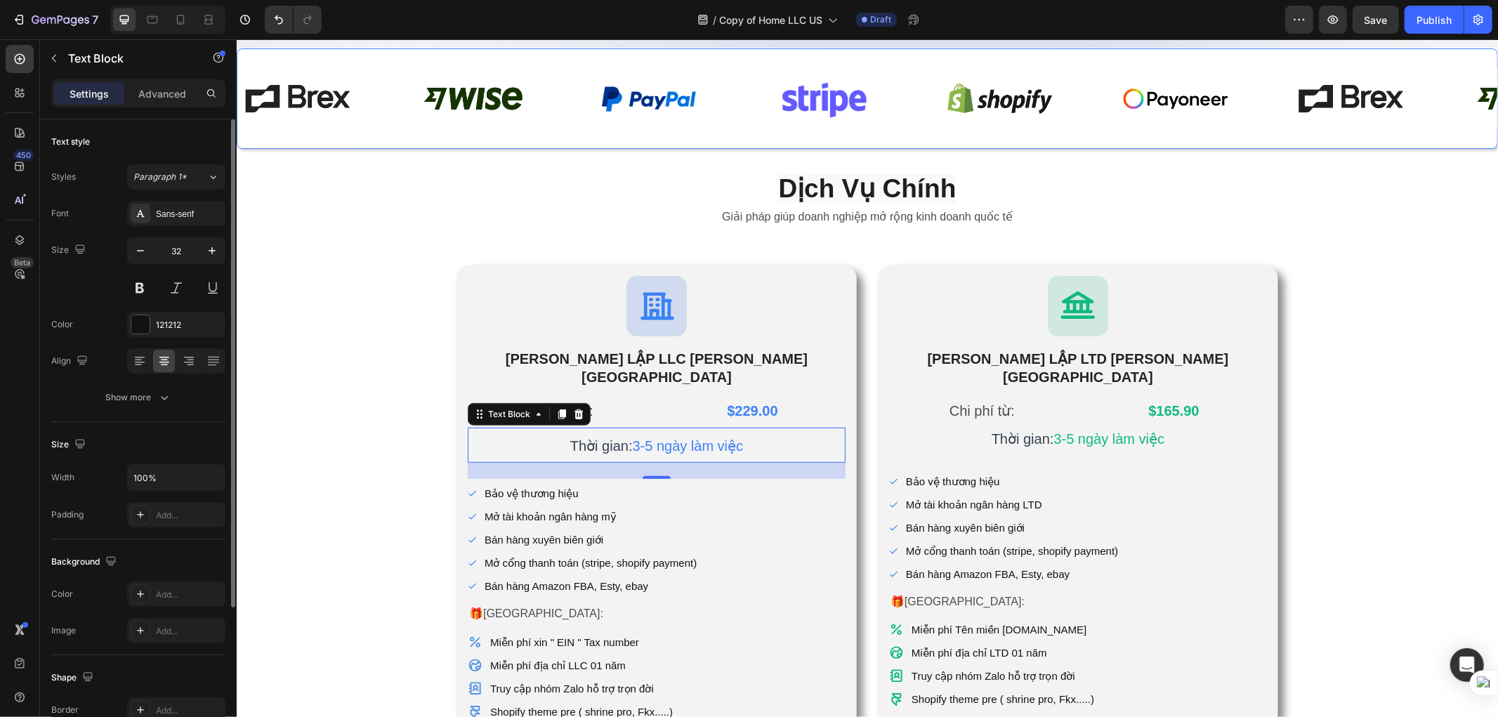
click at [176, 249] on input "32" at bounding box center [176, 250] width 46 height 25
type input "20"
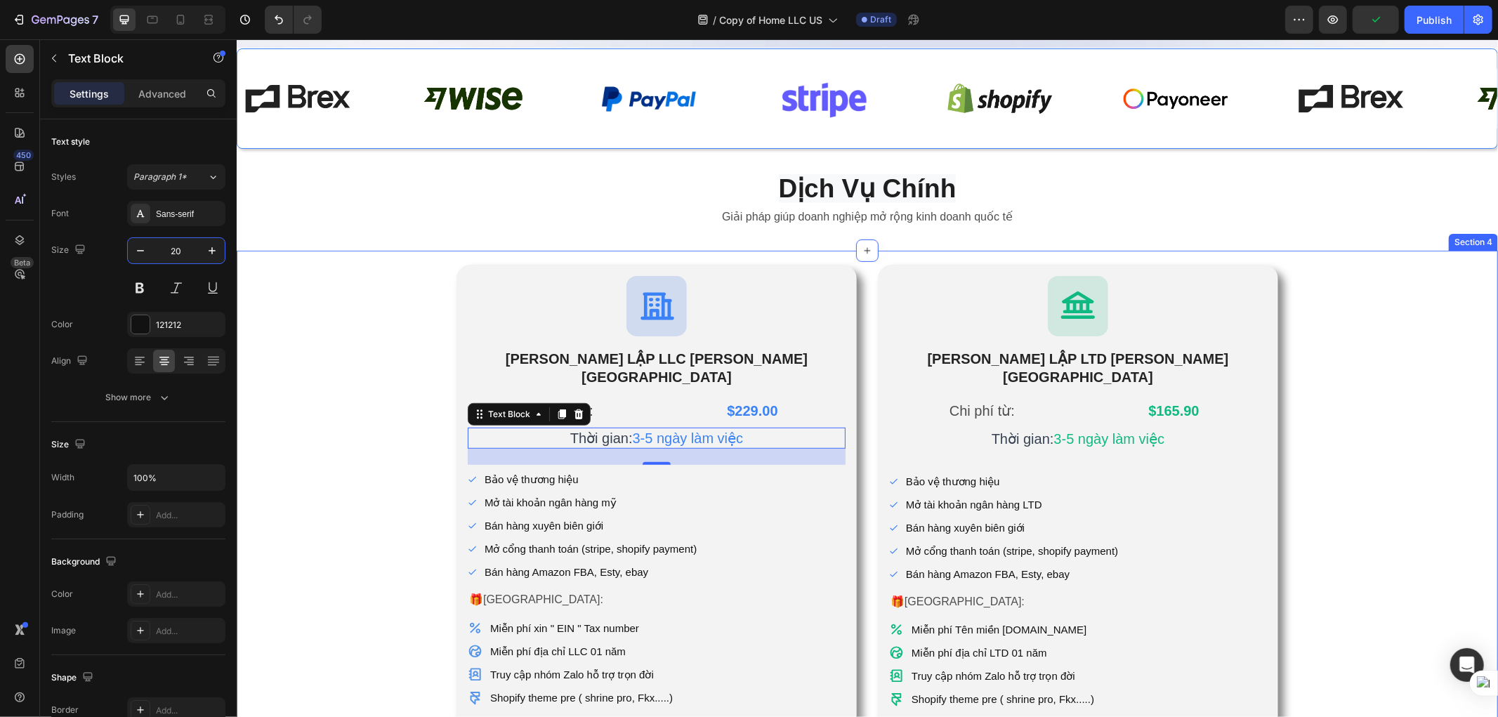
click at [1325, 466] on div "Icon [PERSON_NAME] LẬP LLC [PERSON_NAME] KỲ Heading Chi phí từ: Text Block $229…" at bounding box center [866, 520] width 1261 height 513
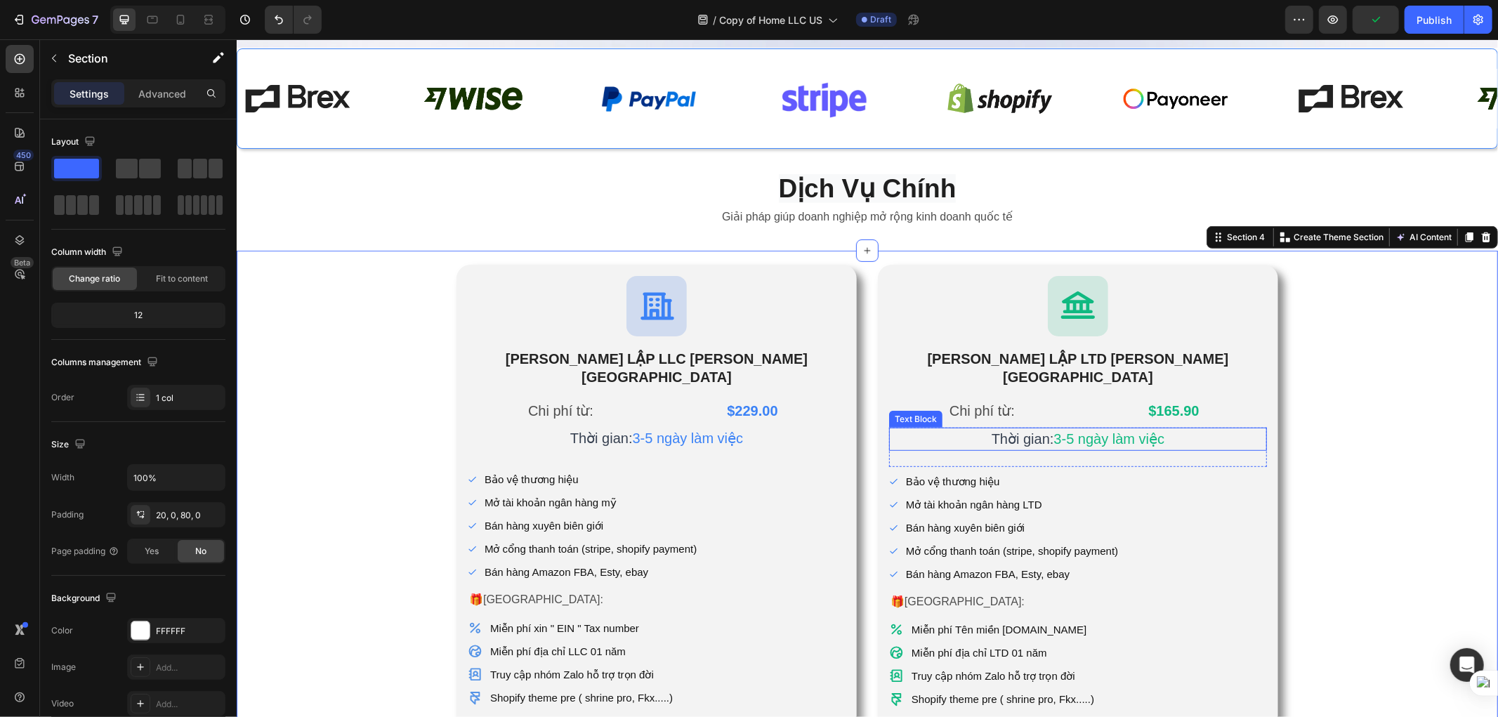
click at [1158, 428] on p "Thời gian: 3-5 ngày làm việc" at bounding box center [1077, 438] width 375 height 20
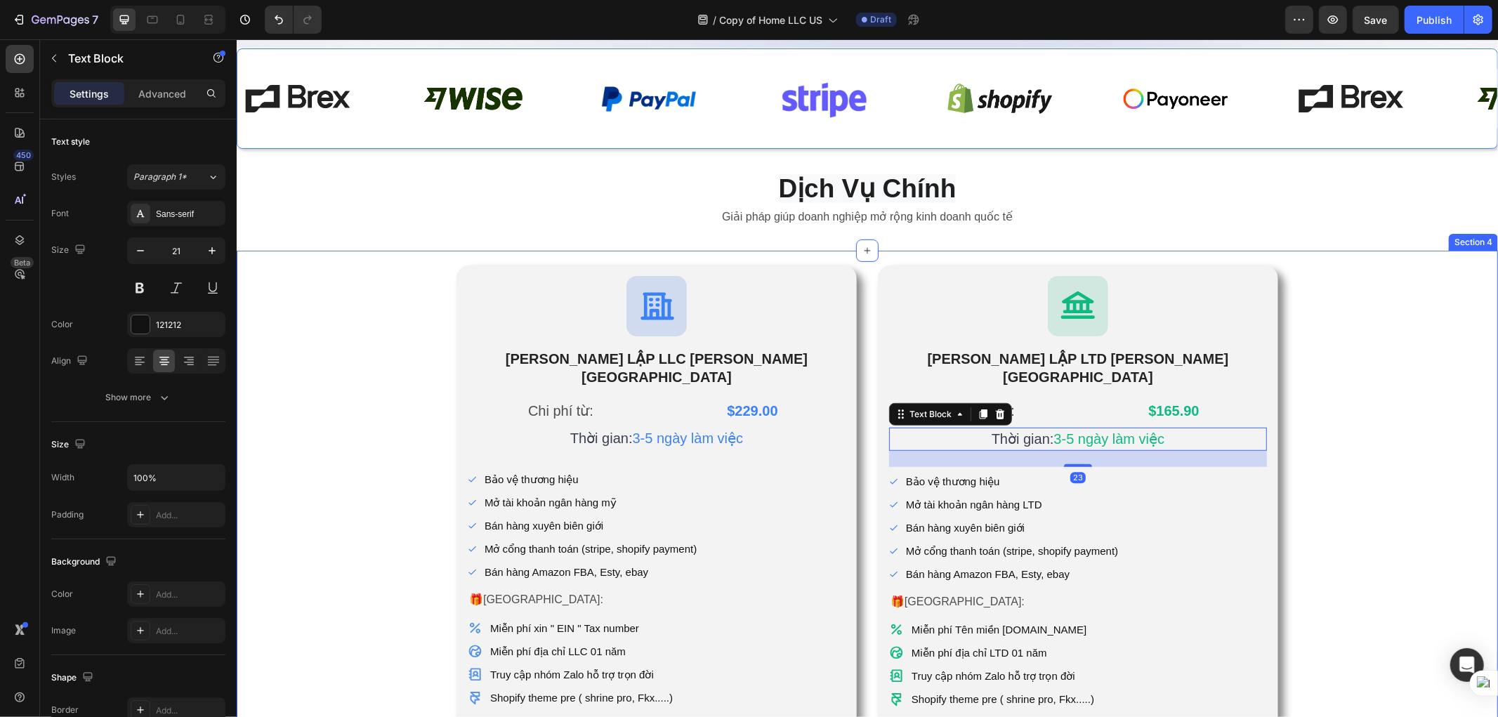
click at [1384, 451] on div "Icon [PERSON_NAME] LẬP LLC [PERSON_NAME] KỲ Heading Chi phí từ: Text Block $229…" at bounding box center [866, 520] width 1261 height 513
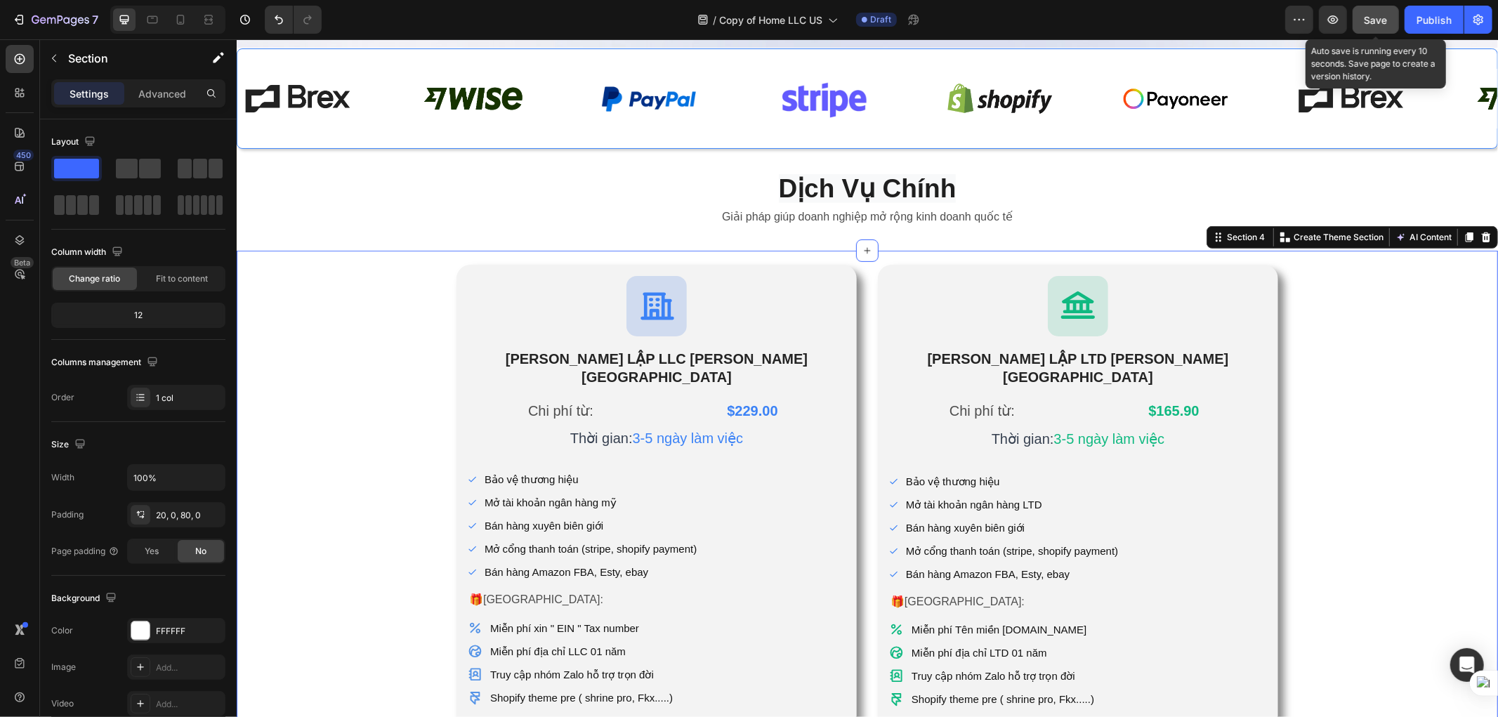
drag, startPoint x: 1368, startPoint y: 11, endPoint x: 1103, endPoint y: 15, distance: 264.8
click at [1368, 13] on div "Save" at bounding box center [1376, 20] width 23 height 15
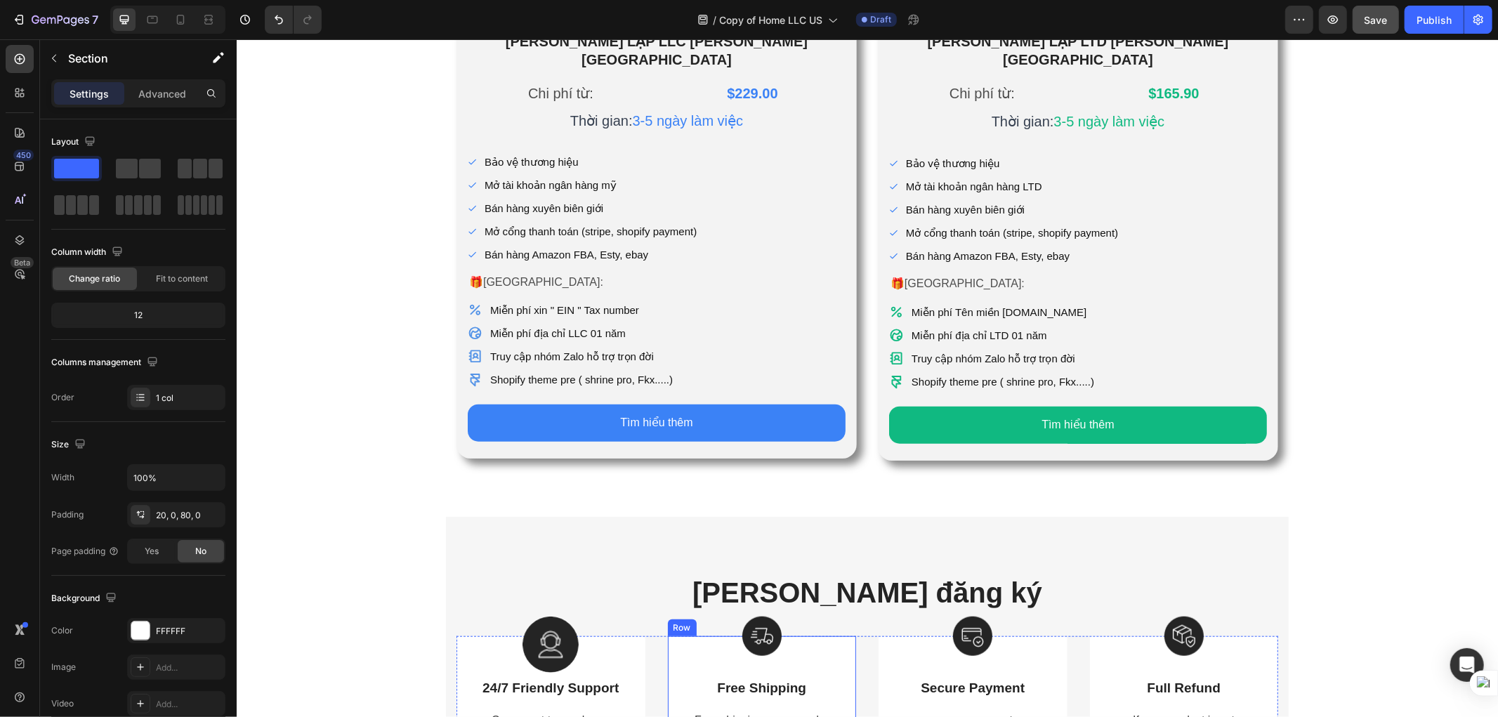
scroll to position [1092, 0]
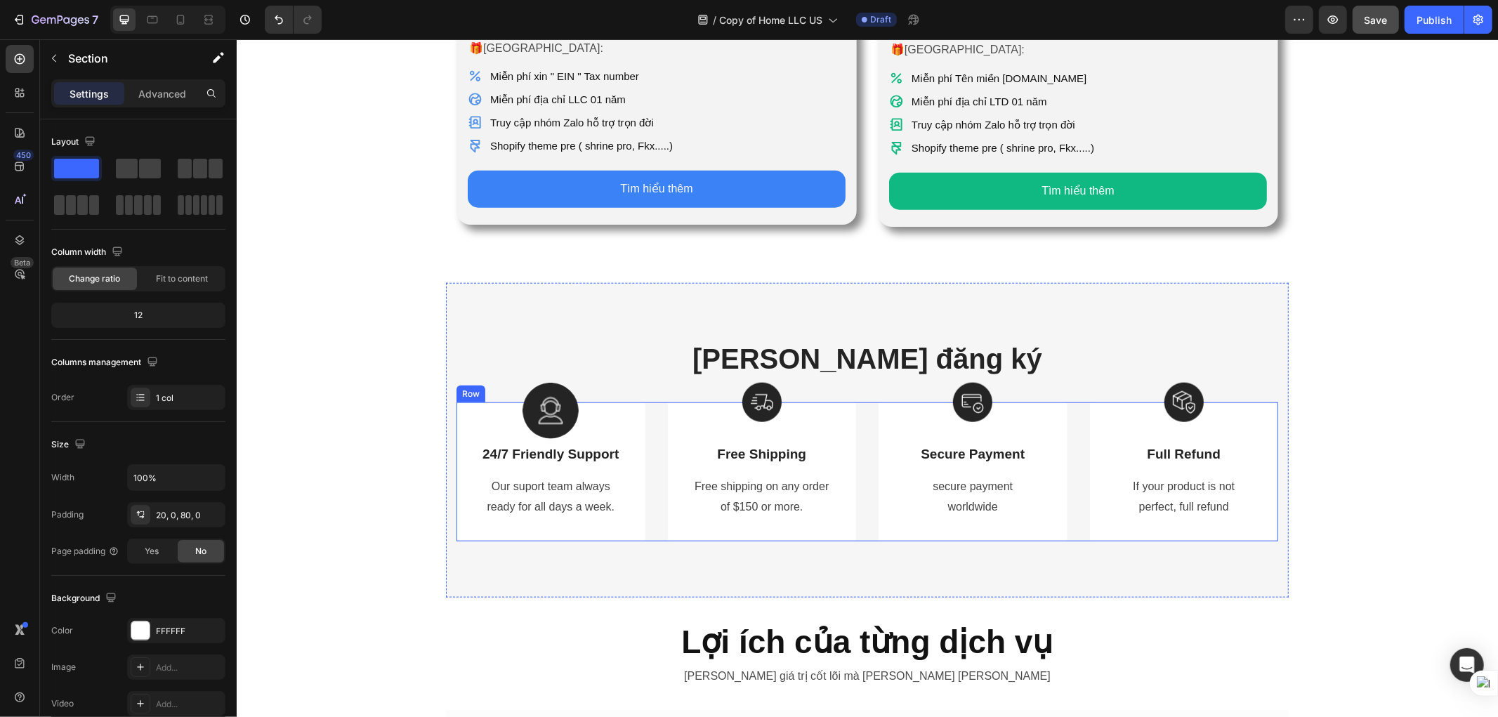
click at [652, 454] on div "Image 24/7 Friendly Support Text Block Our suport team always ready for all day…" at bounding box center [867, 471] width 822 height 139
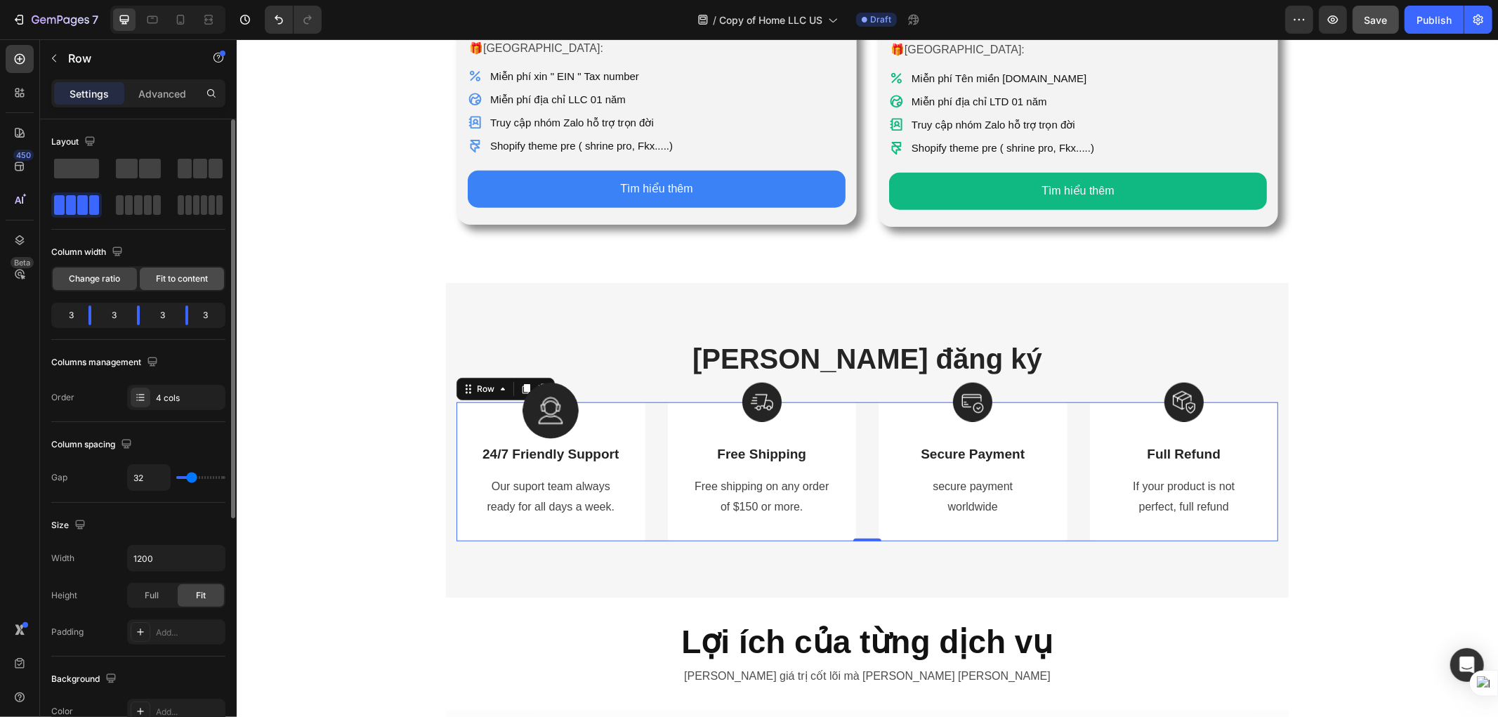
click at [190, 277] on span "Fit to content" at bounding box center [182, 279] width 52 height 13
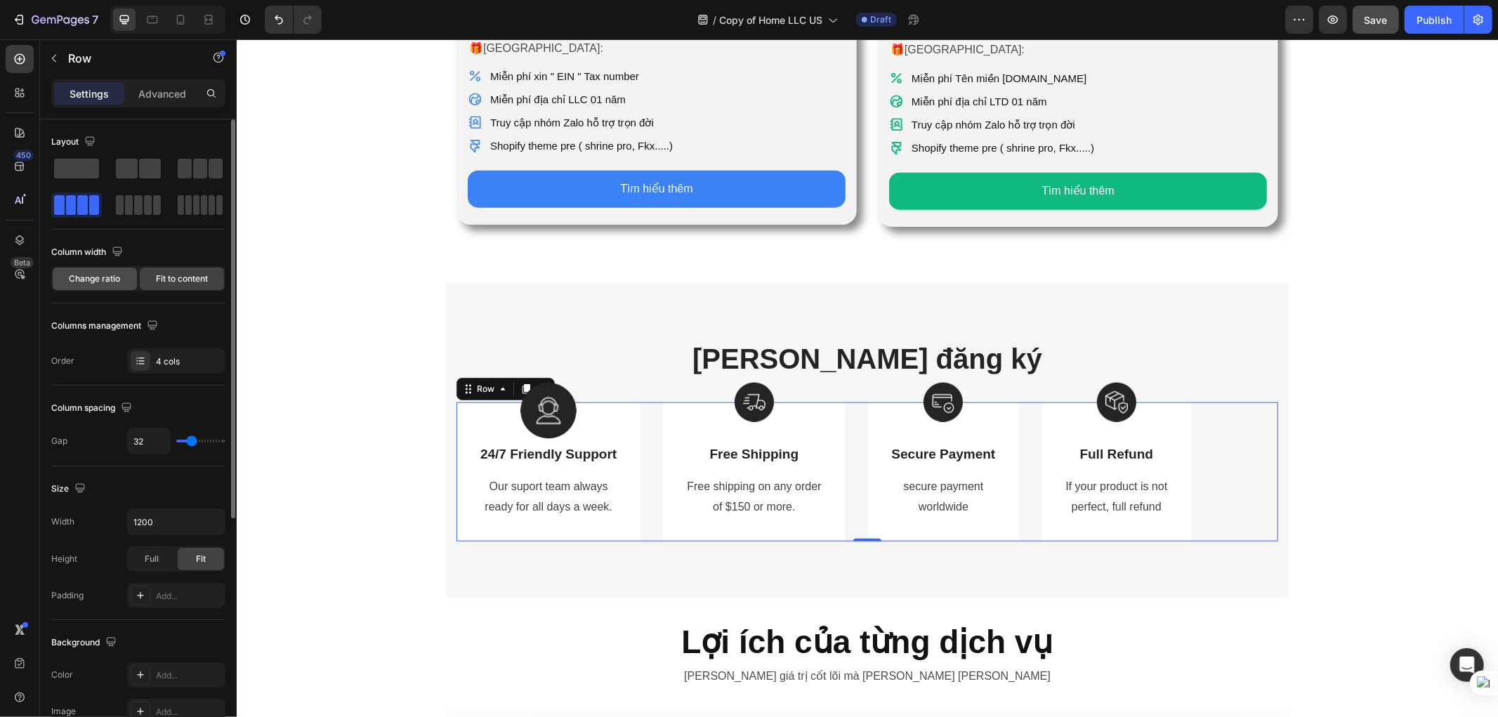
click at [103, 281] on span "Change ratio" at bounding box center [95, 279] width 51 height 13
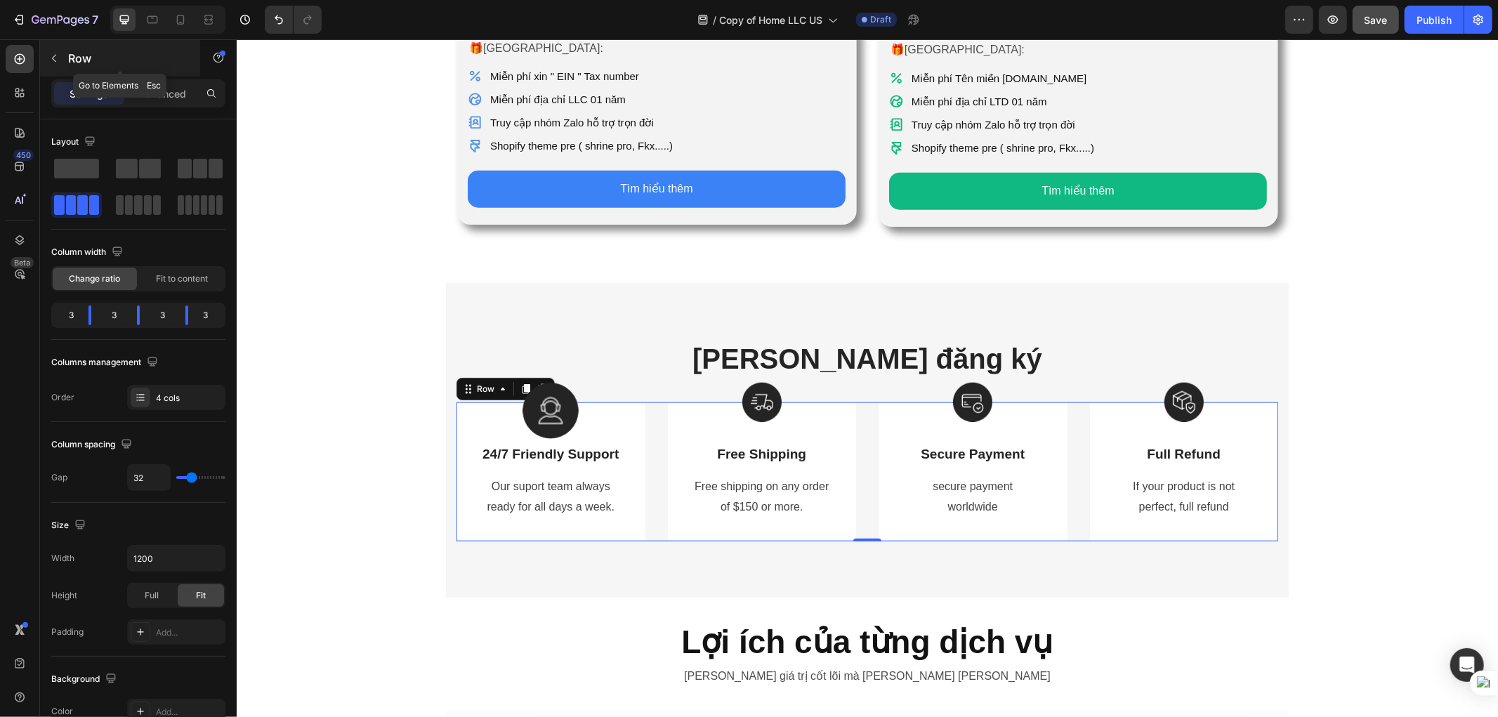
click at [55, 58] on icon "button" at bounding box center [53, 58] width 11 height 11
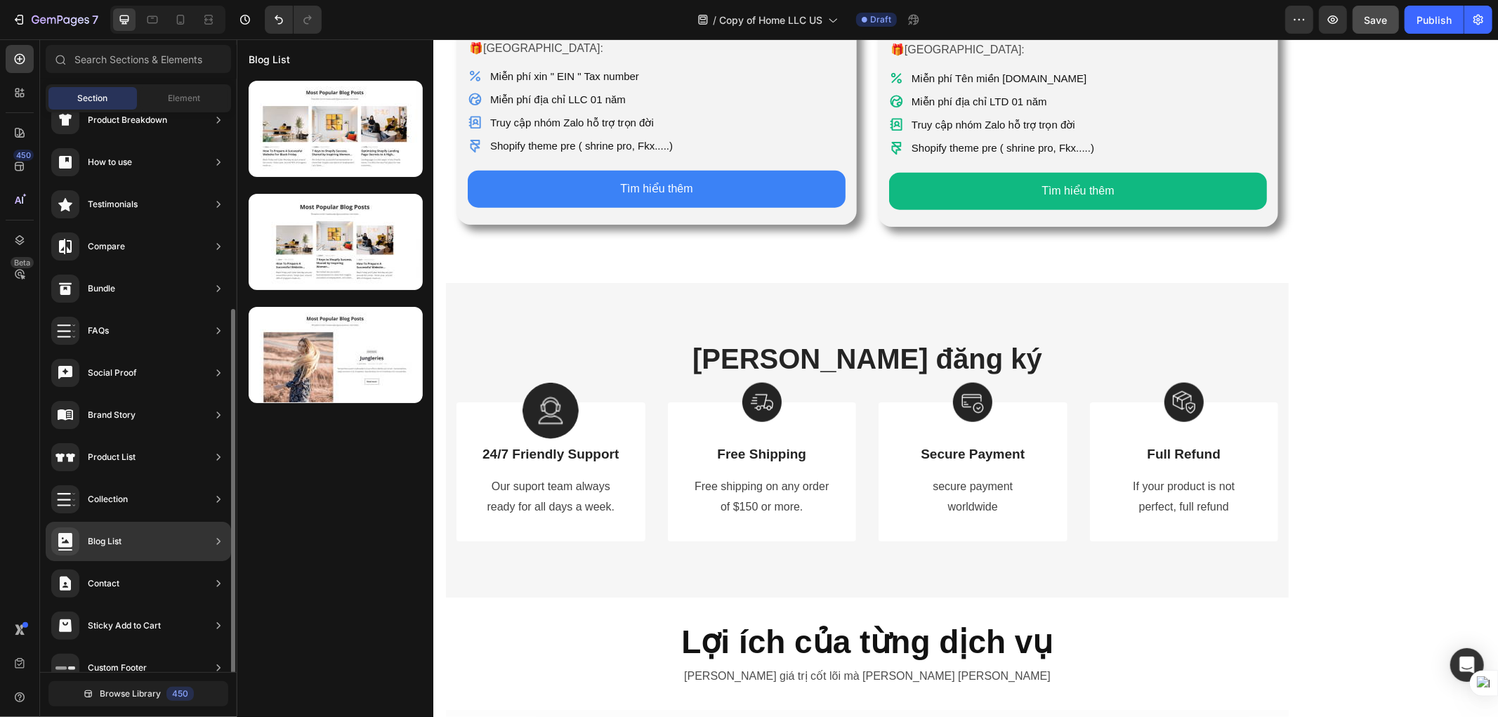
scroll to position [255, 0]
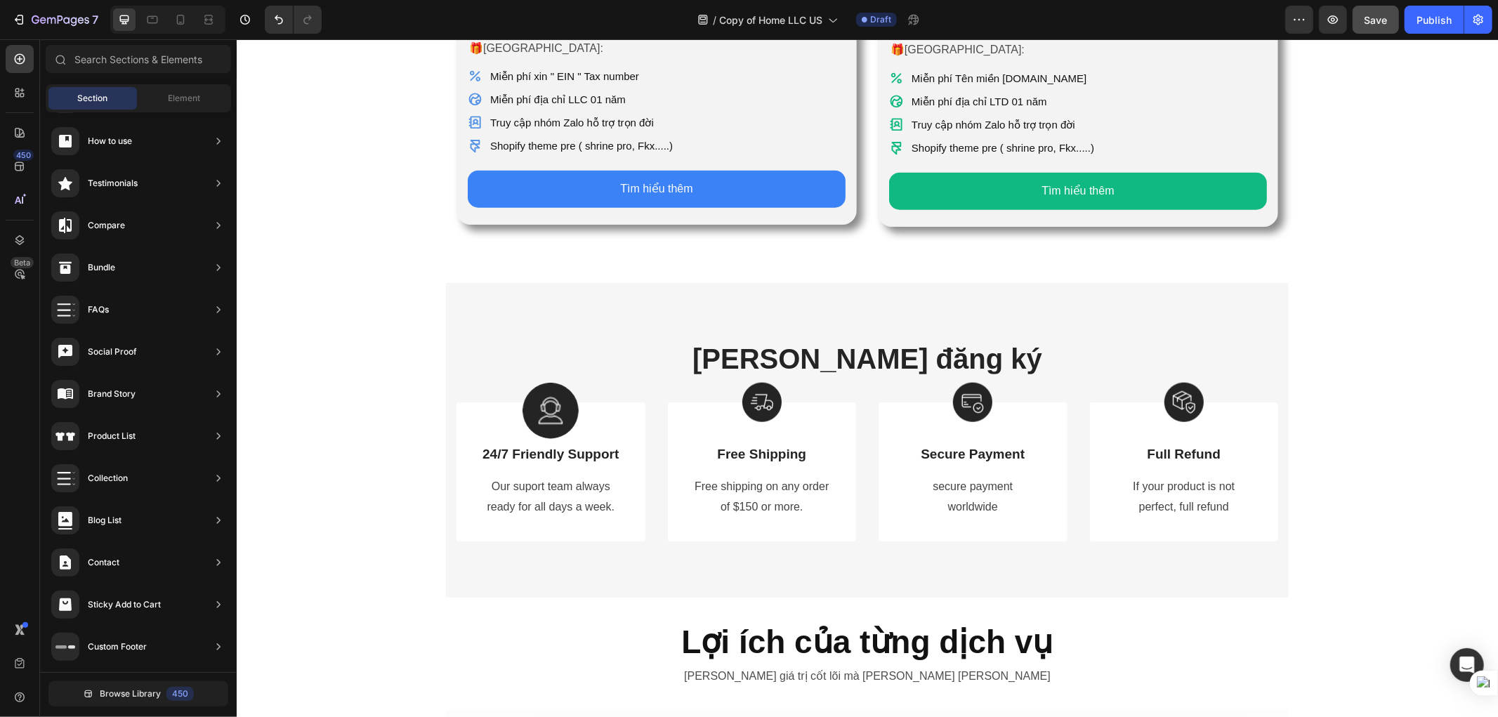
click at [1361, 298] on div "Icon [PERSON_NAME] LẬP LLC [PERSON_NAME] KỲ Heading Chi phí từ: Text Block $229…" at bounding box center [866, 124] width 1261 height 2298
click at [1378, 22] on span "Save" at bounding box center [1376, 20] width 23 height 12
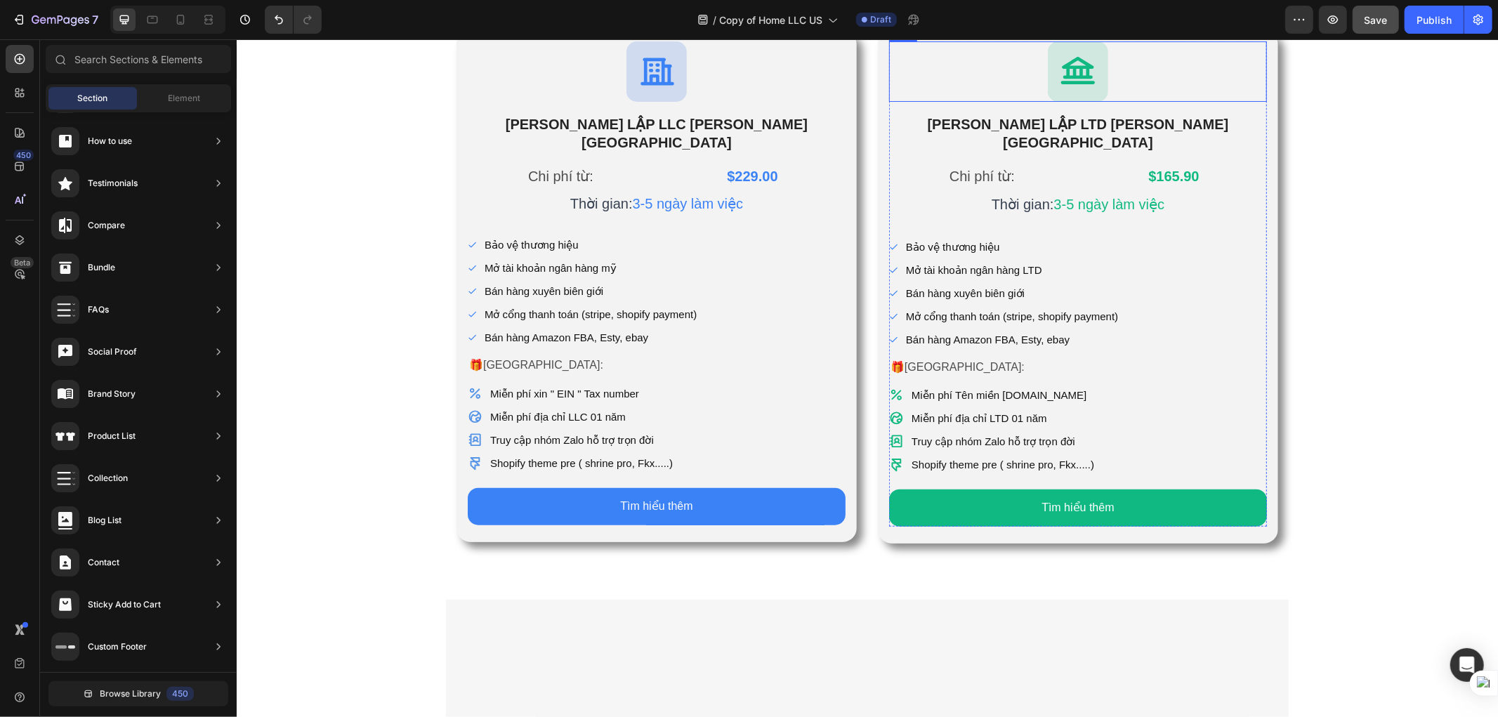
scroll to position [312, 0]
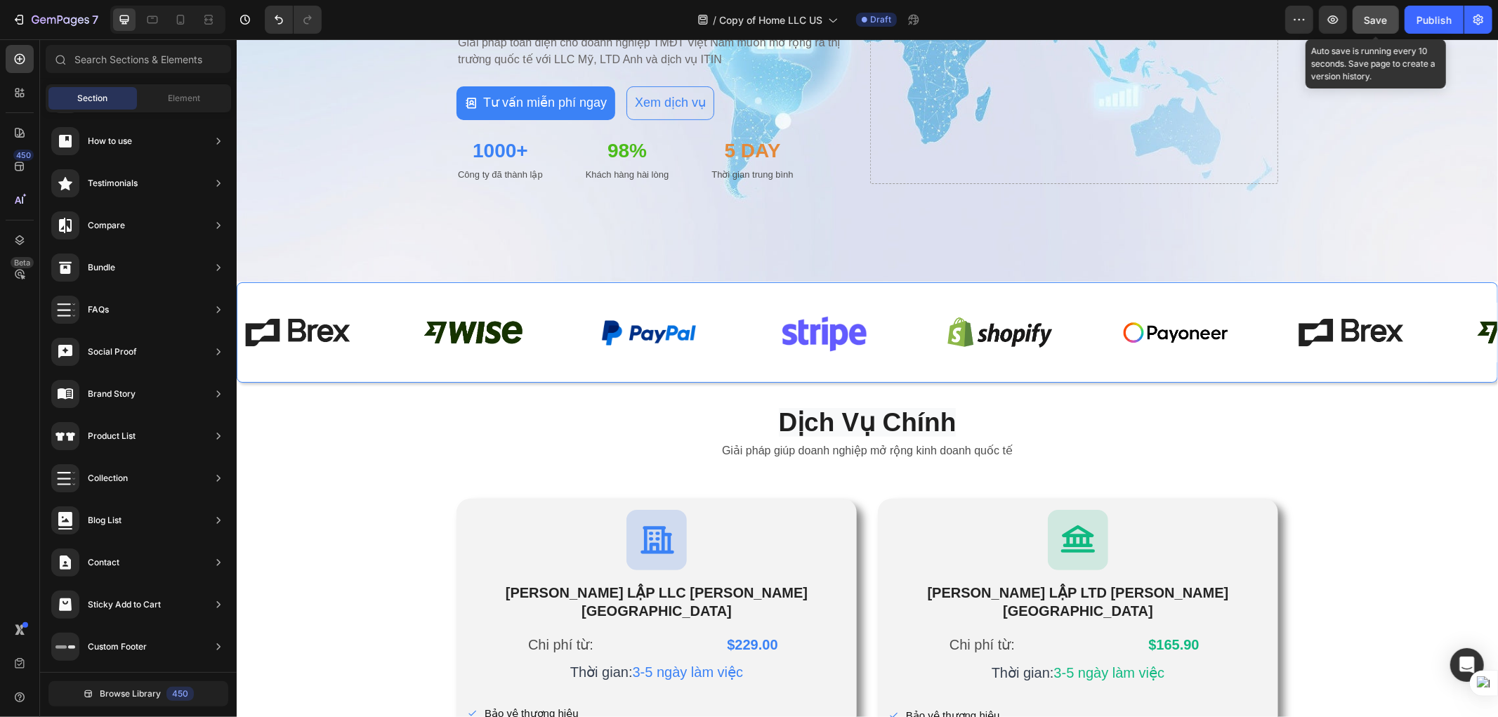
click at [1381, 17] on span "Save" at bounding box center [1376, 20] width 23 height 12
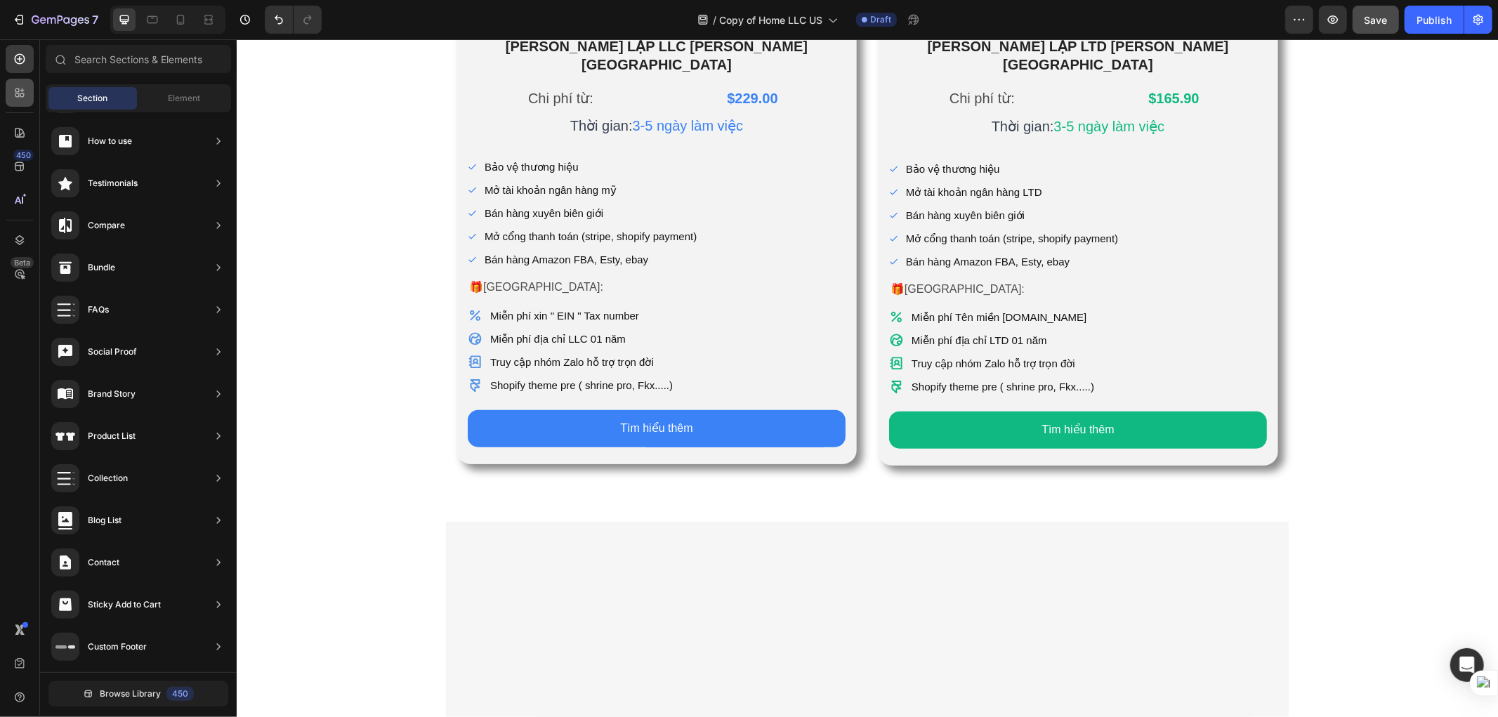
scroll to position [546, 0]
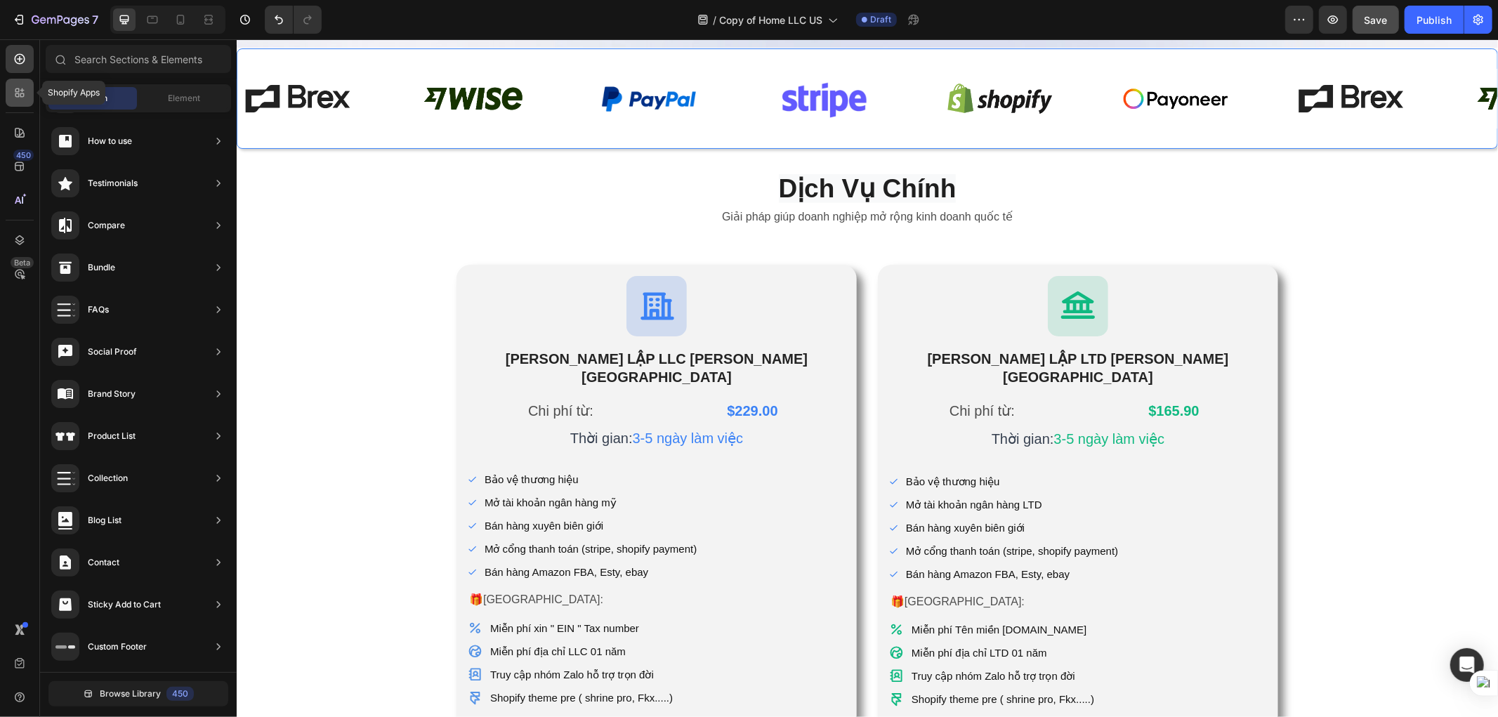
click at [8, 96] on div at bounding box center [20, 93] width 28 height 28
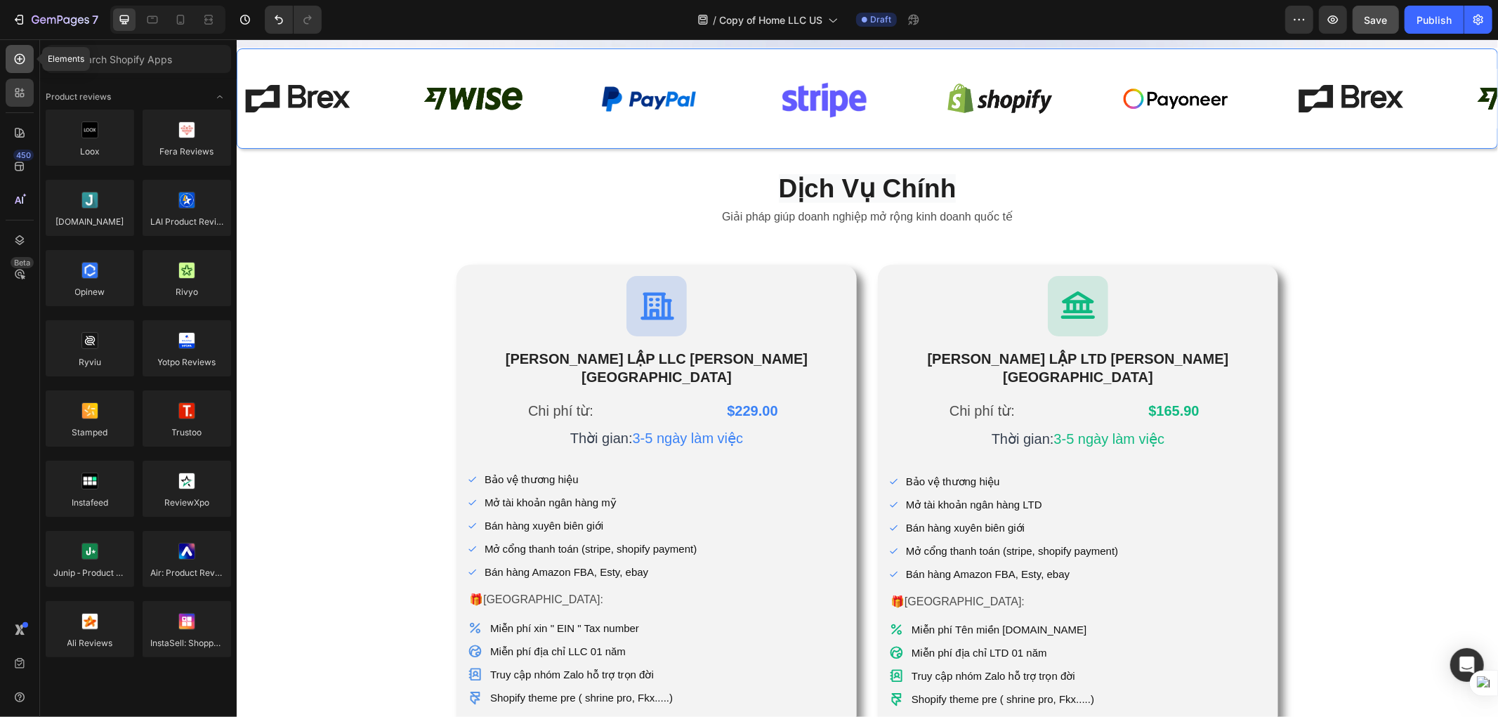
click at [21, 55] on icon at bounding box center [20, 59] width 14 height 14
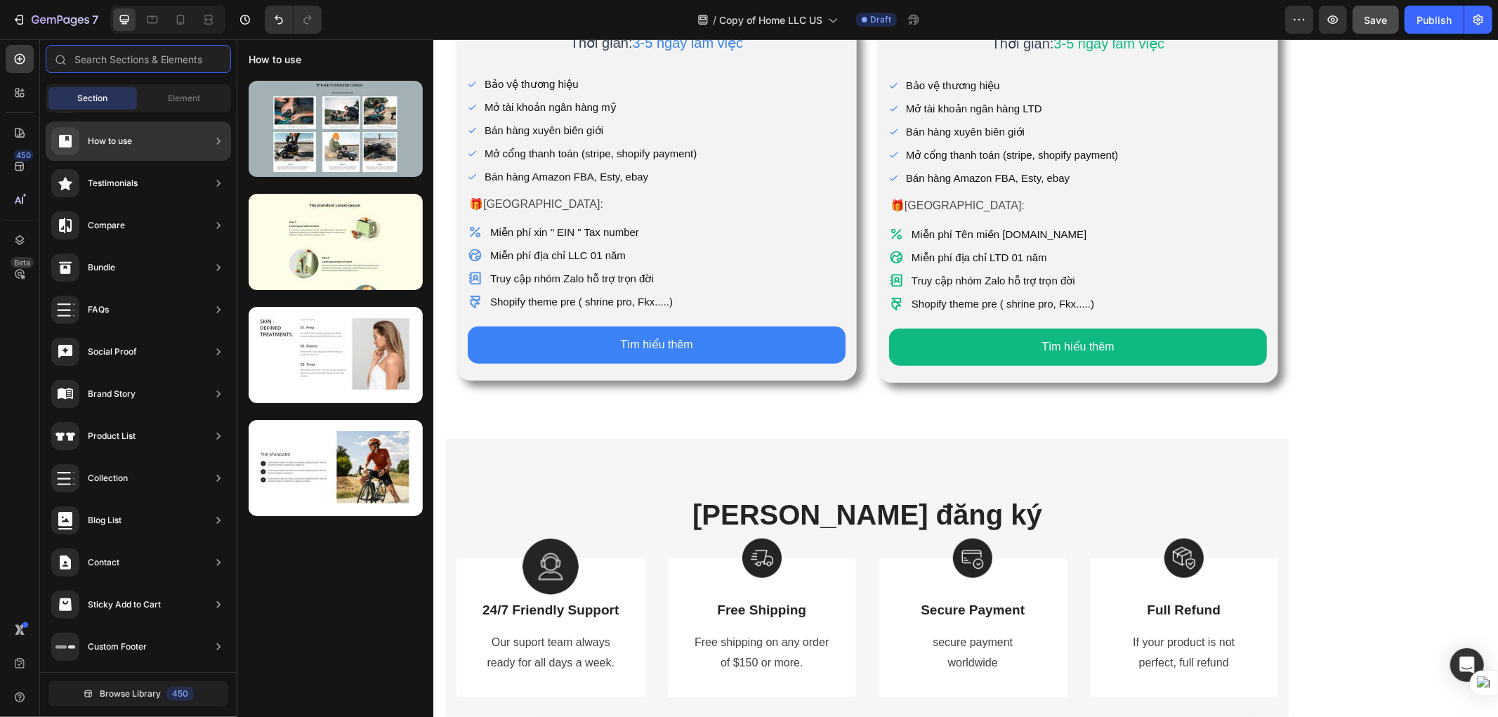
scroll to position [1248, 0]
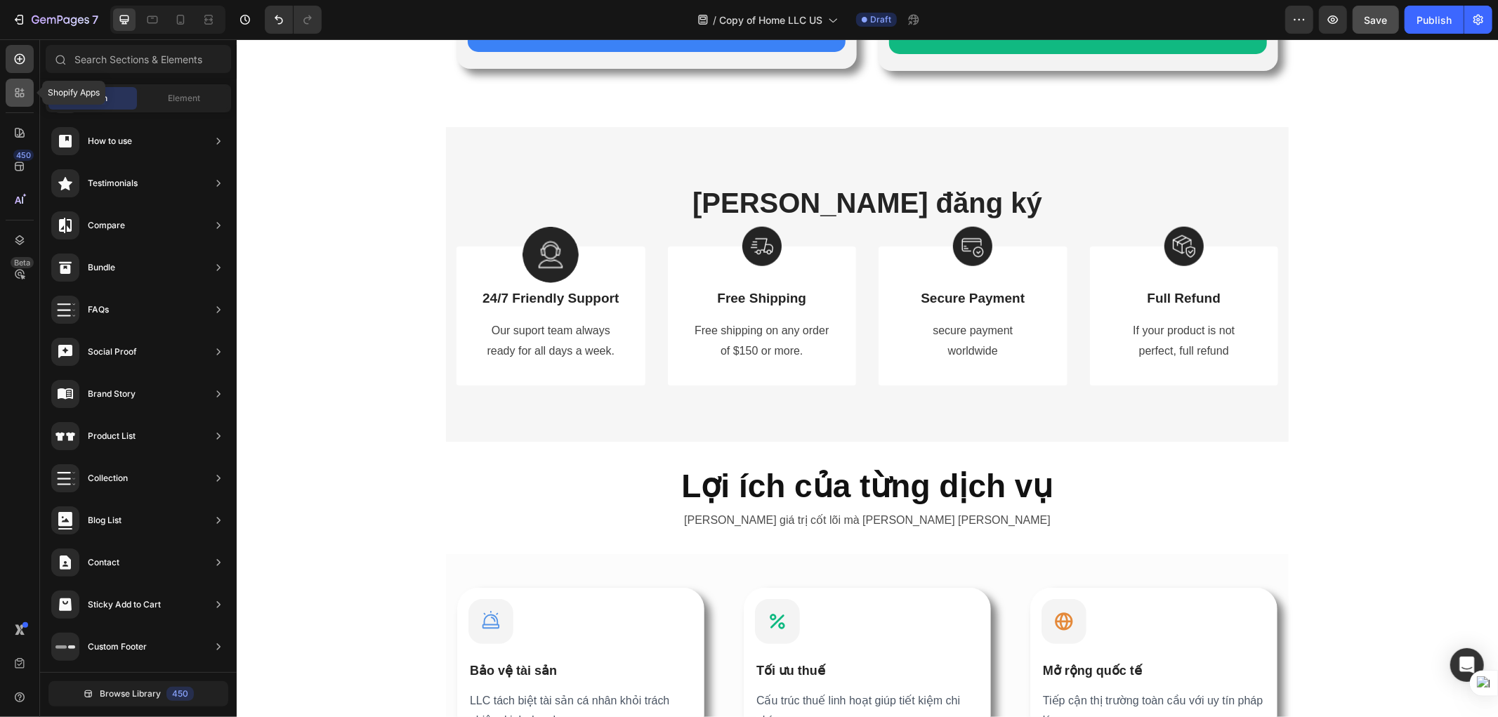
click at [29, 95] on div at bounding box center [20, 93] width 28 height 28
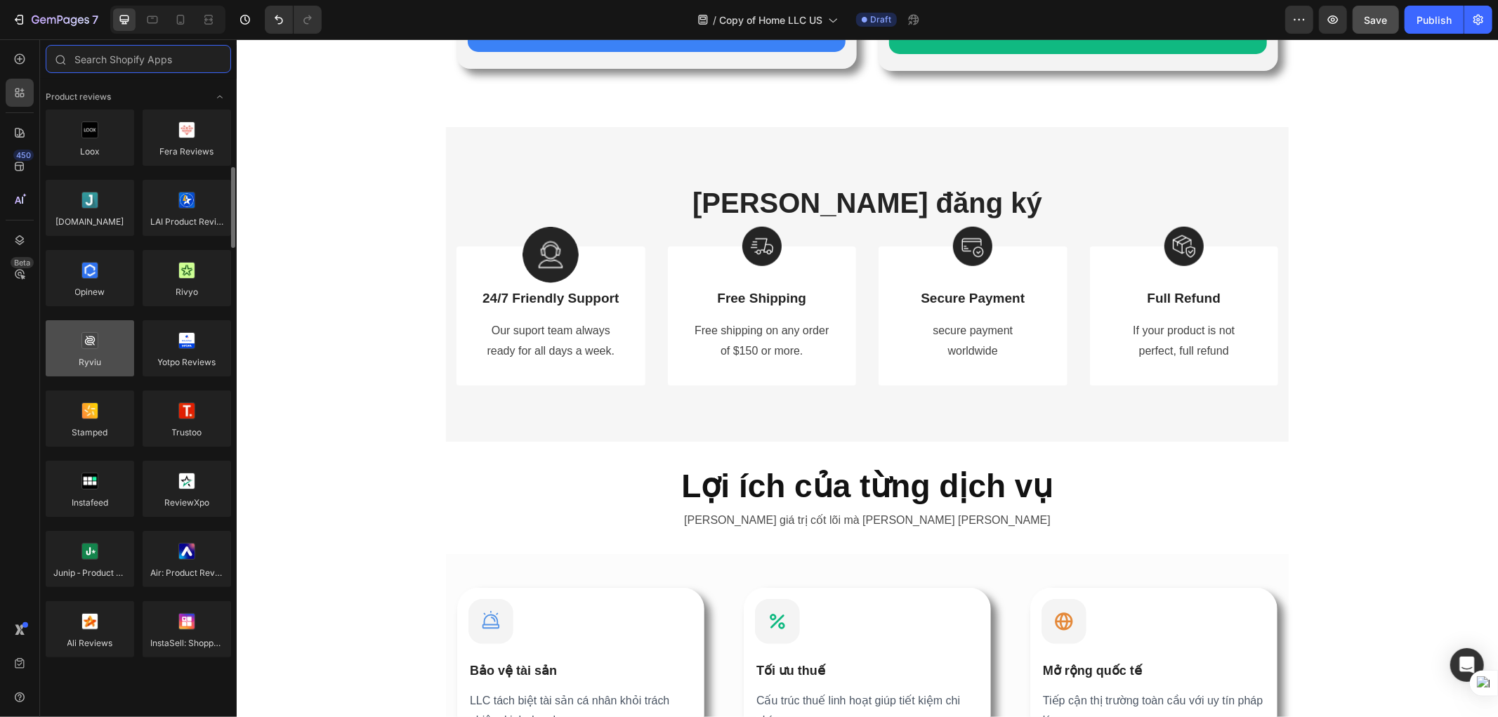
scroll to position [78, 0]
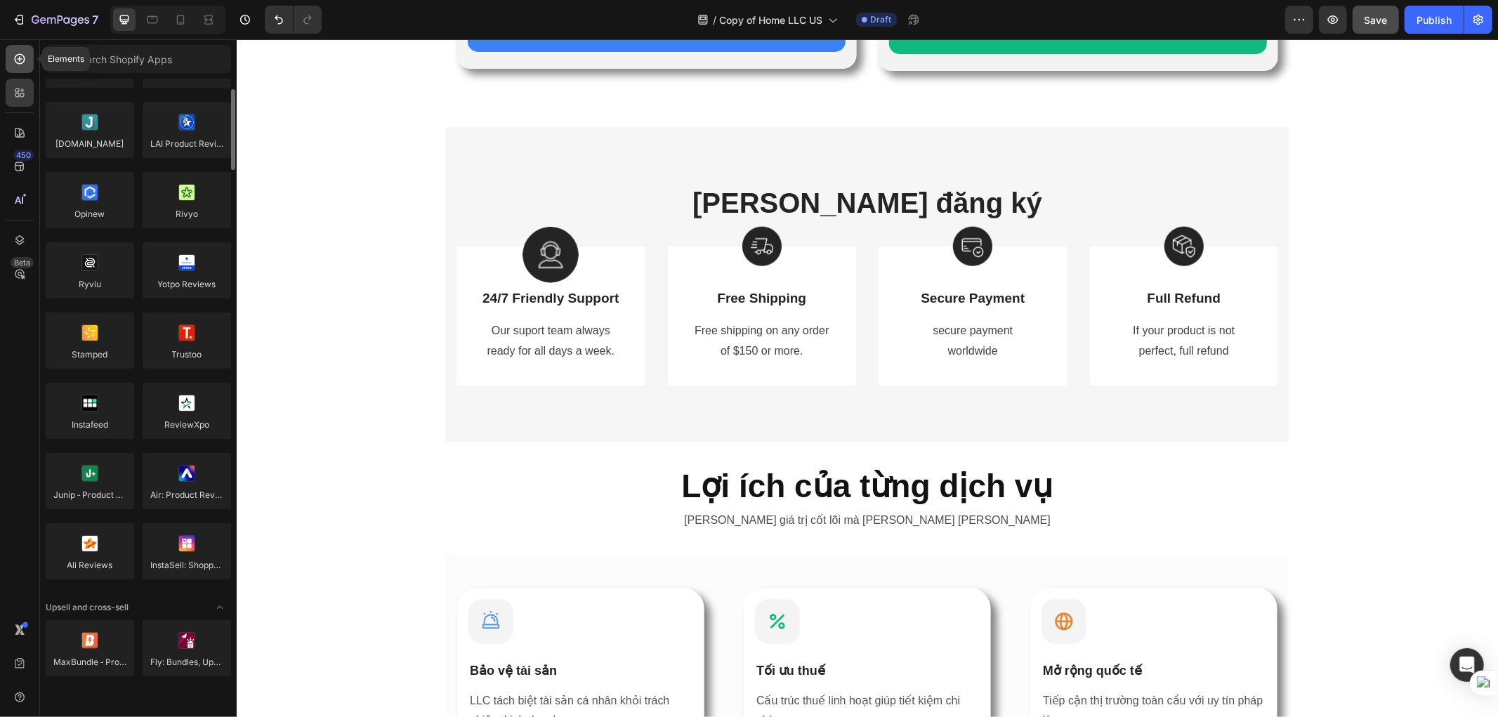
click at [13, 60] on icon at bounding box center [20, 59] width 14 height 14
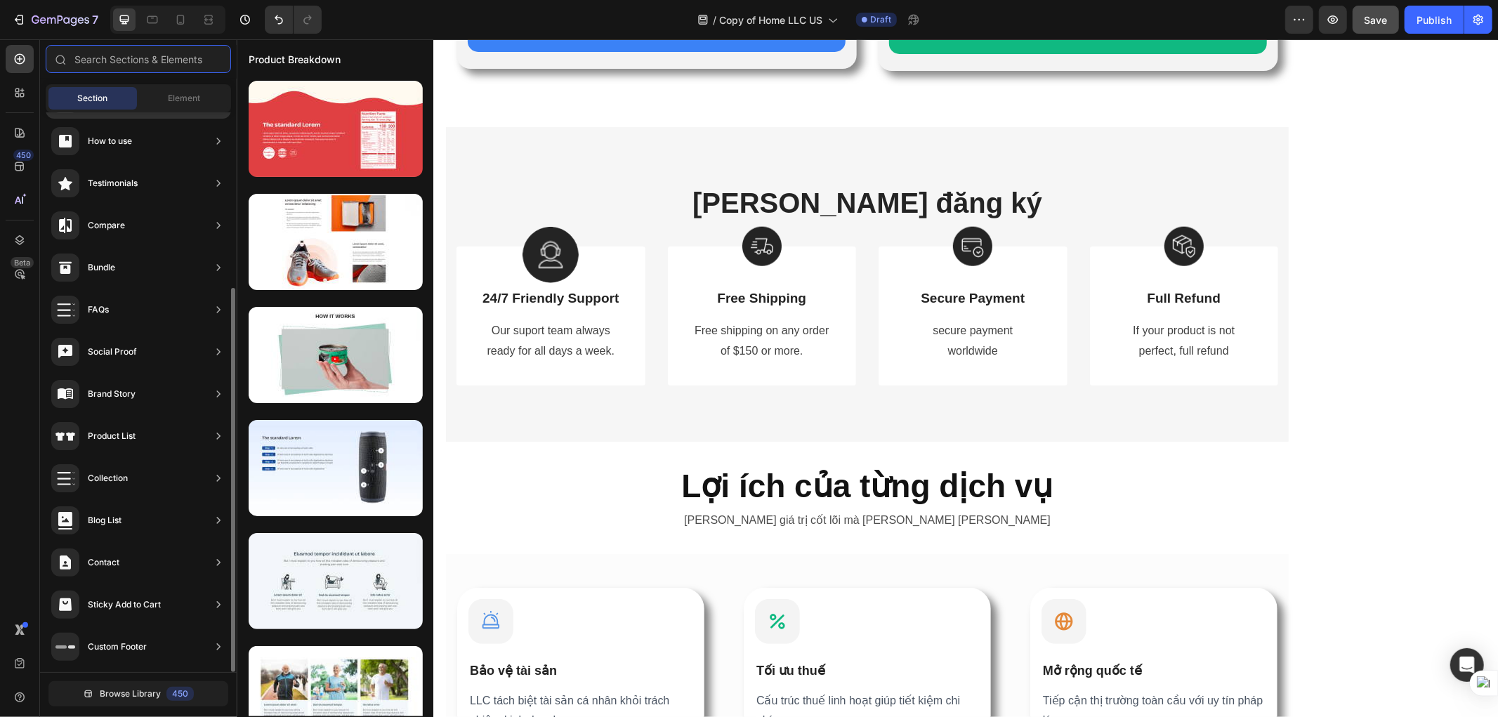
scroll to position [0, 0]
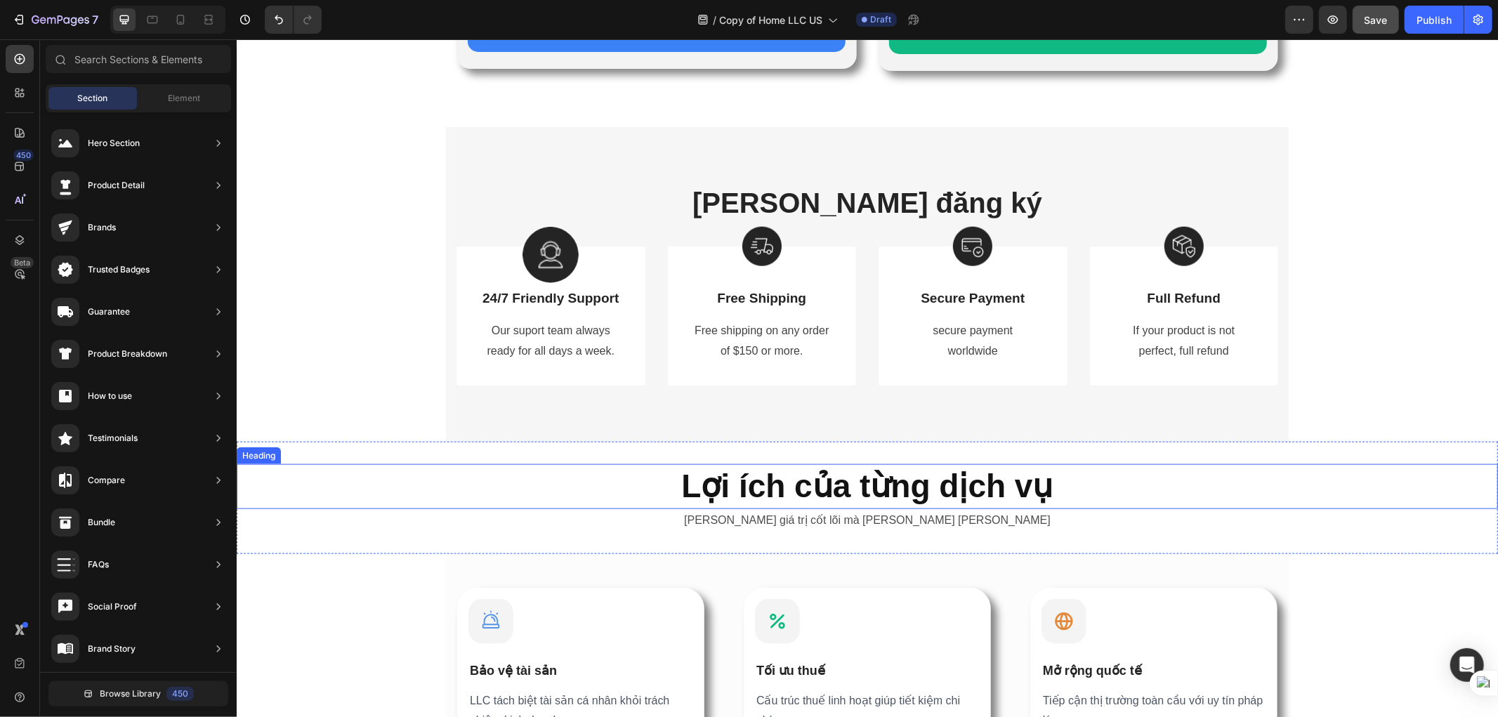
click at [695, 472] on strong "Lợi ích của từng dịch vụ" at bounding box center [867, 485] width 372 height 37
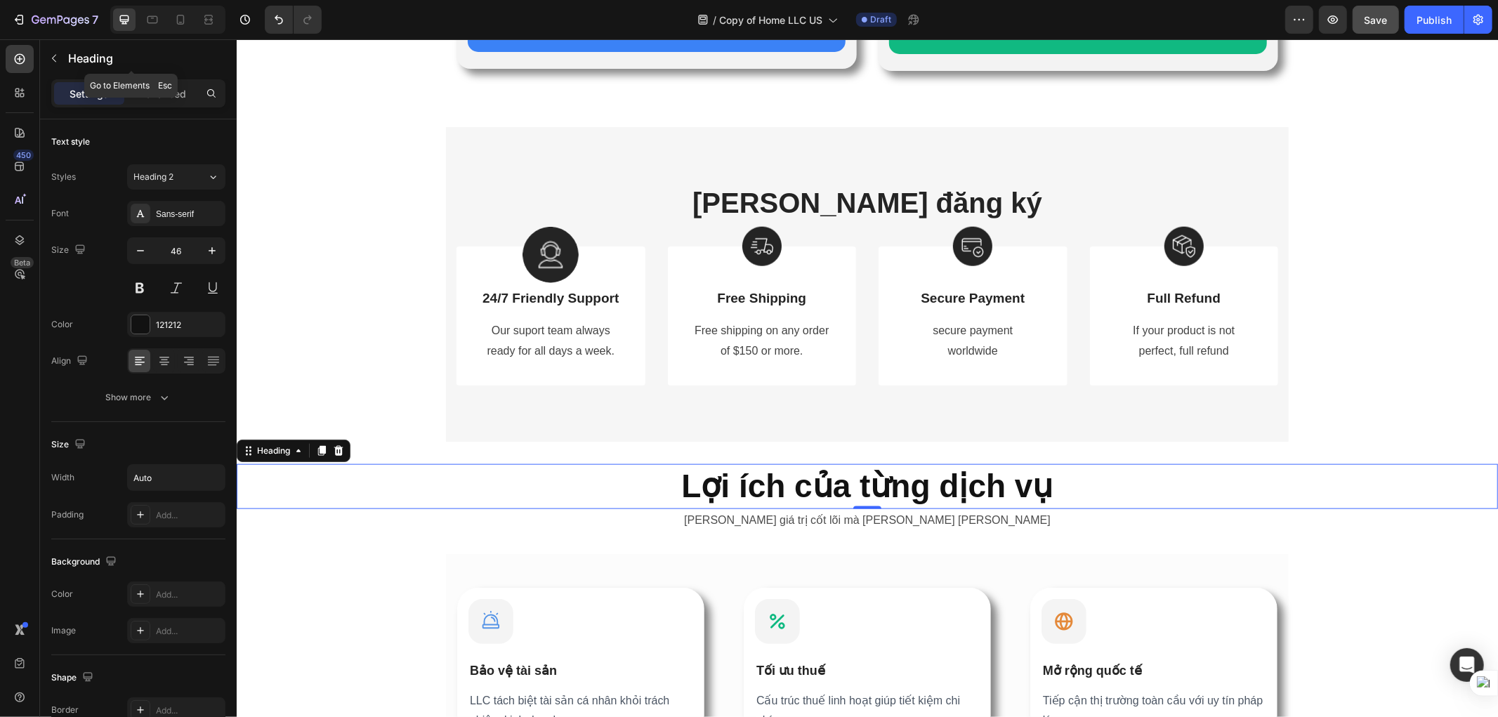
click at [53, 58] on icon "button" at bounding box center [53, 58] width 11 height 11
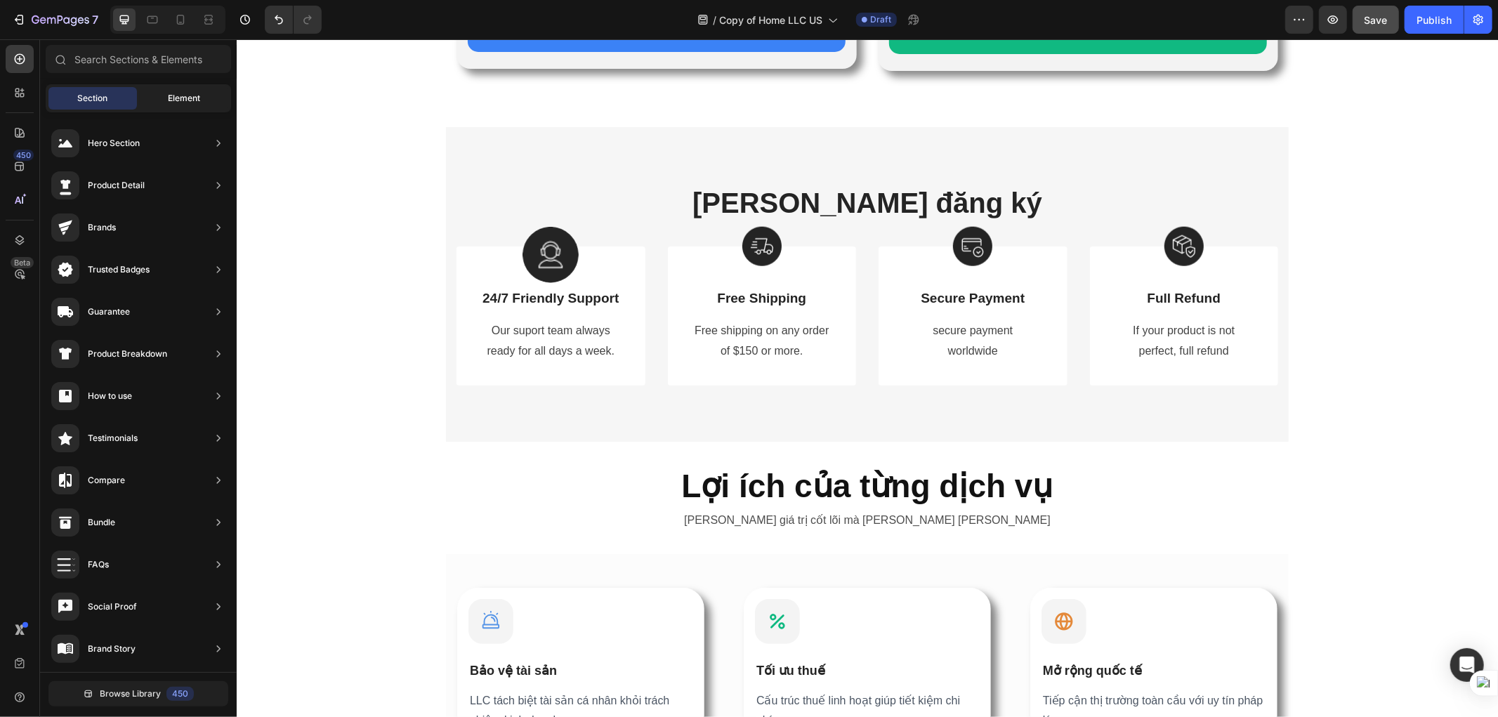
click at [162, 104] on div "Element" at bounding box center [184, 98] width 88 height 22
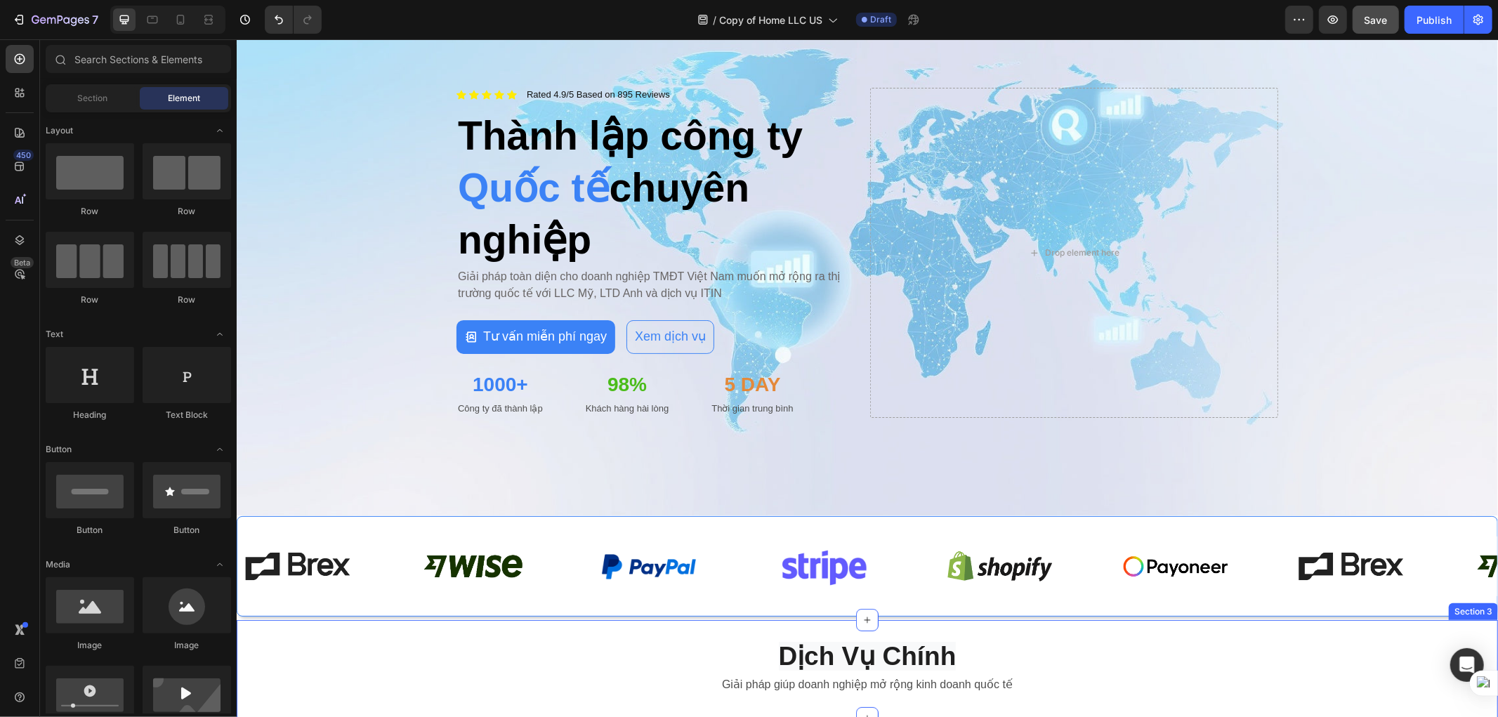
scroll to position [234, 0]
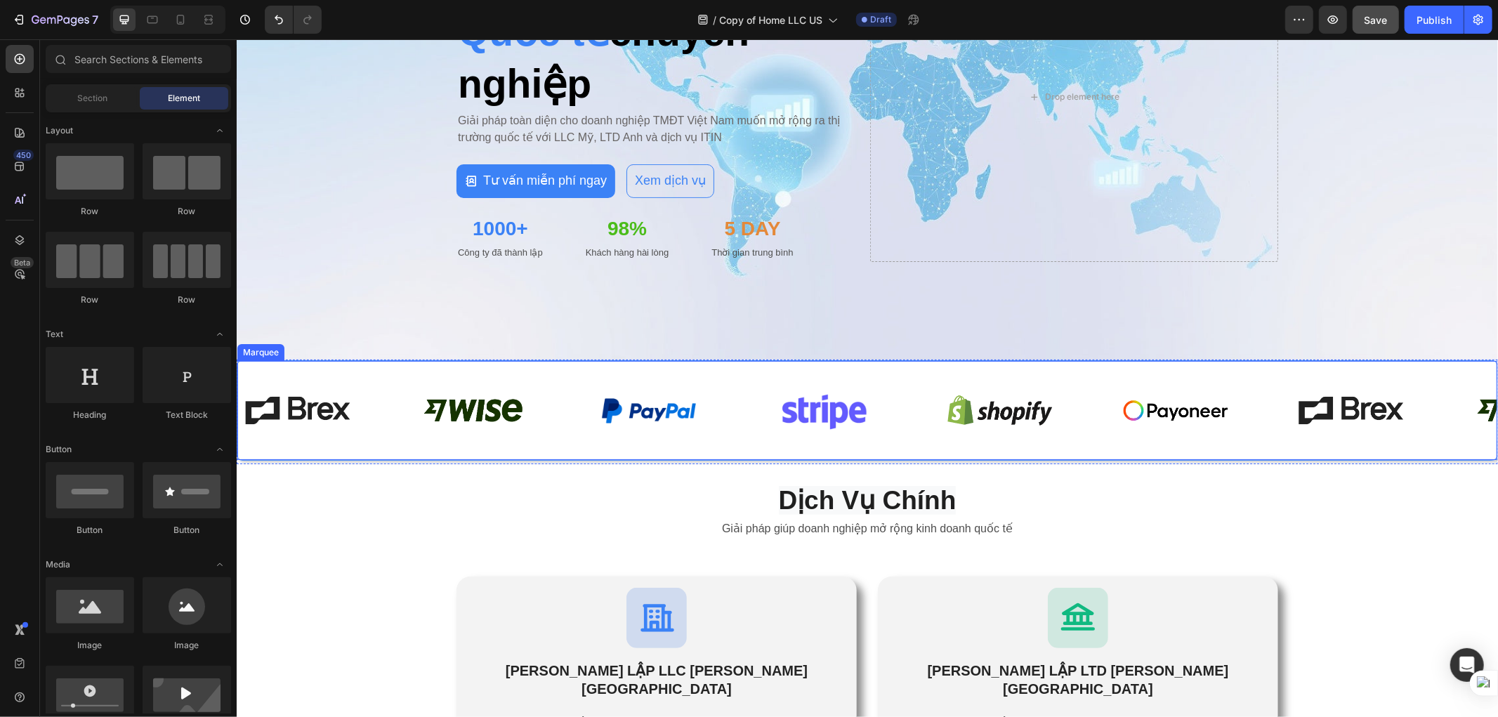
click at [600, 442] on div "Image Image Image Image Image Image" at bounding box center [763, 410] width 1053 height 77
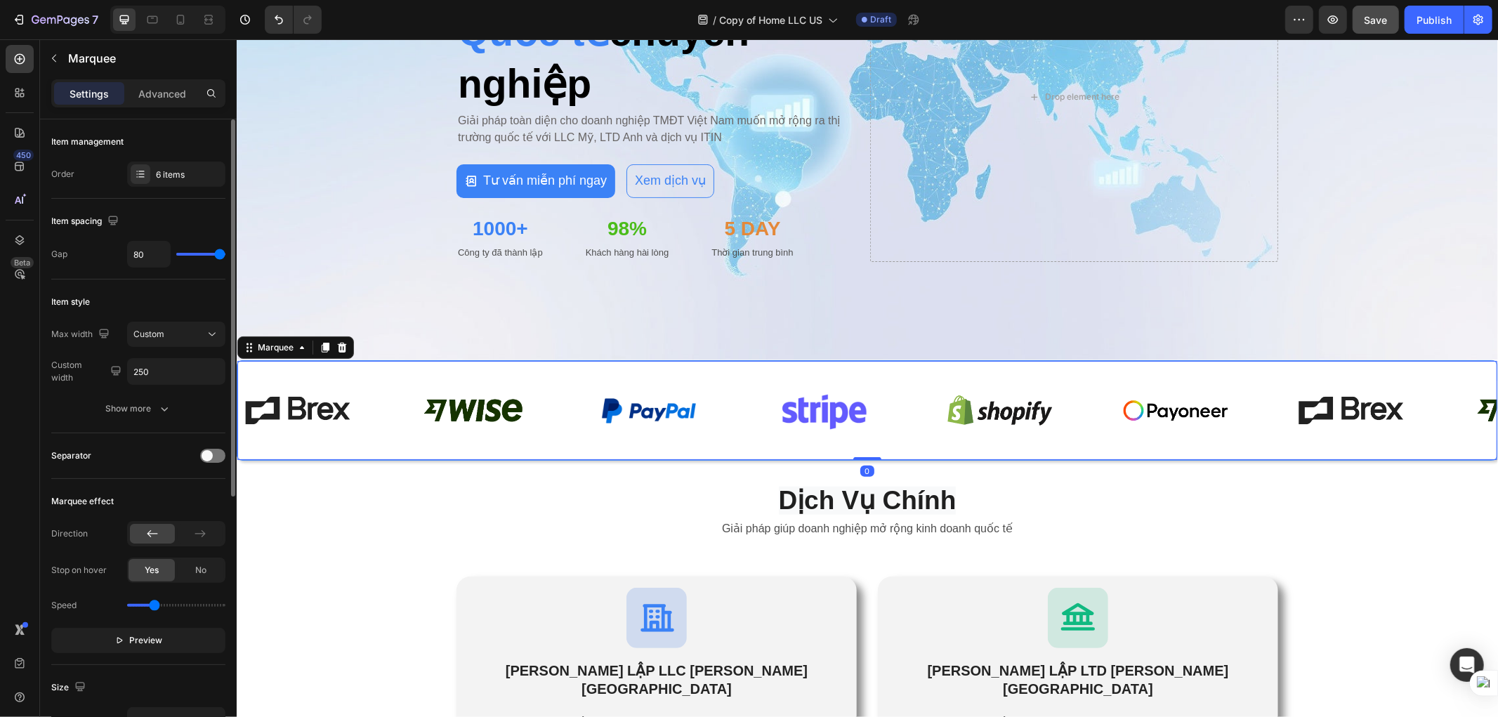
scroll to position [440, 0]
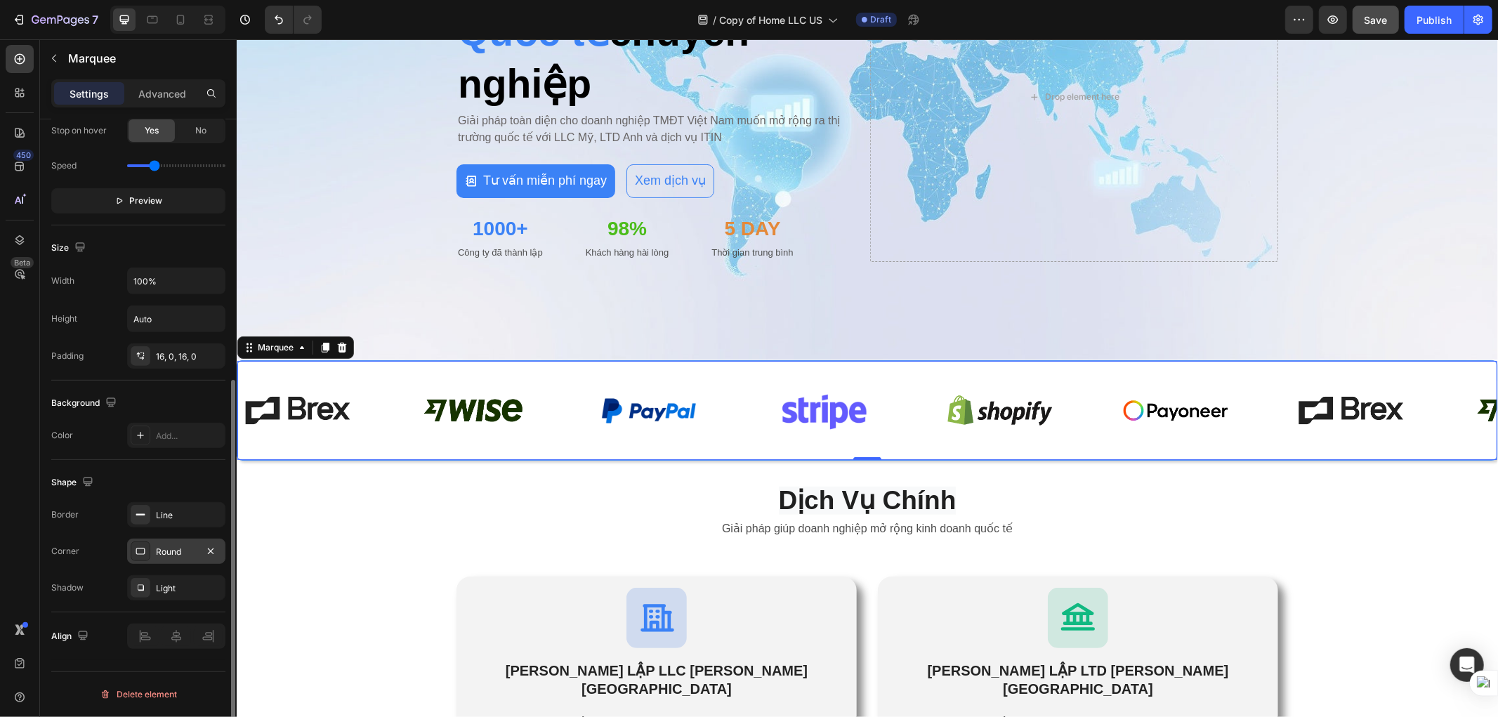
click at [138, 556] on icon at bounding box center [140, 551] width 11 height 11
click at [145, 517] on icon at bounding box center [140, 514] width 11 height 11
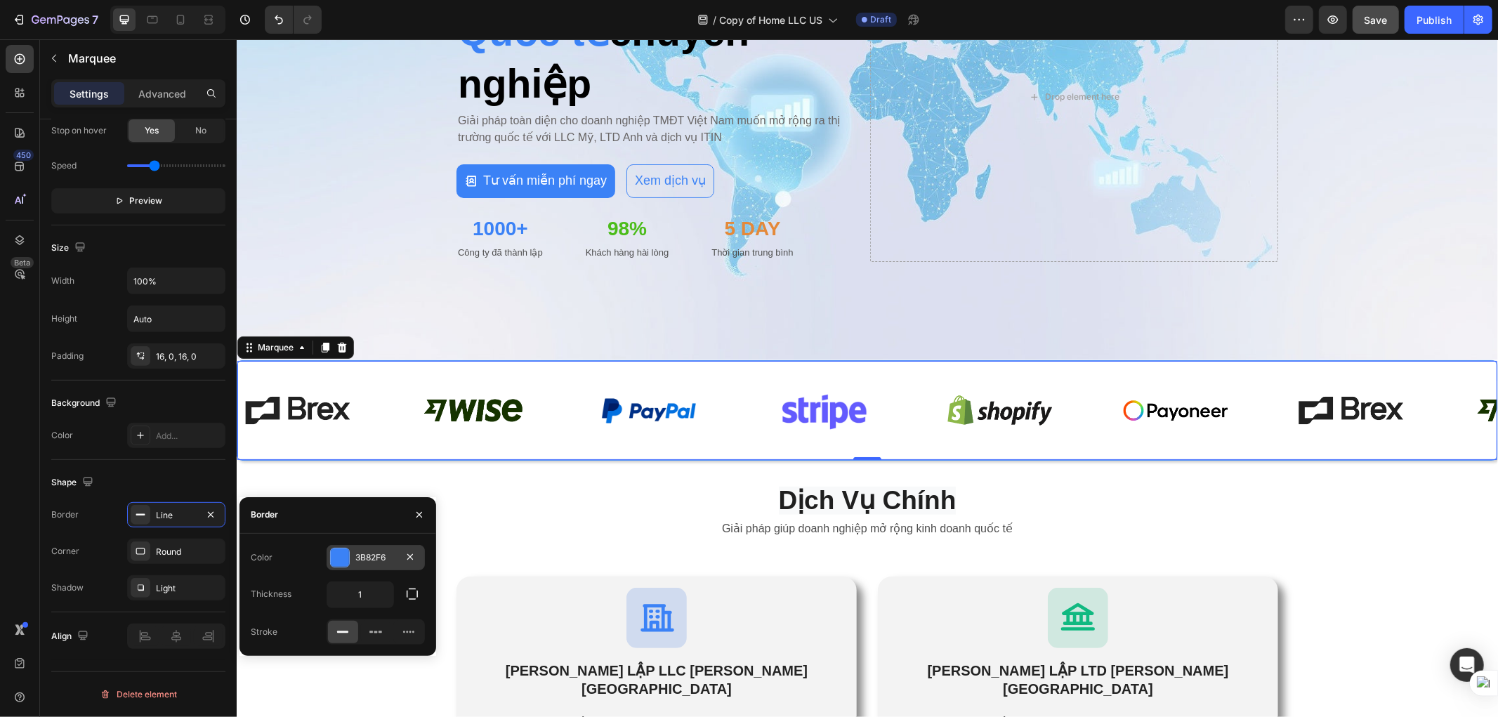
click at [388, 565] on div "3B82F6" at bounding box center [376, 557] width 98 height 25
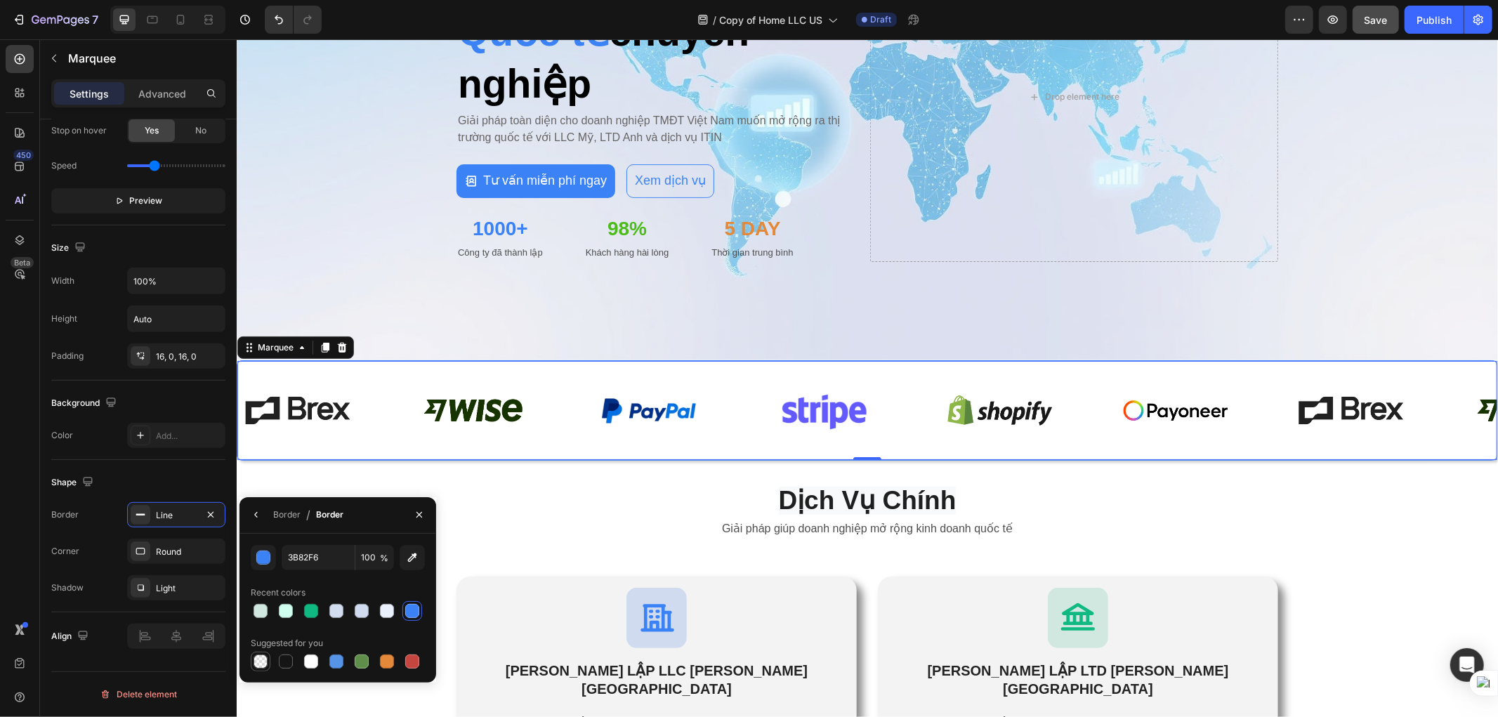
drag, startPoint x: 258, startPoint y: 662, endPoint x: 268, endPoint y: 658, distance: 9.8
click at [258, 662] on div at bounding box center [261, 662] width 14 height 14
type input "000000"
type input "0"
click at [563, 531] on p "Giải pháp giúp doanh nghiệp mở rộng kinh doanh quốc tế" at bounding box center [866, 528] width 1259 height 20
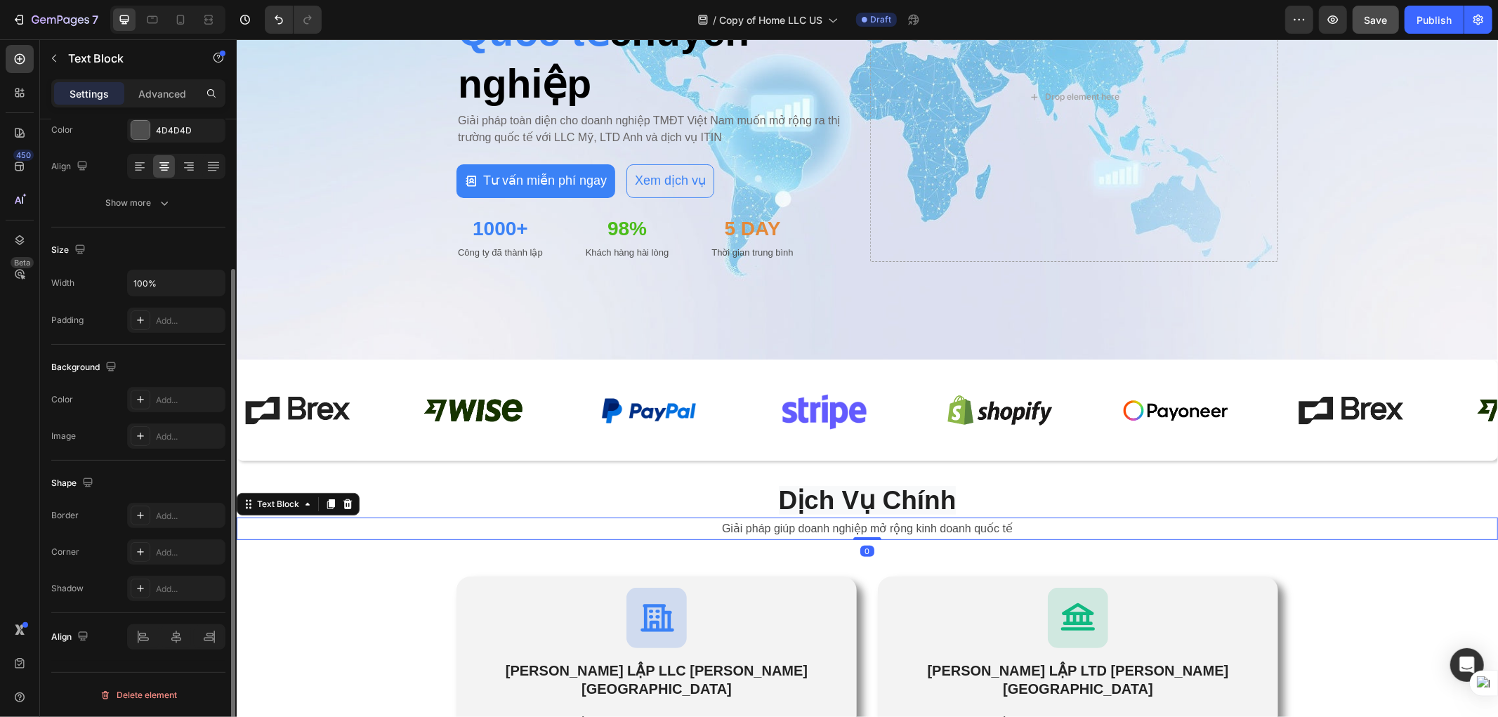
scroll to position [0, 0]
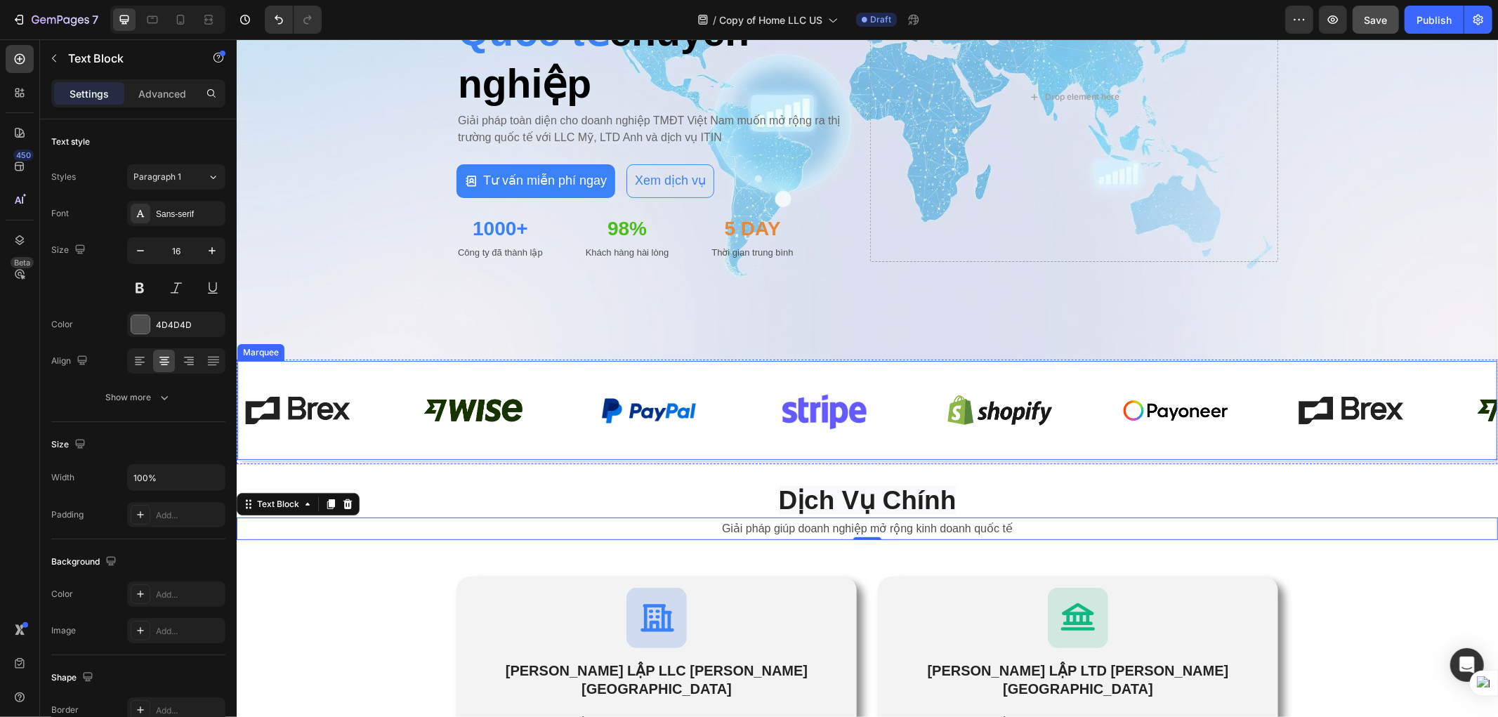
click at [438, 423] on img at bounding box center [472, 410] width 119 height 60
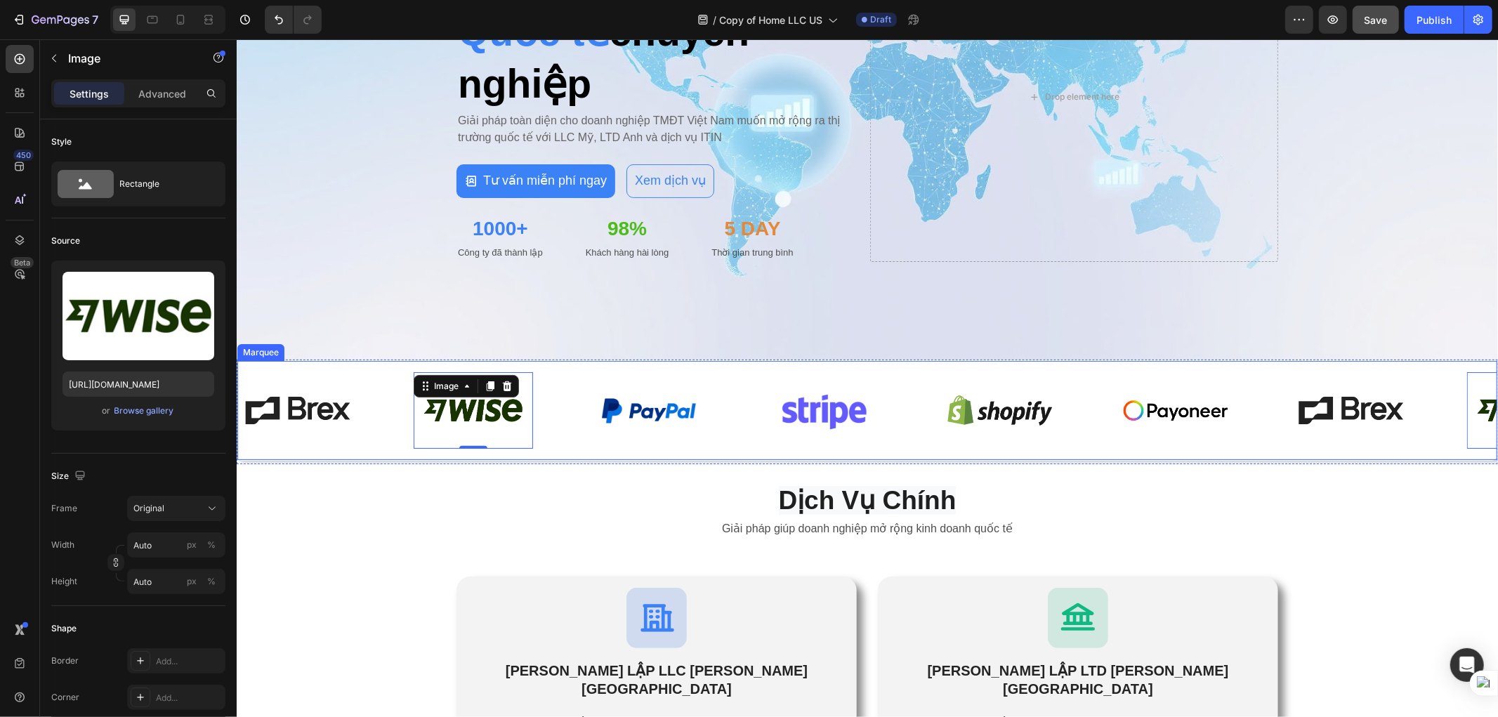
click at [369, 445] on div "Image Image 0 Image Image Image Image Image Image 0 Image Image Image Image Ima…" at bounding box center [866, 410] width 1261 height 100
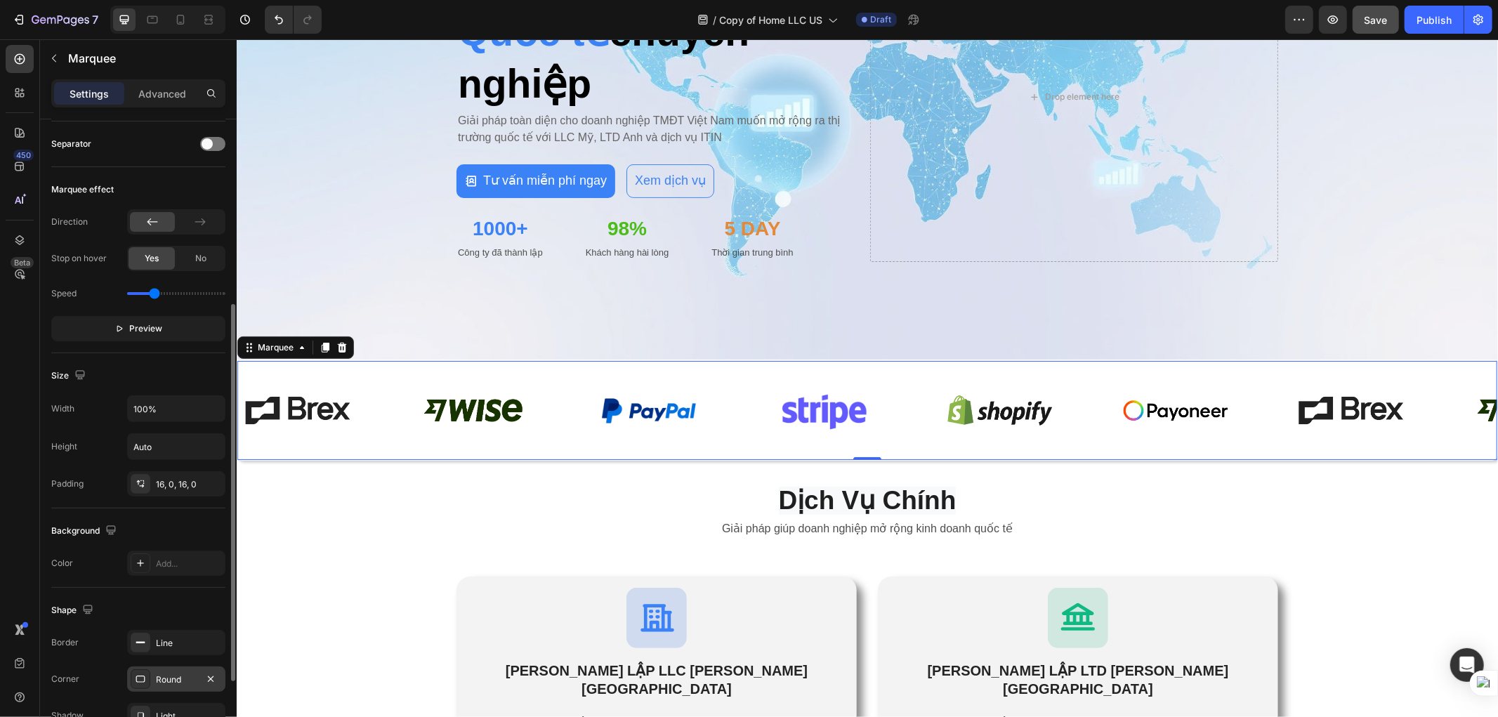
scroll to position [440, 0]
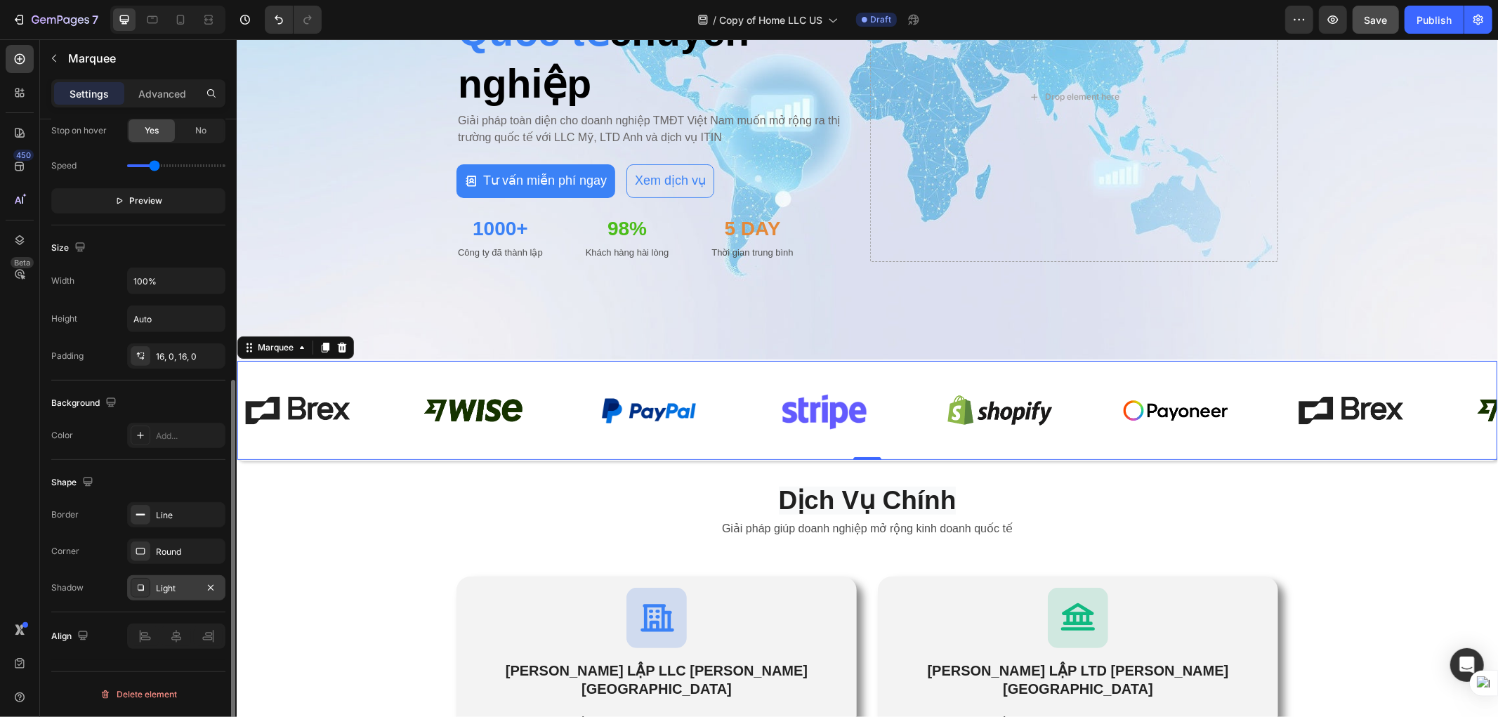
click at [139, 584] on icon at bounding box center [140, 587] width 11 height 11
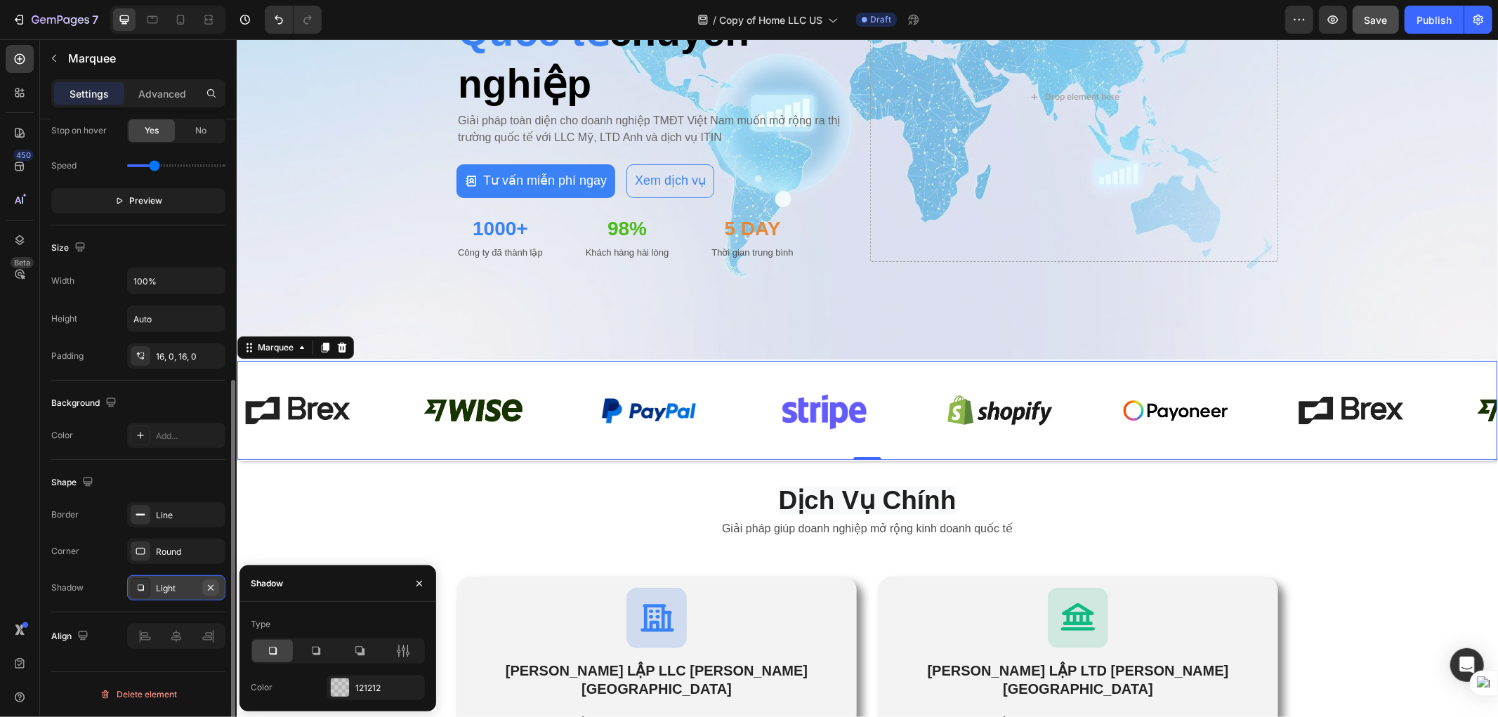
click at [207, 582] on icon "button" at bounding box center [210, 587] width 11 height 11
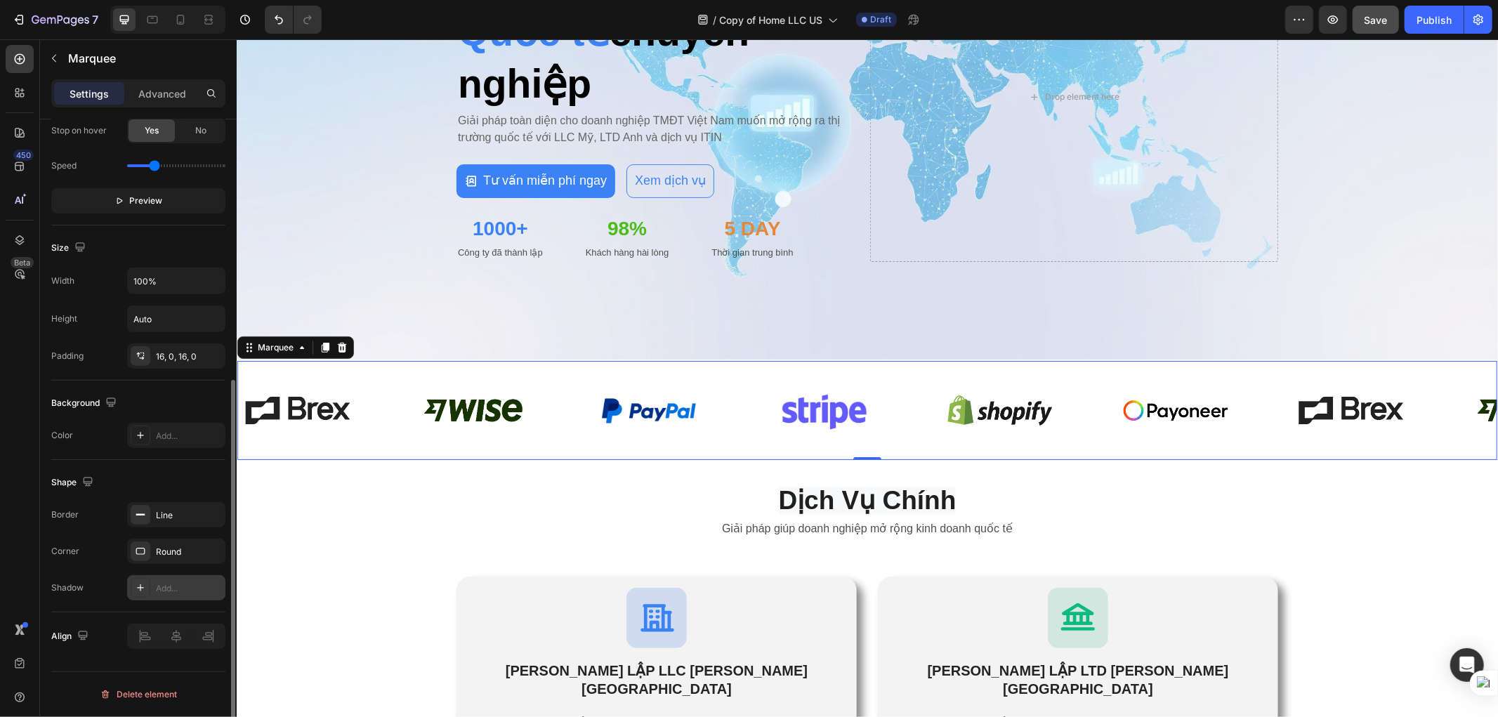
click at [208, 588] on div "Add..." at bounding box center [189, 588] width 66 height 13
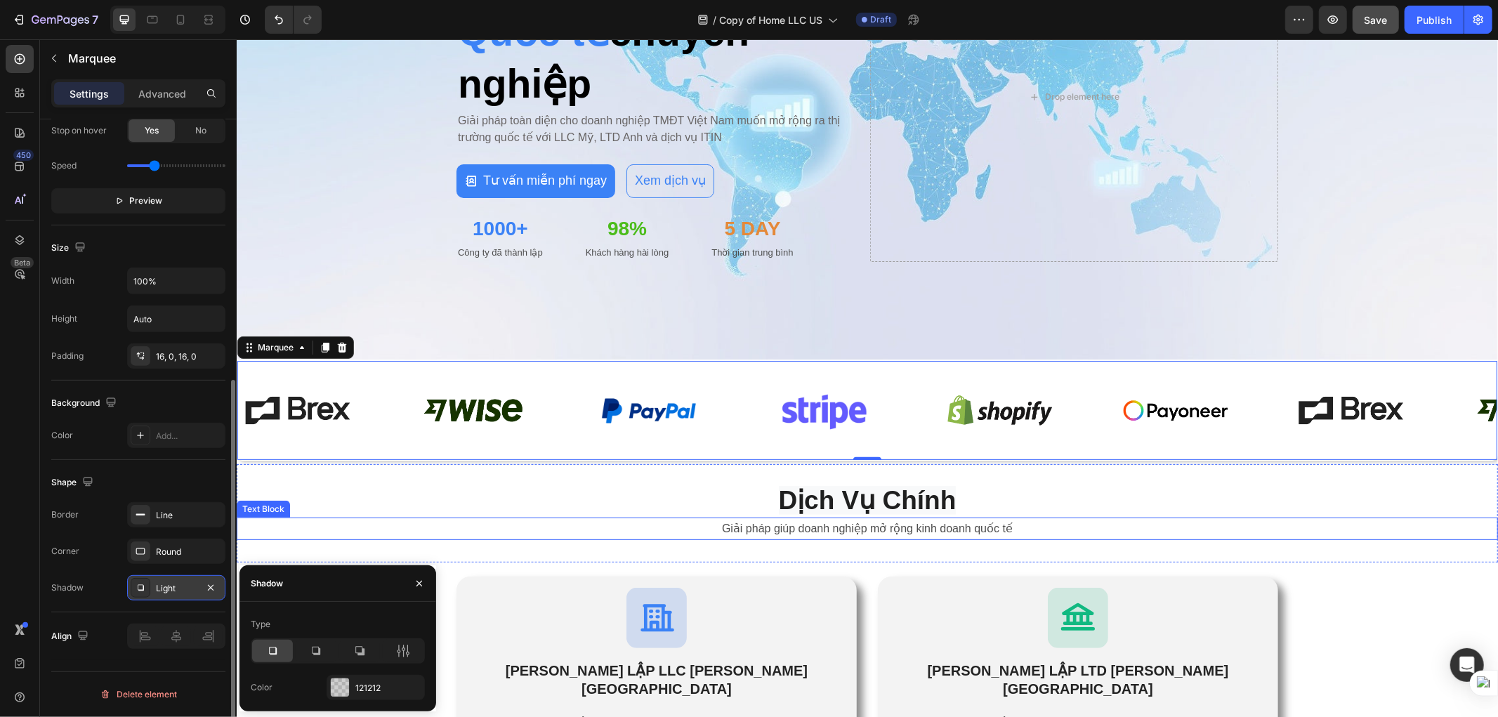
click at [501, 518] on p "Giải pháp giúp doanh nghiệp mở rộng kinh doanh quốc tế" at bounding box center [866, 528] width 1259 height 20
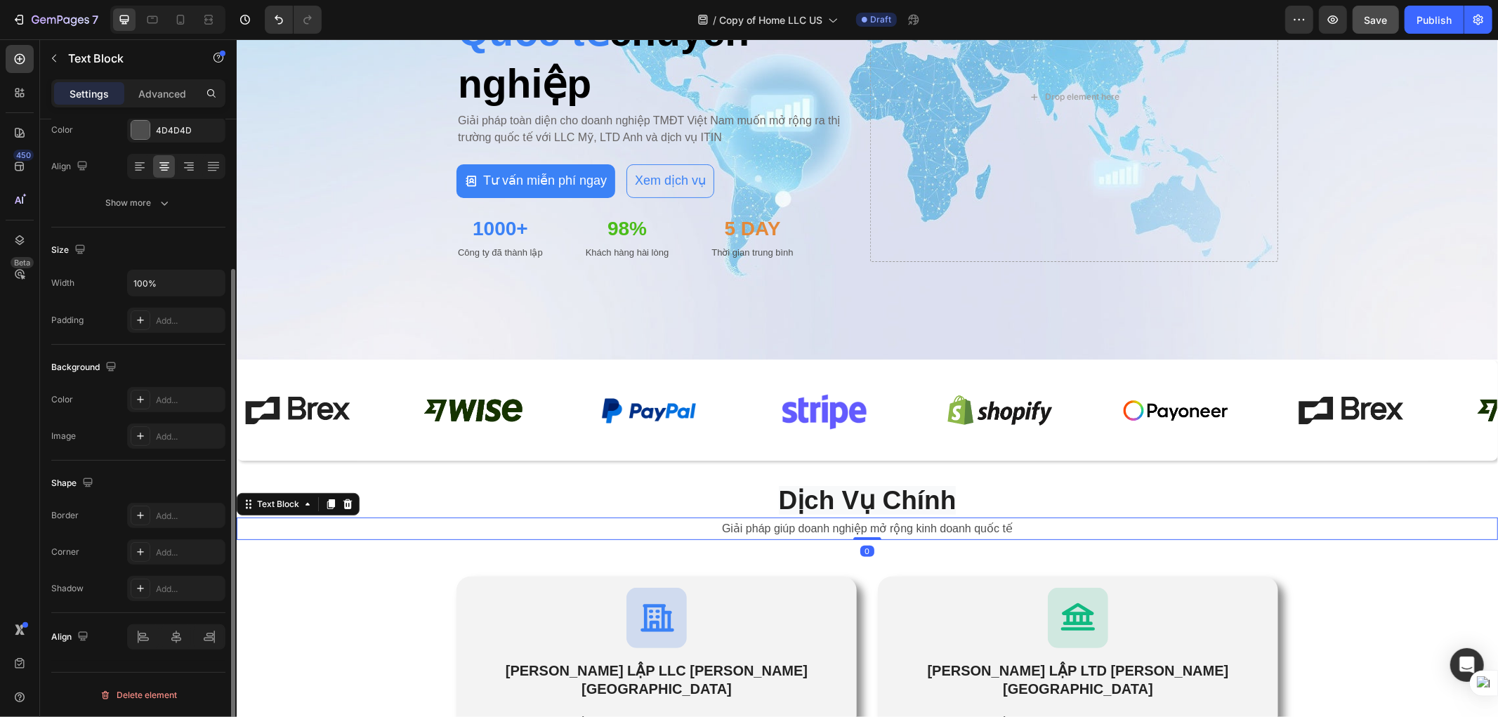
scroll to position [0, 0]
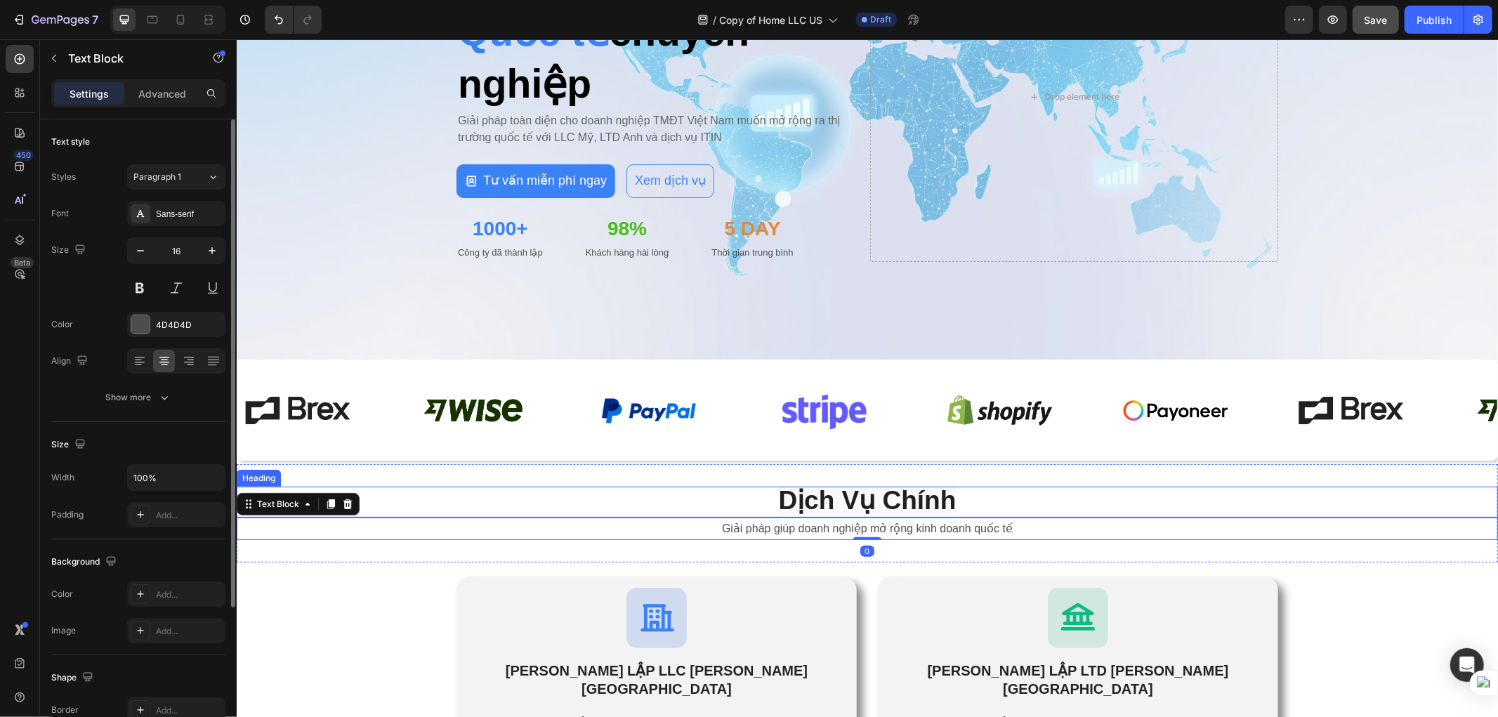
click at [1134, 486] on h2 "Dịch Vụ Chính" at bounding box center [866, 501] width 1261 height 30
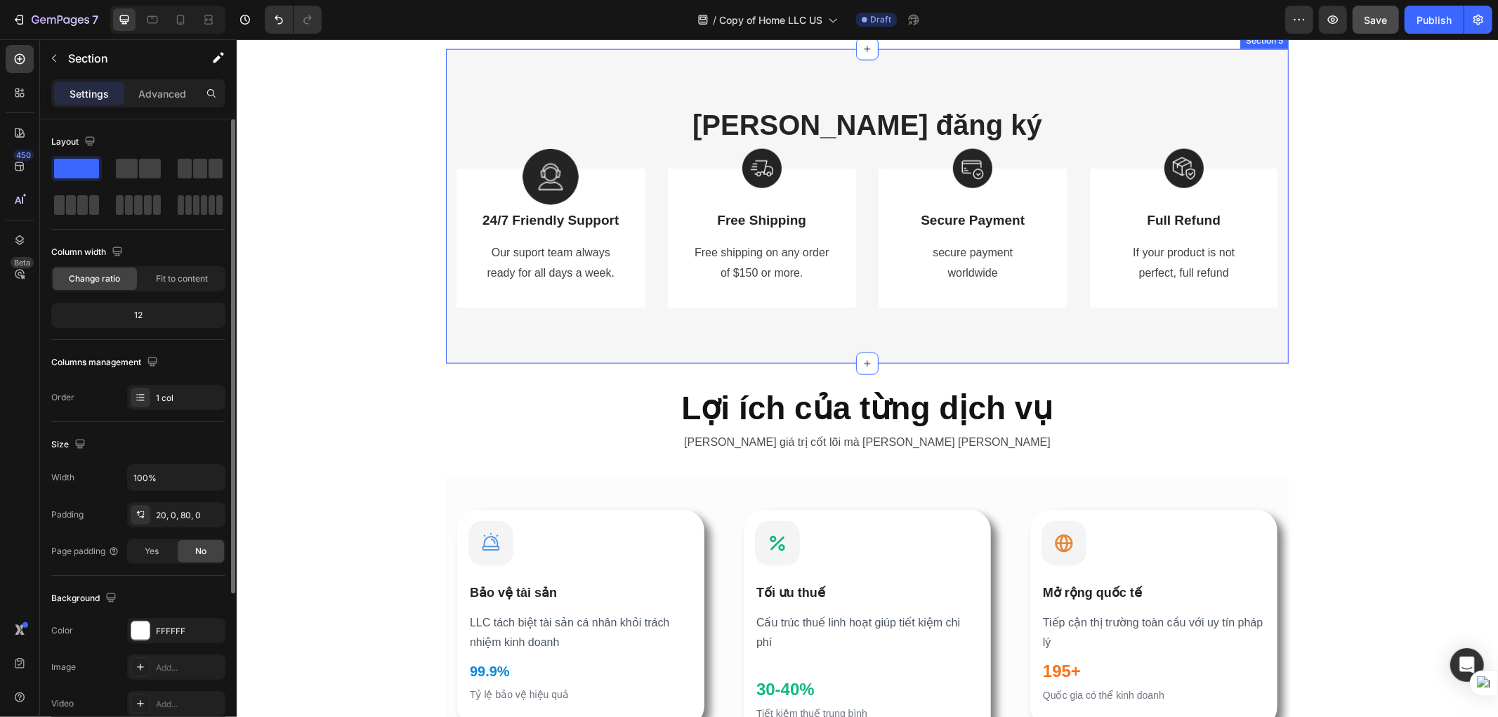
scroll to position [1092, 0]
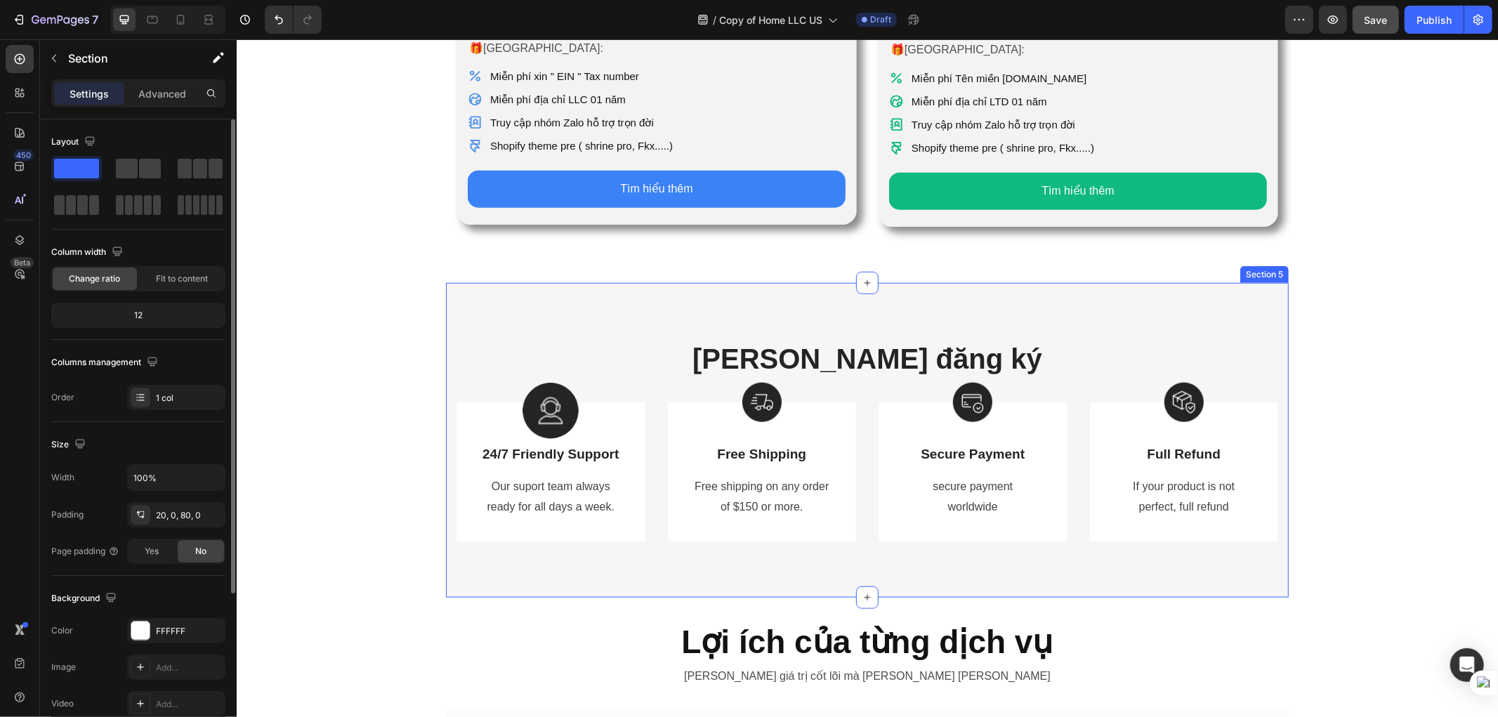
click at [931, 548] on div "[PERSON_NAME] đăng ký Heading Row Image 24/7 Friendly Support Text Block Our su…" at bounding box center [866, 439] width 843 height 315
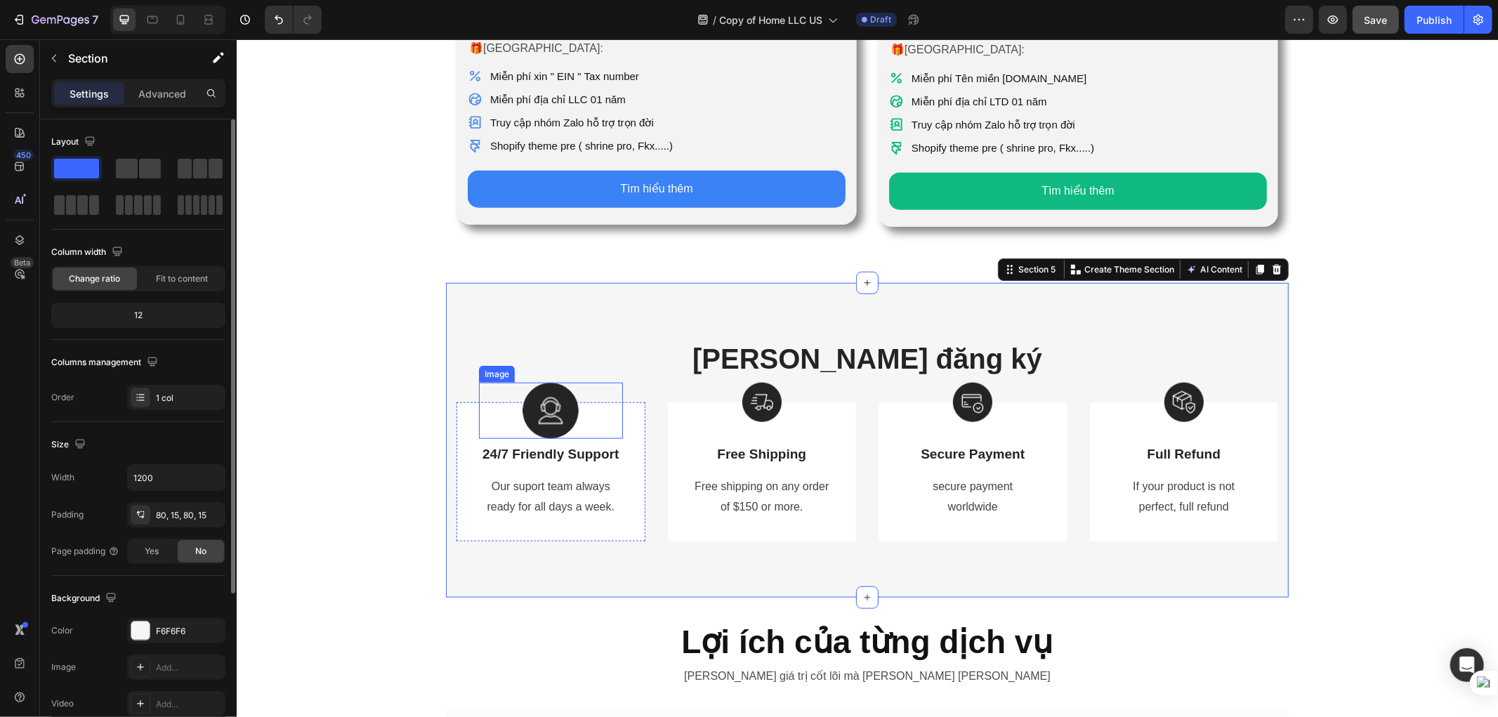
click at [551, 382] on img at bounding box center [550, 410] width 56 height 56
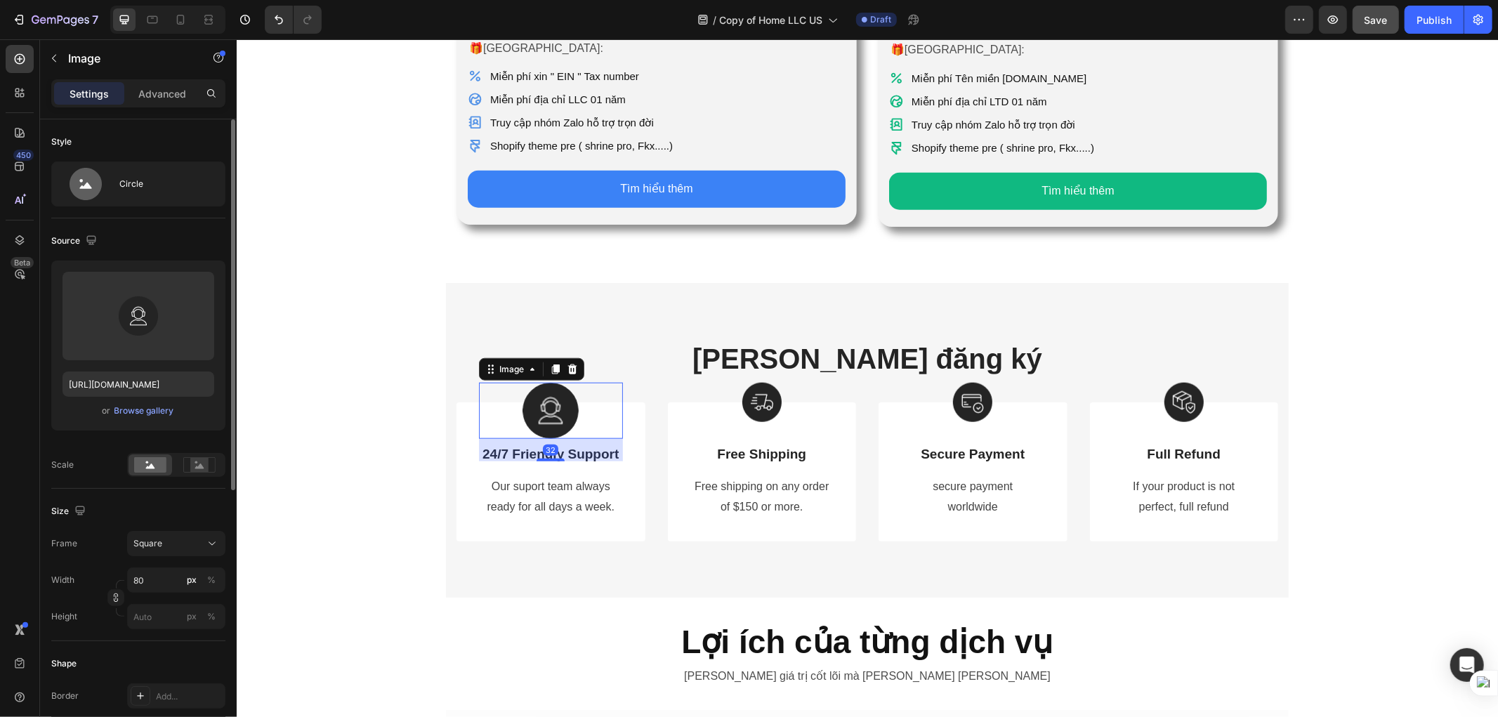
click at [570, 363] on icon at bounding box center [571, 368] width 11 height 11
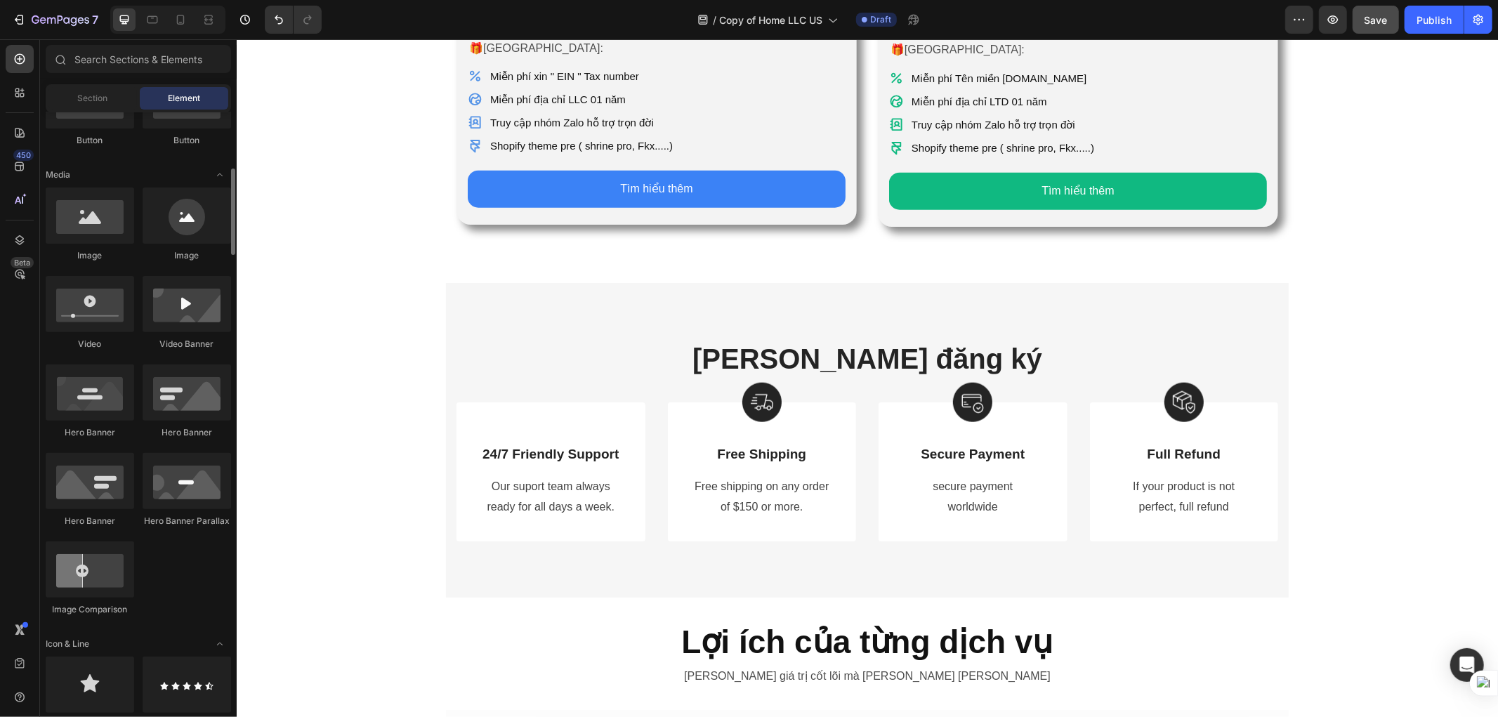
scroll to position [624, 0]
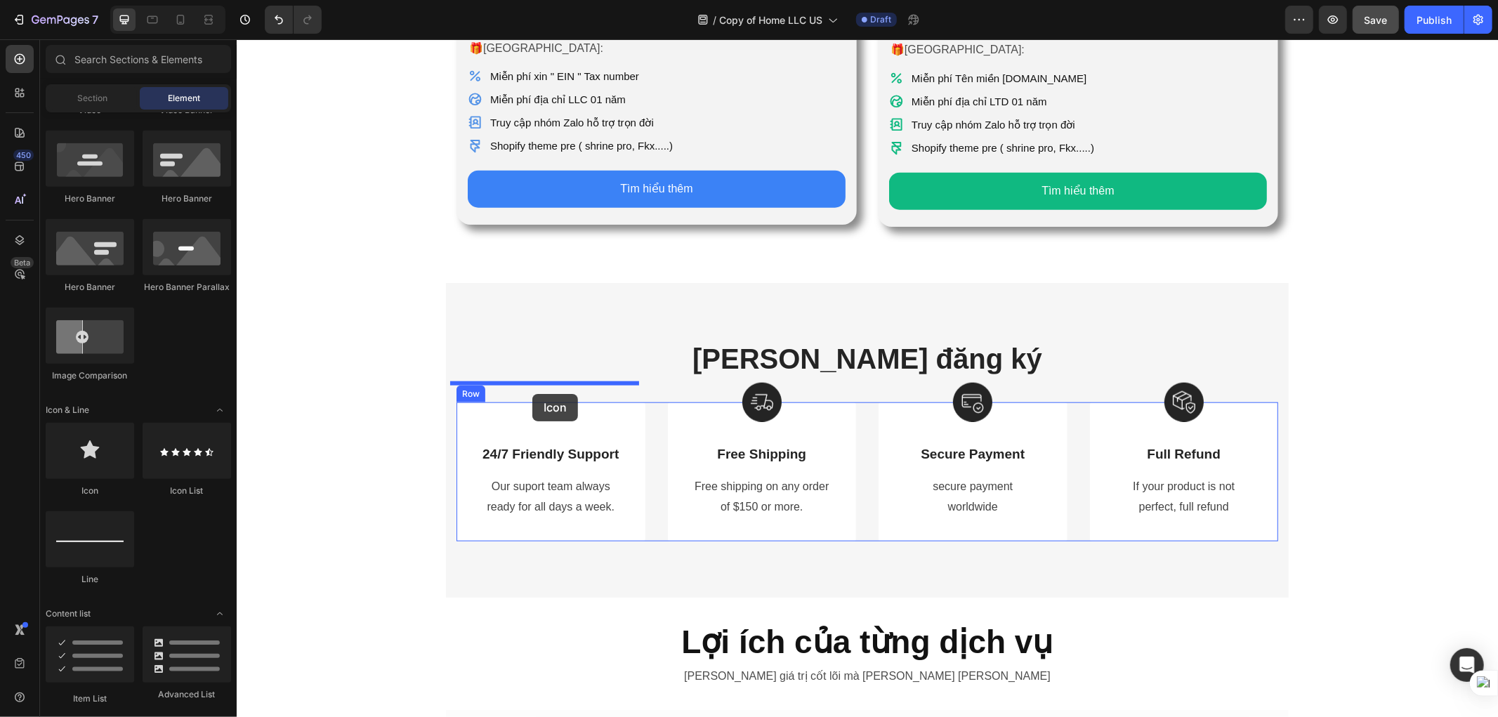
drag, startPoint x: 328, startPoint y: 490, endPoint x: 532, endPoint y: 393, distance: 225.3
click at [742, 383] on img at bounding box center [761, 401] width 39 height 39
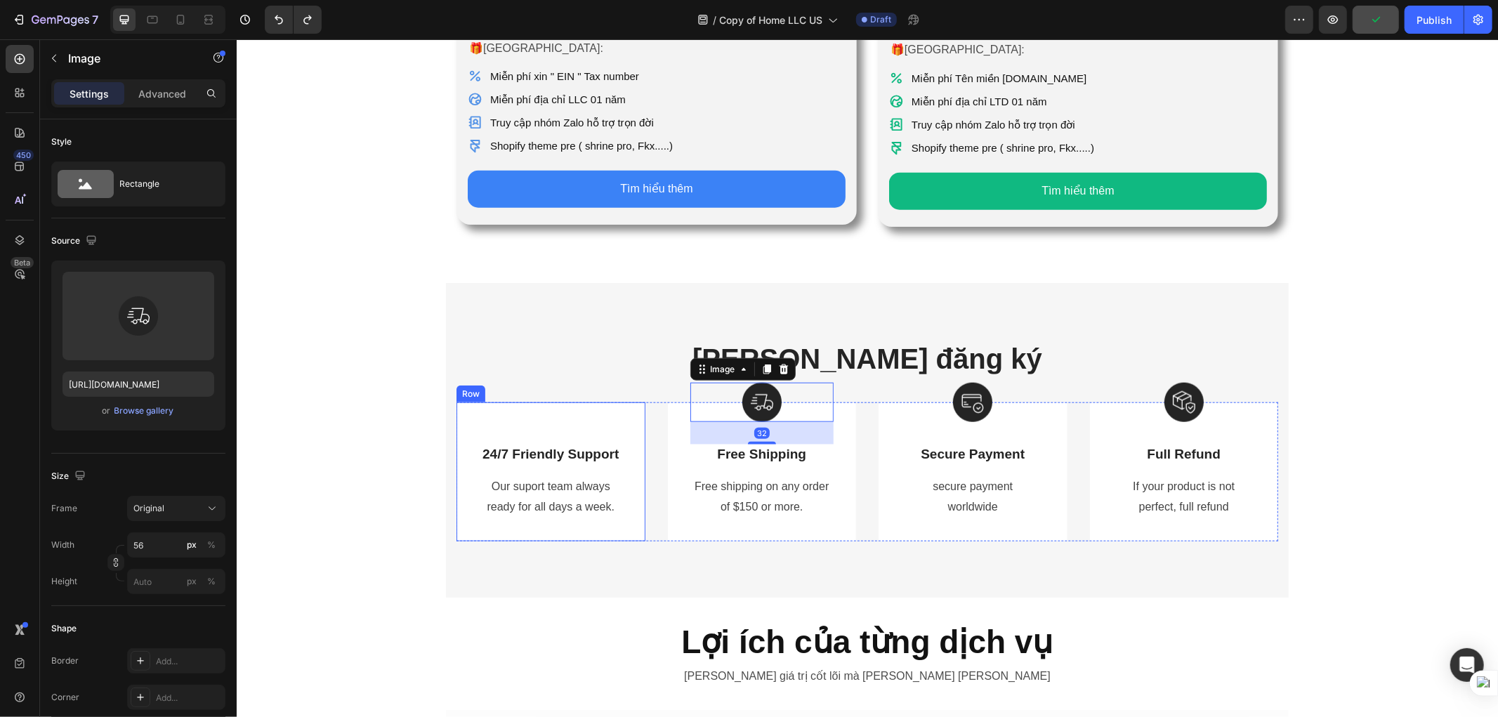
click at [517, 402] on div "24/7 Friendly Support Text Block Our suport team always ready for all days a we…" at bounding box center [550, 471] width 189 height 139
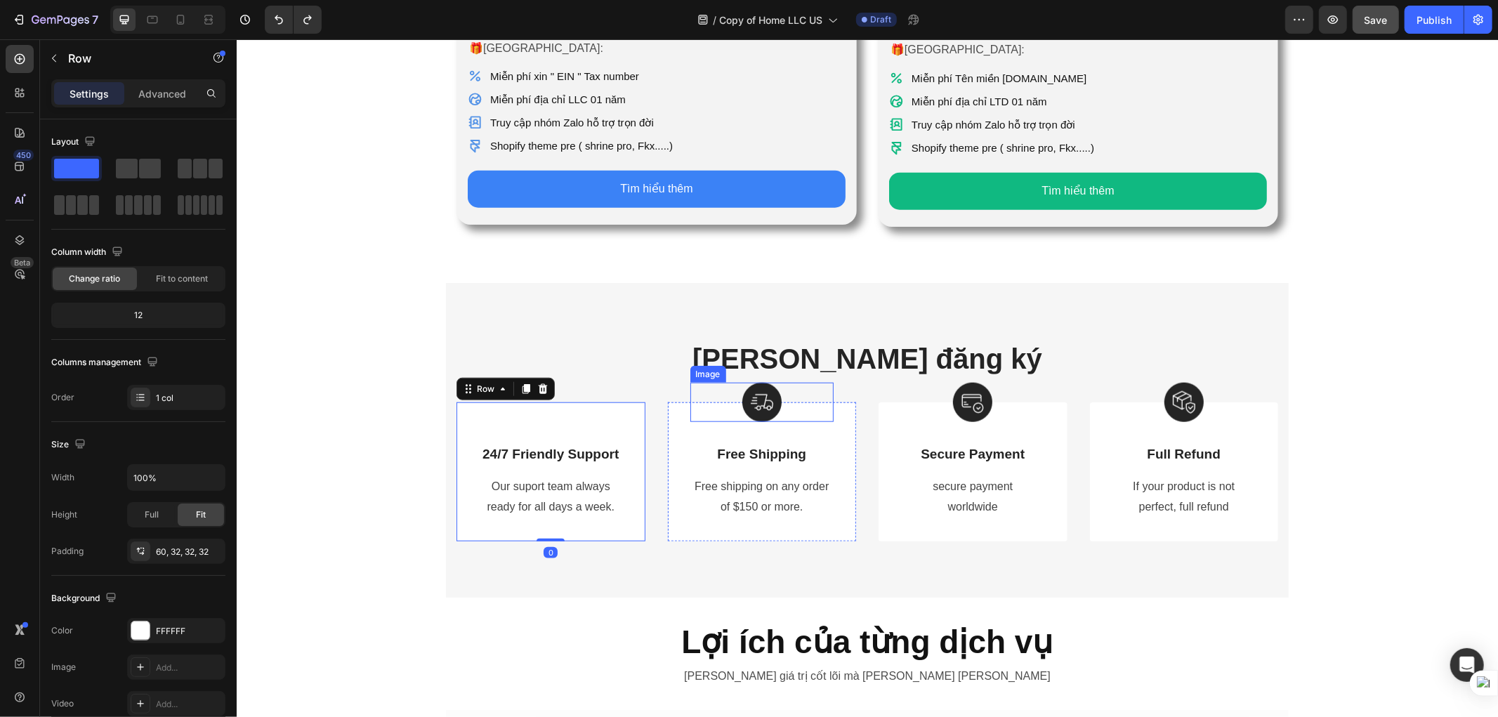
click at [745, 382] on img at bounding box center [761, 401] width 39 height 39
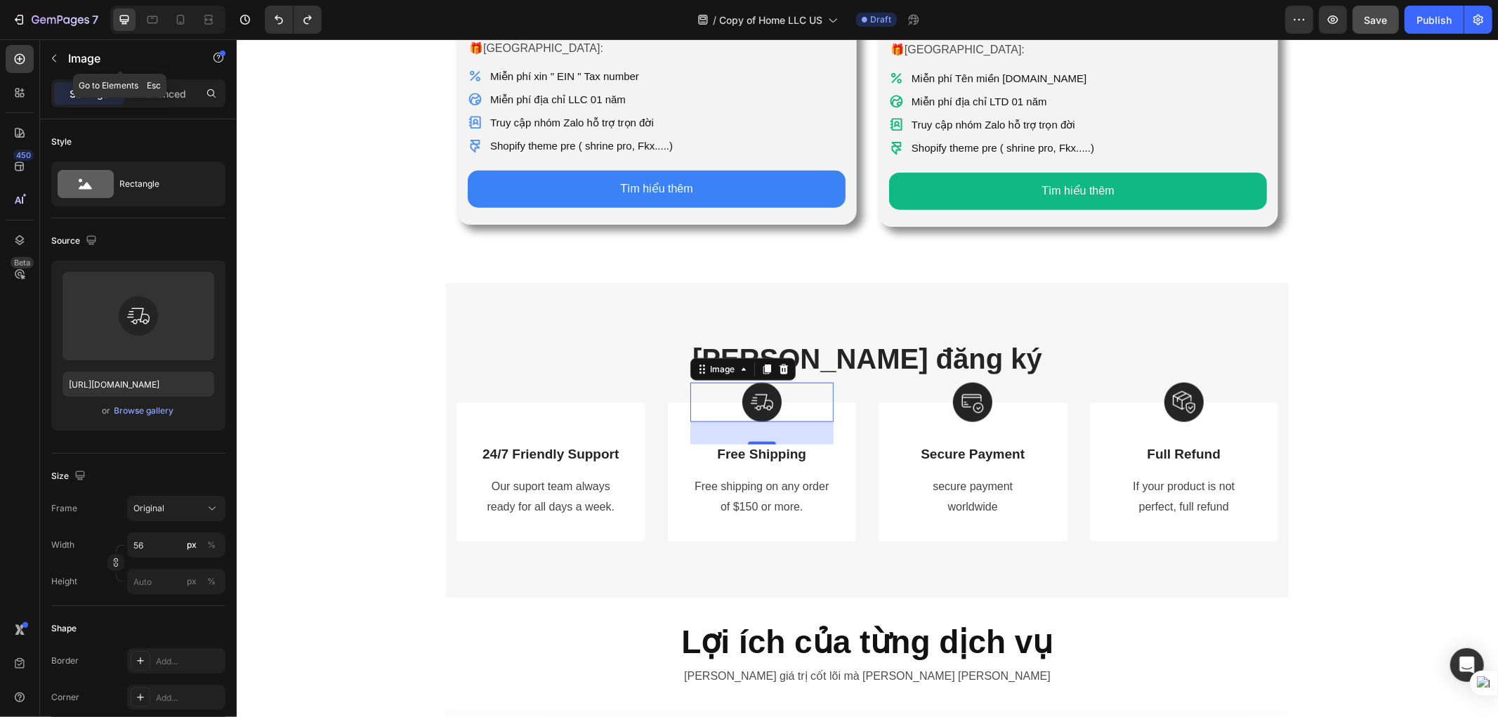
click at [50, 54] on icon "button" at bounding box center [53, 58] width 11 height 11
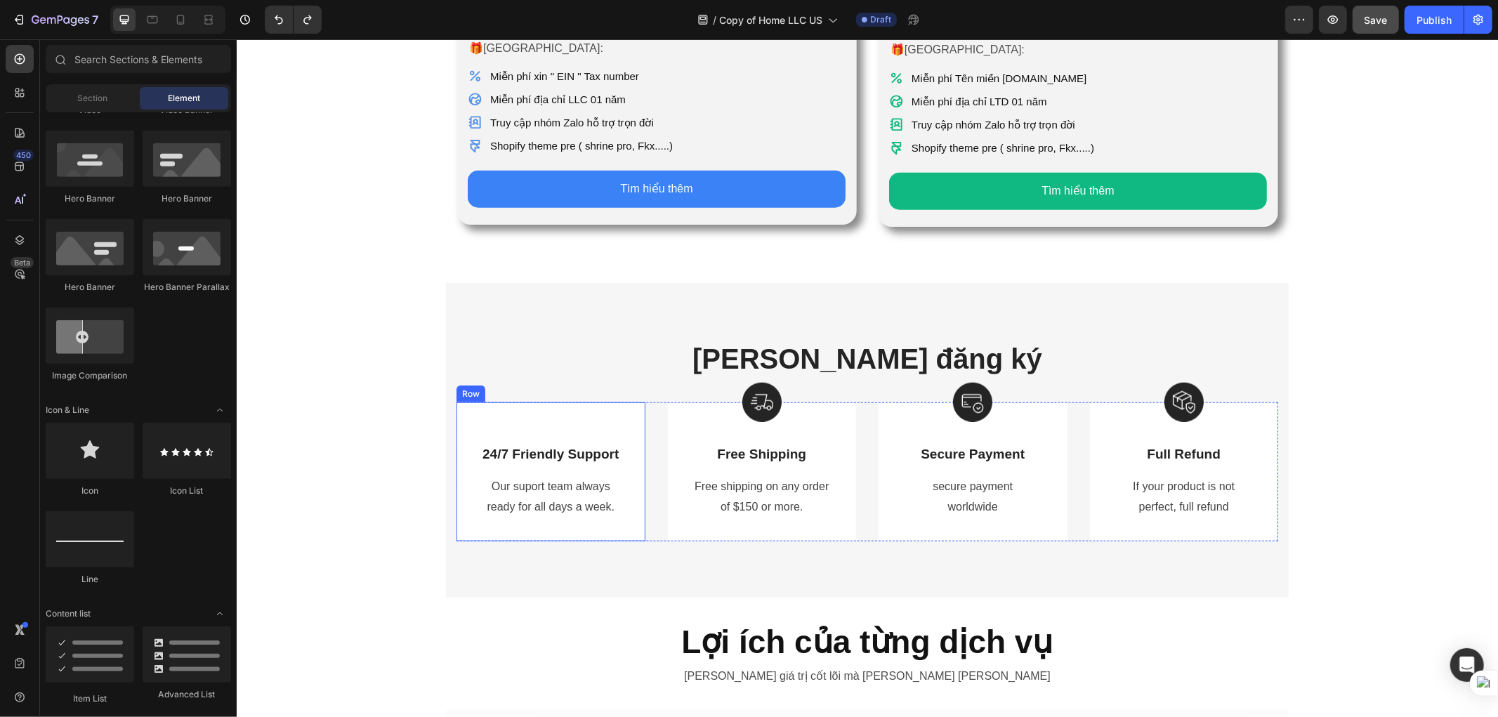
click at [566, 402] on div "24/7 Friendly Support Text Block Our suport team always ready for all days a we…" at bounding box center [550, 471] width 189 height 139
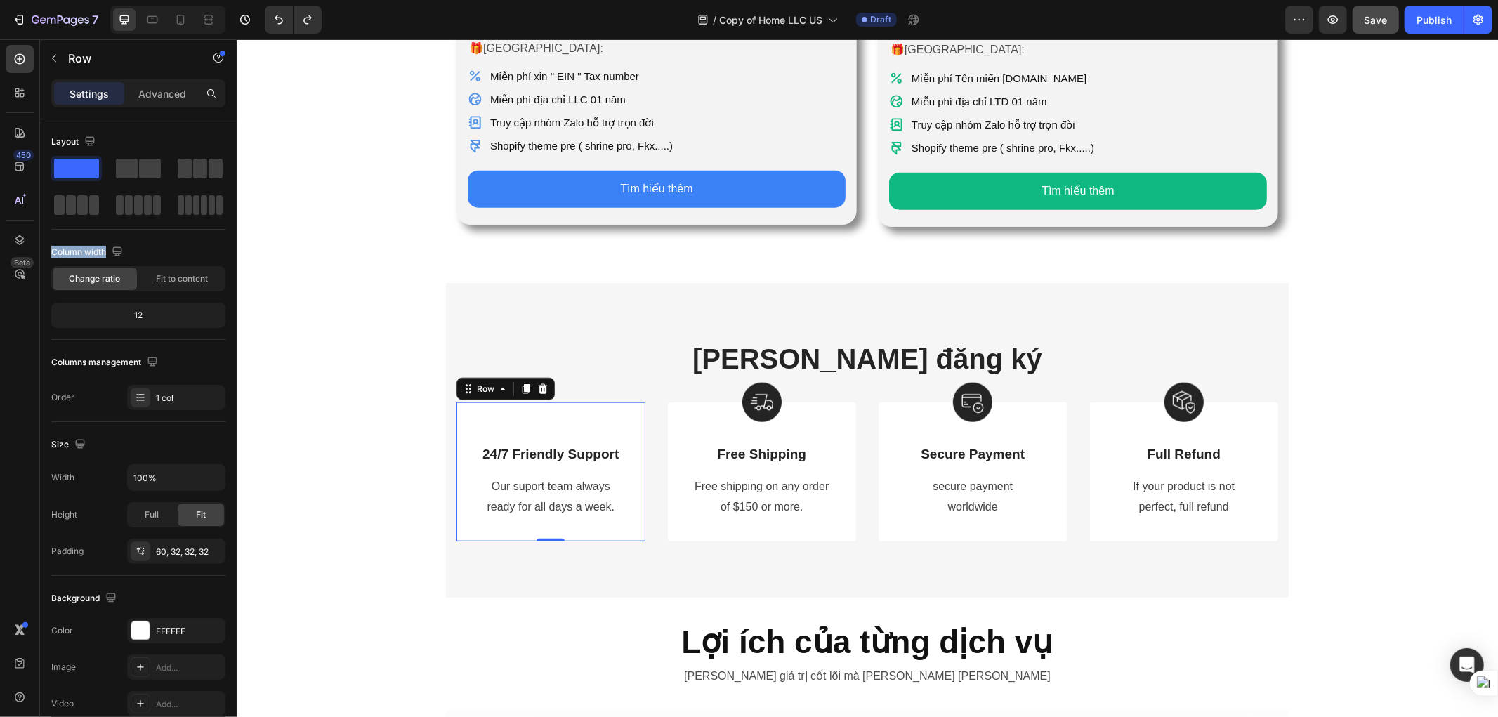
drag, startPoint x: 308, startPoint y: 199, endPoint x: 564, endPoint y: 395, distance: 323.1
click at [526, 402] on div "24/7 Friendly Support Text Block Our suport team always ready for all days a we…" at bounding box center [550, 471] width 189 height 139
click at [49, 59] on icon "button" at bounding box center [53, 58] width 11 height 11
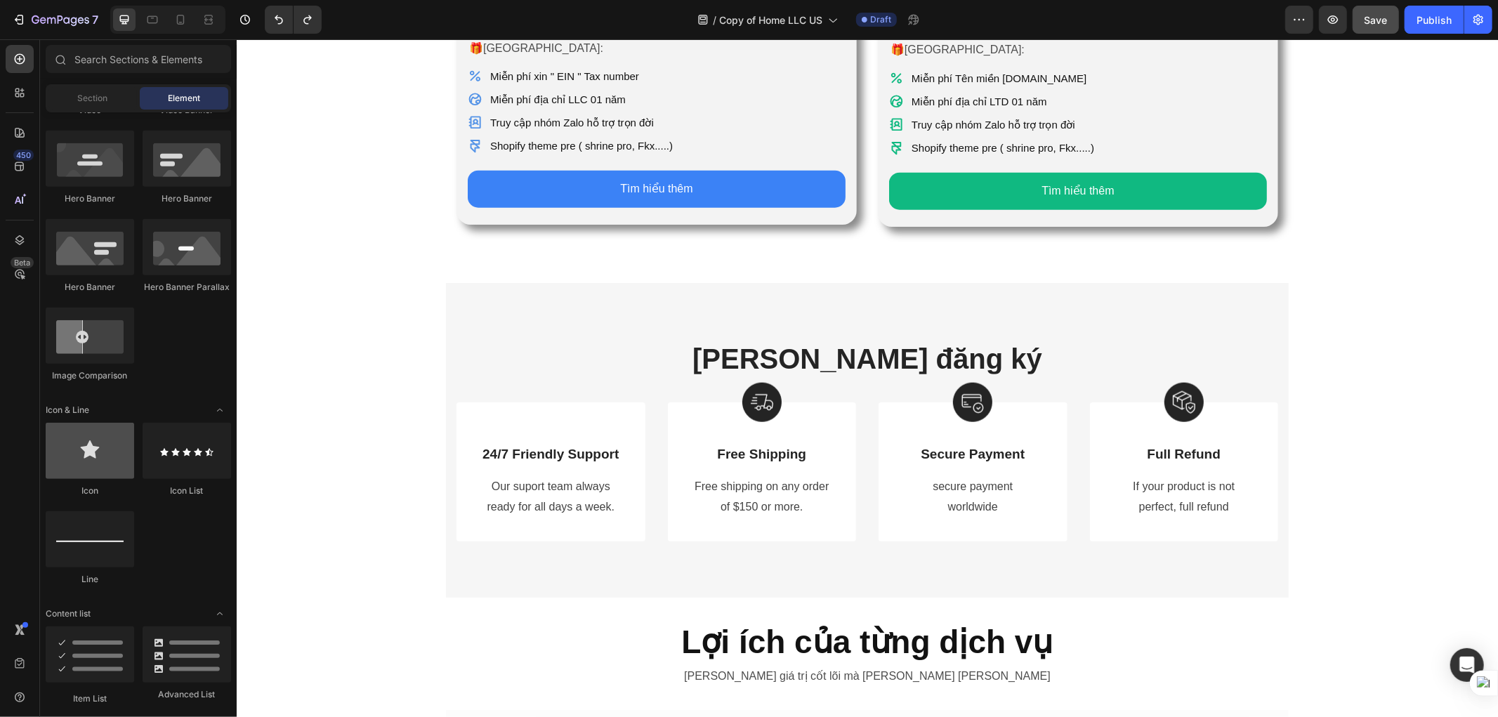
click at [85, 475] on div at bounding box center [90, 451] width 88 height 56
drag, startPoint x: 324, startPoint y: 497, endPoint x: 541, endPoint y: 426, distance: 228.3
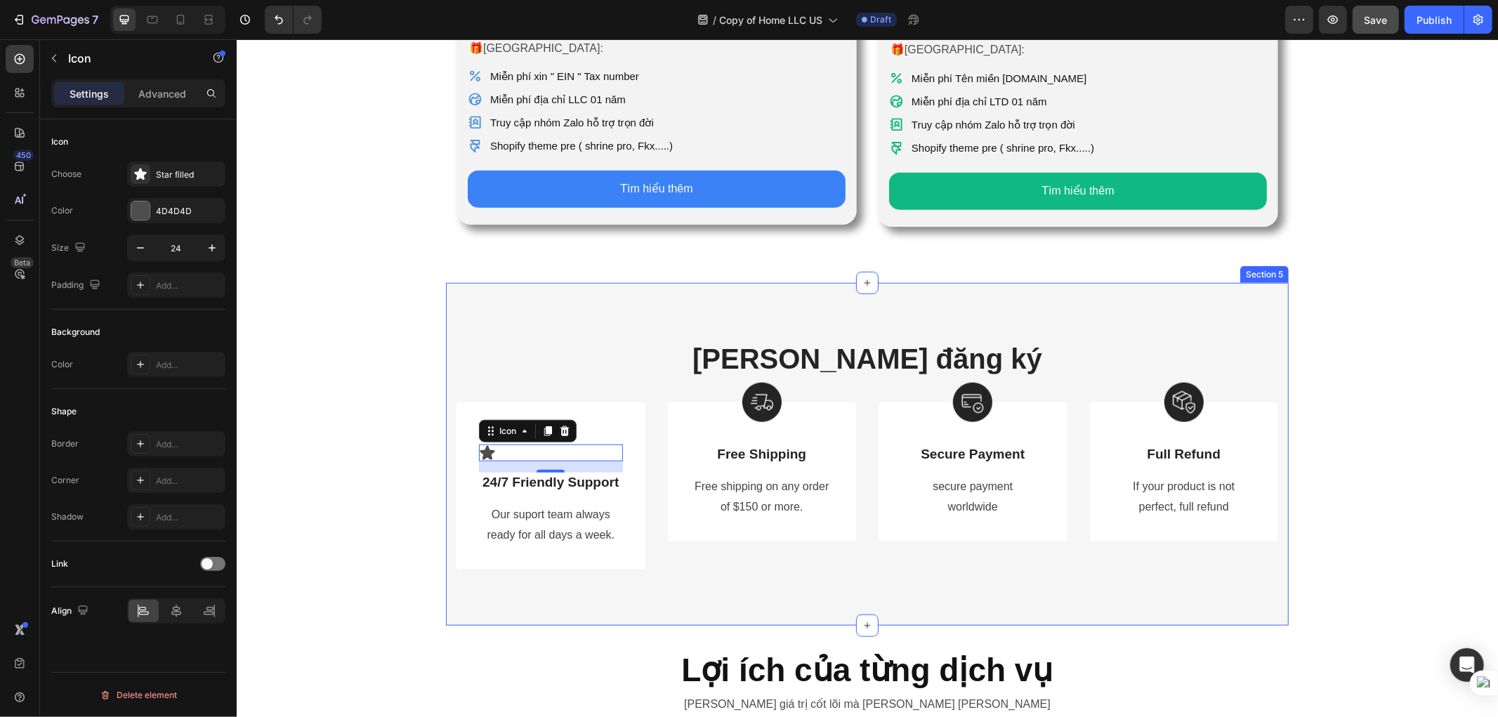
click at [749, 552] on div "[PERSON_NAME] đăng ký Heading Row Icon 16 24/7 Friendly Support Text Block Our …" at bounding box center [866, 453] width 843 height 343
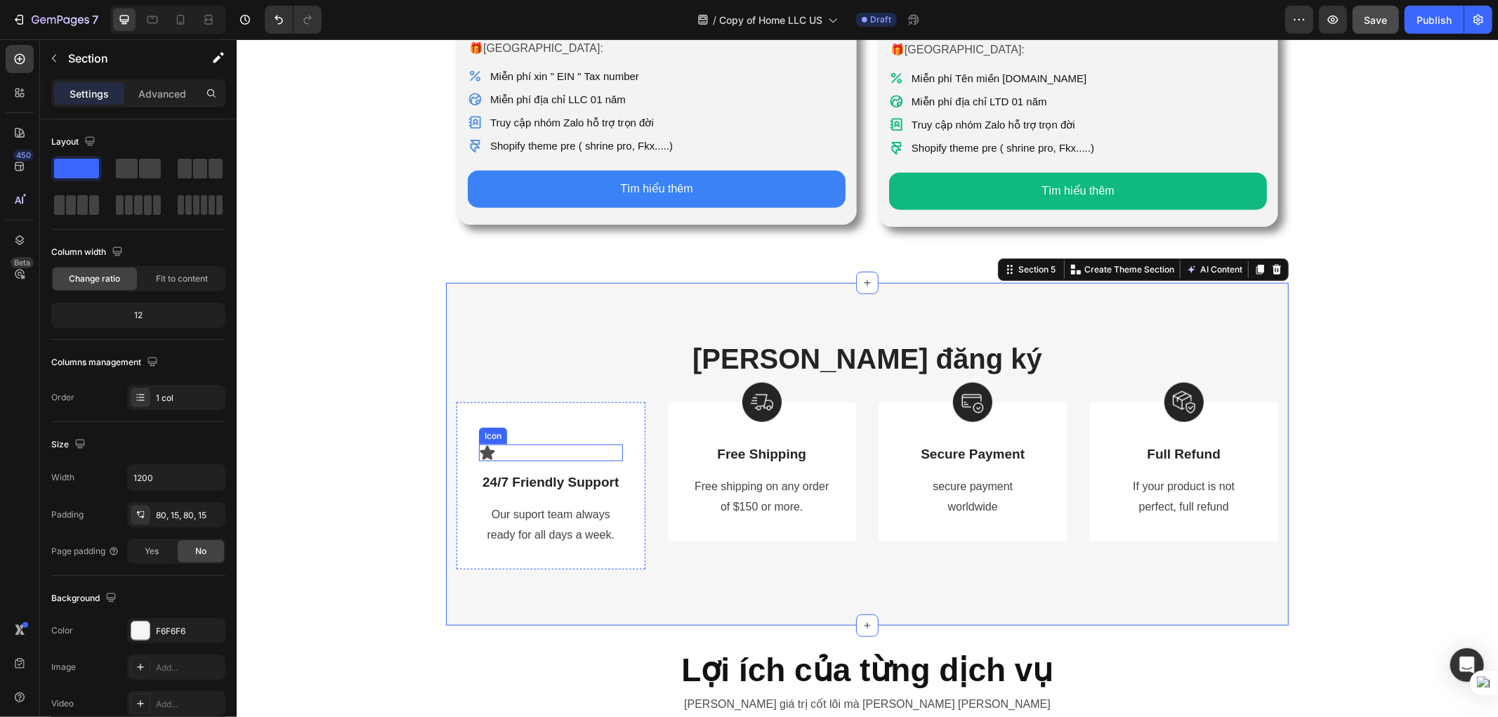
click at [575, 444] on div "Icon" at bounding box center [550, 452] width 144 height 17
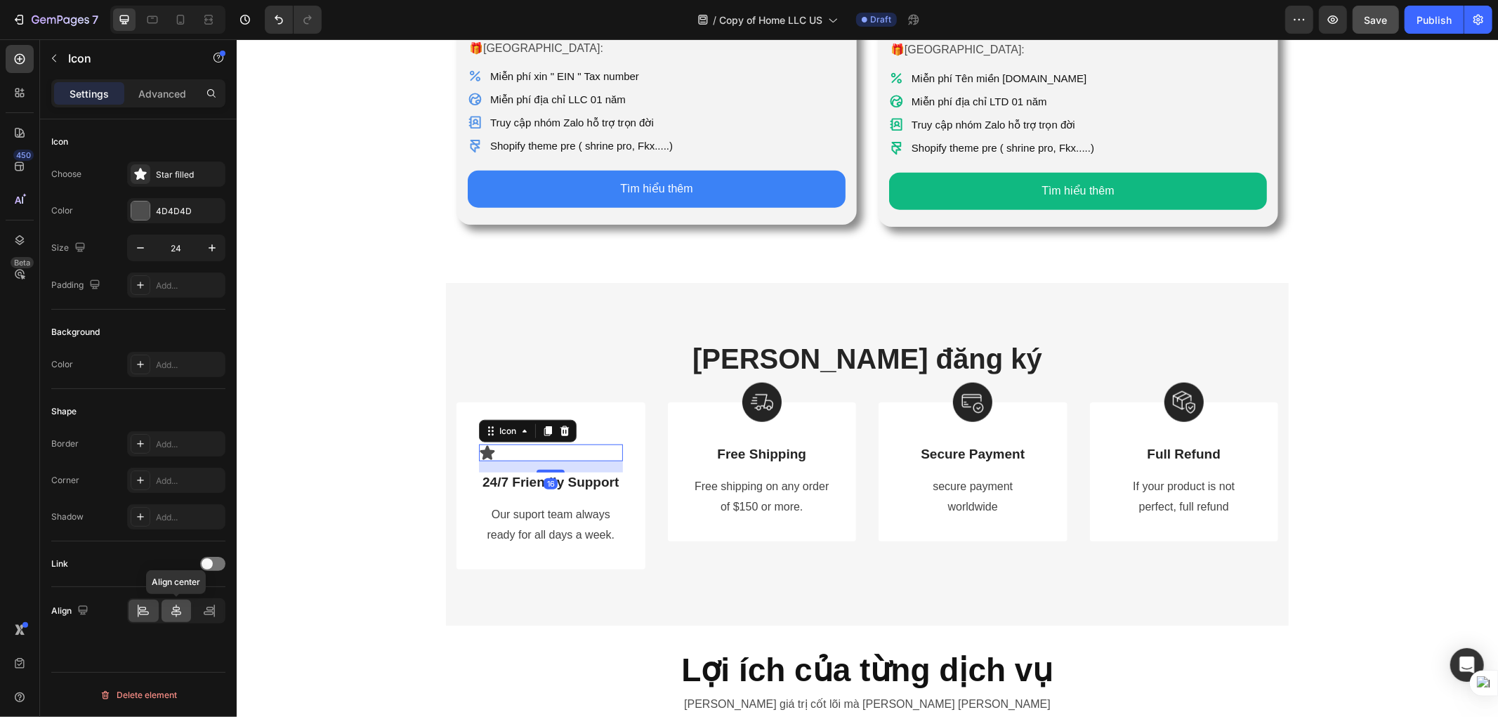
click at [179, 613] on icon at bounding box center [176, 611] width 14 height 14
click at [205, 243] on icon "button" at bounding box center [212, 248] width 14 height 14
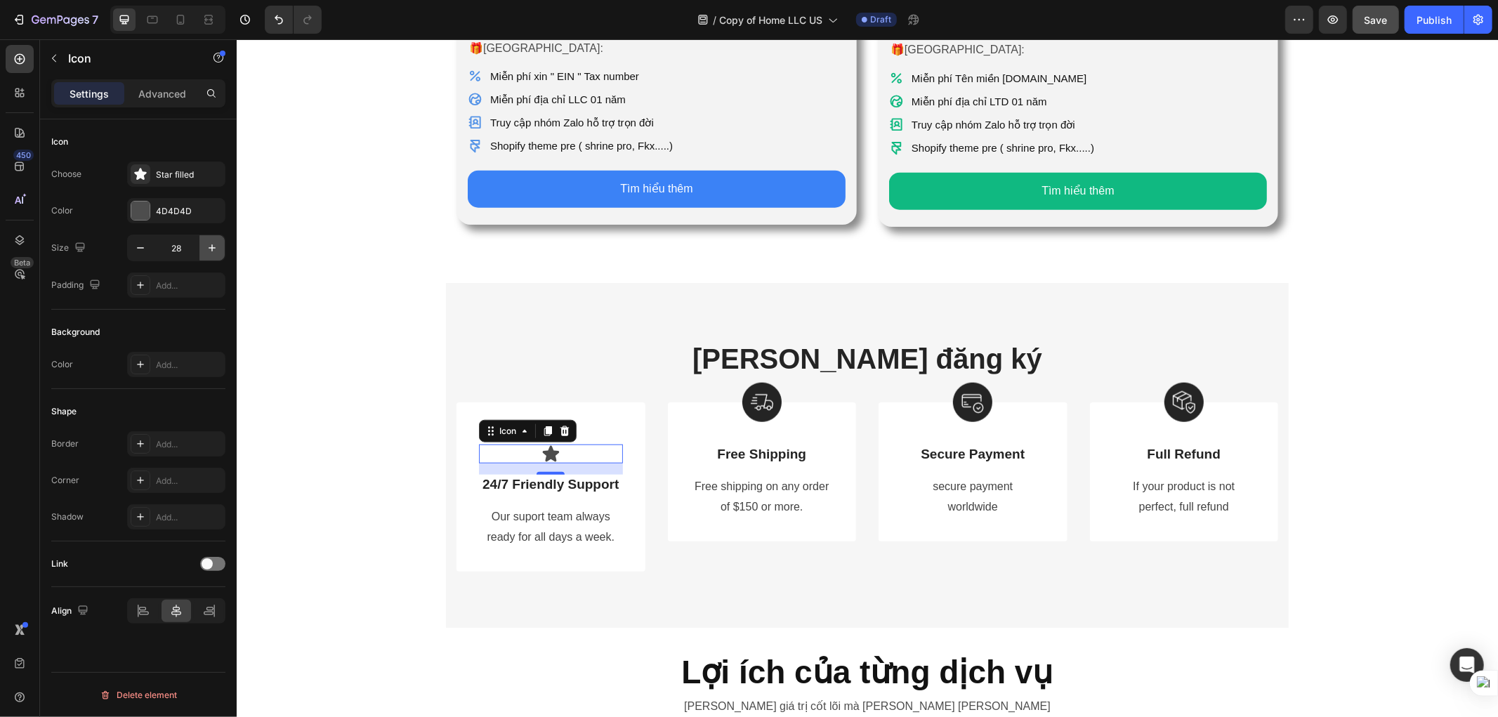
click at [205, 243] on icon "button" at bounding box center [212, 248] width 14 height 14
type input "30"
click at [779, 563] on div "[PERSON_NAME] đăng ký Heading Row Icon 16 24/7 Friendly Support Text Block Our …" at bounding box center [866, 455] width 843 height 347
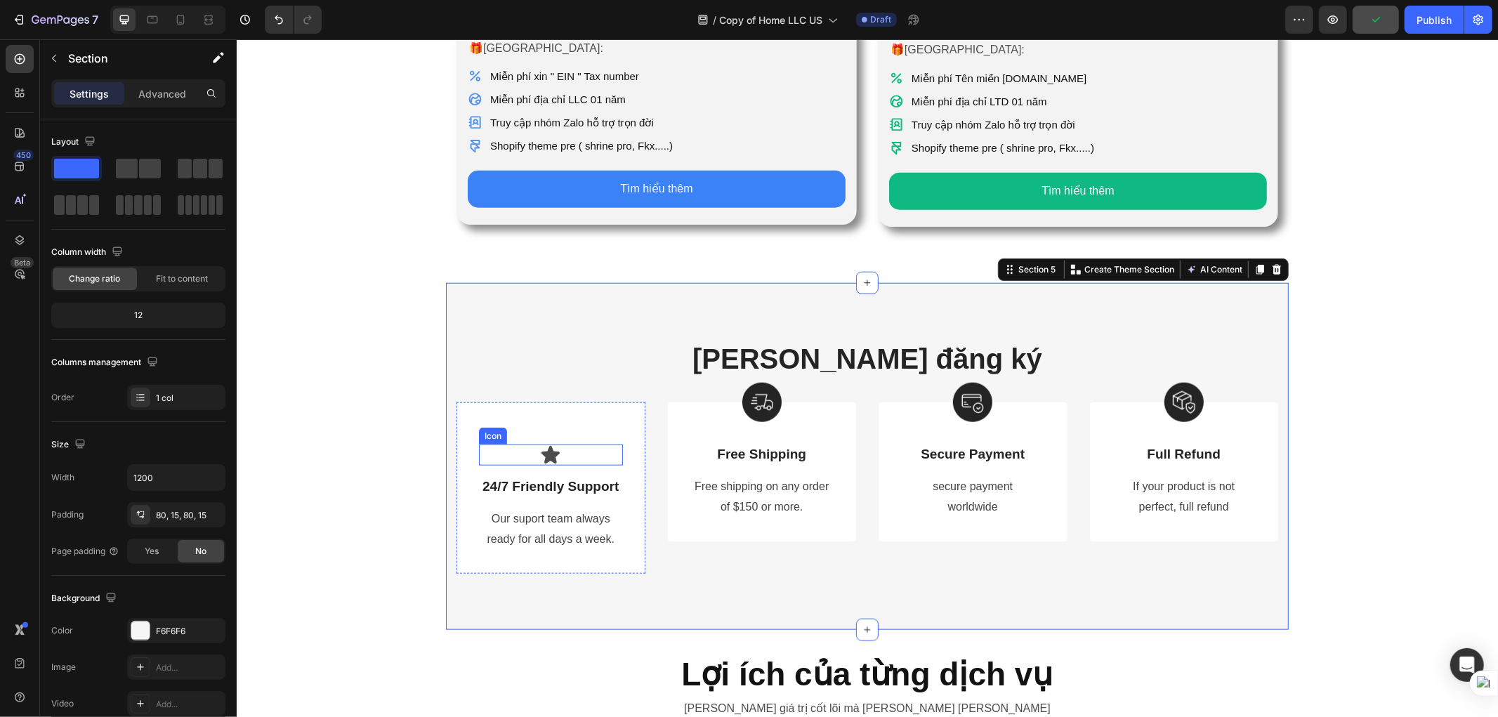
click at [539, 444] on icon at bounding box center [549, 454] width 21 height 21
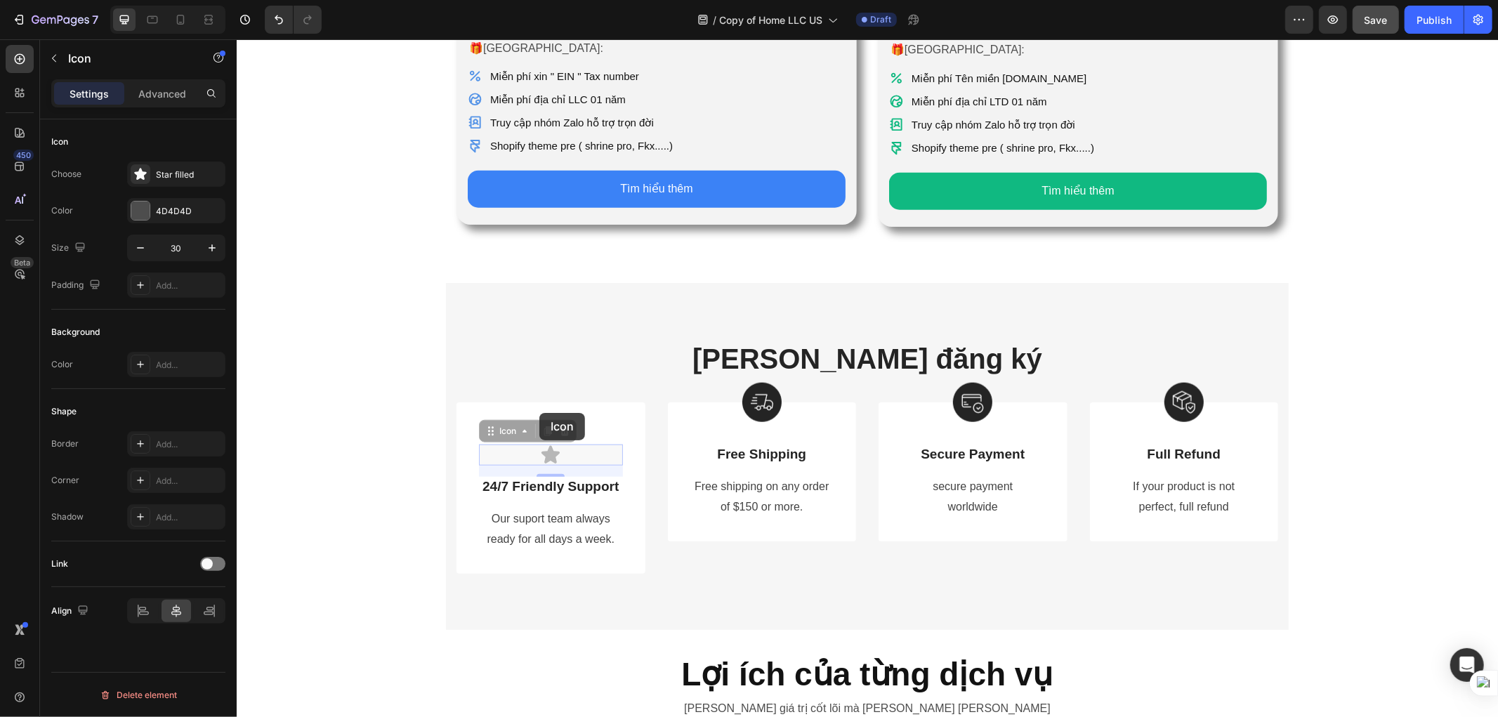
drag, startPoint x: 539, startPoint y: 433, endPoint x: 547, endPoint y: 425, distance: 10.9
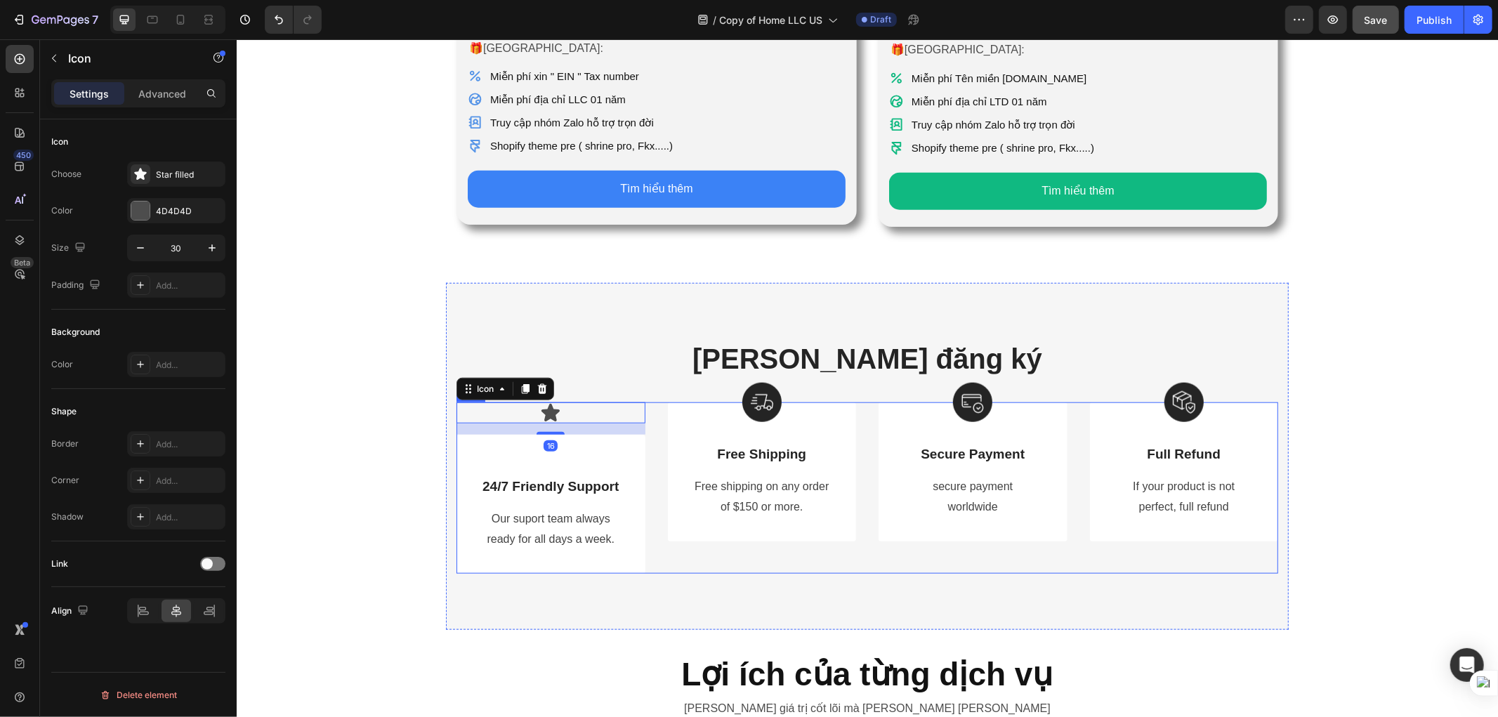
click at [703, 509] on div "Image Free Shipping Text Block Free shipping on any order of $150 or more. Text…" at bounding box center [761, 471] width 189 height 139
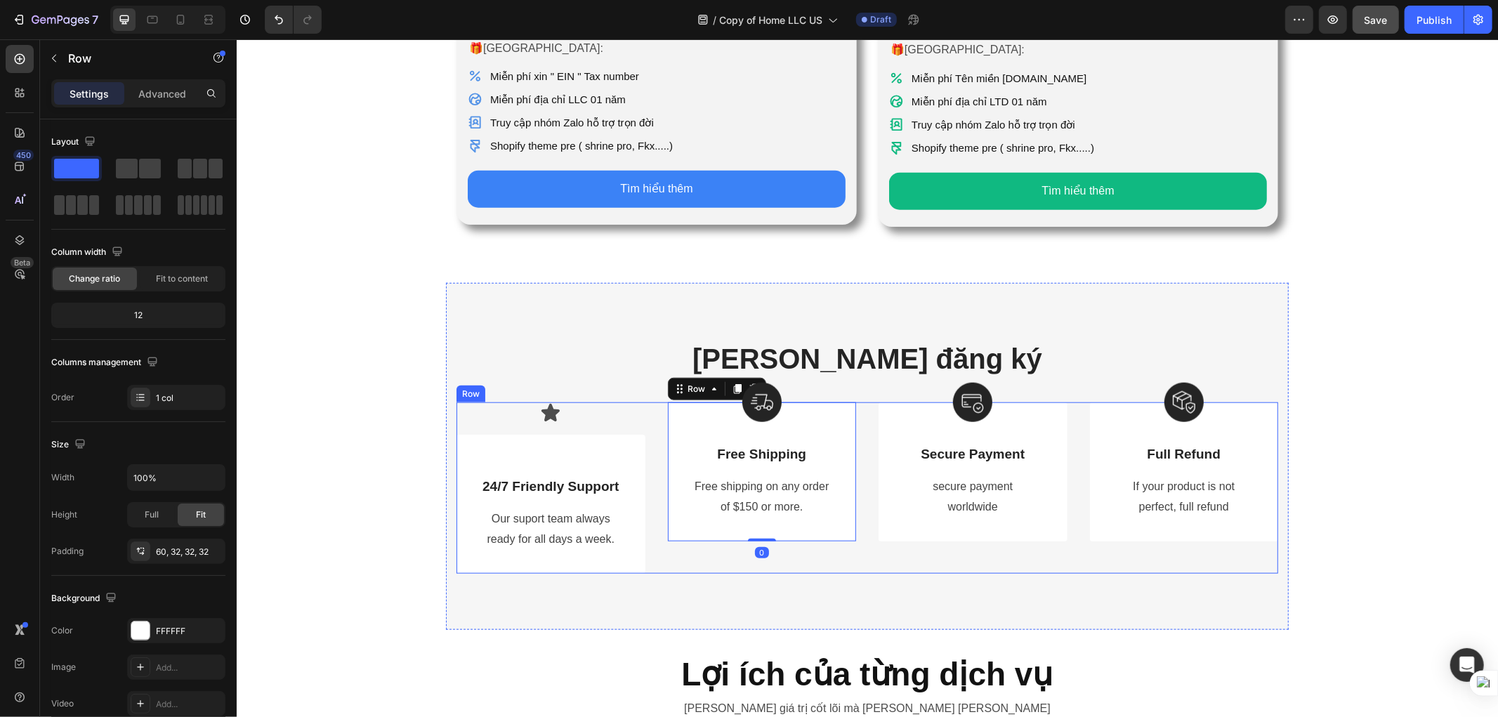
click at [723, 550] on div "Image Free Shipping Text Block Free shipping on any order of $150 or more. Text…" at bounding box center [761, 487] width 189 height 171
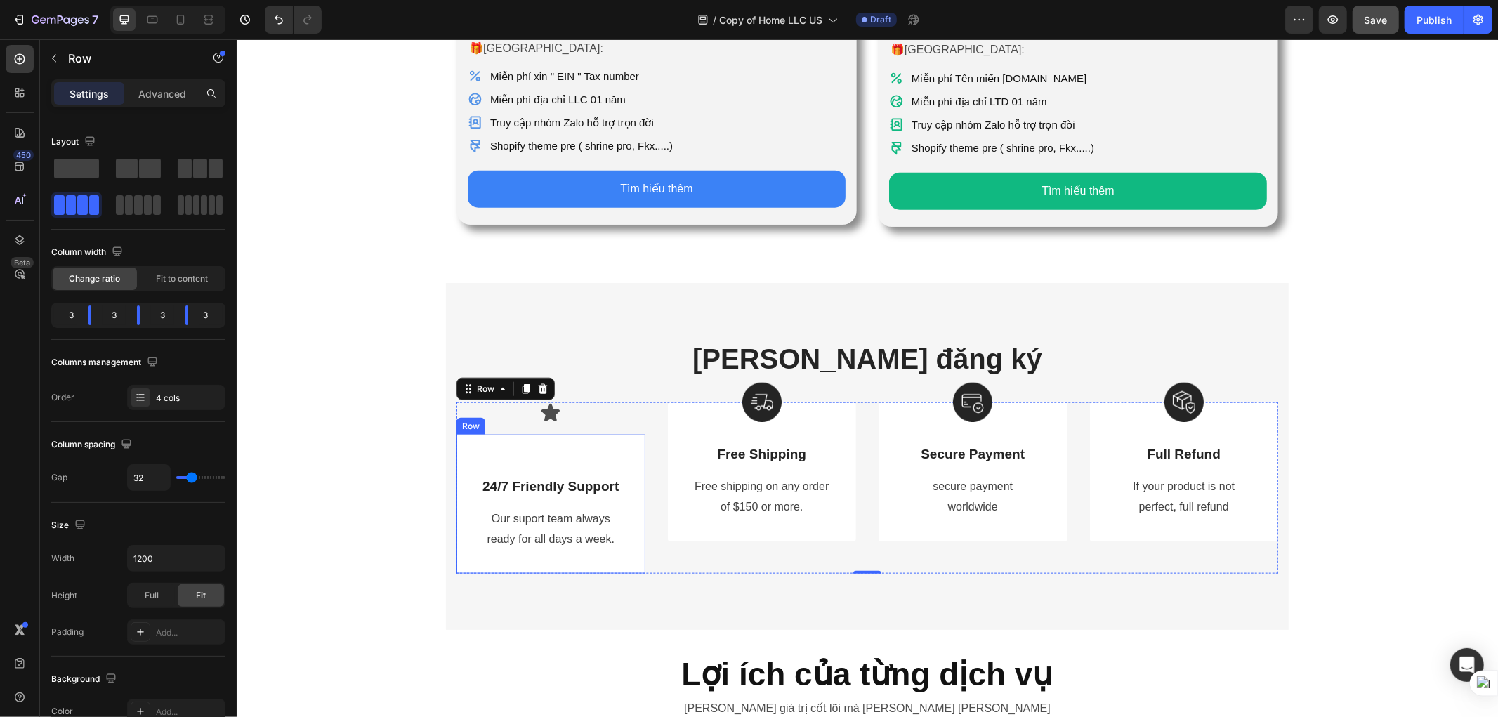
click at [573, 434] on div "24/7 Friendly Support Text Block Our suport team always ready for all days a we…" at bounding box center [550, 503] width 189 height 139
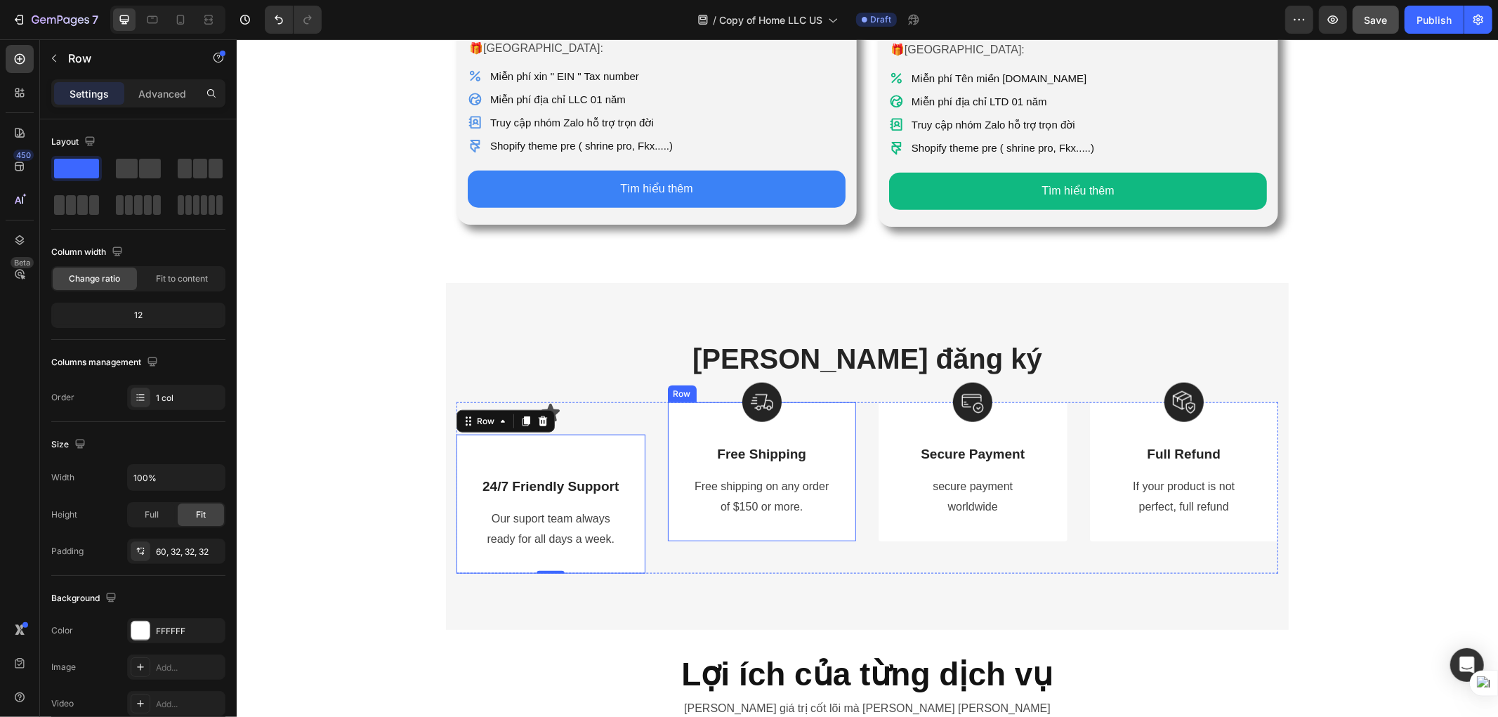
click at [803, 509] on div "Image Free Shipping Text Block Free shipping on any order of $150 or more. Text…" at bounding box center [761, 471] width 189 height 139
click at [698, 558] on div "[PERSON_NAME] đăng ký Heading Row Icon 24/7 Friendly Support Text Block Our sup…" at bounding box center [866, 455] width 843 height 347
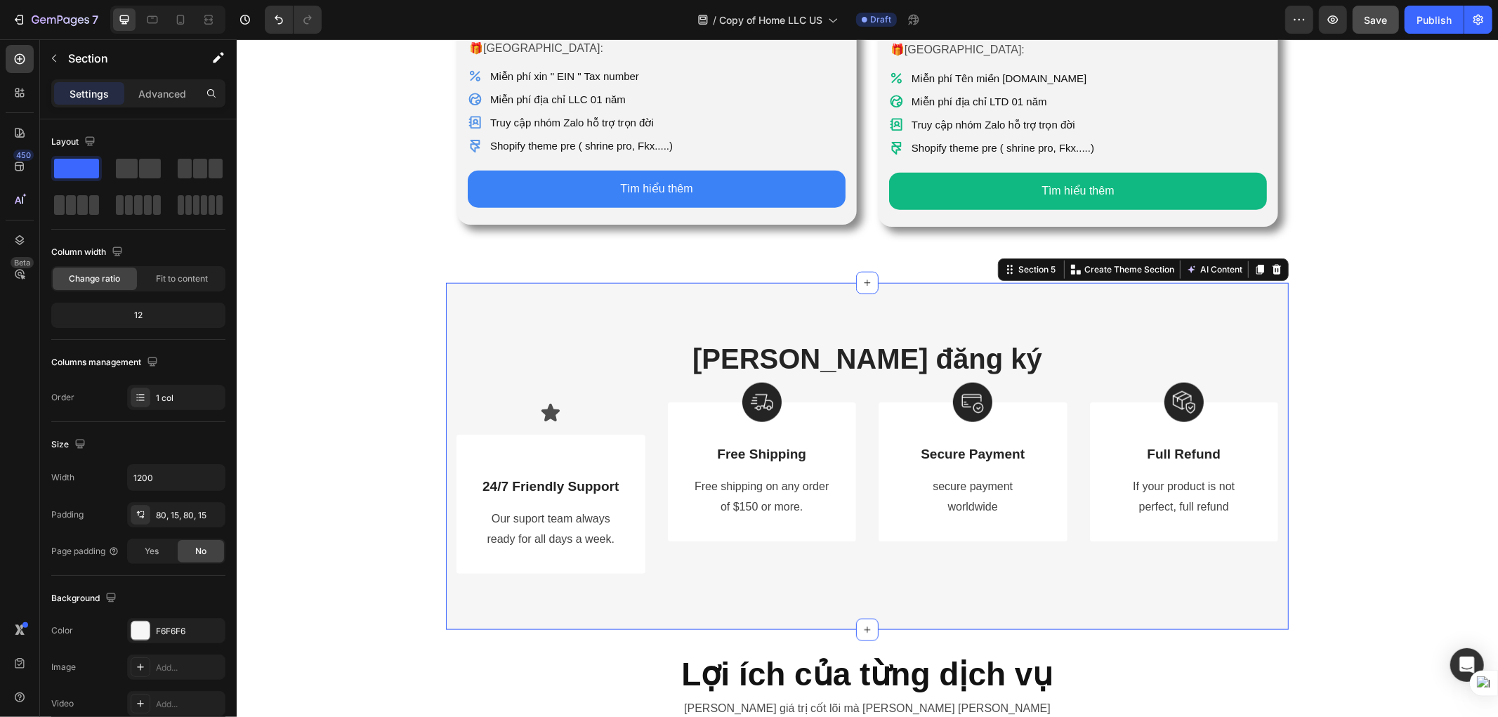
click at [696, 570] on div "[PERSON_NAME] đăng ký Heading Row Icon 24/7 Friendly Support Text Block Our sup…" at bounding box center [866, 455] width 843 height 347
drag, startPoint x: 309, startPoint y: 201, endPoint x: 560, endPoint y: 566, distance: 443.4
click at [788, 497] on p "of $150 or more." at bounding box center [761, 507] width 141 height 20
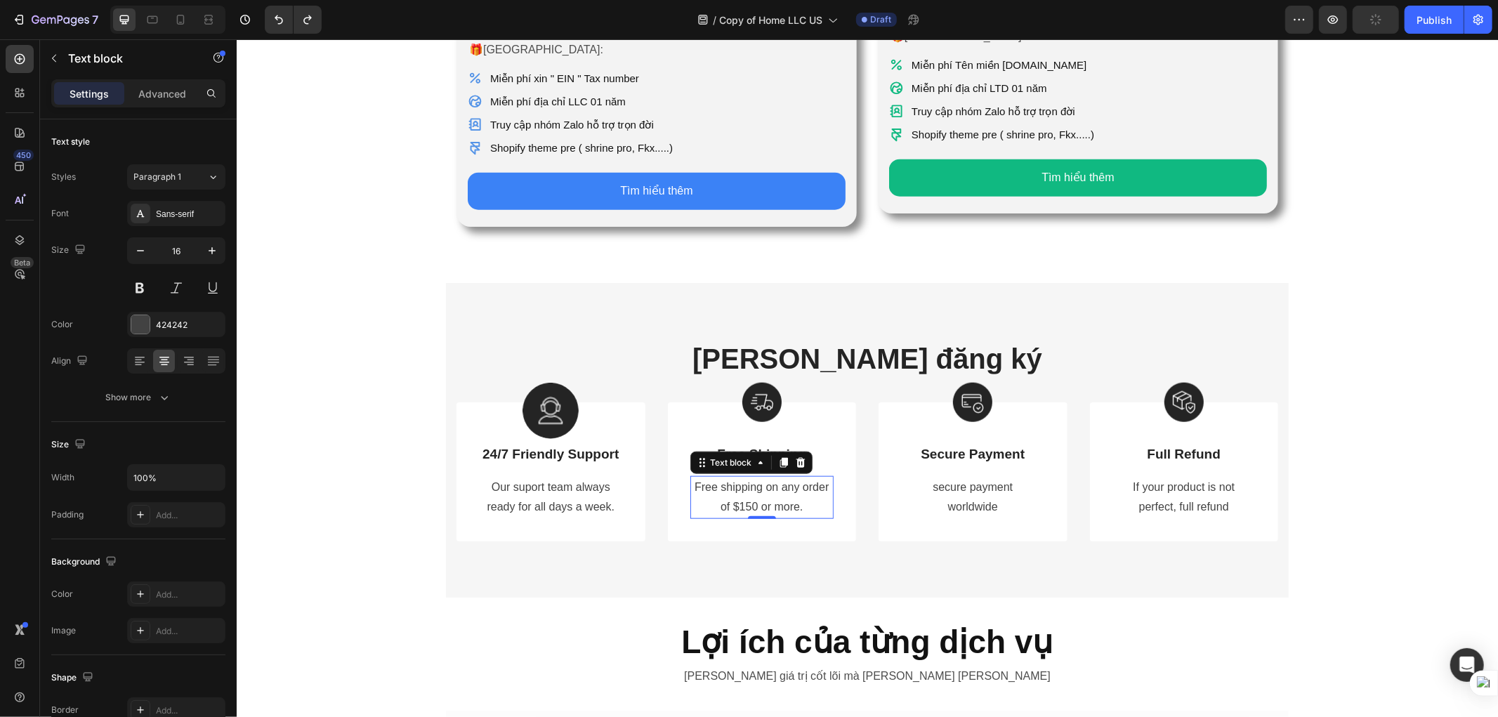
scroll to position [1110, 0]
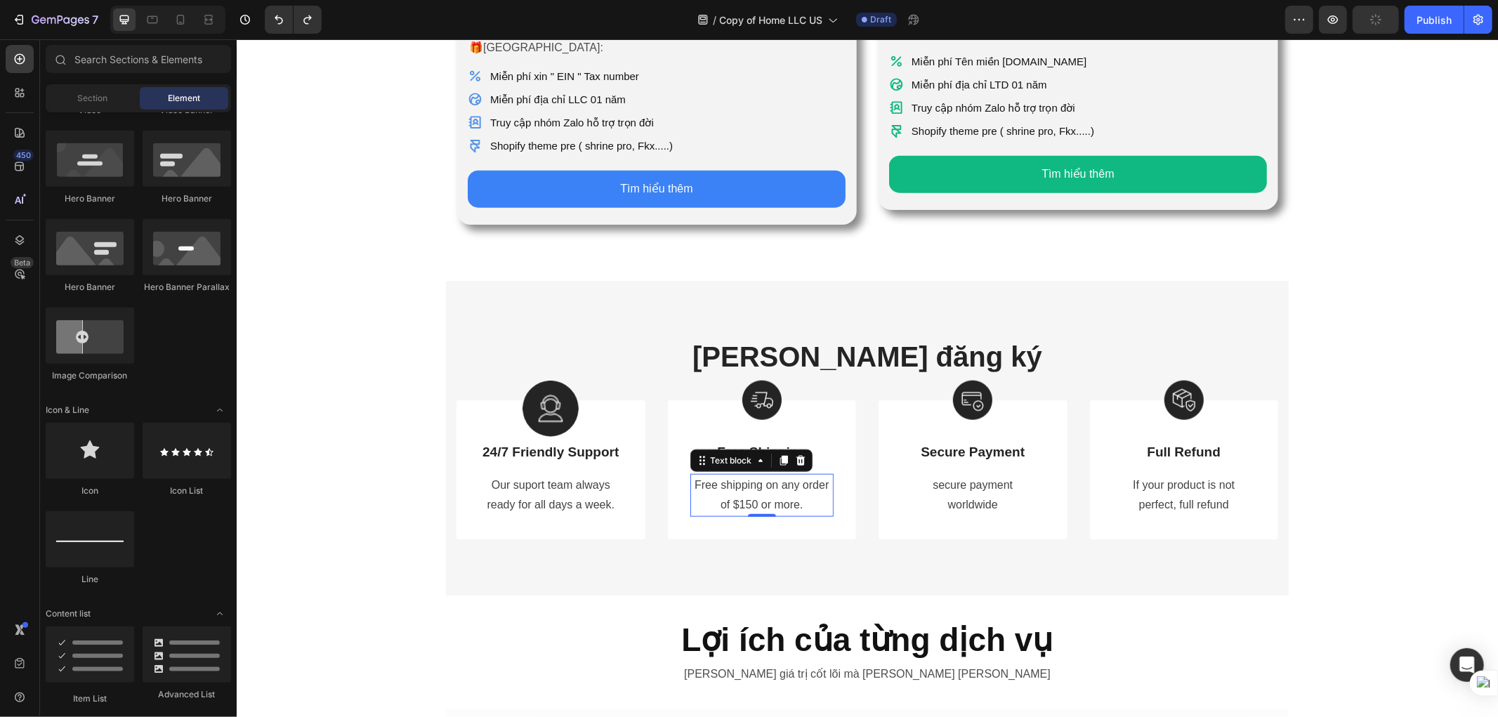
click at [1329, 521] on div "Icon [PERSON_NAME] LẬP LLC [PERSON_NAME] KỲ Heading Chi phí từ: Text Block $229…" at bounding box center [866, 114] width 1261 height 2315
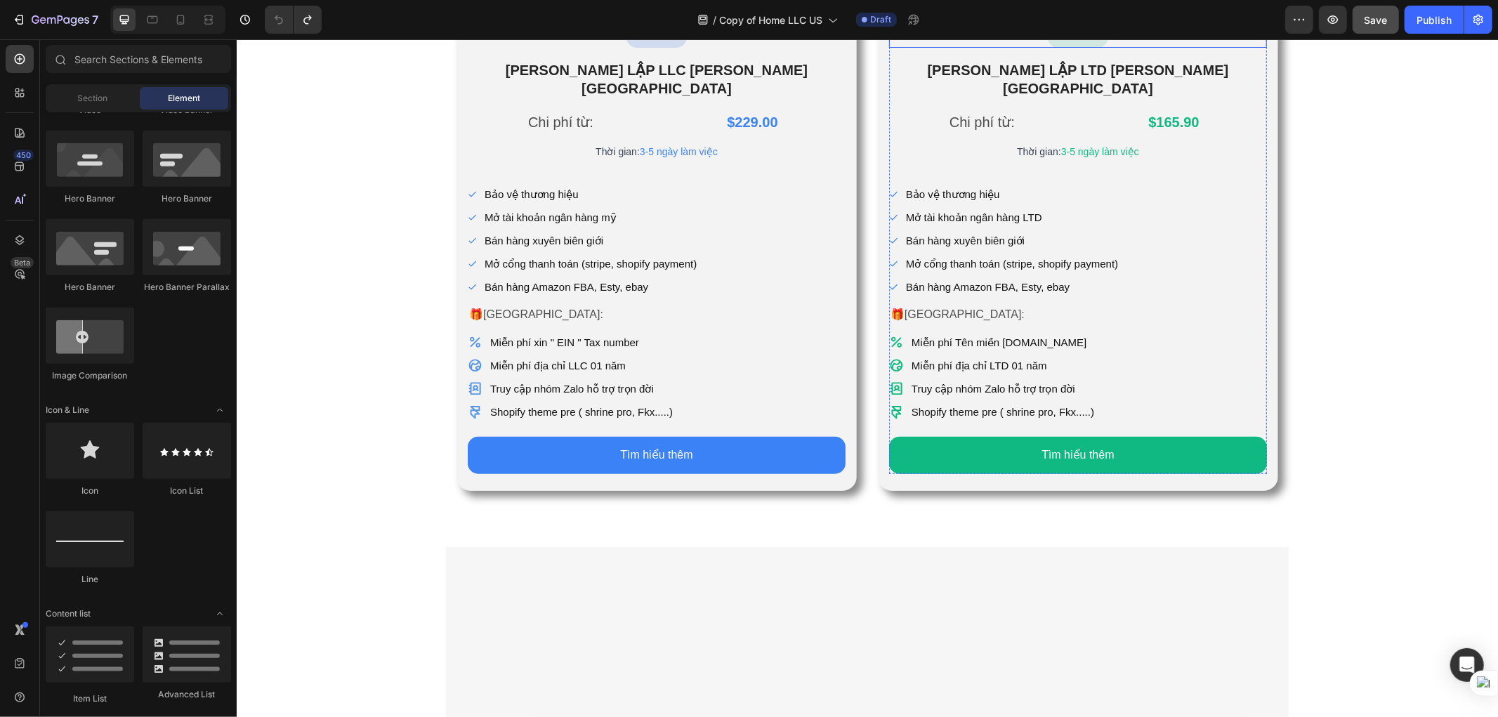
scroll to position [523, 0]
